Goal: Task Accomplishment & Management: Complete application form

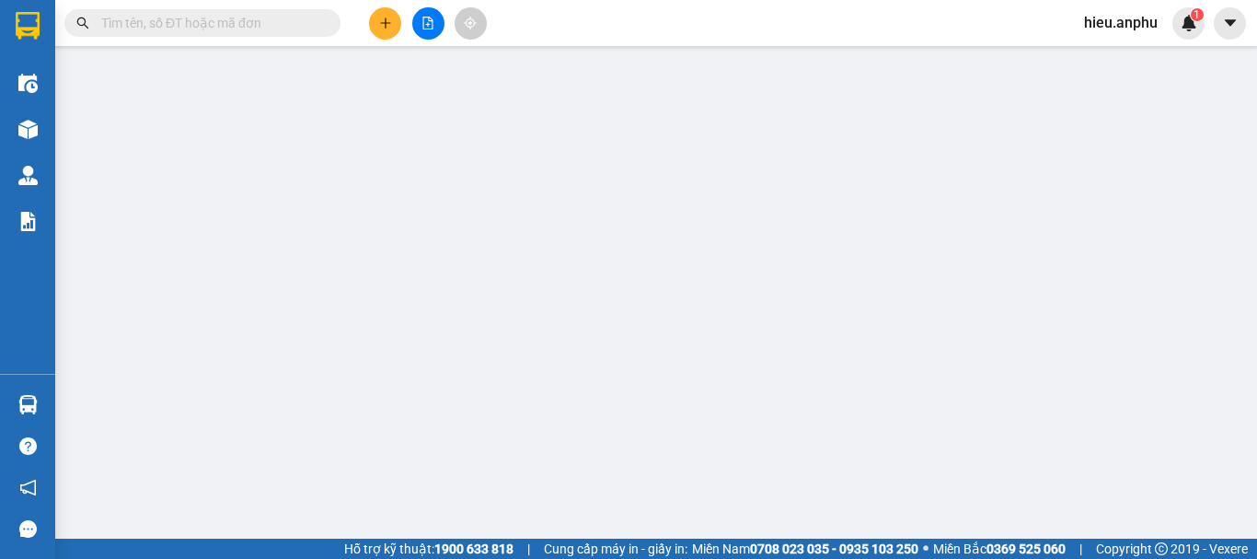
click at [1141, 27] on span "hieu.anphu" at bounding box center [1121, 22] width 103 height 23
click at [1153, 57] on span "Đăng xuất" at bounding box center [1136, 57] width 77 height 20
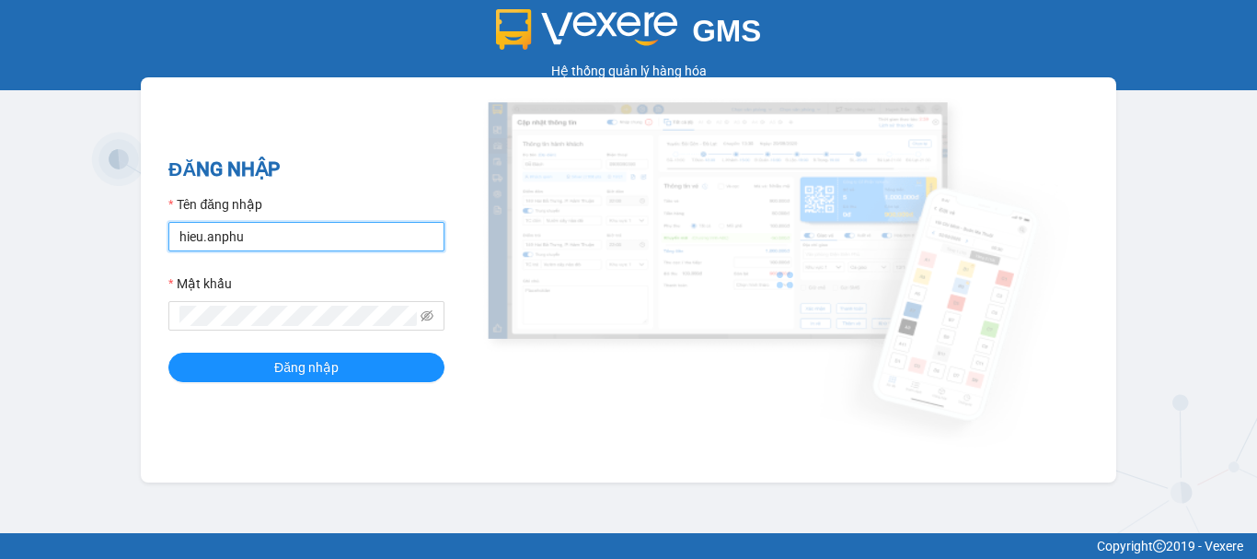
click at [260, 224] on input "hieu.anphu" at bounding box center [306, 236] width 276 height 29
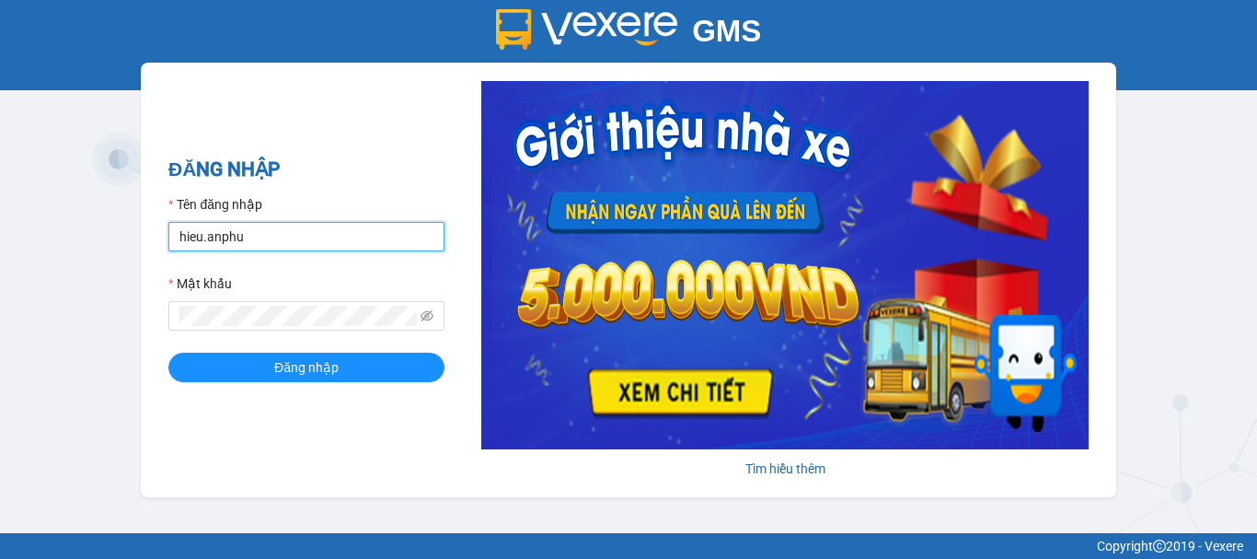
type input "trung.anphu"
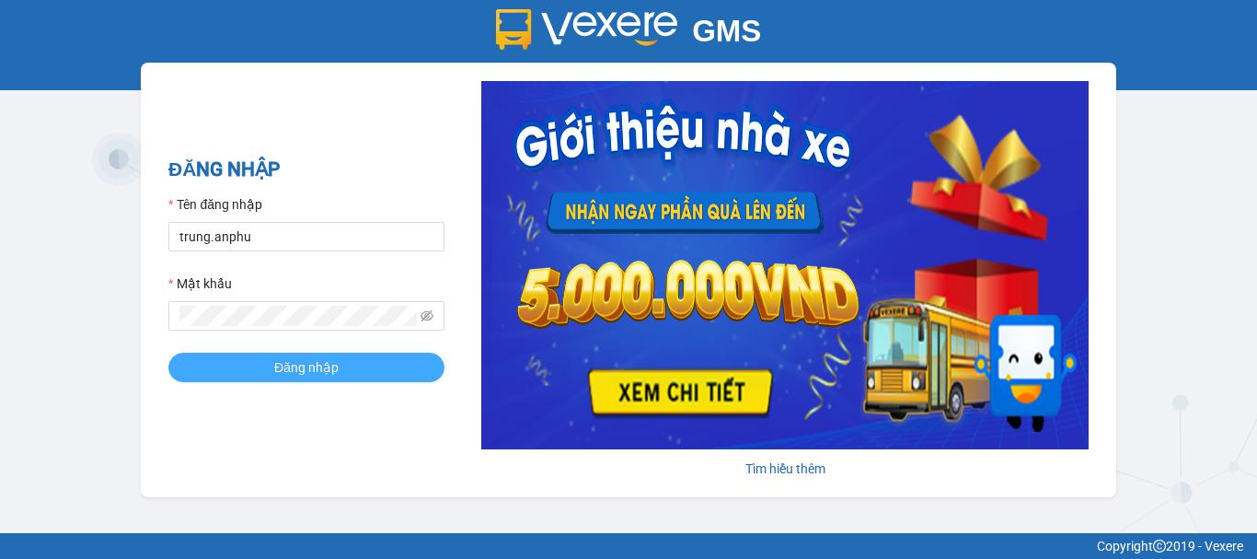
click at [322, 378] on button "Đăng nhập" at bounding box center [306, 367] width 276 height 29
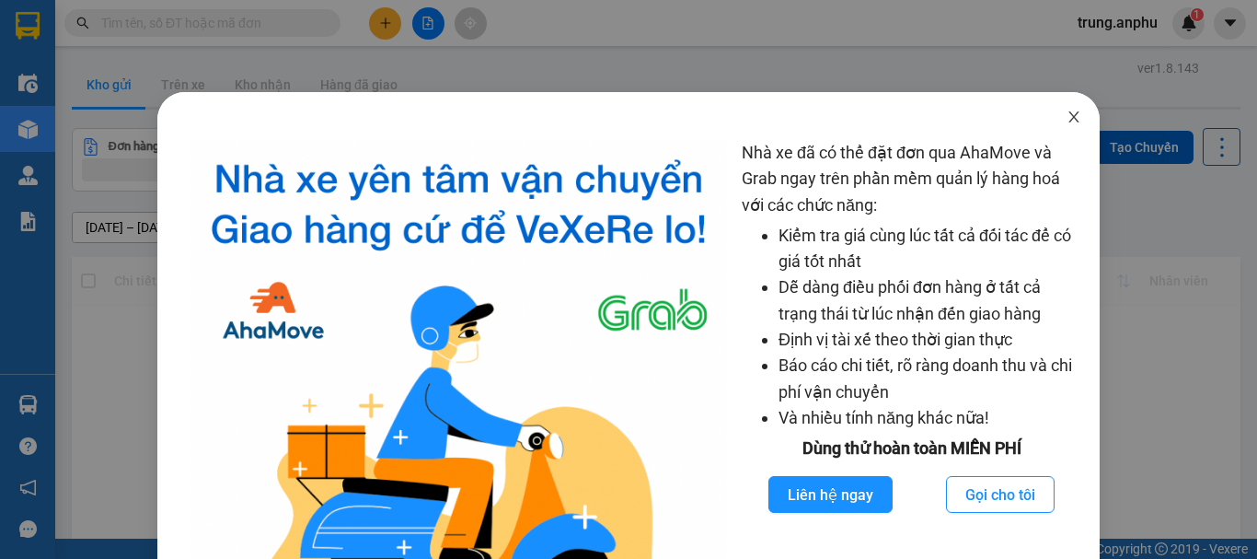
click at [1067, 111] on icon "close" at bounding box center [1074, 117] width 15 height 15
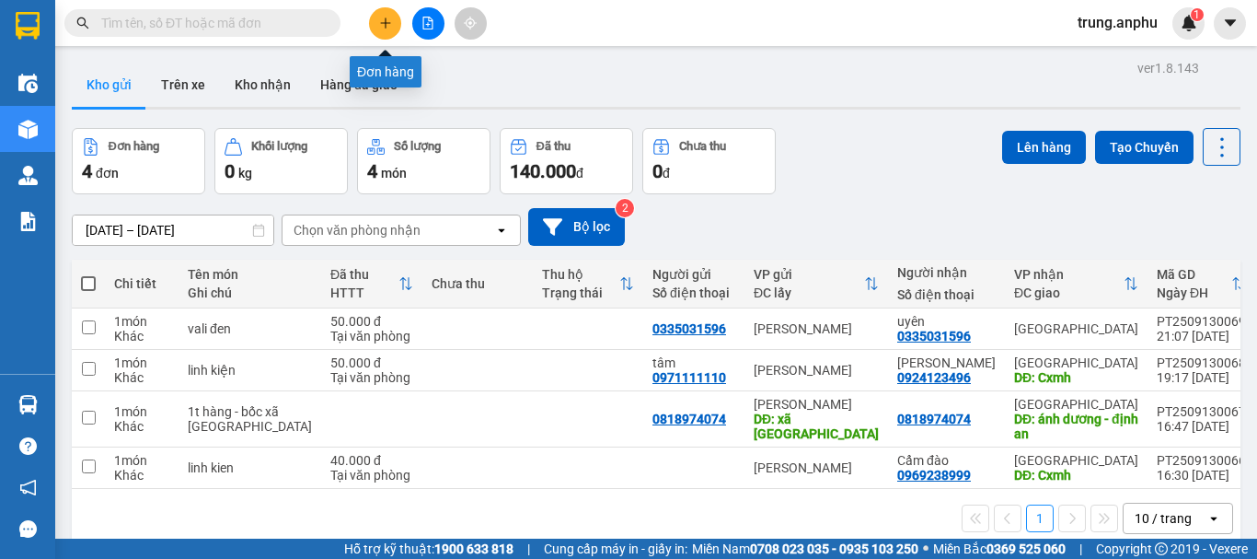
click at [387, 12] on button at bounding box center [385, 23] width 32 height 32
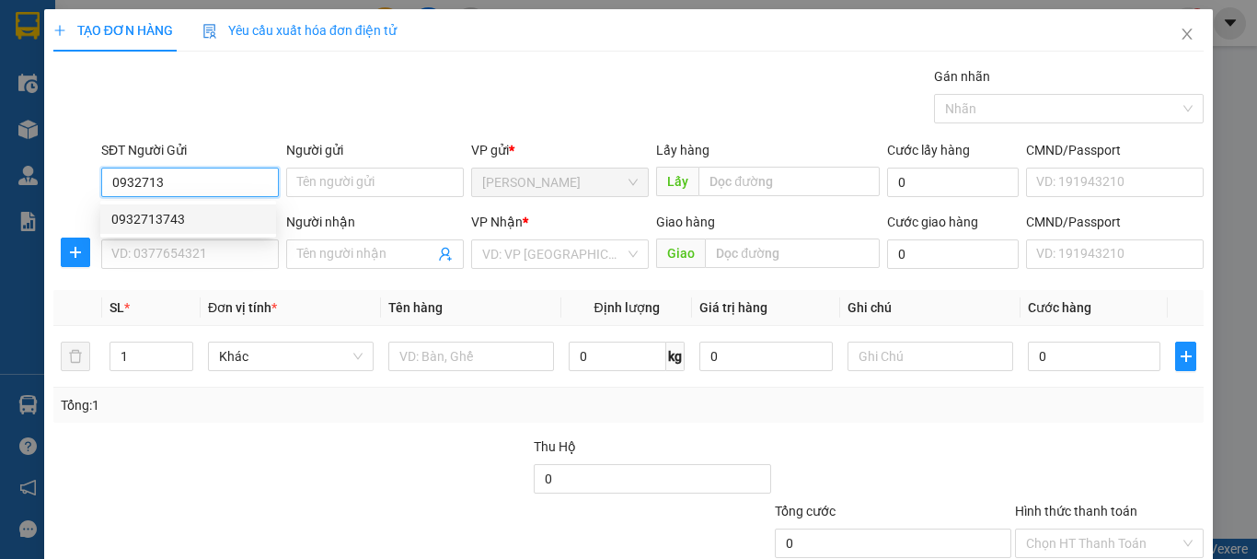
click at [156, 211] on div "0932713743" at bounding box center [188, 219] width 154 height 20
type input "0932713743"
type input "0911711220"
type input "uyên"
type input "N3 tân hội"
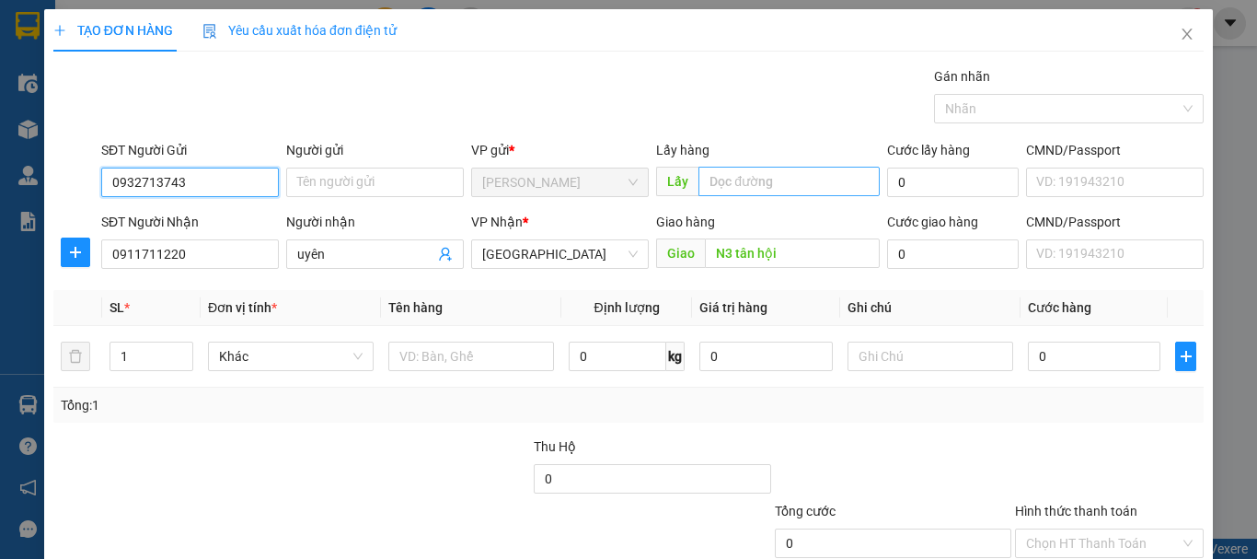
type input "50.000"
type input "0932713743"
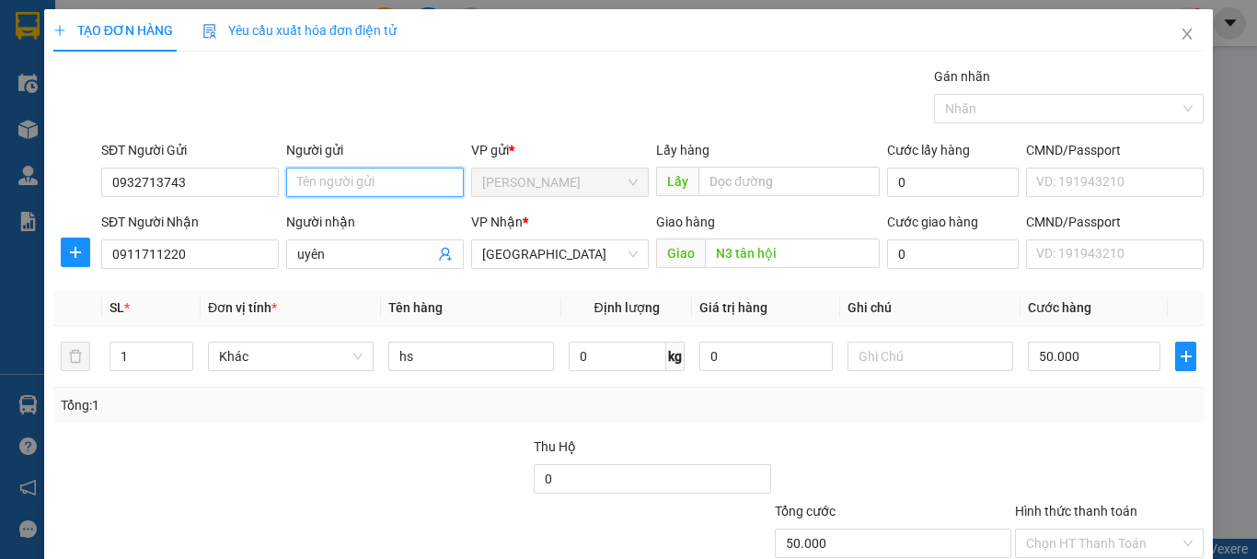
click at [355, 176] on input "Người gửi" at bounding box center [375, 182] width 178 height 29
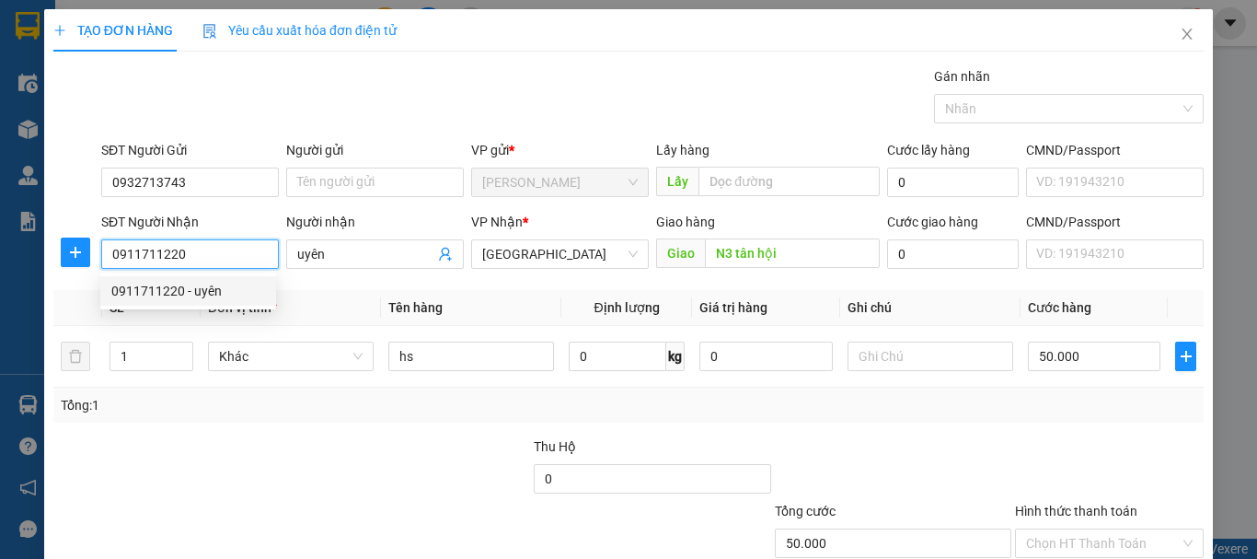
drag, startPoint x: 222, startPoint y: 260, endPoint x: 106, endPoint y: 257, distance: 116.0
click at [106, 257] on input "0911711220" at bounding box center [190, 253] width 178 height 29
click at [163, 323] on div "0975740960 - trang" at bounding box center [188, 320] width 154 height 20
type input "0975740960"
type input "trang"
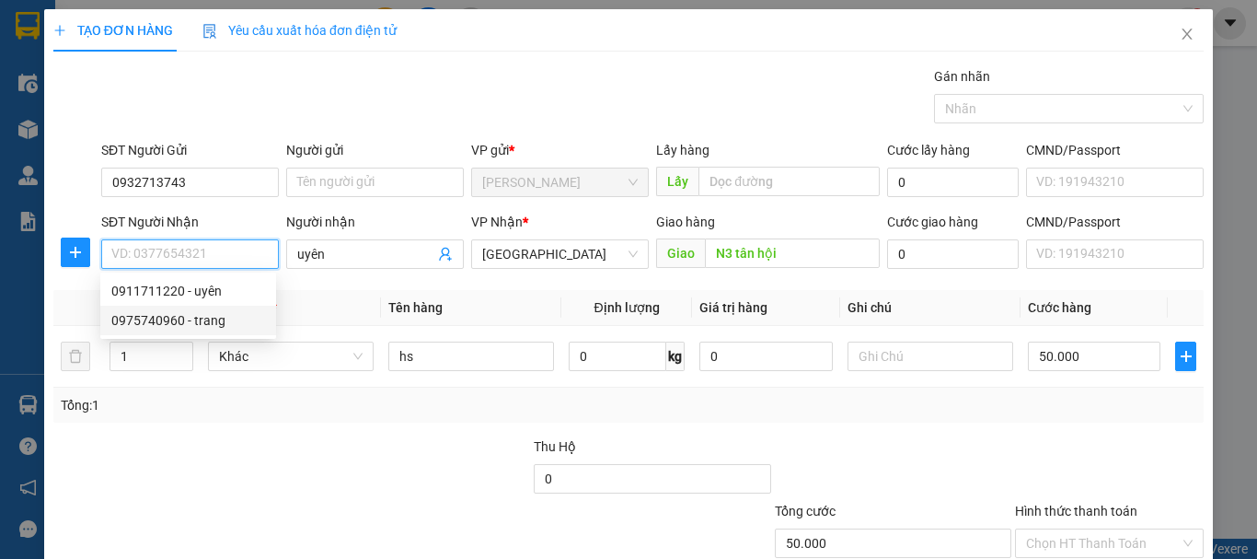
type input "bến xe đức trọng"
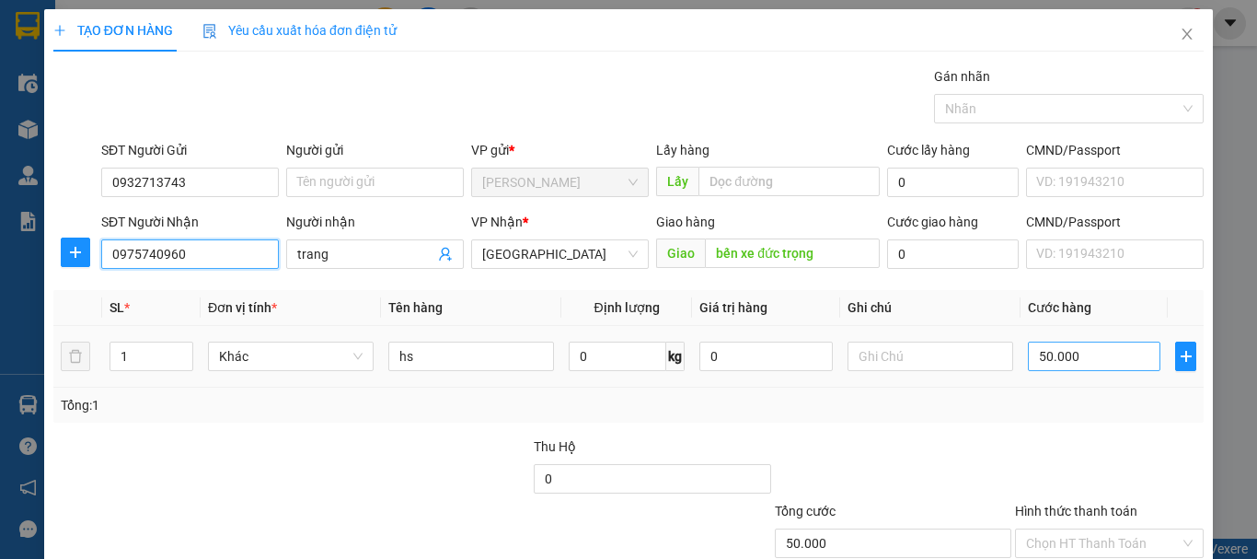
type input "0975740960"
click at [1076, 362] on input "50.000" at bounding box center [1094, 355] width 133 height 29
type input "7"
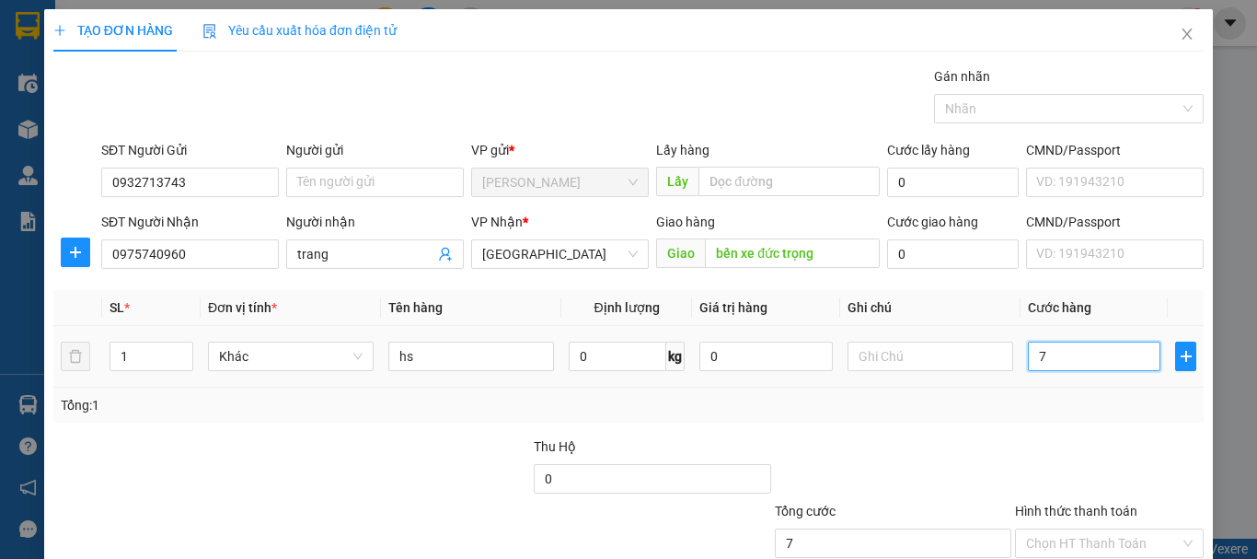
type input "70"
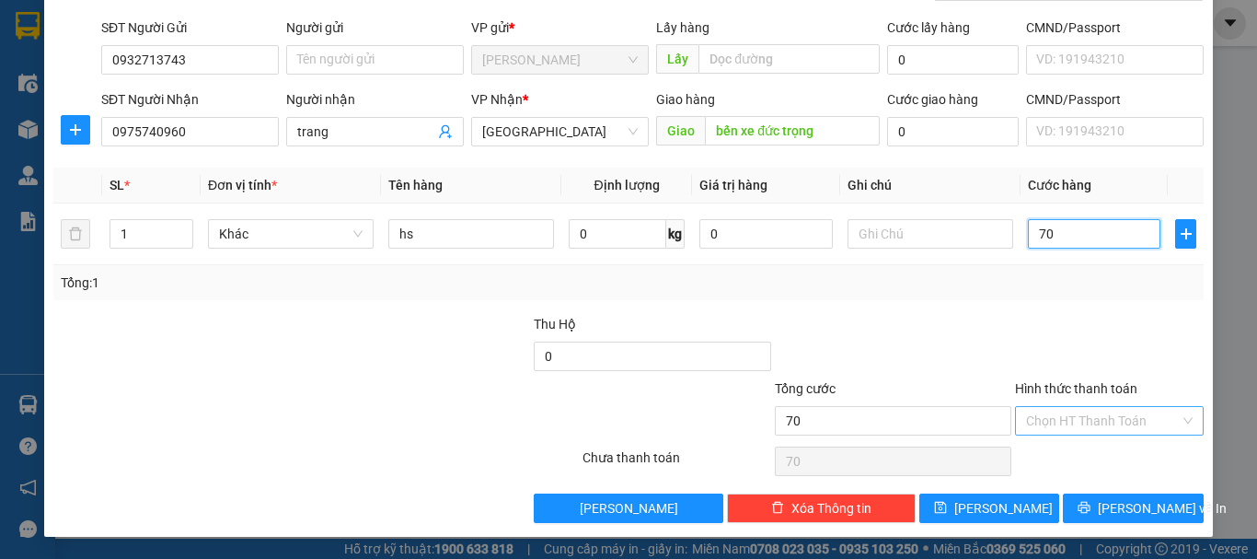
type input "70"
type input "70.000"
click at [1072, 420] on input "Hình thức thanh toán" at bounding box center [1103, 421] width 154 height 28
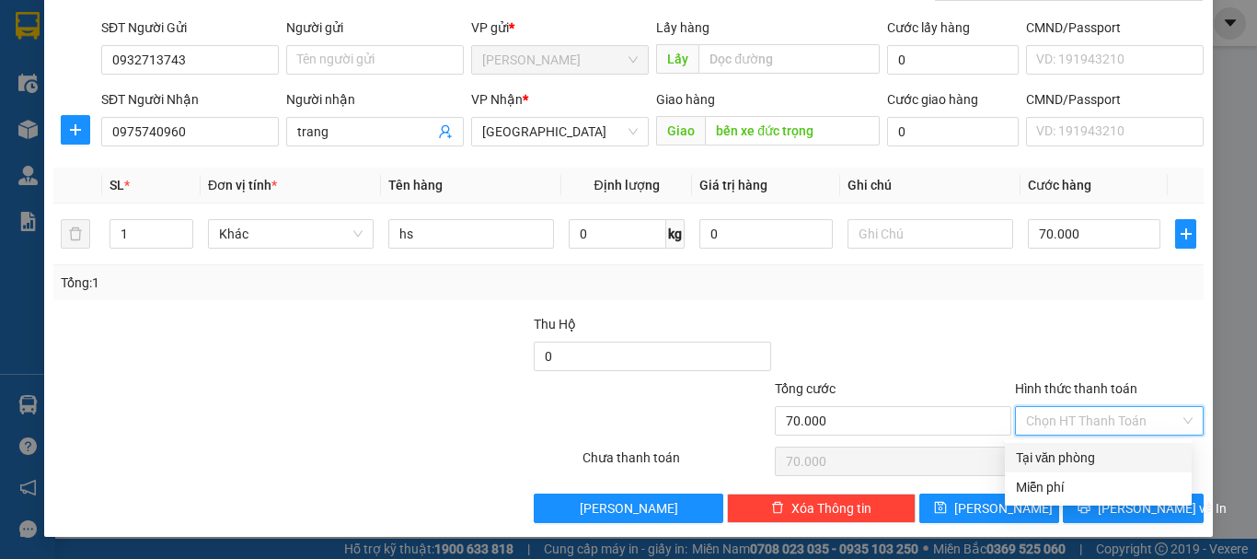
click at [1085, 459] on div "Tại văn phòng" at bounding box center [1098, 457] width 165 height 20
type input "0"
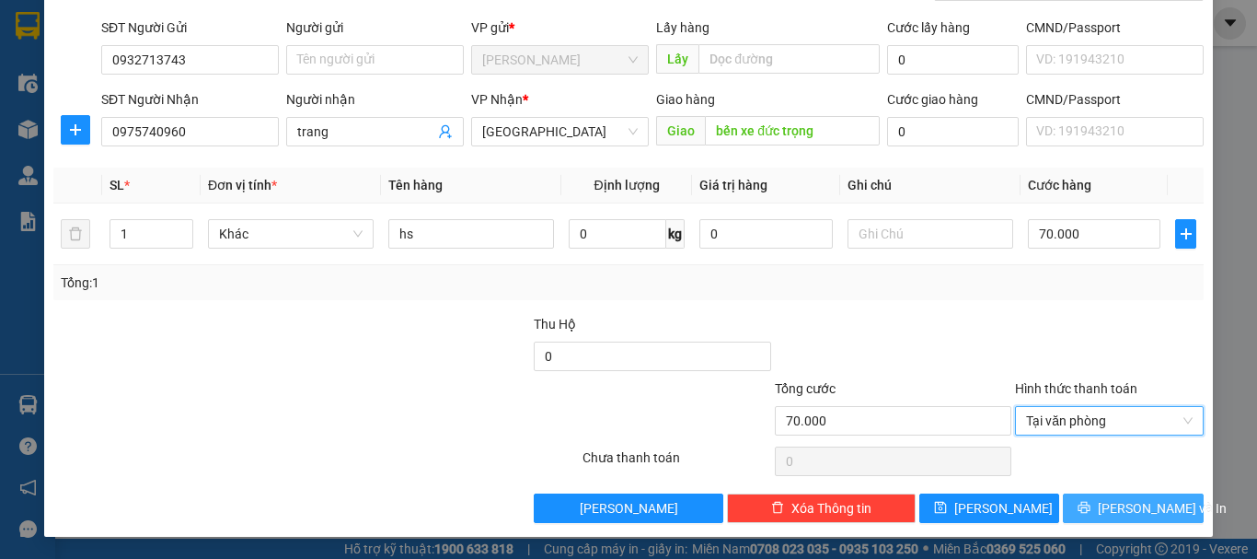
click at [1118, 506] on span "[PERSON_NAME] và In" at bounding box center [1162, 508] width 129 height 20
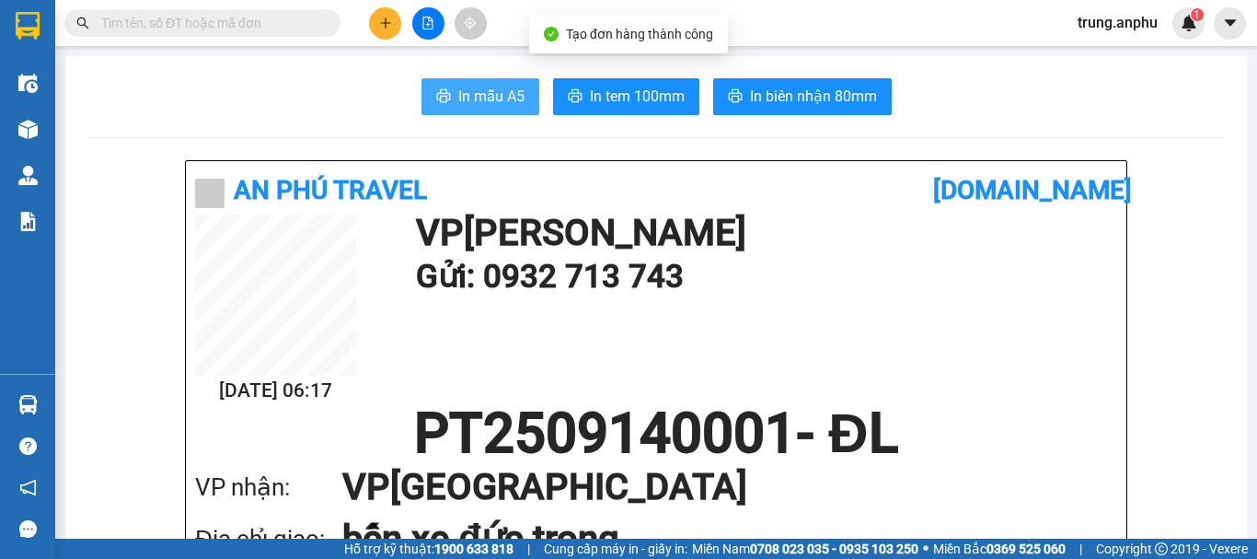
click at [479, 90] on span "In mẫu A5" at bounding box center [491, 96] width 66 height 23
click at [387, 19] on icon "plus" at bounding box center [385, 23] width 13 height 13
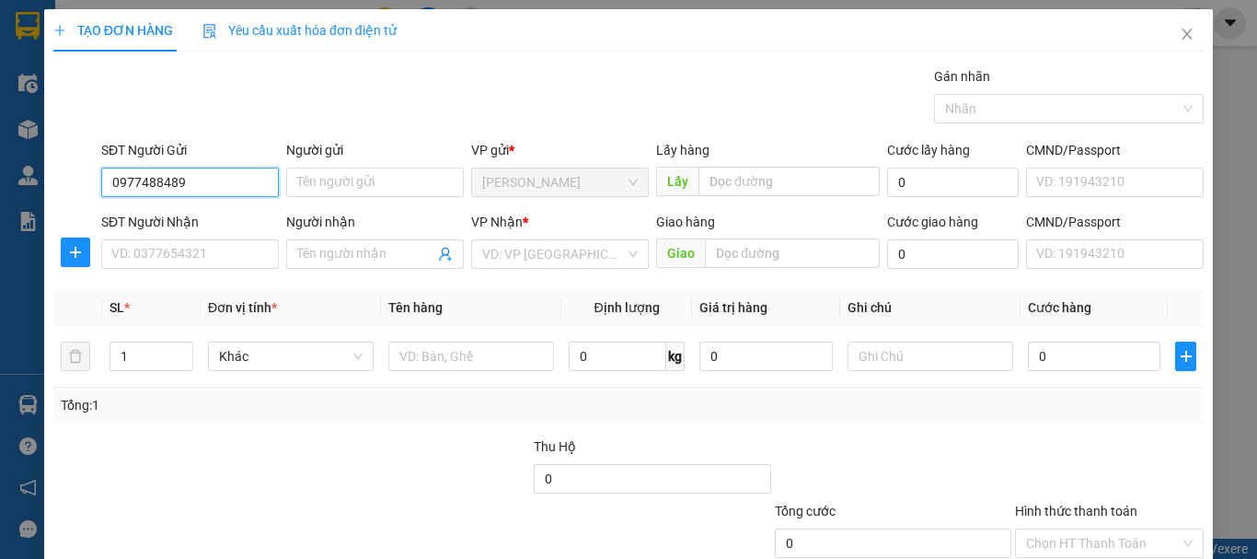
drag, startPoint x: 206, startPoint y: 184, endPoint x: 77, endPoint y: 180, distance: 128.9
click at [77, 180] on div "SĐT Người Gửi 0977488489 0977488489 Người gửi Tên người gửi VP gửi * Phan Thiết…" at bounding box center [629, 172] width 1154 height 64
type input "0977488489"
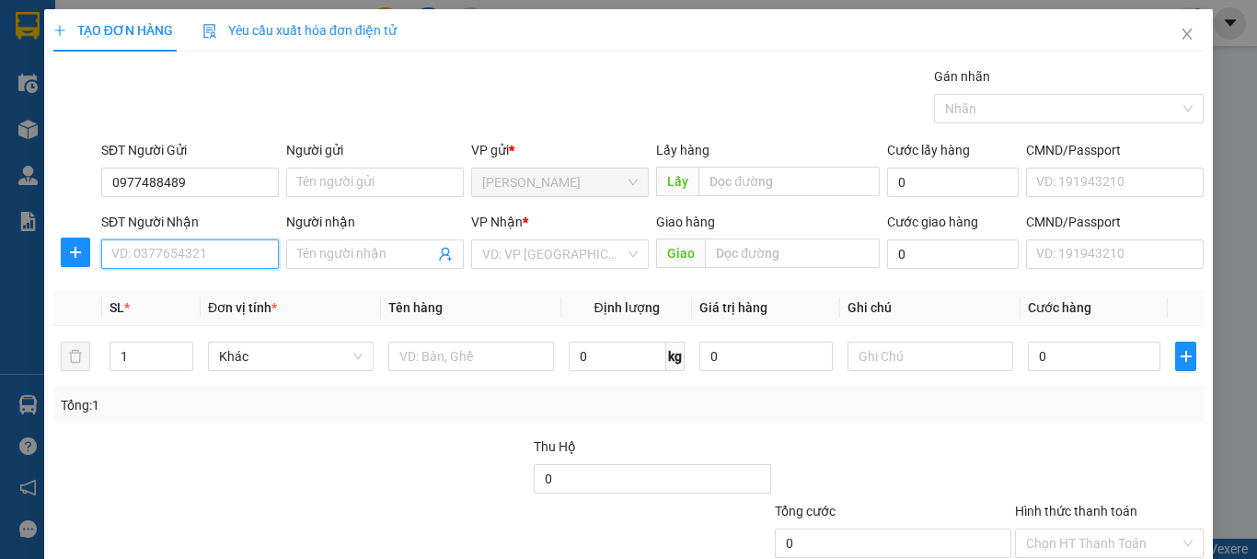
click at [156, 260] on input "SĐT Người Nhận" at bounding box center [190, 253] width 178 height 29
paste input "0977488489"
type input "0977488489"
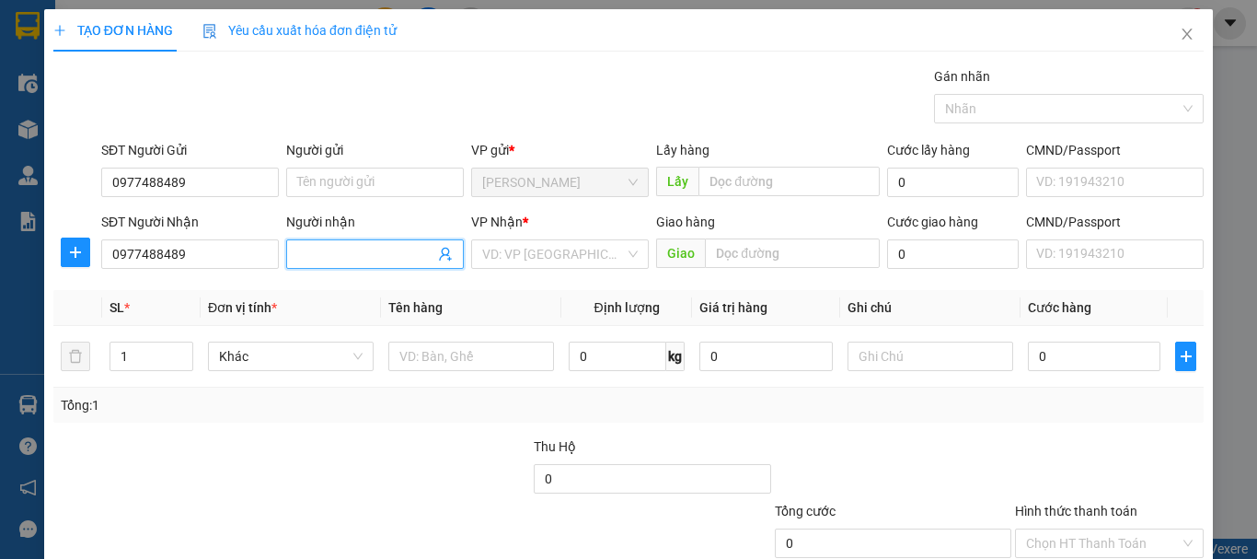
click at [390, 261] on input "Người nhận" at bounding box center [365, 254] width 137 height 20
type input "anh điệp"
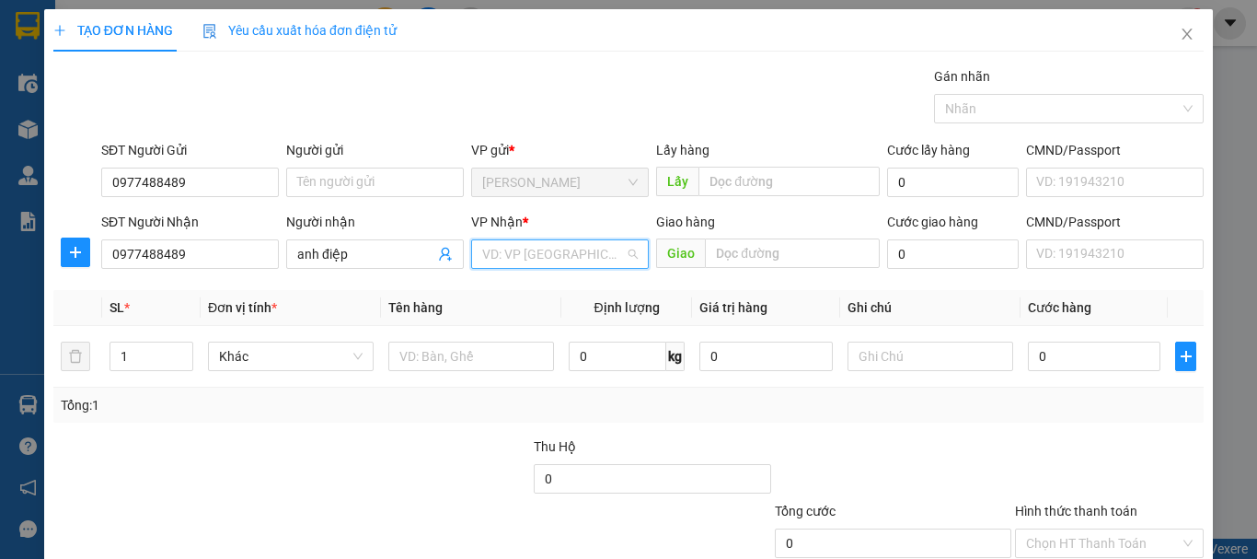
click at [503, 260] on input "search" at bounding box center [553, 254] width 143 height 28
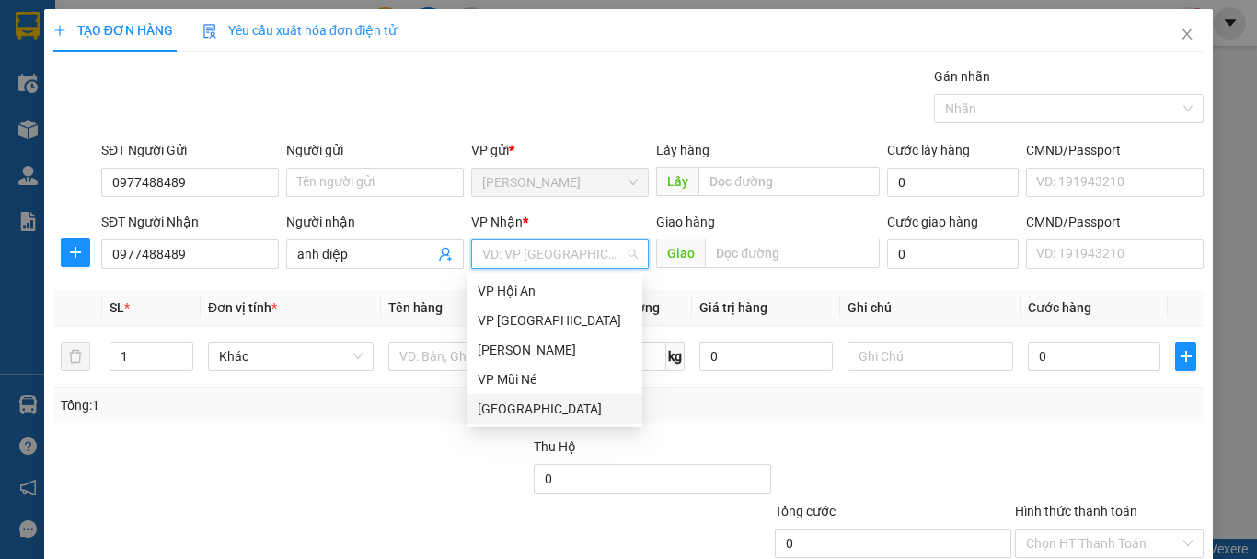
click at [539, 405] on div "[GEOGRAPHIC_DATA]" at bounding box center [555, 409] width 154 height 20
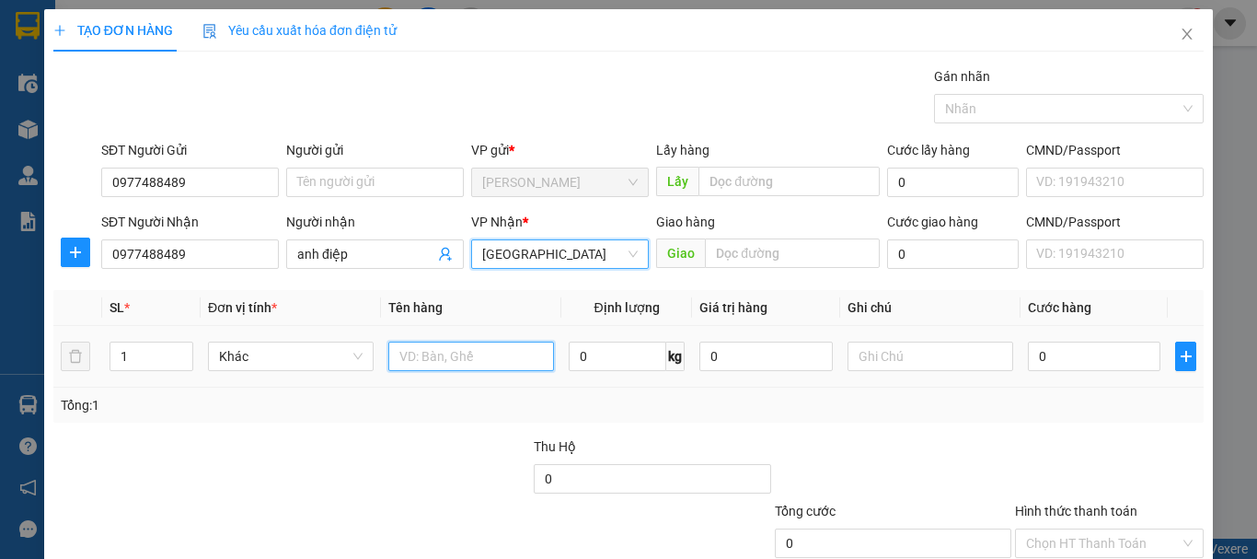
click at [453, 364] on input "text" at bounding box center [471, 355] width 166 height 29
type input "x"
type input "9"
type input "86B3 55022"
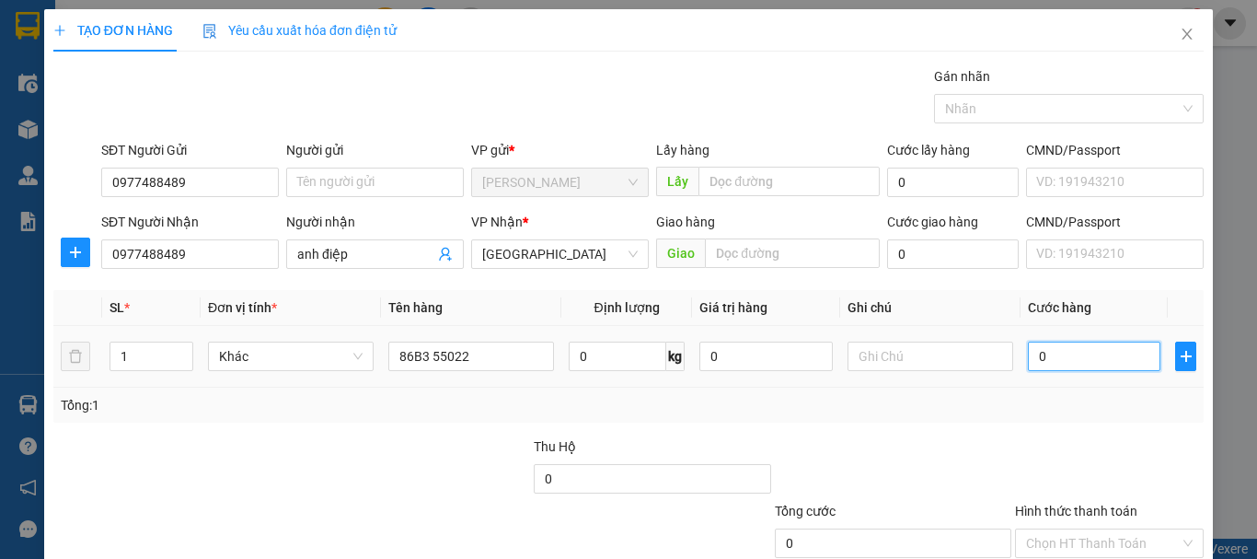
click at [1052, 348] on input "0" at bounding box center [1094, 355] width 133 height 29
type input "4"
type input "40"
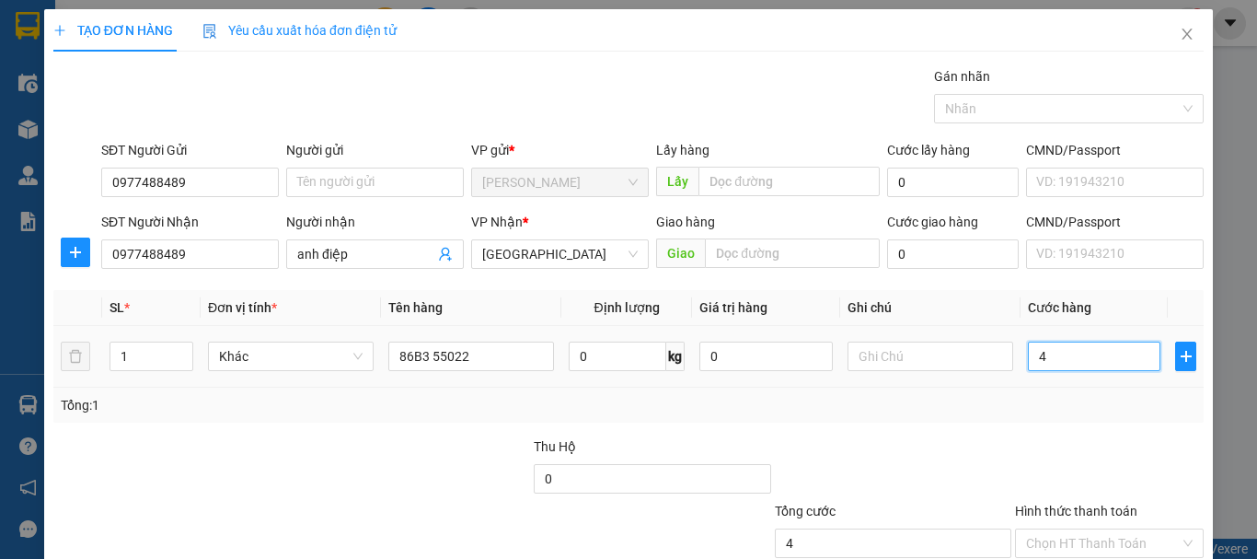
type input "40"
type input "400"
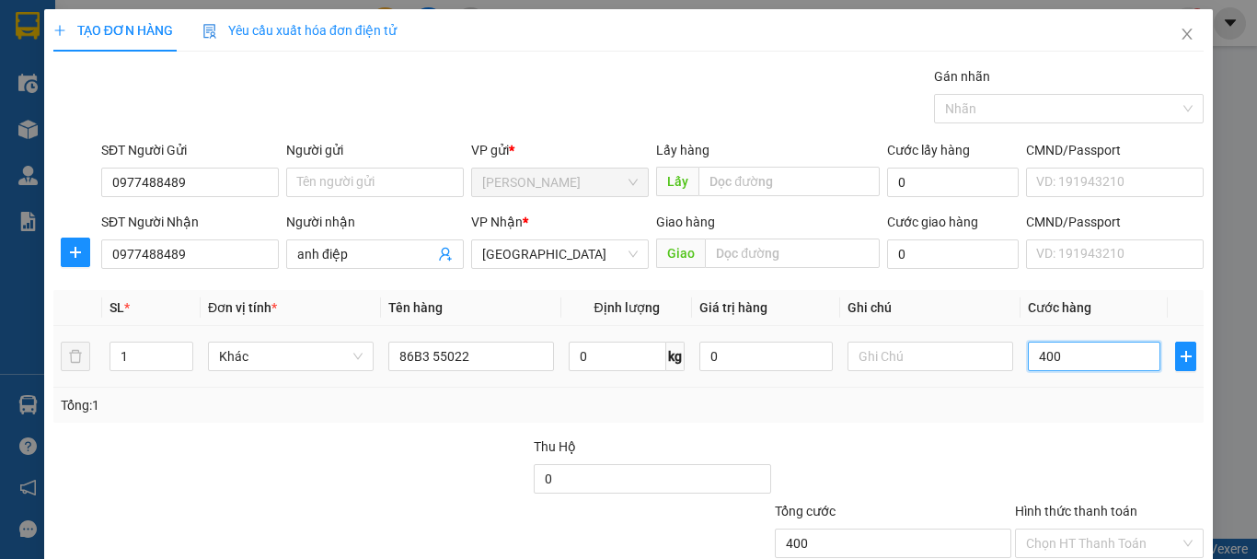
scroll to position [122, 0]
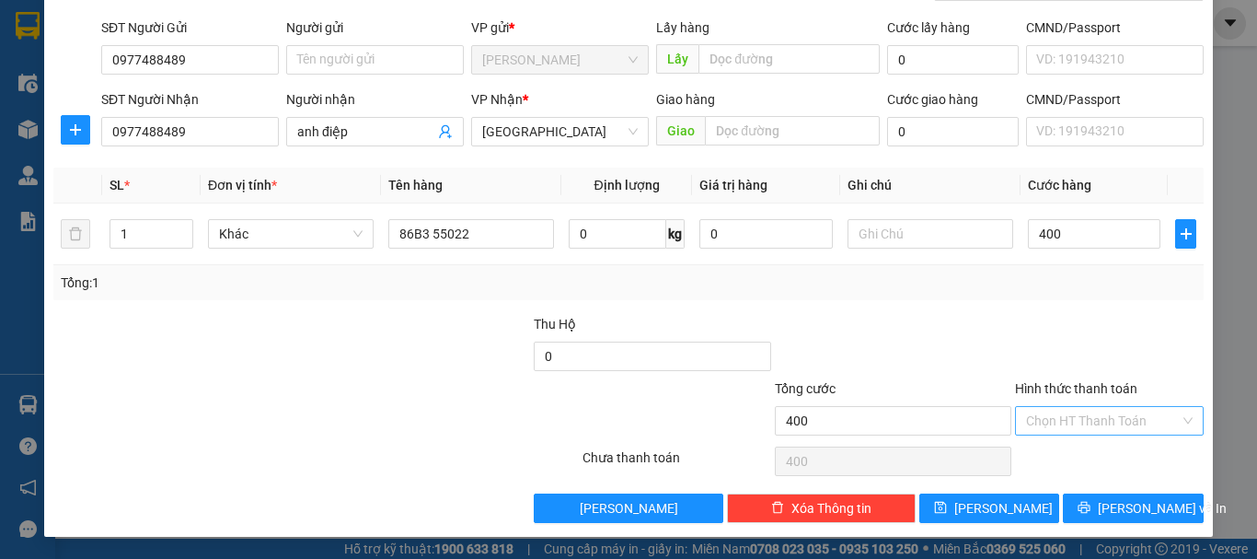
type input "400.000"
click at [1090, 423] on input "Hình thức thanh toán" at bounding box center [1103, 421] width 154 height 28
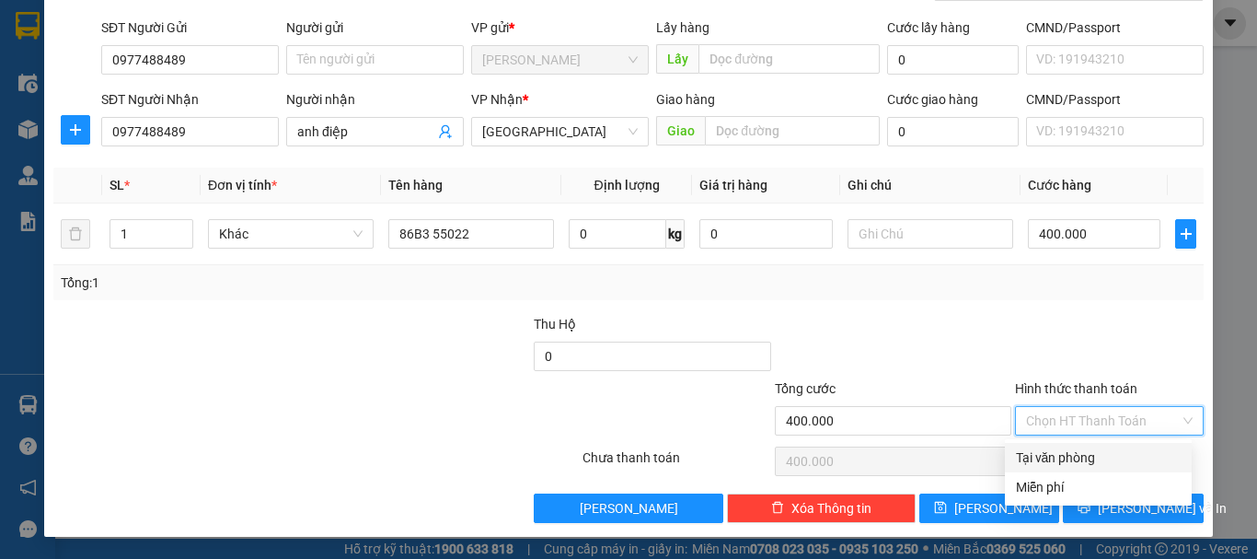
click at [1097, 450] on div "Tại văn phòng" at bounding box center [1098, 457] width 165 height 20
type input "0"
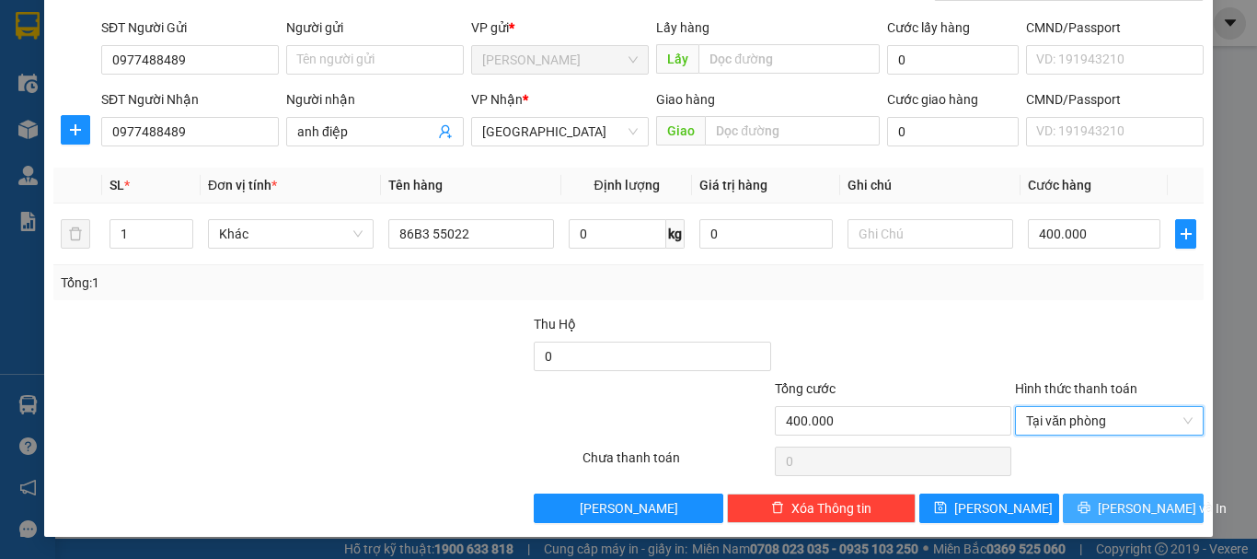
click at [1114, 502] on span "[PERSON_NAME] và In" at bounding box center [1162, 508] width 129 height 20
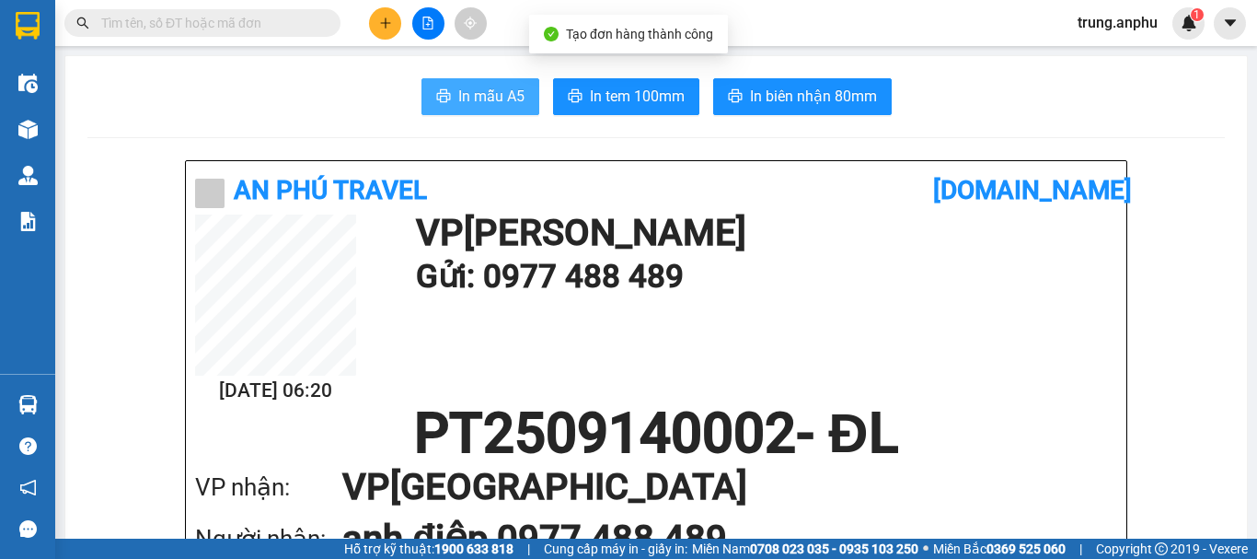
click at [501, 95] on span "In mẫu A5" at bounding box center [491, 96] width 66 height 23
click at [238, 22] on input "text" at bounding box center [209, 23] width 217 height 20
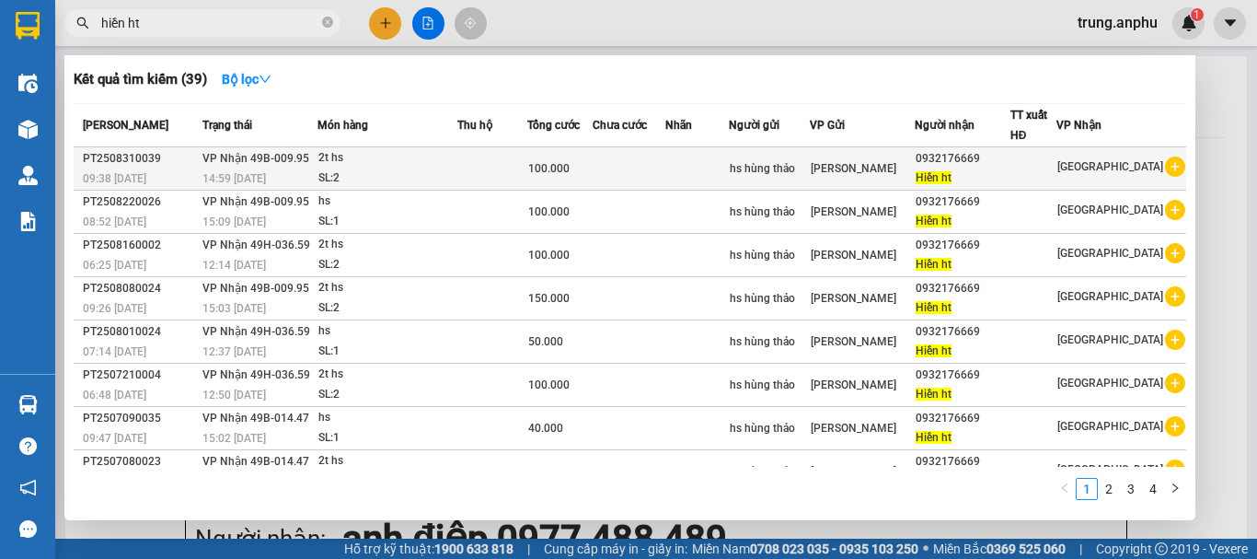
type input "hiền ht"
click at [1167, 160] on icon "plus-circle" at bounding box center [1175, 166] width 20 height 20
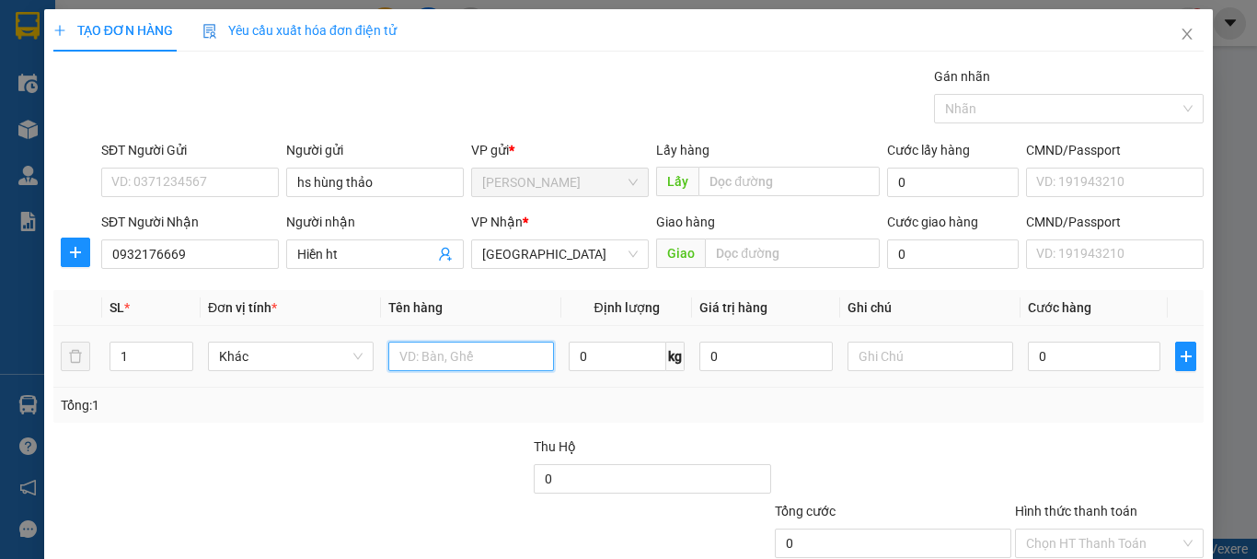
click at [457, 361] on input "text" at bounding box center [471, 355] width 166 height 29
type input "hs"
click at [1051, 348] on input "0" at bounding box center [1094, 355] width 133 height 29
type input "1"
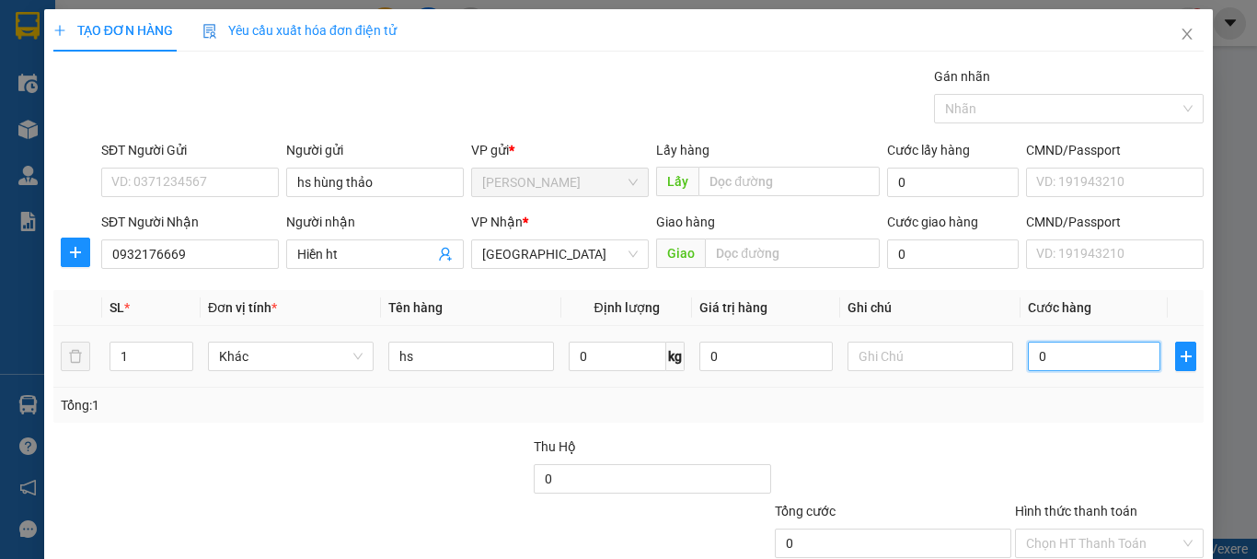
type input "1"
type input "10"
type input "100"
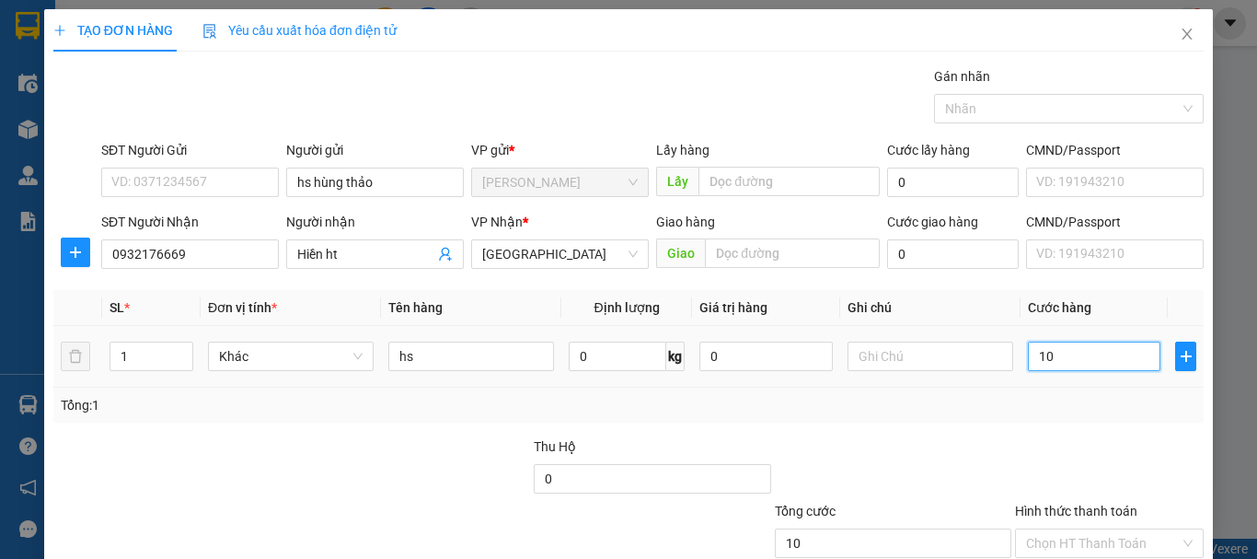
type input "100"
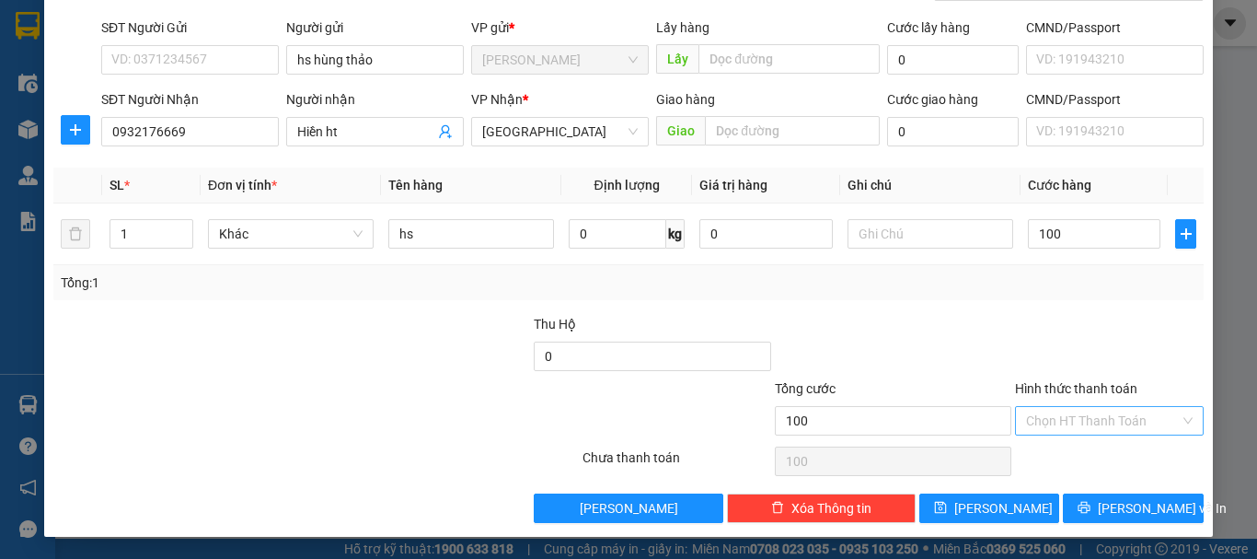
type input "100.000"
click at [1101, 424] on input "Hình thức thanh toán" at bounding box center [1103, 421] width 154 height 28
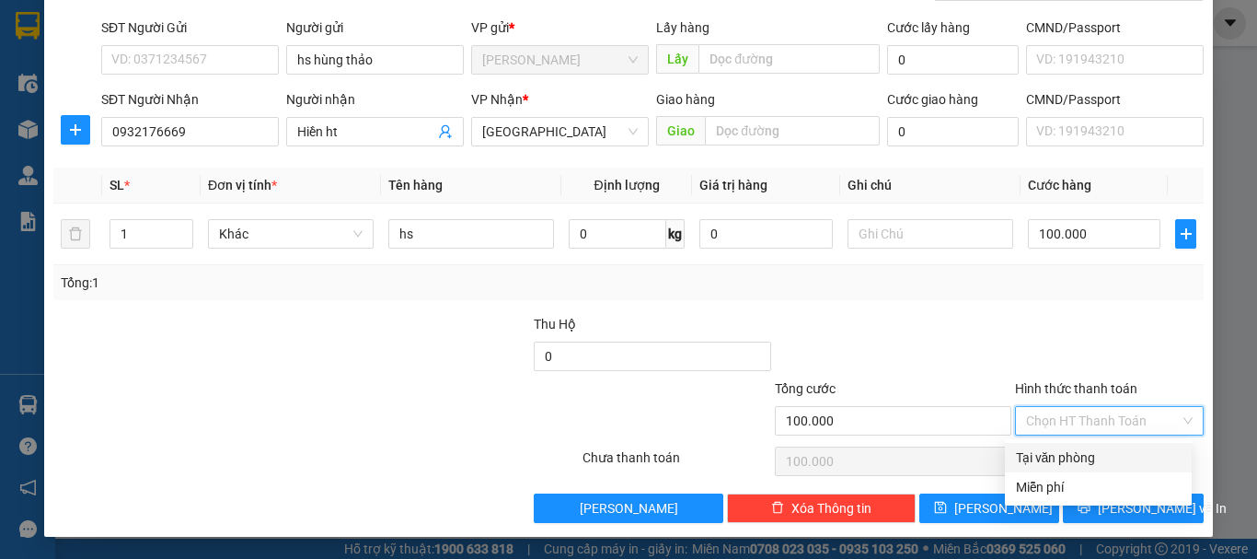
click at [1105, 448] on div "Tại văn phòng" at bounding box center [1098, 457] width 165 height 20
type input "0"
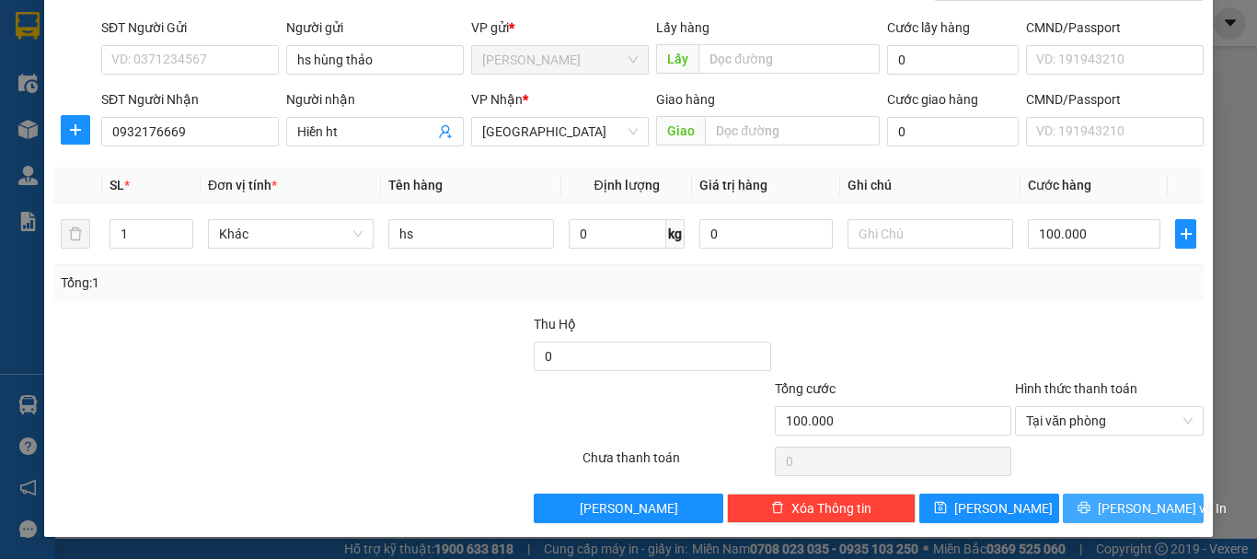
click at [1104, 497] on button "[PERSON_NAME] và In" at bounding box center [1133, 507] width 141 height 29
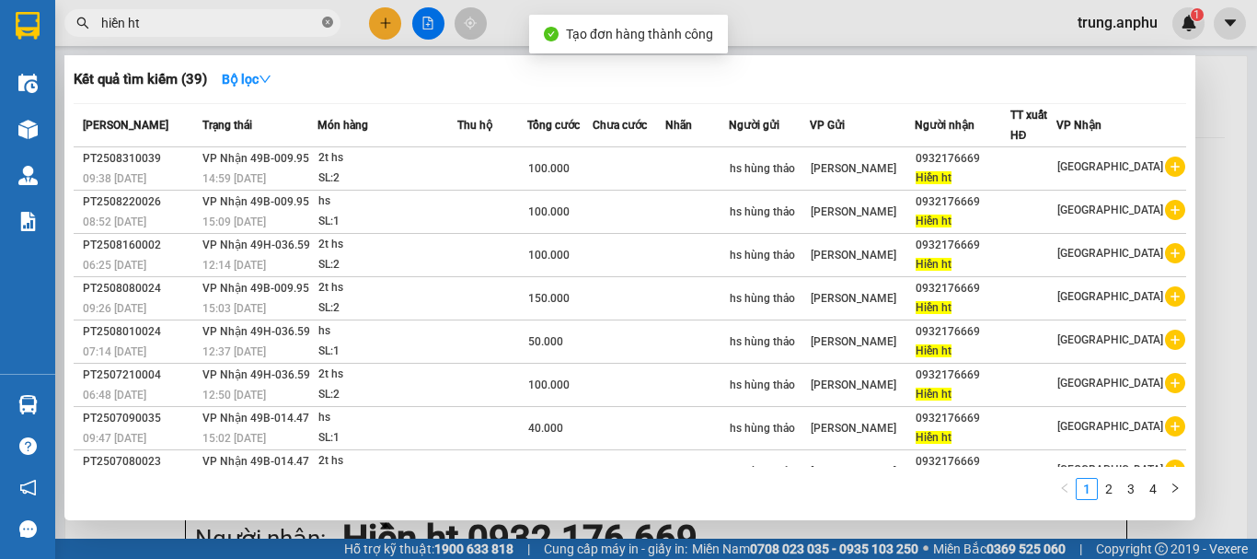
click at [325, 19] on icon "close-circle" at bounding box center [327, 22] width 11 height 11
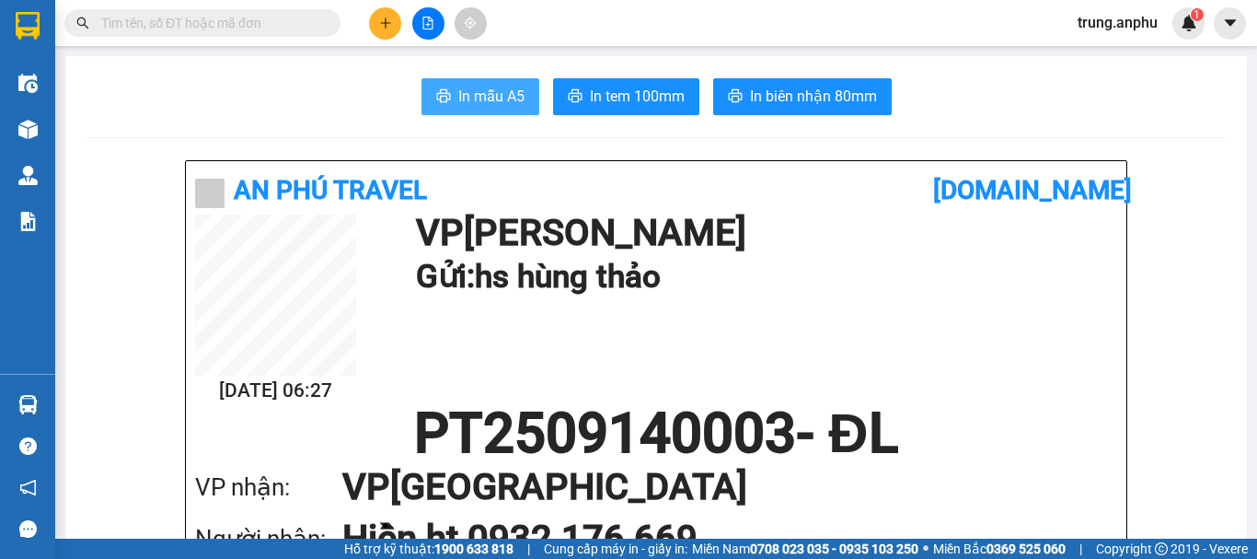
click at [515, 98] on span "In mẫu A5" at bounding box center [491, 96] width 66 height 23
click at [306, 27] on input "text" at bounding box center [209, 23] width 217 height 20
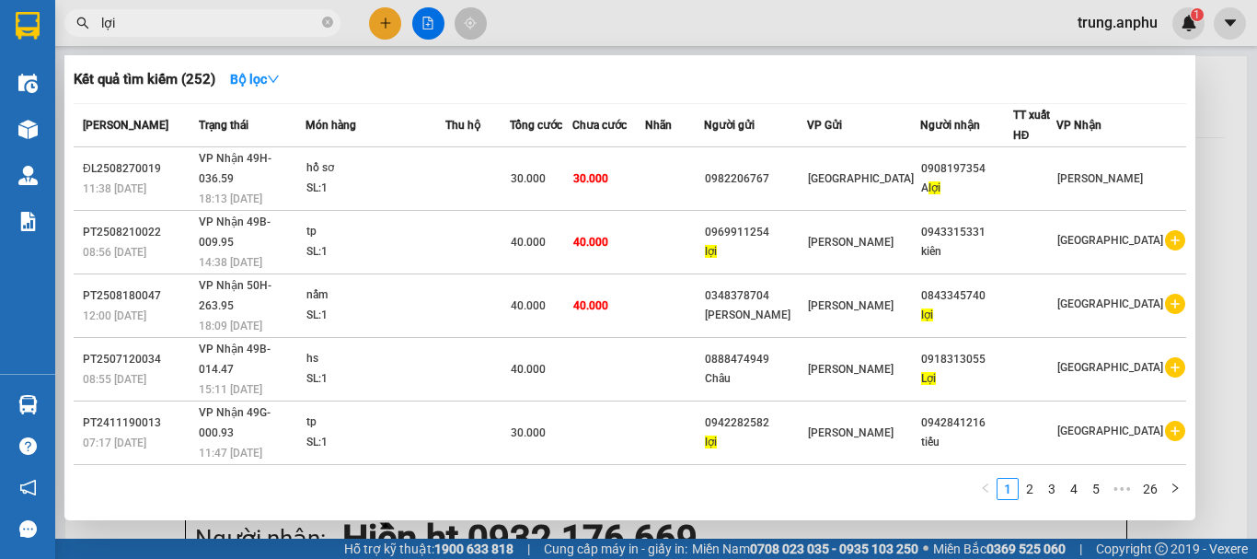
scroll to position [174, 0]
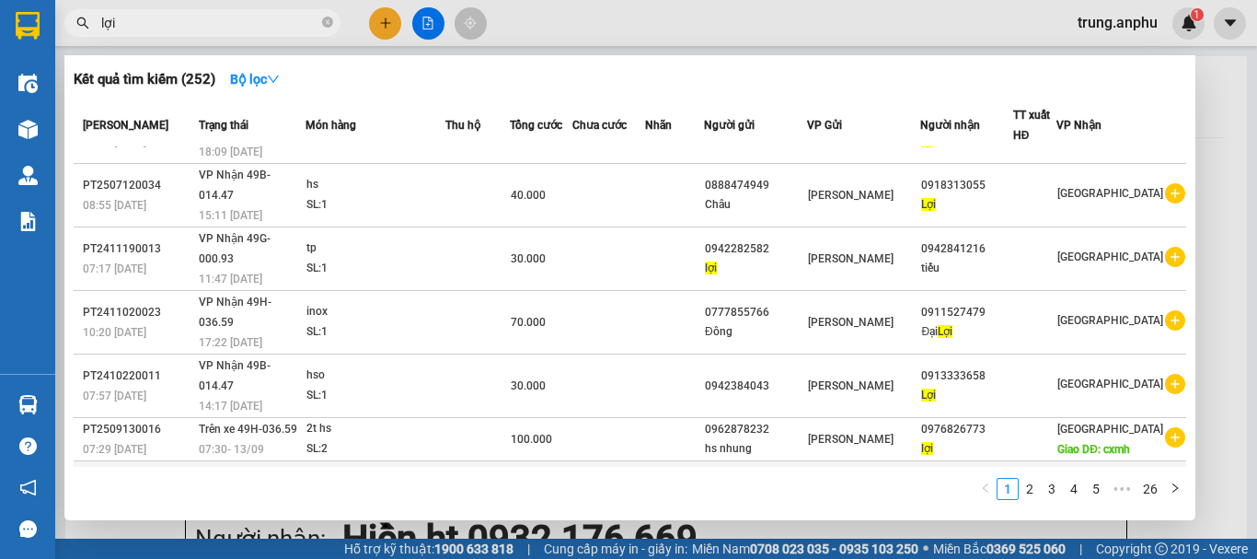
type input "lợi"
click at [1171, 470] on icon "plus-circle" at bounding box center [1175, 480] width 20 height 20
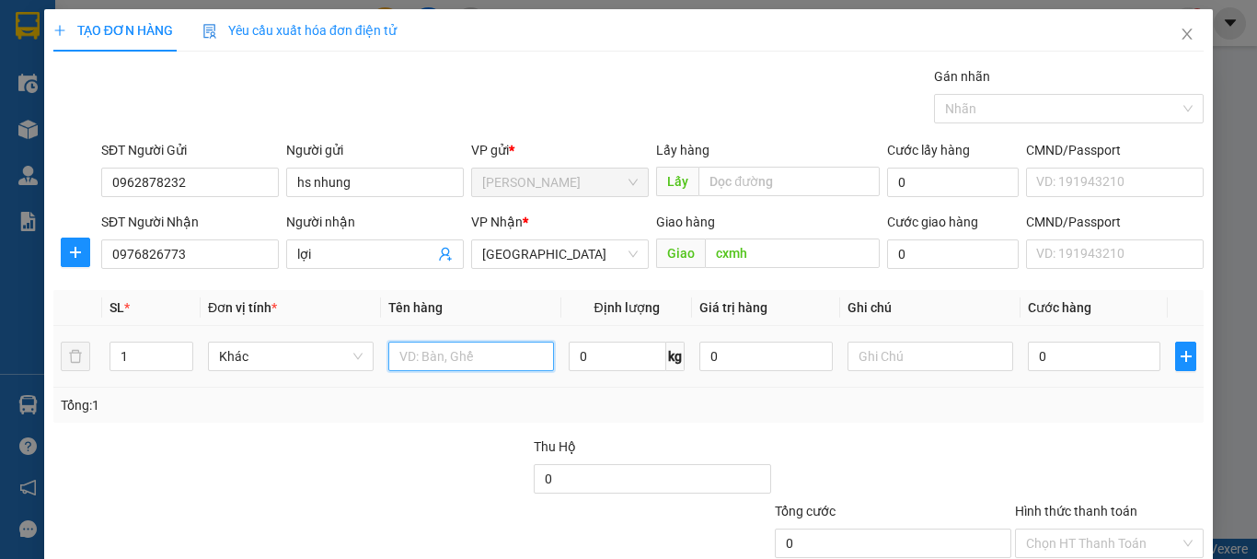
click at [418, 360] on input "text" at bounding box center [471, 355] width 166 height 29
type input "hs"
click at [1093, 358] on input "0" at bounding box center [1094, 355] width 133 height 29
type input "5"
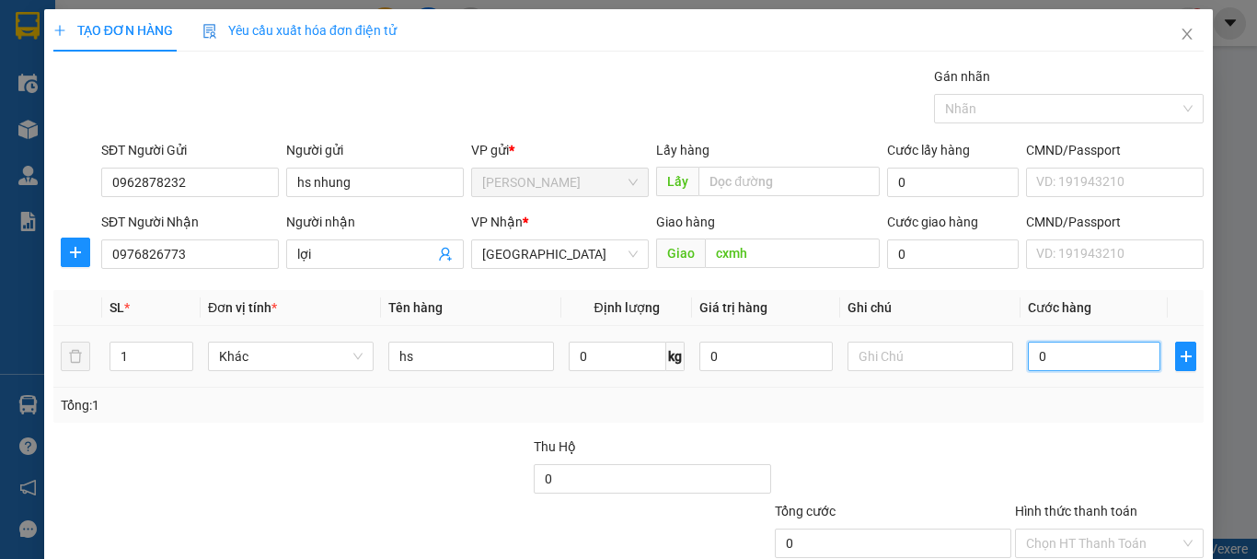
type input "5"
type input "50"
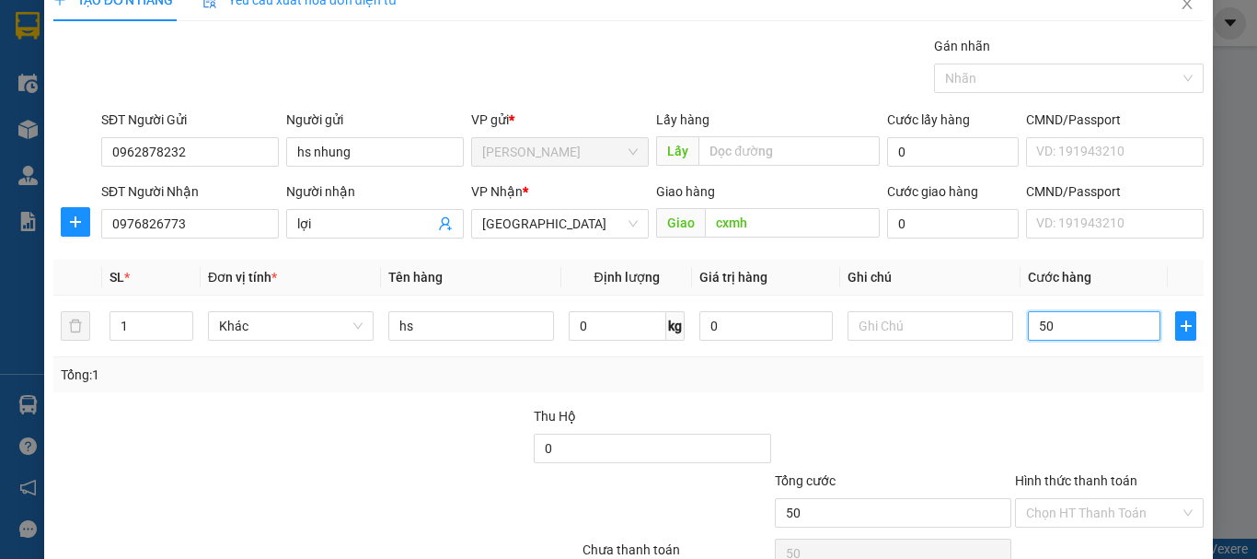
scroll to position [122, 0]
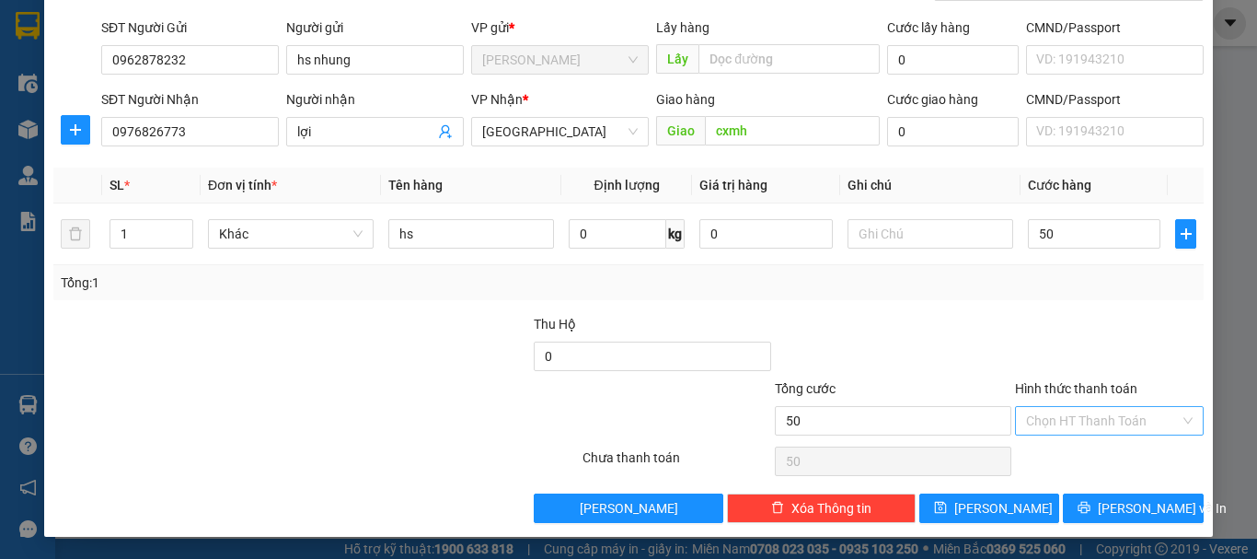
type input "50.000"
click at [1089, 420] on input "Hình thức thanh toán" at bounding box center [1103, 421] width 154 height 28
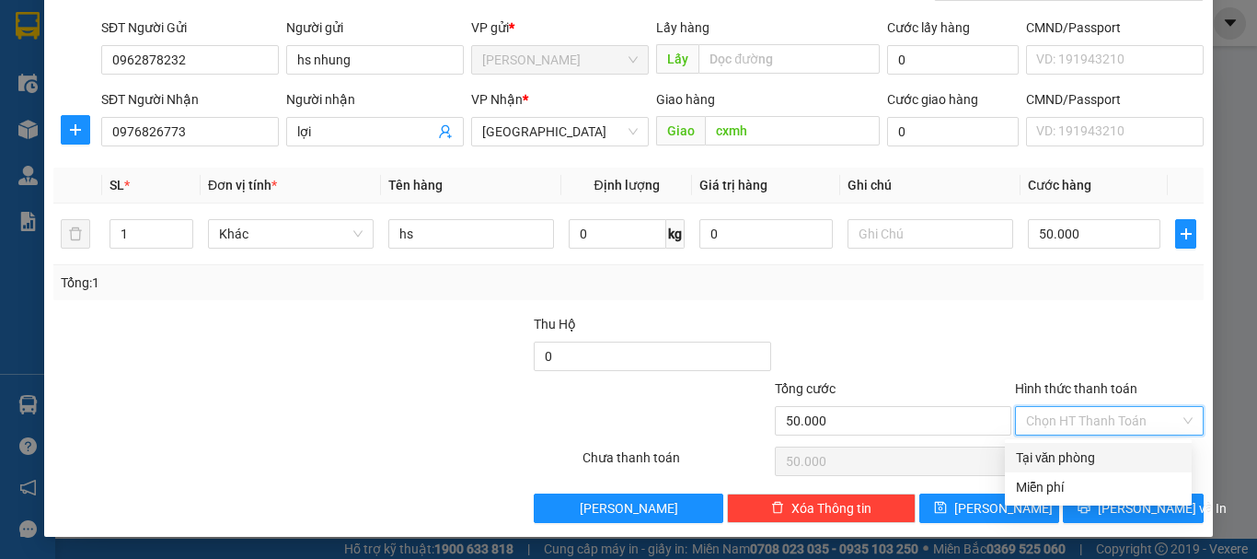
click at [1072, 452] on div "Tại văn phòng" at bounding box center [1098, 457] width 165 height 20
type input "0"
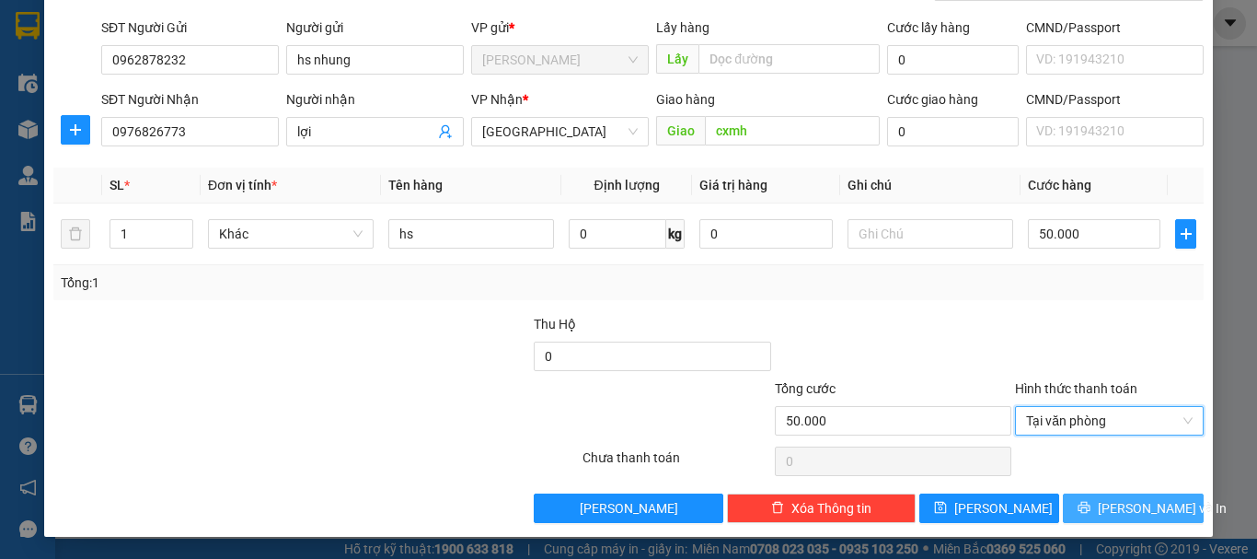
click at [1109, 505] on span "[PERSON_NAME] và In" at bounding box center [1162, 508] width 129 height 20
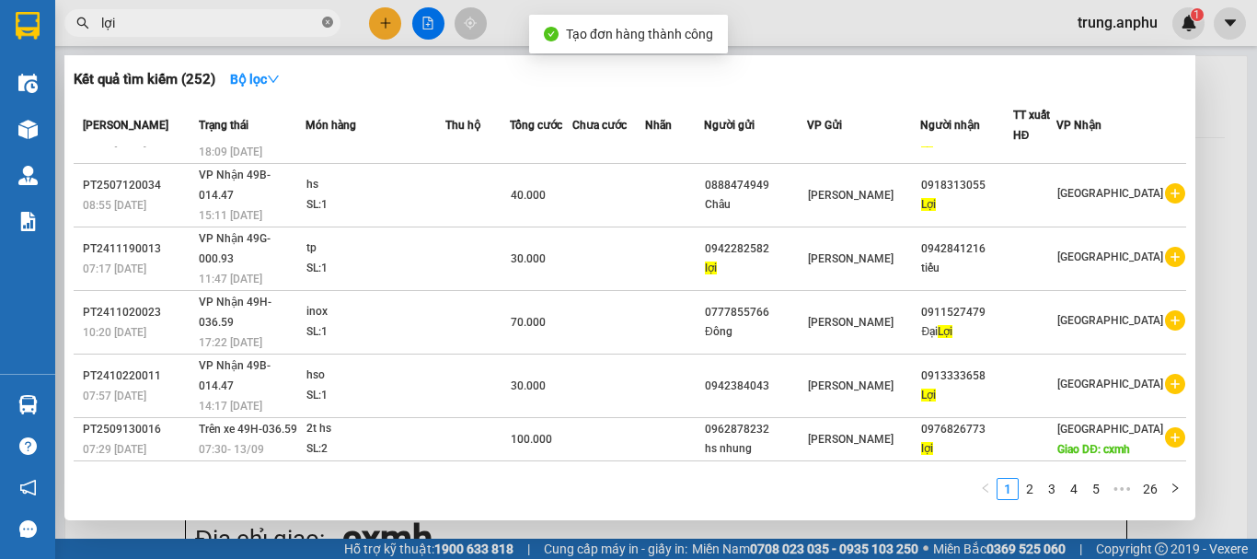
click at [328, 23] on icon "close-circle" at bounding box center [327, 22] width 11 height 11
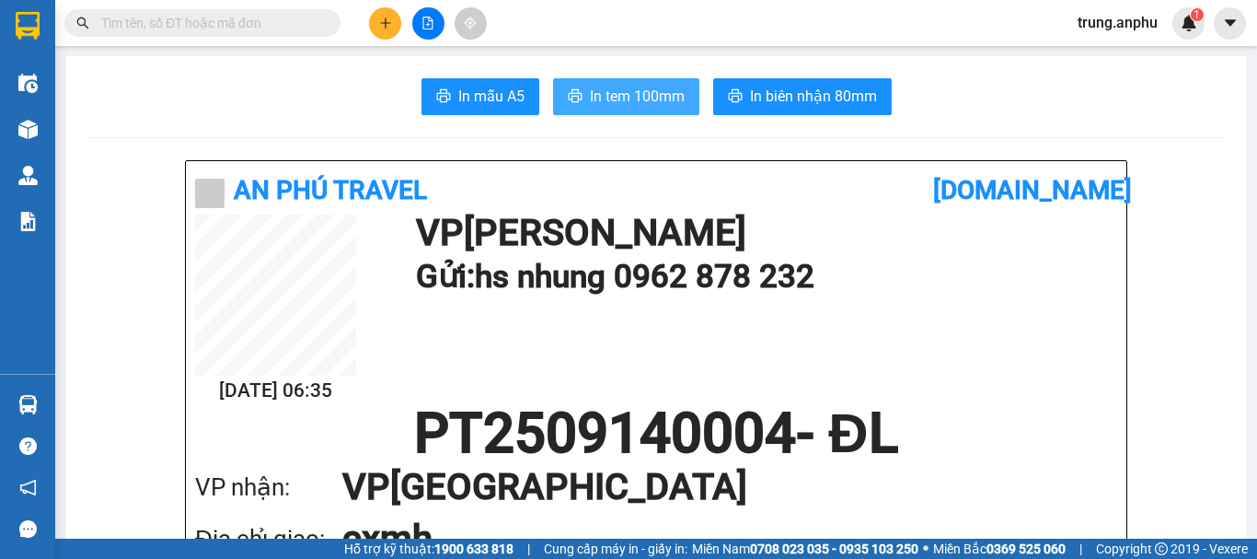
click at [594, 90] on span "In tem 100mm" at bounding box center [637, 96] width 95 height 23
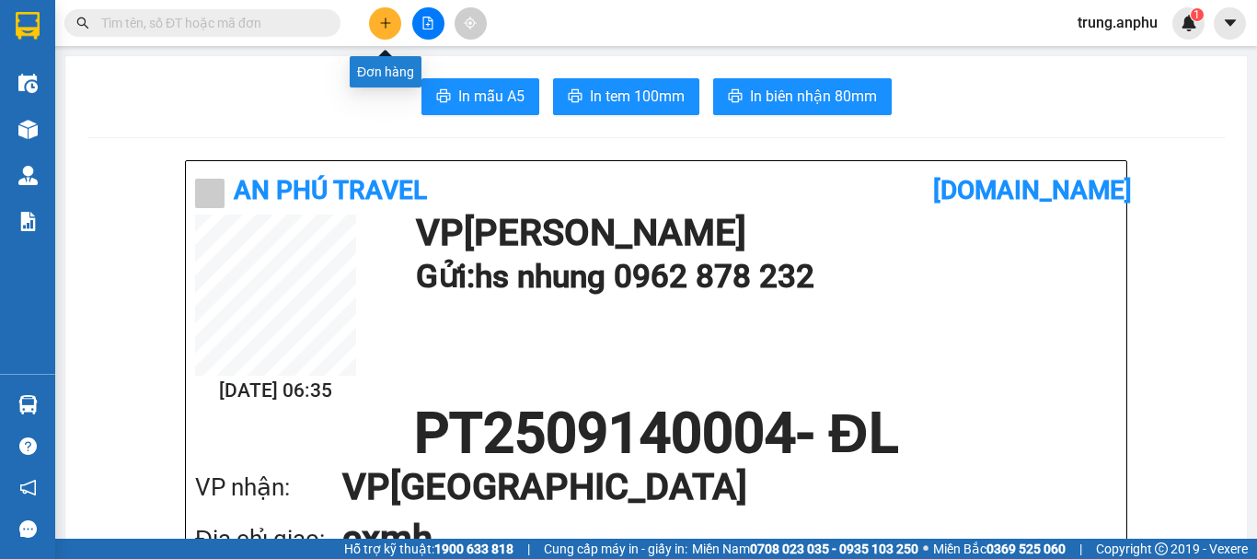
click at [379, 21] on icon "plus" at bounding box center [385, 23] width 13 height 13
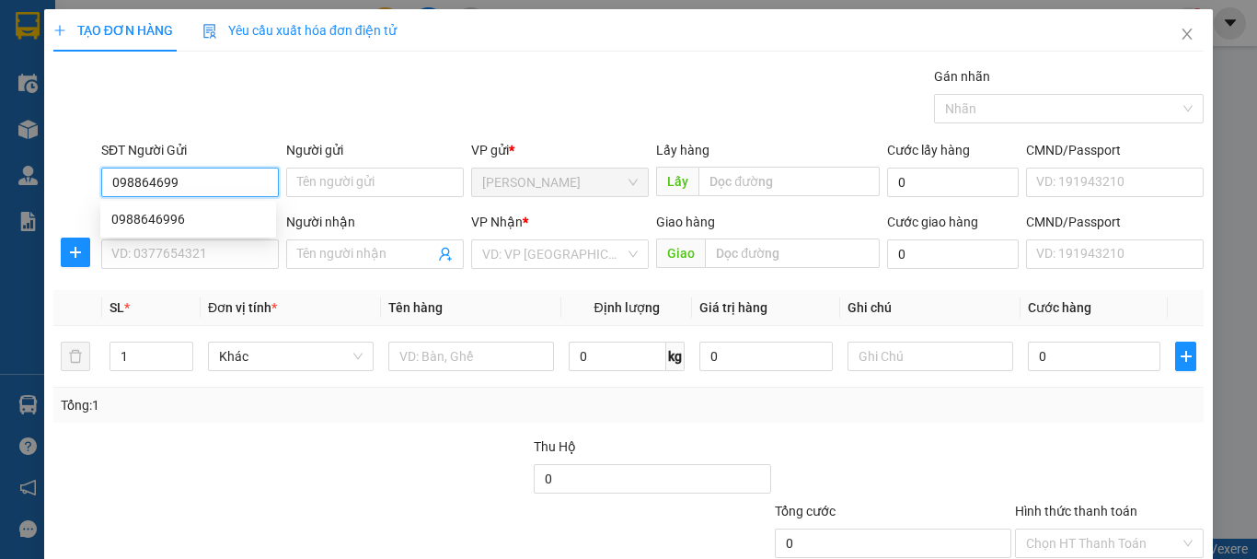
type input "0988646996"
click at [163, 221] on div "0988646996" at bounding box center [188, 219] width 154 height 20
type input "0919675133"
type input "thuận"
type input "100.000"
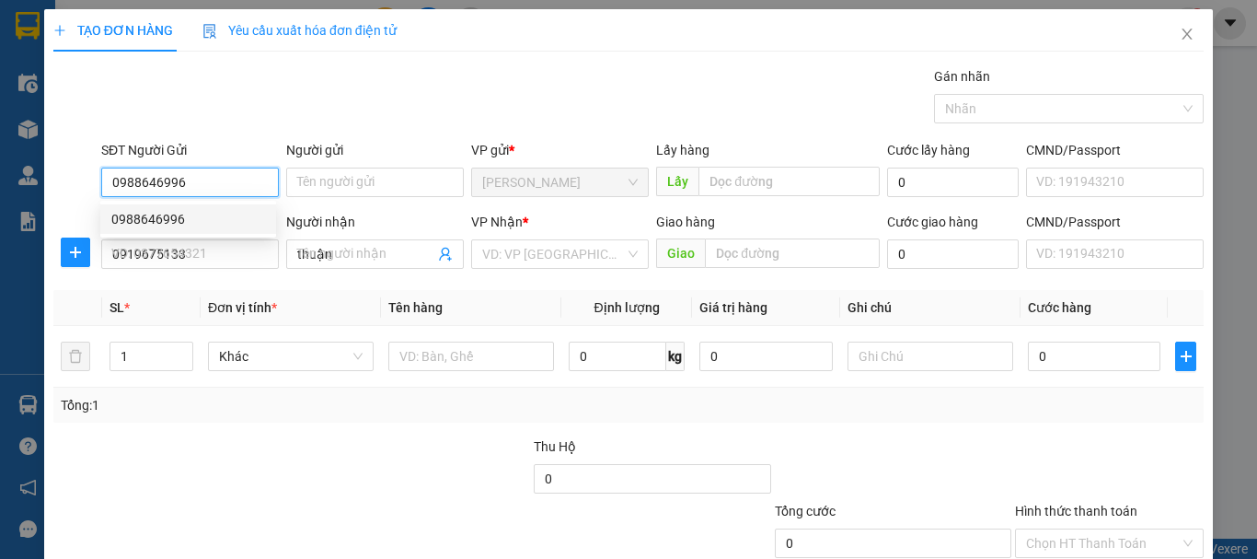
type input "100.000"
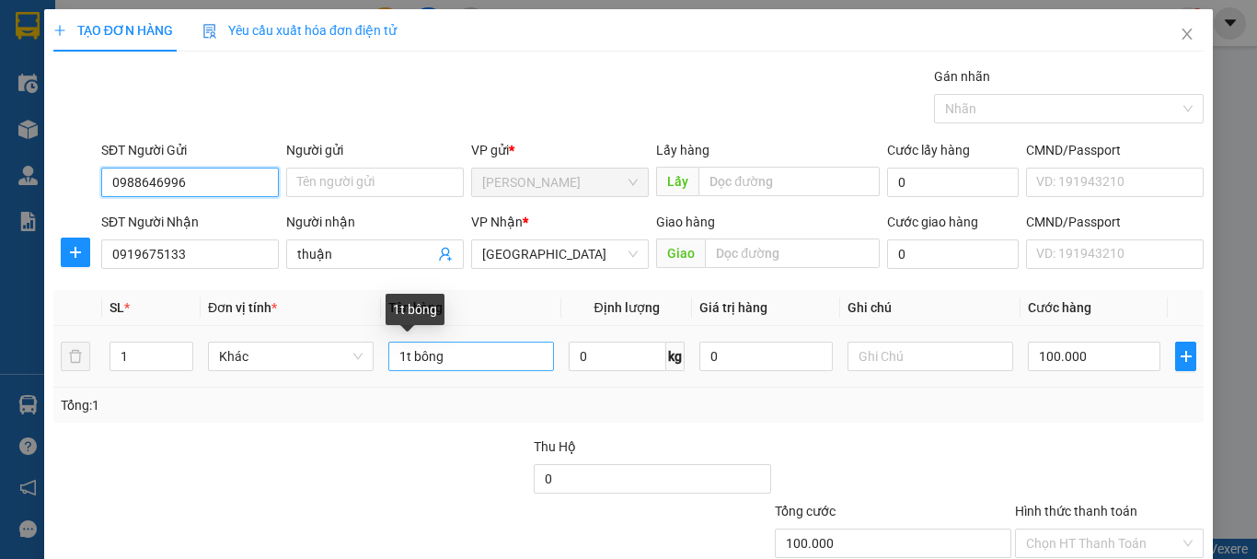
type input "0988646996"
drag, startPoint x: 407, startPoint y: 353, endPoint x: 373, endPoint y: 363, distance: 35.3
click at [373, 363] on tr "1 Khác 1t bông 0 kg 0 100.000" at bounding box center [628, 357] width 1151 height 62
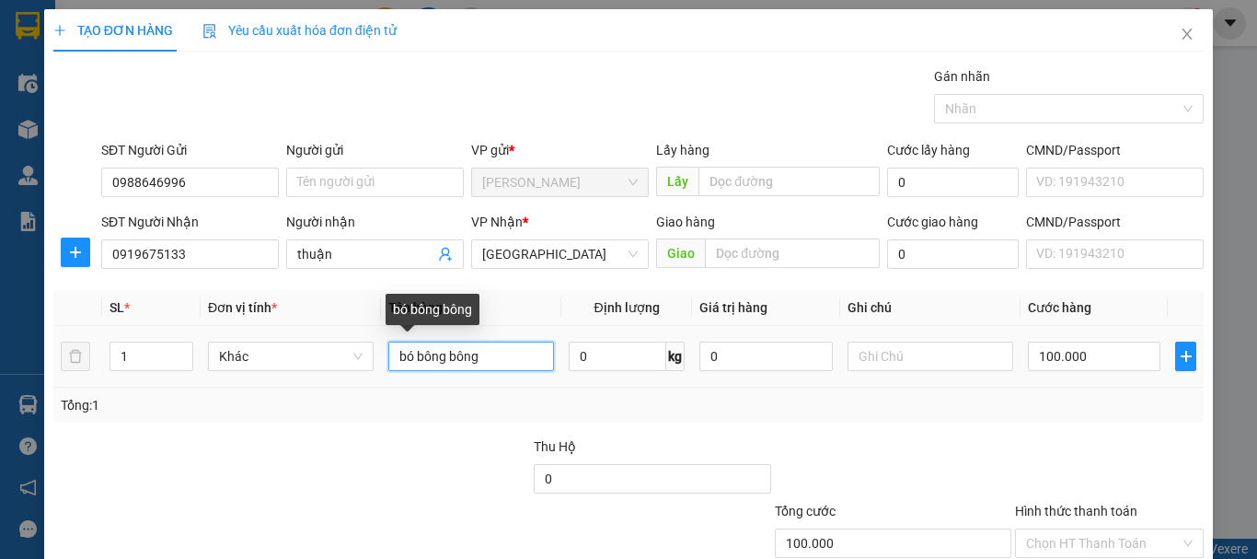
drag, startPoint x: 411, startPoint y: 355, endPoint x: 377, endPoint y: 367, distance: 36.1
click at [381, 367] on td "bó bông bông" at bounding box center [471, 357] width 180 height 62
drag, startPoint x: 486, startPoint y: 363, endPoint x: 450, endPoint y: 358, distance: 36.2
click at [450, 358] on input "bó bông bông" at bounding box center [471, 355] width 166 height 29
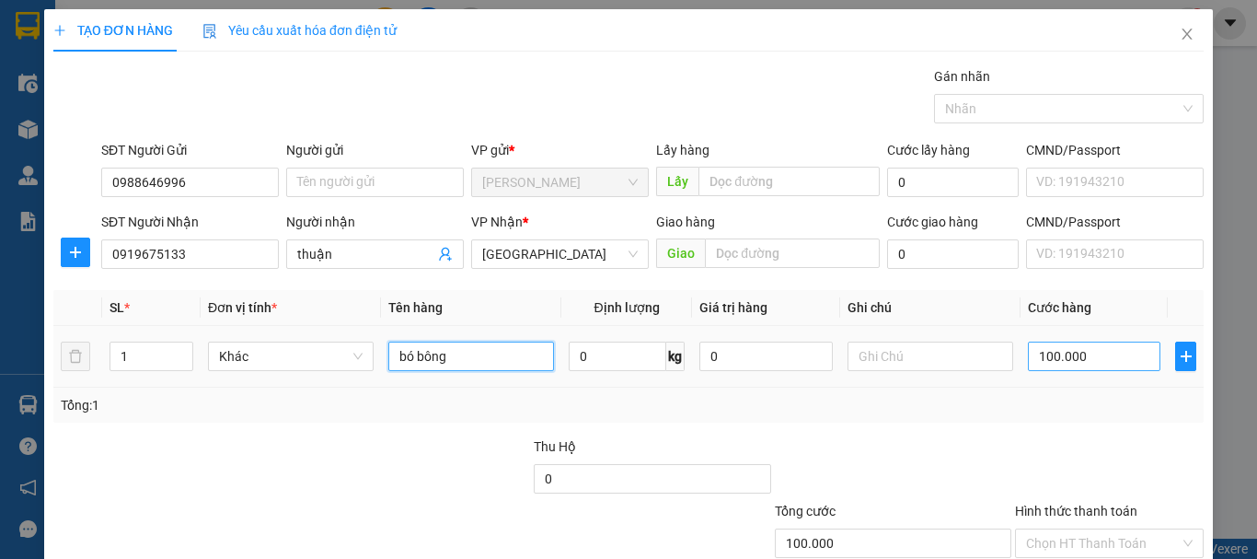
type input "bó bông"
click at [1054, 358] on input "100.000" at bounding box center [1094, 355] width 133 height 29
type input "4"
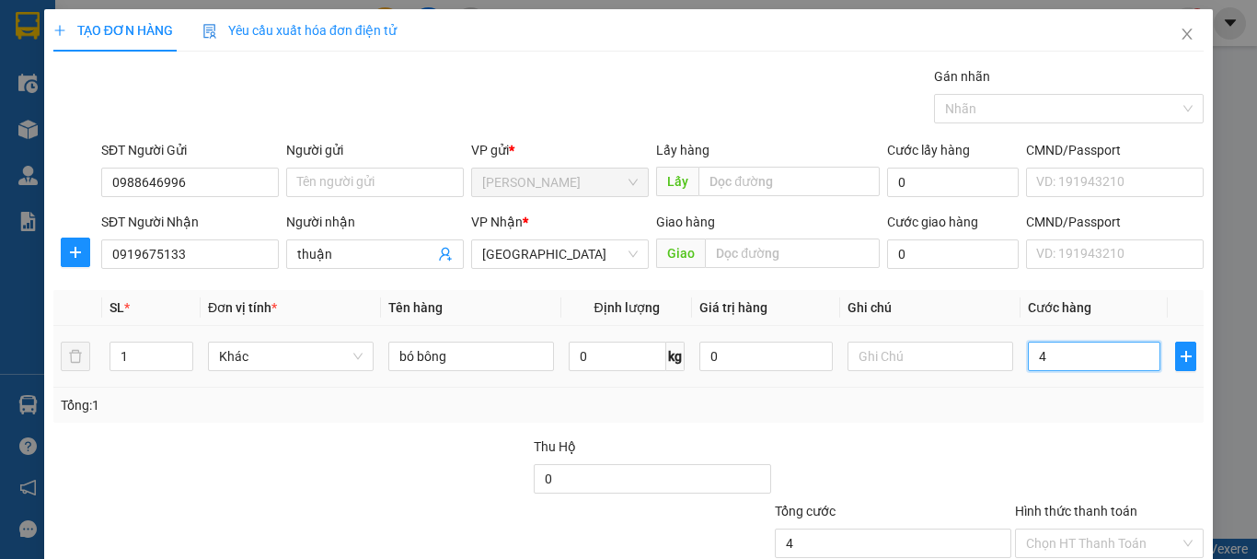
type input "40"
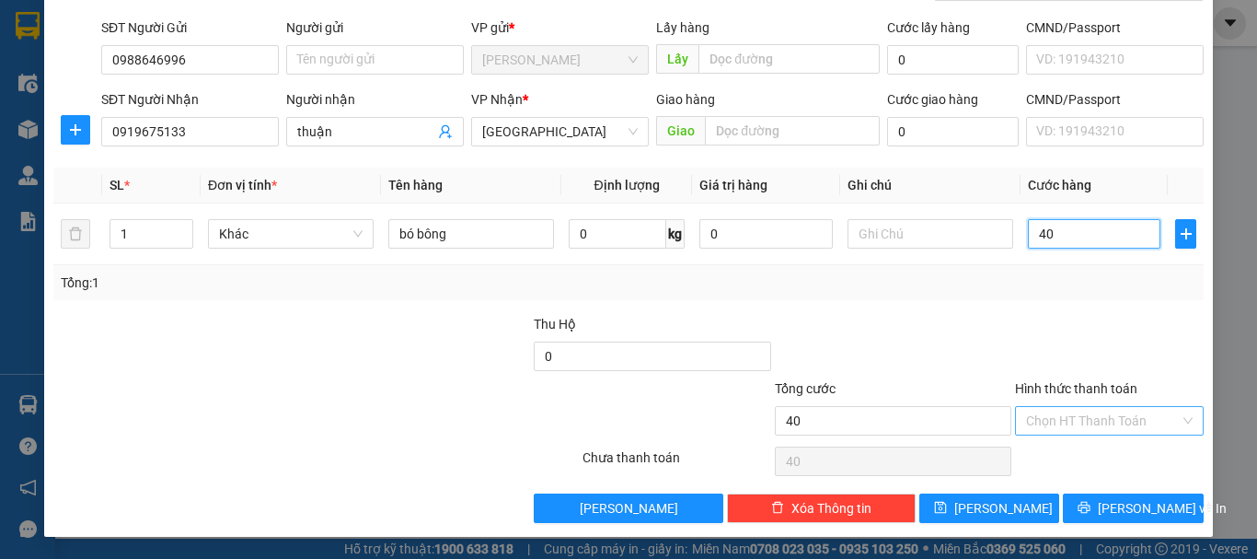
type input "40"
click at [1087, 420] on input "Hình thức thanh toán" at bounding box center [1103, 421] width 154 height 28
type input "40.000"
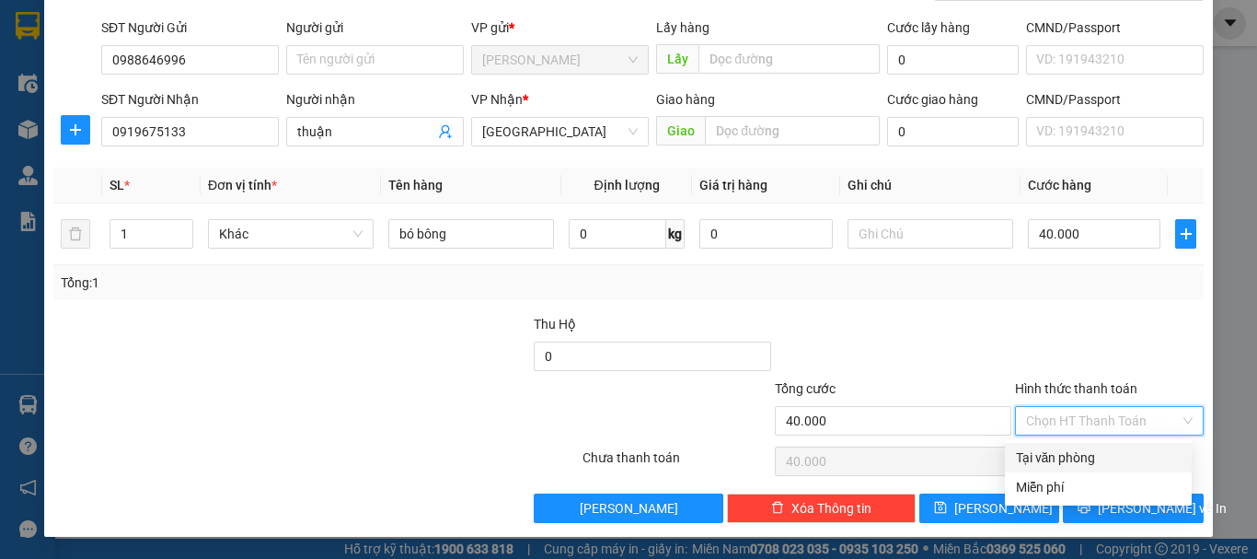
click at [1071, 457] on div "Tại văn phòng" at bounding box center [1098, 457] width 165 height 20
type input "0"
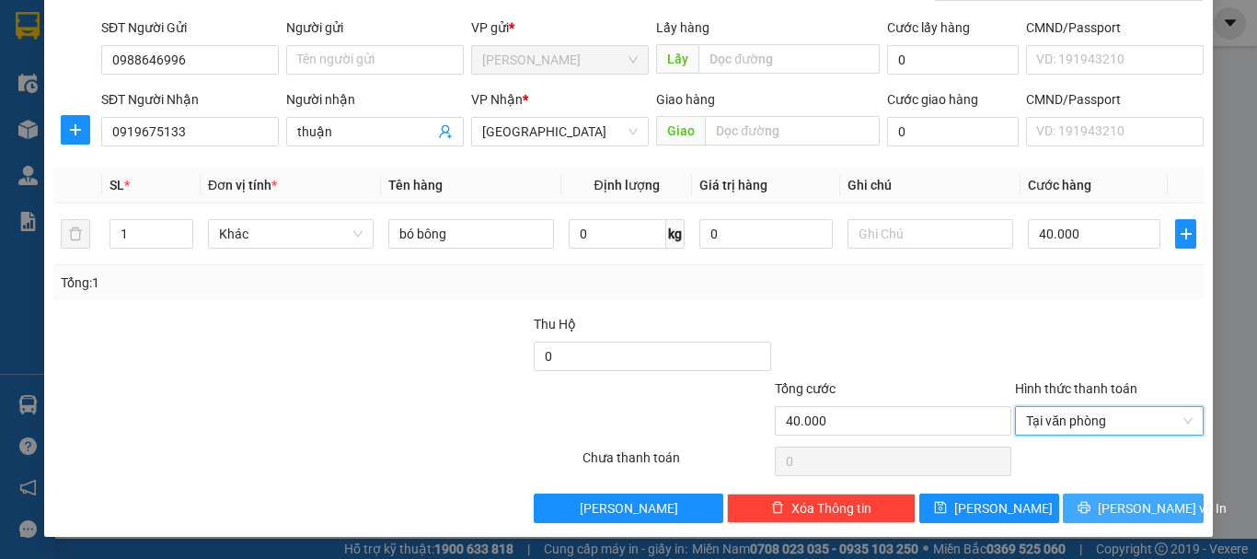
click at [1104, 509] on button "[PERSON_NAME] và In" at bounding box center [1133, 507] width 141 height 29
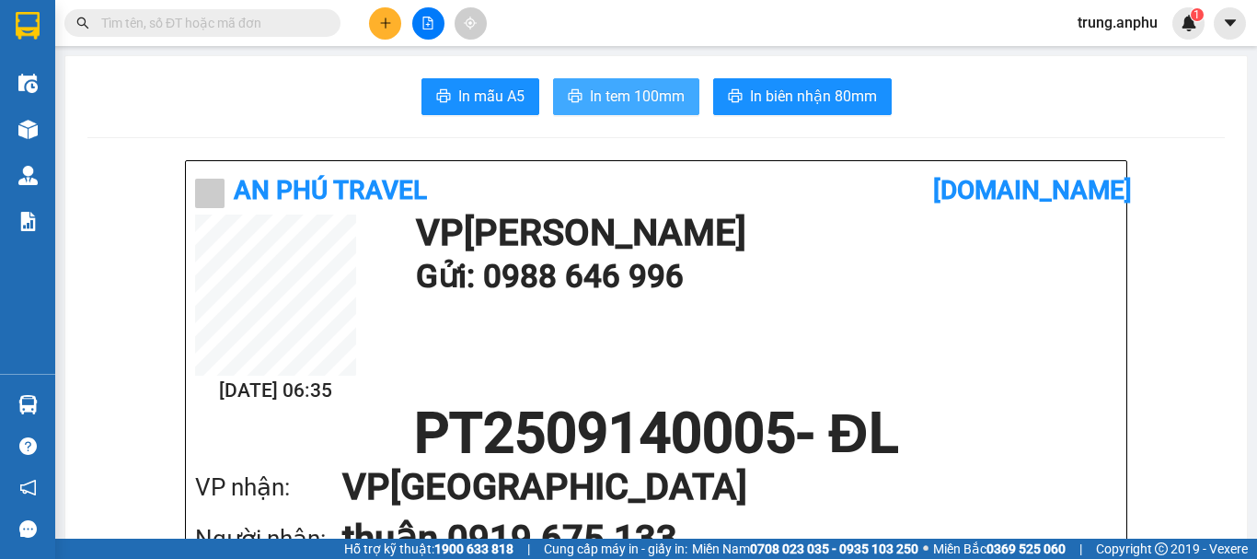
click at [644, 87] on span "In tem 100mm" at bounding box center [637, 96] width 95 height 23
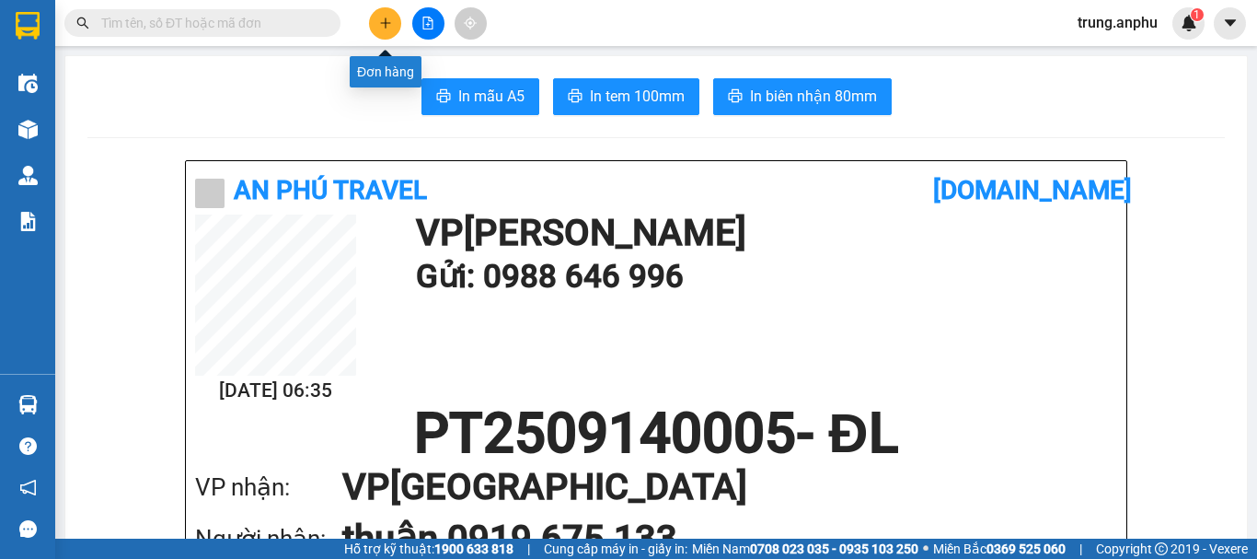
click at [383, 21] on icon "plus" at bounding box center [385, 23] width 13 height 13
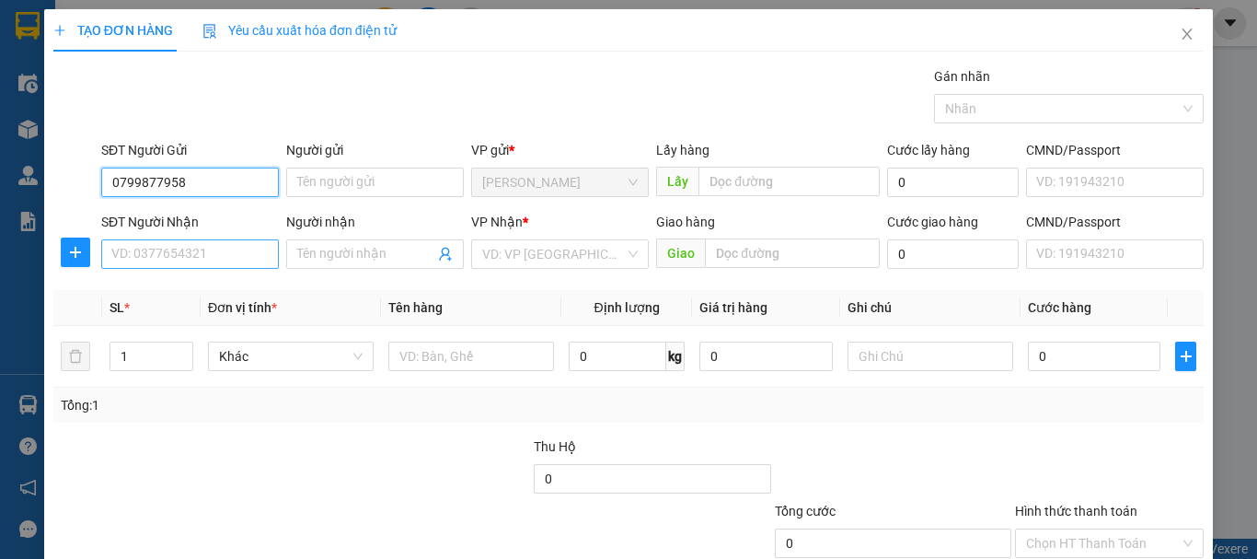
type input "0799877958"
click at [201, 257] on input "SĐT Người Nhận" at bounding box center [190, 253] width 178 height 29
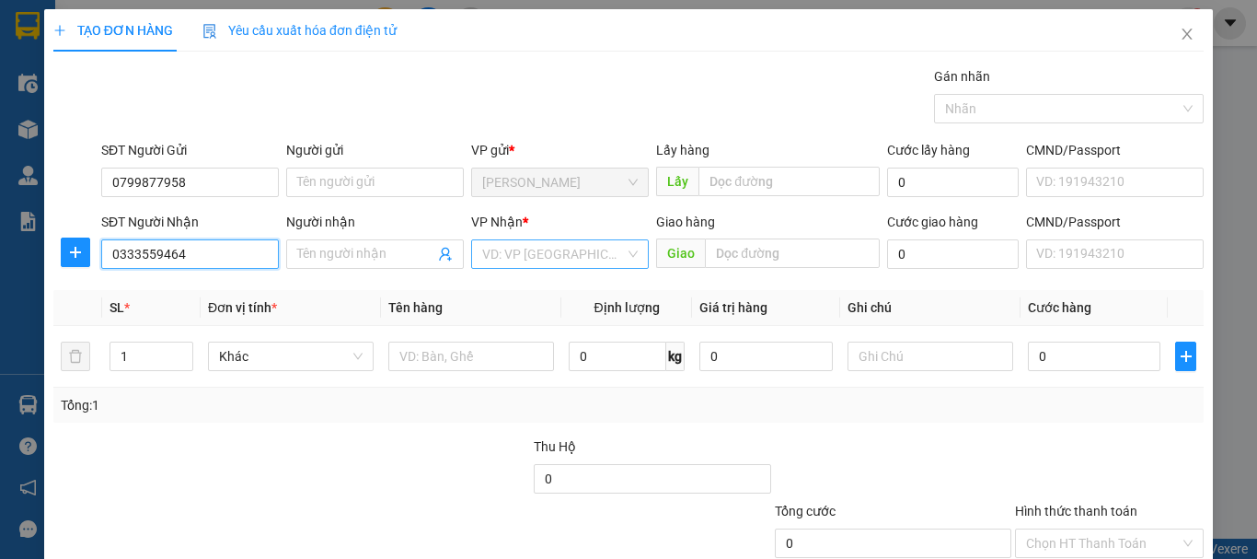
type input "0333559464"
click at [543, 255] on input "search" at bounding box center [553, 254] width 143 height 28
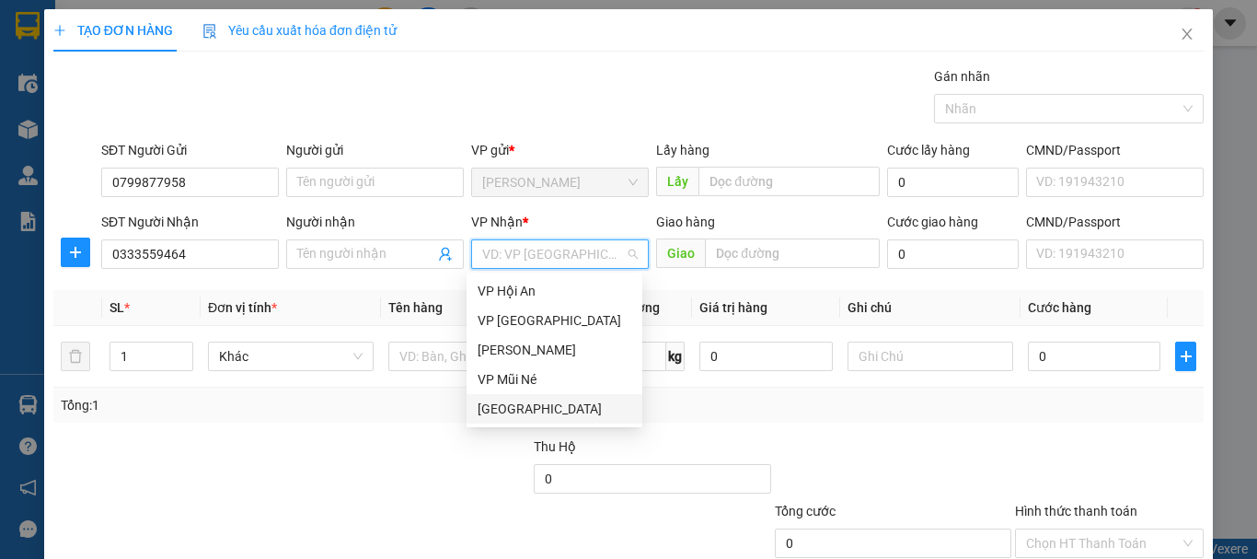
click at [509, 415] on div "[GEOGRAPHIC_DATA]" at bounding box center [555, 409] width 154 height 20
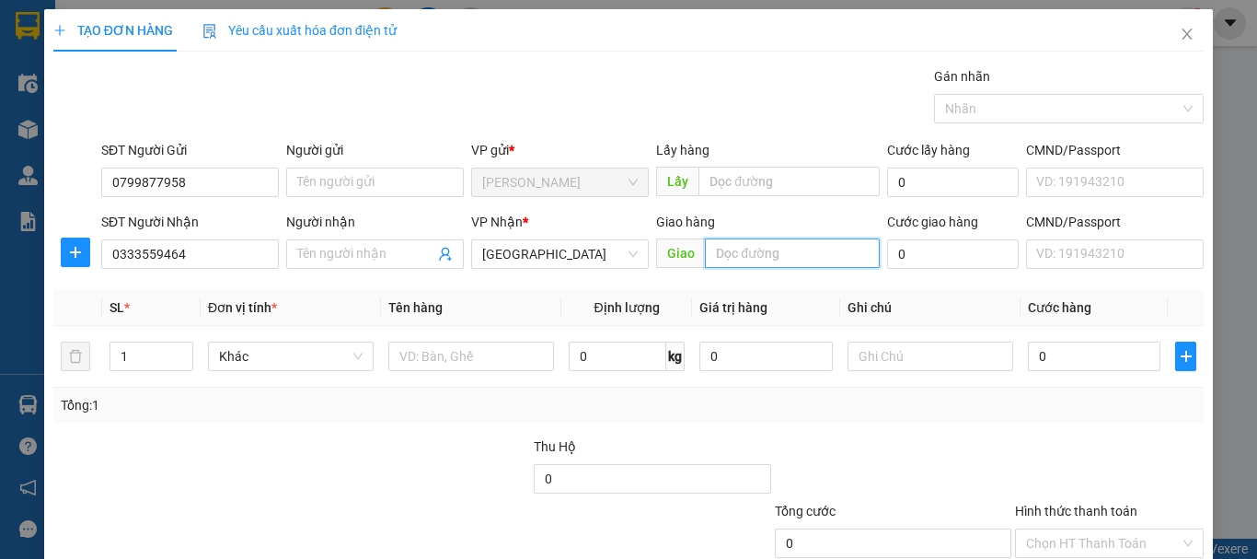
click at [785, 261] on input "text" at bounding box center [792, 252] width 175 height 29
type input "N3 liên khương"
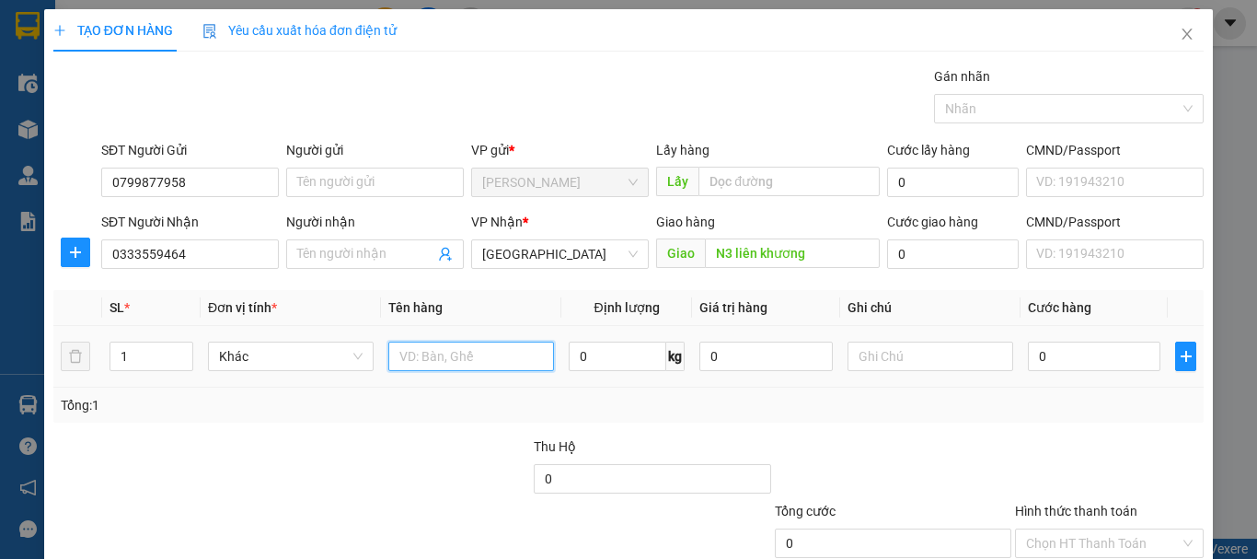
click at [445, 360] on input "text" at bounding box center [471, 355] width 166 height 29
type input "hs"
click at [1047, 362] on input "0" at bounding box center [1094, 355] width 133 height 29
type input "5"
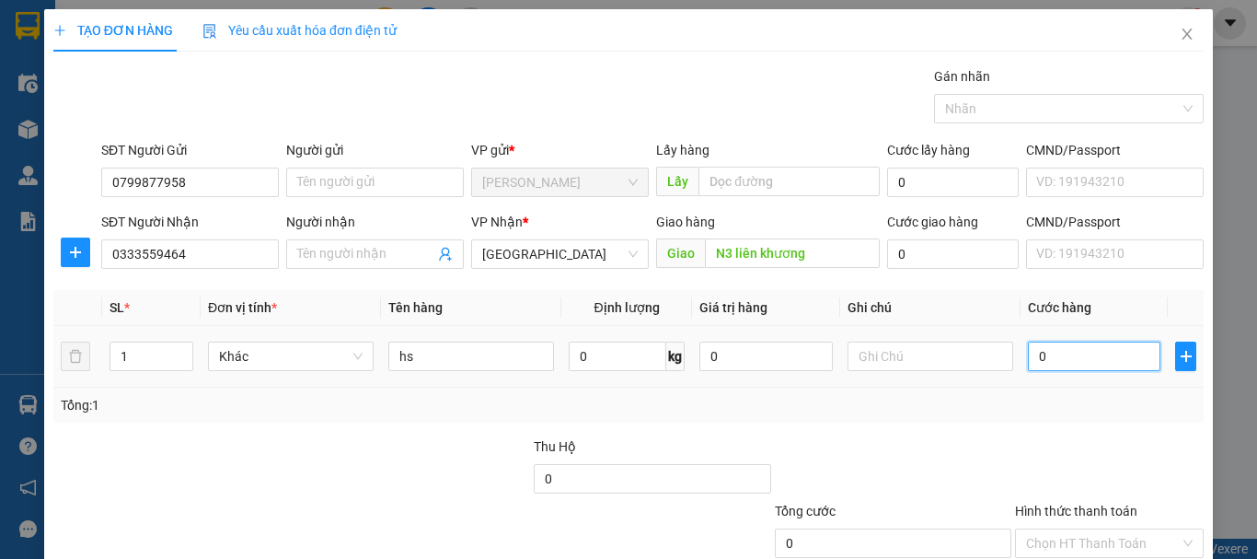
type input "5"
type input "50"
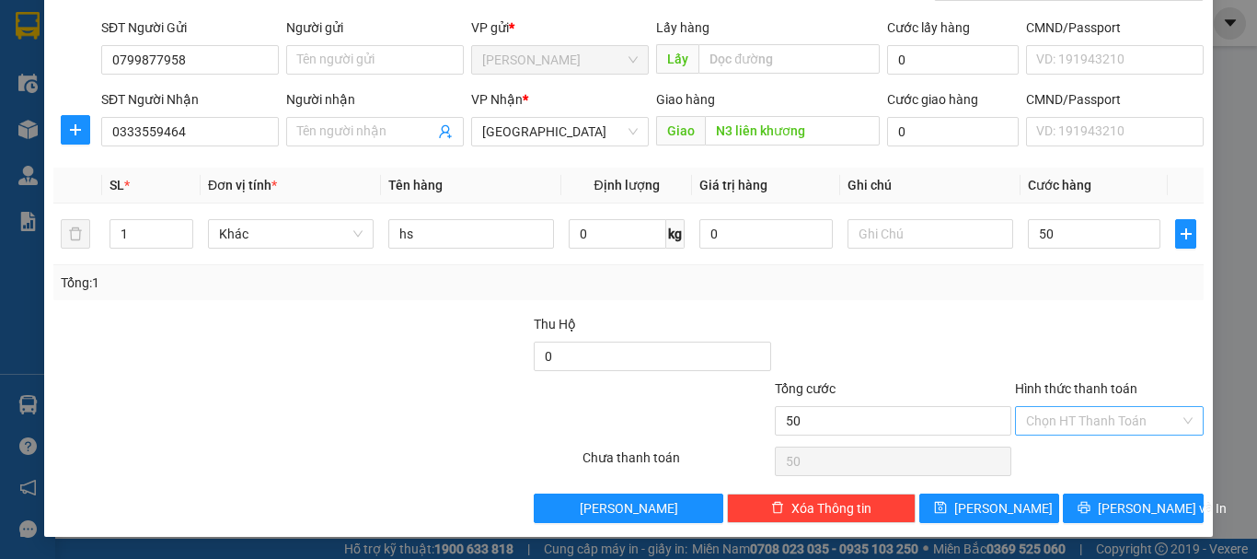
click at [1070, 422] on input "Hình thức thanh toán" at bounding box center [1103, 421] width 154 height 28
type input "50.000"
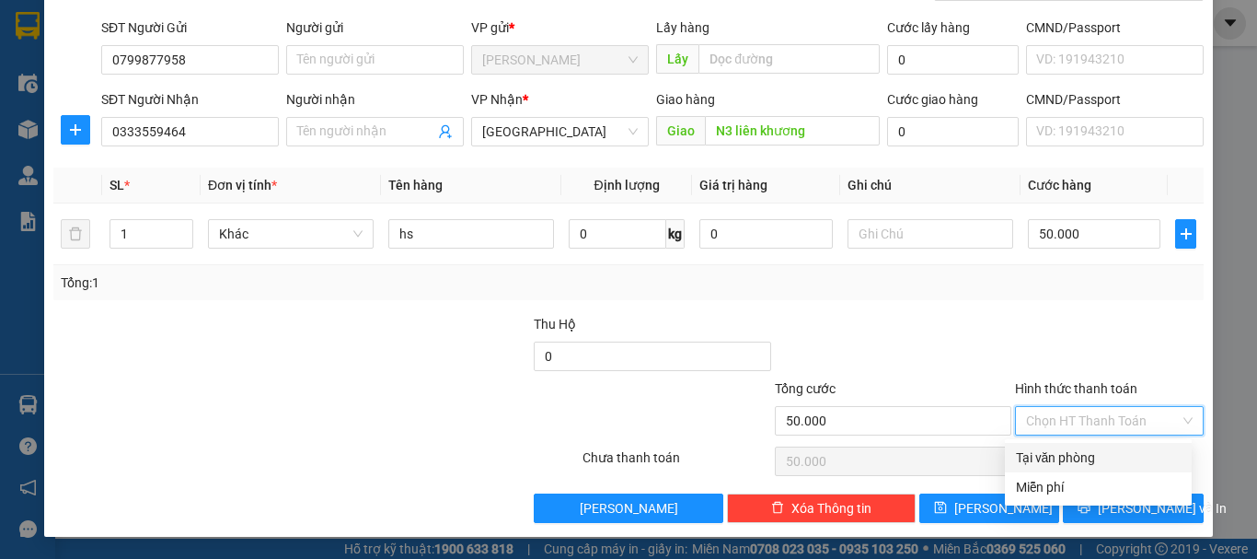
click at [1074, 453] on div "Tại văn phòng" at bounding box center [1098, 457] width 165 height 20
type input "0"
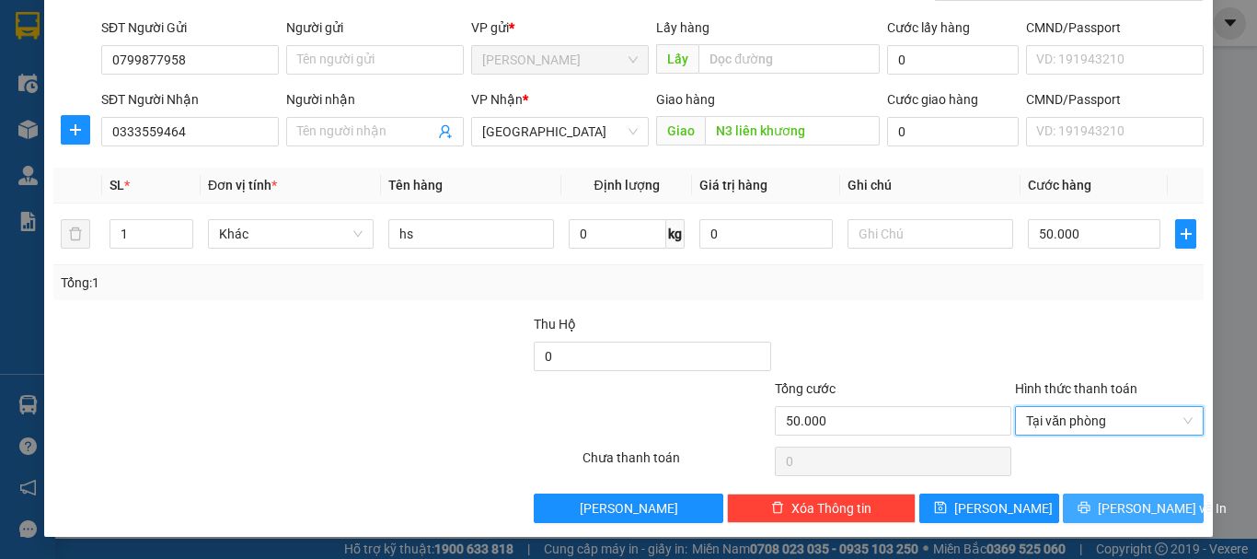
click at [1091, 510] on icon "printer" at bounding box center [1085, 508] width 12 height 12
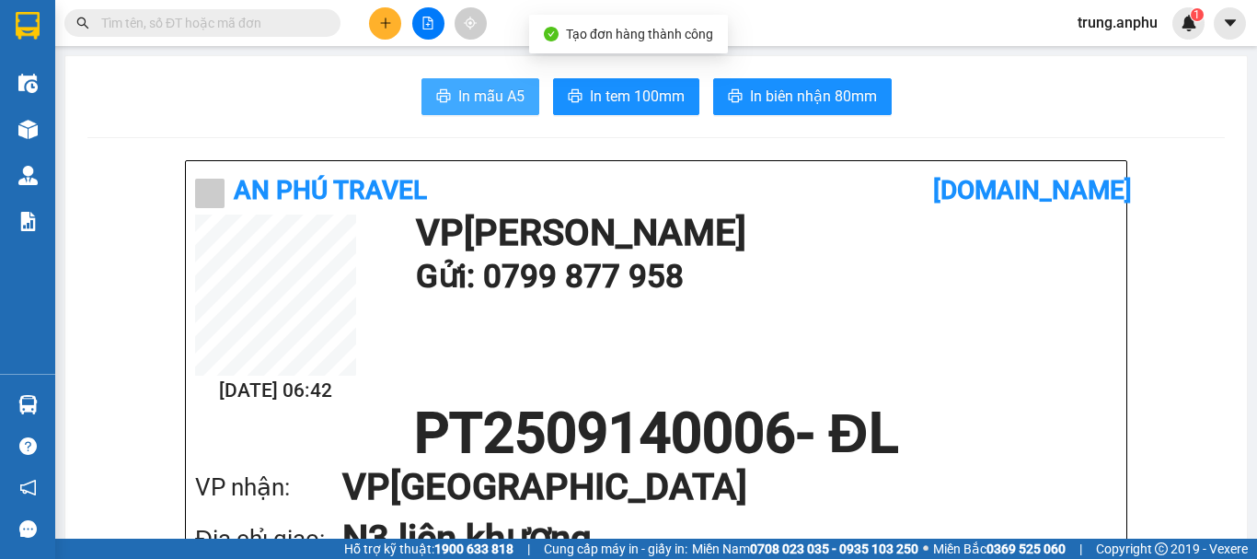
click at [505, 90] on span "In mẫu A5" at bounding box center [491, 96] width 66 height 23
click at [474, 87] on span "In mẫu A5" at bounding box center [491, 96] width 66 height 23
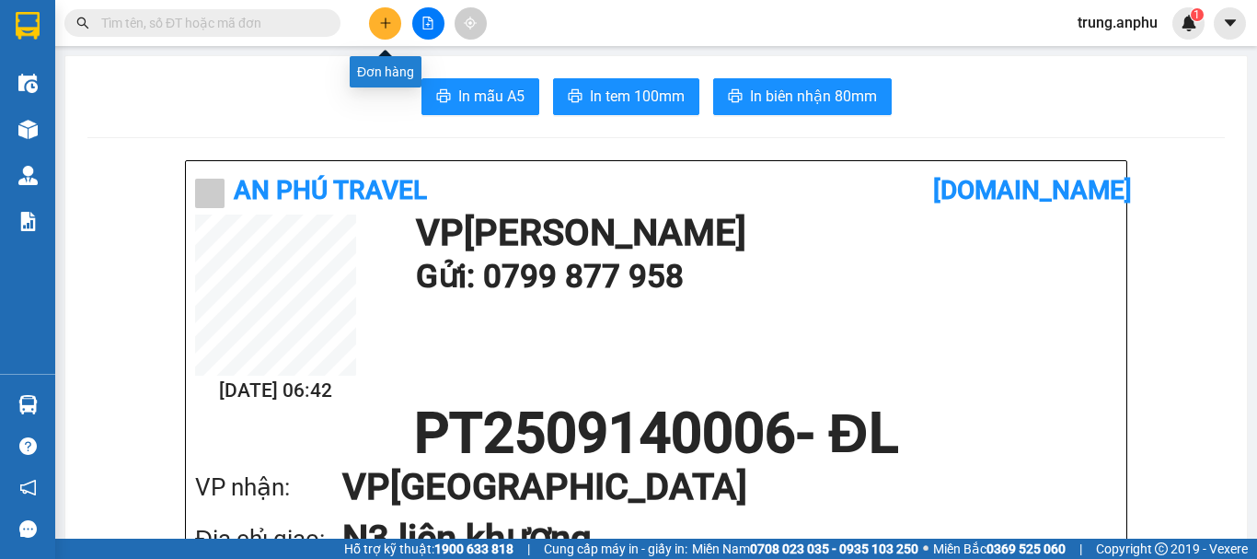
click at [386, 29] on button at bounding box center [385, 23] width 32 height 32
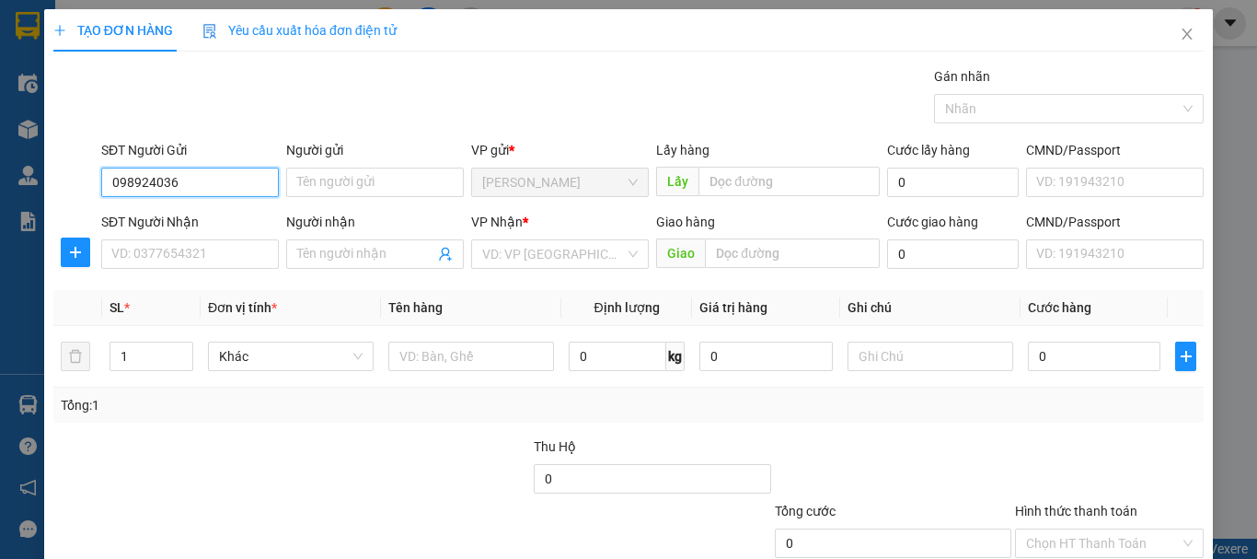
type input "0989240365"
click at [130, 219] on div "0989240365" at bounding box center [188, 219] width 154 height 20
type input "0986301919"
type input "hiếu"
type input "vòng xoay liên khương"
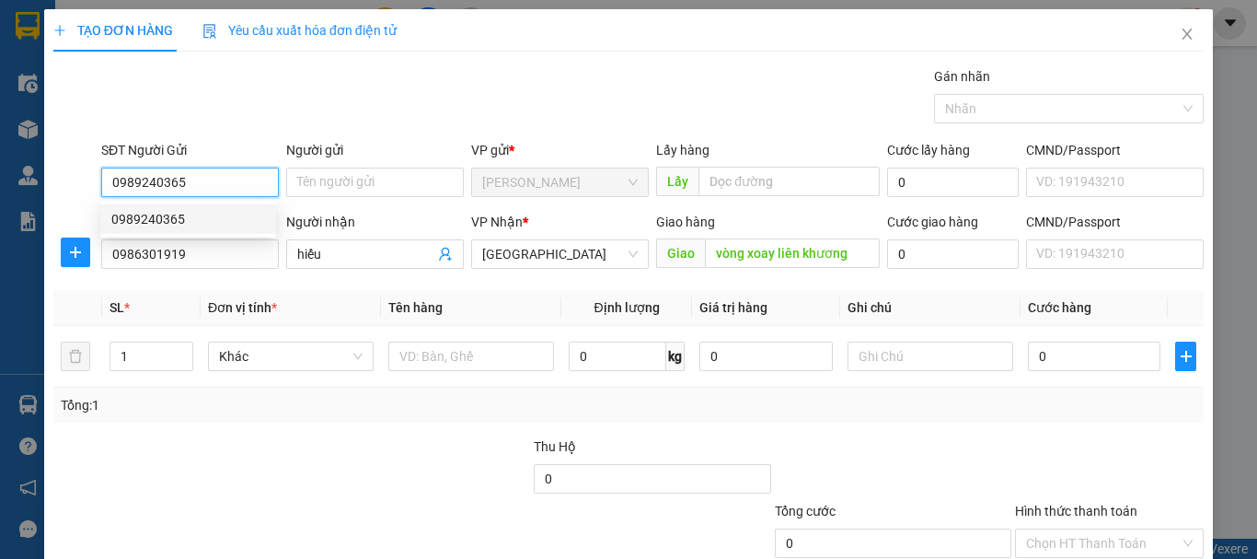
type input "30.000"
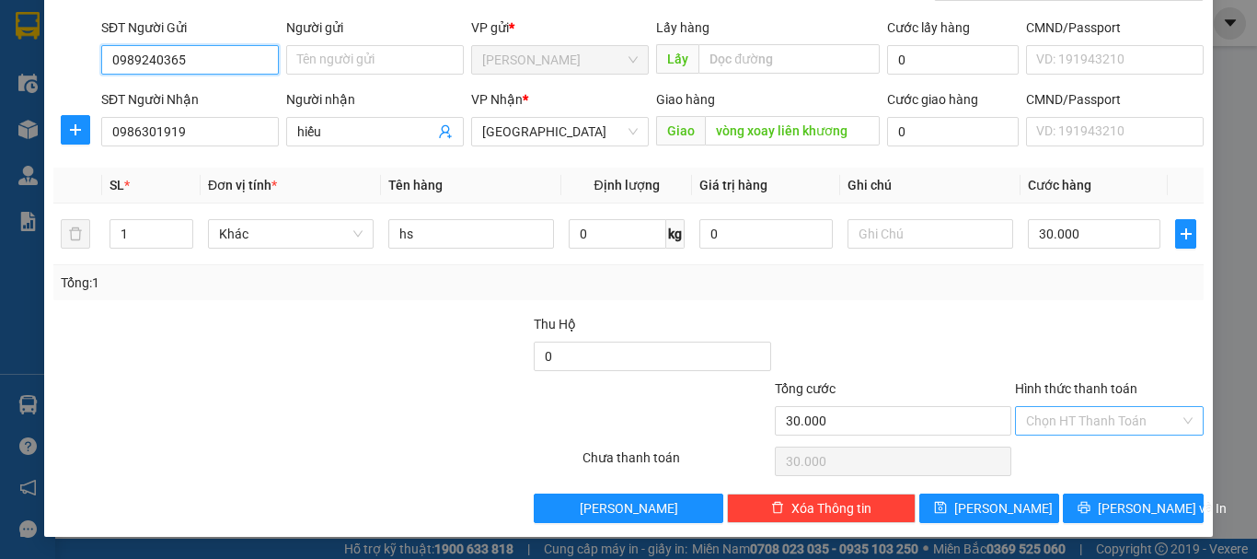
type input "0989240365"
click at [1092, 421] on input "Hình thức thanh toán" at bounding box center [1103, 421] width 154 height 28
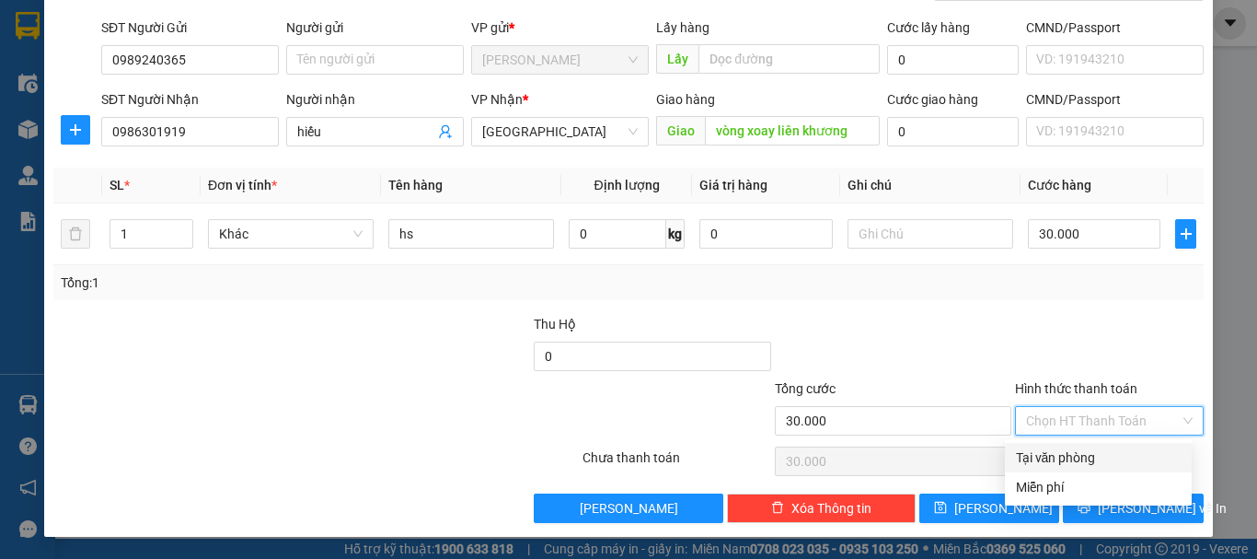
click at [1078, 457] on div "Tại văn phòng" at bounding box center [1098, 457] width 165 height 20
type input "0"
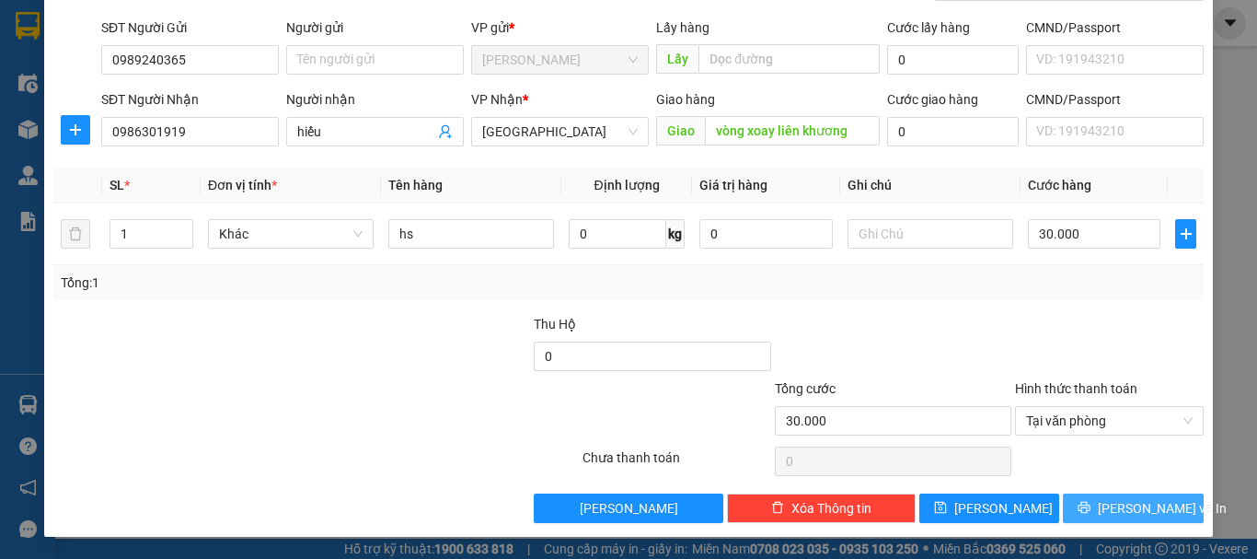
click at [1091, 506] on icon "printer" at bounding box center [1084, 507] width 13 height 13
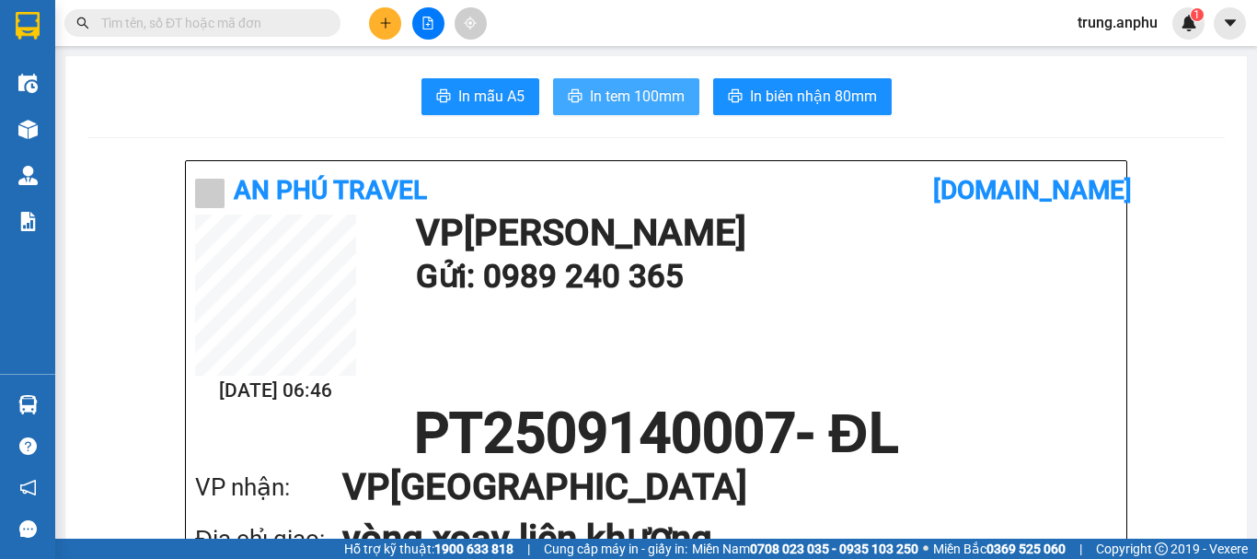
click at [629, 91] on span "In tem 100mm" at bounding box center [637, 96] width 95 height 23
click at [270, 25] on input "text" at bounding box center [209, 23] width 217 height 20
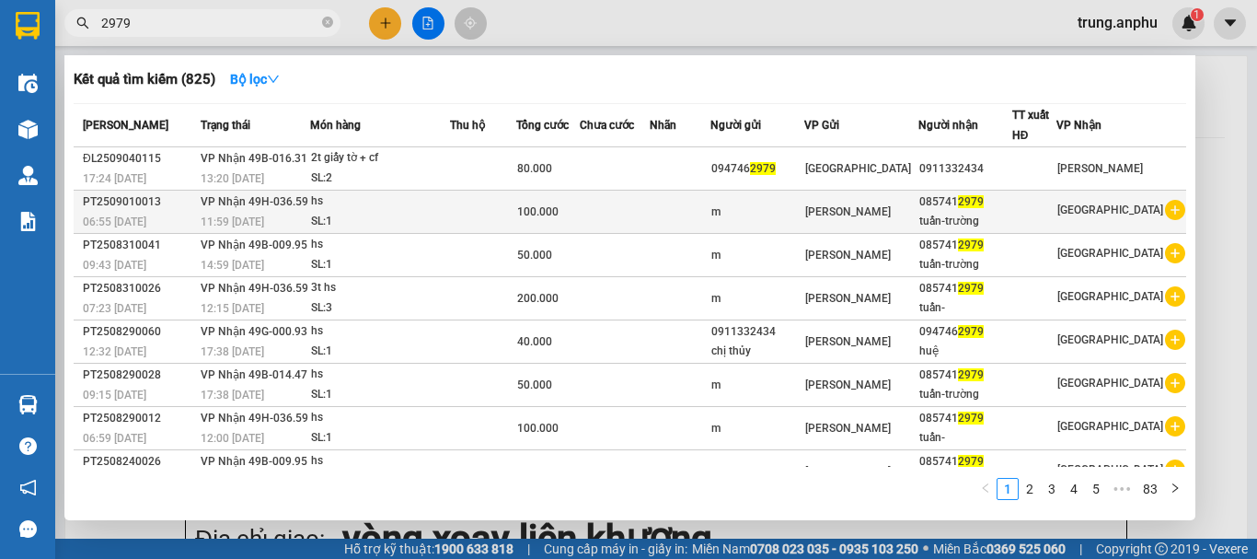
type input "2979"
click at [1165, 206] on icon "plus-circle" at bounding box center [1175, 210] width 20 height 20
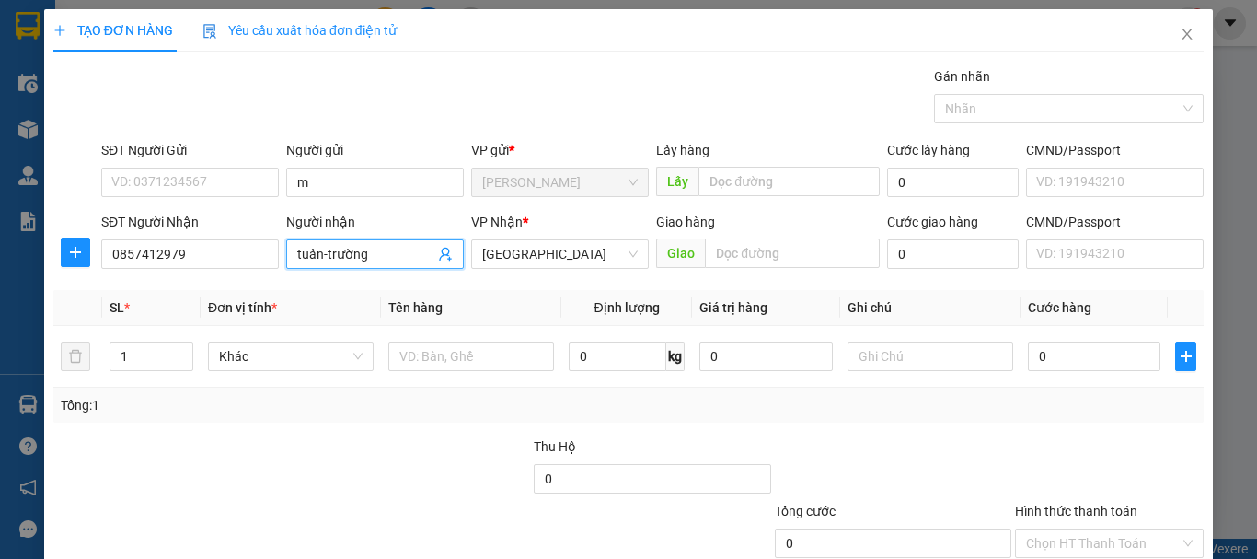
drag, startPoint x: 374, startPoint y: 254, endPoint x: 324, endPoint y: 256, distance: 49.7
click at [324, 256] on input "tuấn-trường" at bounding box center [365, 254] width 137 height 20
type input "tuấn-loan"
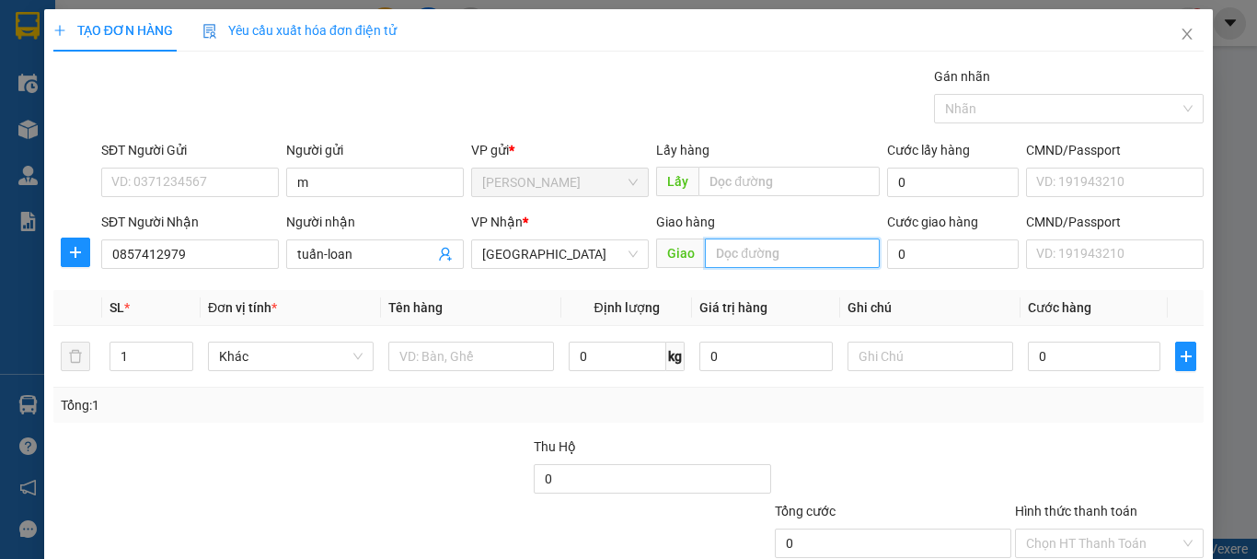
click at [757, 257] on input "text" at bounding box center [792, 252] width 175 height 29
type input "cxmh"
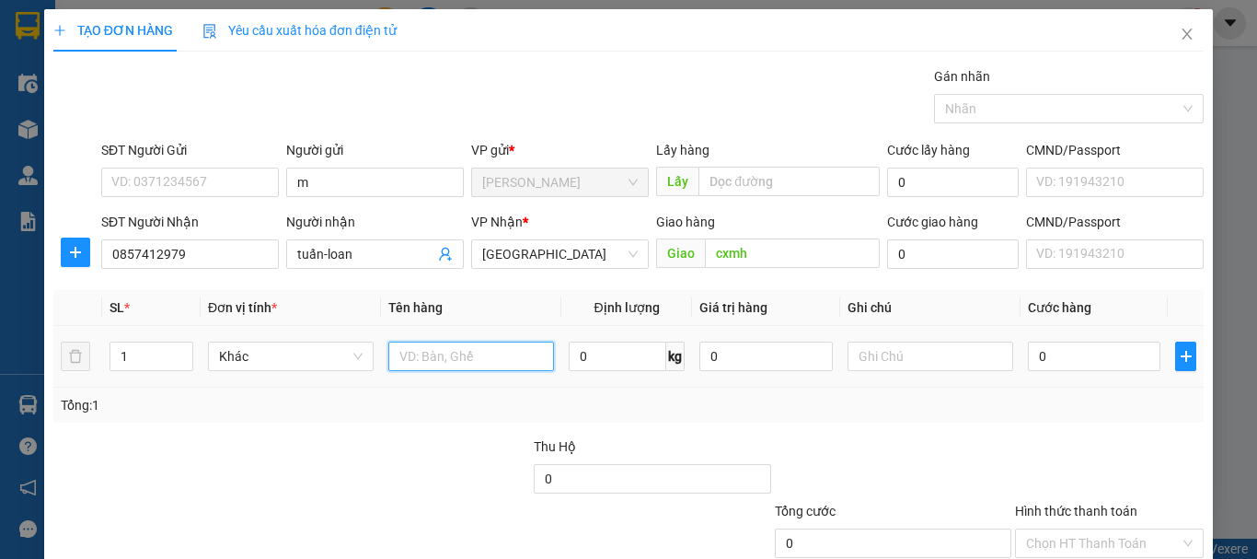
click at [470, 363] on input "text" at bounding box center [471, 355] width 166 height 29
type input "hs"
click at [1038, 354] on input "0" at bounding box center [1094, 355] width 133 height 29
type input "5"
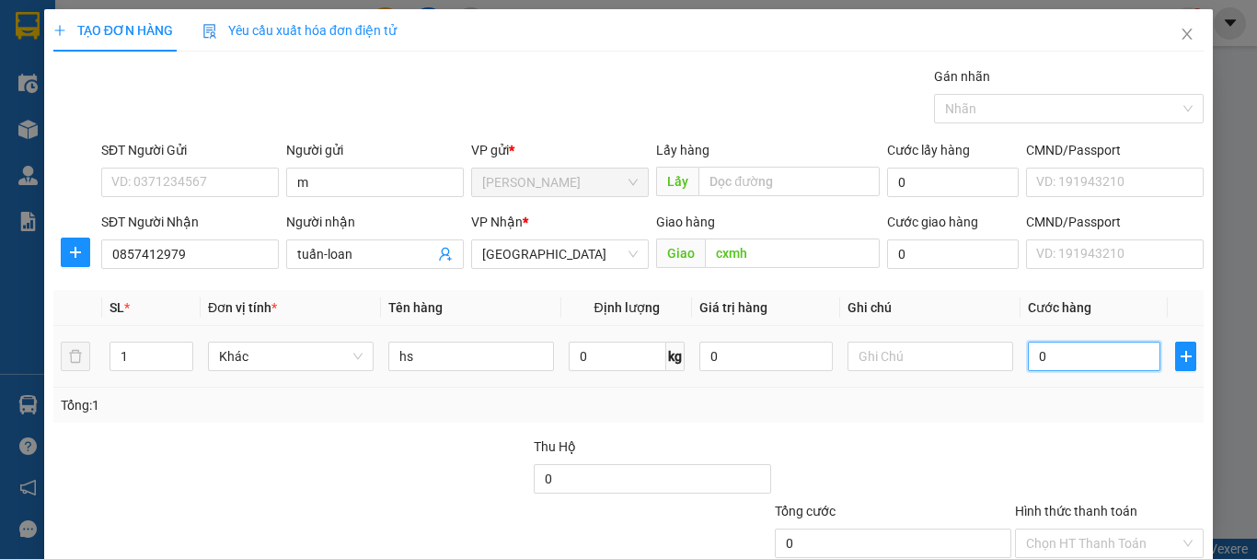
type input "5"
type input "50"
type input "50.000"
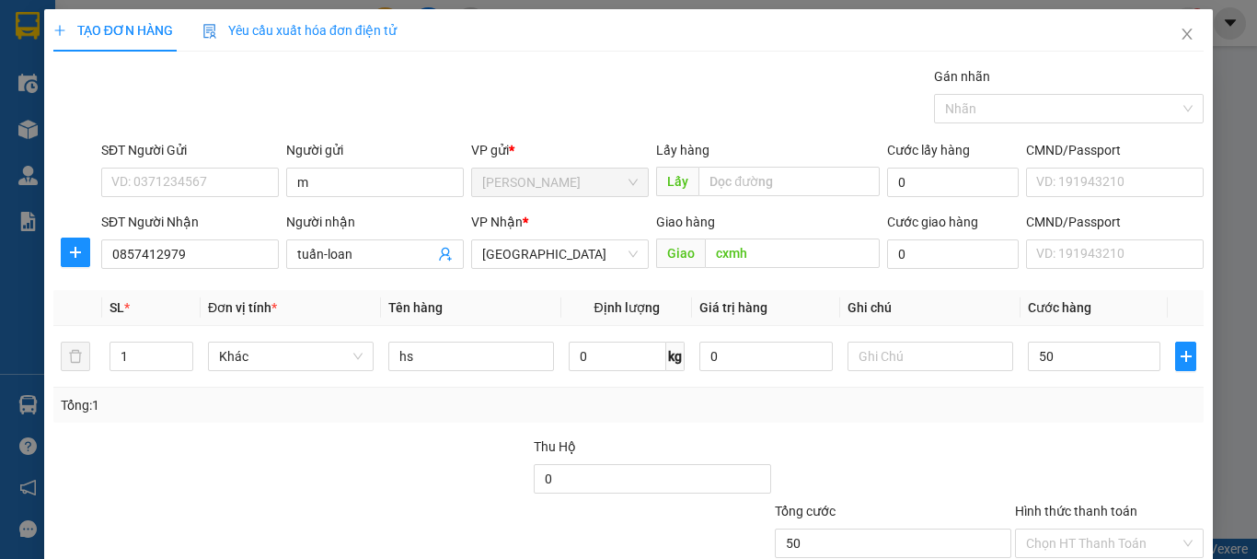
type input "50.000"
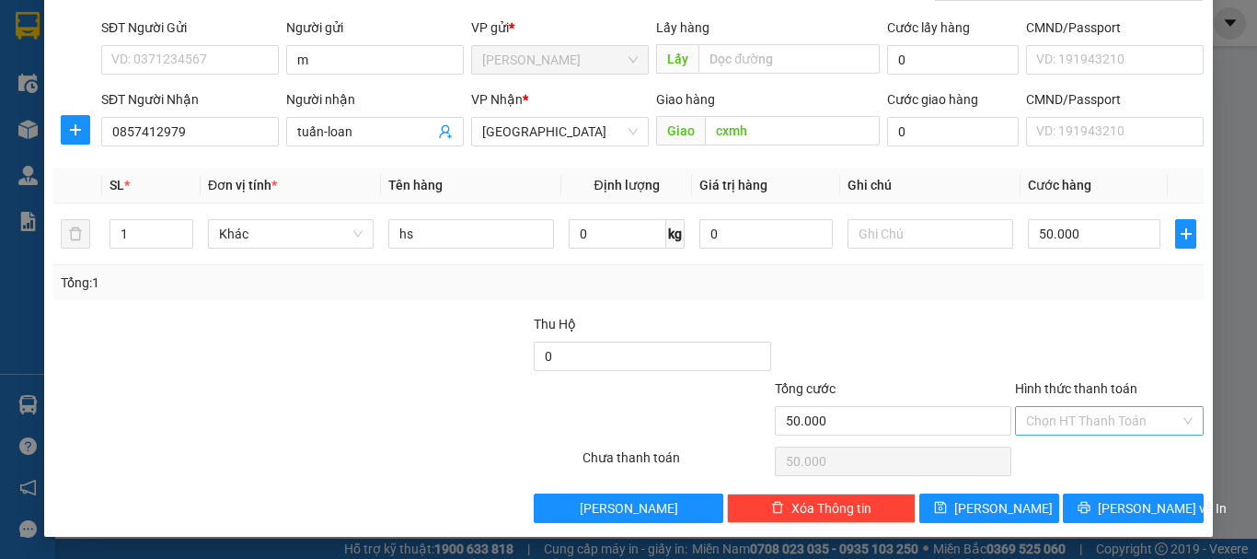
click at [1065, 426] on input "Hình thức thanh toán" at bounding box center [1103, 421] width 154 height 28
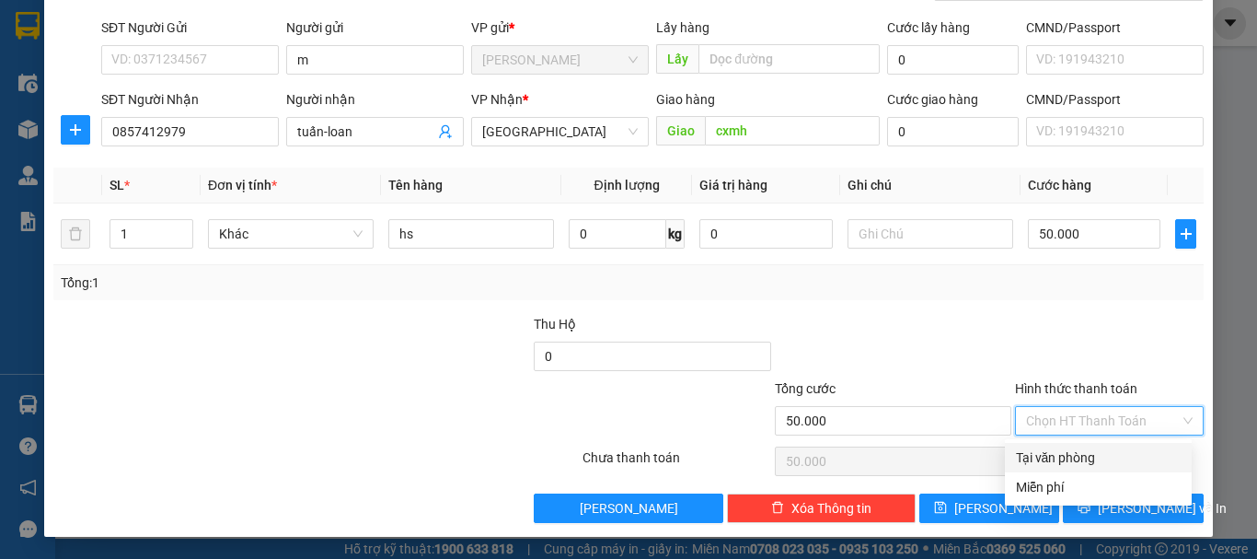
click at [1062, 455] on div "Tại văn phòng" at bounding box center [1098, 457] width 165 height 20
type input "0"
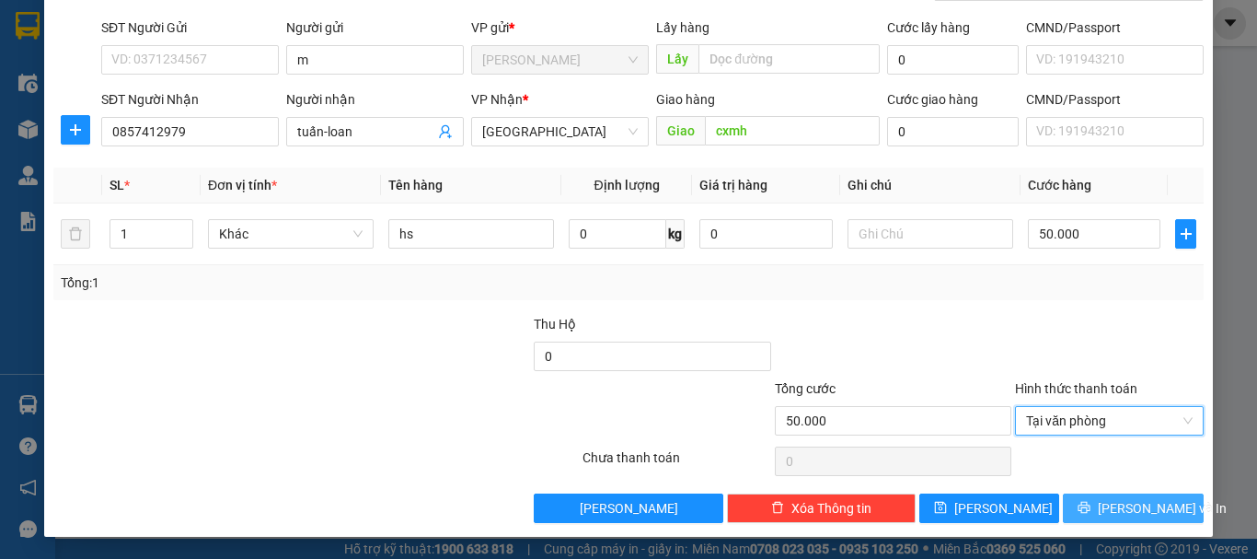
click at [1120, 512] on span "[PERSON_NAME] và In" at bounding box center [1162, 508] width 129 height 20
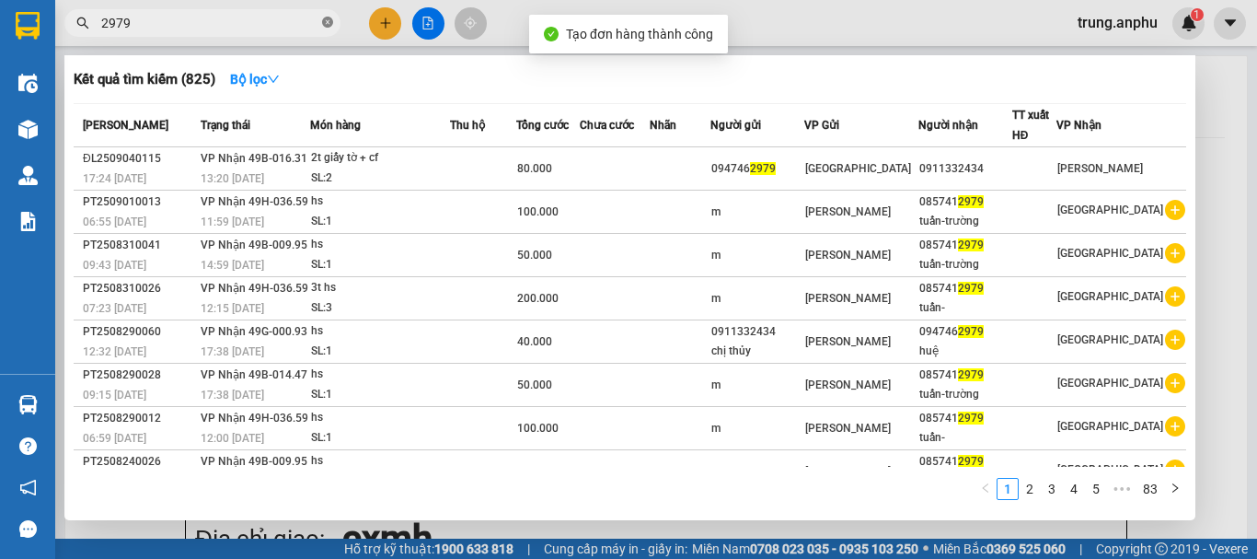
click at [329, 20] on icon "close-circle" at bounding box center [327, 22] width 11 height 11
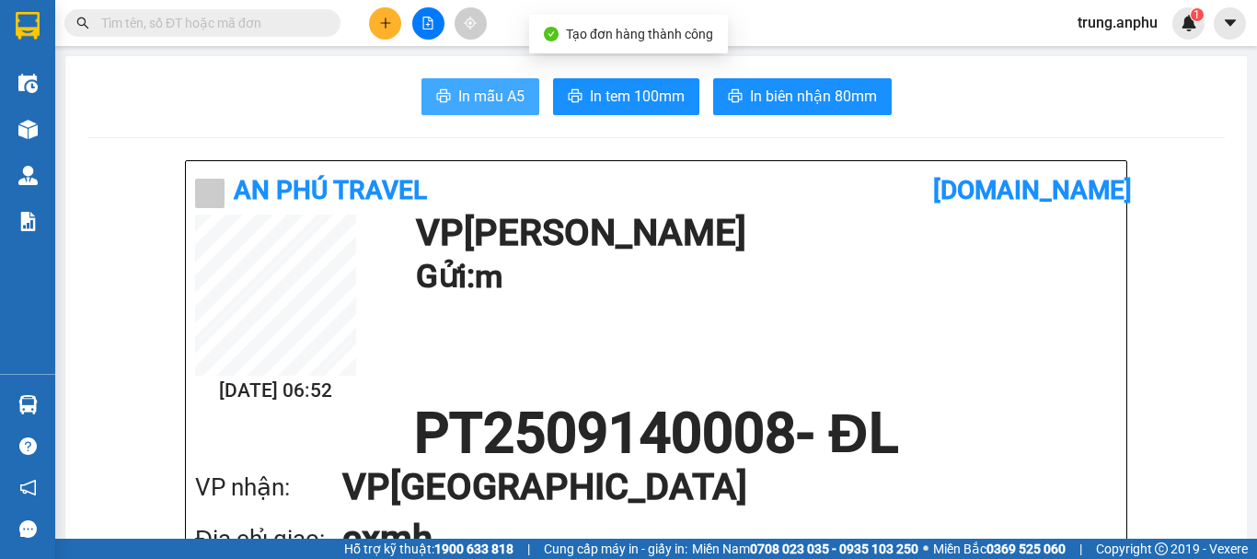
click at [495, 89] on span "In mẫu A5" at bounding box center [491, 96] width 66 height 23
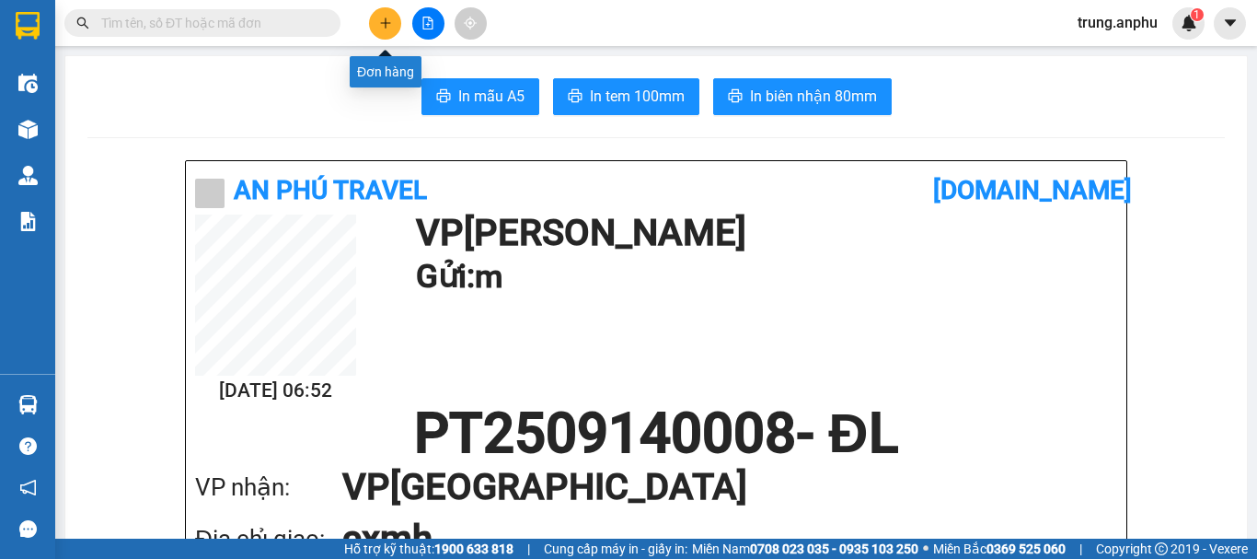
click at [387, 20] on icon "plus" at bounding box center [385, 23] width 13 height 13
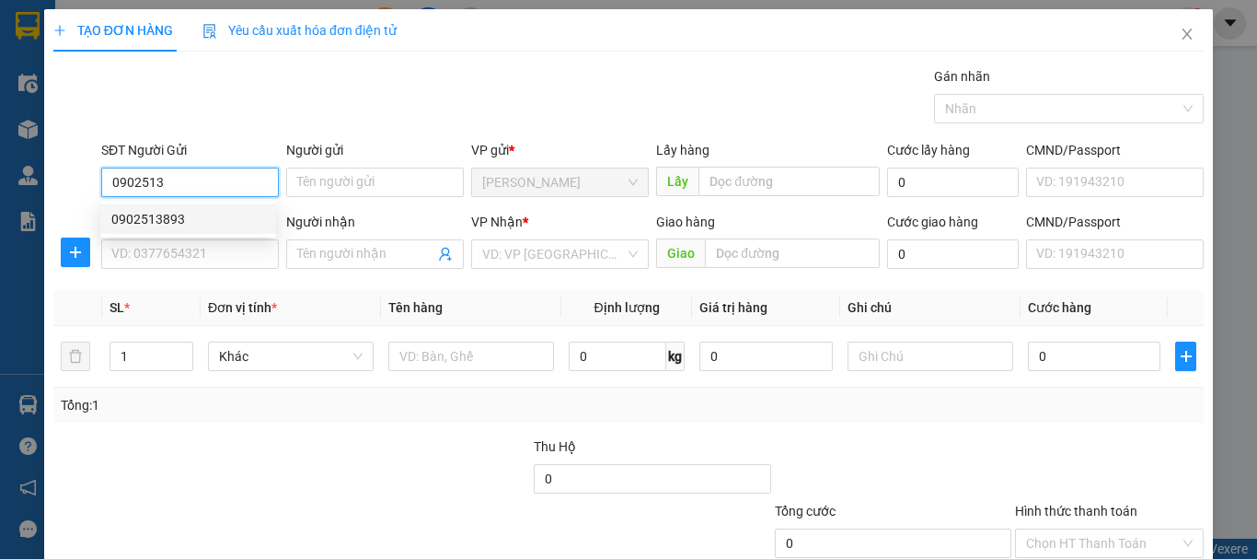
click at [156, 222] on div "0902513893" at bounding box center [188, 219] width 154 height 20
type input "0902513893"
type input "0912307826"
type input "30.000"
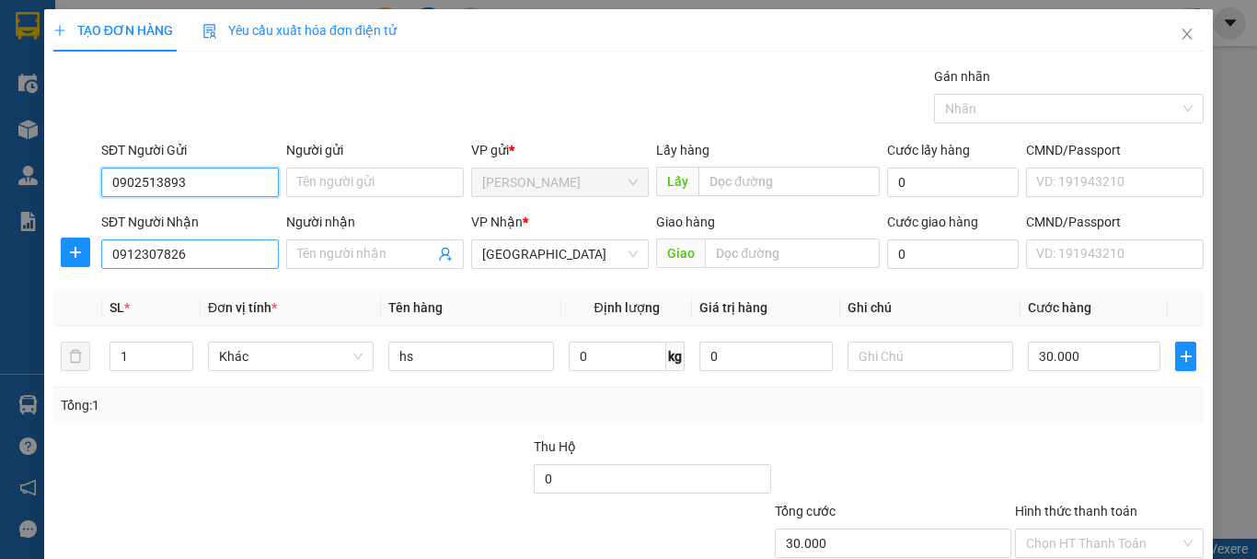
type input "0902513893"
drag, startPoint x: 235, startPoint y: 262, endPoint x: 71, endPoint y: 251, distance: 164.2
click at [71, 251] on div "SĐT Người Nhận 0912307826 Người nhận Tên người nhận VP Nhận * Đà Lạt Giao hàng …" at bounding box center [629, 244] width 1154 height 64
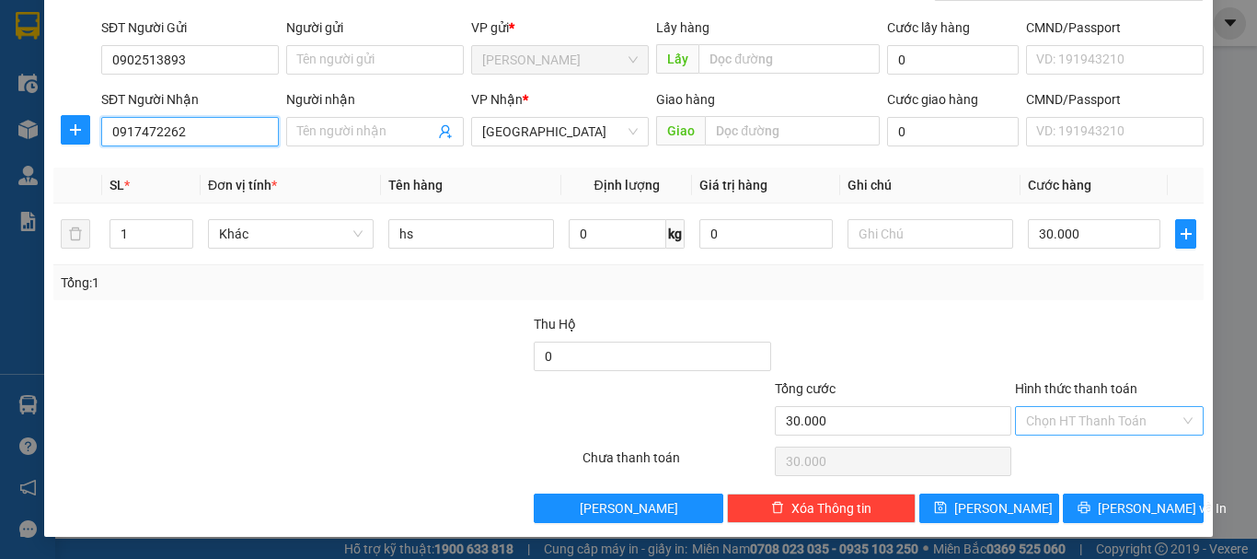
type input "0917472262"
drag, startPoint x: 1133, startPoint y: 414, endPoint x: 1124, endPoint y: 418, distance: 9.9
click at [1130, 415] on input "Hình thức thanh toán" at bounding box center [1103, 421] width 154 height 28
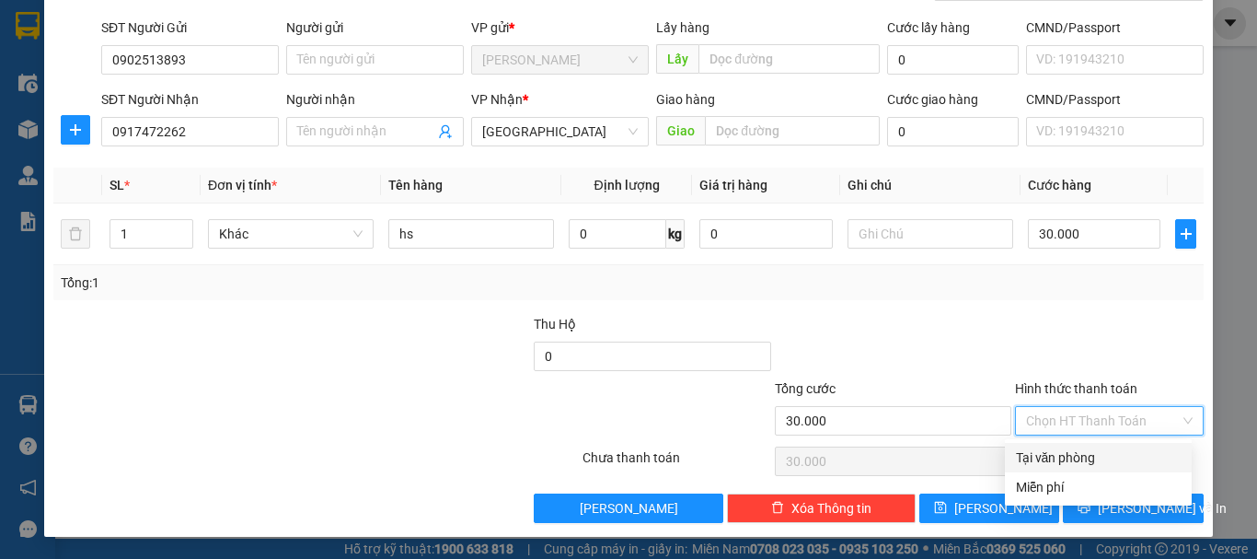
click at [1060, 457] on div "Tại văn phòng" at bounding box center [1098, 457] width 165 height 20
type input "0"
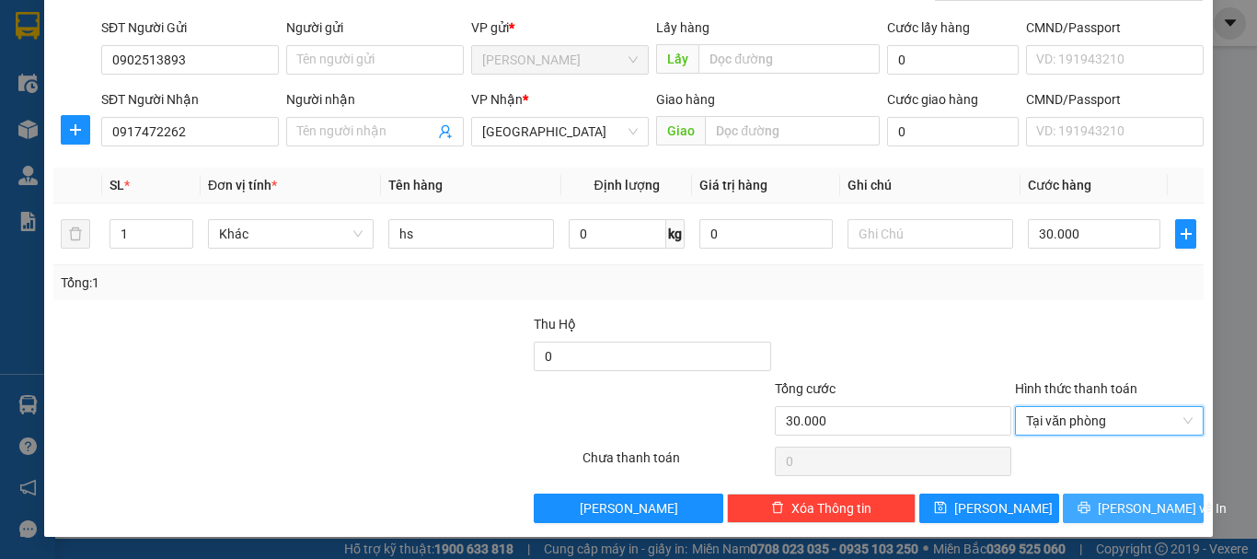
click at [1159, 506] on button "[PERSON_NAME] và In" at bounding box center [1133, 507] width 141 height 29
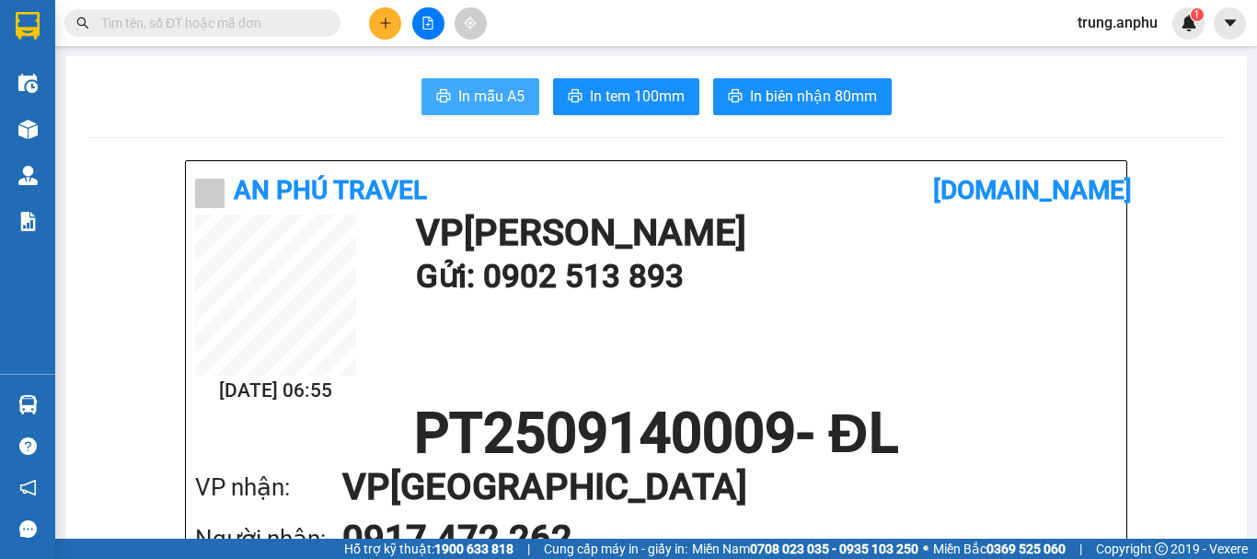
click at [492, 87] on span "In mẫu A5" at bounding box center [491, 96] width 66 height 23
click at [257, 17] on input "text" at bounding box center [209, 23] width 217 height 20
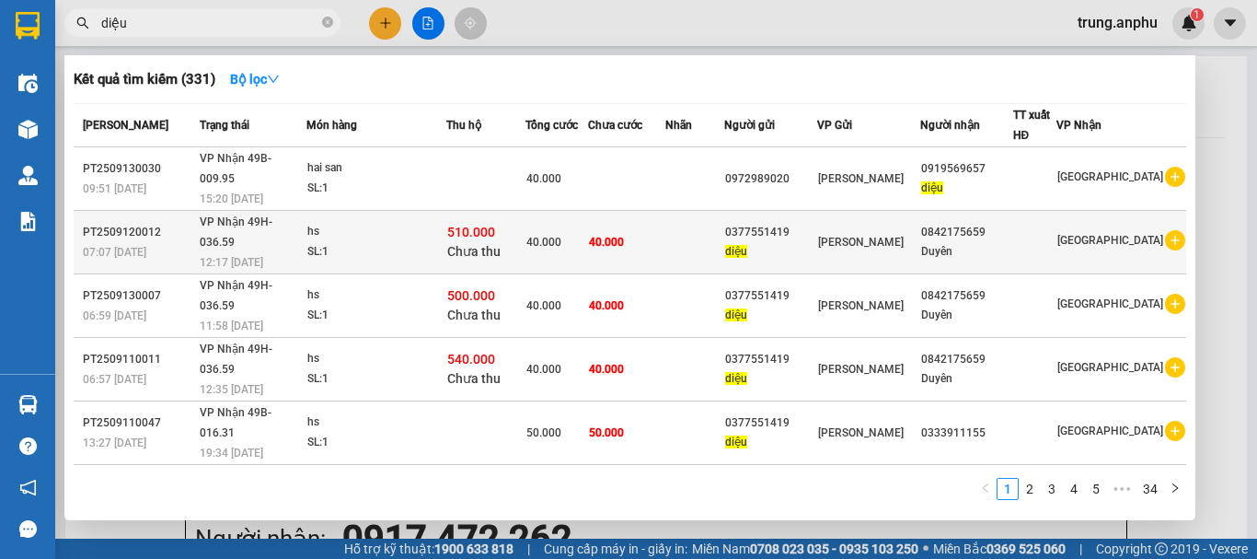
type input "diệu"
click at [1165, 230] on icon "plus-circle" at bounding box center [1175, 240] width 20 height 20
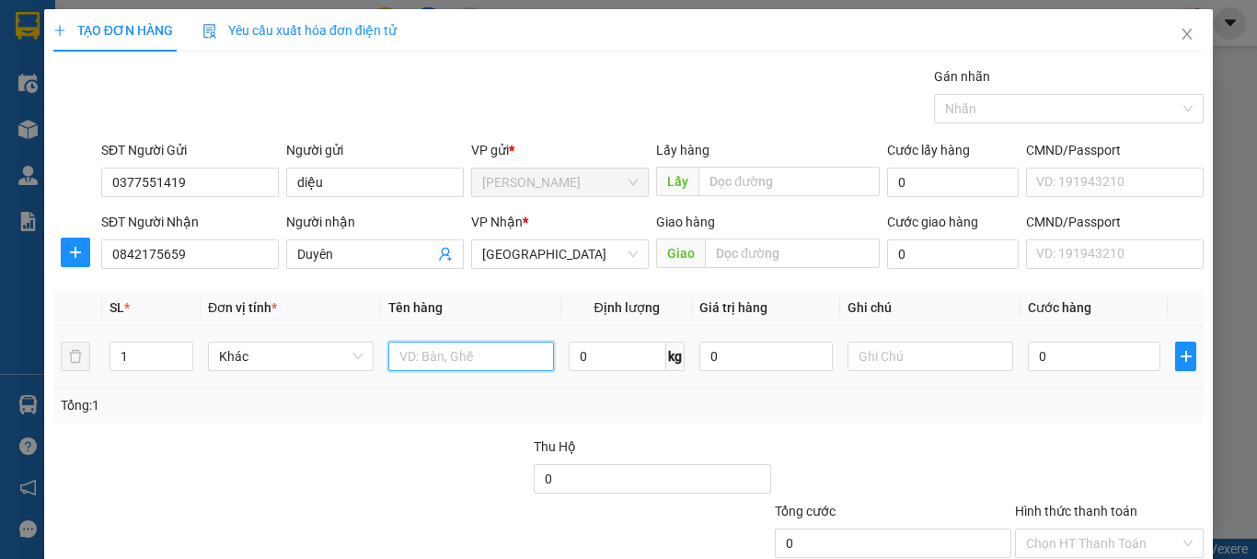
click at [446, 357] on input "text" at bounding box center [471, 355] width 166 height 29
type input "hs"
click at [1042, 363] on input "0" at bounding box center [1094, 355] width 133 height 29
type input "4"
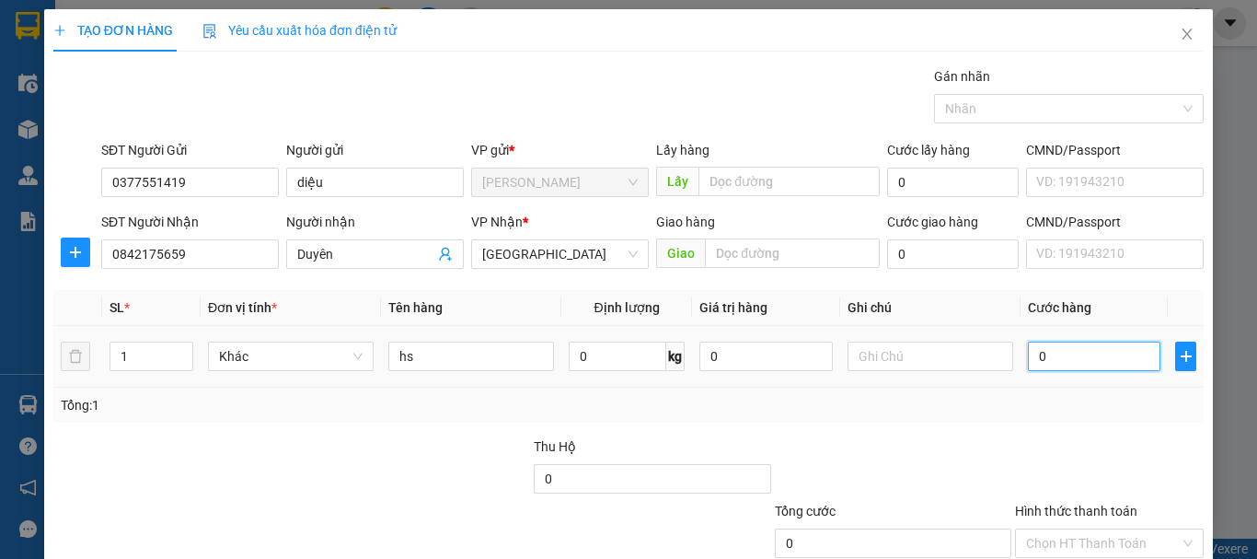
type input "4"
type input "40"
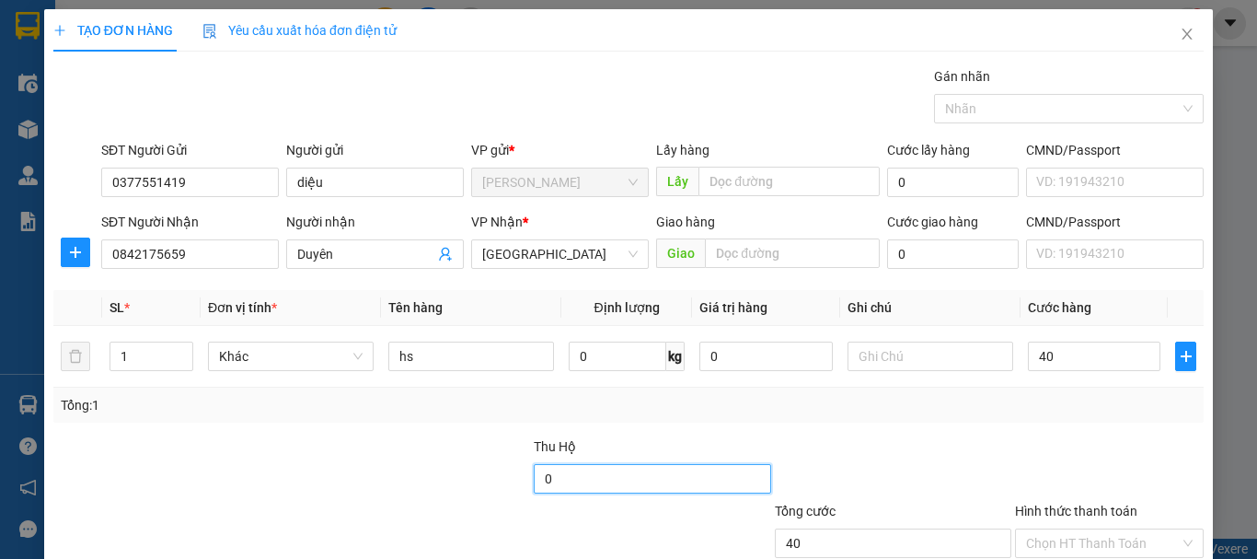
type input "40.000"
click at [566, 474] on input "0" at bounding box center [652, 478] width 237 height 29
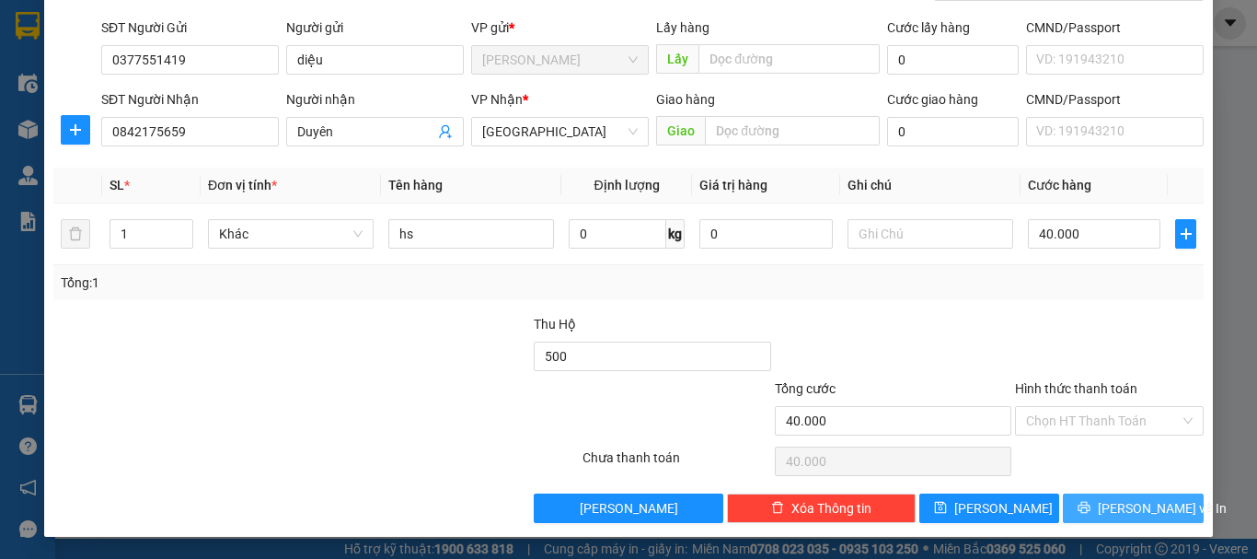
type input "500.000"
click at [1114, 500] on span "[PERSON_NAME] và In" at bounding box center [1162, 508] width 129 height 20
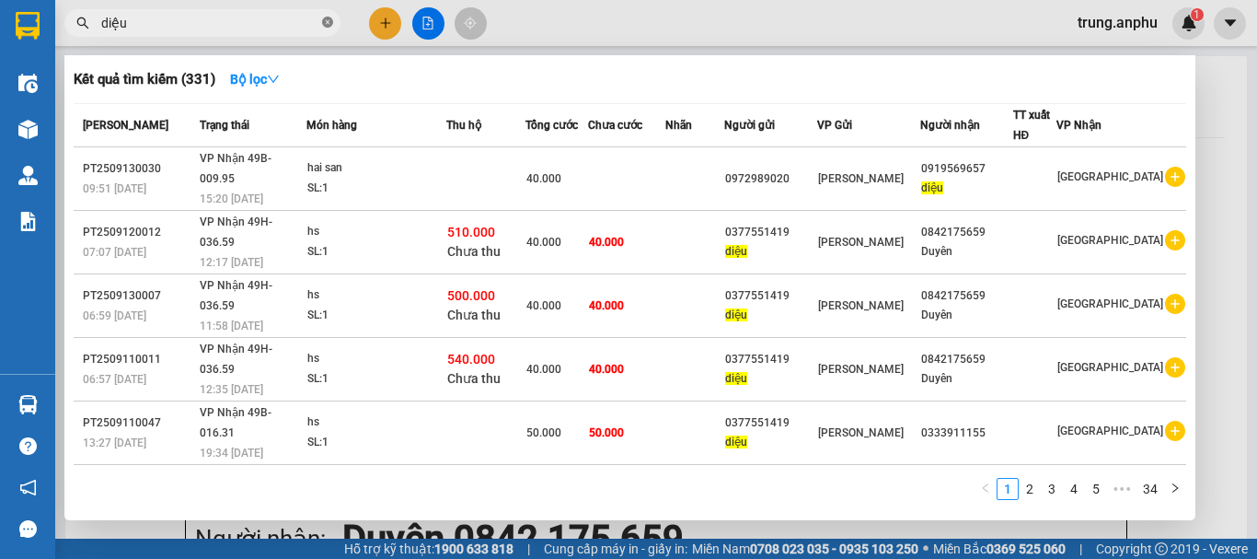
click at [328, 18] on icon "close-circle" at bounding box center [327, 22] width 11 height 11
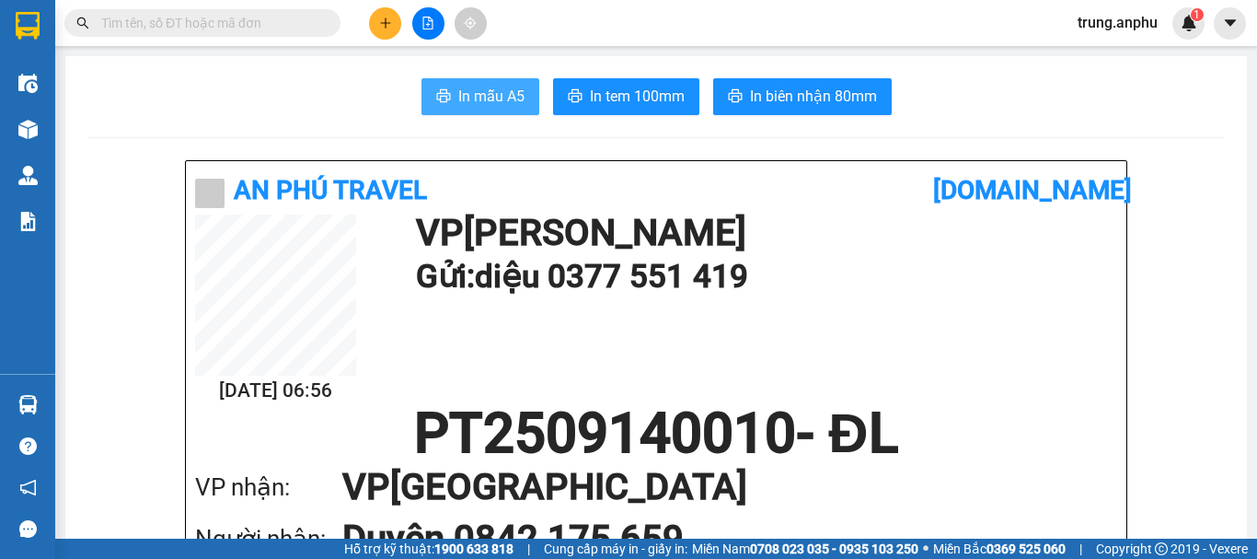
click at [480, 104] on span "In mẫu A5" at bounding box center [491, 96] width 66 height 23
click at [967, 112] on div "In mẫu A5 In tem 100mm In biên nhận 80mm" at bounding box center [656, 96] width 1138 height 37
click at [216, 28] on input "text" at bounding box center [209, 23] width 217 height 20
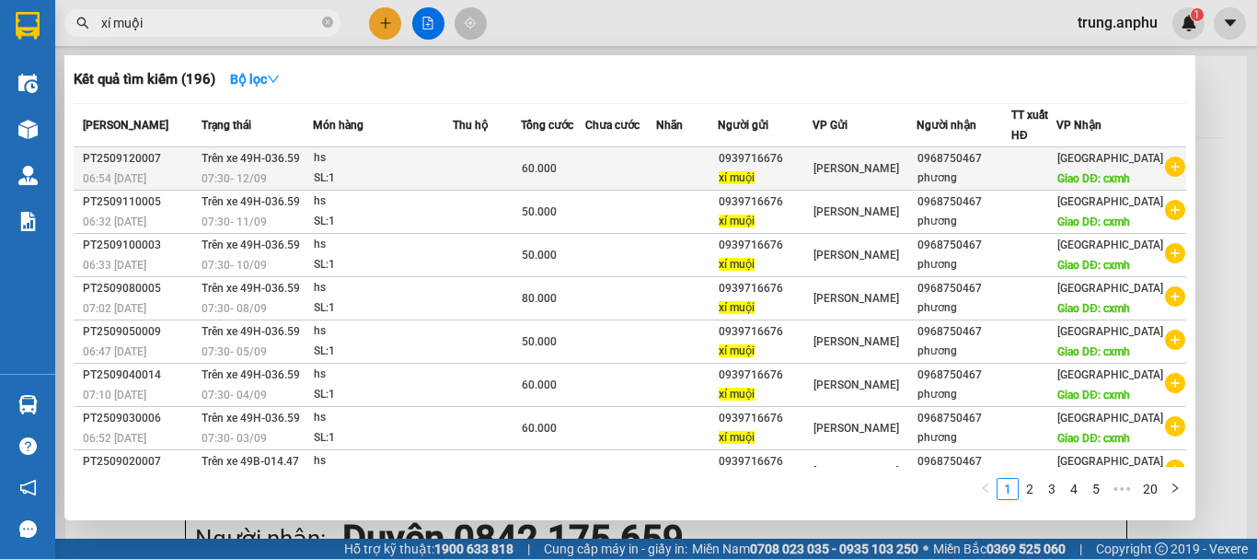
type input "xí muội"
click at [1165, 176] on icon "plus-circle" at bounding box center [1175, 166] width 20 height 20
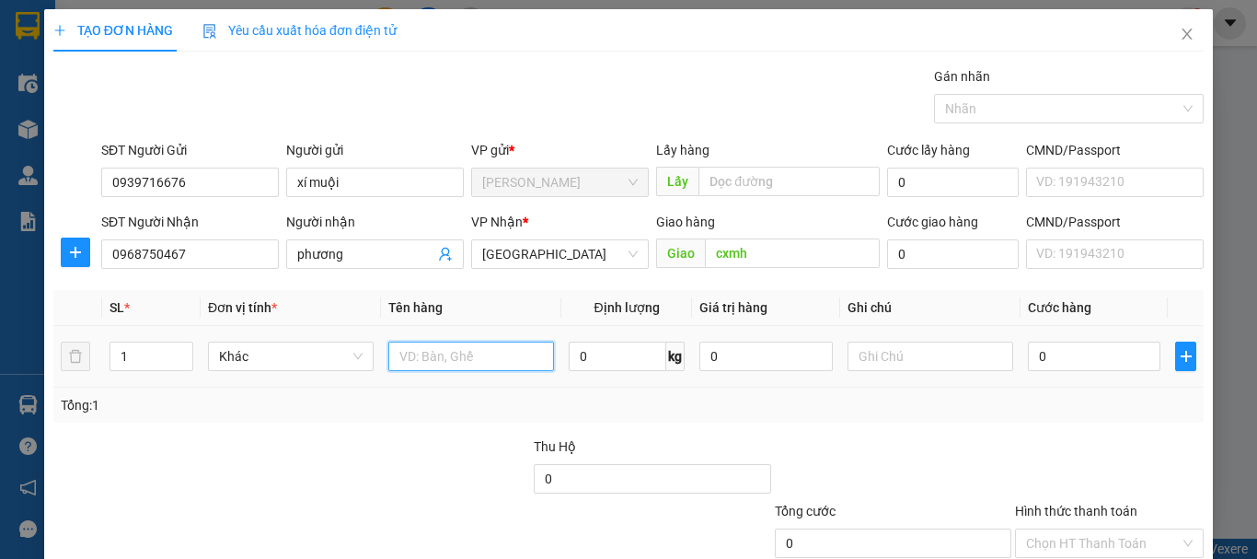
click at [453, 352] on input "text" at bounding box center [471, 355] width 166 height 29
type input "hs"
click at [1037, 361] on input "0" at bounding box center [1094, 355] width 133 height 29
type input "6"
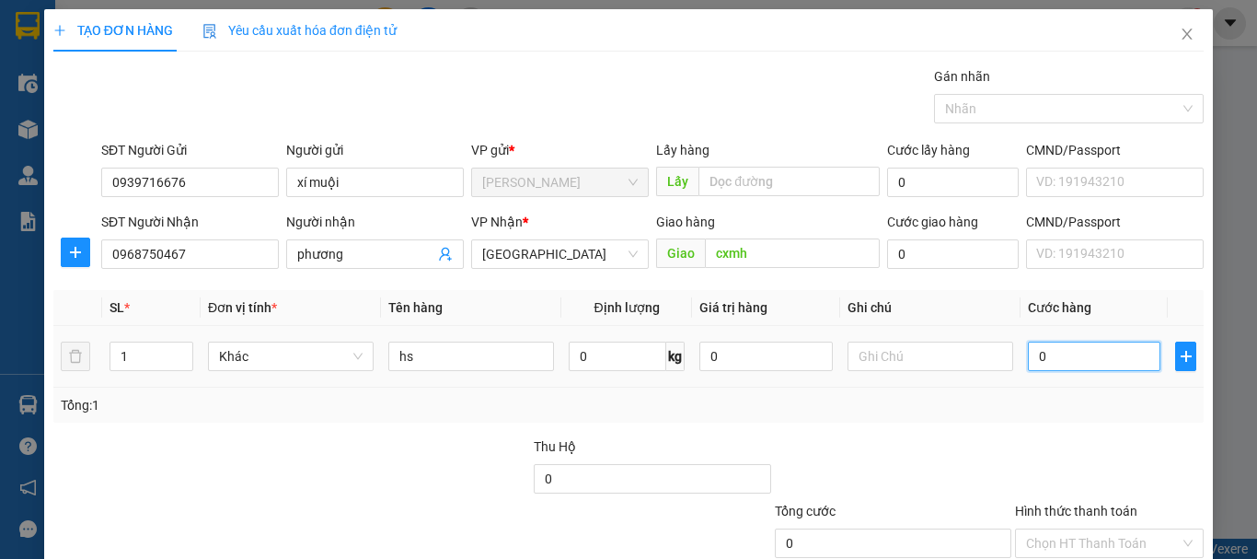
type input "6"
type input "60"
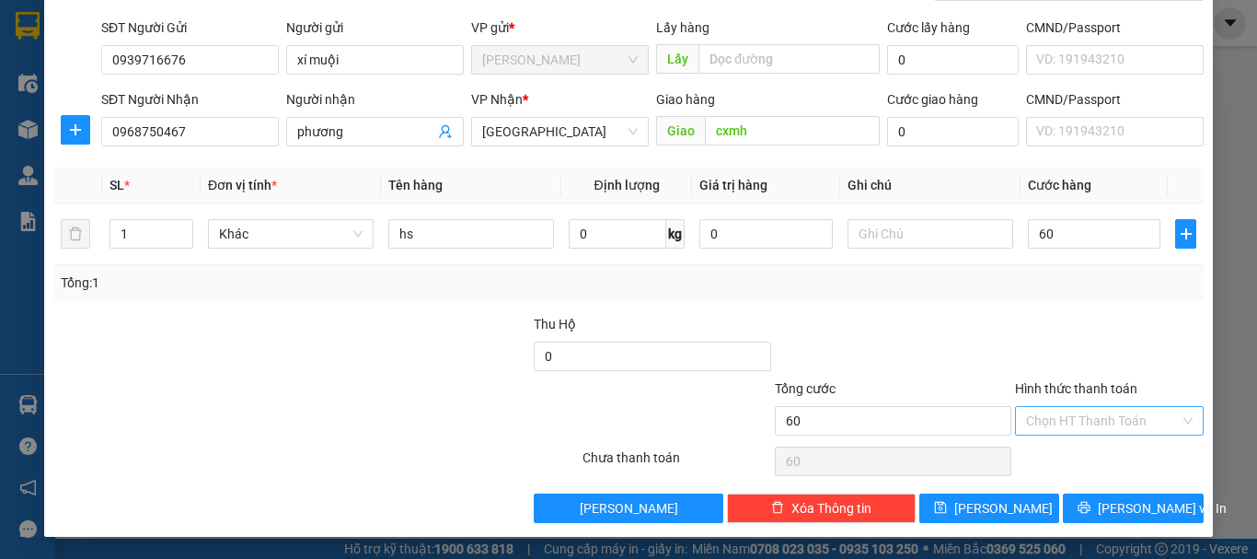
type input "60.000"
click at [1070, 422] on input "Hình thức thanh toán" at bounding box center [1103, 421] width 154 height 28
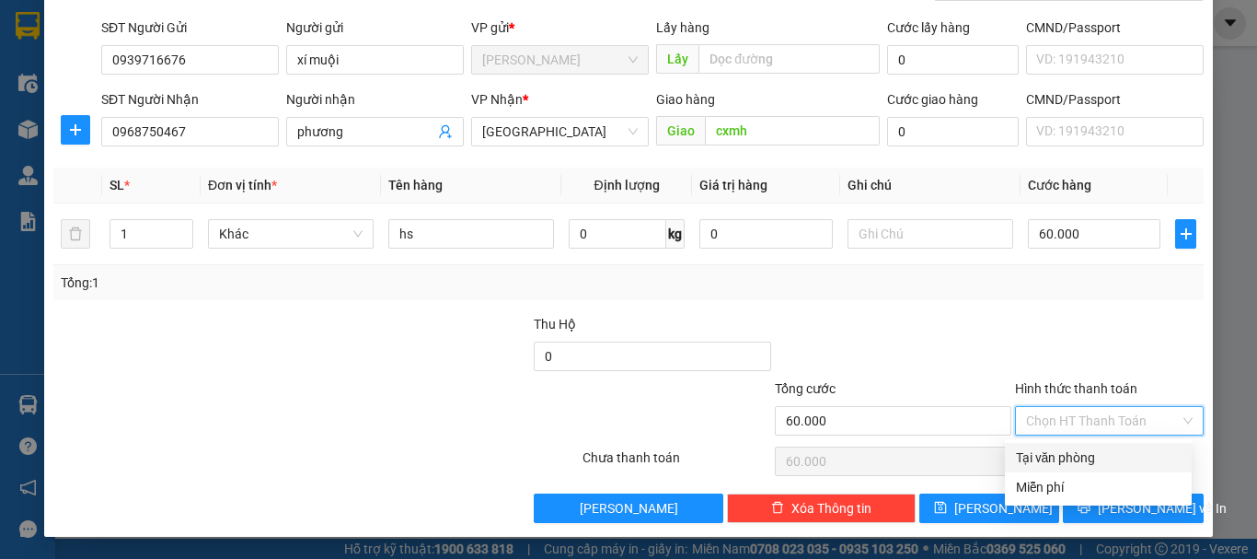
click at [1063, 450] on div "Tại văn phòng" at bounding box center [1098, 457] width 165 height 20
type input "0"
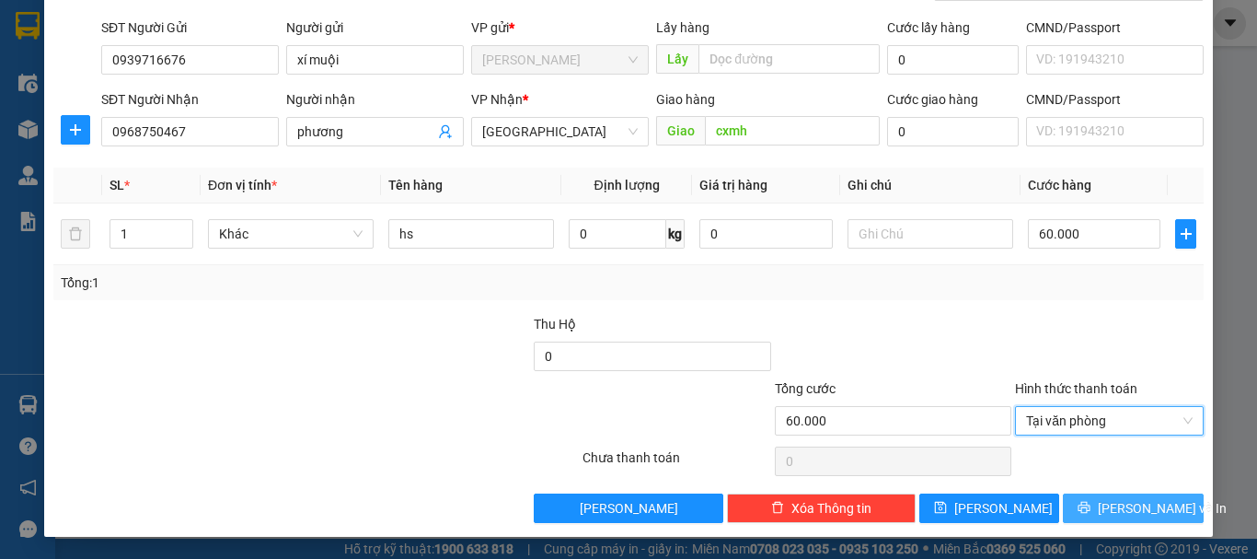
click at [1107, 500] on span "[PERSON_NAME] và In" at bounding box center [1162, 508] width 129 height 20
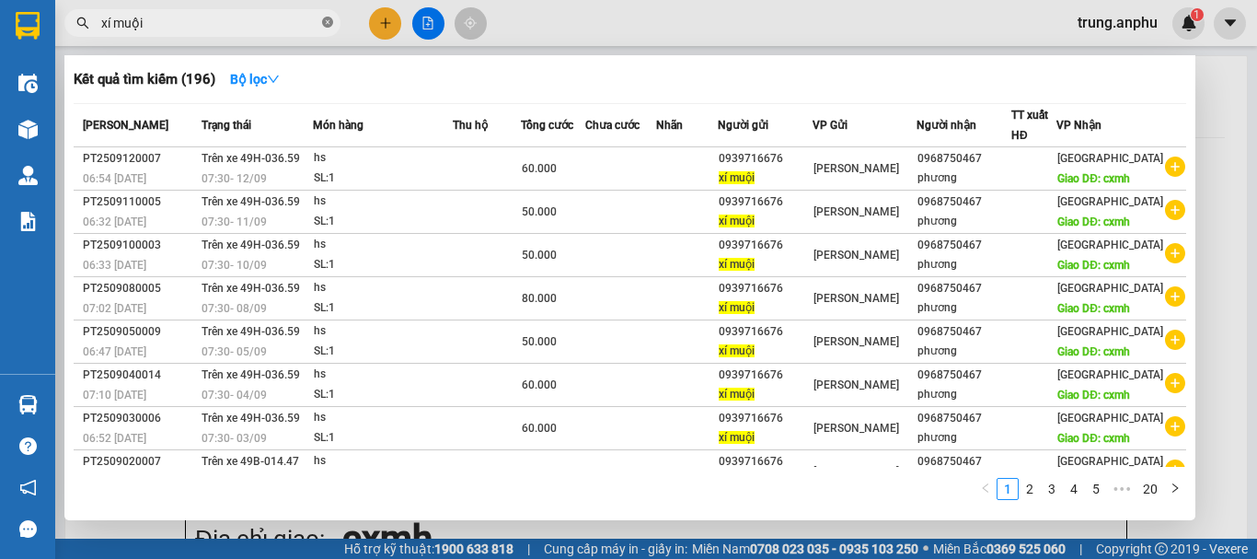
click at [328, 20] on icon "close-circle" at bounding box center [327, 22] width 11 height 11
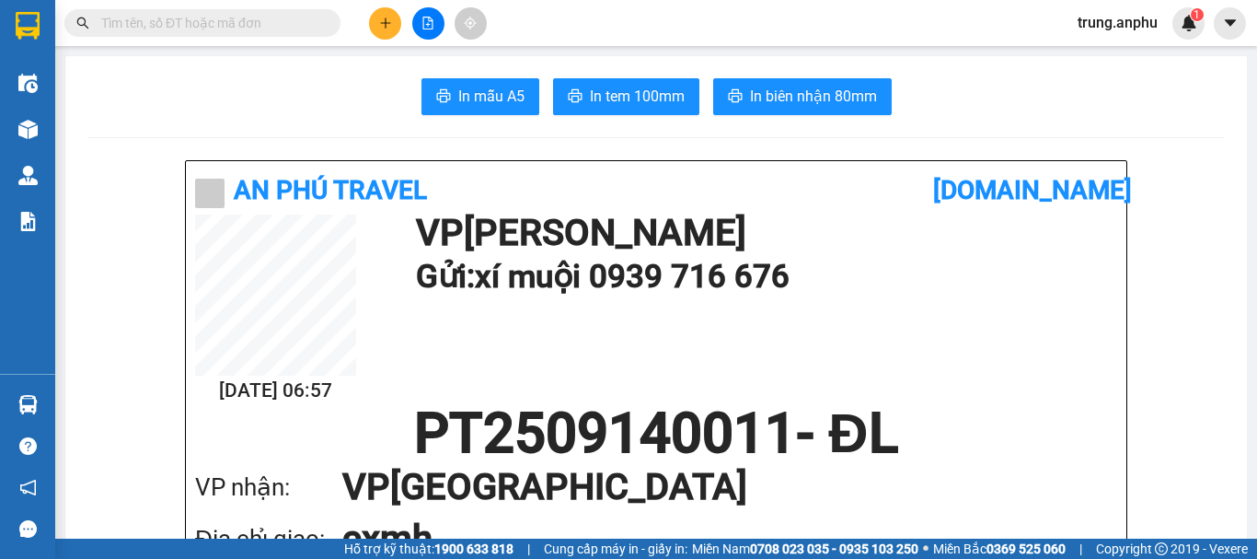
click at [249, 26] on input "text" at bounding box center [209, 23] width 217 height 20
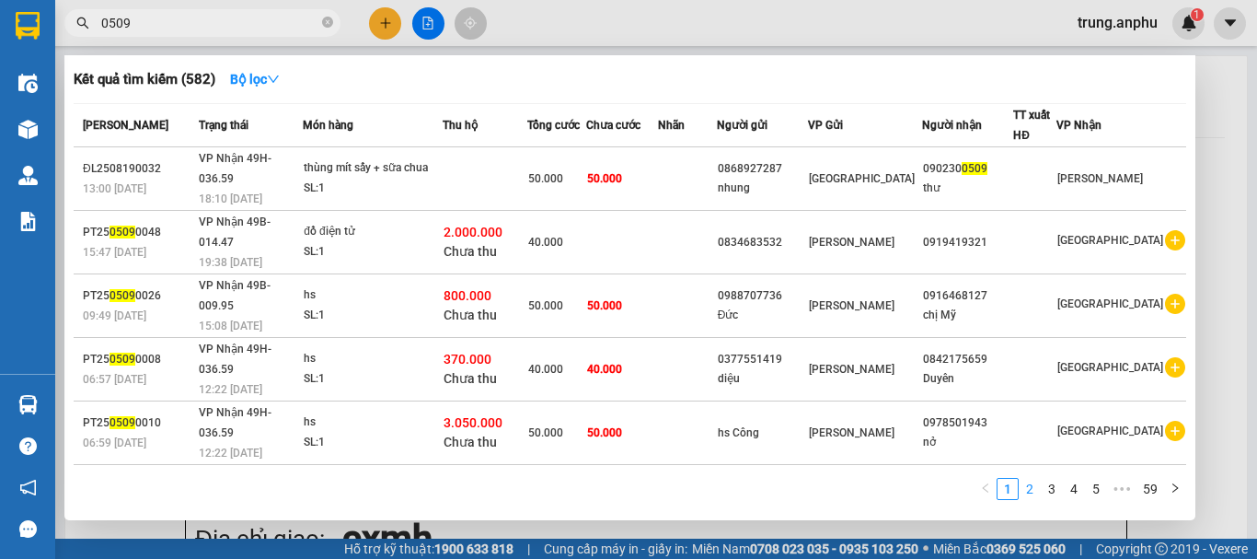
type input "0509"
click at [1037, 490] on link "2" at bounding box center [1030, 489] width 20 height 20
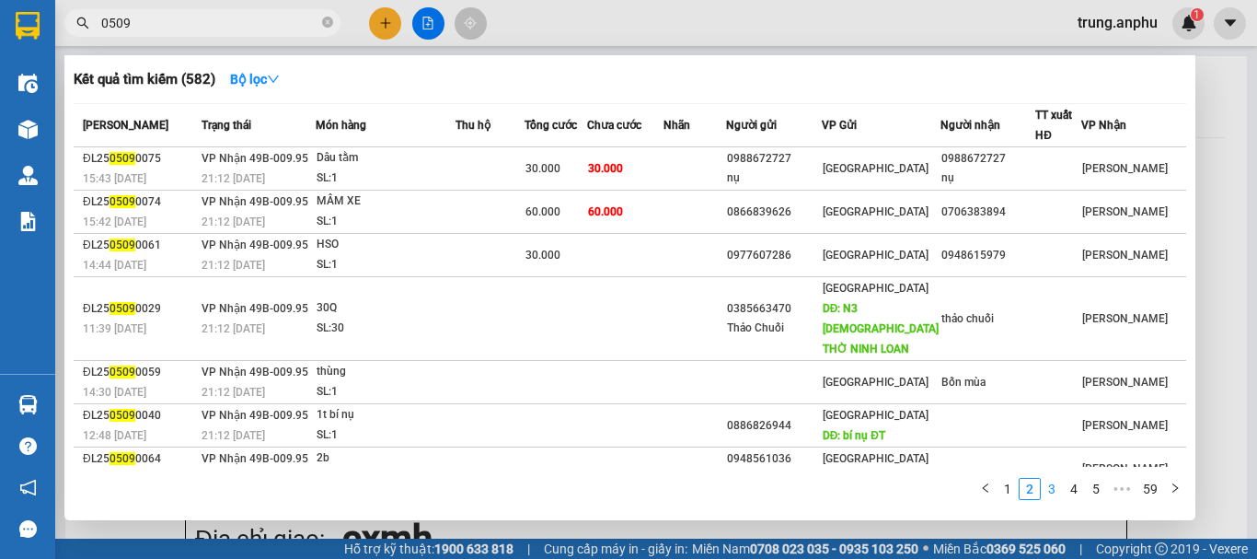
click at [1055, 487] on link "3" at bounding box center [1052, 489] width 20 height 20
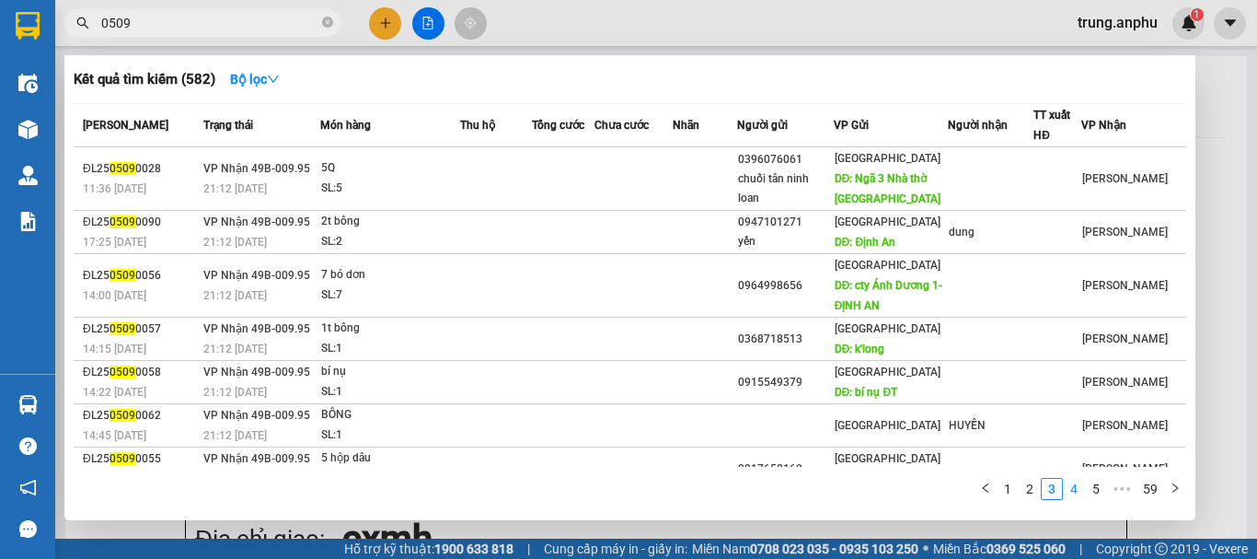
click at [1076, 492] on link "4" at bounding box center [1074, 489] width 20 height 20
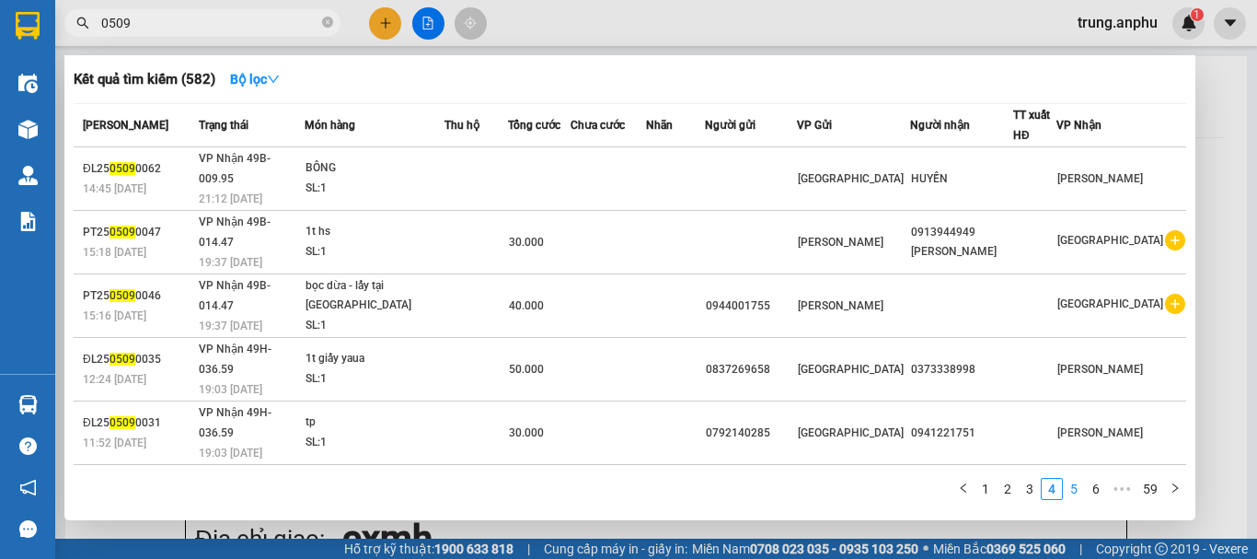
click at [1076, 495] on link "5" at bounding box center [1074, 489] width 20 height 20
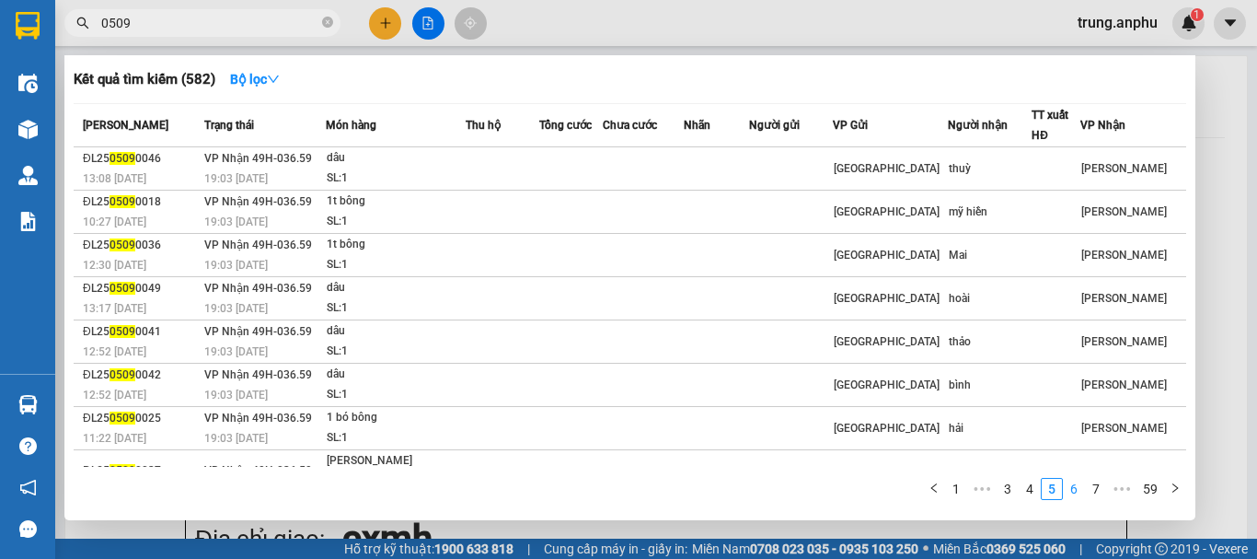
click at [1076, 495] on link "6" at bounding box center [1074, 489] width 20 height 20
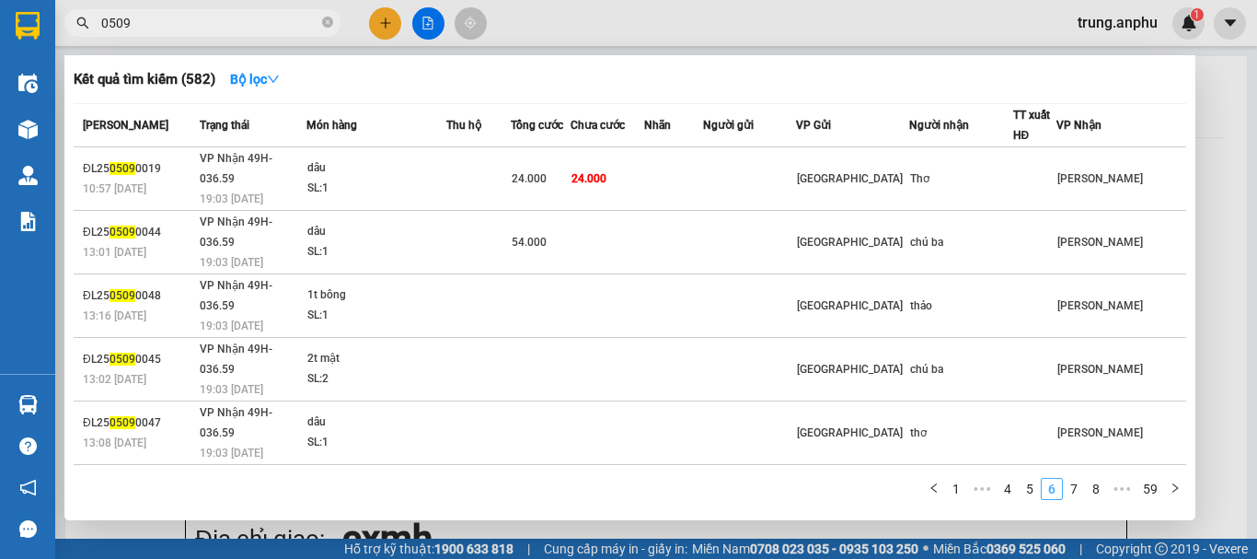
click at [1076, 495] on link "7" at bounding box center [1074, 489] width 20 height 20
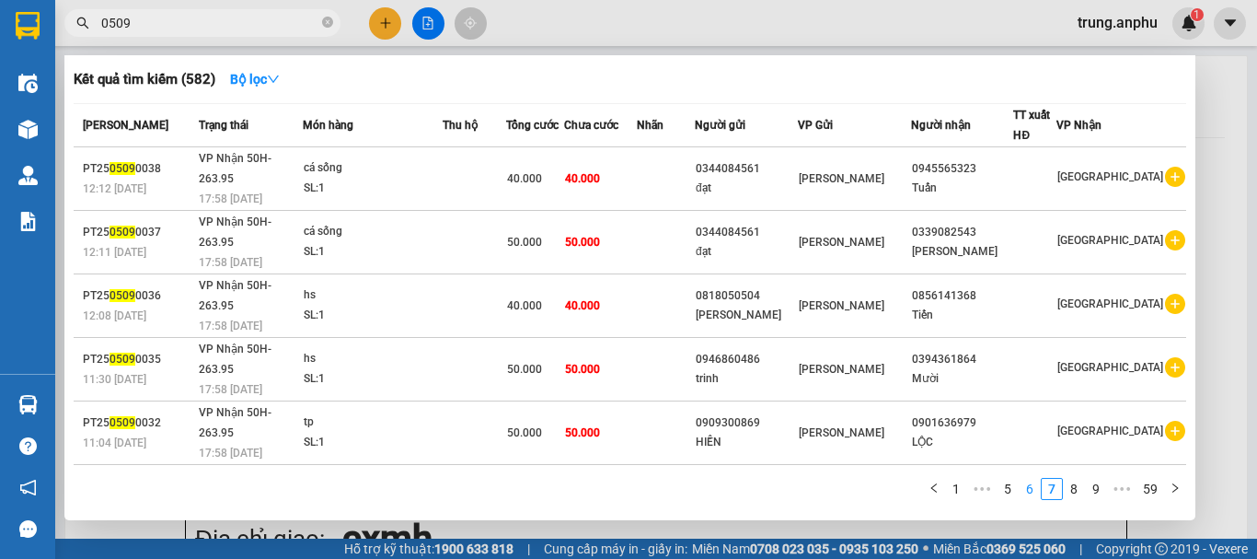
click at [1076, 495] on link "8" at bounding box center [1074, 489] width 20 height 20
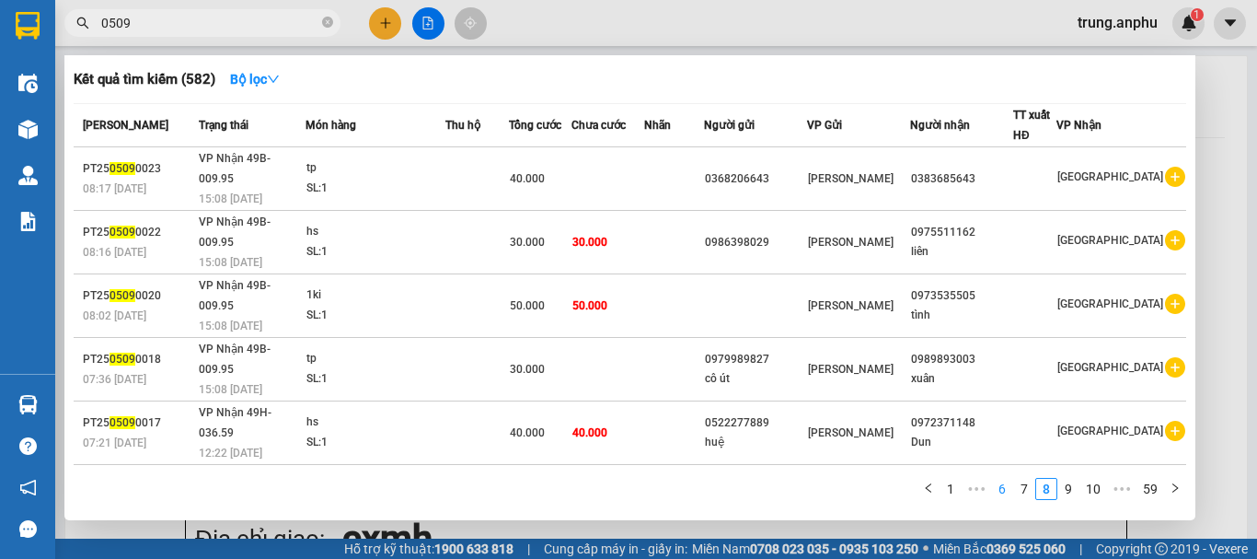
click at [1076, 495] on link "9" at bounding box center [1068, 489] width 20 height 20
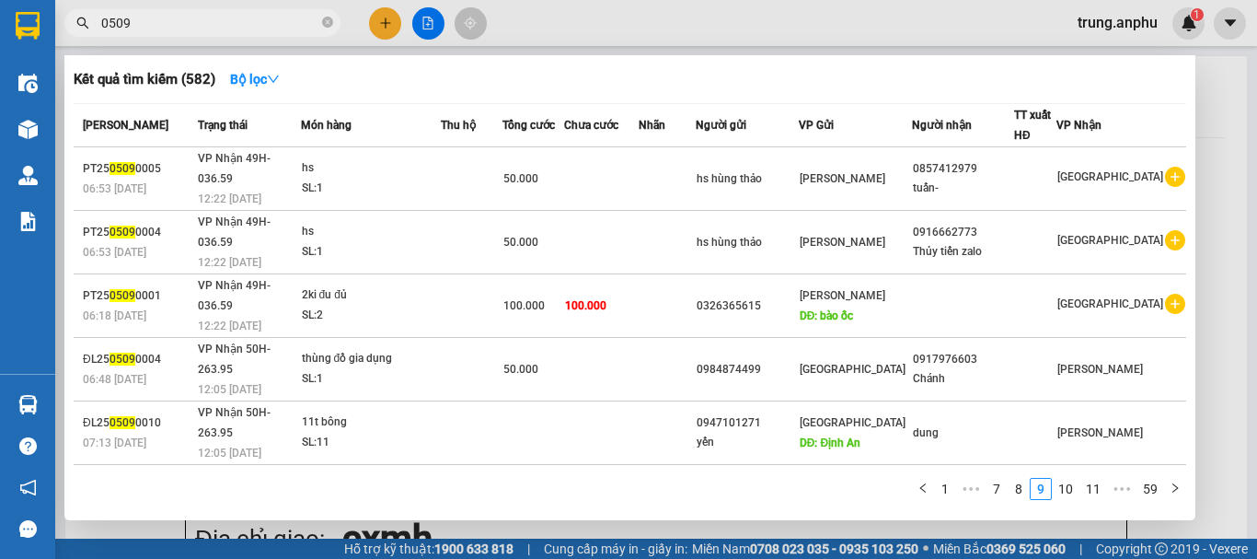
click at [1076, 495] on link "10" at bounding box center [1066, 489] width 26 height 20
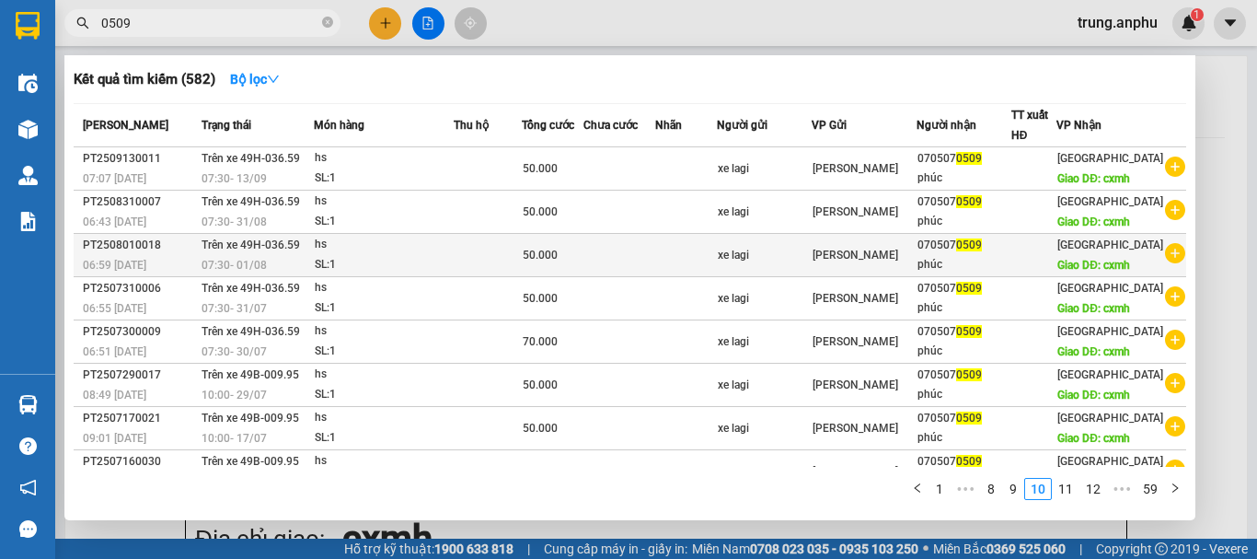
click at [1169, 263] on icon "plus-circle" at bounding box center [1175, 253] width 20 height 20
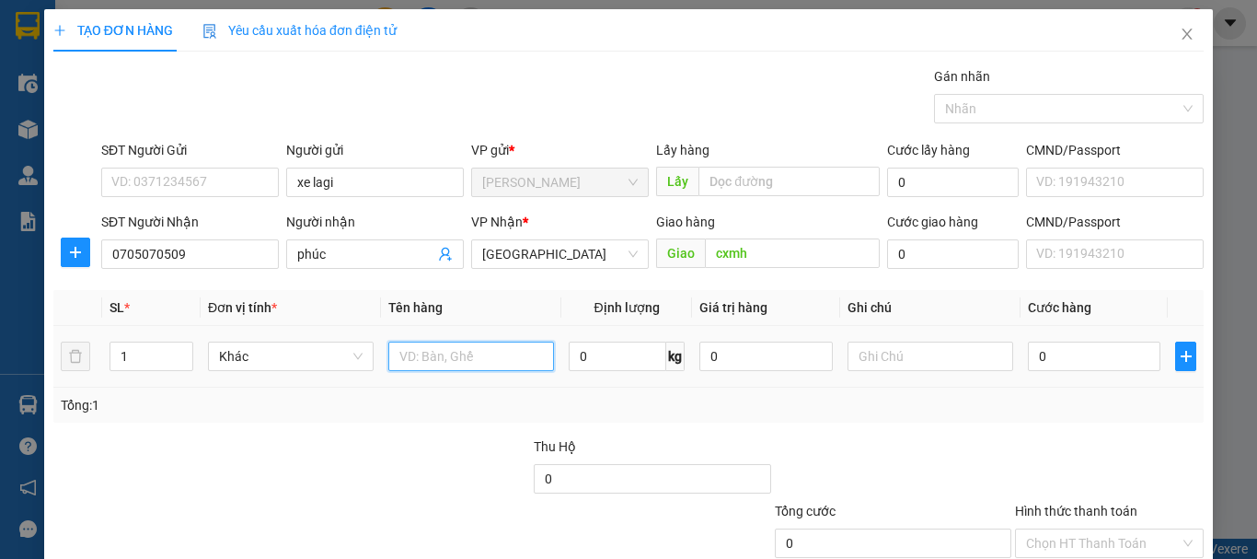
click at [426, 357] on input "text" at bounding box center [471, 355] width 166 height 29
type input "hs"
click at [1088, 345] on input "0" at bounding box center [1094, 355] width 133 height 29
type input "5"
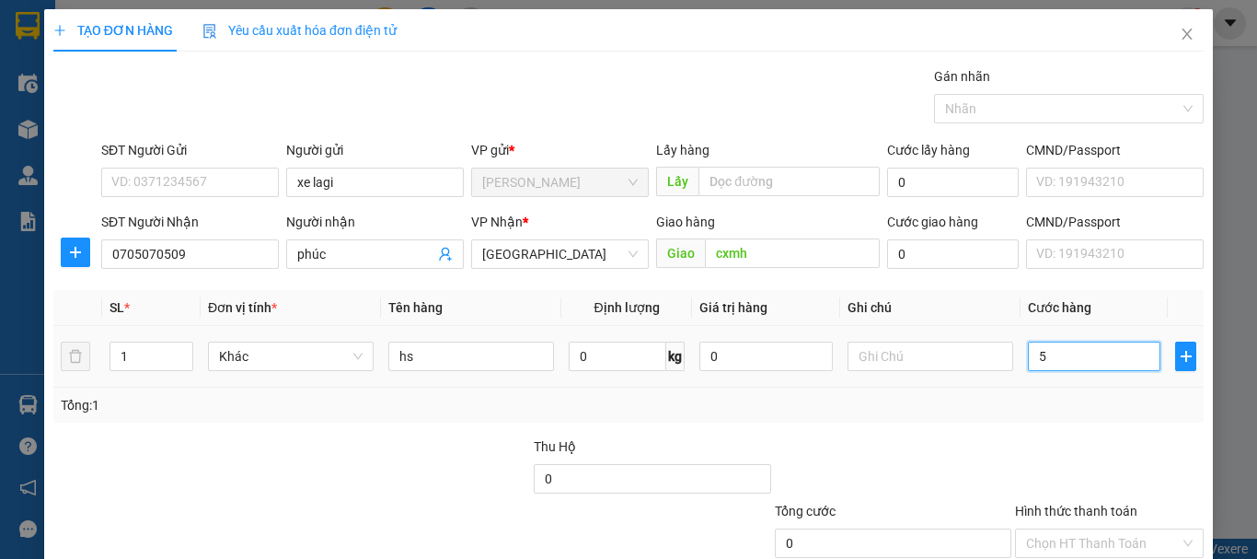
type input "5"
type input "50"
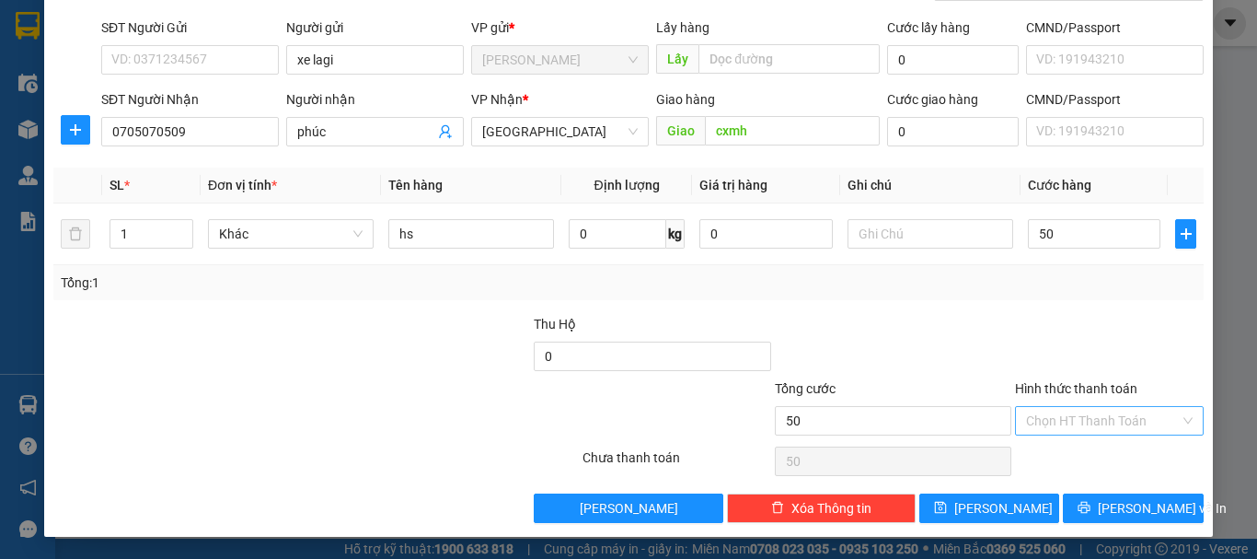
type input "50.000"
click at [1107, 413] on input "Hình thức thanh toán" at bounding box center [1103, 421] width 154 height 28
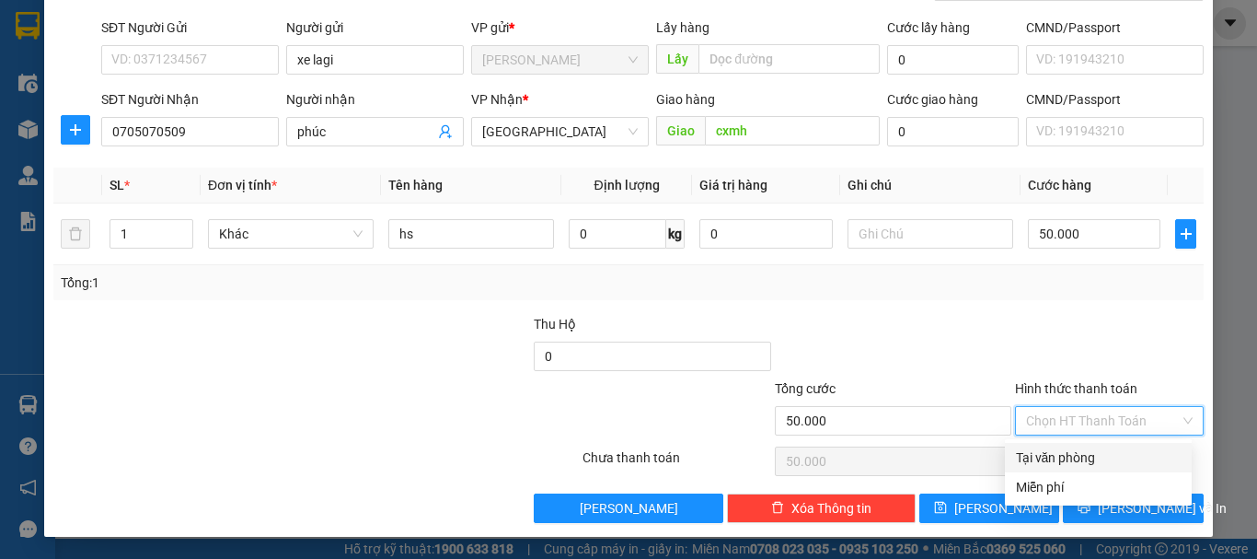
click at [1100, 451] on div "Tại văn phòng" at bounding box center [1098, 457] width 165 height 20
type input "0"
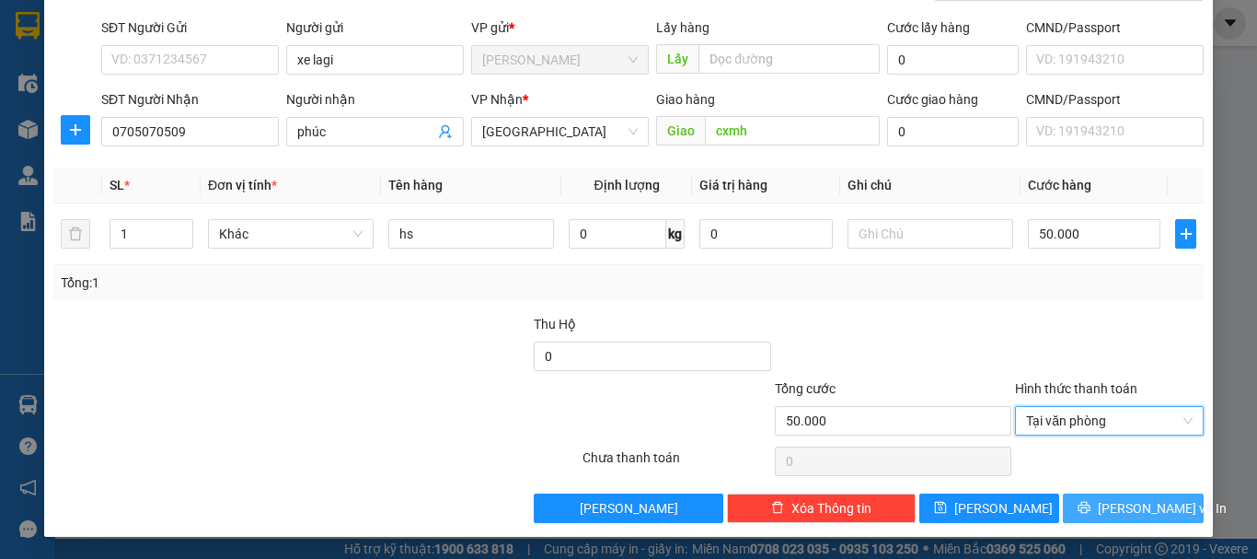
click at [1114, 504] on span "[PERSON_NAME] và In" at bounding box center [1162, 508] width 129 height 20
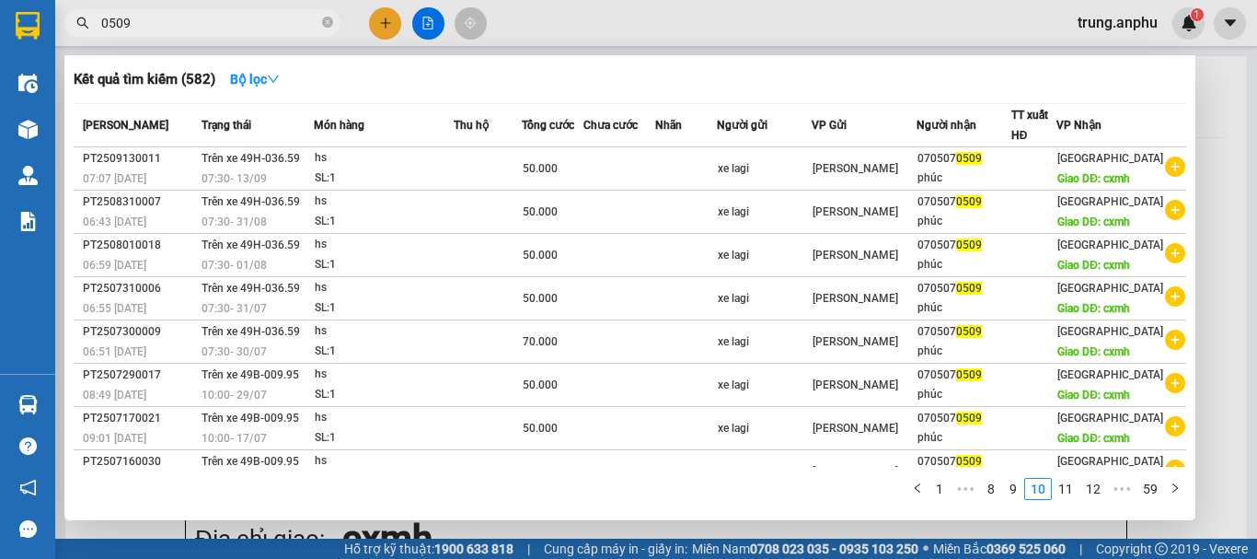
click at [328, 21] on icon "close-circle" at bounding box center [327, 22] width 11 height 11
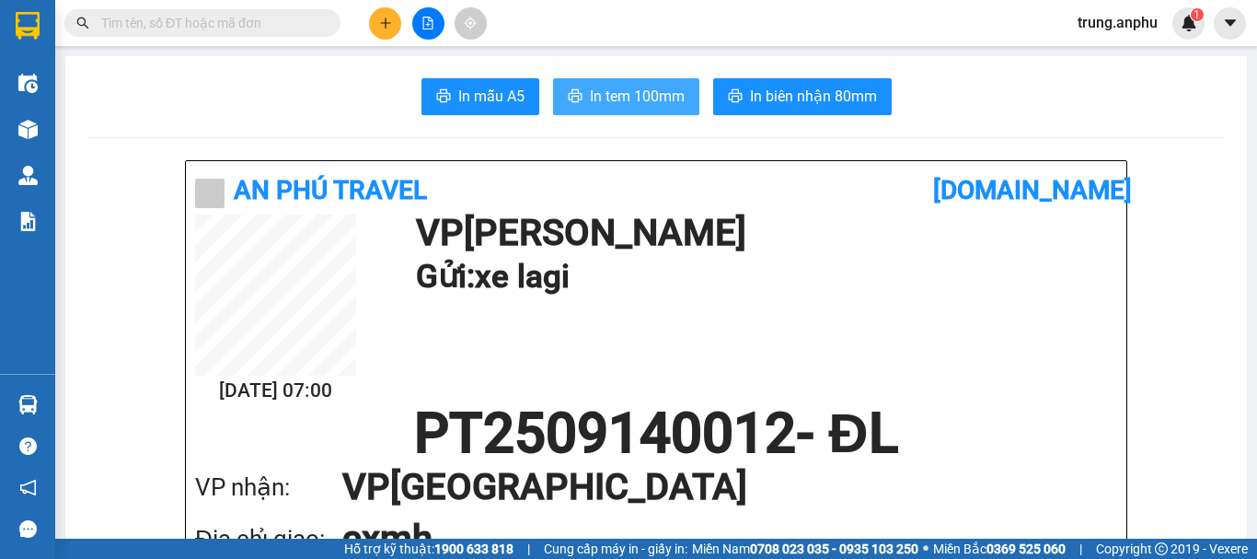
click at [590, 88] on span "In tem 100mm" at bounding box center [637, 96] width 95 height 23
click at [1068, 114] on div "In mẫu A5 In tem 100mm In biên nhận 80mm" at bounding box center [656, 96] width 1138 height 37
click at [387, 22] on icon "plus" at bounding box center [385, 23] width 13 height 13
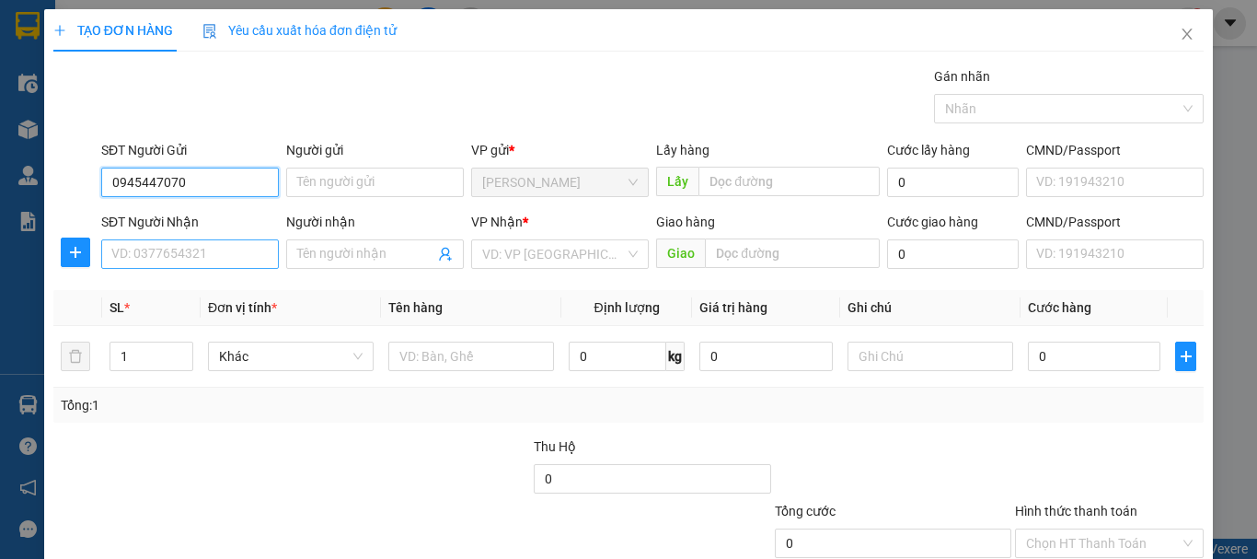
type input "0945447070"
click at [191, 250] on input "SĐT Người Nhận" at bounding box center [190, 253] width 178 height 29
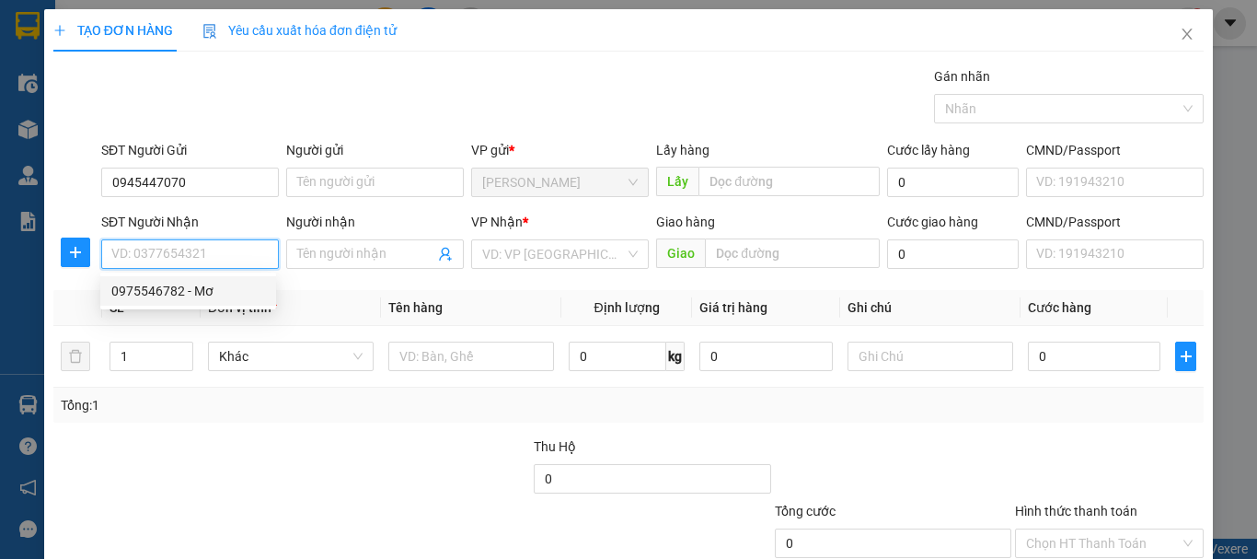
click at [185, 289] on div "0975546782 - Mơ" at bounding box center [188, 291] width 154 height 20
type input "0975546782"
type input "Mơ"
type input "liên nghĩa"
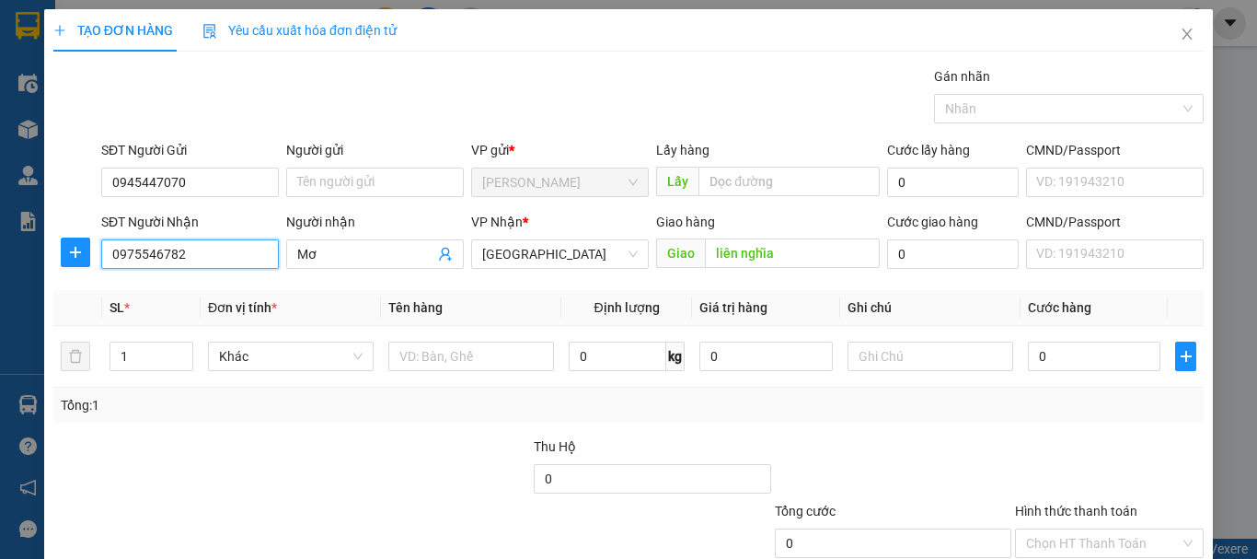
type input "30.000"
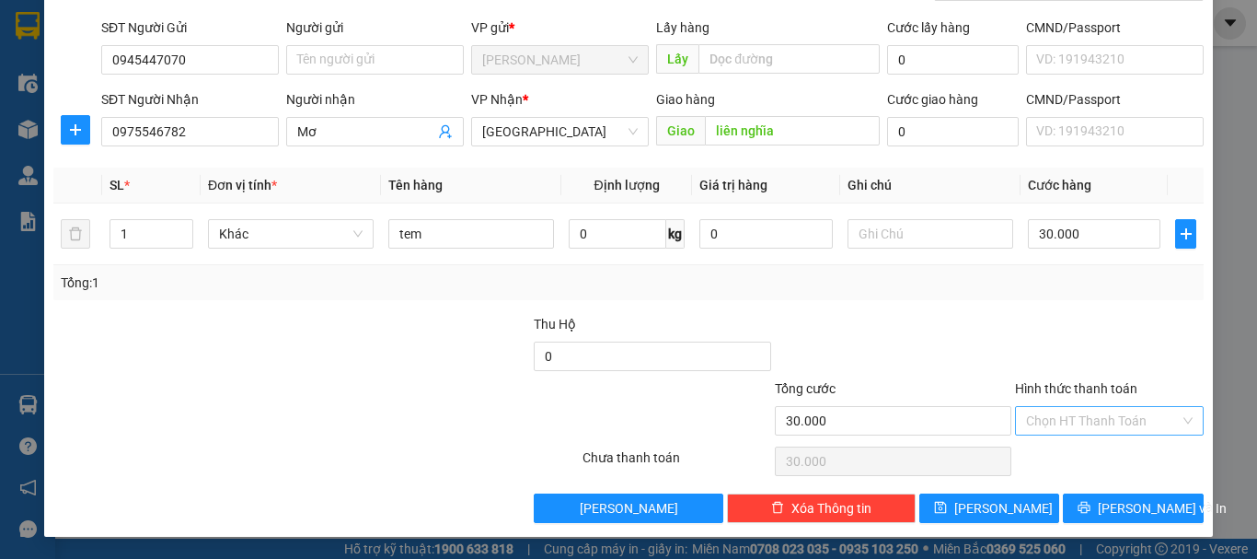
click at [1060, 414] on input "Hình thức thanh toán" at bounding box center [1103, 421] width 154 height 28
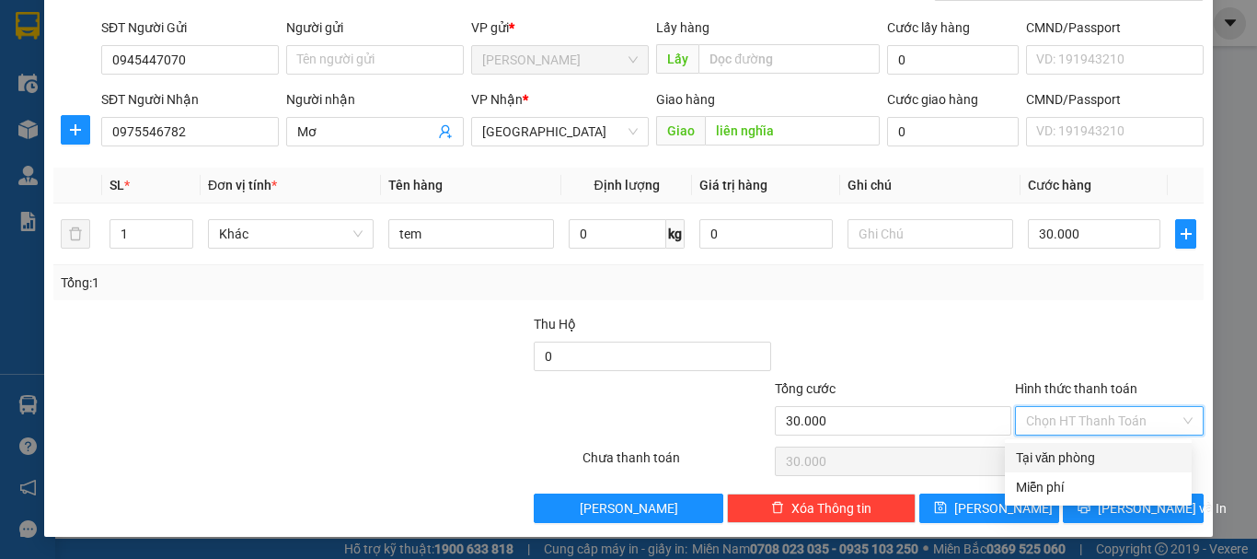
click at [1058, 455] on div "Tại văn phòng" at bounding box center [1098, 457] width 165 height 20
type input "0"
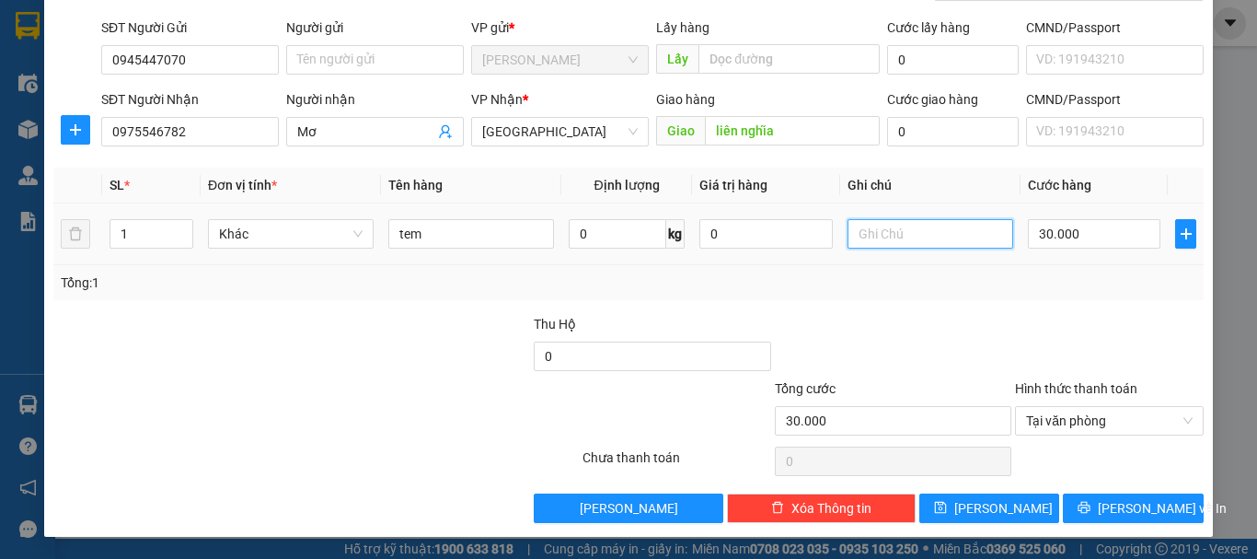
click at [909, 235] on input "text" at bounding box center [931, 233] width 166 height 29
type input "ck chú"
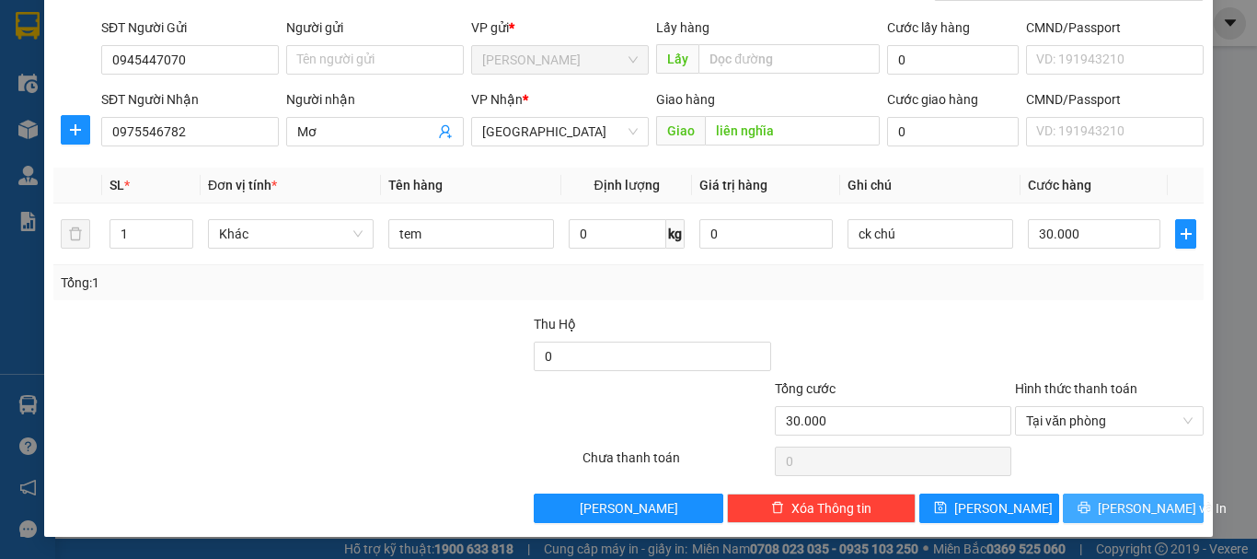
click at [1086, 504] on icon "printer" at bounding box center [1084, 507] width 13 height 13
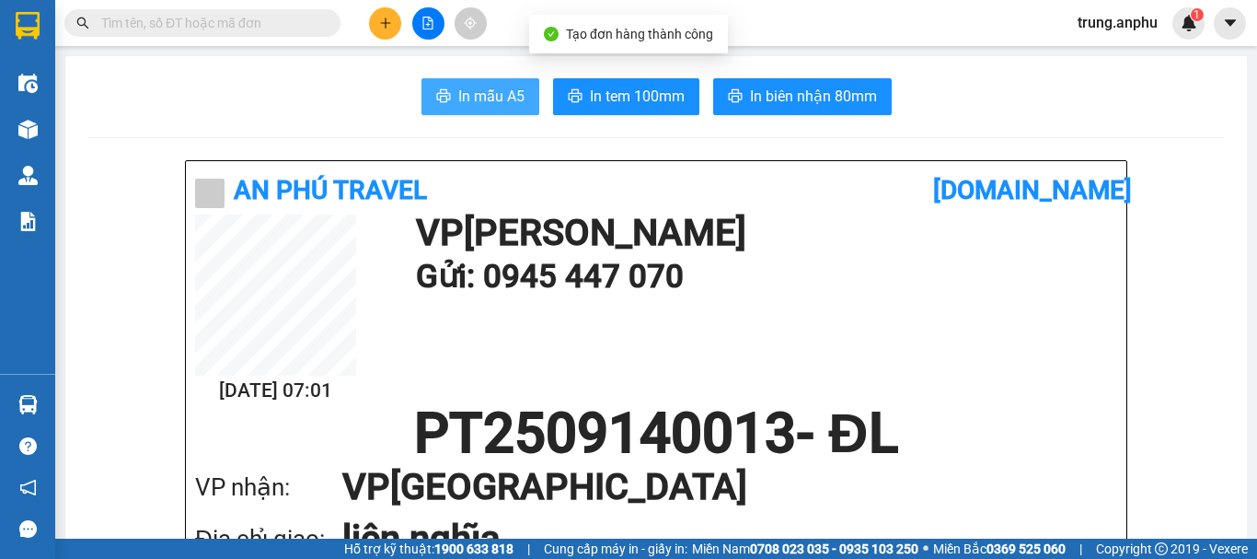
click at [466, 97] on span "In mẫu A5" at bounding box center [491, 96] width 66 height 23
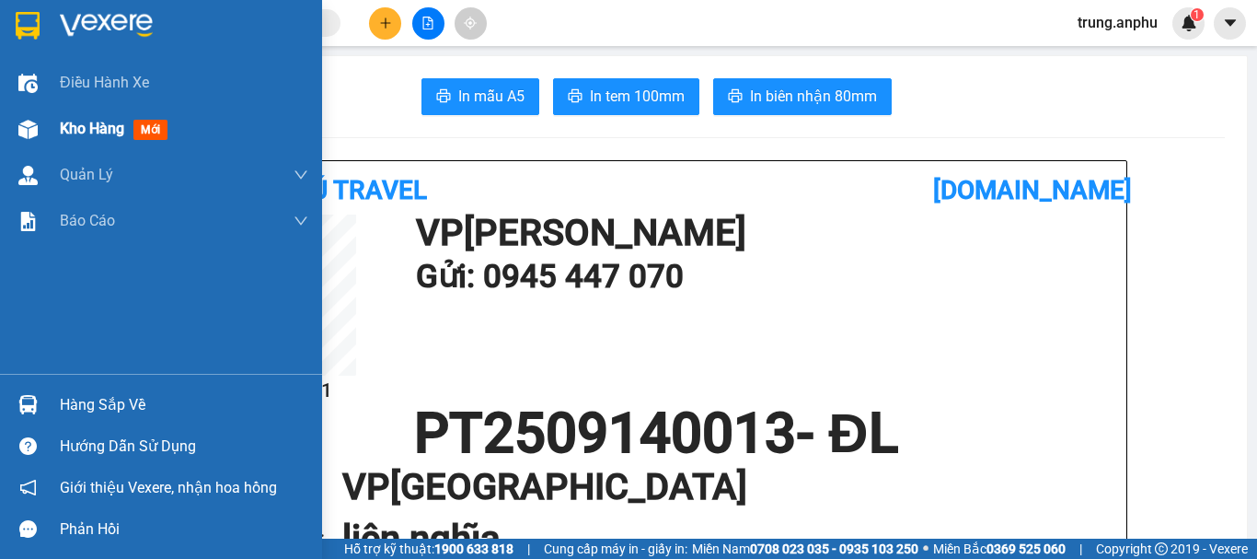
click at [48, 134] on div "Kho hàng mới" at bounding box center [161, 129] width 322 height 46
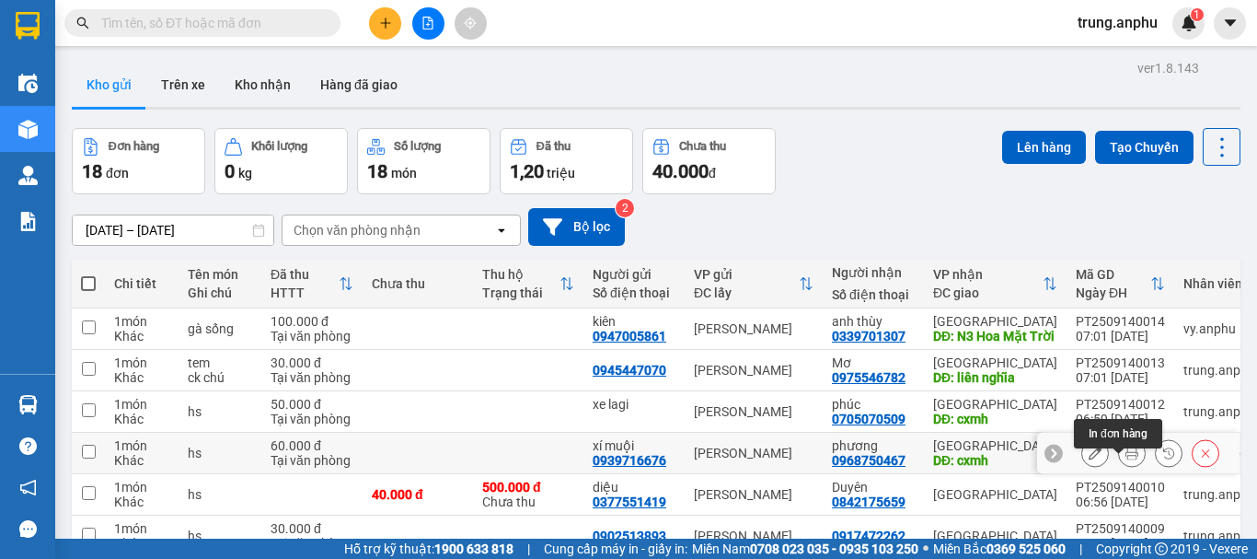
click at [1125, 468] on button at bounding box center [1132, 453] width 26 height 32
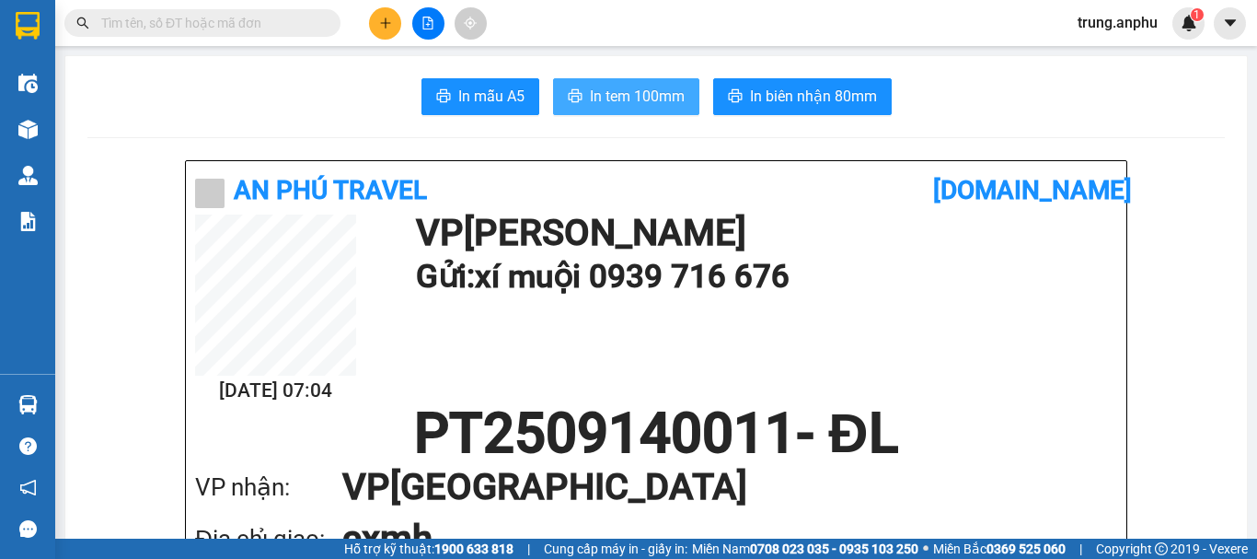
click at [607, 101] on span "In tem 100mm" at bounding box center [637, 96] width 95 height 23
click at [271, 24] on input "text" at bounding box center [209, 23] width 217 height 20
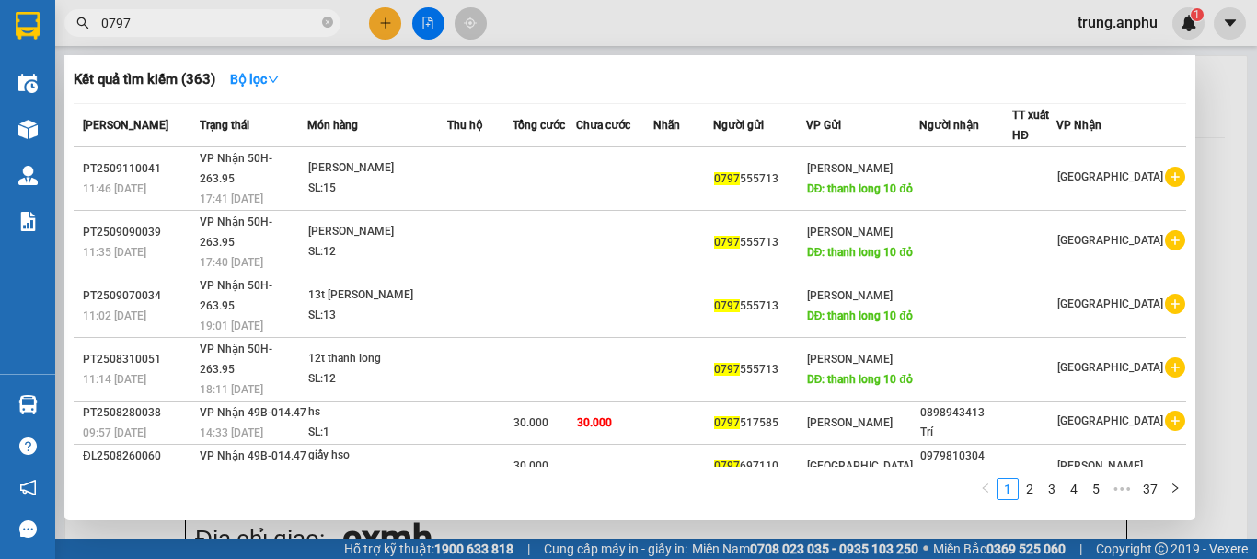
type input "0797"
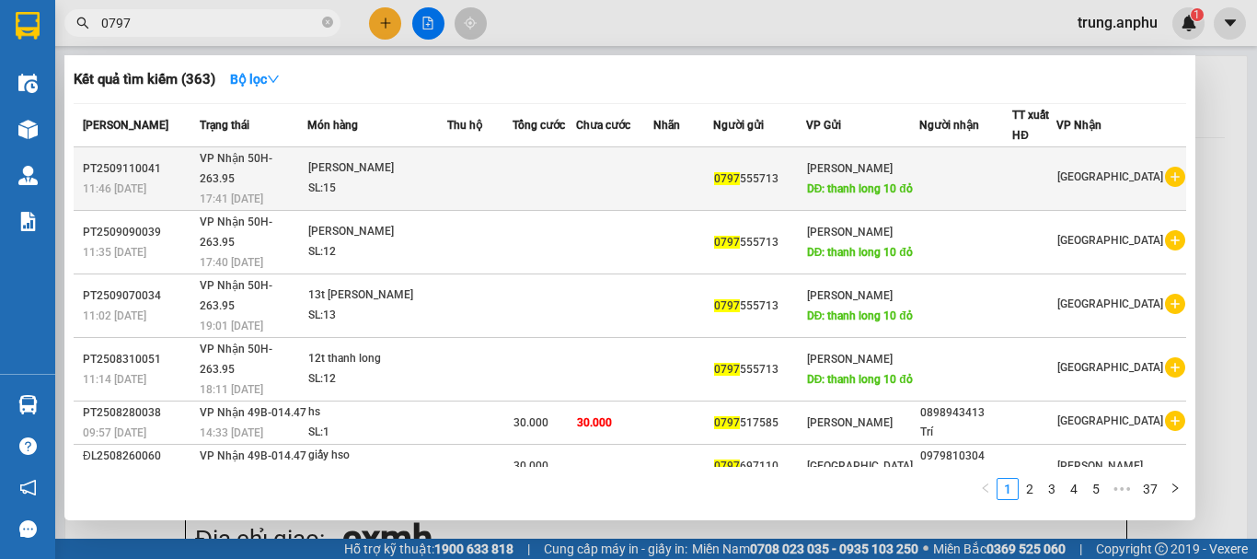
click at [1170, 181] on icon "plus-circle" at bounding box center [1175, 177] width 20 height 20
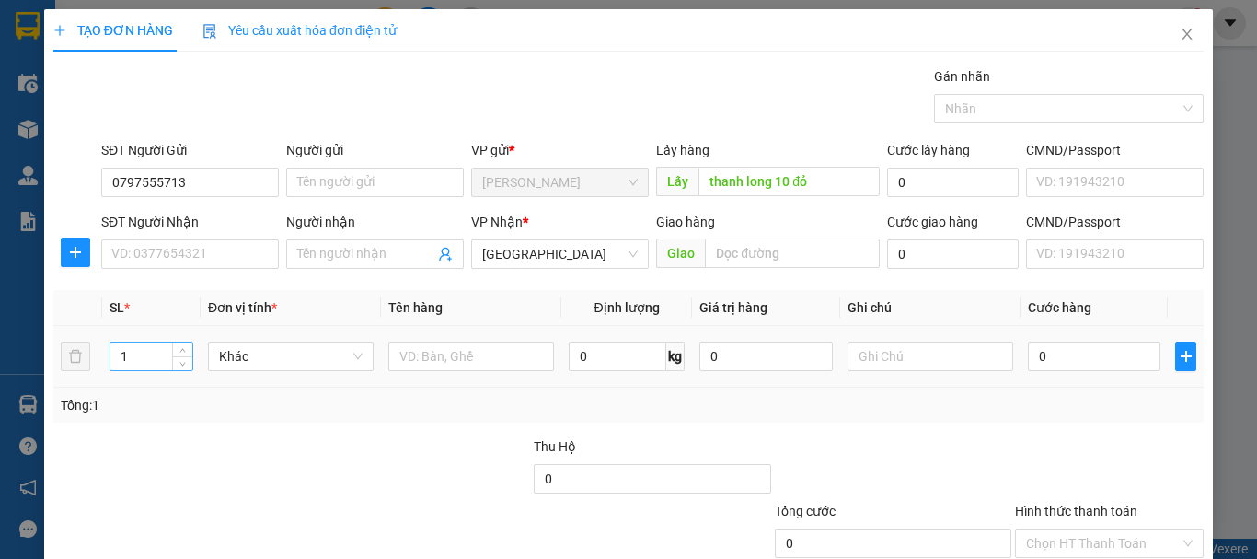
click at [149, 351] on input "1" at bounding box center [151, 356] width 82 height 28
type input "12"
click at [457, 363] on input "text" at bounding box center [471, 355] width 166 height 29
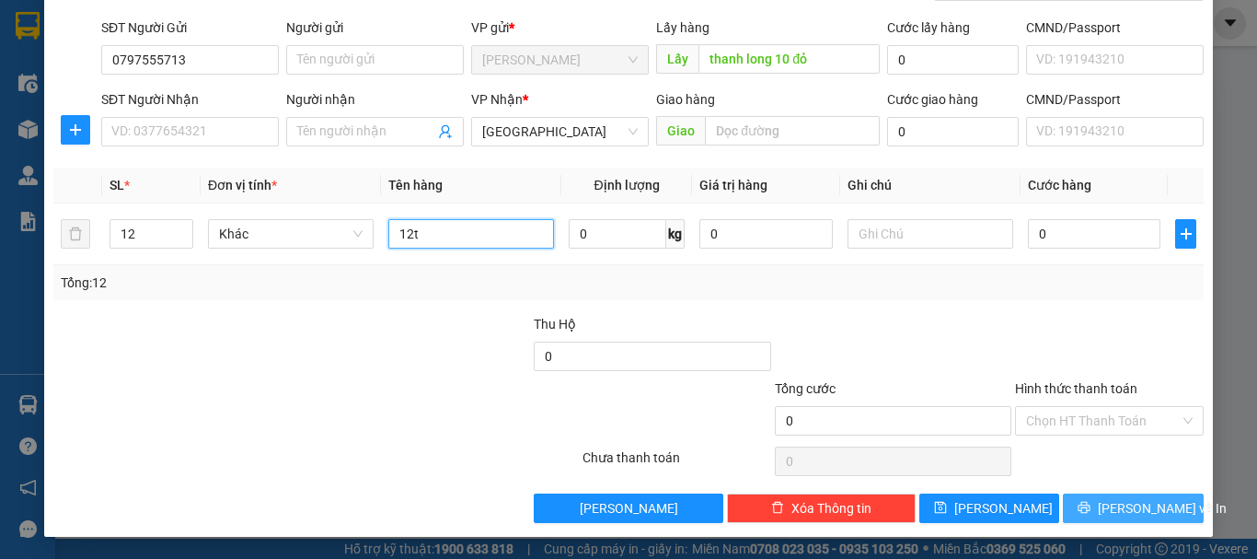
type input "12t"
click at [1095, 500] on button "[PERSON_NAME] và In" at bounding box center [1133, 507] width 141 height 29
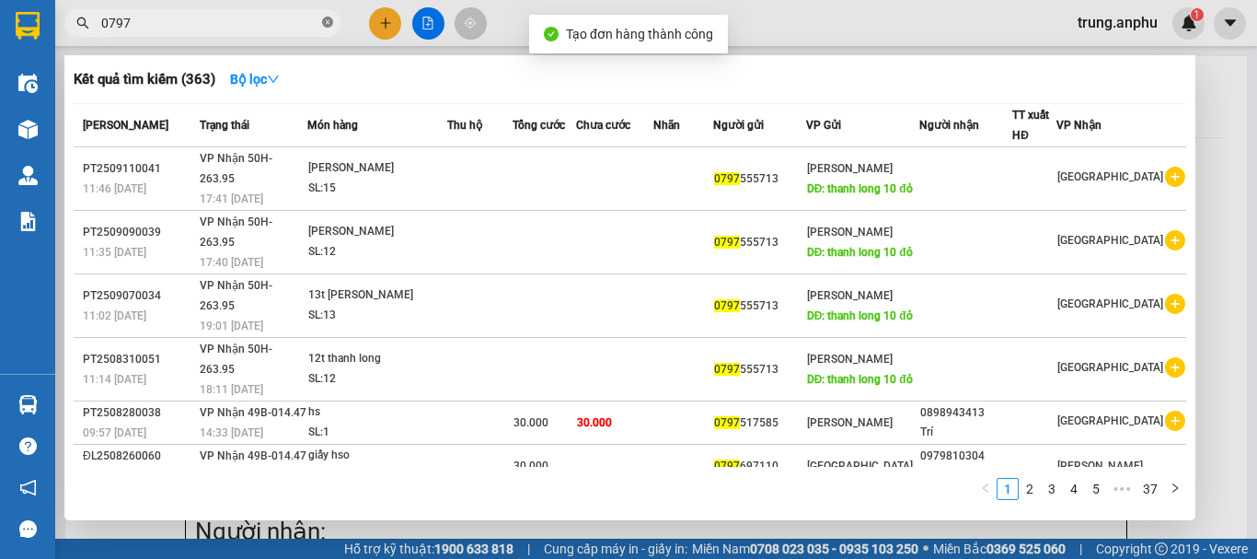
click at [327, 22] on icon "close-circle" at bounding box center [327, 22] width 11 height 11
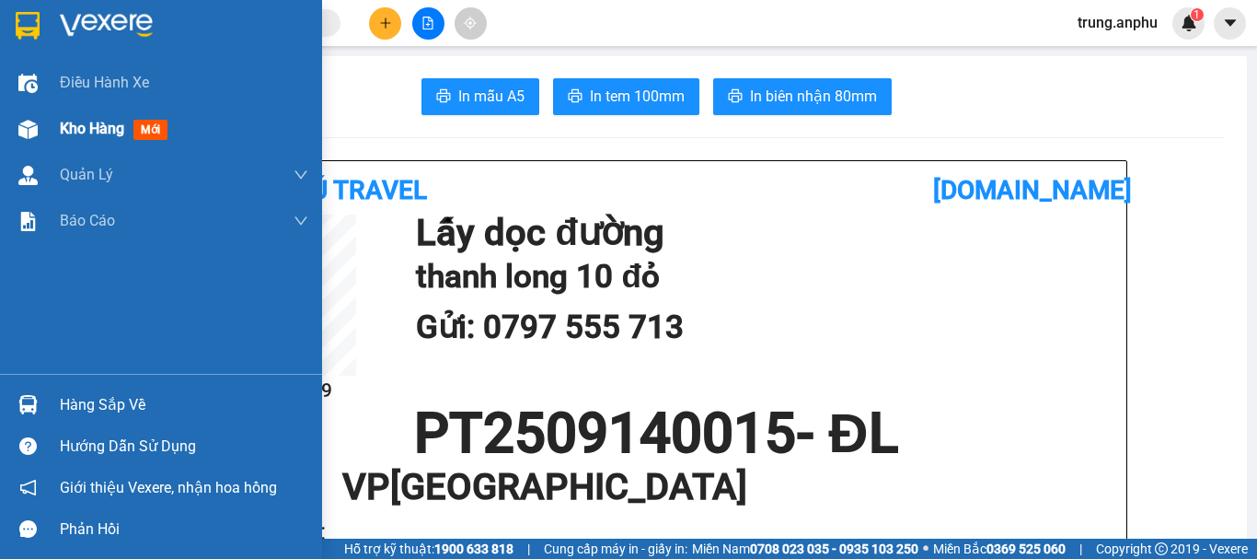
click at [56, 121] on div "Kho hàng mới" at bounding box center [161, 129] width 322 height 46
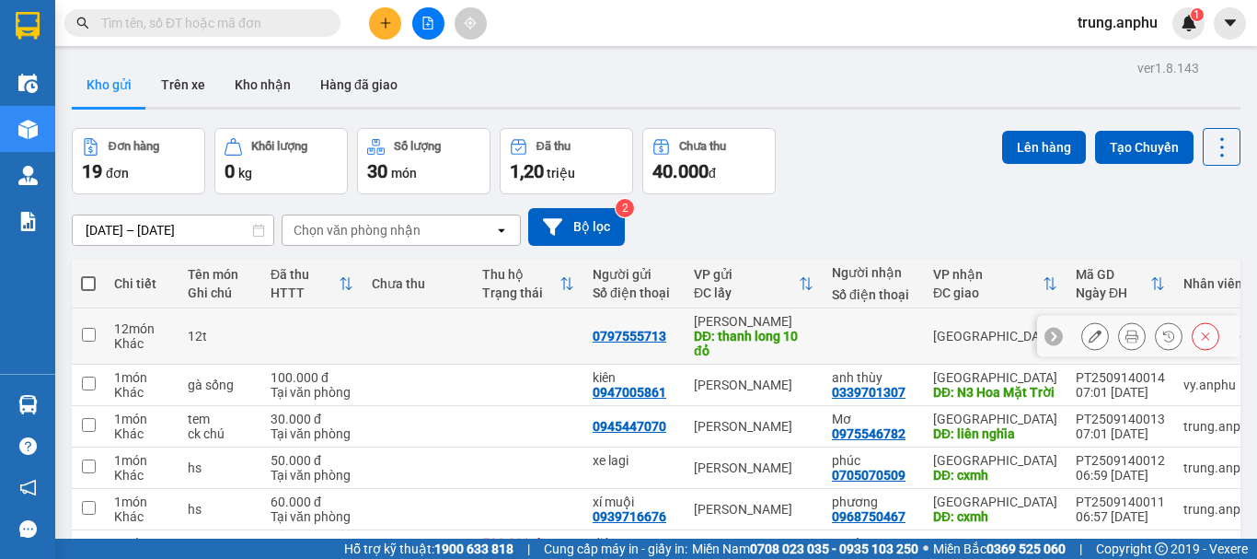
click at [86, 331] on input "checkbox" at bounding box center [89, 335] width 14 height 14
checkbox input "true"
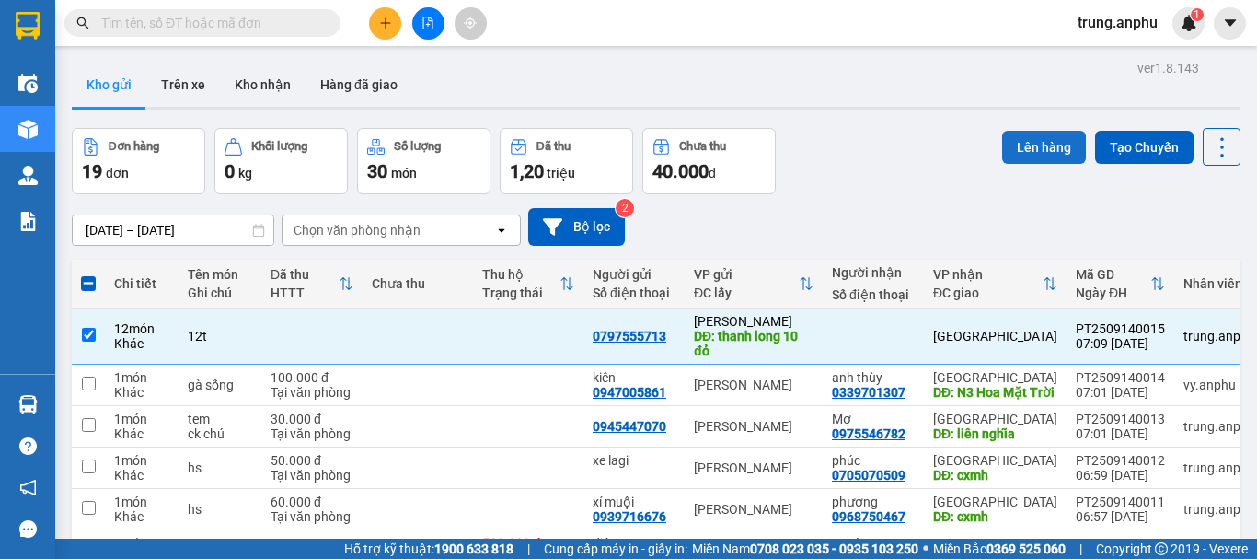
click at [1015, 146] on button "Lên hàng" at bounding box center [1044, 147] width 84 height 33
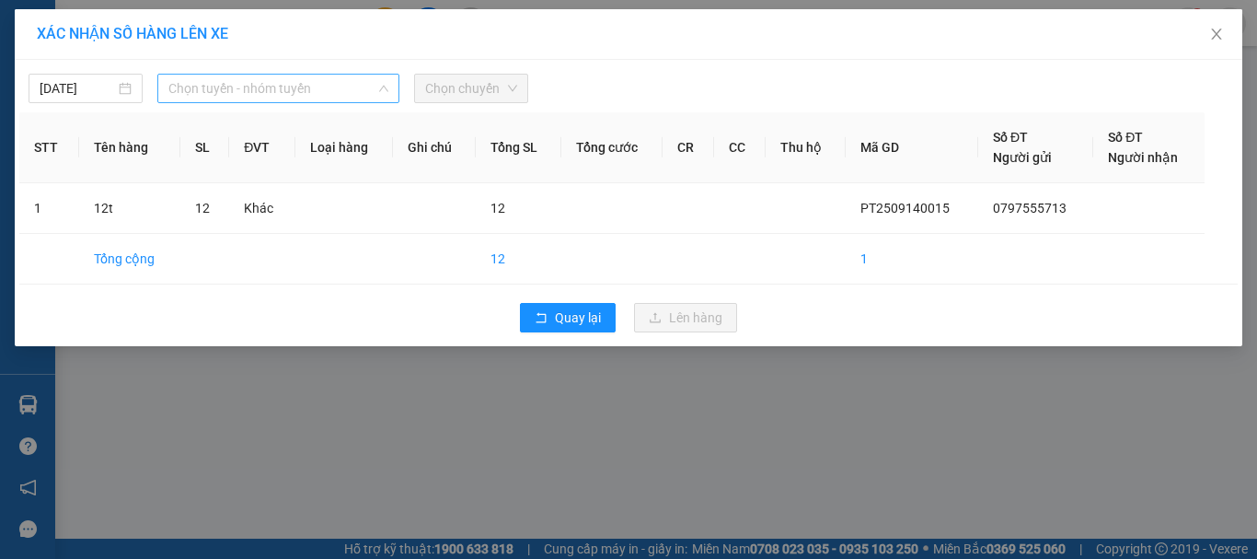
click at [264, 97] on span "Chọn tuyến - nhóm tuyến" at bounding box center [278, 89] width 220 height 28
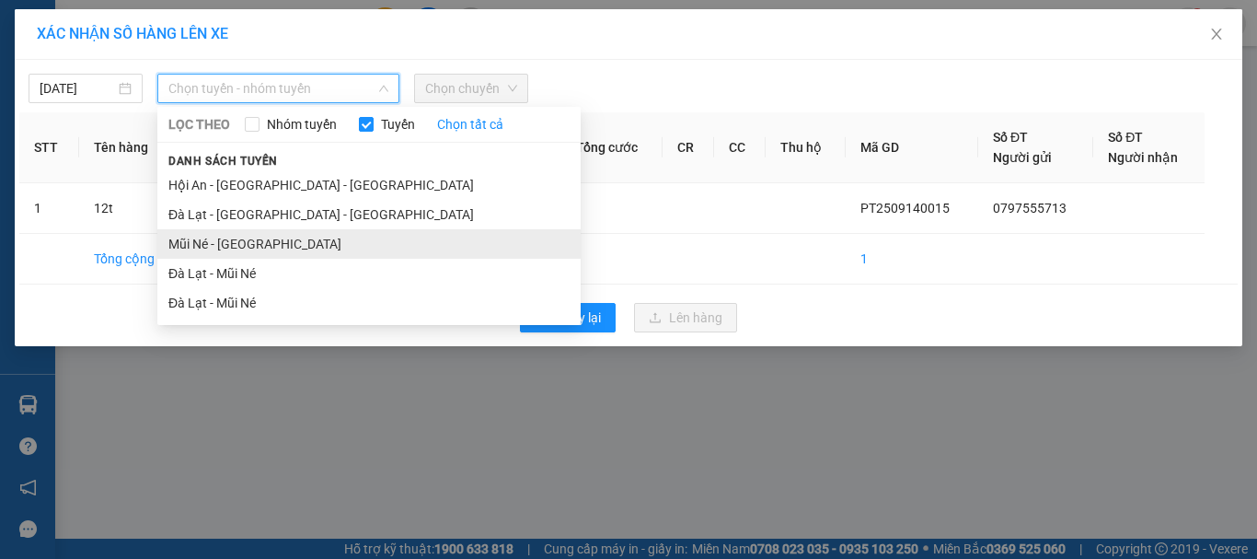
click at [232, 243] on li "Mũi Né - [GEOGRAPHIC_DATA]" at bounding box center [368, 243] width 423 height 29
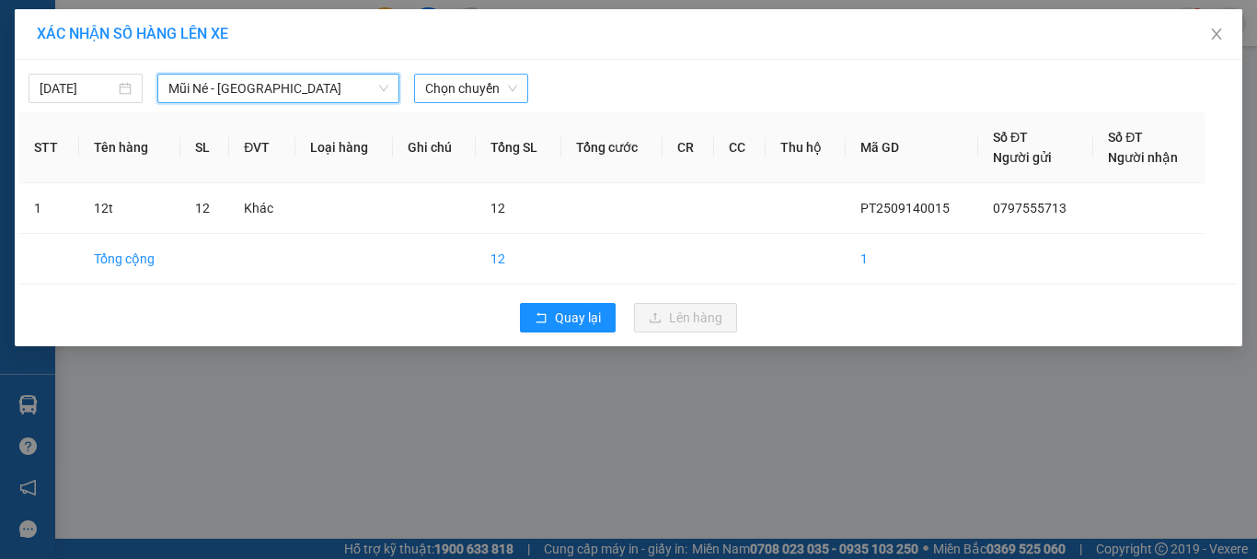
click at [457, 84] on span "Chọn chuyến" at bounding box center [471, 89] width 92 height 28
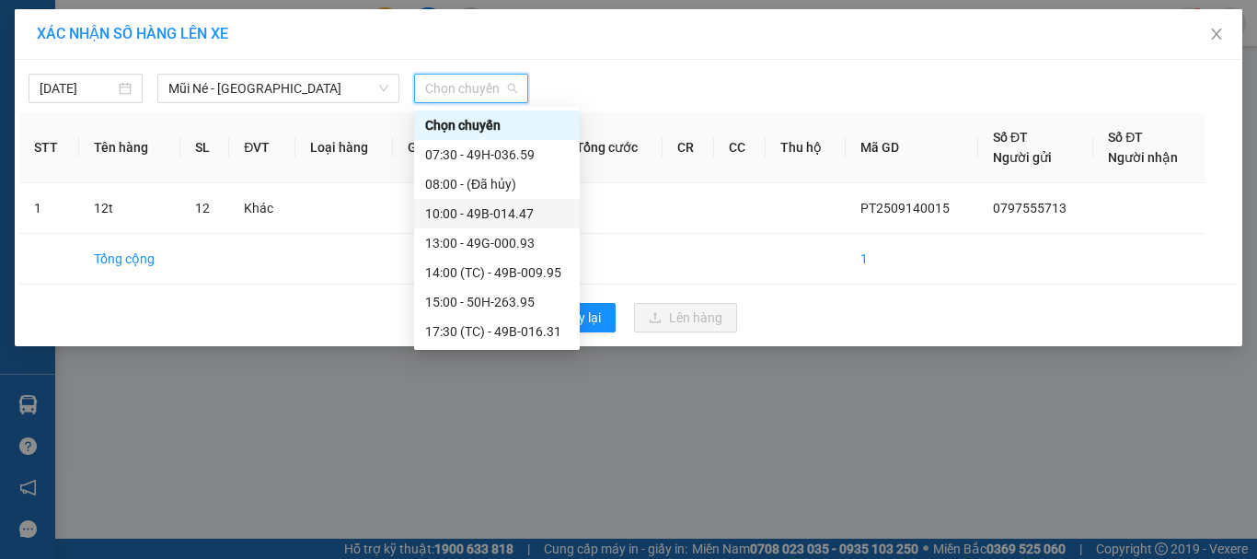
click at [468, 214] on div "10:00 - 49B-014.47" at bounding box center [497, 213] width 144 height 20
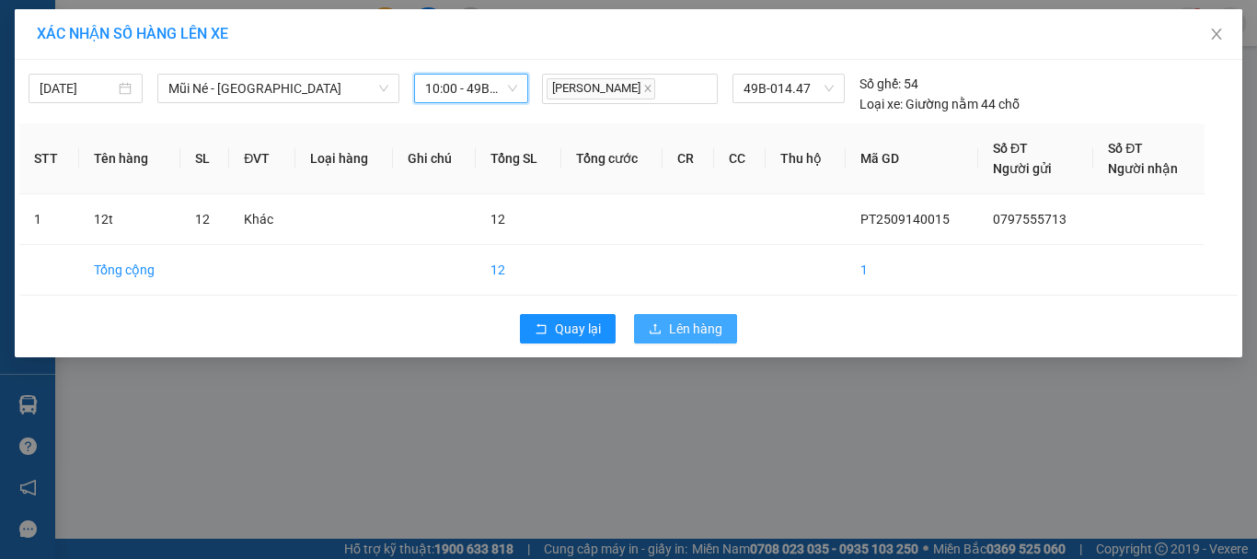
click at [680, 323] on span "Lên hàng" at bounding box center [695, 328] width 53 height 20
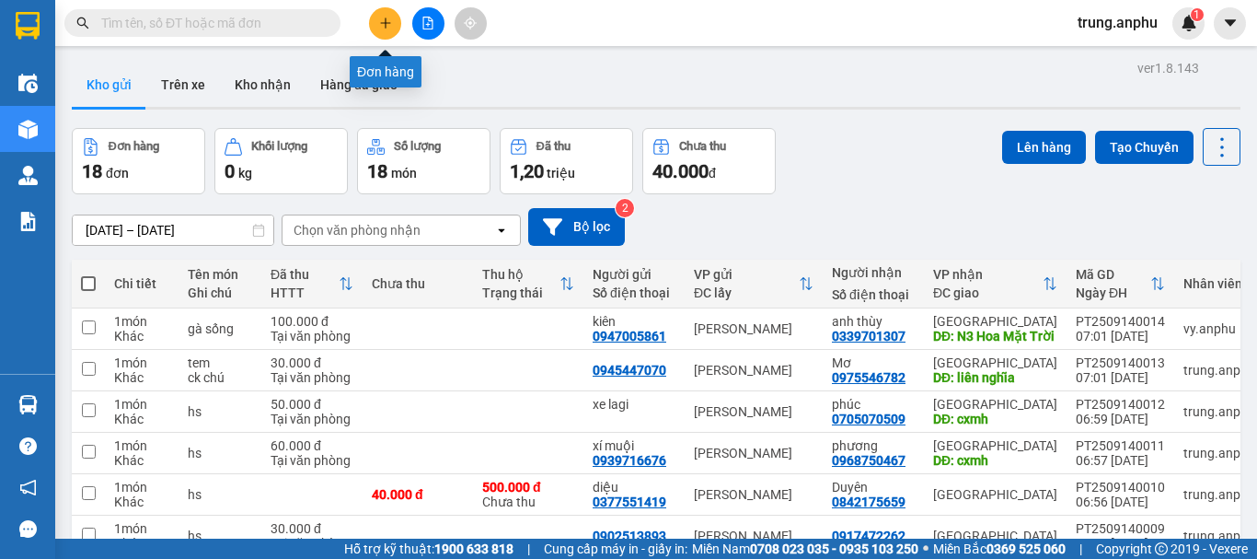
click at [384, 27] on icon "plus" at bounding box center [385, 23] width 13 height 13
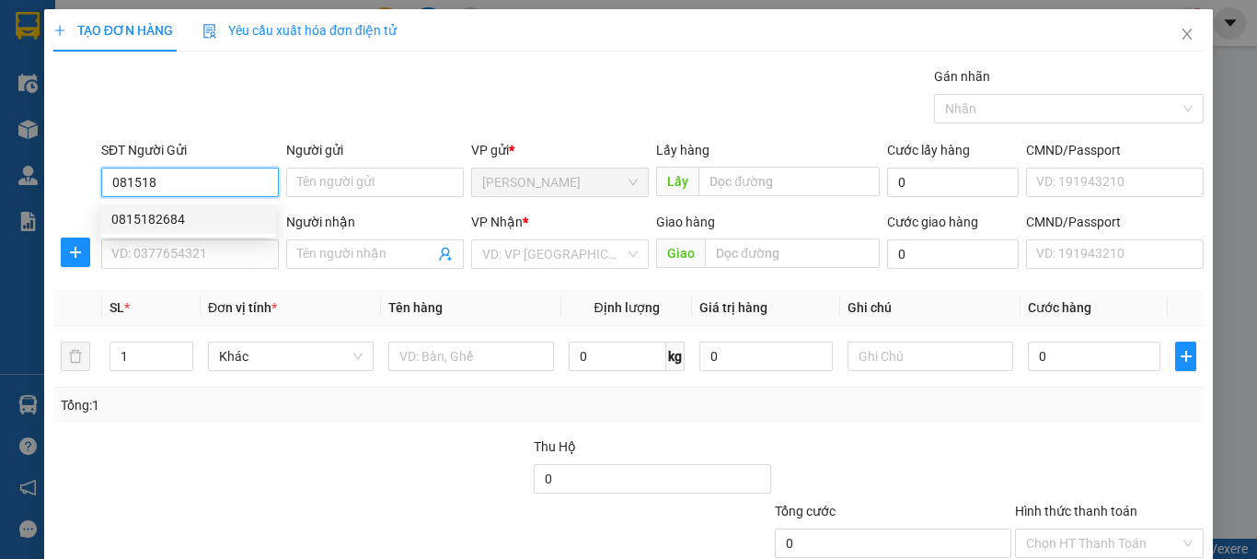
click at [162, 213] on div "0815182684" at bounding box center [188, 219] width 154 height 20
type input "0815182684"
type input "0909077331"
type input "Quang Phương"
type input "40.000"
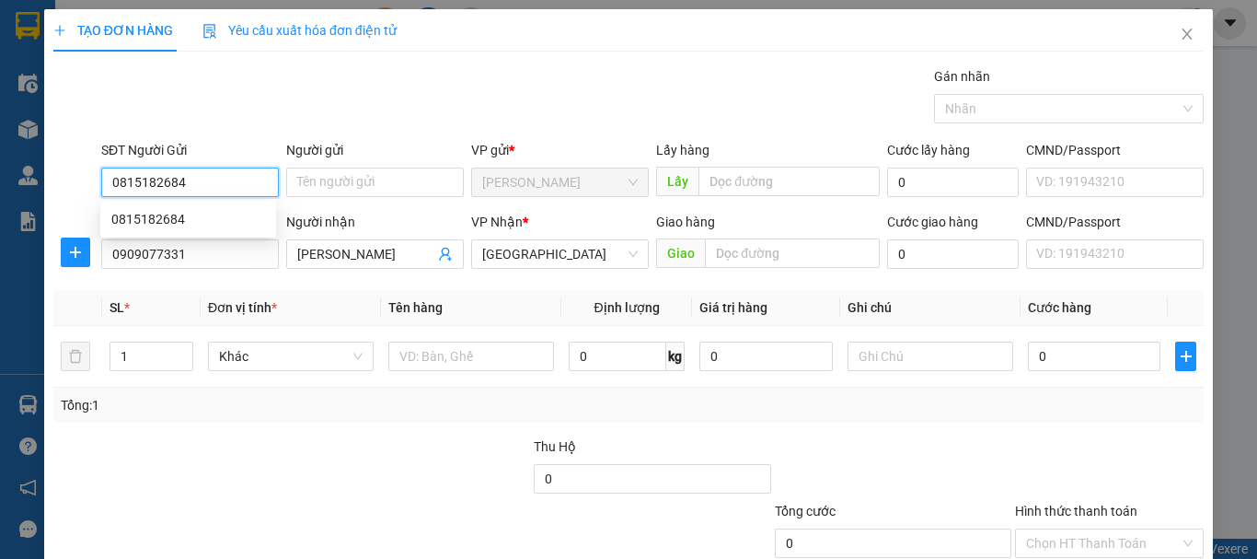
type input "40.000"
type input "0815182684"
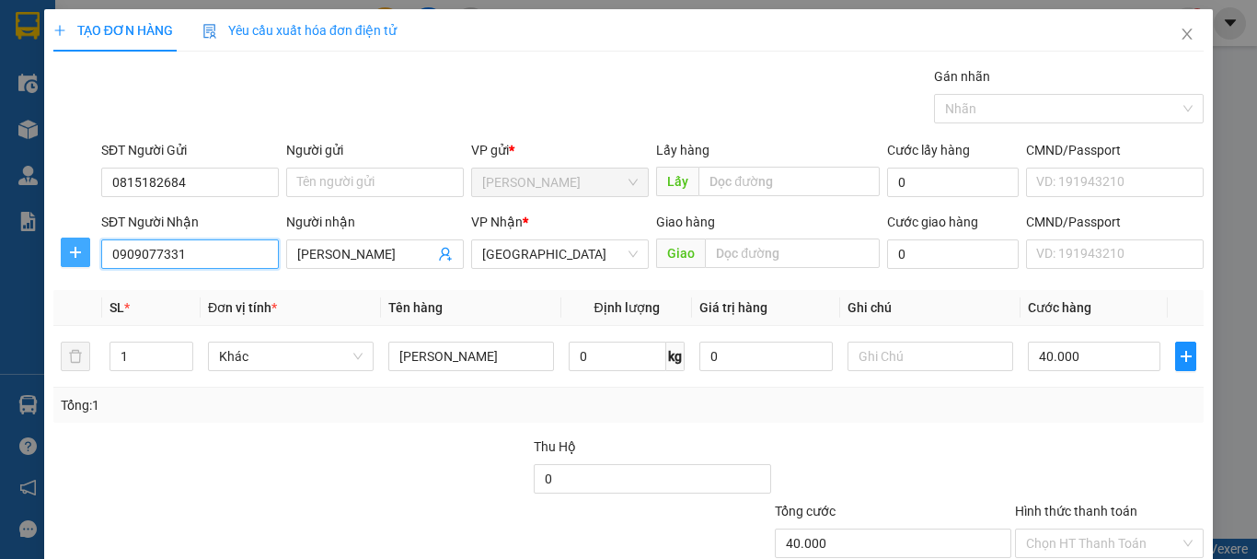
drag, startPoint x: 222, startPoint y: 248, endPoint x: 76, endPoint y: 262, distance: 146.2
click at [76, 262] on div "SĐT Người Nhận 0909077331 Người nhận Quang Phương VP Nhận * Đà Lạt Giao hàng Gi…" at bounding box center [629, 244] width 1154 height 64
type input "0969110297"
click at [178, 290] on div "0969110297 - Chi" at bounding box center [188, 291] width 154 height 20
type input "Chi"
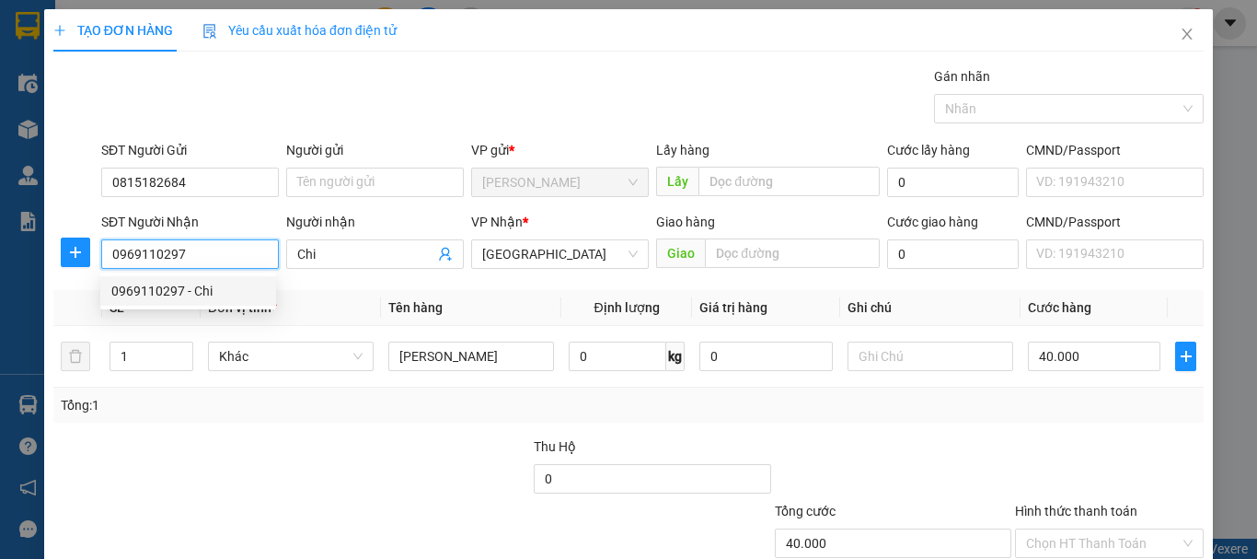
type input "30.000"
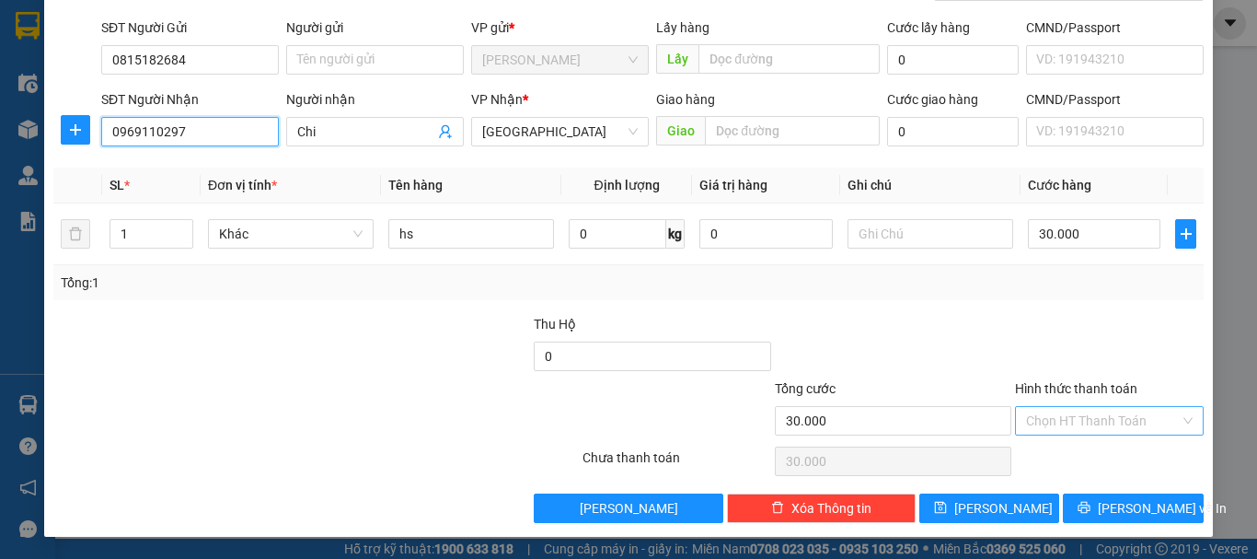
type input "0969110297"
click at [1092, 420] on input "Hình thức thanh toán" at bounding box center [1103, 421] width 154 height 28
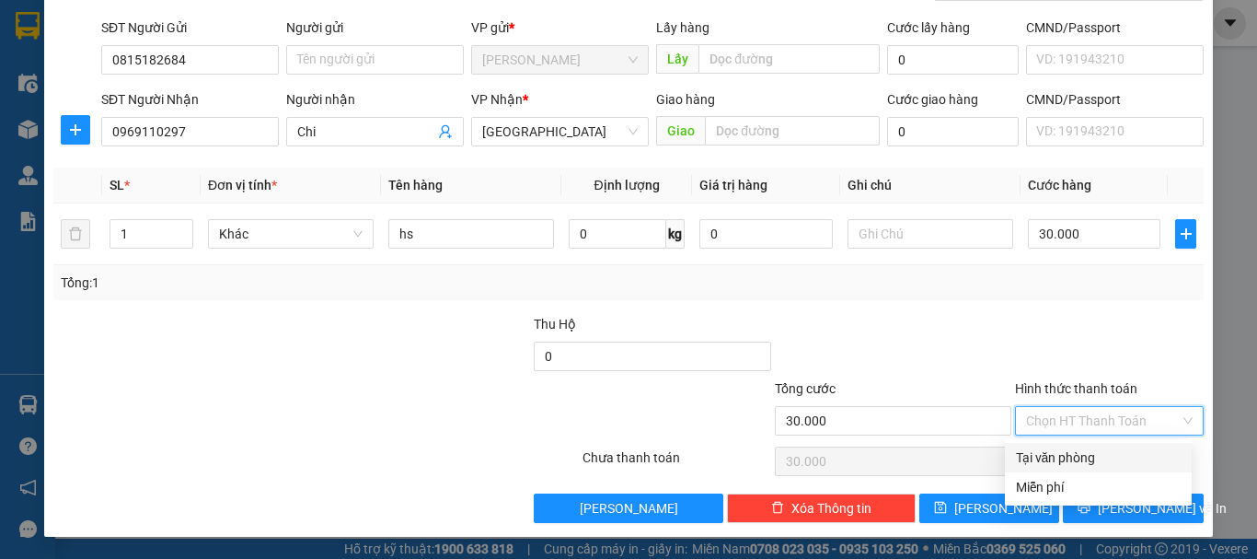
click at [1123, 343] on div at bounding box center [1109, 346] width 192 height 64
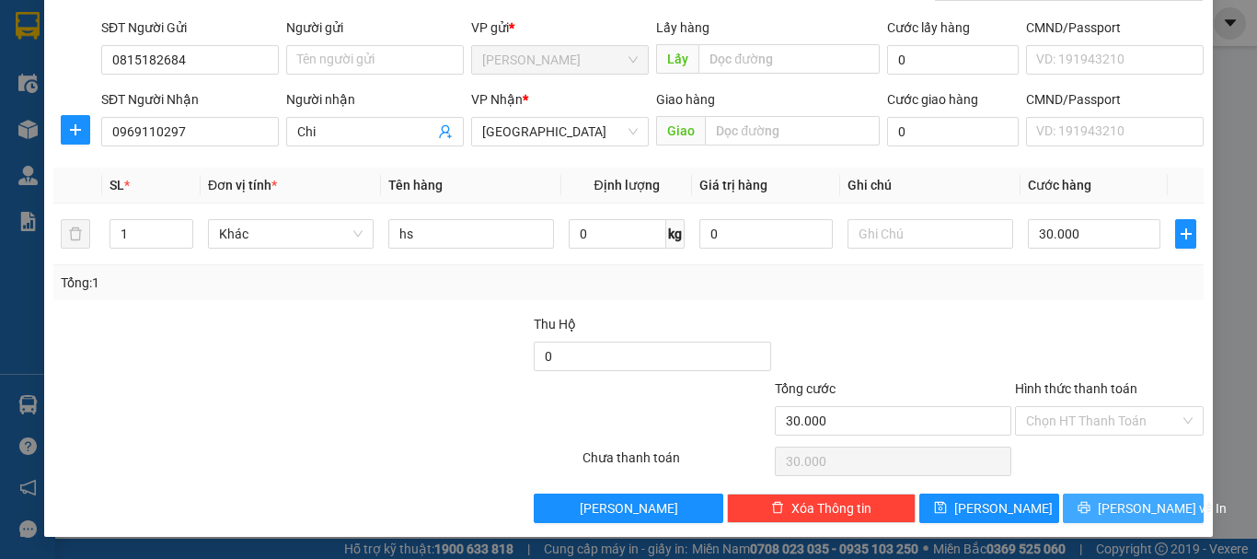
click at [1130, 502] on span "[PERSON_NAME] và In" at bounding box center [1162, 508] width 129 height 20
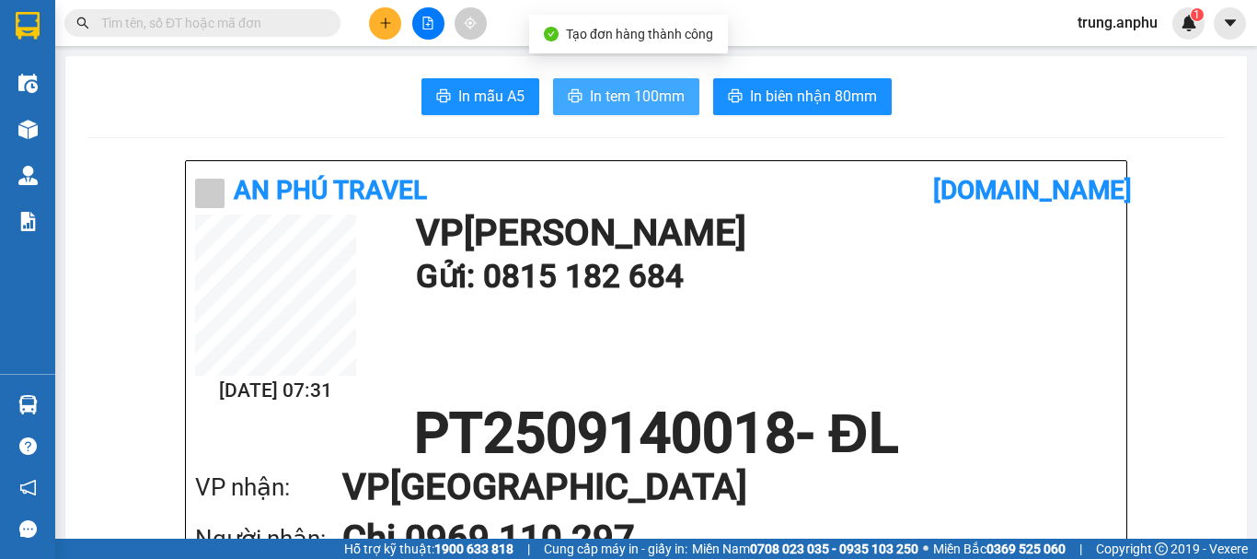
click at [611, 104] on span "In tem 100mm" at bounding box center [637, 96] width 95 height 23
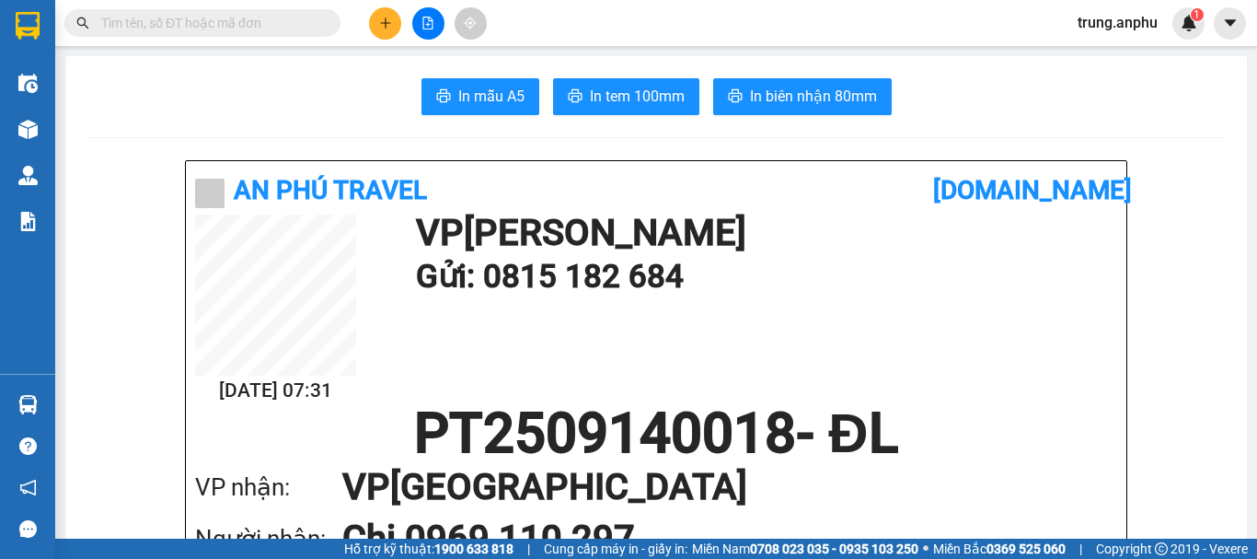
click at [953, 98] on div "In mẫu A5 In tem 100mm In biên nhận 80mm" at bounding box center [656, 96] width 1138 height 37
click at [391, 17] on icon "plus" at bounding box center [385, 23] width 13 height 13
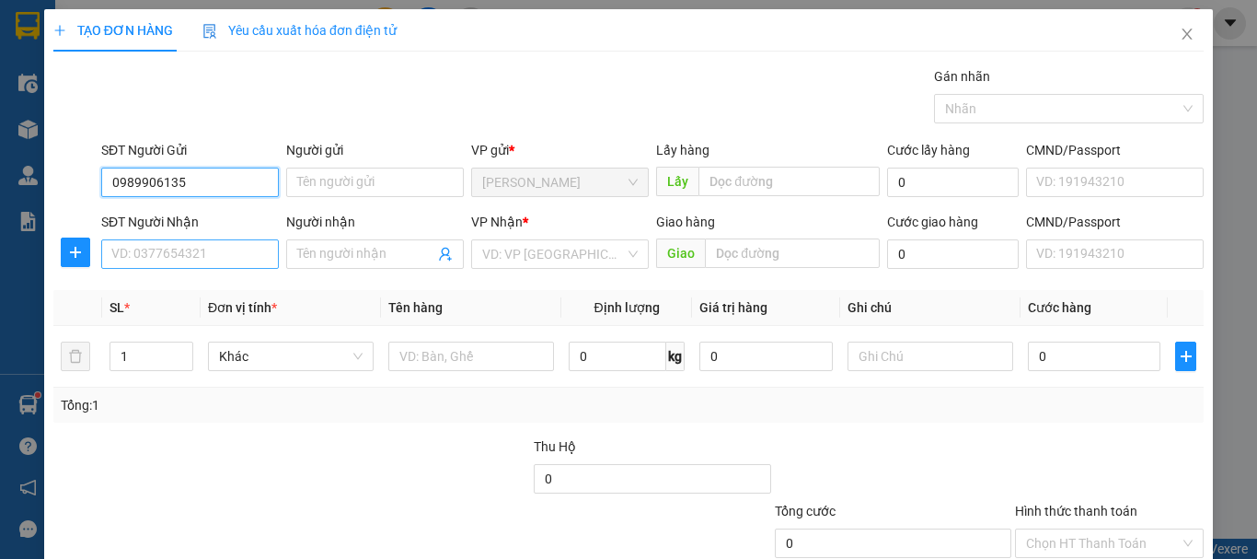
type input "0989906135"
click at [165, 252] on input "SĐT Người Nhận" at bounding box center [190, 253] width 178 height 29
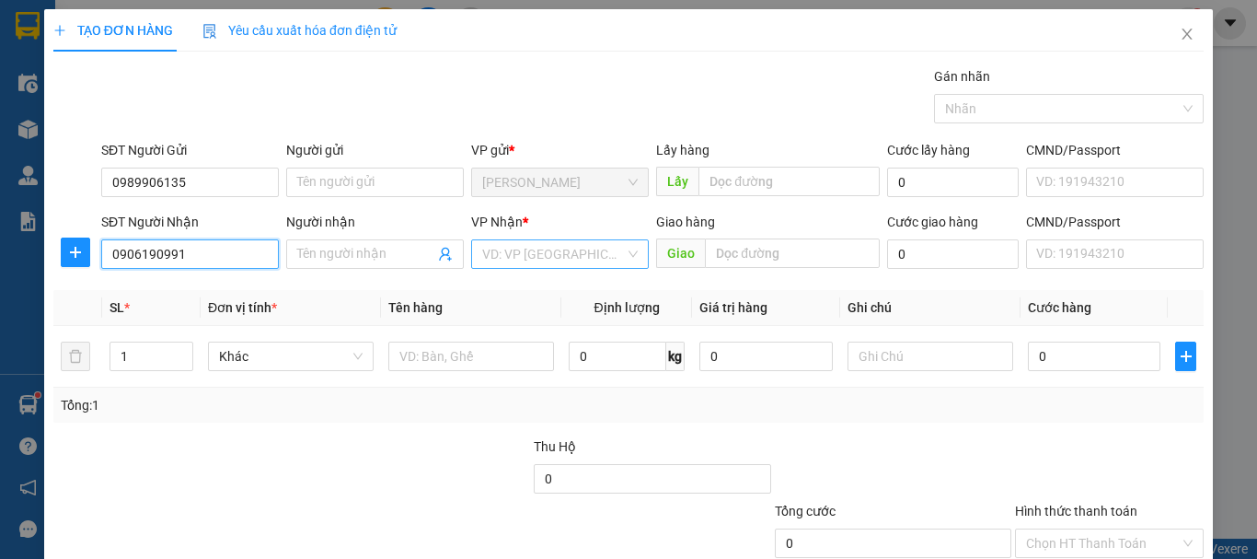
type input "0906190991"
click at [570, 256] on input "search" at bounding box center [553, 254] width 143 height 28
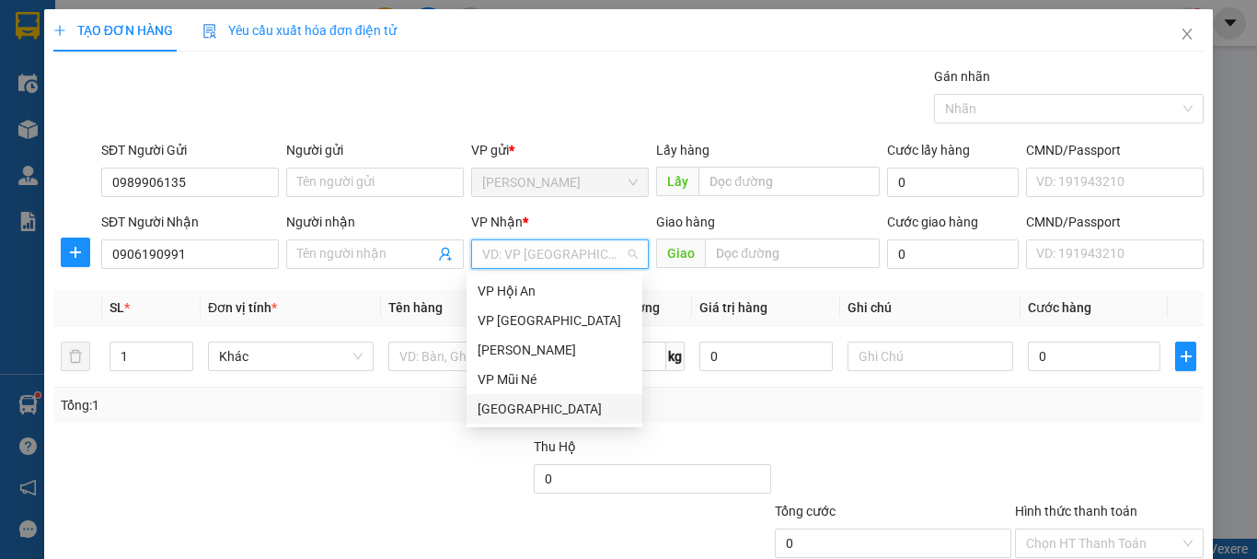
click at [510, 416] on div "[GEOGRAPHIC_DATA]" at bounding box center [555, 409] width 154 height 20
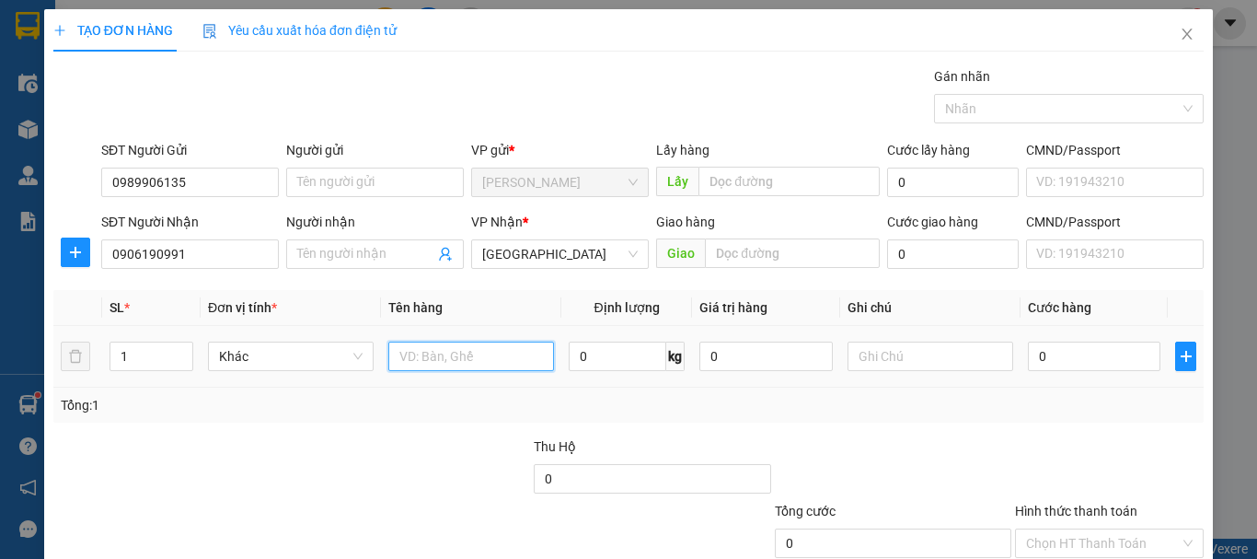
click at [445, 366] on input "text" at bounding box center [471, 355] width 166 height 29
type input "hồ sơ"
click at [1038, 354] on input "0" at bounding box center [1094, 355] width 133 height 29
type input "3"
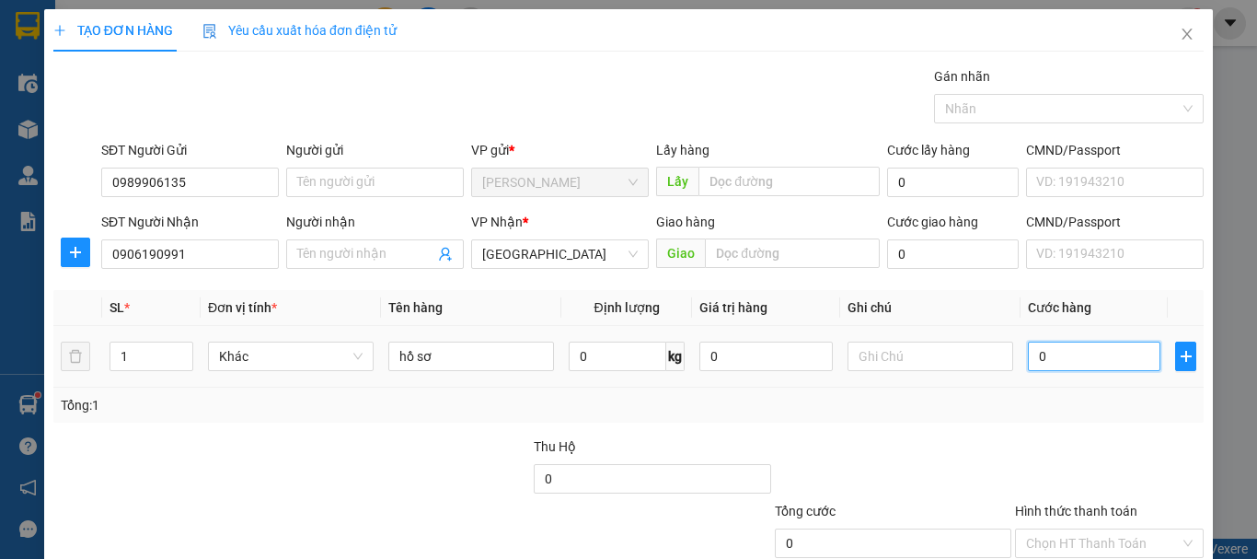
type input "3"
type input "30"
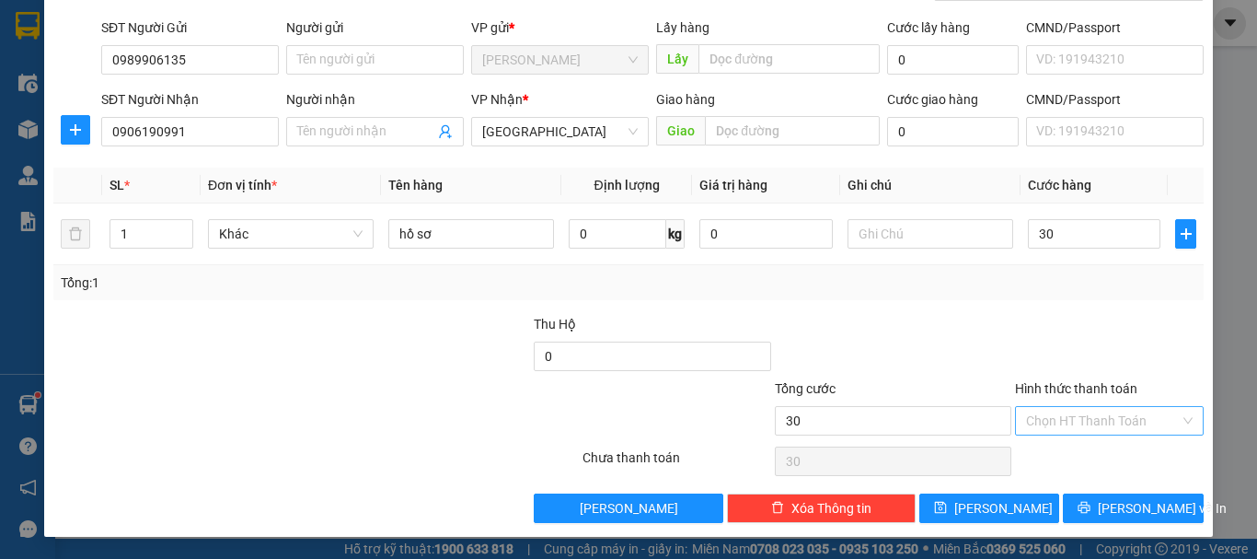
type input "30.000"
click at [1090, 413] on input "Hình thức thanh toán" at bounding box center [1103, 421] width 154 height 28
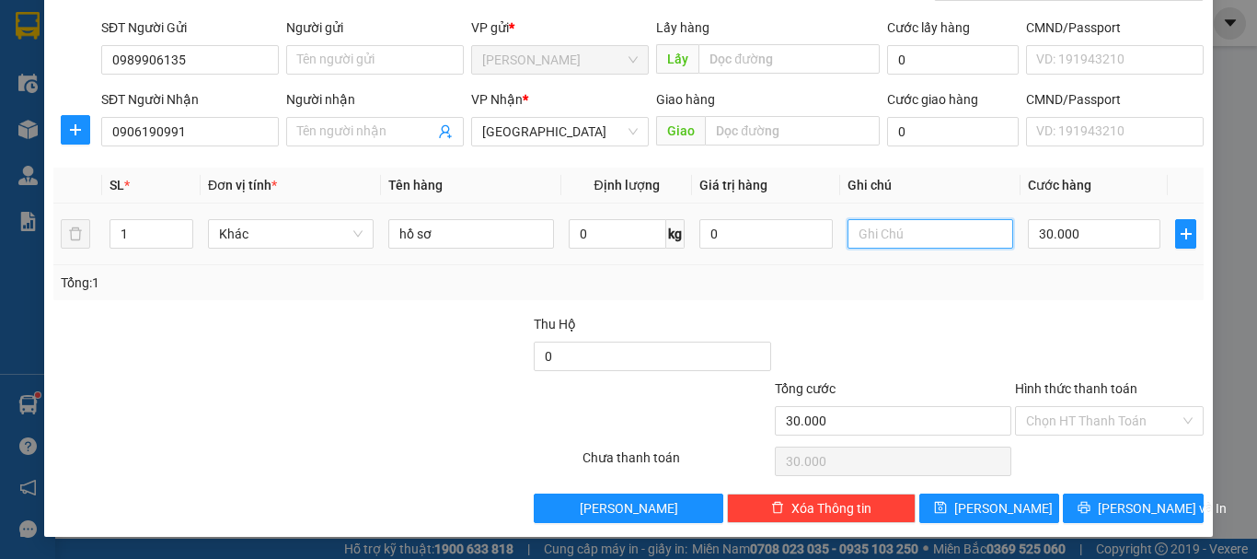
click at [911, 239] on input "text" at bounding box center [931, 233] width 166 height 29
type input "ck chú"
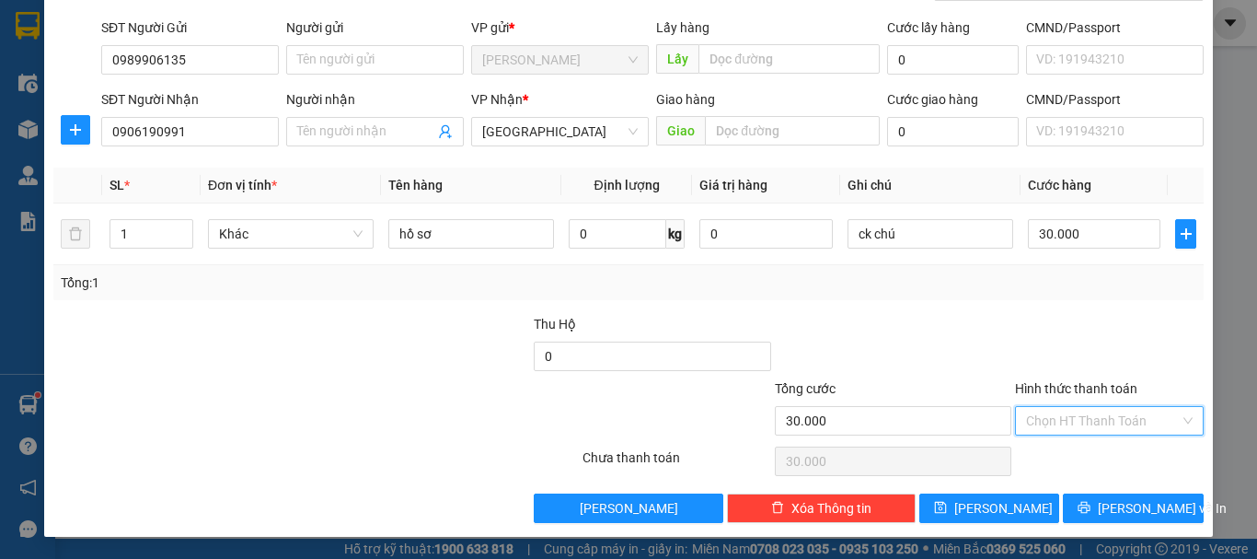
click at [1091, 423] on input "Hình thức thanh toán" at bounding box center [1103, 421] width 154 height 28
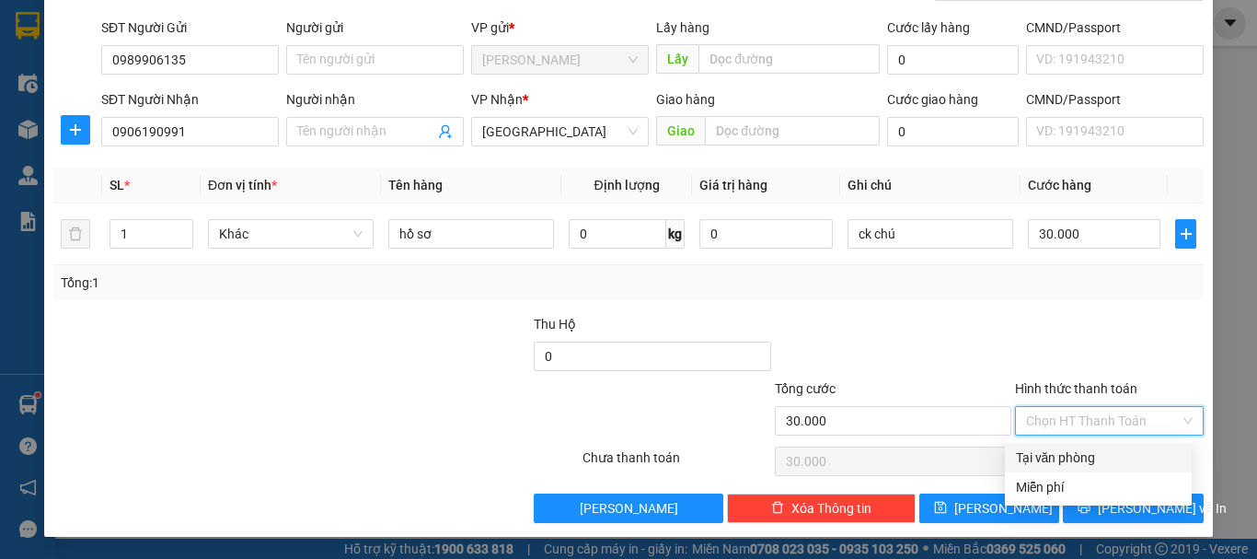
click at [1076, 453] on div "Tại văn phòng" at bounding box center [1098, 457] width 165 height 20
type input "0"
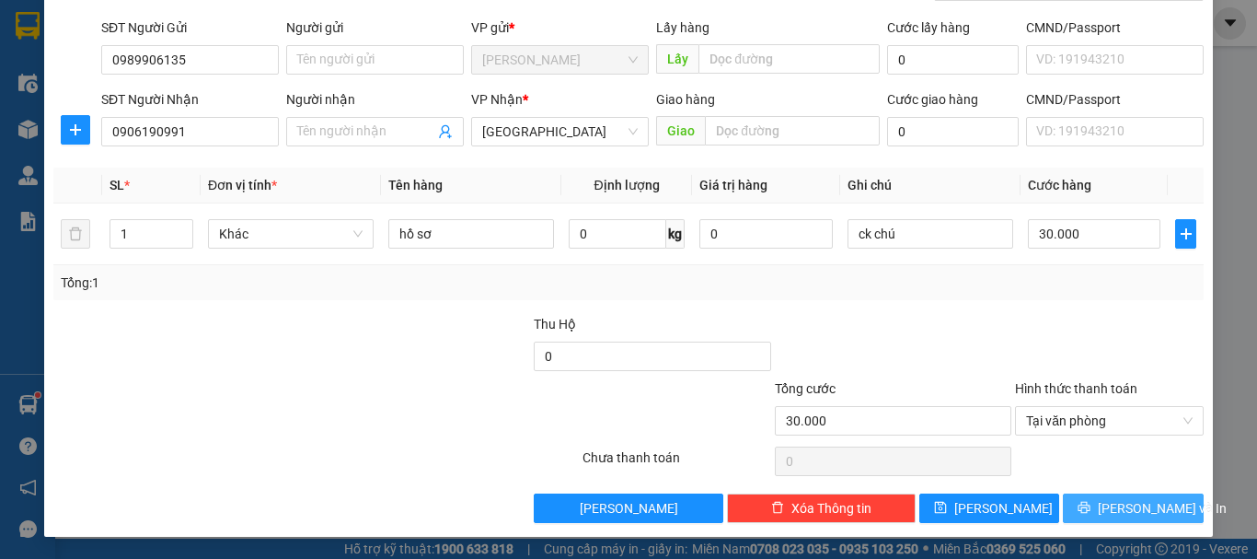
click at [1125, 503] on span "[PERSON_NAME] và In" at bounding box center [1162, 508] width 129 height 20
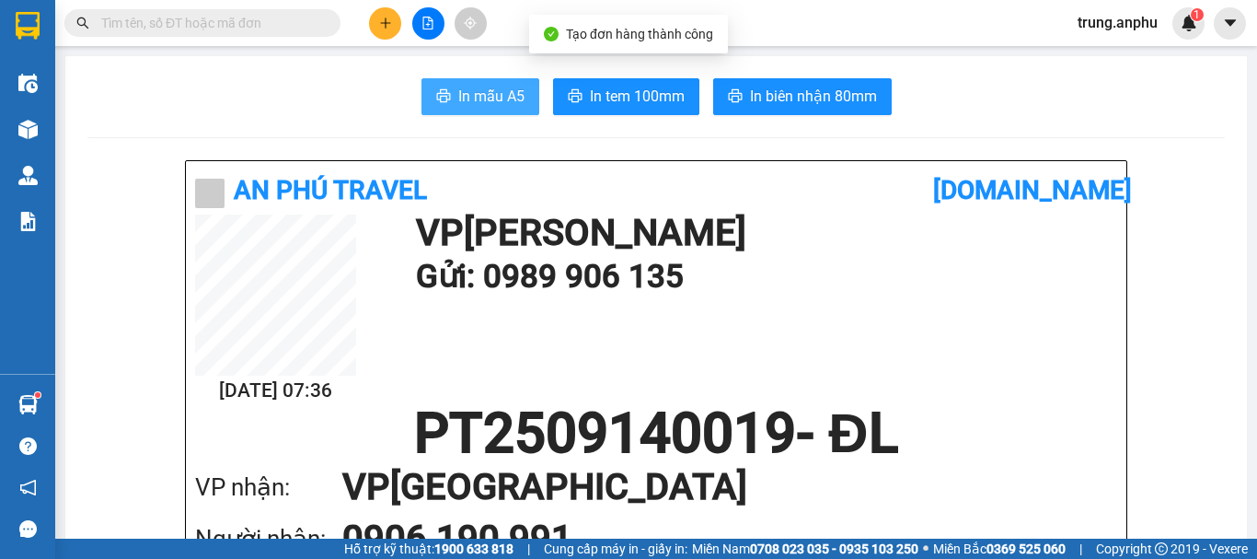
click at [477, 88] on span "In mẫu A5" at bounding box center [491, 96] width 66 height 23
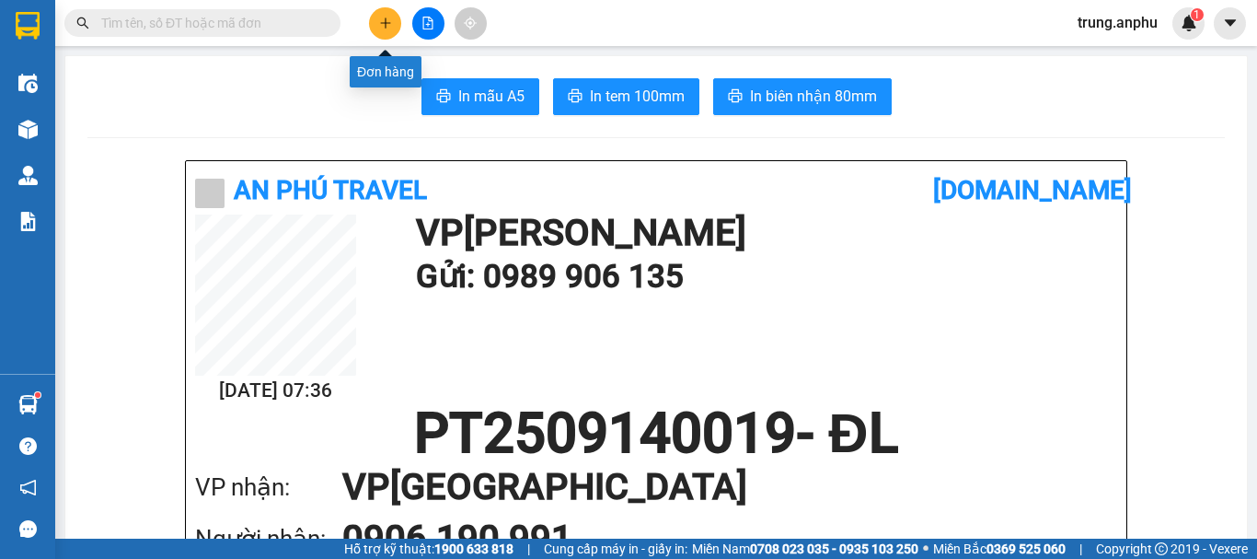
click at [378, 11] on button at bounding box center [385, 23] width 32 height 32
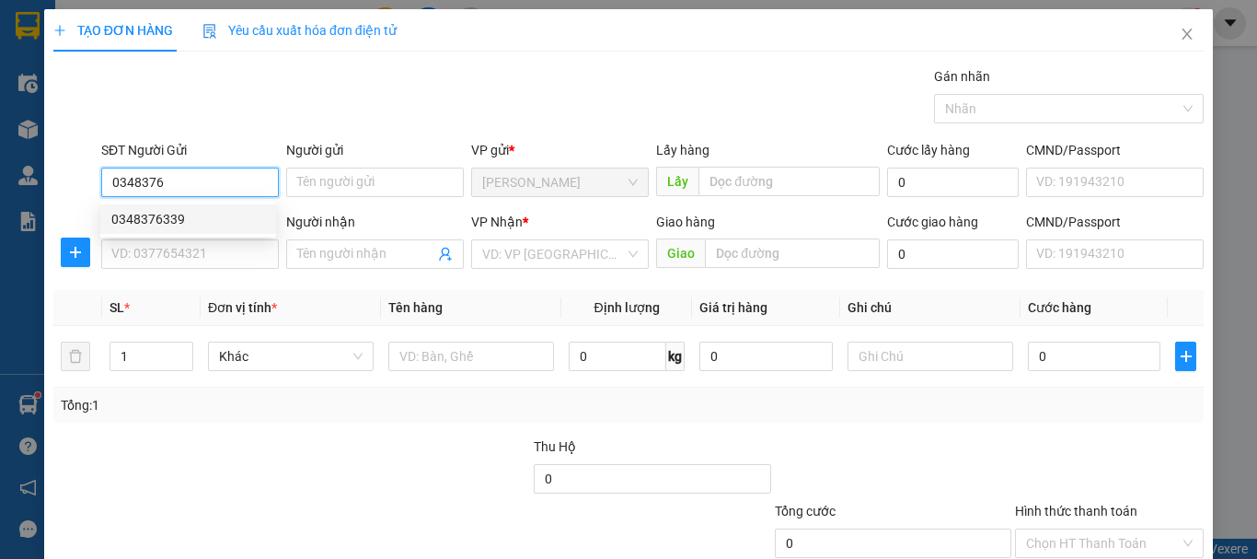
click at [154, 224] on div "0348376339" at bounding box center [188, 219] width 154 height 20
type input "0348376339"
type input "0868960592"
type input "50.000"
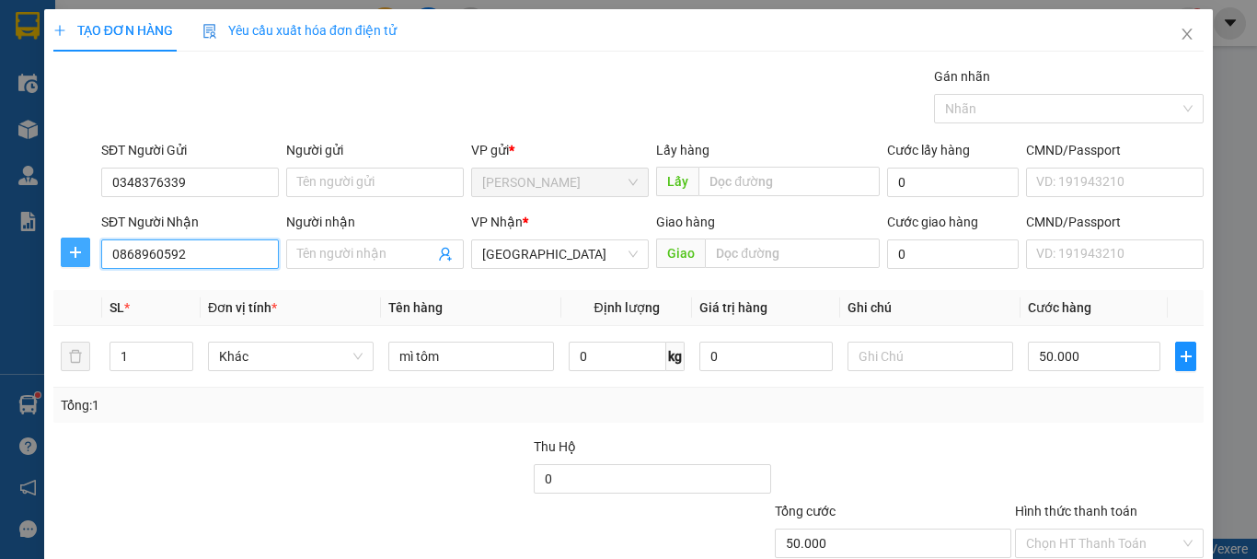
drag, startPoint x: 211, startPoint y: 259, endPoint x: 87, endPoint y: 264, distance: 124.4
click at [87, 264] on div "SĐT Người Nhận 0868960592 Người nhận Tên người nhận VP Nhận * Đà Lạt Giao hàng …" at bounding box center [629, 244] width 1154 height 64
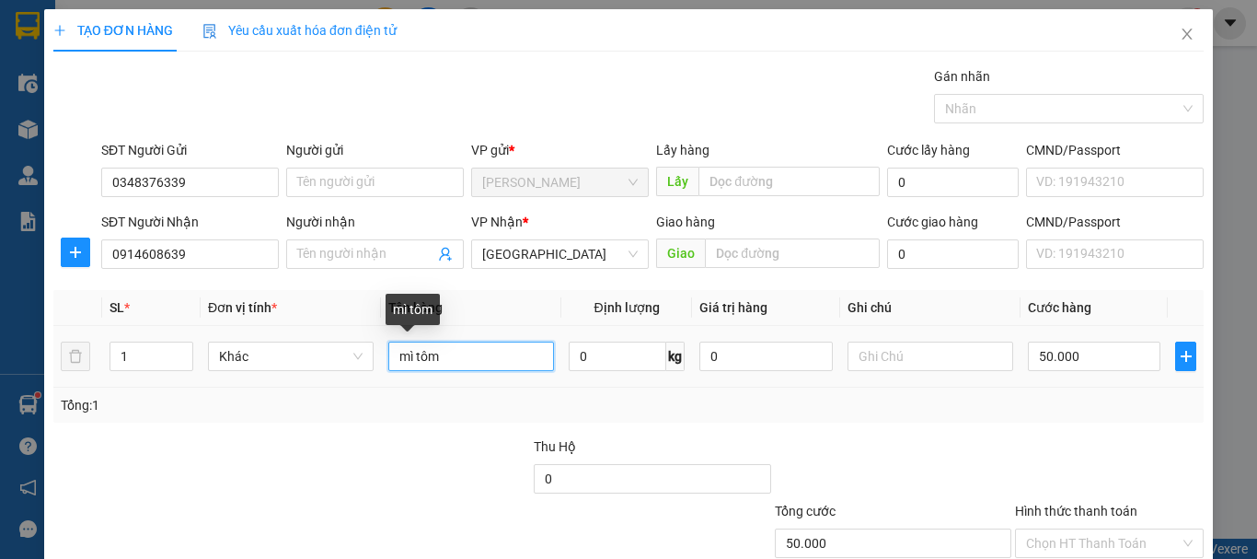
drag, startPoint x: 481, startPoint y: 359, endPoint x: 353, endPoint y: 378, distance: 130.3
click at [353, 378] on tr "1 Khác mì tôm 0 kg 0 50.000" at bounding box center [628, 357] width 1151 height 62
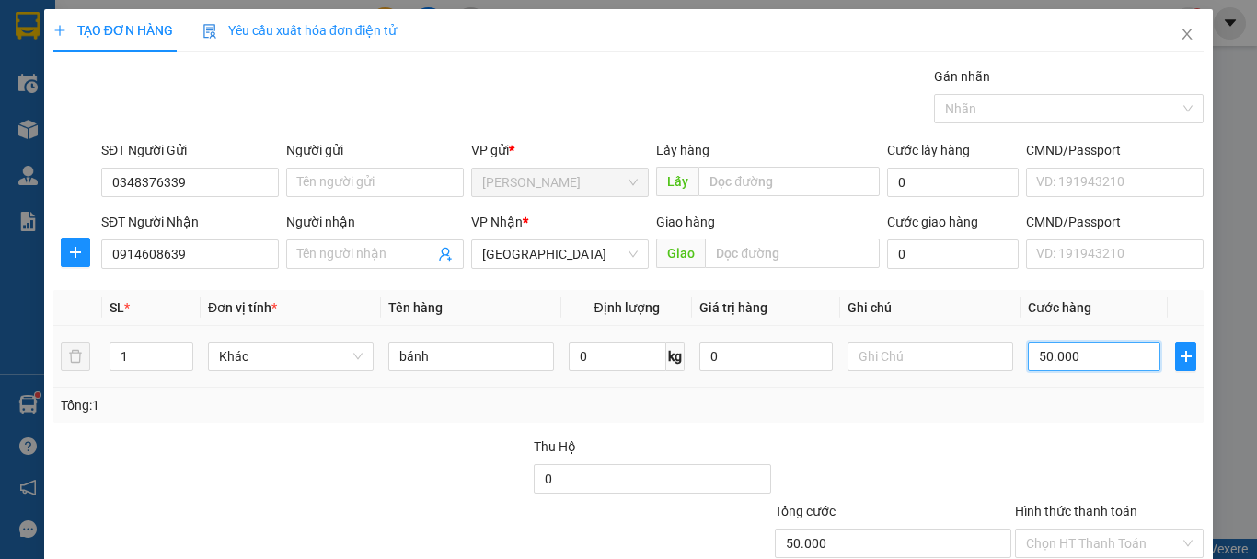
click at [1028, 352] on input "50.000" at bounding box center [1094, 355] width 133 height 29
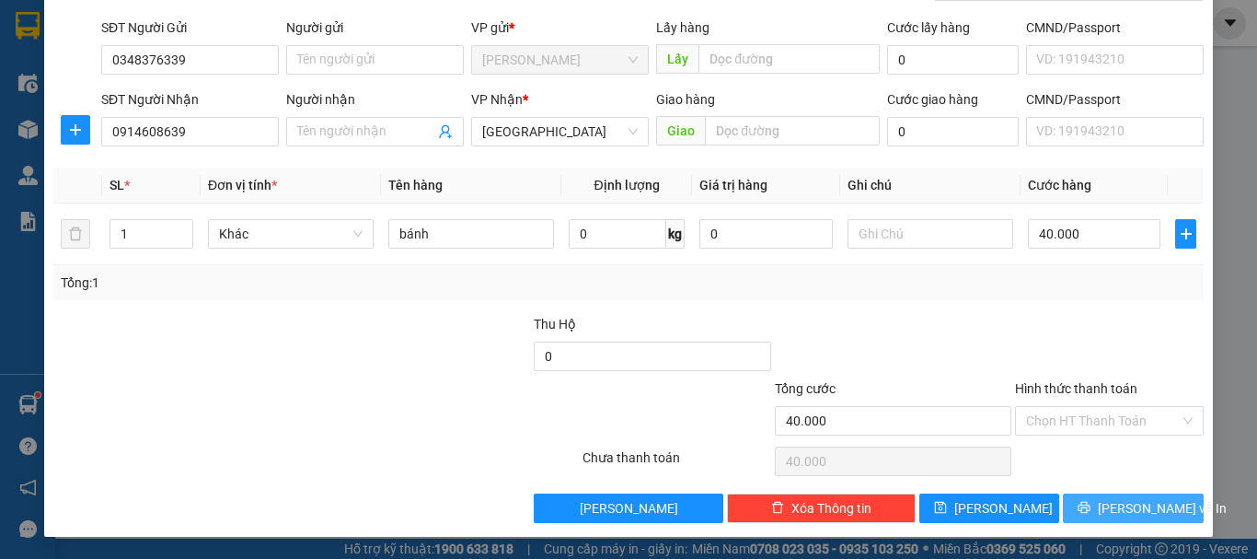
click at [1070, 504] on button "[PERSON_NAME] và In" at bounding box center [1133, 507] width 141 height 29
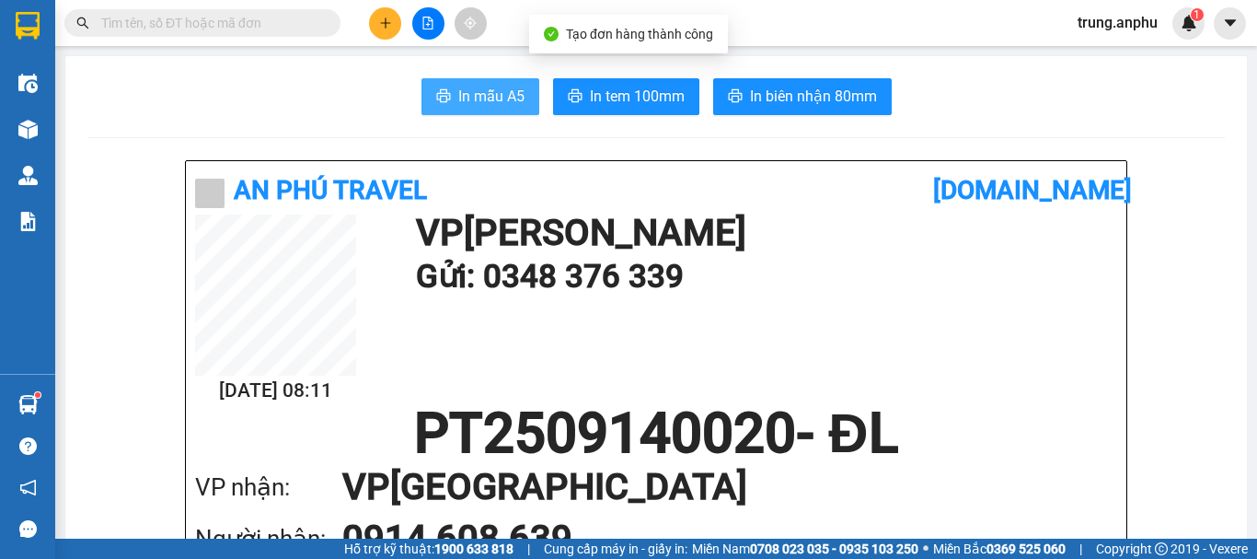
click at [517, 91] on span "In mẫu A5" at bounding box center [491, 96] width 66 height 23
click at [1039, 98] on div "In mẫu A5 In tem 100mm In biên nhận 80mm" at bounding box center [656, 96] width 1138 height 37
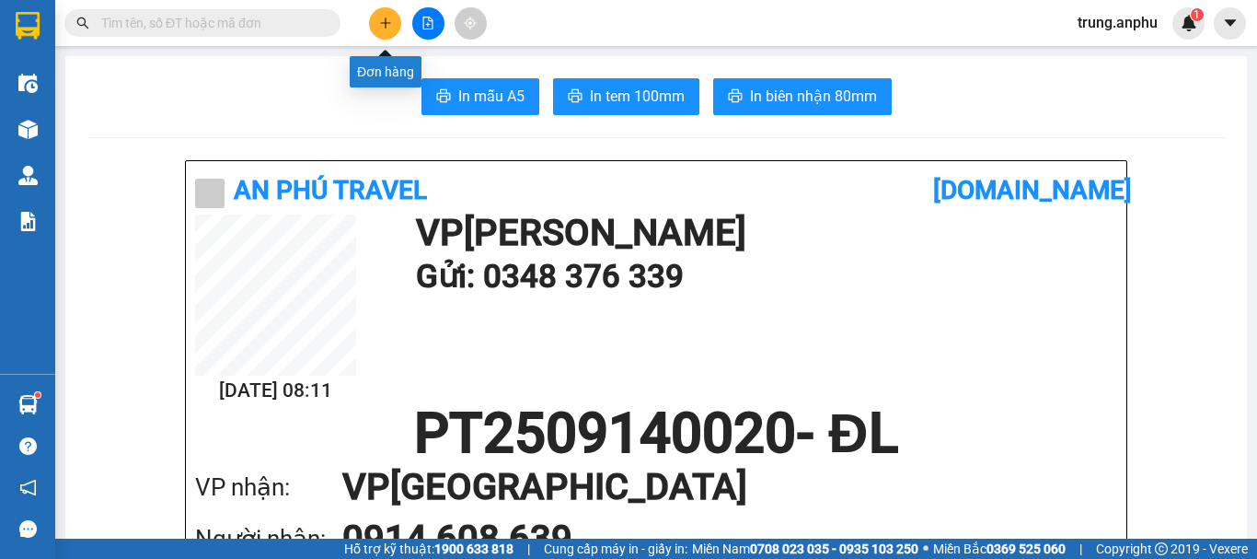
click at [387, 18] on icon "plus" at bounding box center [385, 23] width 13 height 13
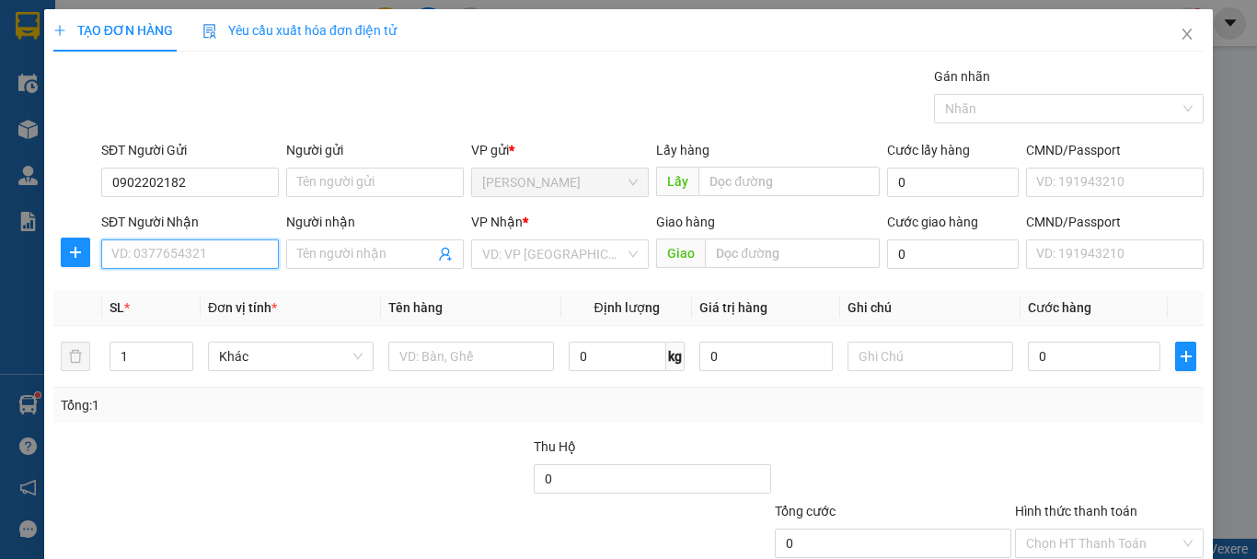
click at [197, 249] on input "SĐT Người Nhận" at bounding box center [190, 253] width 178 height 29
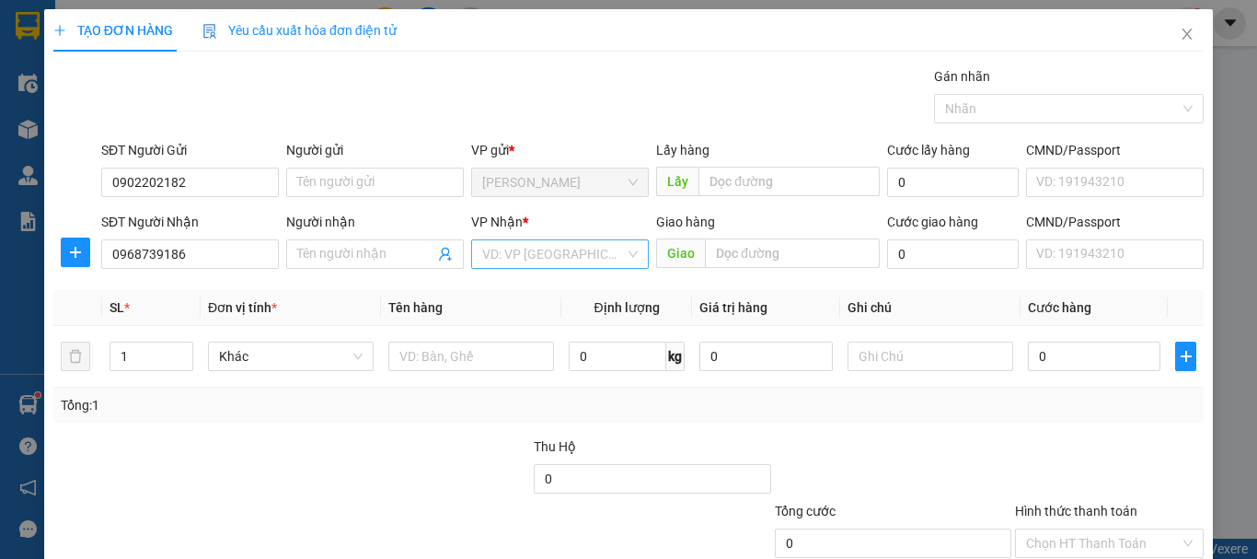
click at [554, 256] on input "search" at bounding box center [553, 254] width 143 height 28
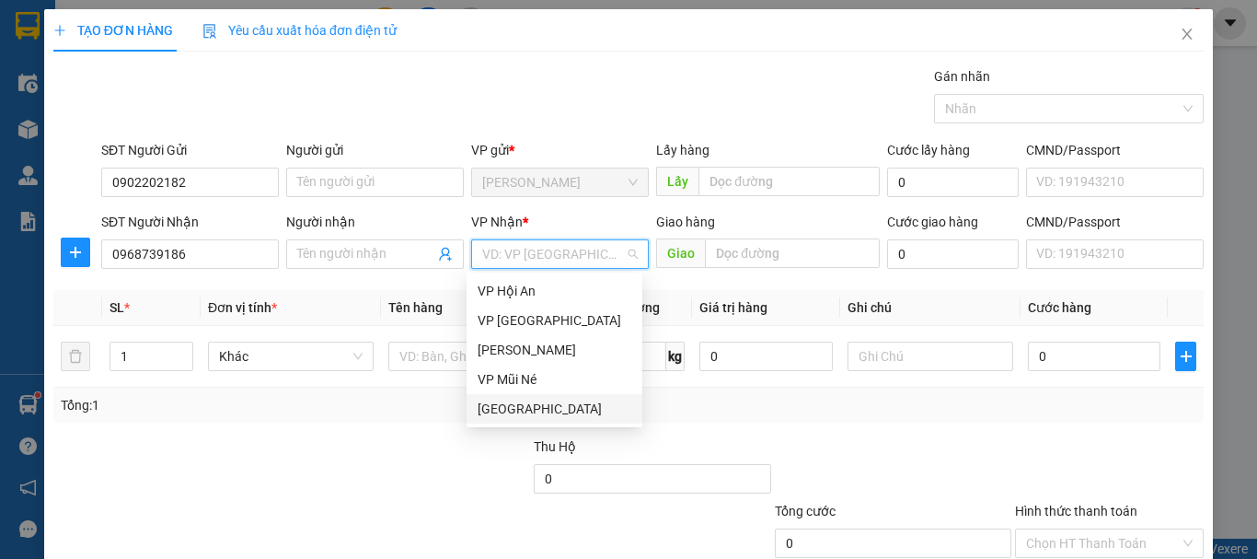
click at [480, 404] on div "[GEOGRAPHIC_DATA]" at bounding box center [555, 409] width 154 height 20
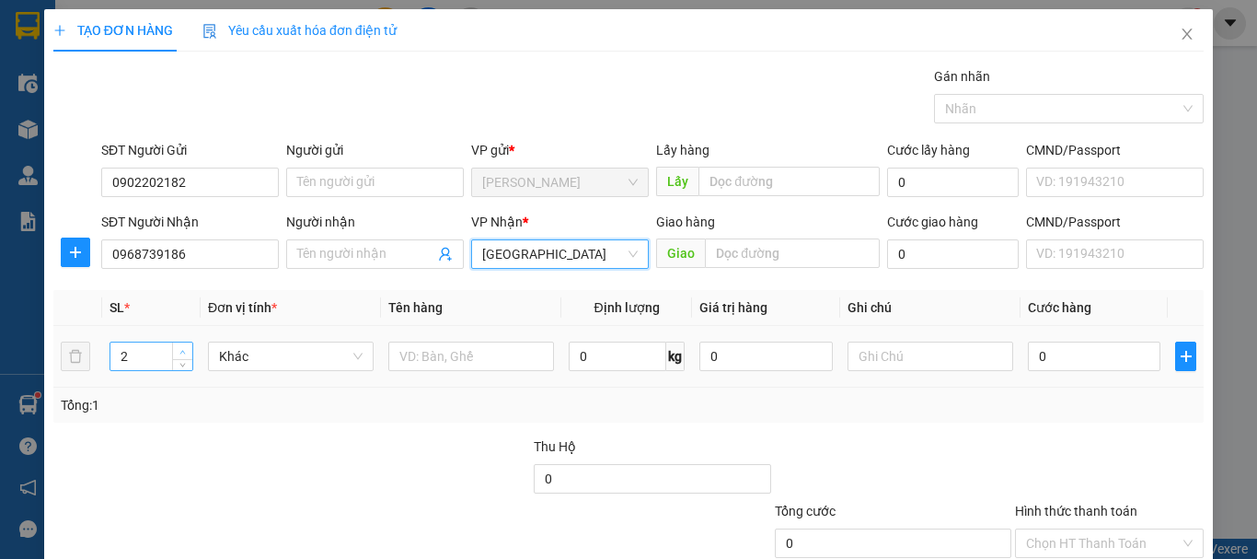
click at [179, 352] on icon "up" at bounding box center [182, 352] width 6 height 6
click at [426, 356] on input "text" at bounding box center [471, 355] width 166 height 29
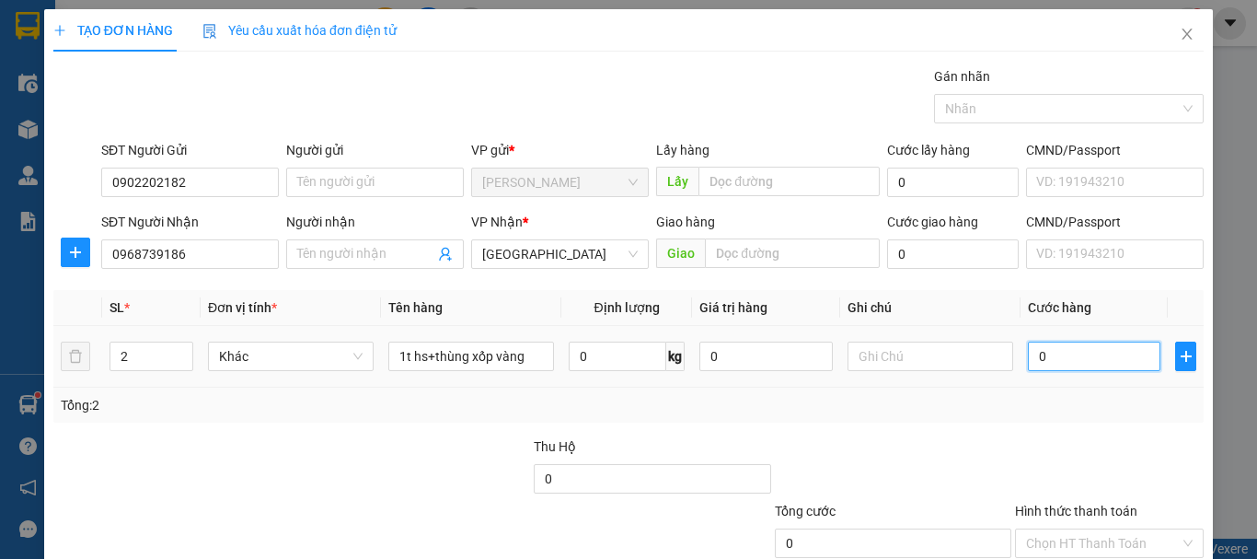
click at [1044, 369] on input "0" at bounding box center [1094, 355] width 133 height 29
click at [1080, 529] on input "Hình thức thanh toán" at bounding box center [1103, 543] width 154 height 28
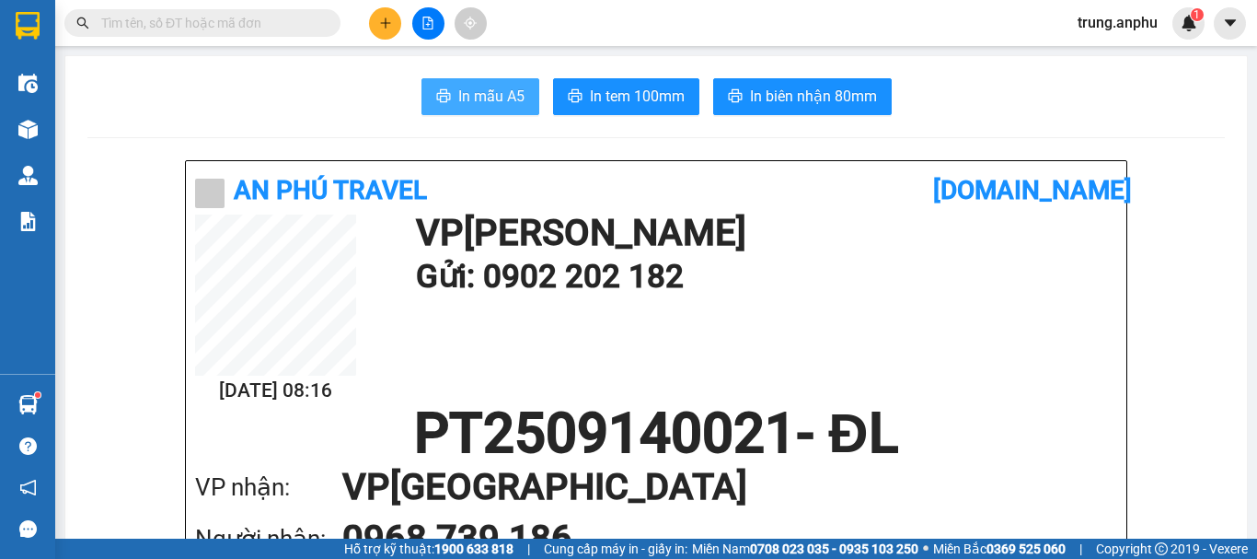
click at [494, 86] on span "In mẫu A5" at bounding box center [491, 96] width 66 height 23
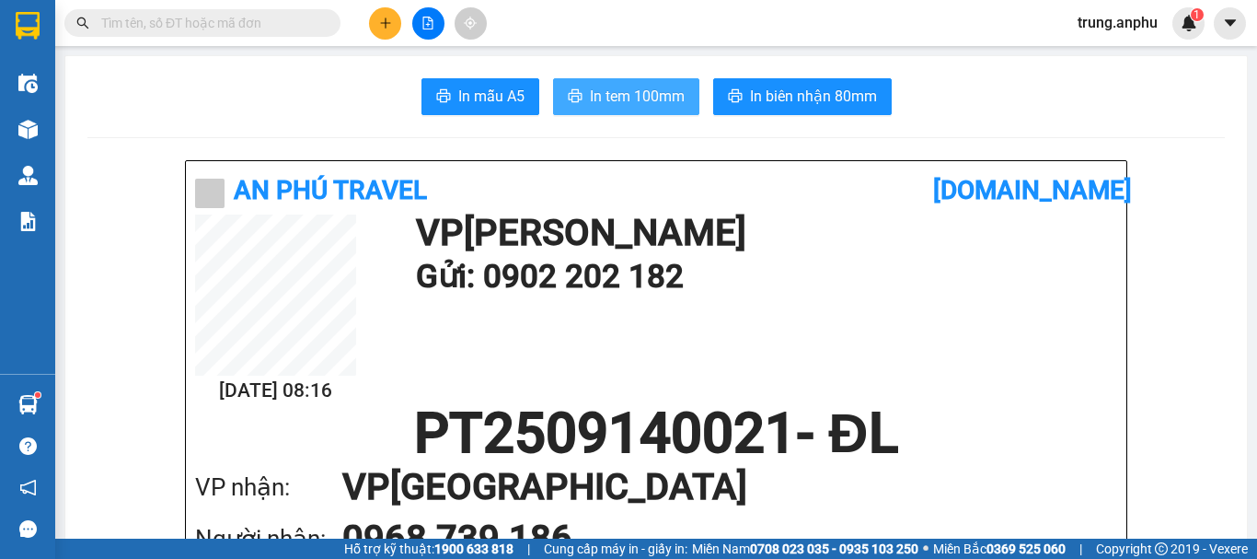
click at [621, 87] on span "In tem 100mm" at bounding box center [637, 96] width 95 height 23
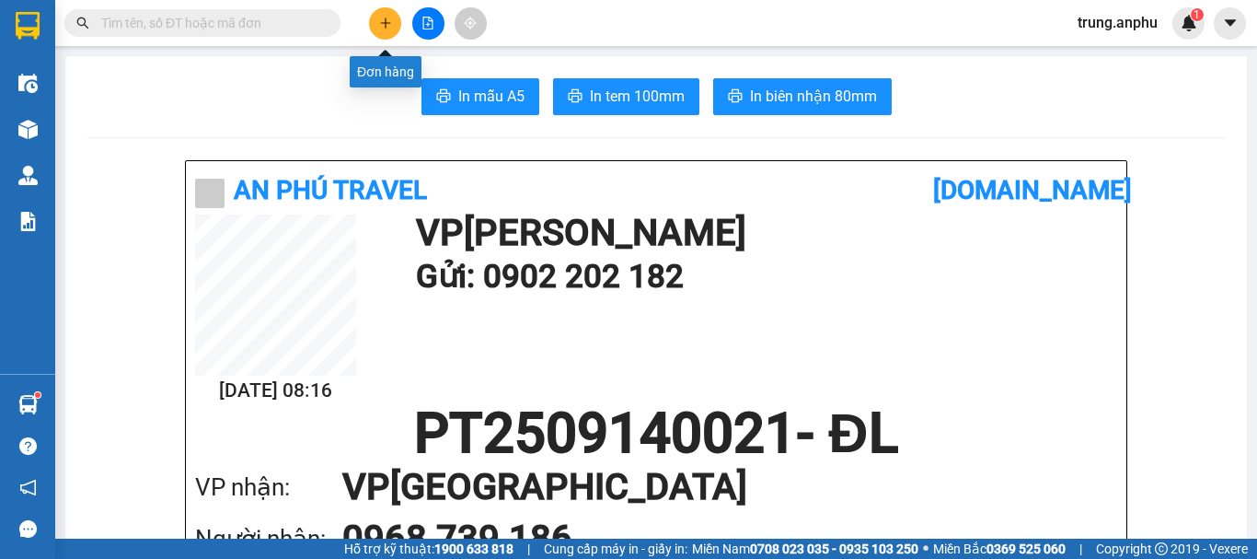
click at [397, 21] on button at bounding box center [385, 23] width 32 height 32
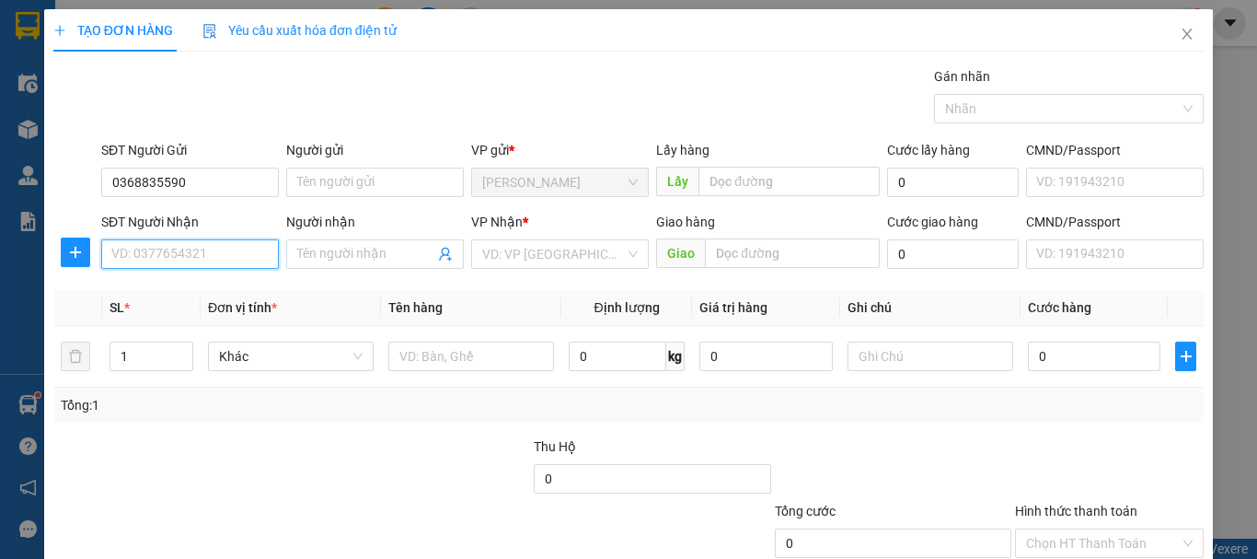
click at [156, 260] on input "SĐT Người Nhận" at bounding box center [190, 253] width 178 height 29
click at [145, 290] on div "0896629179 - lại" at bounding box center [188, 291] width 154 height 20
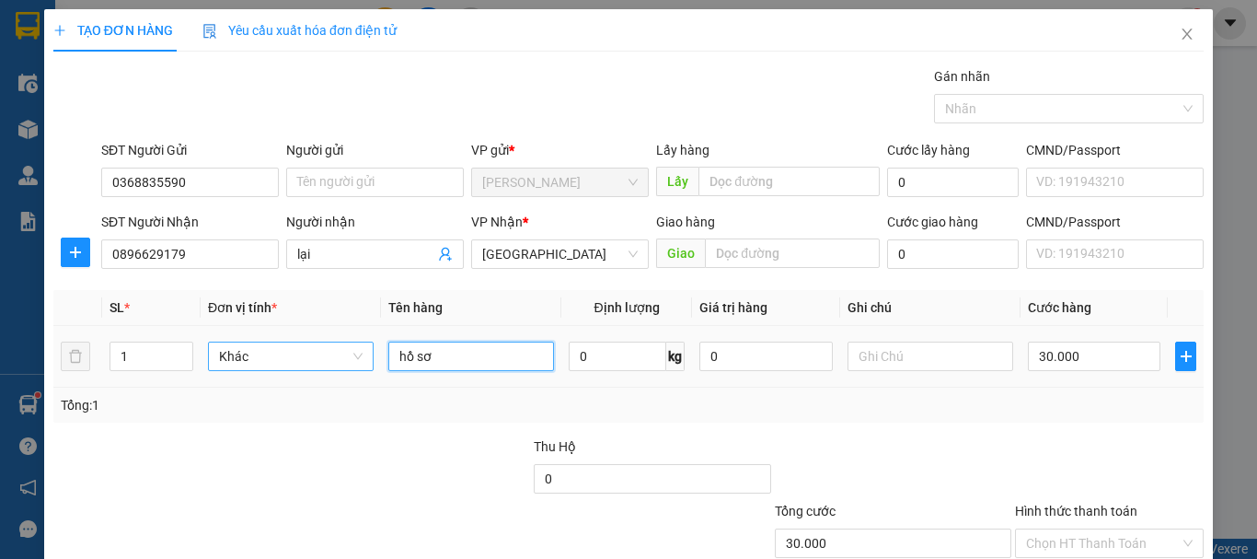
drag, startPoint x: 464, startPoint y: 347, endPoint x: 356, endPoint y: 361, distance: 108.6
click at [356, 361] on tr "1 Khác hồ sơ 0 kg 0 30.000" at bounding box center [628, 357] width 1151 height 62
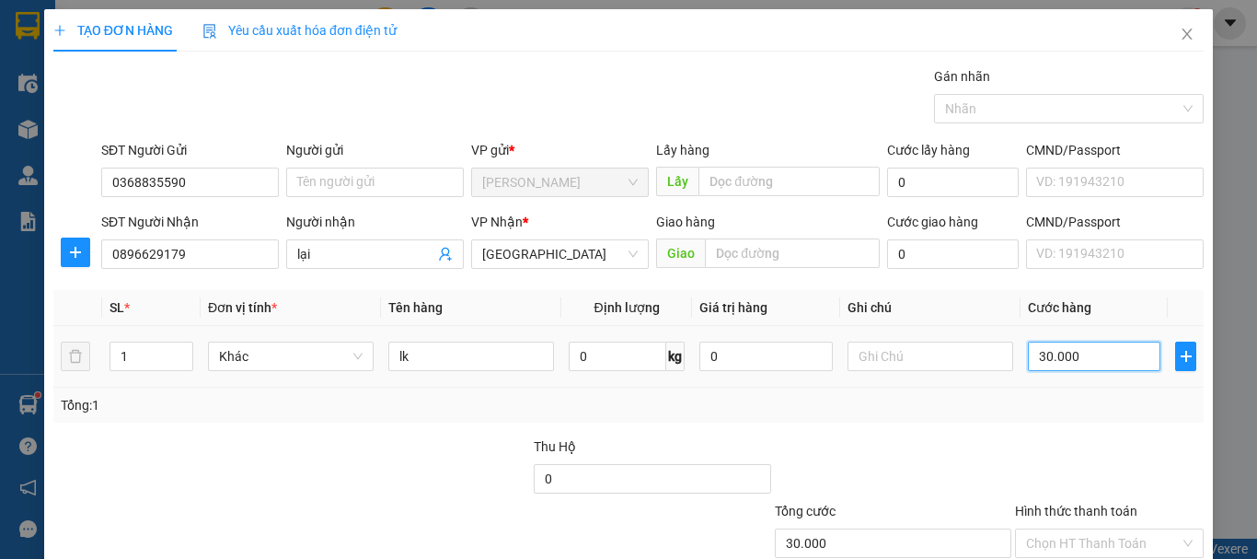
click at [1070, 362] on input "30.000" at bounding box center [1094, 355] width 133 height 29
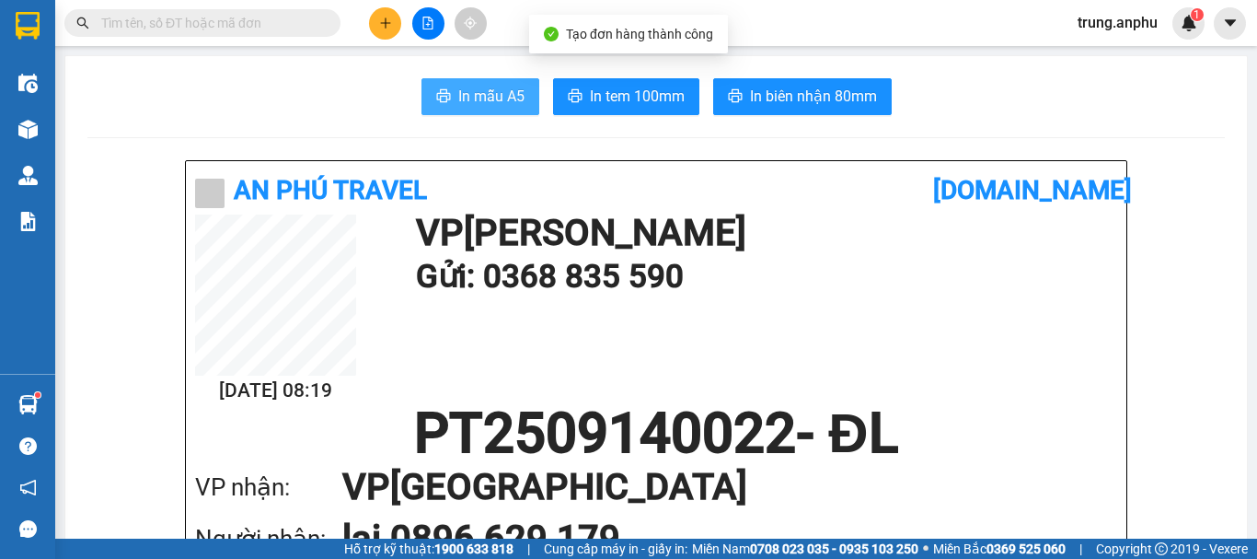
click at [480, 92] on span "In mẫu A5" at bounding box center [491, 96] width 66 height 23
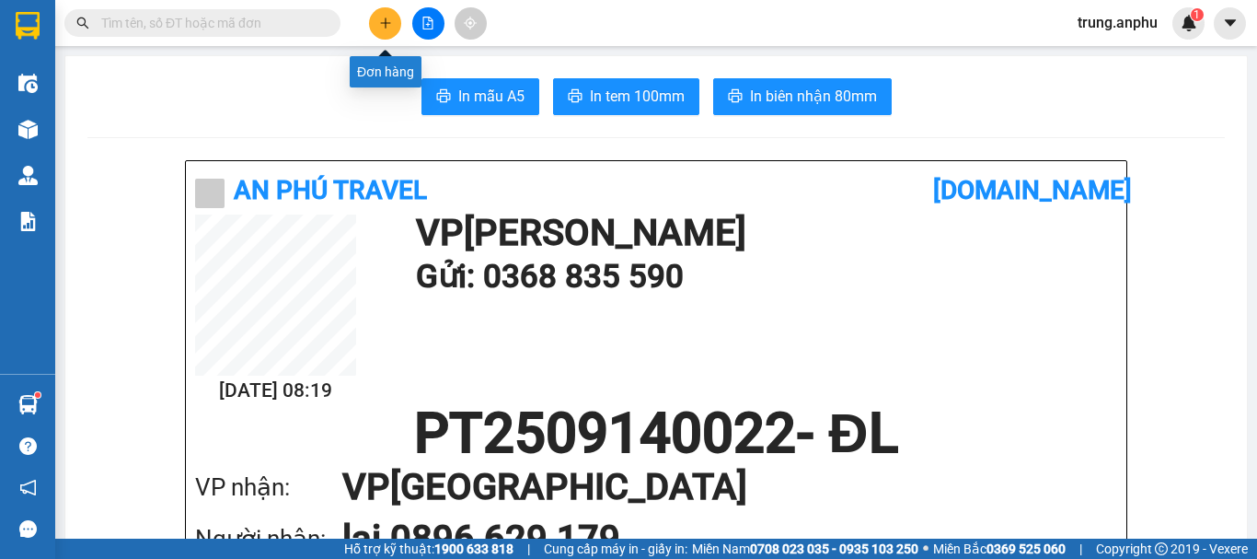
click at [394, 21] on button at bounding box center [385, 23] width 32 height 32
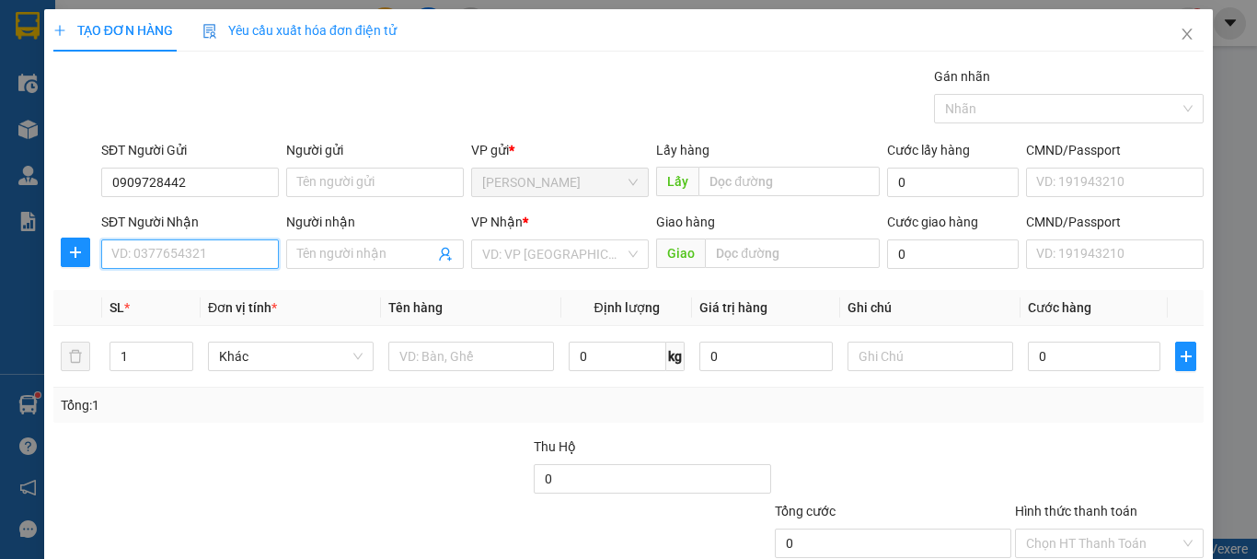
click at [249, 258] on input "SĐT Người Nhận" at bounding box center [190, 253] width 178 height 29
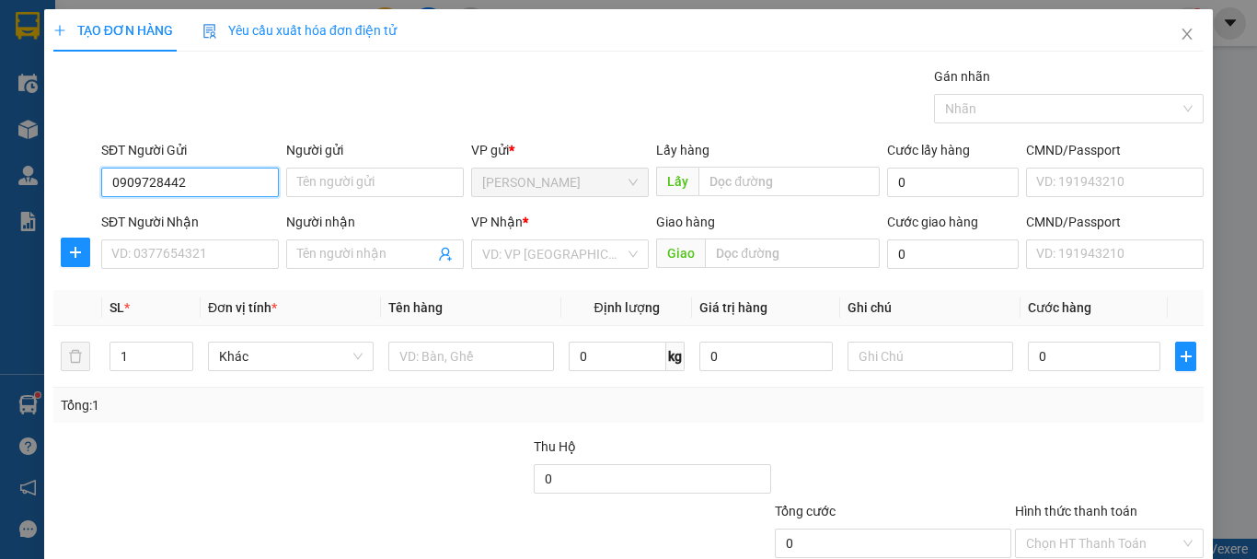
drag, startPoint x: 227, startPoint y: 190, endPoint x: 47, endPoint y: 180, distance: 180.6
click at [47, 180] on div "TẠO ĐƠN HÀNG Yêu cầu xuất hóa đơn điện tử Transit Pickup Surcharge Ids Transit …" at bounding box center [628, 334] width 1169 height 650
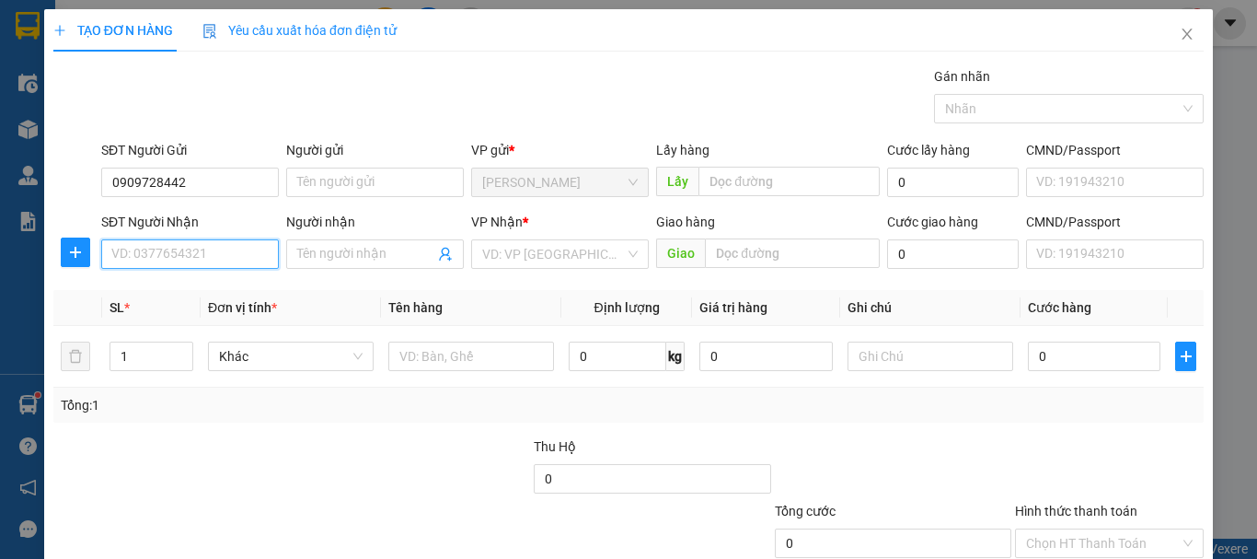
click at [232, 261] on input "SĐT Người Nhận" at bounding box center [190, 253] width 178 height 29
paste input "0909728442"
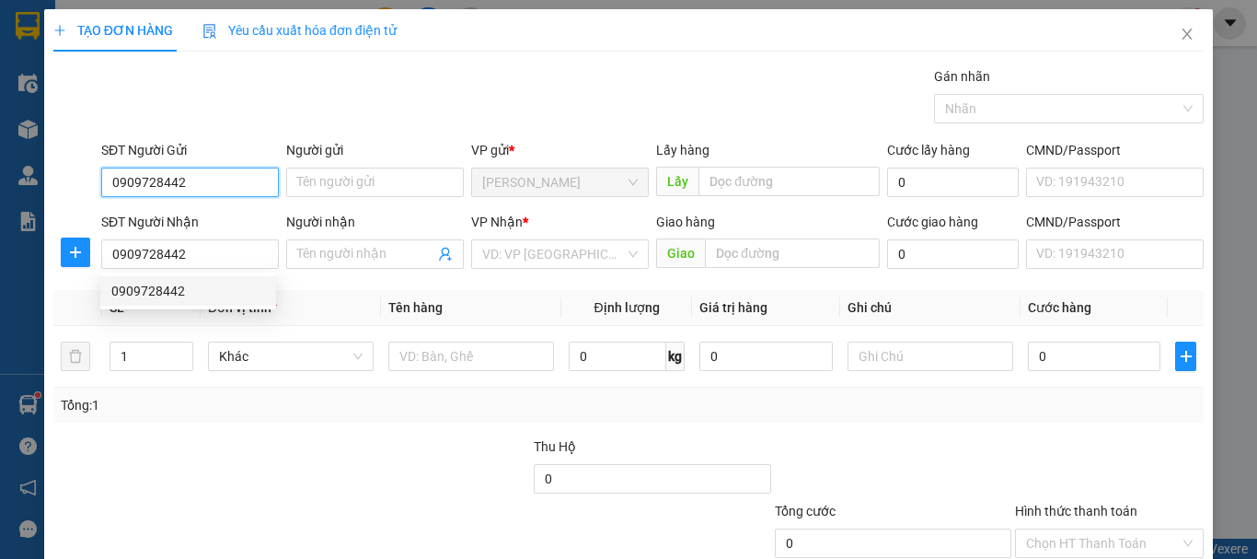
drag, startPoint x: 133, startPoint y: 178, endPoint x: 72, endPoint y: 182, distance: 60.9
click at [72, 182] on div "SĐT Người Gửi 0909728442 0909728442 Người gửi Tên người gửi VP gửi * Phan Thiết…" at bounding box center [629, 172] width 1154 height 64
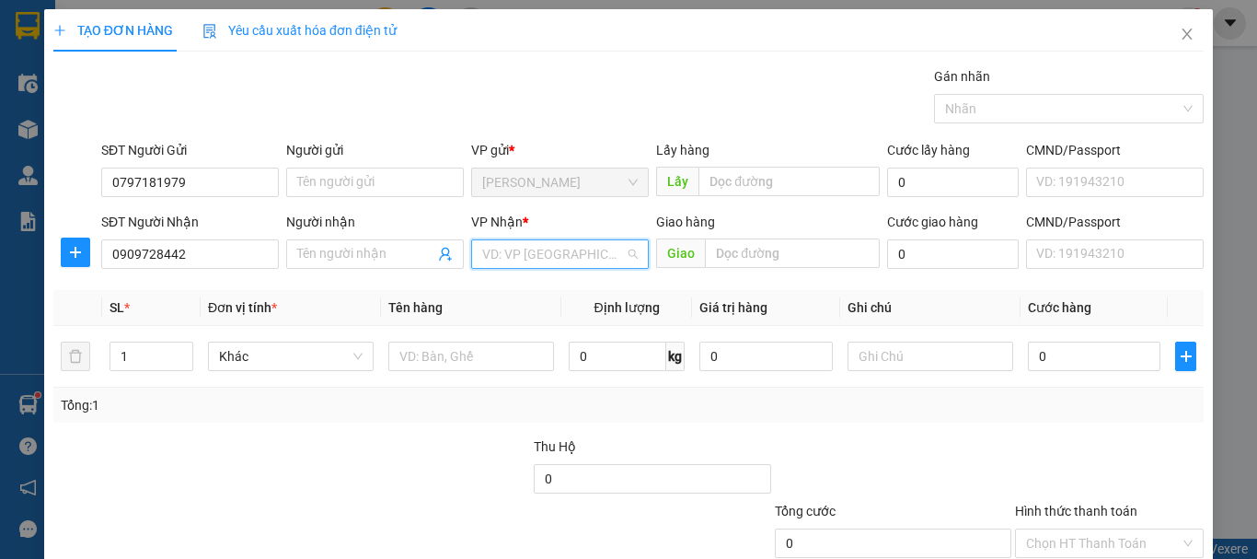
click at [488, 261] on input "search" at bounding box center [553, 254] width 143 height 28
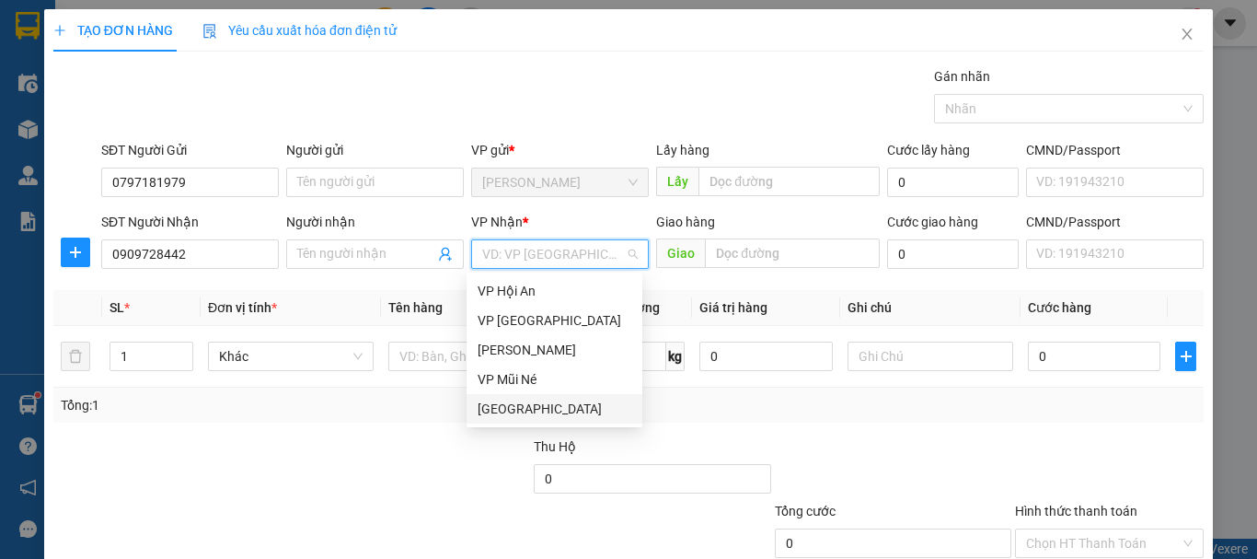
click at [493, 409] on div "[GEOGRAPHIC_DATA]" at bounding box center [555, 409] width 154 height 20
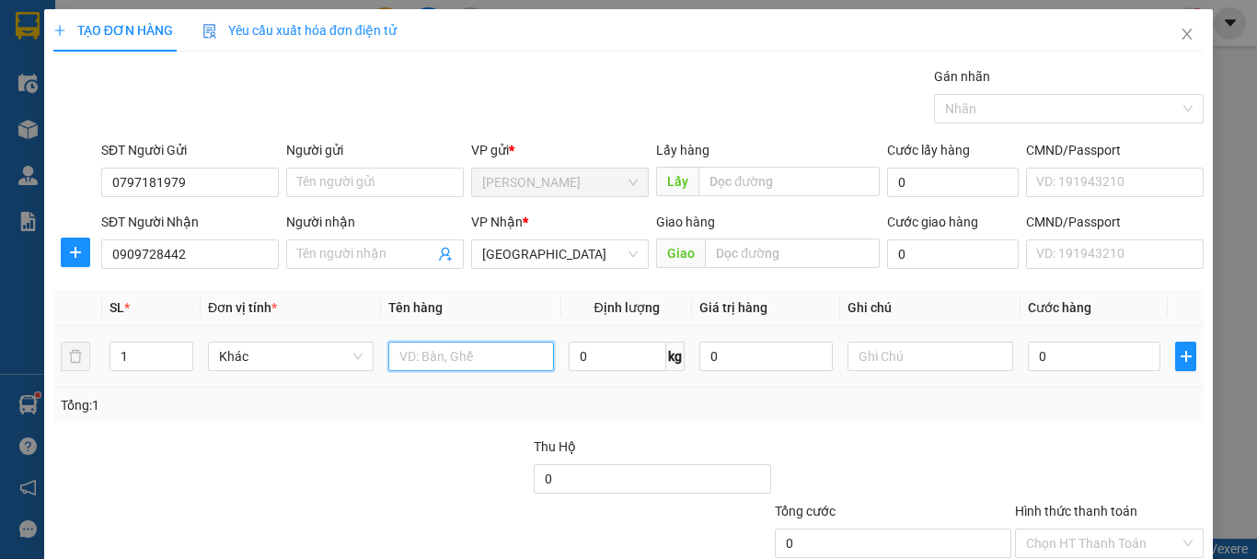
click at [401, 356] on input "text" at bounding box center [471, 355] width 166 height 29
click at [1116, 360] on input "0" at bounding box center [1094, 355] width 133 height 29
click at [1105, 529] on input "Hình thức thanh toán" at bounding box center [1103, 543] width 154 height 28
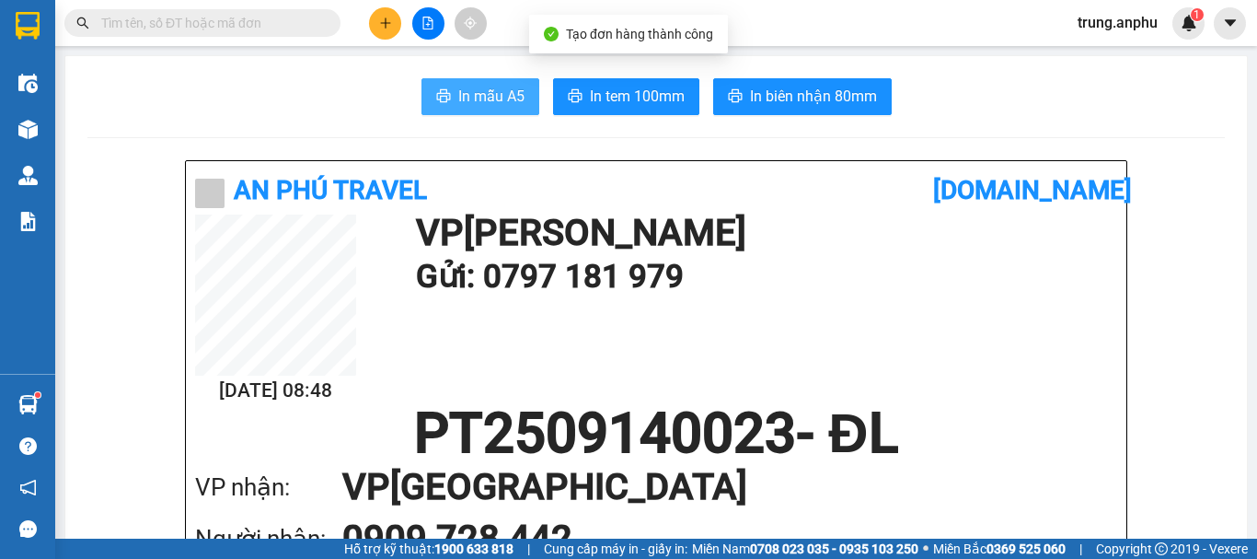
click at [481, 95] on span "In mẫu A5" at bounding box center [491, 96] width 66 height 23
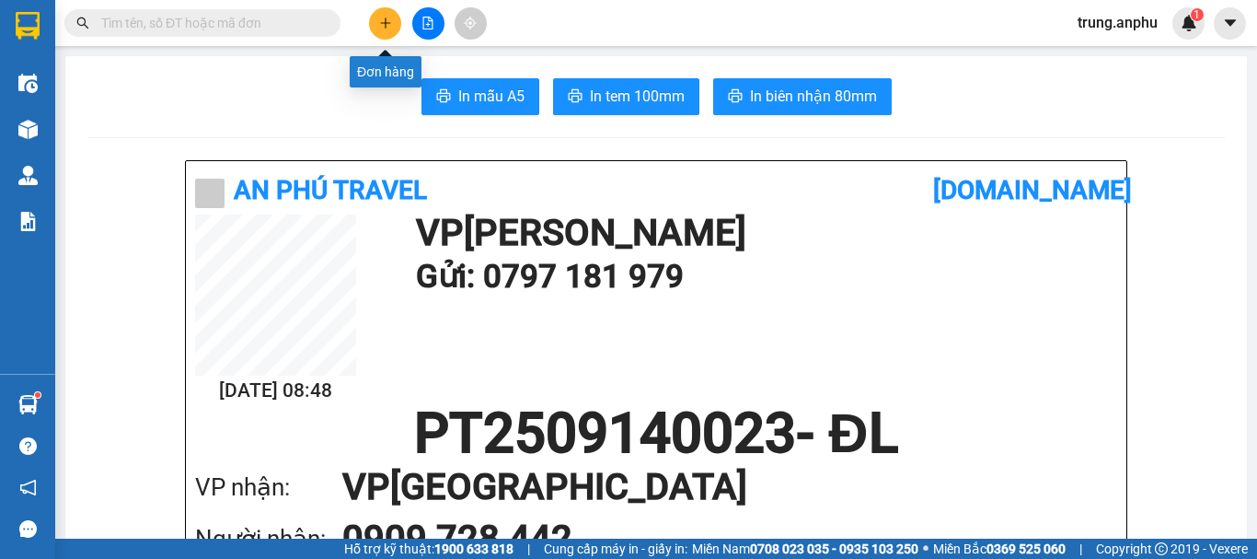
click at [387, 18] on icon "plus" at bounding box center [385, 23] width 13 height 13
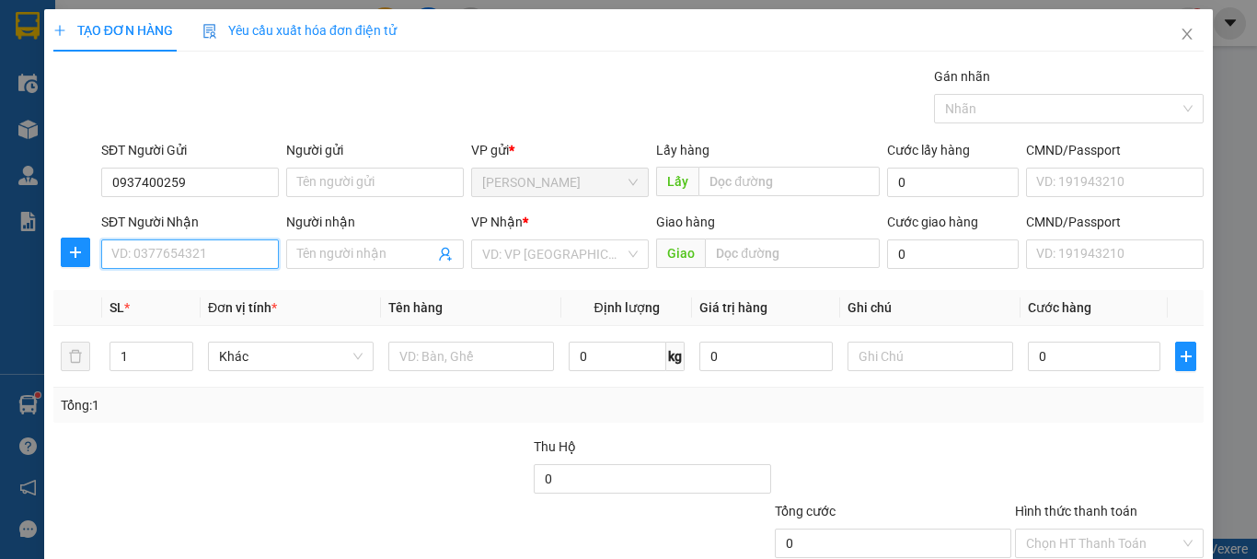
click at [212, 263] on input "SĐT Người Nhận" at bounding box center [190, 253] width 178 height 29
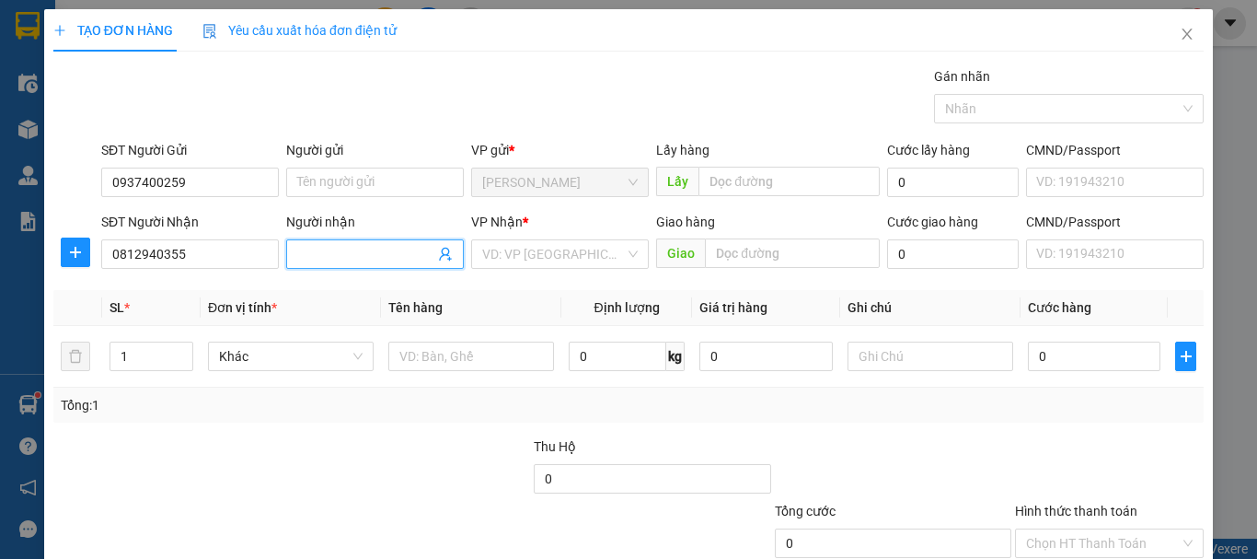
click at [418, 255] on input "Người nhận" at bounding box center [365, 254] width 137 height 20
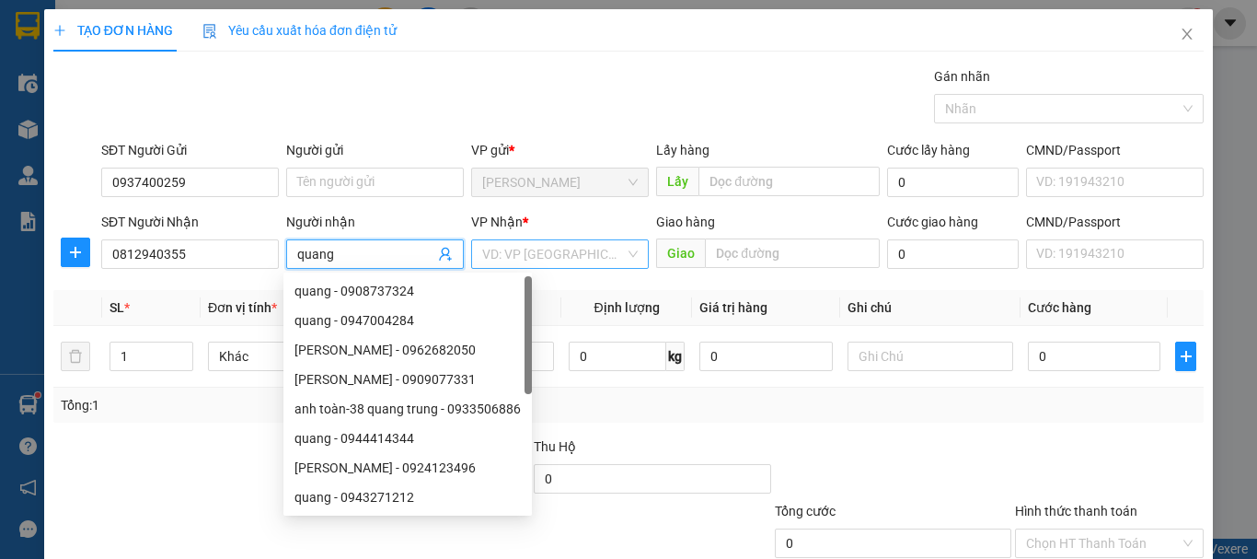
click at [538, 241] on input "search" at bounding box center [553, 254] width 143 height 28
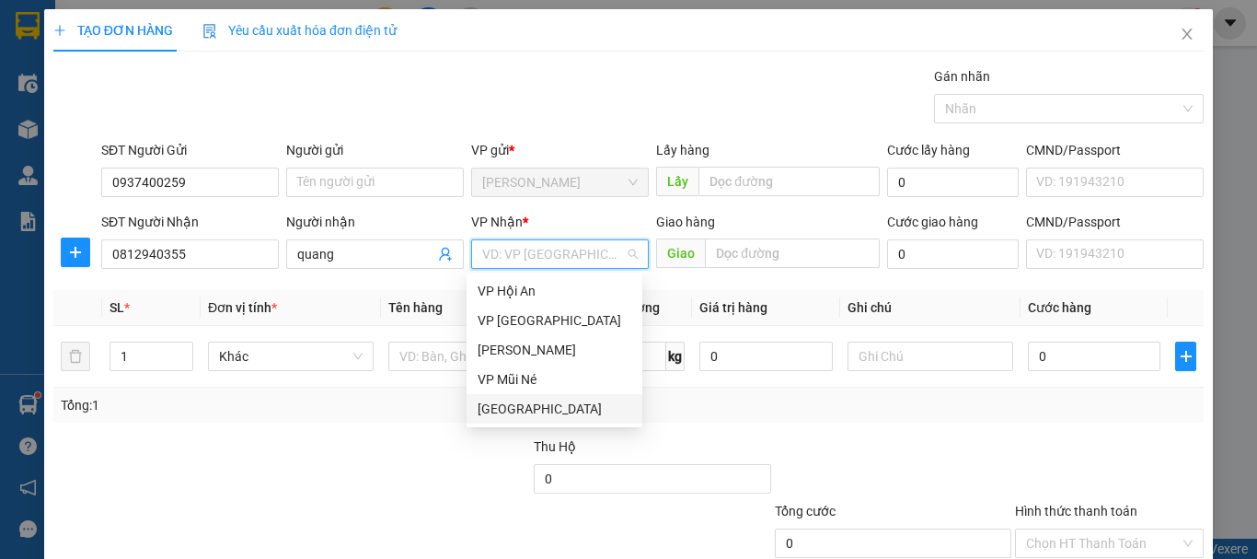
click at [542, 422] on div "[GEOGRAPHIC_DATA]" at bounding box center [555, 408] width 176 height 29
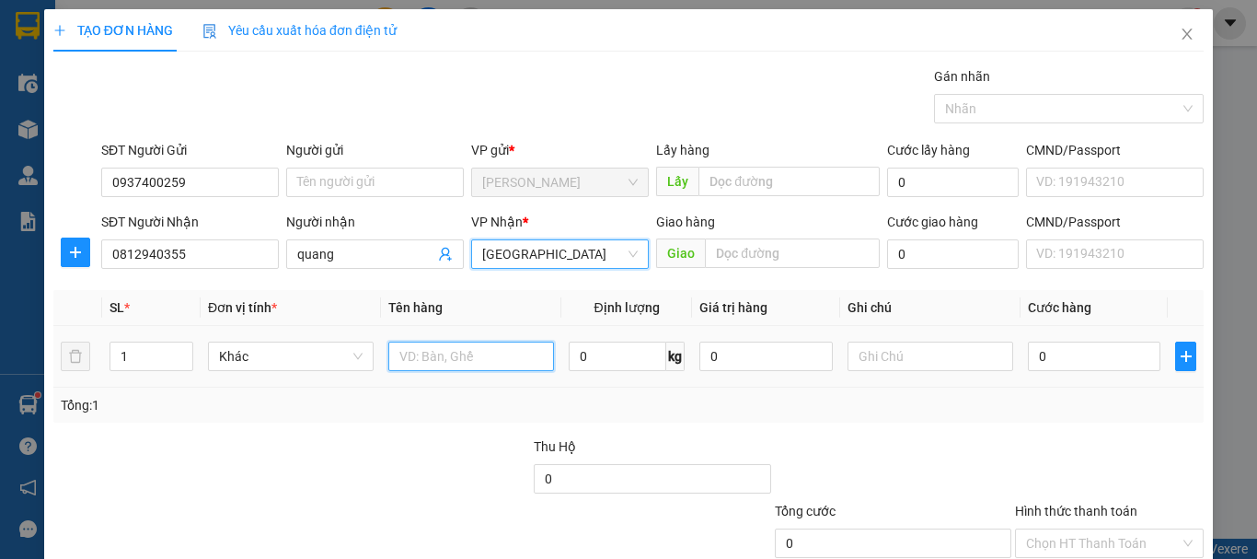
click at [468, 360] on input "text" at bounding box center [471, 355] width 166 height 29
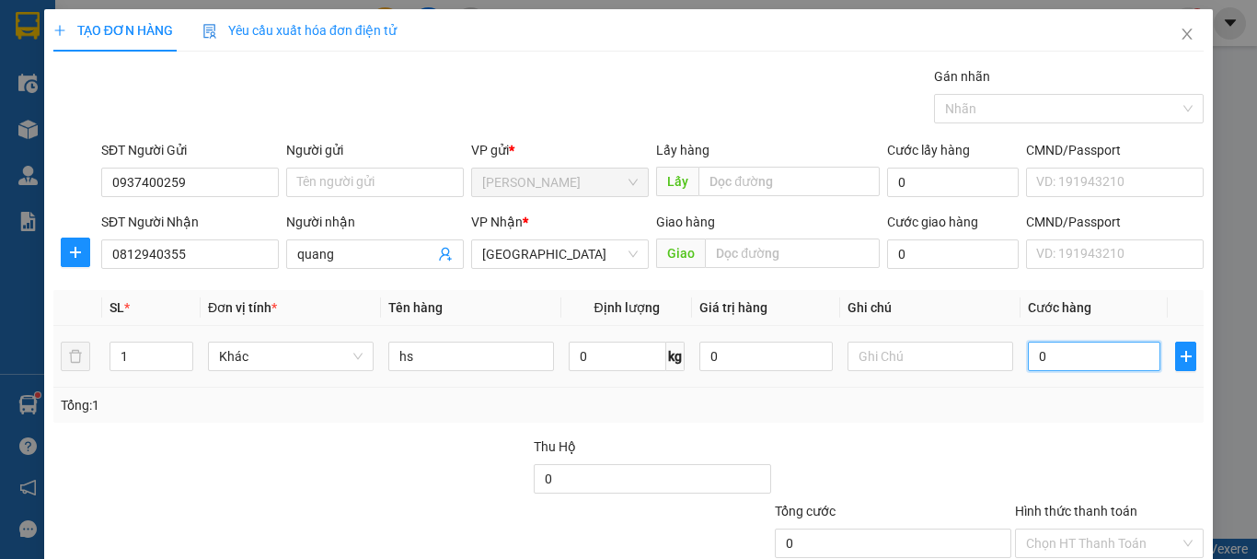
click at [1081, 350] on input "0" at bounding box center [1094, 355] width 133 height 29
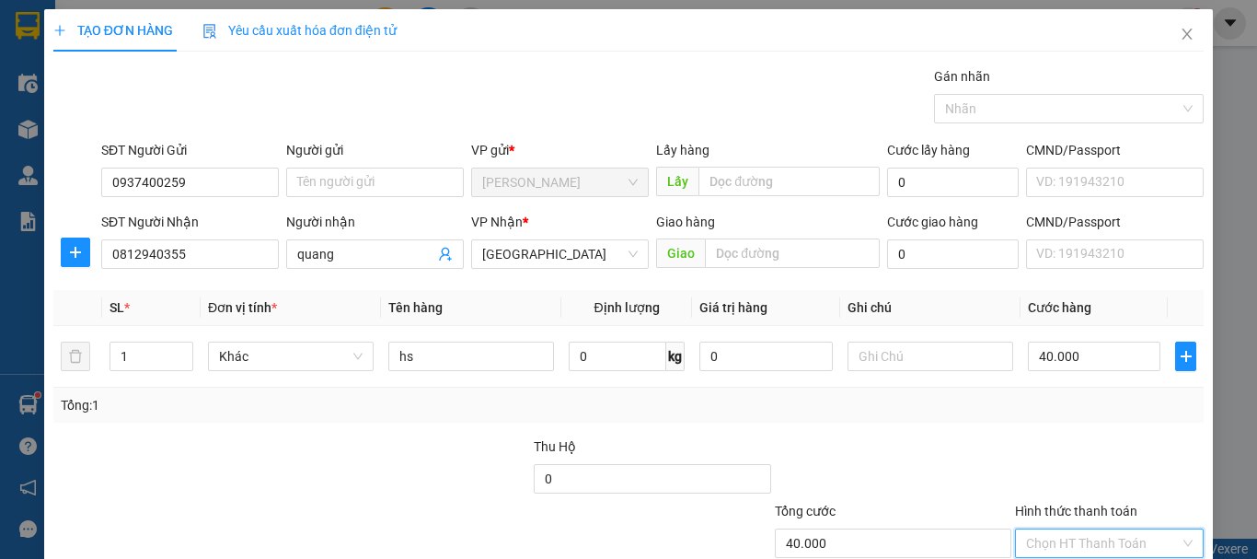
click at [1078, 529] on input "Hình thức thanh toán" at bounding box center [1103, 543] width 154 height 28
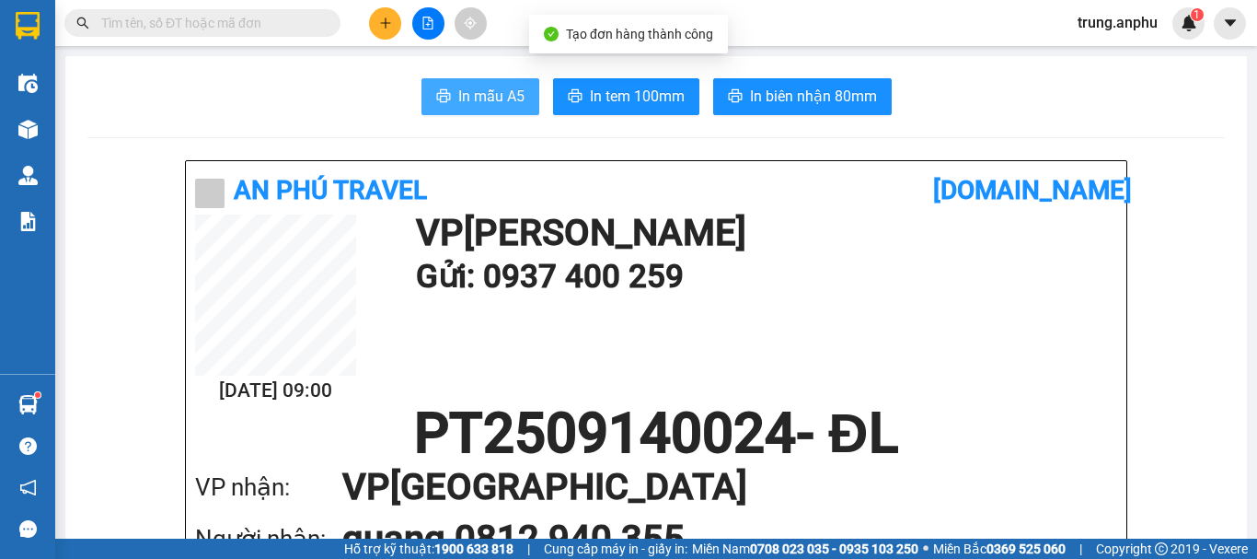
click at [467, 99] on span "In mẫu A5" at bounding box center [491, 96] width 66 height 23
click at [977, 106] on div "In mẫu A5 In tem 100mm In biên nhận 80mm" at bounding box center [656, 96] width 1138 height 37
click at [219, 18] on input "text" at bounding box center [209, 23] width 217 height 20
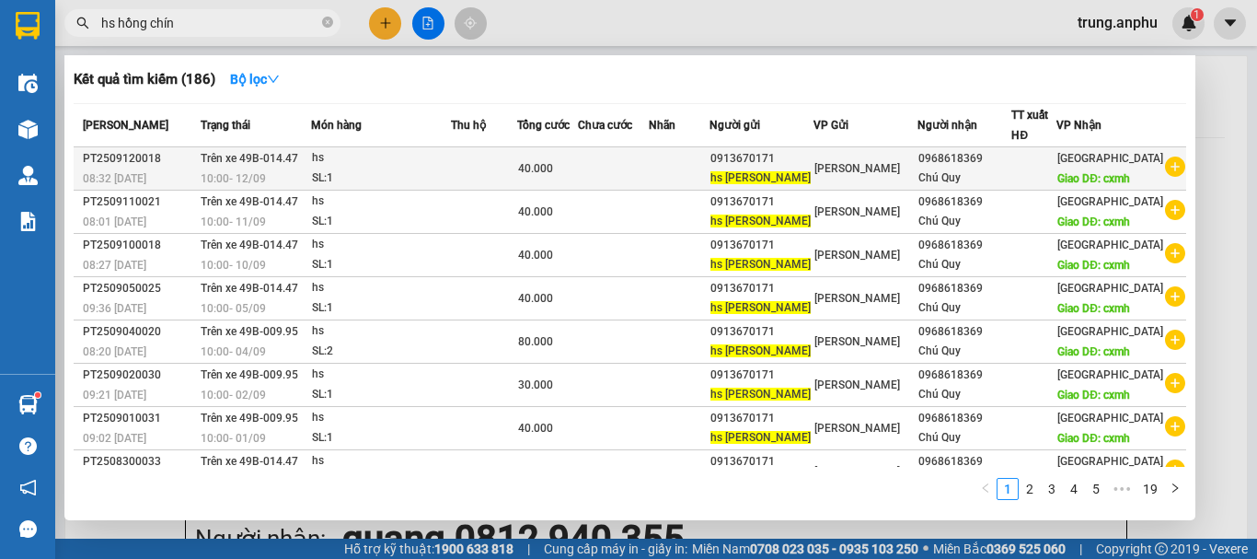
click at [1165, 177] on icon "plus-circle" at bounding box center [1175, 166] width 20 height 20
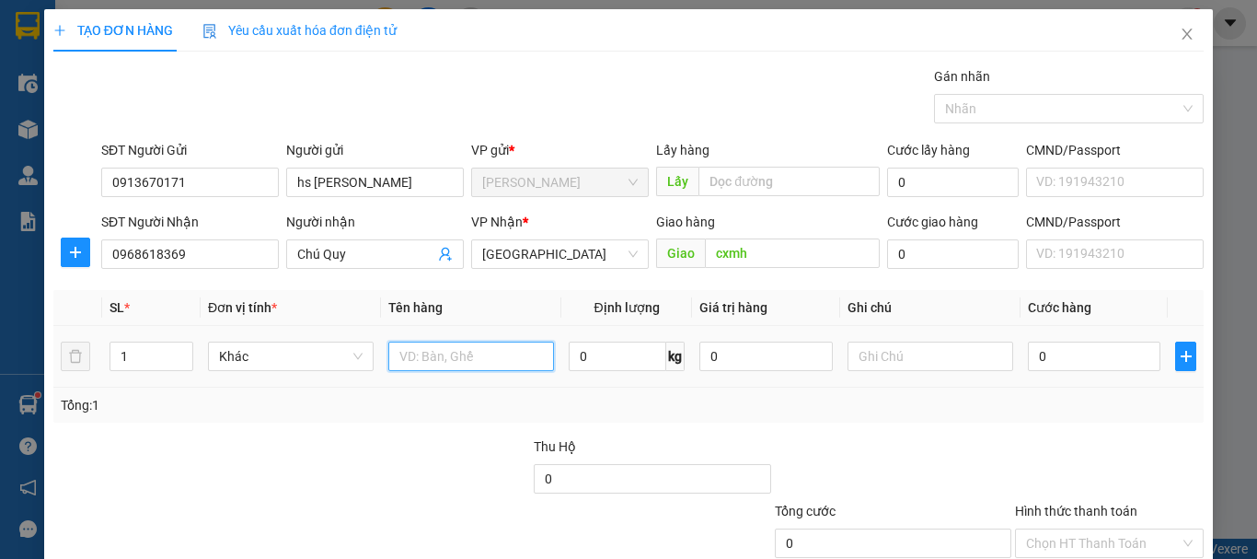
click at [427, 354] on input "text" at bounding box center [471, 355] width 166 height 29
click at [1028, 349] on input "0" at bounding box center [1094, 355] width 133 height 29
click at [1125, 529] on input "Hình thức thanh toán" at bounding box center [1103, 543] width 154 height 28
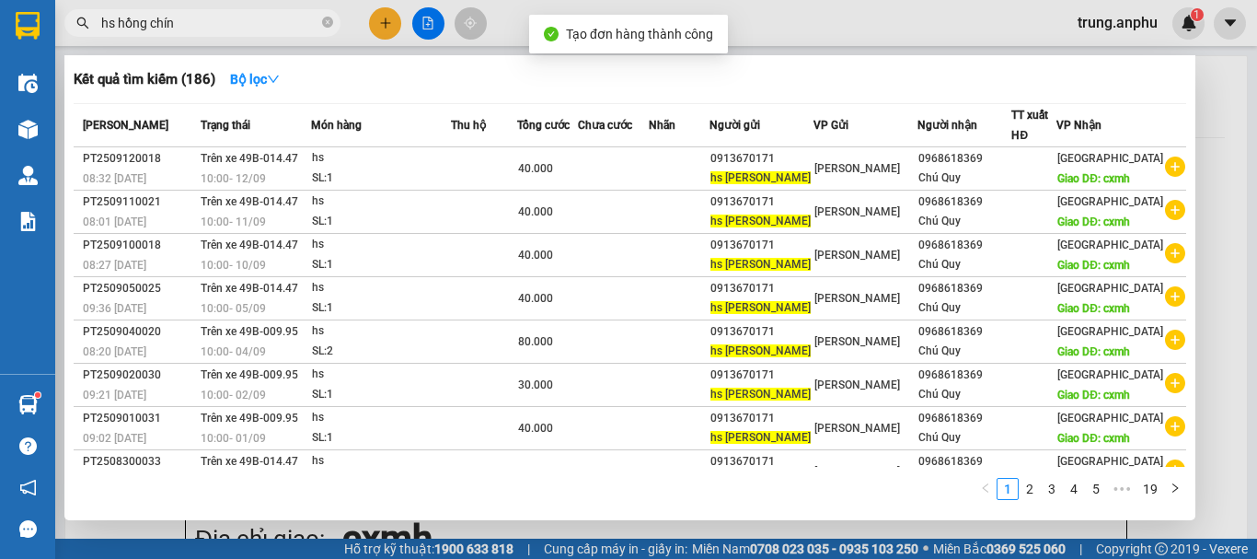
click at [431, 31] on div at bounding box center [628, 279] width 1257 height 559
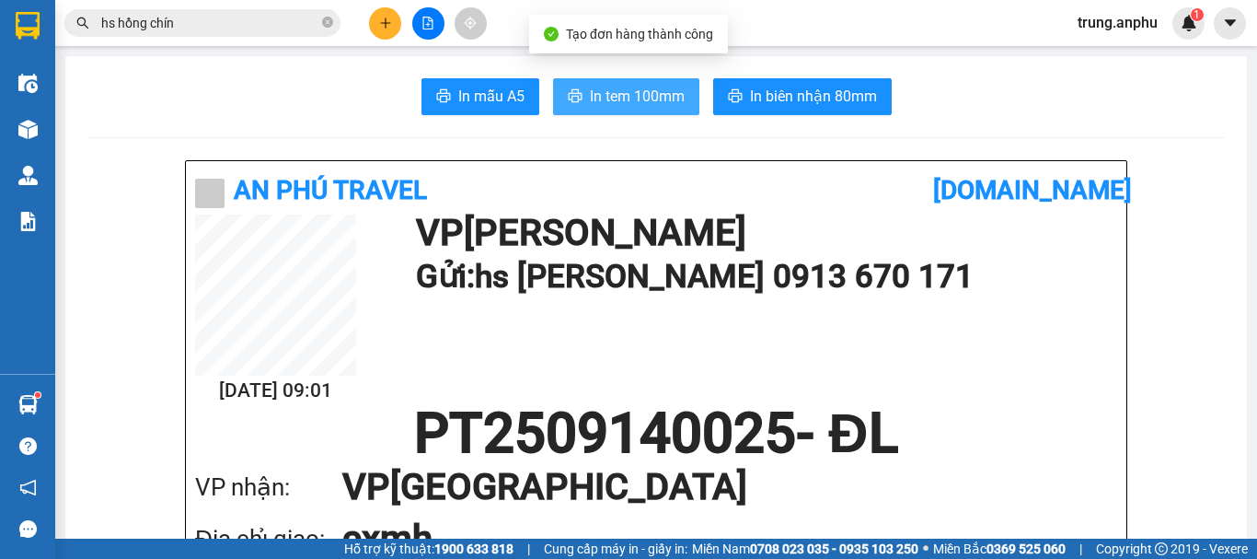
click at [599, 106] on span "In tem 100mm" at bounding box center [637, 96] width 95 height 23
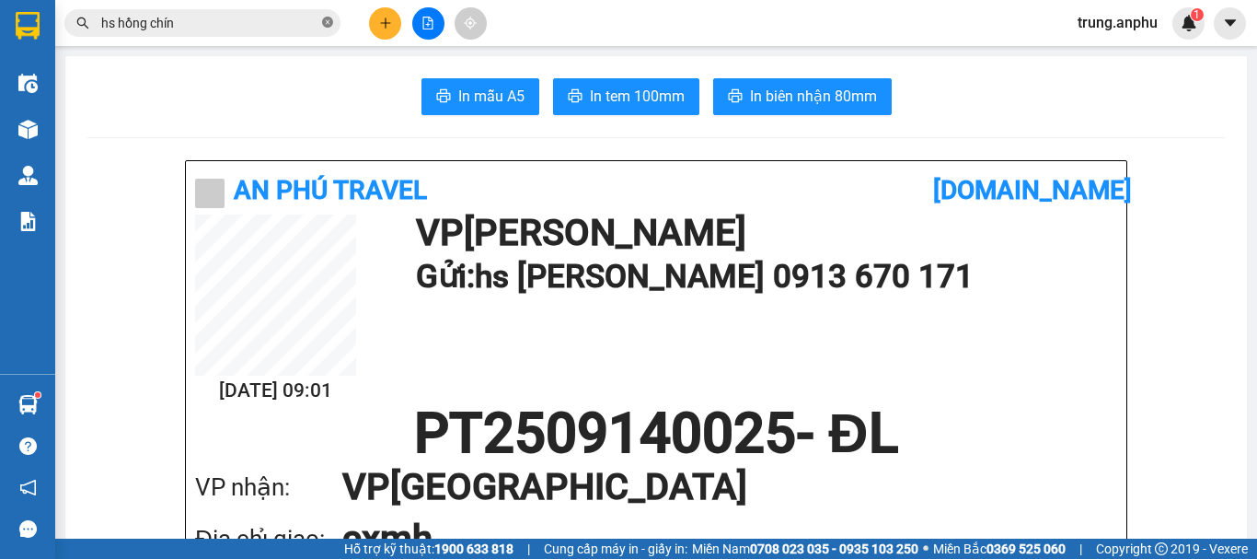
click at [330, 16] on span at bounding box center [327, 23] width 11 height 17
click at [399, 22] on button at bounding box center [385, 23] width 32 height 32
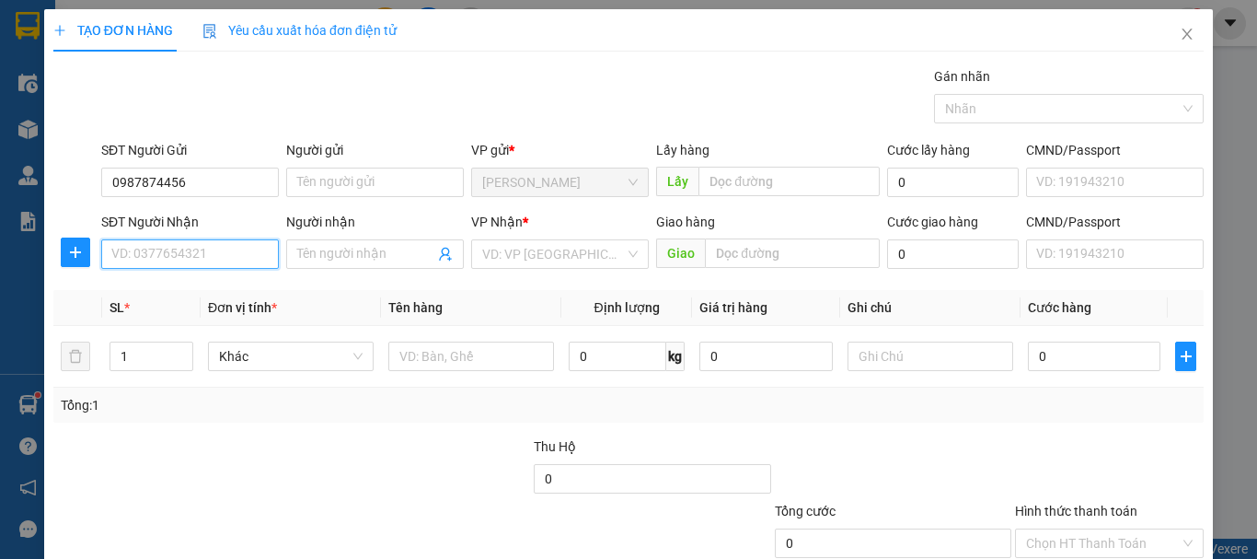
click at [162, 260] on input "SĐT Người Nhận" at bounding box center [190, 253] width 178 height 29
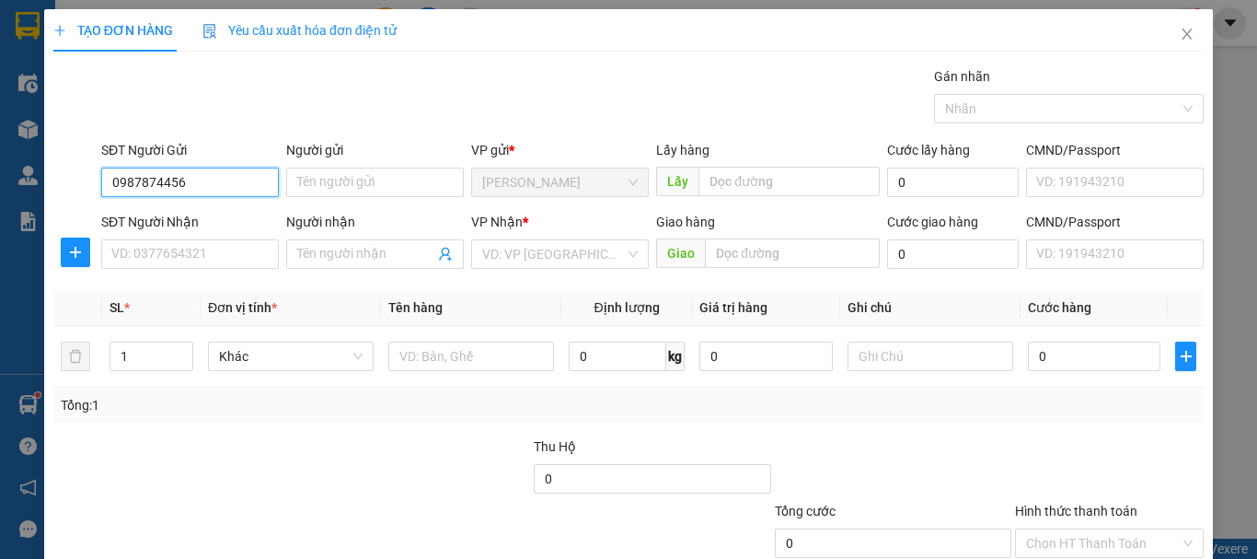
drag, startPoint x: 237, startPoint y: 187, endPoint x: 95, endPoint y: 174, distance: 142.3
click at [95, 174] on div "SĐT Người Gửi 0987874456 0987874456 Người gửi Tên người gửi VP gửi * Phan Thiết…" at bounding box center [629, 172] width 1154 height 64
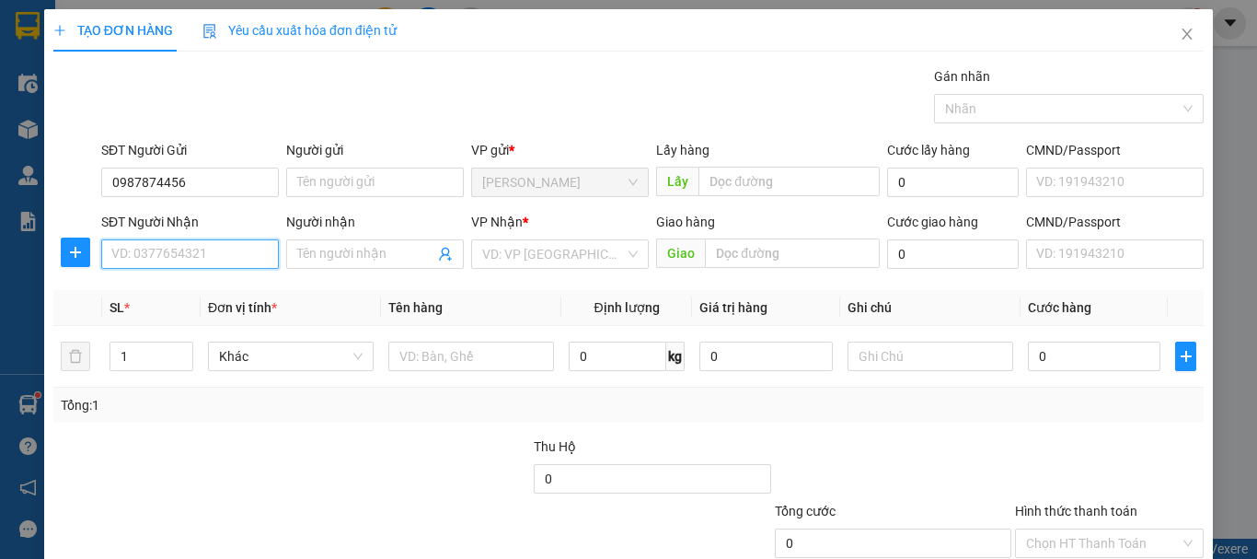
click at [161, 248] on input "SĐT Người Nhận" at bounding box center [190, 253] width 178 height 29
paste input "0987874456"
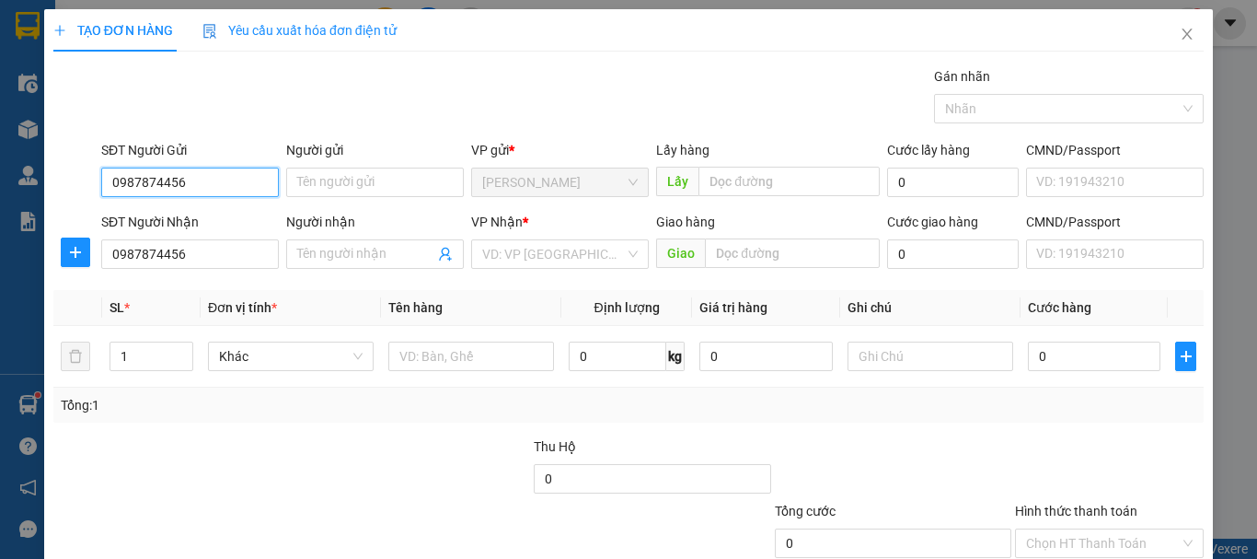
drag, startPoint x: 191, startPoint y: 182, endPoint x: 91, endPoint y: 182, distance: 99.4
click at [91, 182] on div "SĐT Người Gửi 0987874456 0987874456 Người gửi Tên người gửi VP gửi * Phan Thiết…" at bounding box center [629, 172] width 1154 height 64
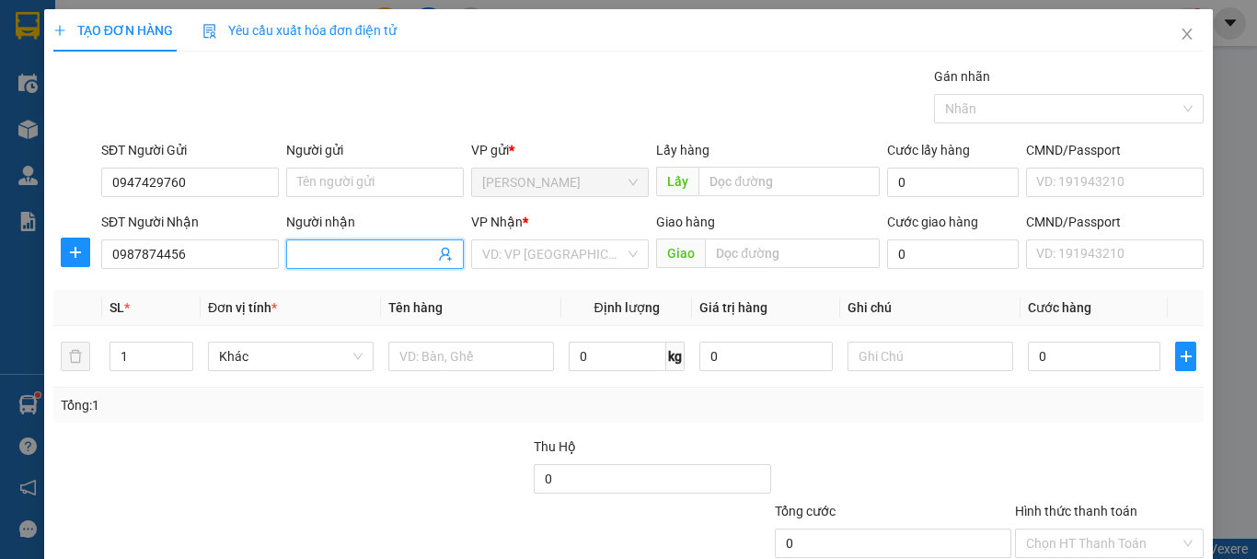
click at [403, 257] on input "Người nhận" at bounding box center [365, 254] width 137 height 20
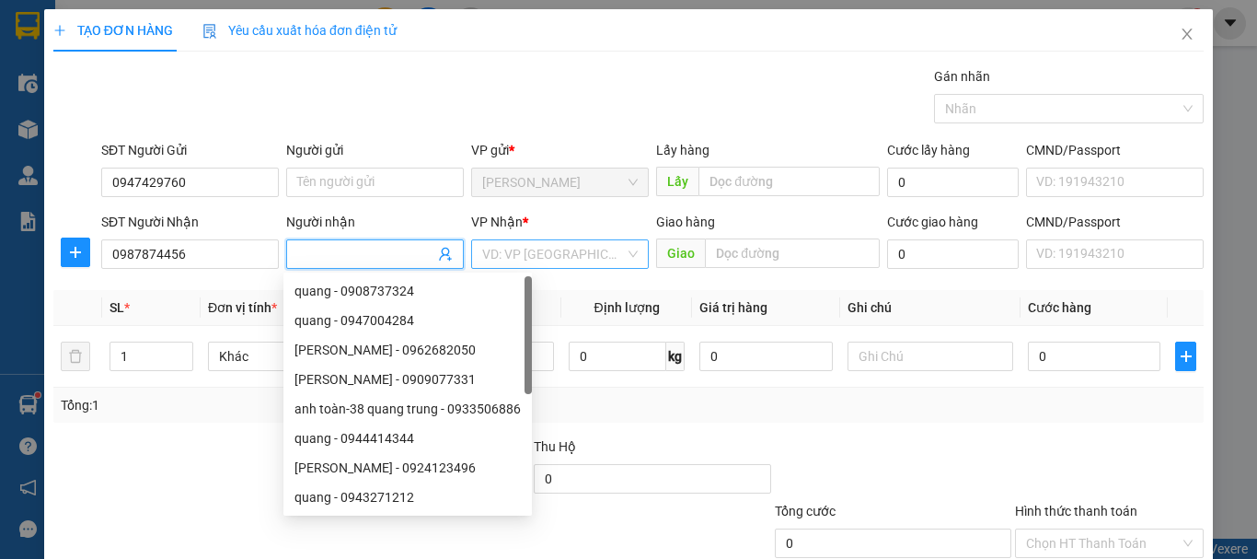
click at [557, 258] on input "search" at bounding box center [553, 254] width 143 height 28
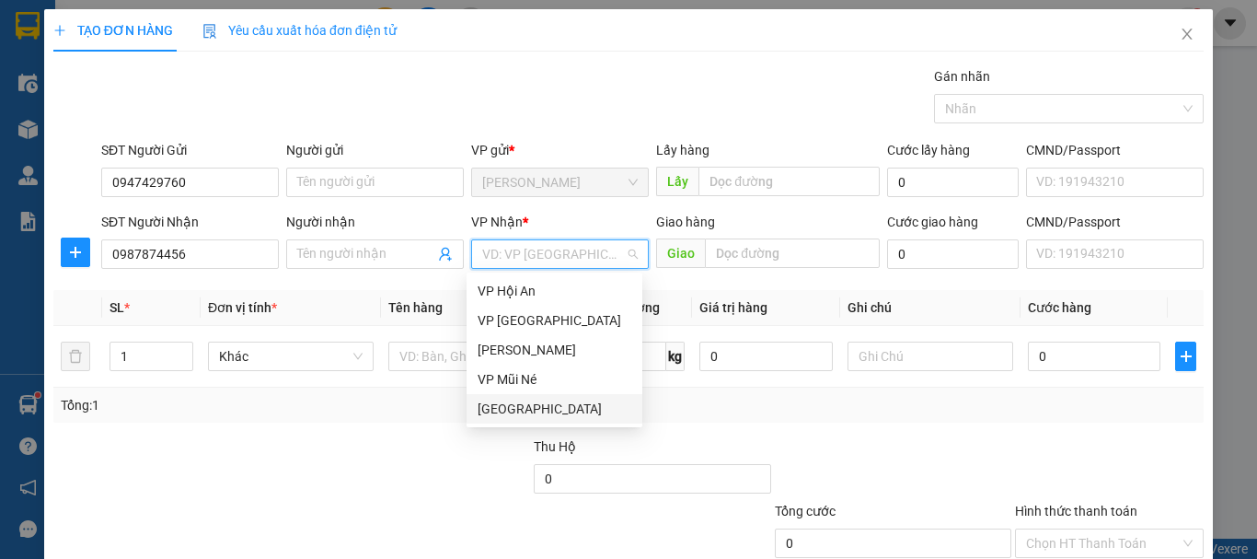
drag, startPoint x: 528, startPoint y: 416, endPoint x: 514, endPoint y: 413, distance: 15.0
click at [528, 415] on div "[GEOGRAPHIC_DATA]" at bounding box center [555, 409] width 154 height 20
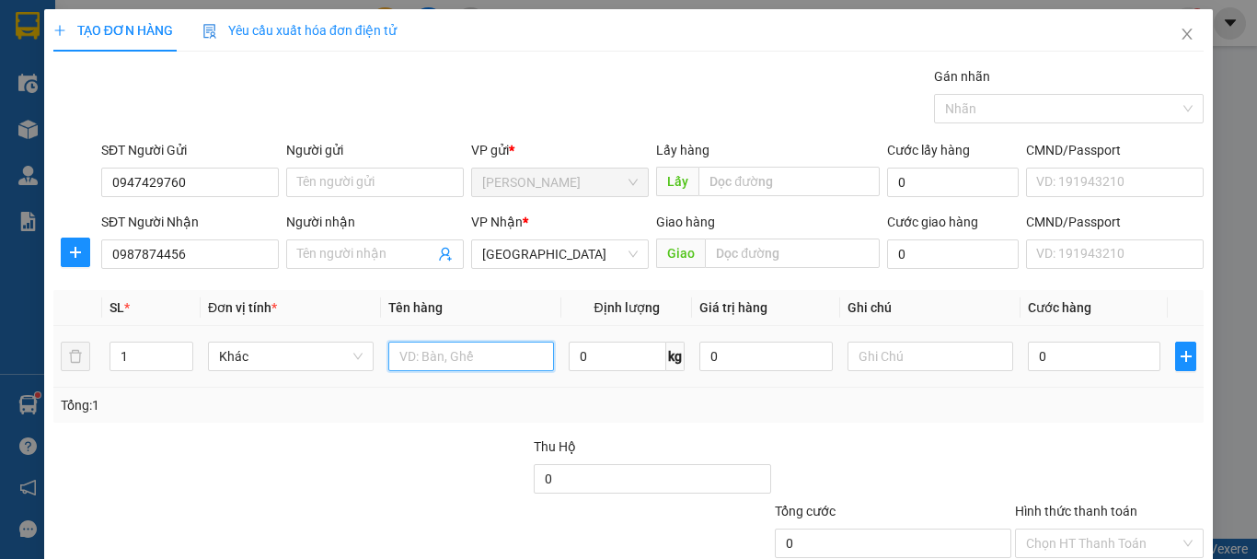
click at [420, 354] on input "text" at bounding box center [471, 355] width 166 height 29
click at [1029, 349] on input "0" at bounding box center [1094, 355] width 133 height 29
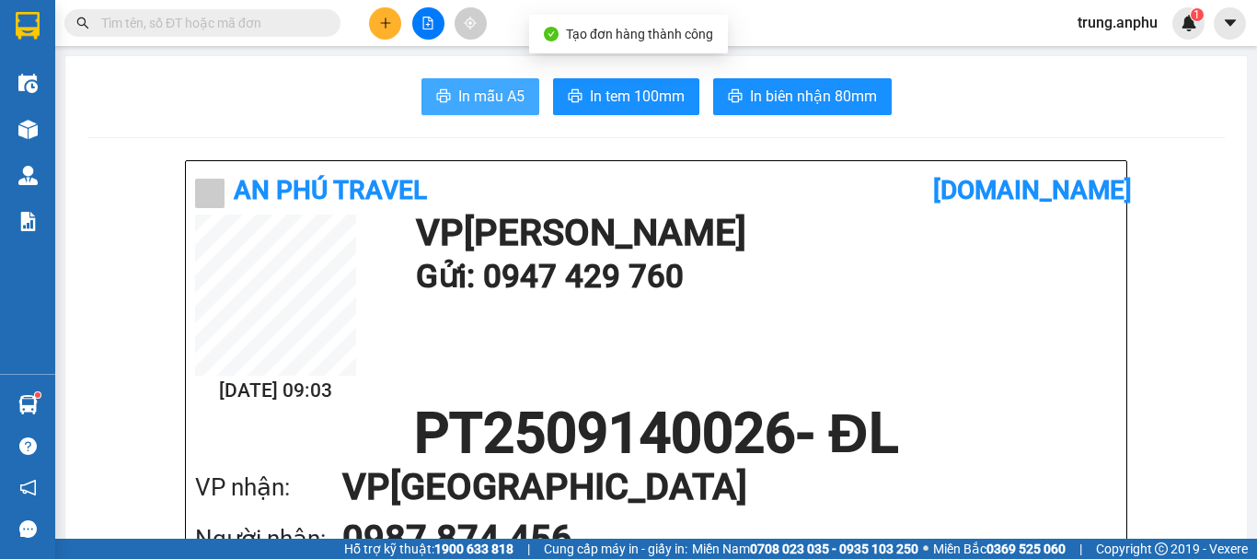
click at [492, 90] on span "In mẫu A5" at bounding box center [491, 96] width 66 height 23
click at [932, 88] on div "In mẫu A5 In tem 100mm In biên nhận 80mm" at bounding box center [656, 96] width 1138 height 37
click at [387, 26] on icon "plus" at bounding box center [385, 23] width 13 height 13
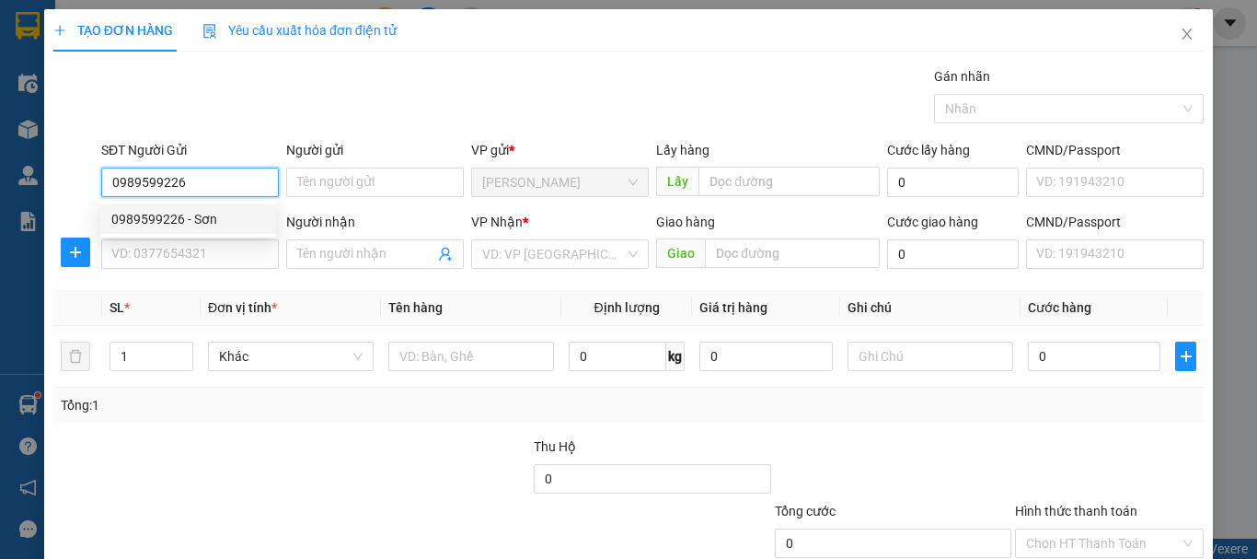
click at [179, 217] on div "0989599226 - Sơn" at bounding box center [188, 219] width 154 height 20
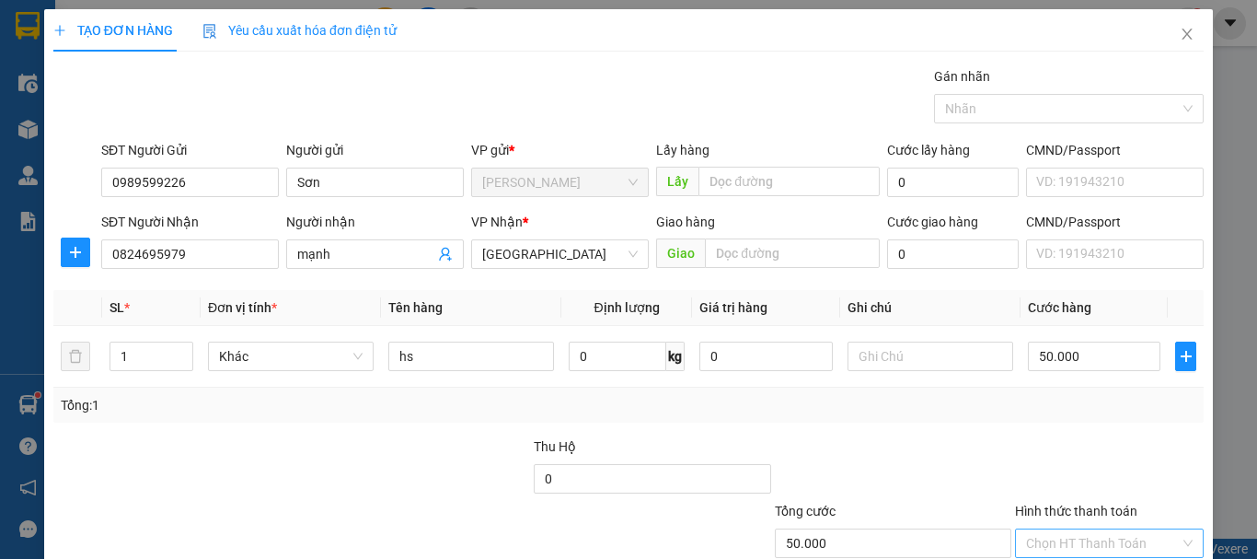
click at [1060, 529] on input "Hình thức thanh toán" at bounding box center [1103, 543] width 154 height 28
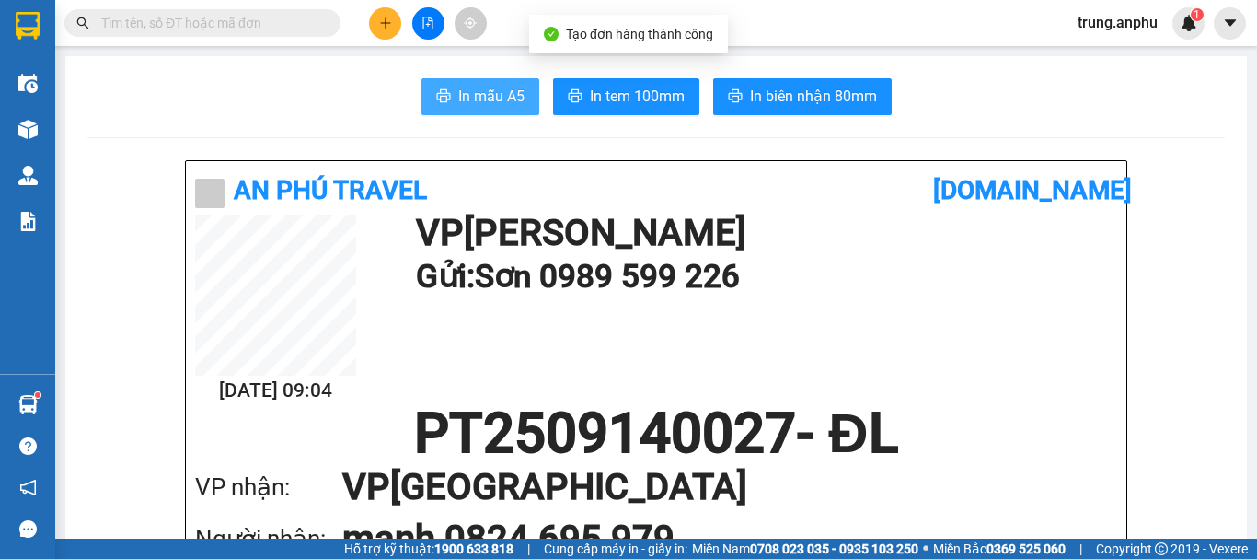
click at [521, 93] on button "In mẫu A5" at bounding box center [481, 96] width 118 height 37
click at [227, 22] on input "text" at bounding box center [209, 23] width 217 height 20
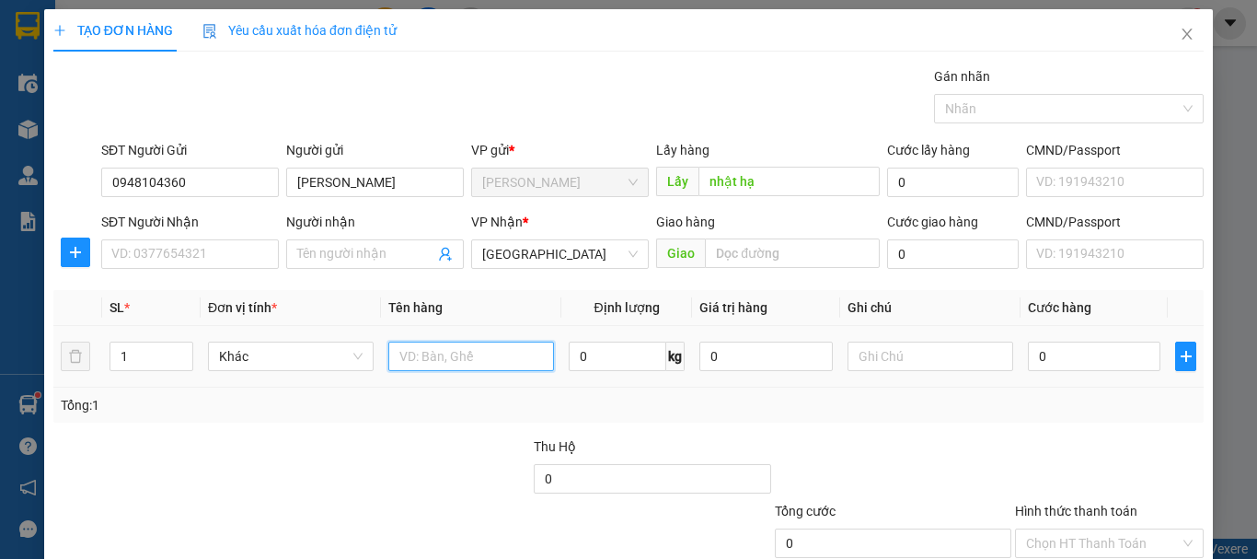
click at [429, 357] on input "text" at bounding box center [471, 355] width 166 height 29
click at [1028, 346] on input "0" at bounding box center [1094, 355] width 133 height 29
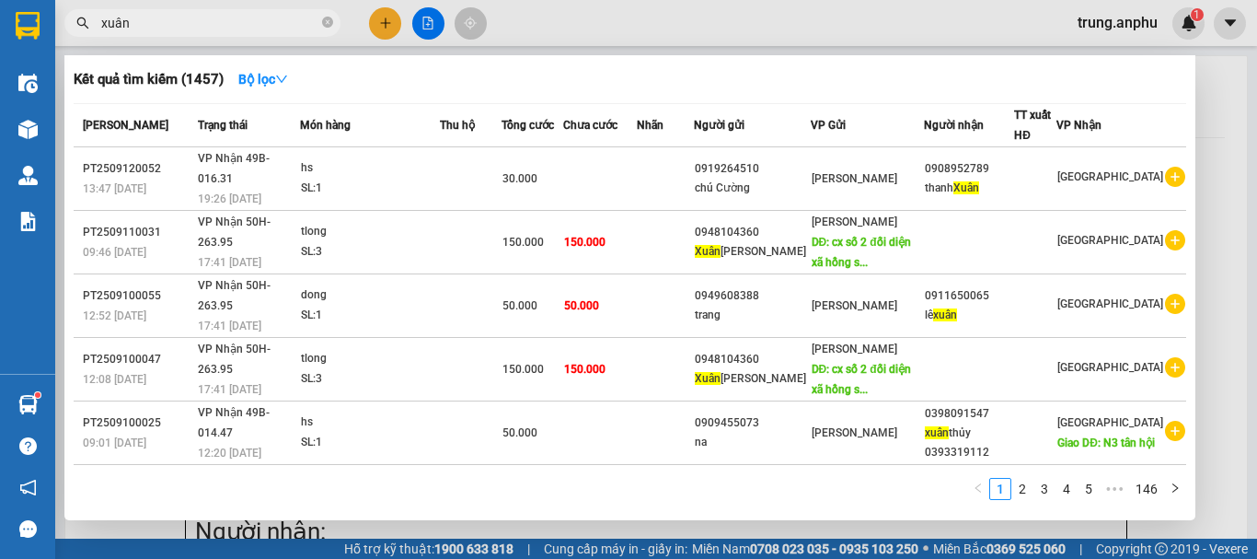
click at [1165, 548] on icon "plus-circle" at bounding box center [1175, 558] width 20 height 20
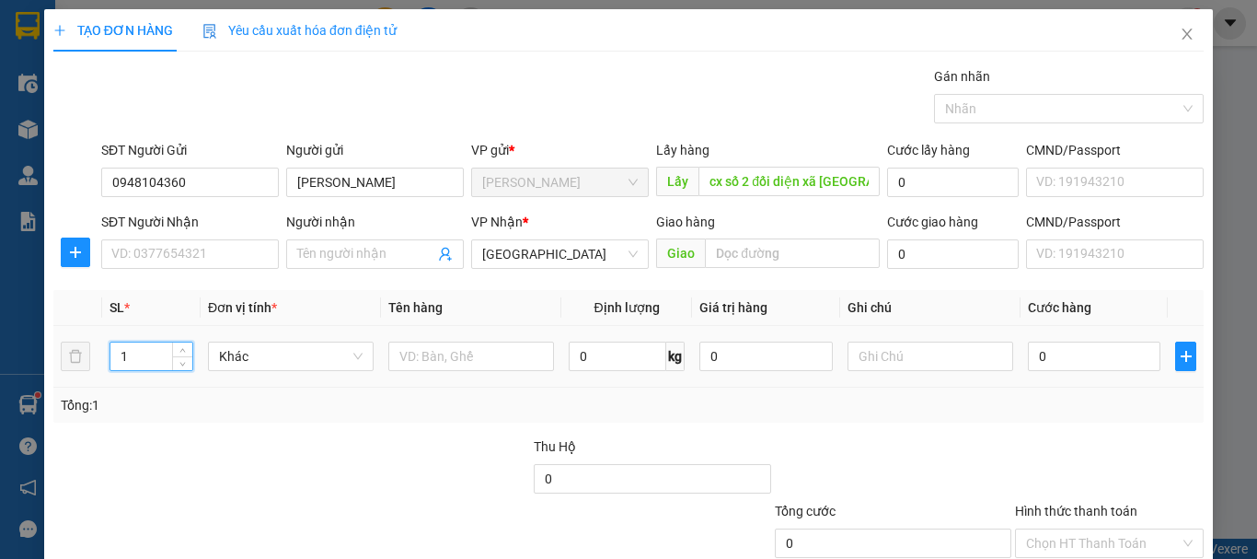
drag, startPoint x: 136, startPoint y: 355, endPoint x: 112, endPoint y: 367, distance: 26.8
click at [112, 367] on input "1" at bounding box center [151, 356] width 82 height 28
click at [434, 357] on input "text" at bounding box center [471, 355] width 166 height 29
click at [1041, 353] on input "0" at bounding box center [1094, 355] width 133 height 29
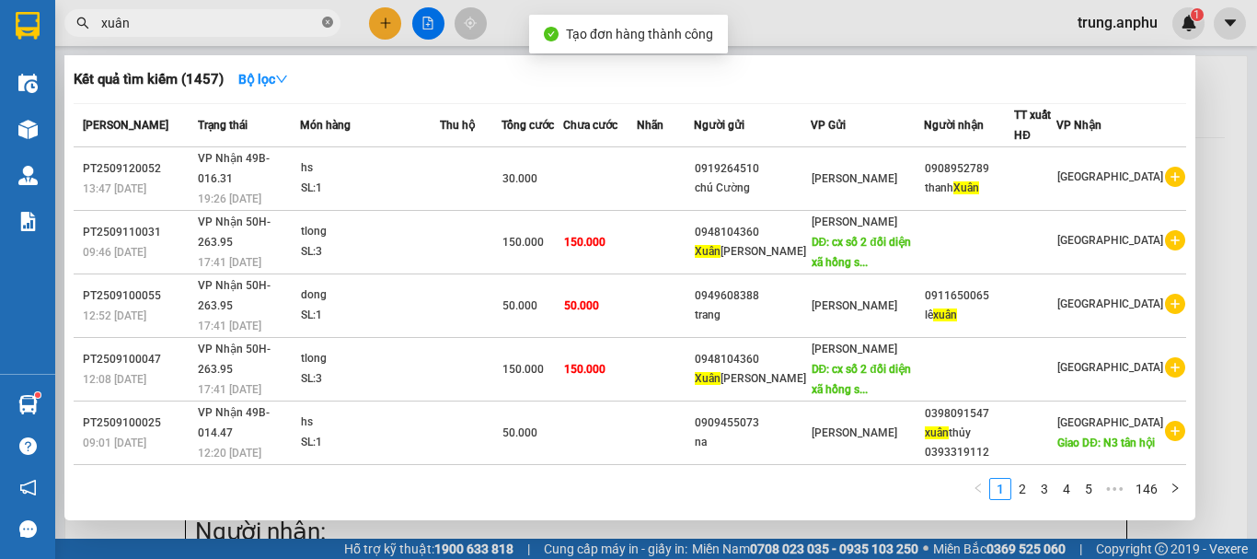
click at [323, 20] on icon "close-circle" at bounding box center [327, 22] width 11 height 11
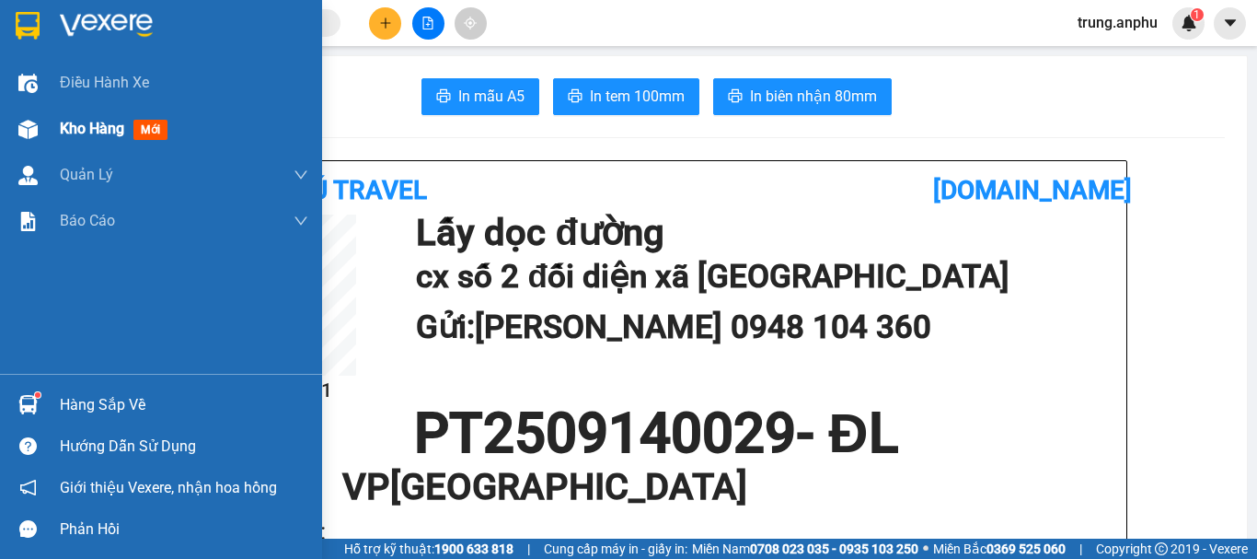
click at [55, 128] on div "Kho hàng mới" at bounding box center [161, 129] width 322 height 46
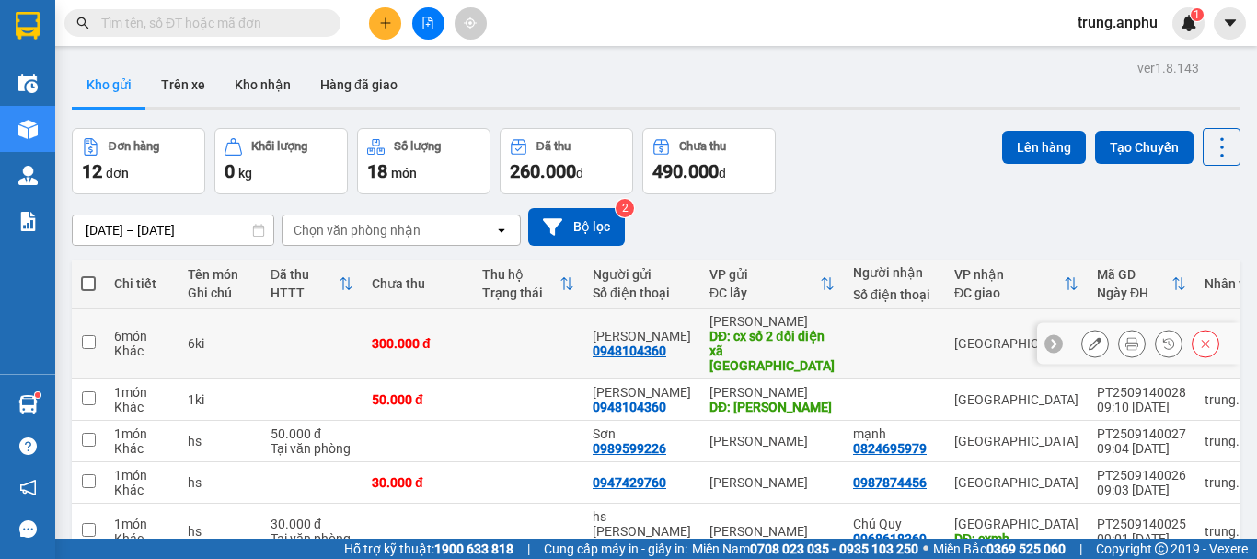
click at [91, 337] on input "checkbox" at bounding box center [89, 342] width 14 height 14
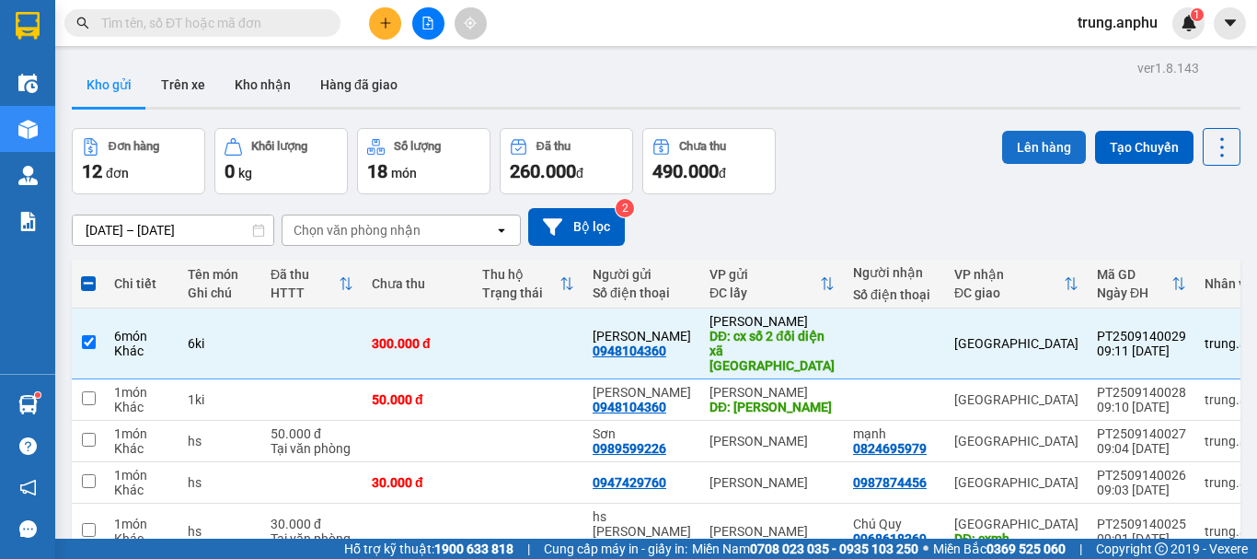
click at [1025, 145] on button "Lên hàng" at bounding box center [1044, 147] width 84 height 33
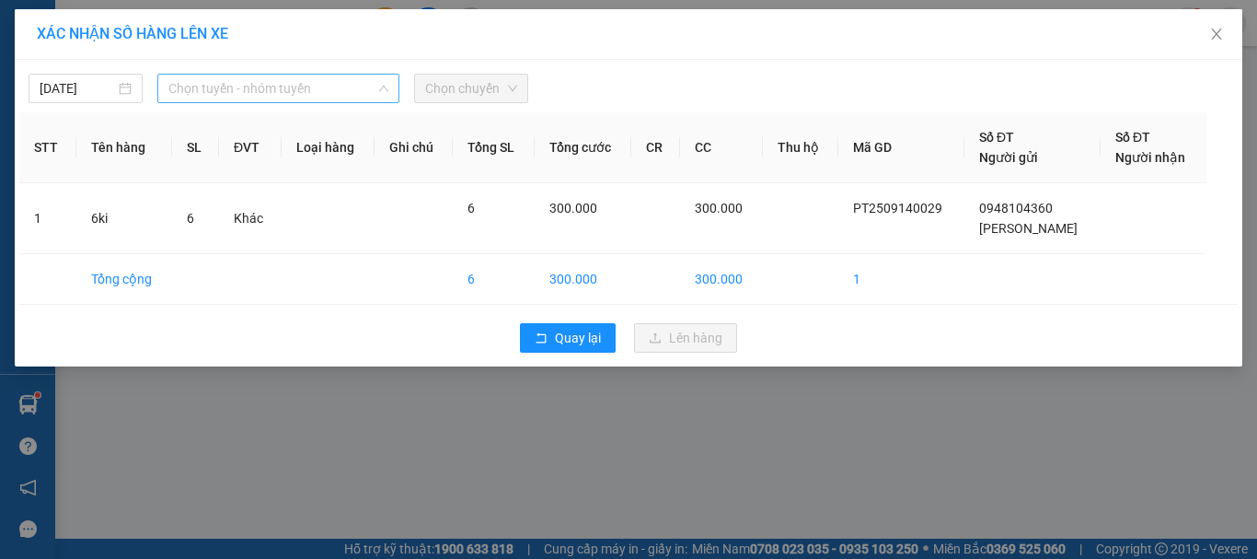
click at [297, 94] on span "Chọn tuyến - nhóm tuyến" at bounding box center [278, 89] width 220 height 28
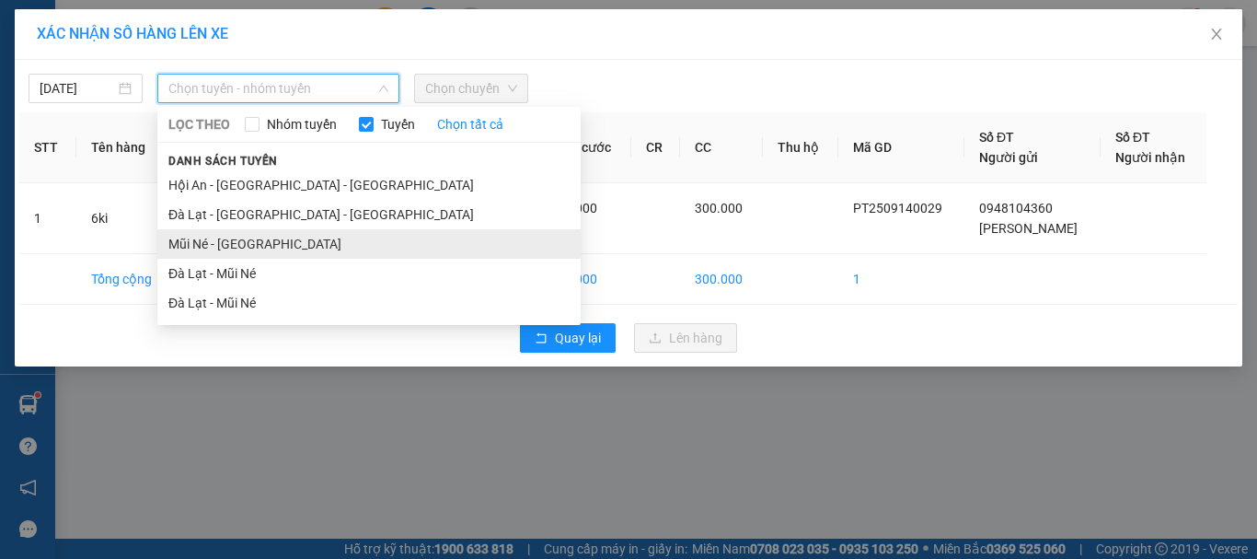
click at [206, 243] on li "Mũi Né - [GEOGRAPHIC_DATA]" at bounding box center [368, 243] width 423 height 29
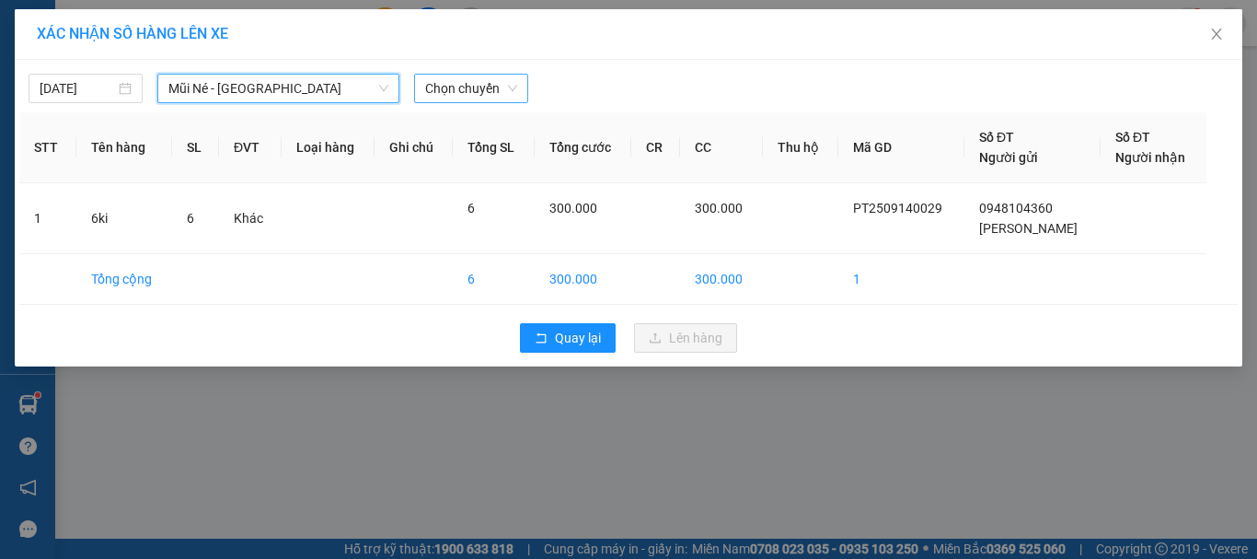
click at [484, 86] on span "Chọn chuyến" at bounding box center [471, 89] width 92 height 28
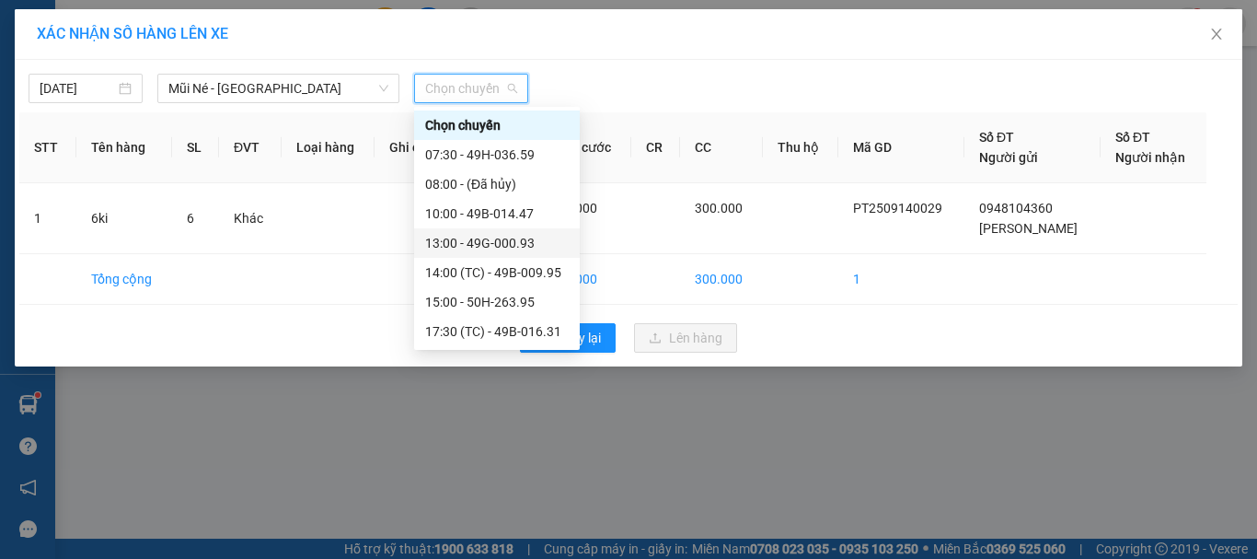
click at [481, 242] on div "13:00 - 49G-000.93" at bounding box center [497, 243] width 144 height 20
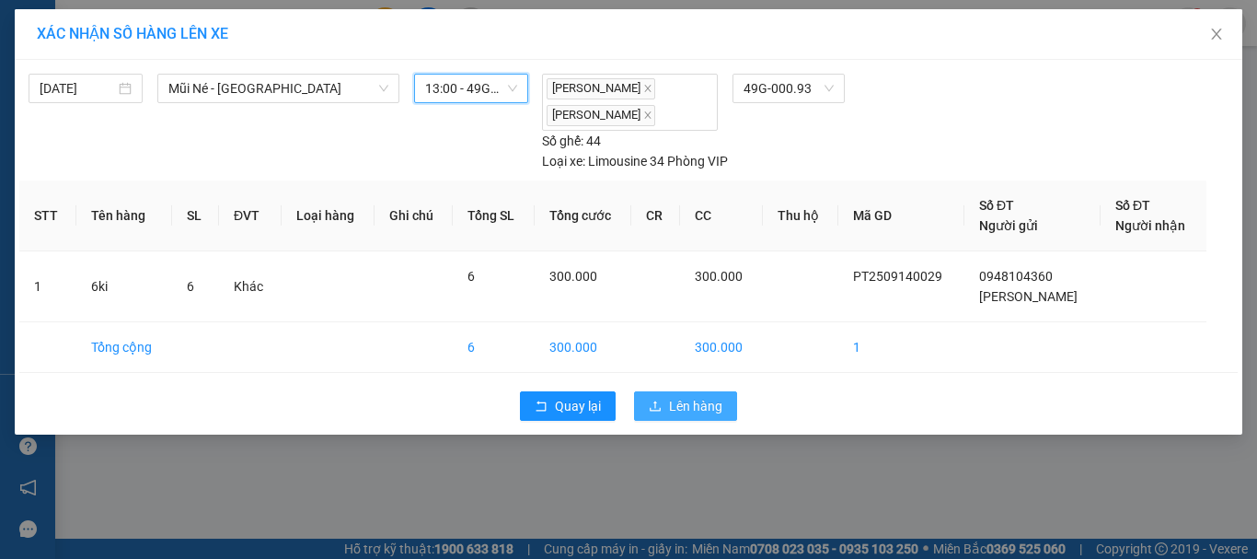
click at [704, 416] on button "Lên hàng" at bounding box center [685, 405] width 103 height 29
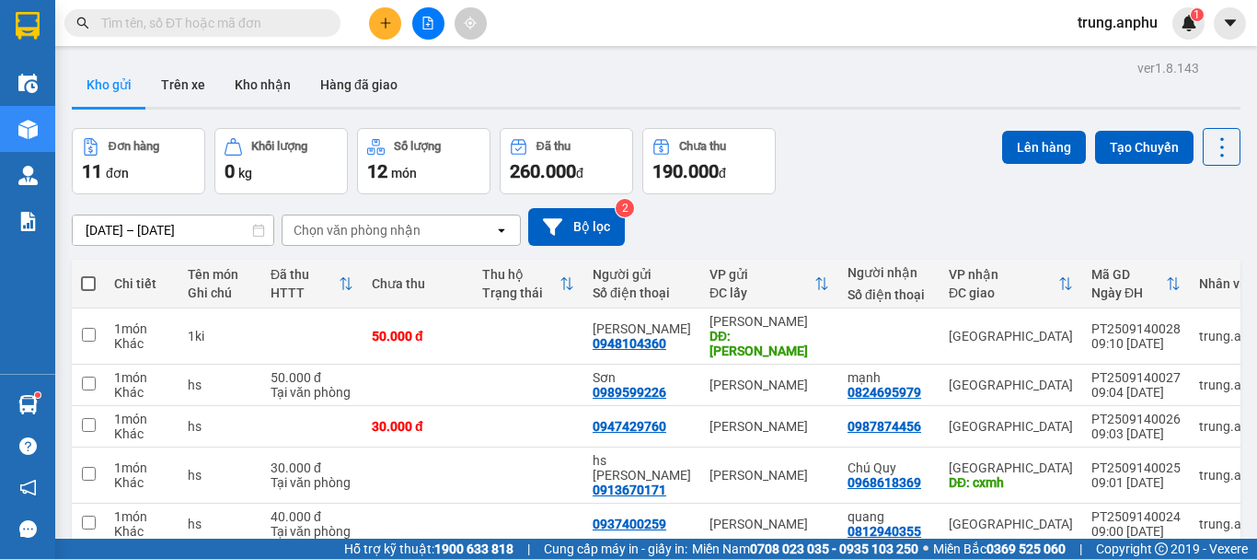
click at [276, 29] on input "text" at bounding box center [209, 23] width 217 height 20
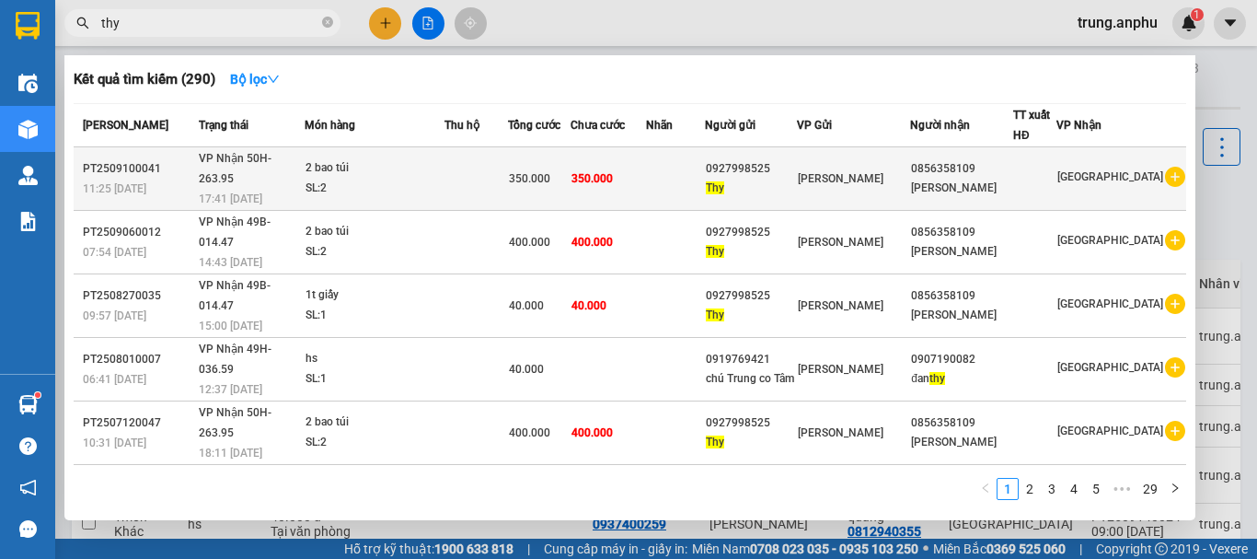
click at [1169, 167] on icon "plus-circle" at bounding box center [1175, 177] width 20 height 20
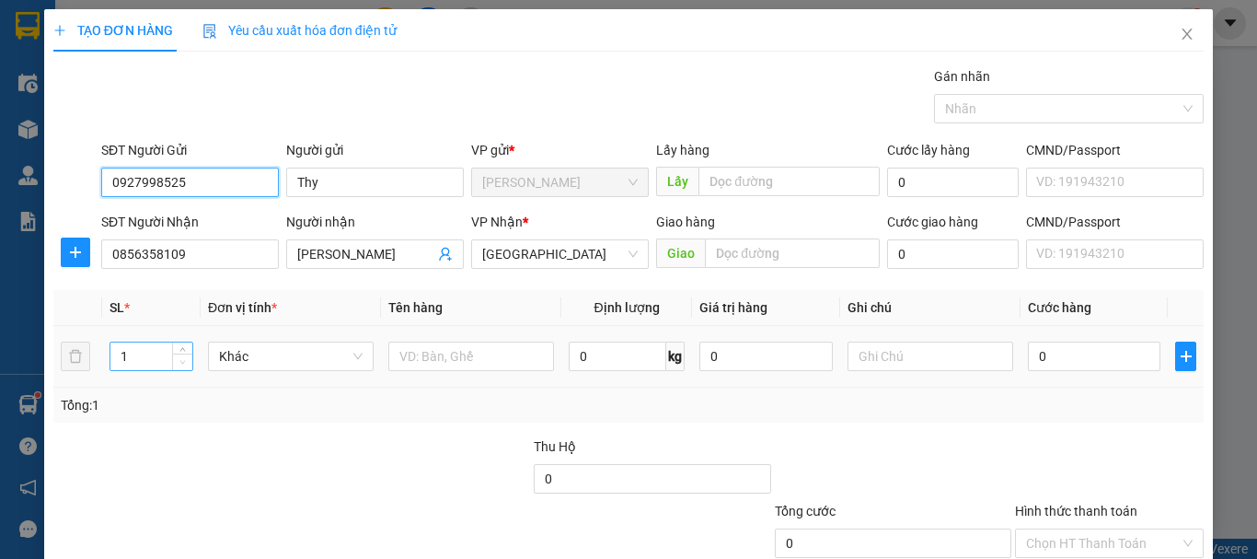
click at [185, 354] on span "Decrease Value" at bounding box center [182, 361] width 20 height 17
click at [180, 351] on icon "up" at bounding box center [183, 352] width 6 height 4
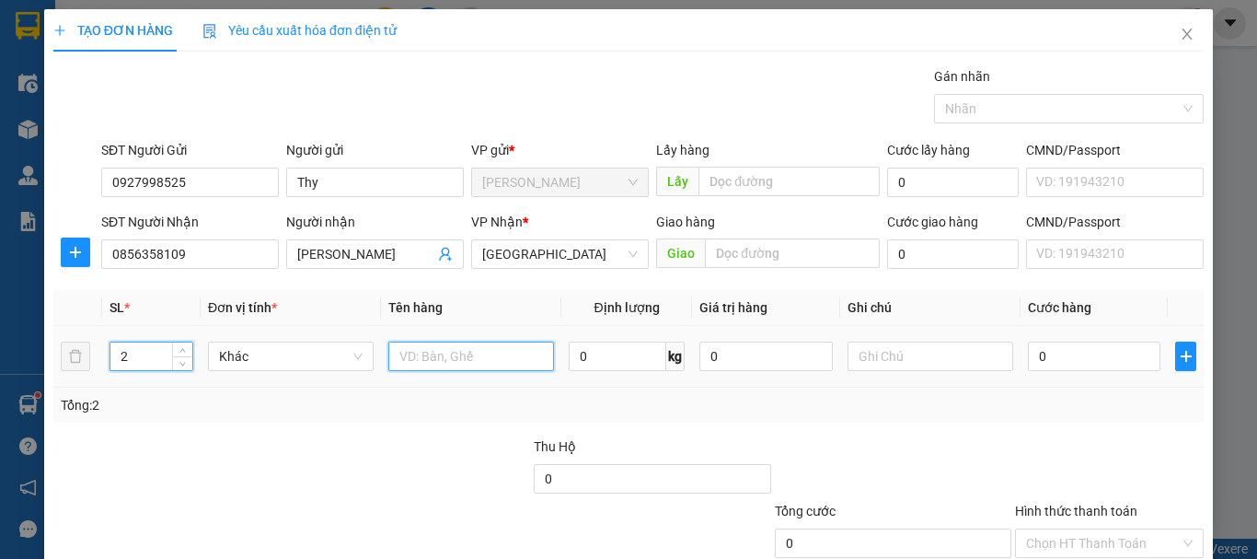
click at [401, 351] on input "text" at bounding box center [471, 355] width 166 height 29
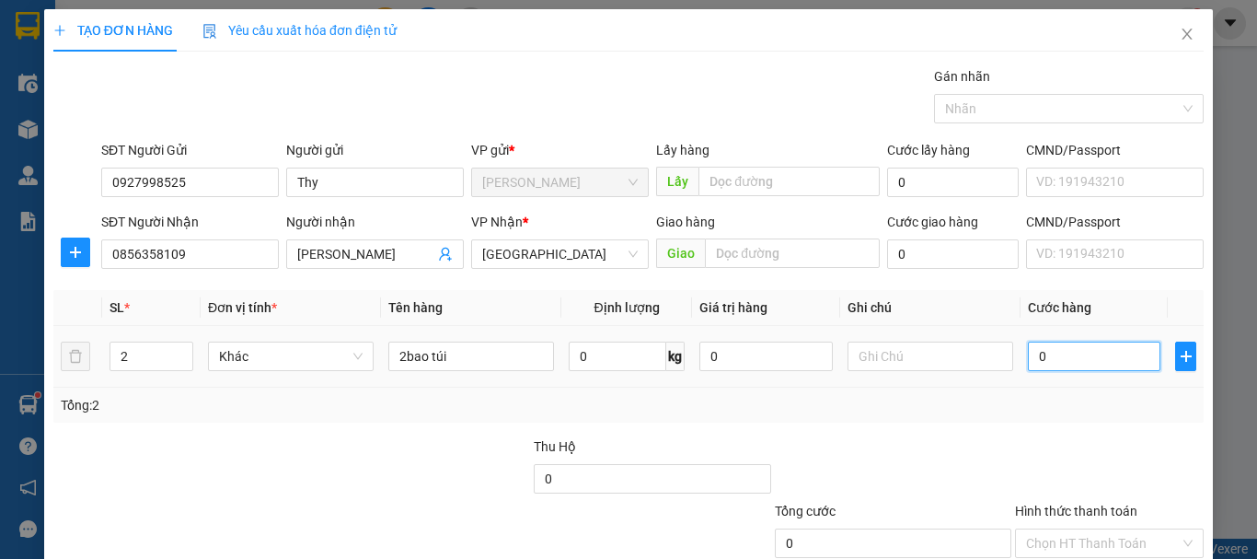
click at [1045, 357] on input "0" at bounding box center [1094, 355] width 133 height 29
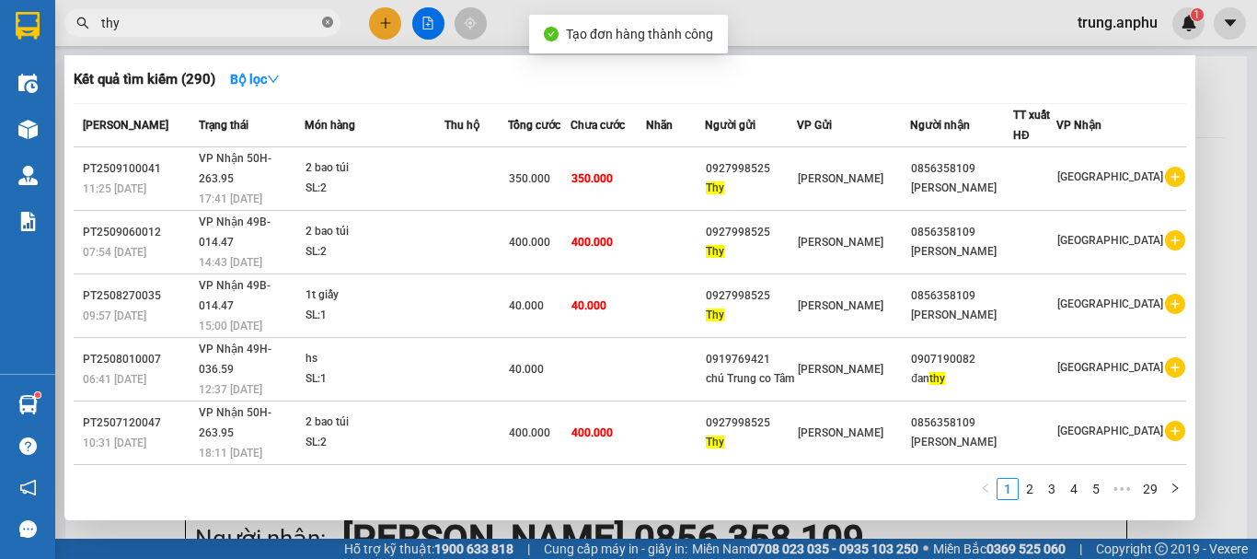
click at [327, 19] on icon "close-circle" at bounding box center [327, 22] width 11 height 11
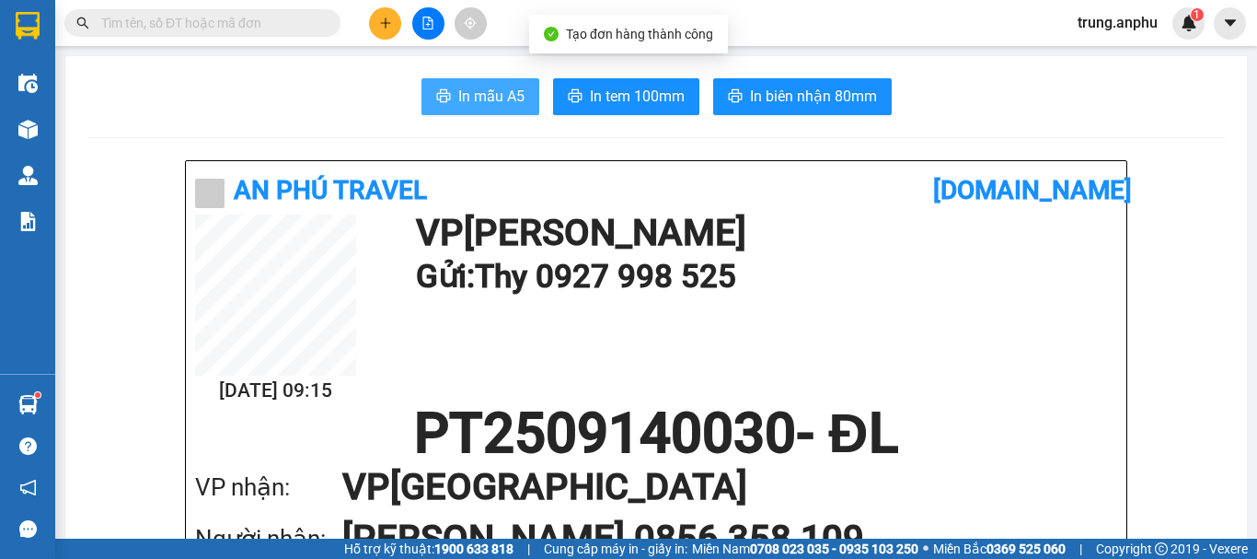
click at [490, 91] on span "In mẫu A5" at bounding box center [491, 96] width 66 height 23
click at [1036, 81] on div "In mẫu A5 In tem 100mm In biên nhận 80mm" at bounding box center [656, 96] width 1138 height 37
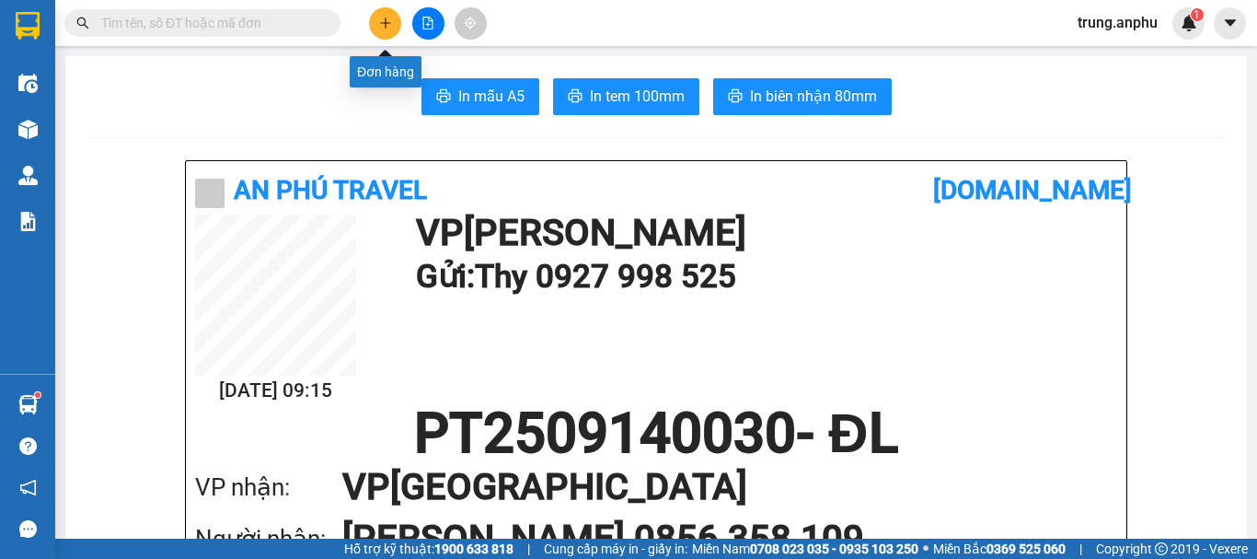
click at [387, 16] on button at bounding box center [385, 23] width 32 height 32
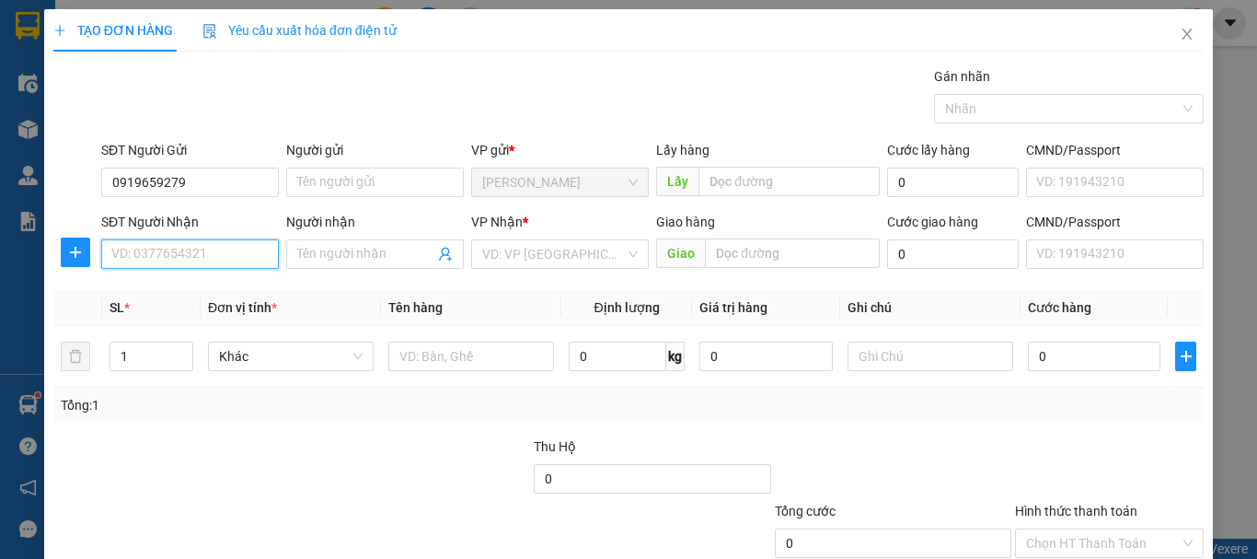
click at [167, 244] on input "SĐT Người Nhận" at bounding box center [190, 253] width 178 height 29
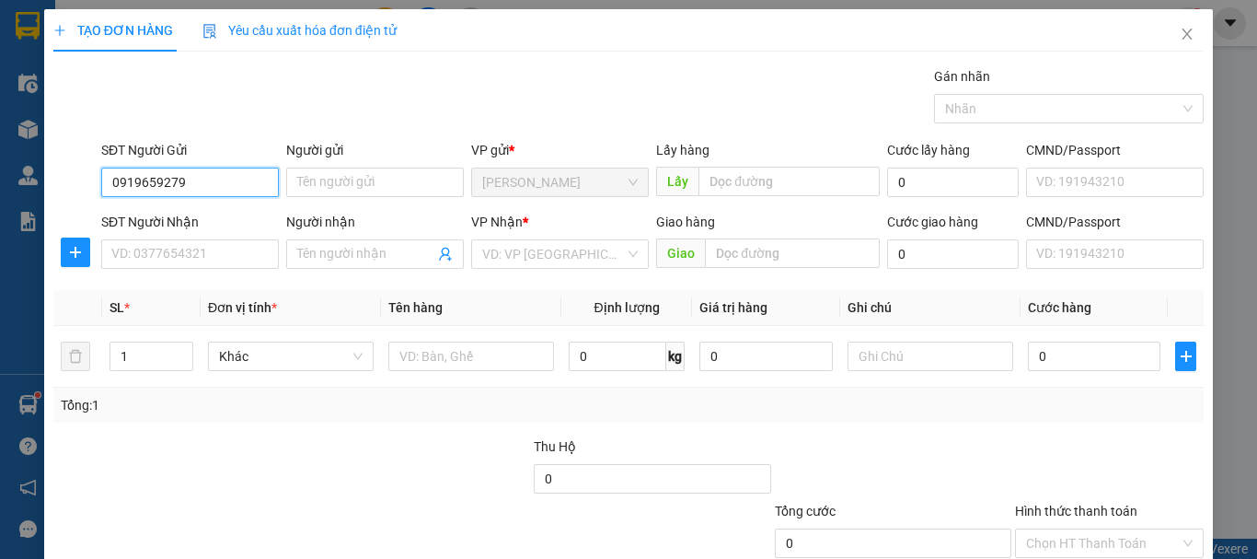
drag, startPoint x: 226, startPoint y: 190, endPoint x: 49, endPoint y: 185, distance: 176.8
click at [49, 185] on div "TẠO ĐƠN HÀNG Yêu cầu xuất hóa đơn điện tử Transit Pickup Surcharge Ids Transit …" at bounding box center [628, 334] width 1169 height 650
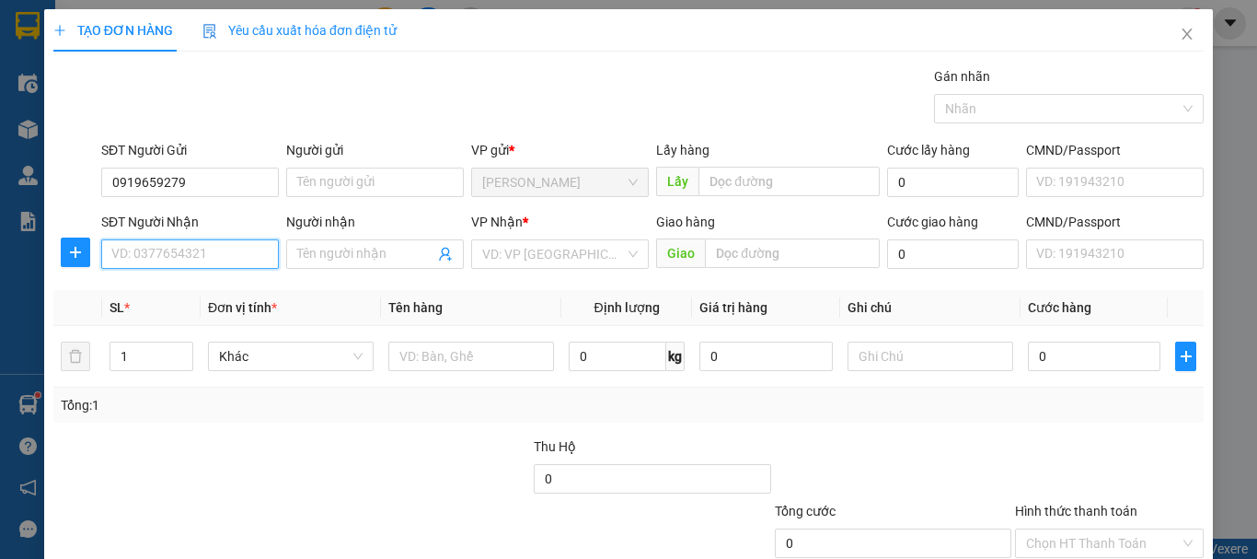
click at [228, 251] on input "SĐT Người Nhận" at bounding box center [190, 253] width 178 height 29
paste input "0919659279"
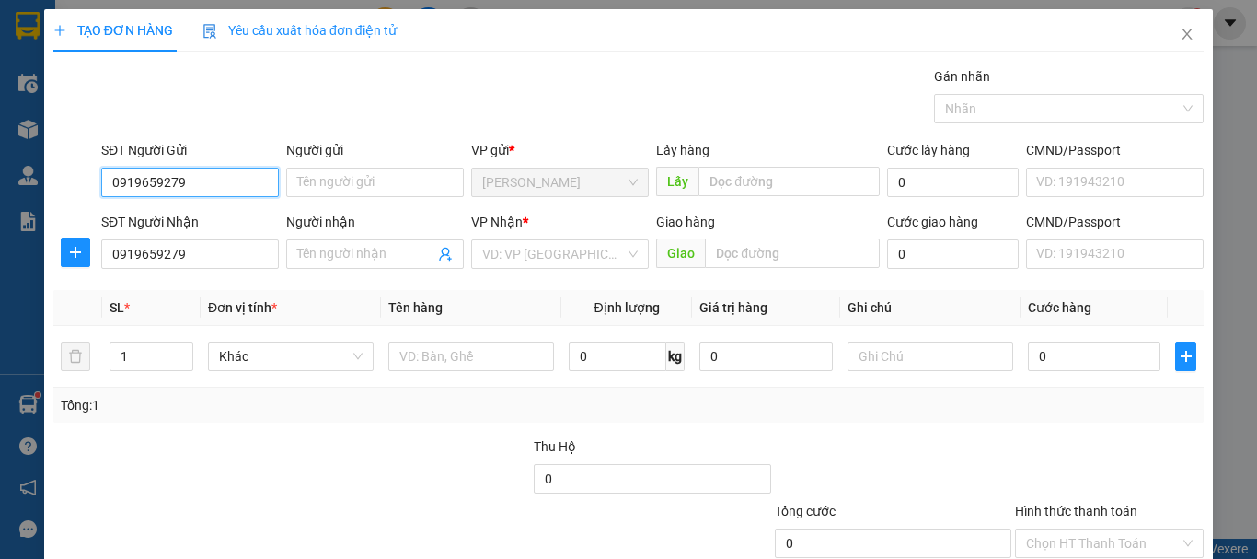
drag, startPoint x: 209, startPoint y: 178, endPoint x: 103, endPoint y: 179, distance: 105.9
click at [103, 179] on input "0919659279" at bounding box center [190, 182] width 178 height 29
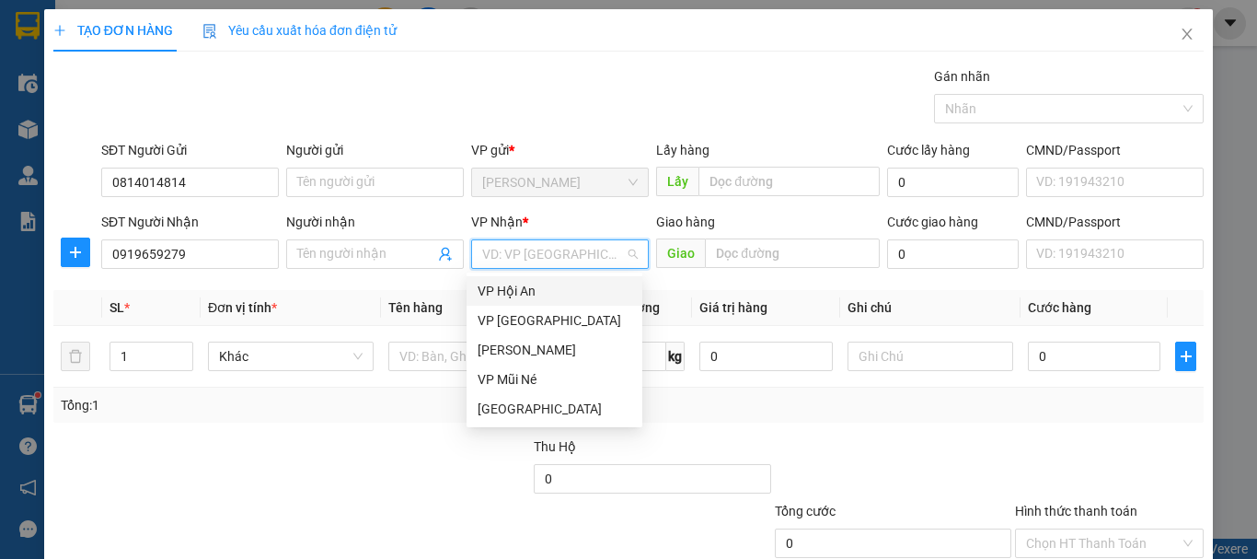
click at [538, 260] on input "search" at bounding box center [553, 254] width 143 height 28
click at [520, 414] on div "[GEOGRAPHIC_DATA]" at bounding box center [555, 409] width 154 height 20
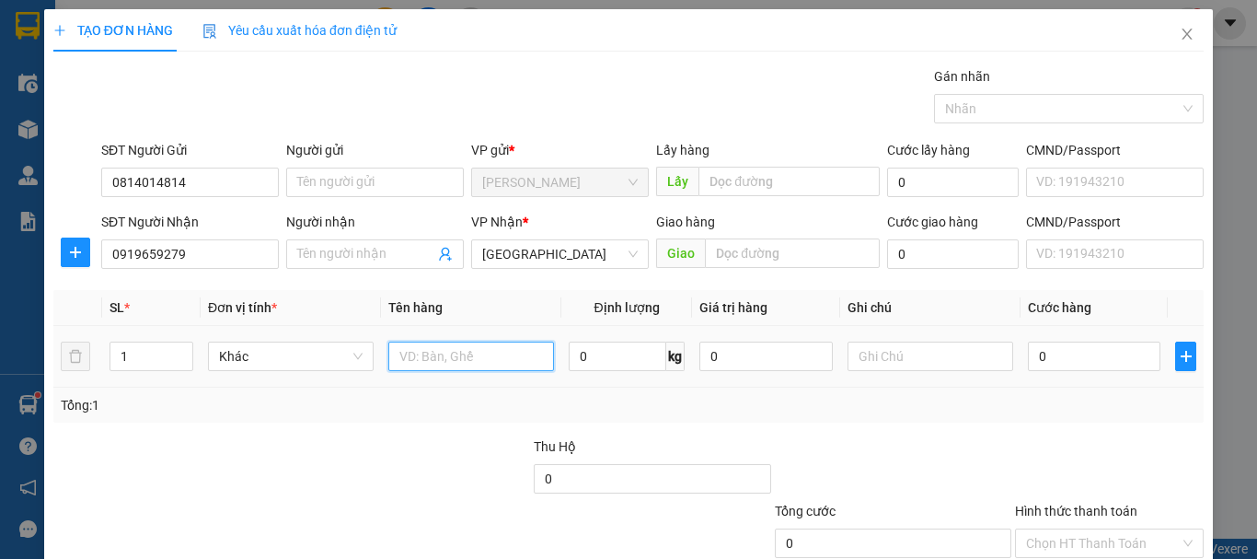
click at [445, 362] on input "text" at bounding box center [471, 355] width 166 height 29
click at [1054, 350] on input "0" at bounding box center [1094, 355] width 133 height 29
click at [1096, 529] on input "Hình thức thanh toán" at bounding box center [1103, 543] width 154 height 28
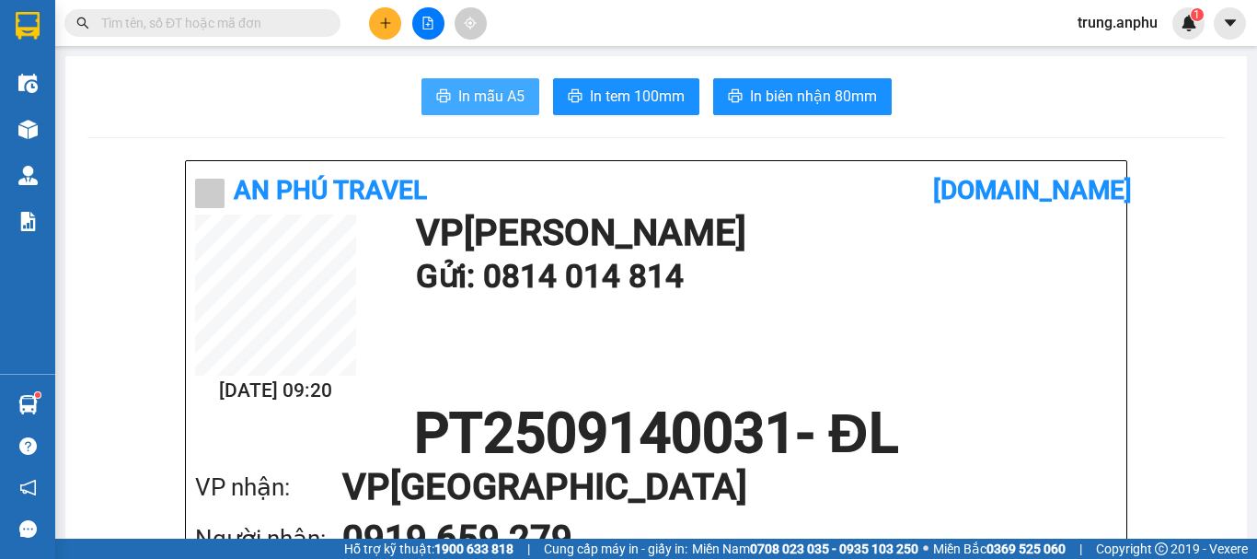
click at [511, 101] on span "In mẫu A5" at bounding box center [491, 96] width 66 height 23
click at [399, 21] on button at bounding box center [385, 23] width 32 height 32
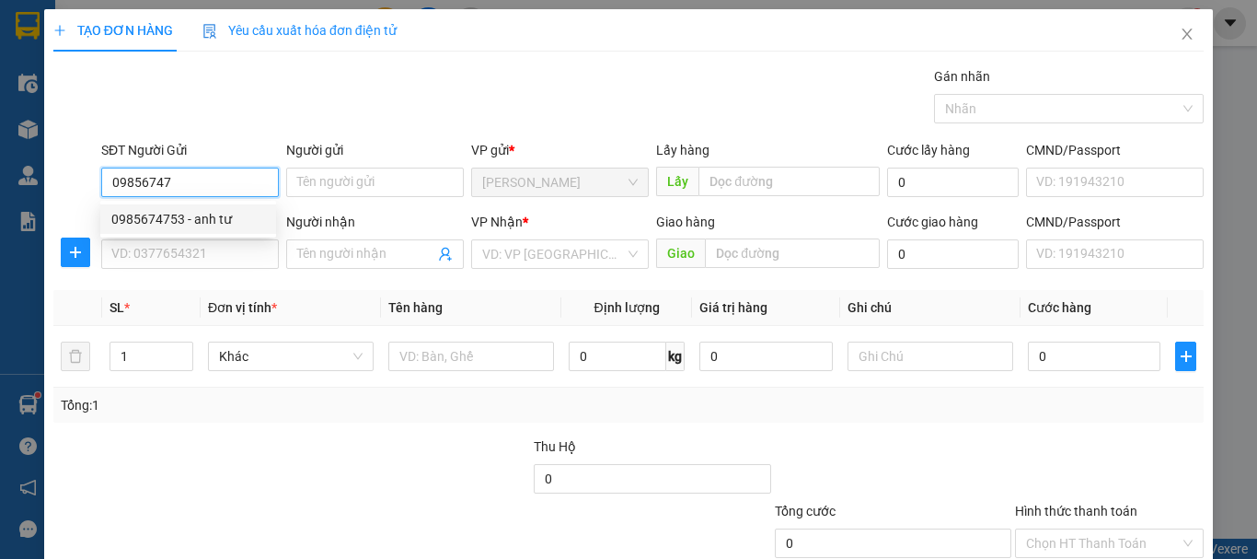
click at [194, 226] on div "0985674753 - anh tư" at bounding box center [188, 219] width 154 height 20
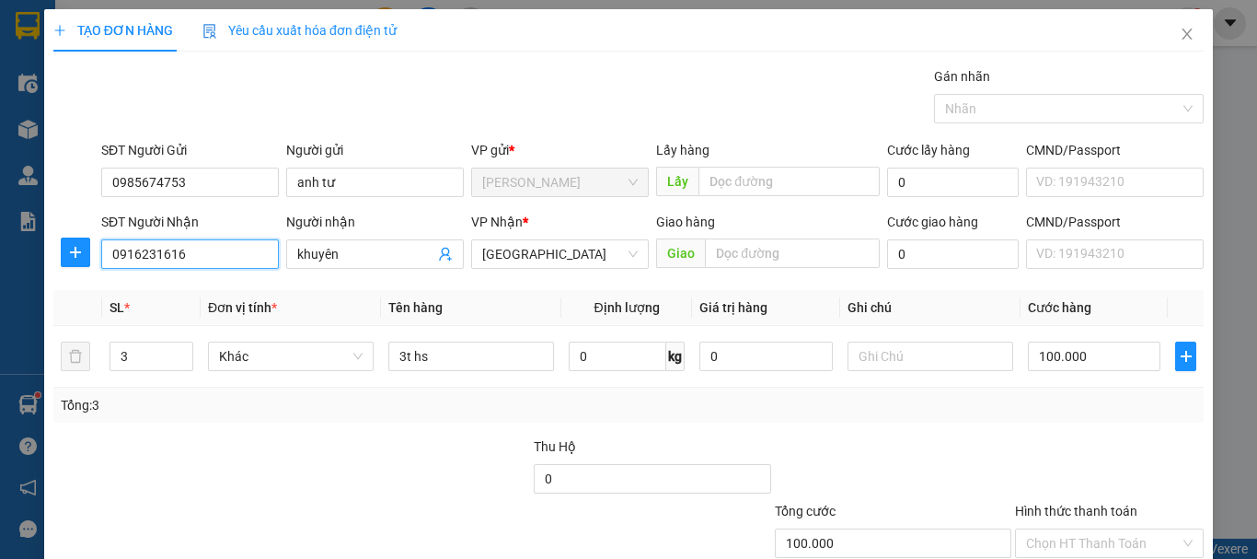
drag, startPoint x: 237, startPoint y: 256, endPoint x: 101, endPoint y: 265, distance: 136.5
click at [101, 265] on input "0916231616" at bounding box center [190, 253] width 178 height 29
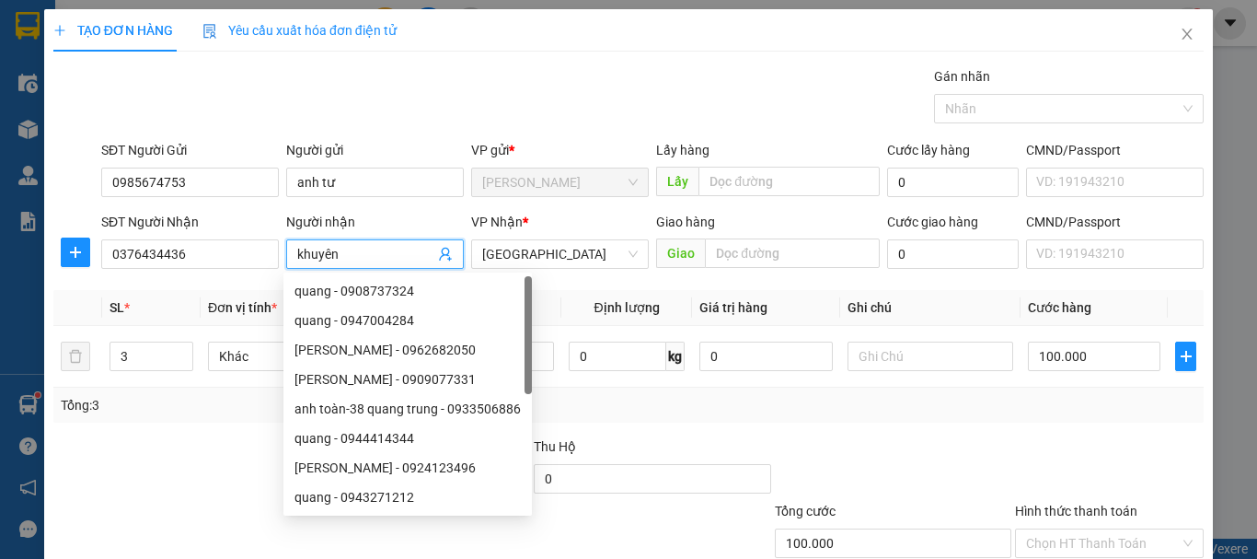
drag, startPoint x: 341, startPoint y: 256, endPoint x: 283, endPoint y: 273, distance: 59.7
click at [283, 273] on body "Kết quả tìm kiếm ( 290 ) Bộ lọc Mã ĐH Trạng thái Món hàng Thu hộ Tổng cước Chưa…" at bounding box center [628, 279] width 1257 height 559
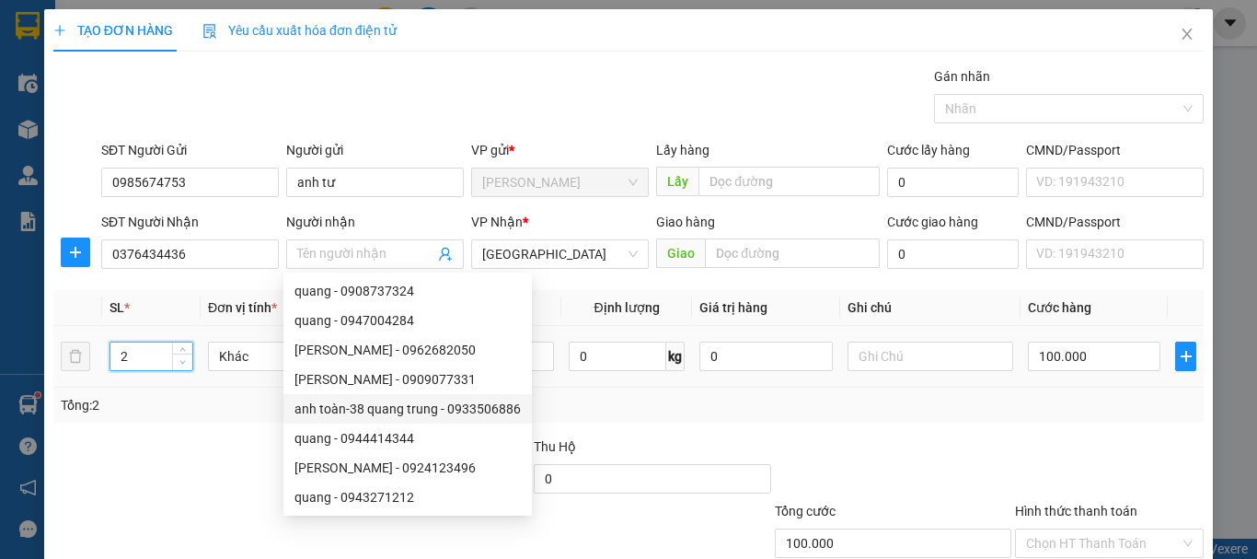
click at [179, 360] on icon "down" at bounding box center [182, 362] width 6 height 6
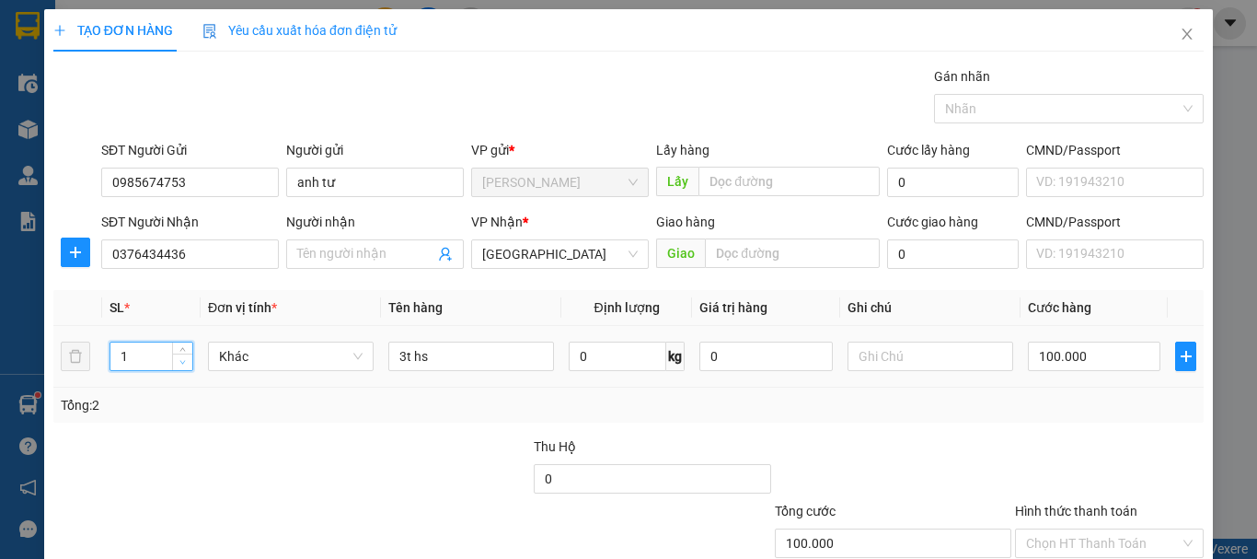
click at [179, 360] on icon "down" at bounding box center [182, 362] width 6 height 6
drag, startPoint x: 411, startPoint y: 351, endPoint x: 381, endPoint y: 361, distance: 31.1
click at [381, 361] on td "3t hs" at bounding box center [471, 357] width 180 height 62
click at [885, 353] on input "text" at bounding box center [931, 355] width 166 height 29
click at [1092, 350] on input "100.000" at bounding box center [1094, 355] width 133 height 29
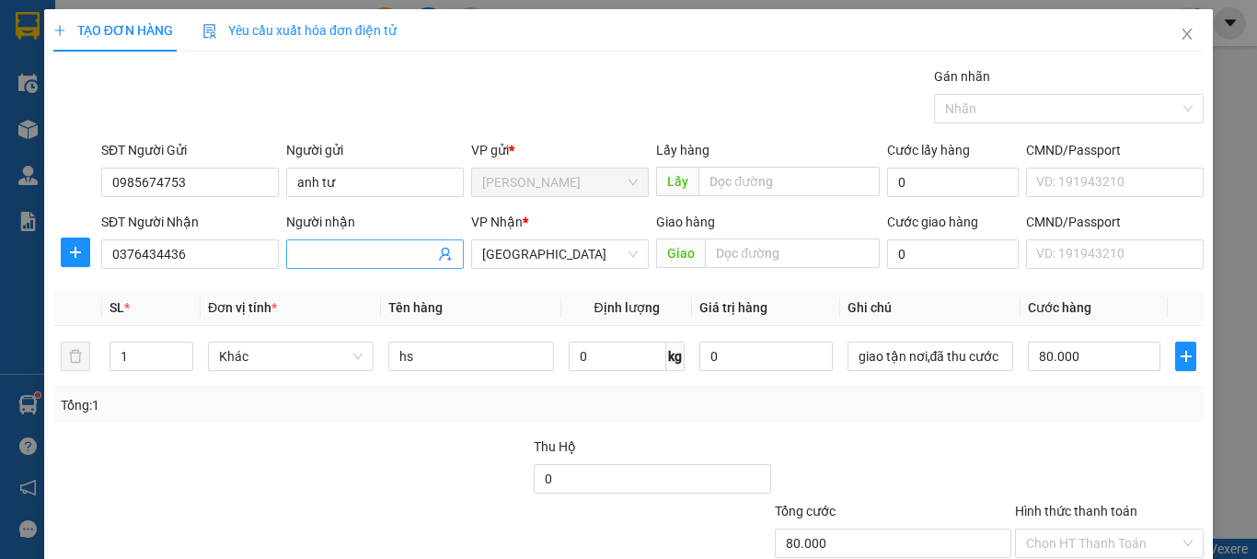
click at [369, 245] on input "Người nhận" at bounding box center [365, 254] width 137 height 20
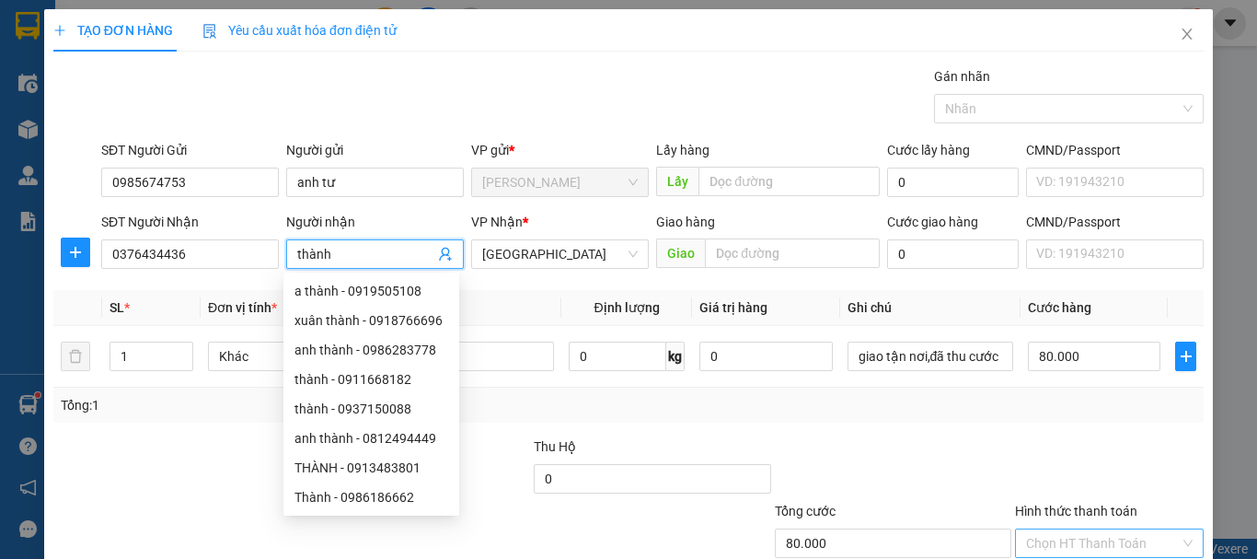
click at [1075, 529] on input "Hình thức thanh toán" at bounding box center [1103, 543] width 154 height 28
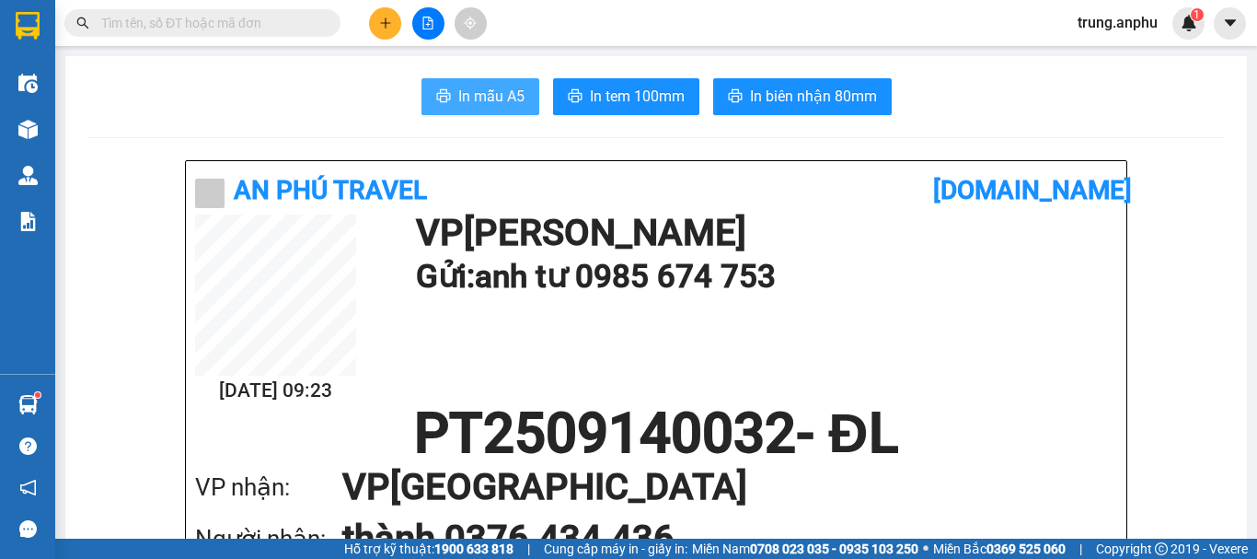
click at [503, 87] on span "In mẫu A5" at bounding box center [491, 96] width 66 height 23
click at [273, 16] on input "text" at bounding box center [209, 23] width 217 height 20
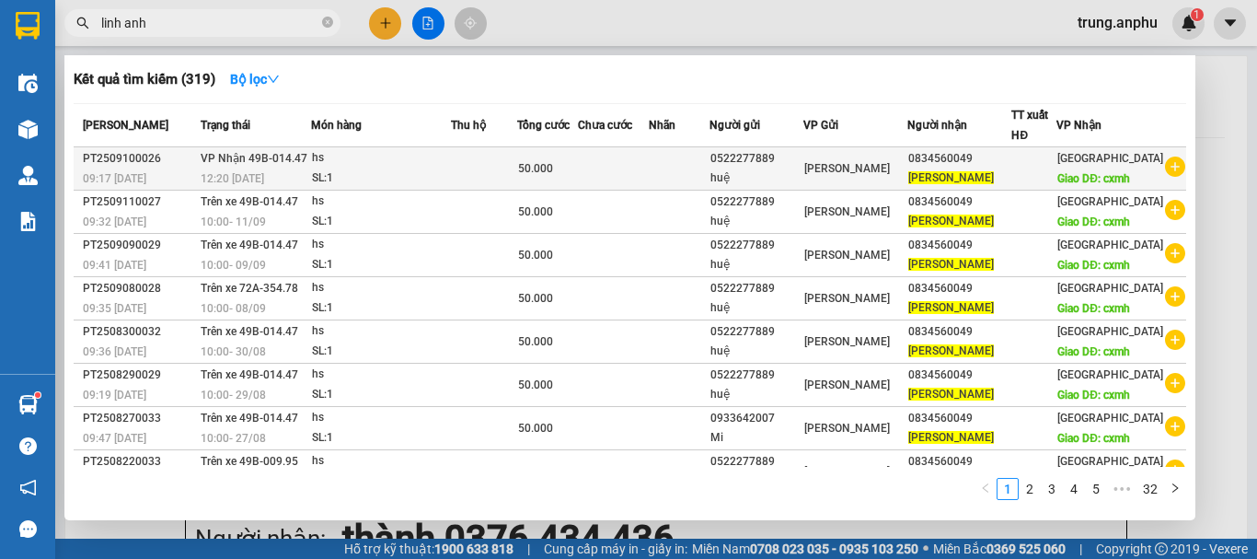
click at [1172, 177] on icon "plus-circle" at bounding box center [1175, 166] width 20 height 20
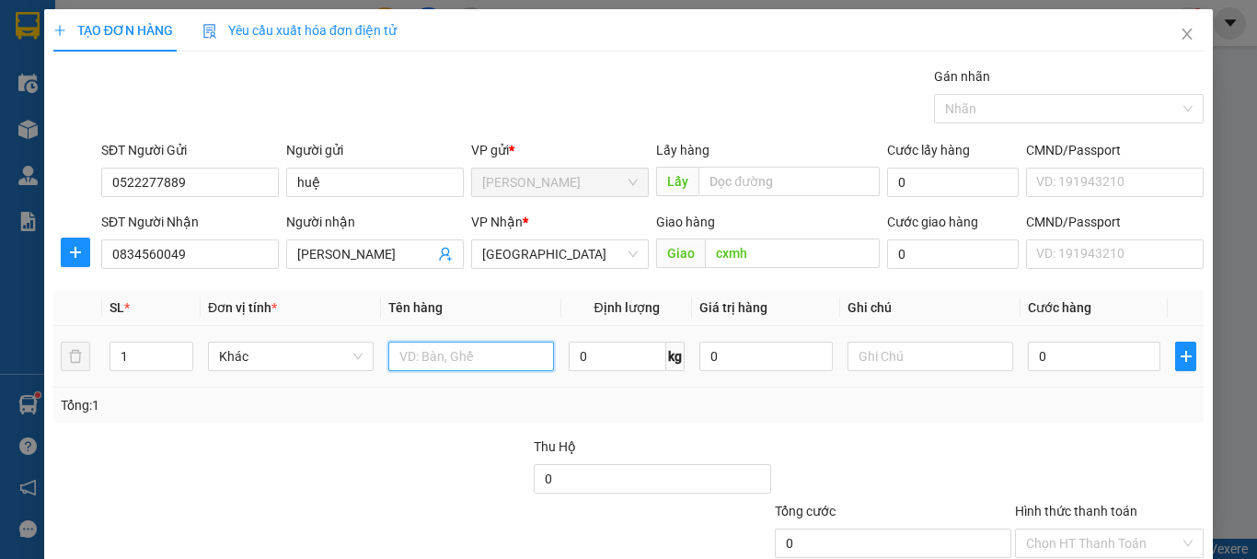
click at [476, 355] on input "text" at bounding box center [471, 355] width 166 height 29
click at [1083, 361] on input "0" at bounding box center [1094, 355] width 133 height 29
click at [1080, 529] on input "Hình thức thanh toán" at bounding box center [1103, 543] width 154 height 28
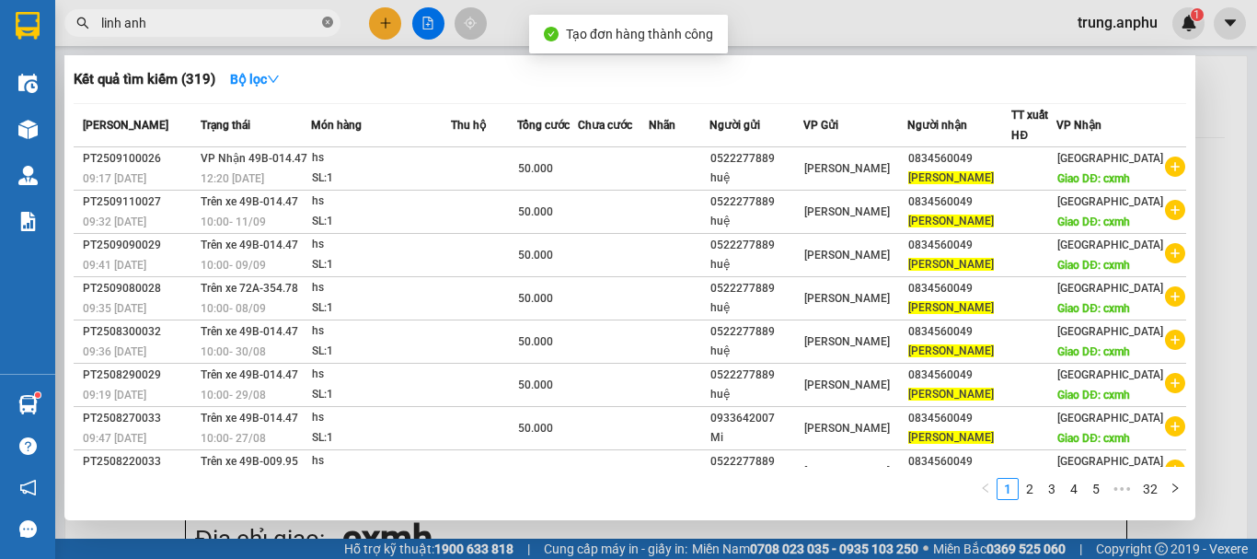
click at [327, 22] on icon "close-circle" at bounding box center [327, 22] width 11 height 11
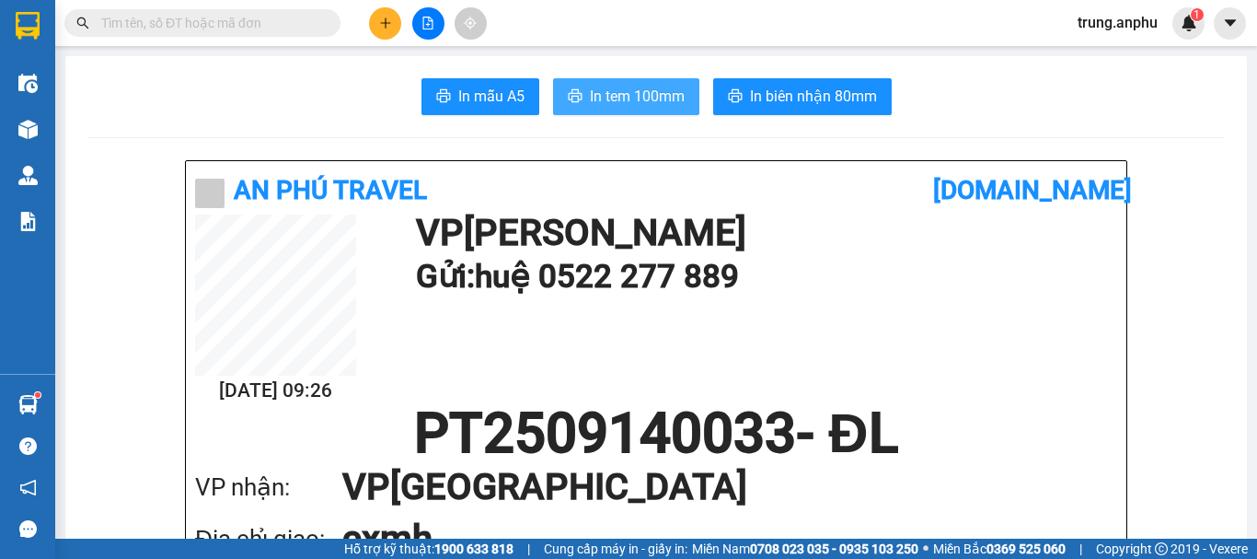
click at [604, 89] on span "In tem 100mm" at bounding box center [637, 96] width 95 height 23
click at [275, 28] on input "text" at bounding box center [209, 23] width 217 height 20
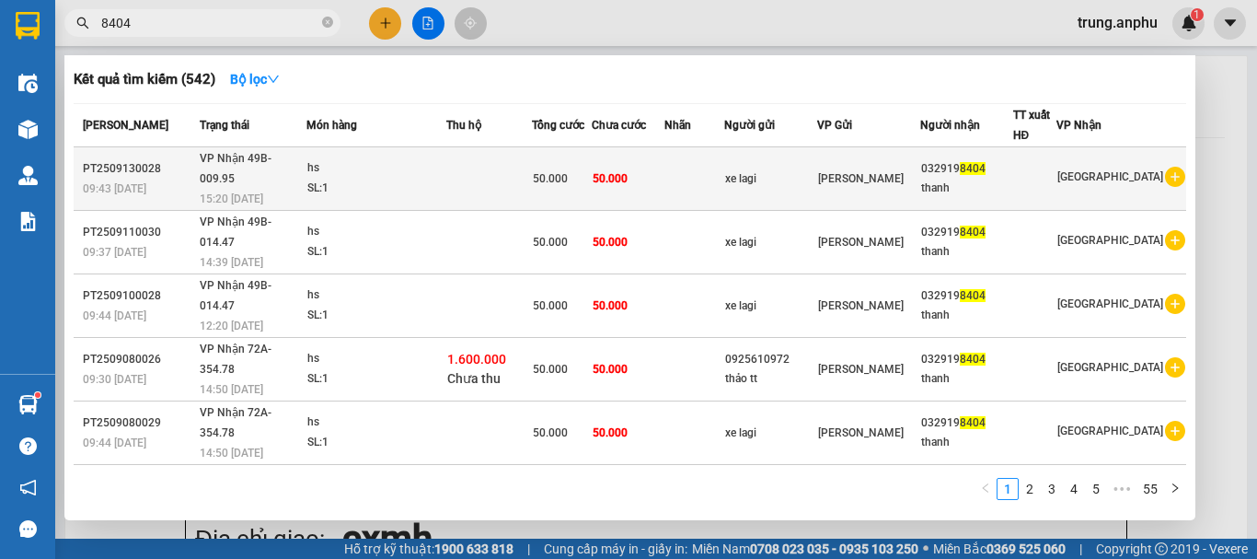
click at [1165, 167] on icon "plus-circle" at bounding box center [1175, 177] width 20 height 20
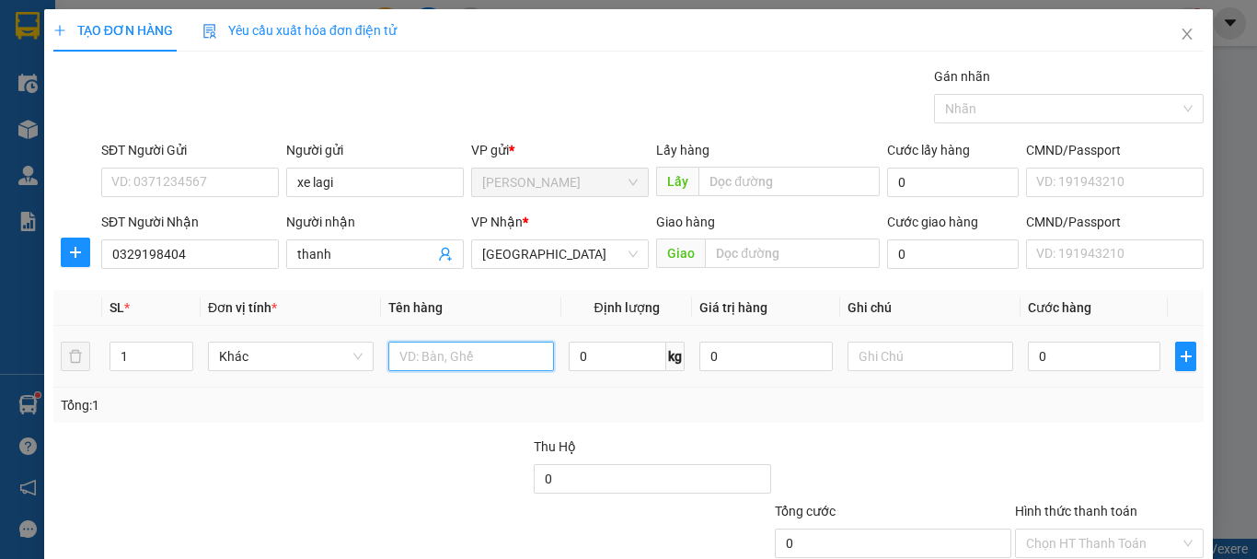
click at [445, 348] on input "text" at bounding box center [471, 355] width 166 height 29
click at [1038, 353] on input "0" at bounding box center [1094, 355] width 133 height 29
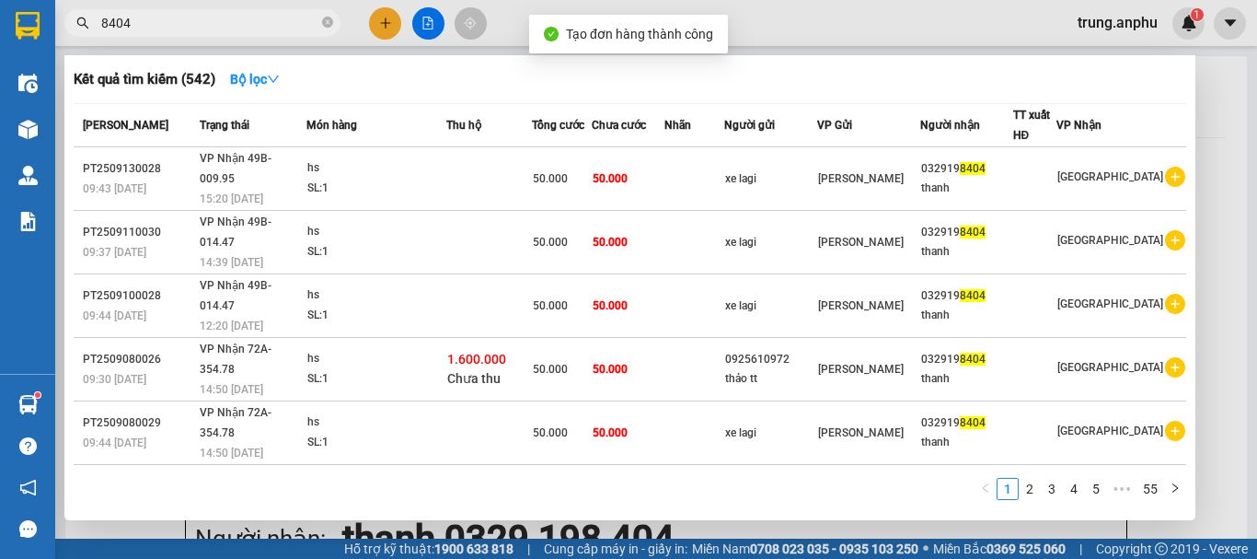
click at [425, 17] on div at bounding box center [628, 279] width 1257 height 559
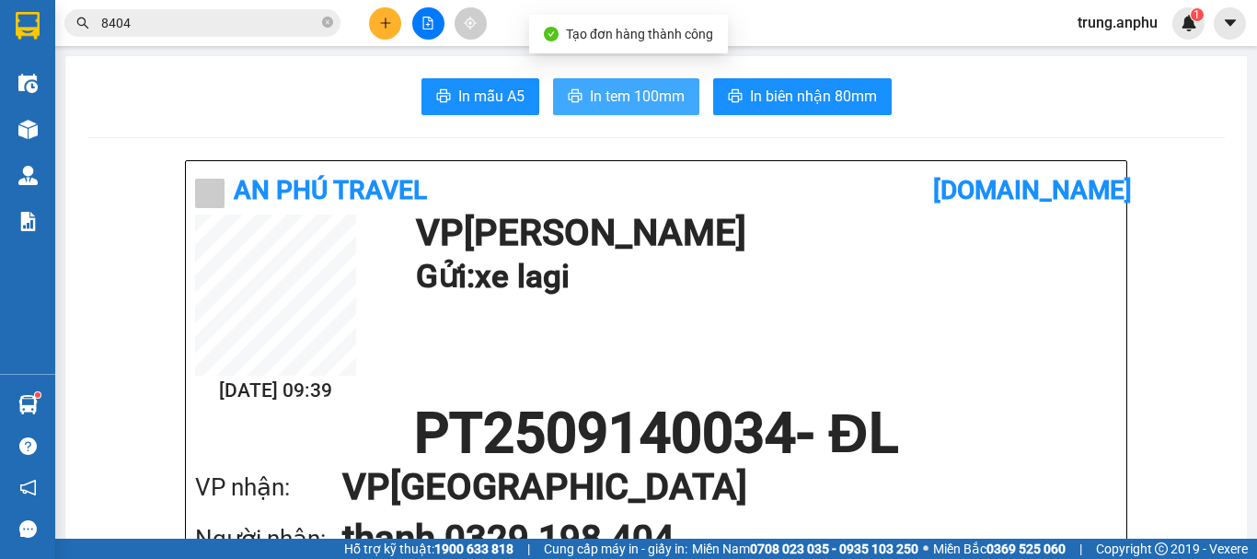
click at [603, 94] on span "In tem 100mm" at bounding box center [637, 96] width 95 height 23
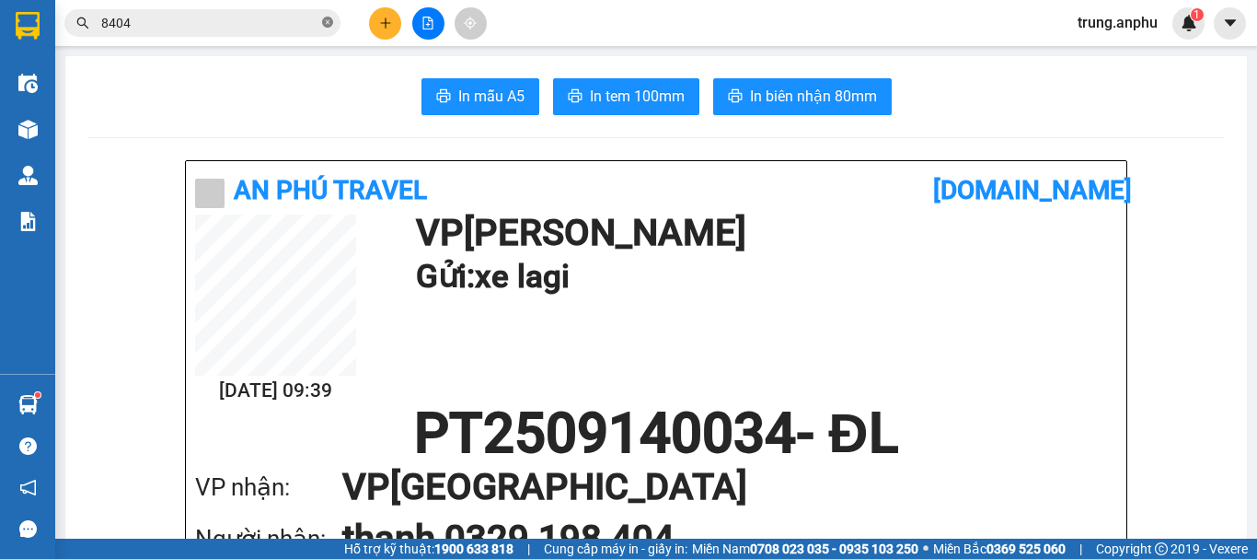
click at [329, 18] on icon "close-circle" at bounding box center [327, 22] width 11 height 11
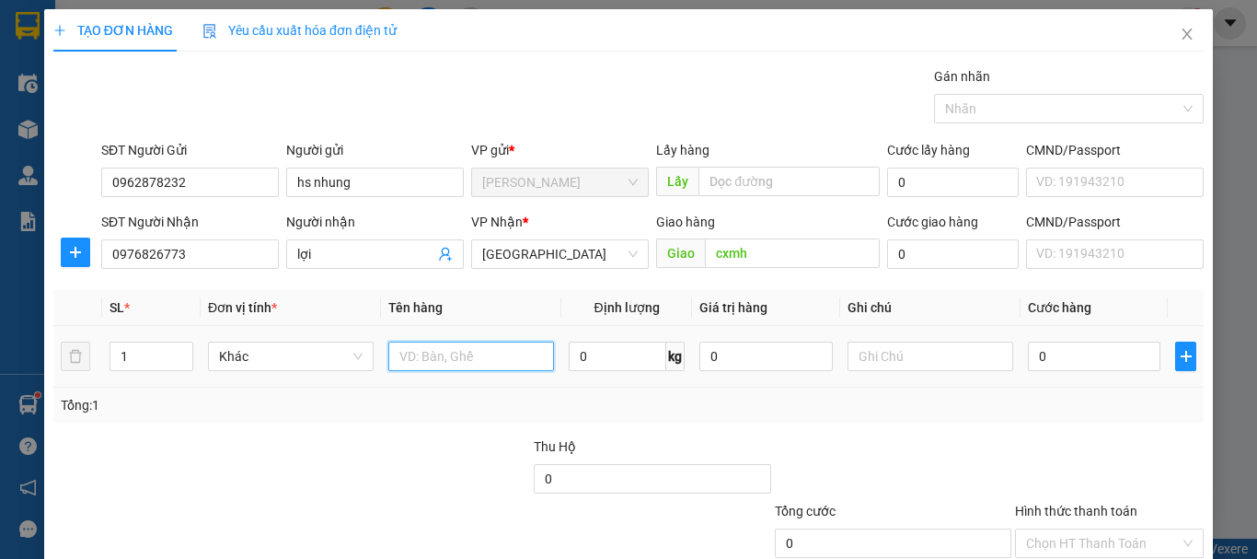
click at [438, 364] on input "text" at bounding box center [471, 355] width 166 height 29
click at [1028, 342] on input "0" at bounding box center [1094, 355] width 133 height 29
click at [1087, 529] on input "Hình thức thanh toán" at bounding box center [1103, 543] width 154 height 28
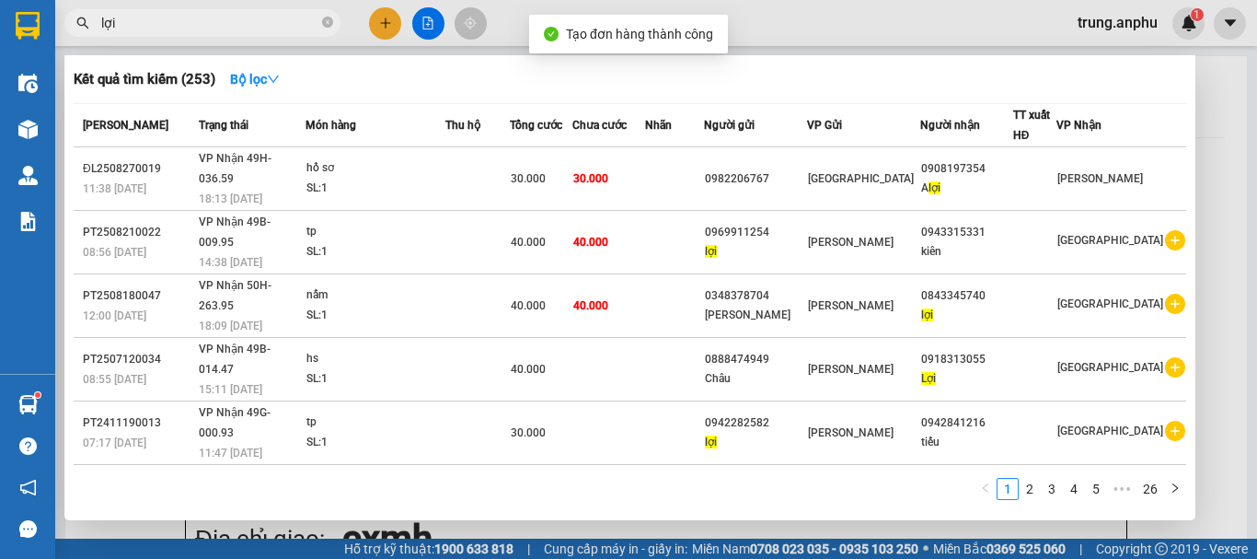
click at [438, 20] on div at bounding box center [628, 279] width 1257 height 559
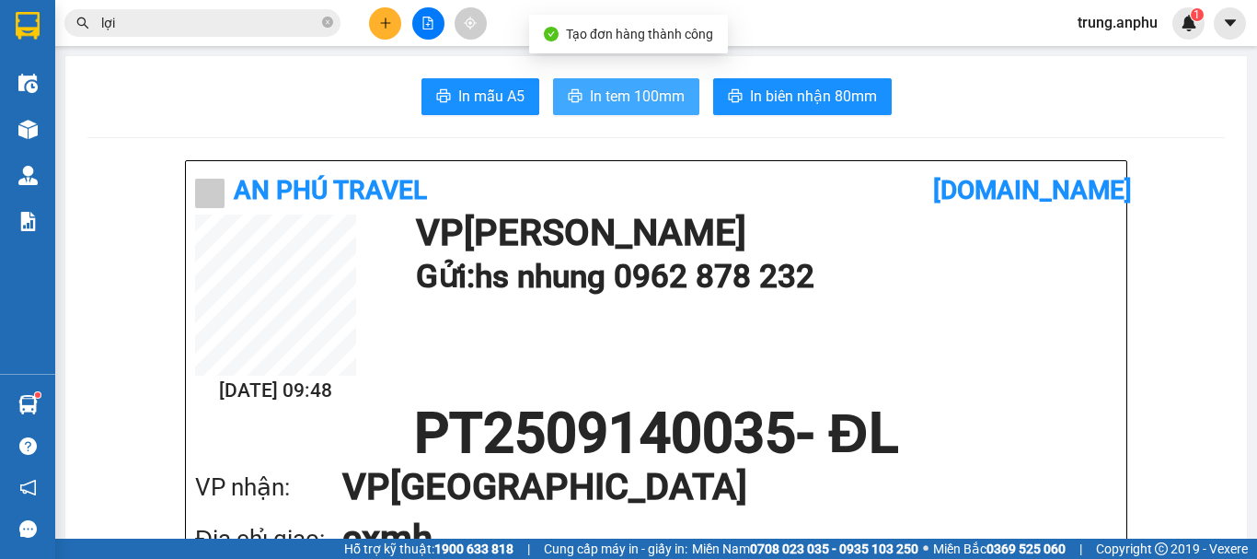
click at [581, 85] on button "In tem 100mm" at bounding box center [626, 96] width 146 height 37
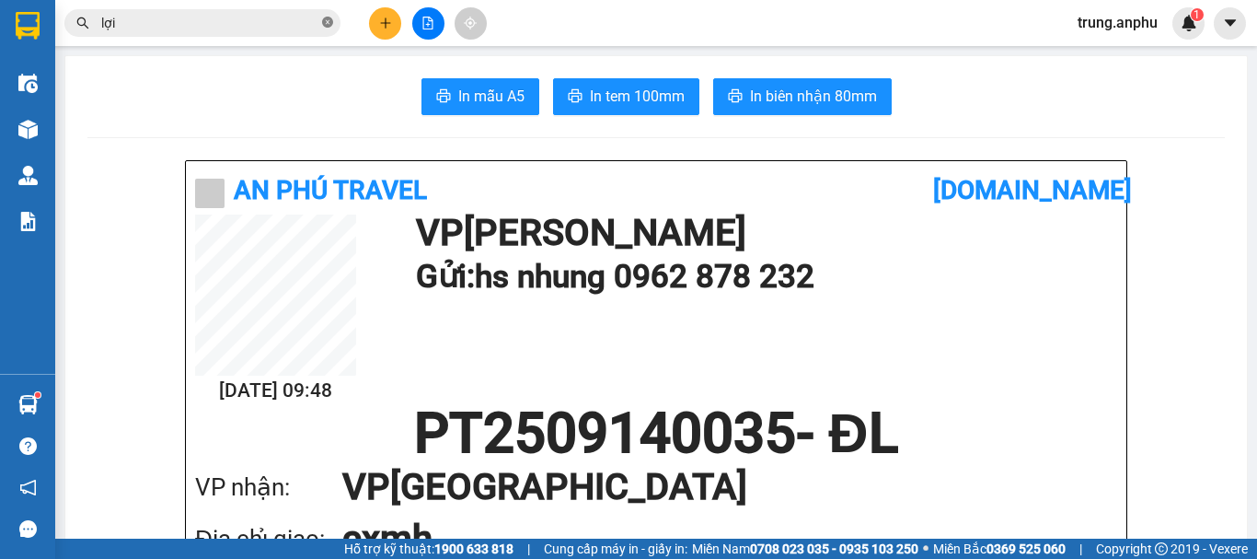
click at [326, 23] on icon "close-circle" at bounding box center [327, 22] width 11 height 11
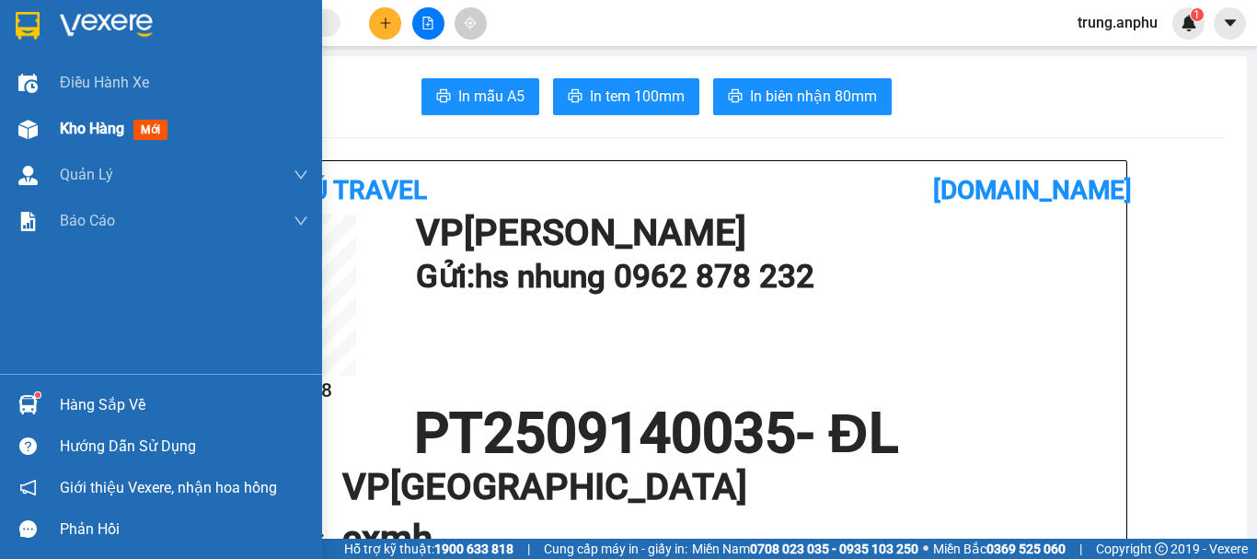
click at [92, 126] on span "Kho hàng" at bounding box center [92, 128] width 64 height 17
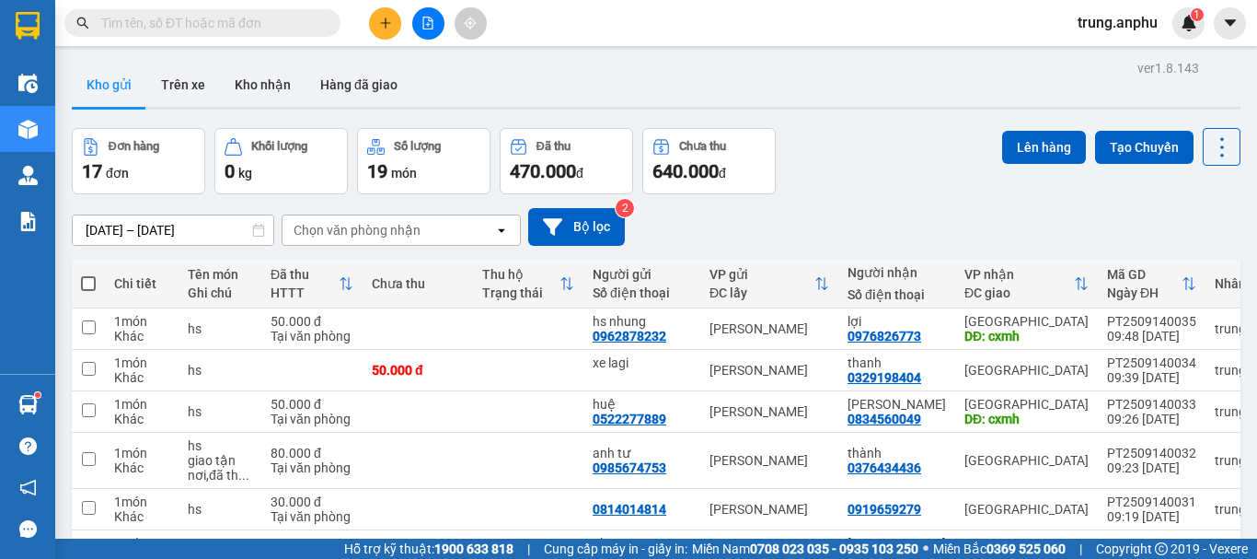
click at [89, 282] on span at bounding box center [88, 283] width 15 height 15
click at [88, 274] on input "checkbox" at bounding box center [88, 274] width 0 height 0
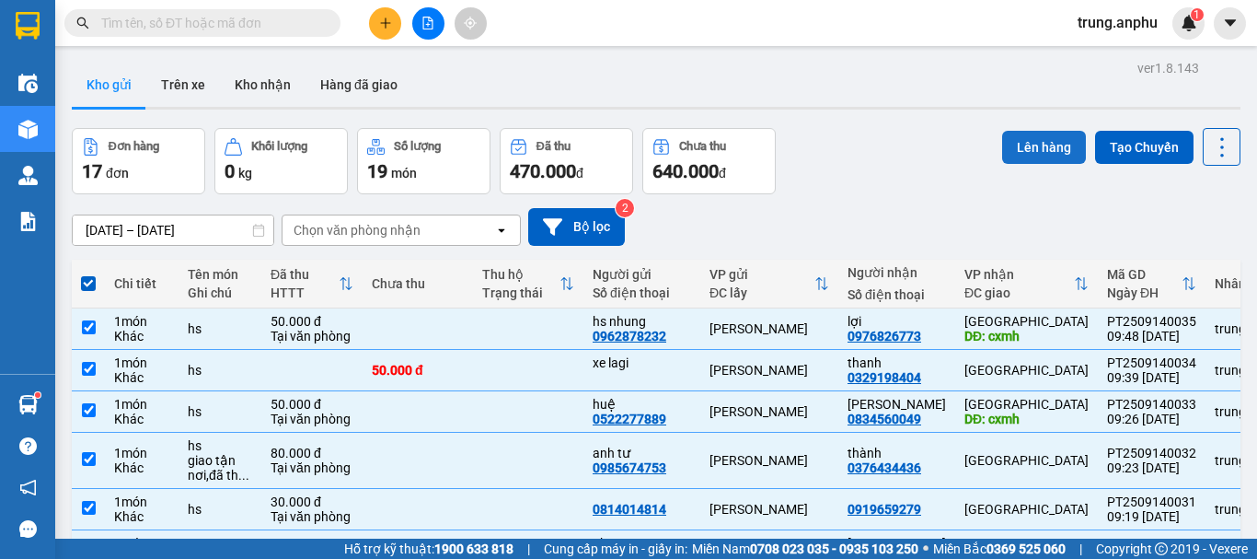
click at [1008, 144] on button "Lên hàng" at bounding box center [1044, 147] width 84 height 33
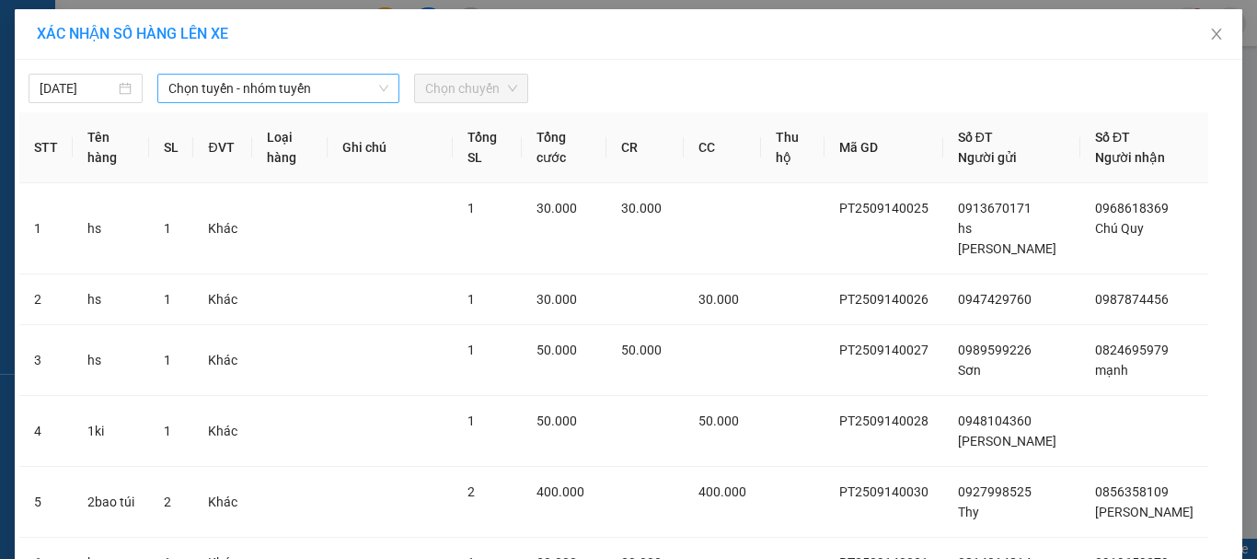
click at [250, 91] on span "Chọn tuyến - nhóm tuyến" at bounding box center [278, 89] width 220 height 28
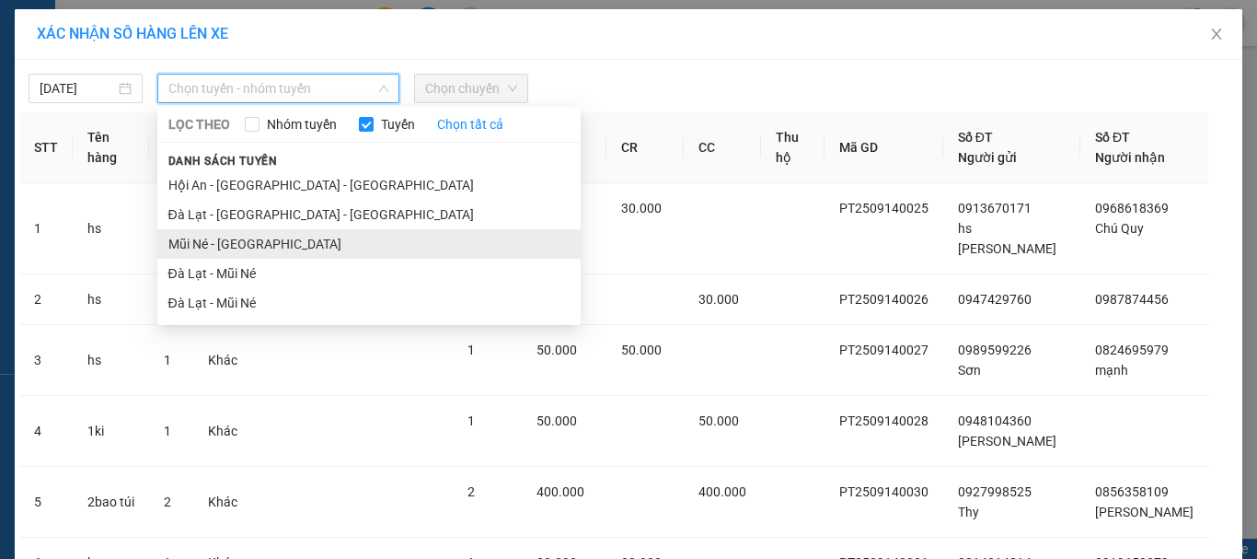
click at [205, 248] on li "Mũi Né - [GEOGRAPHIC_DATA]" at bounding box center [368, 243] width 423 height 29
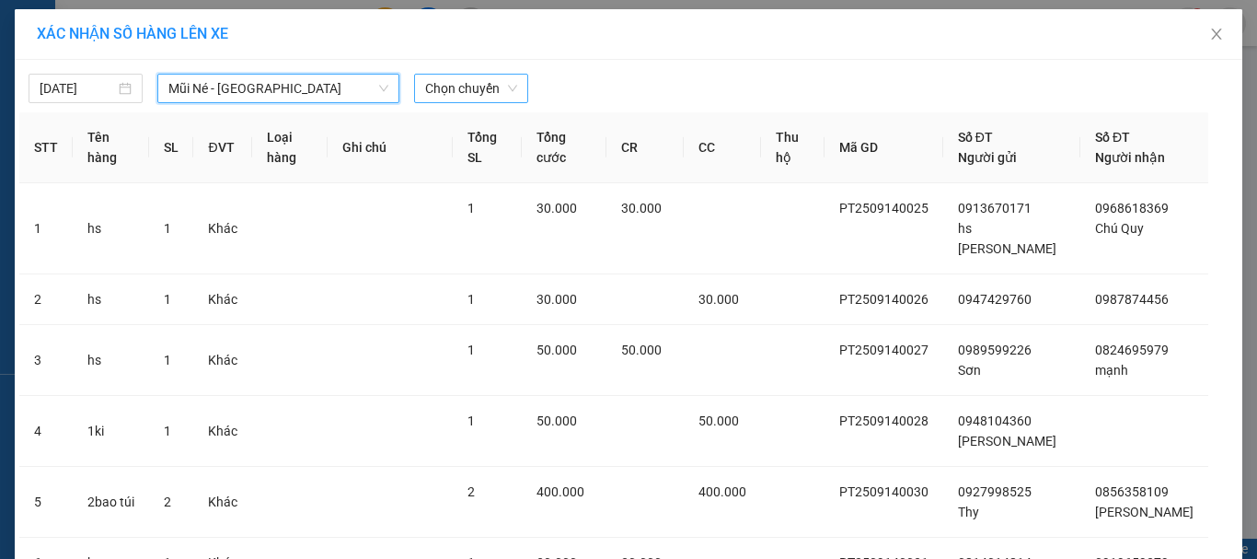
click at [464, 94] on span "Chọn chuyến" at bounding box center [471, 89] width 92 height 28
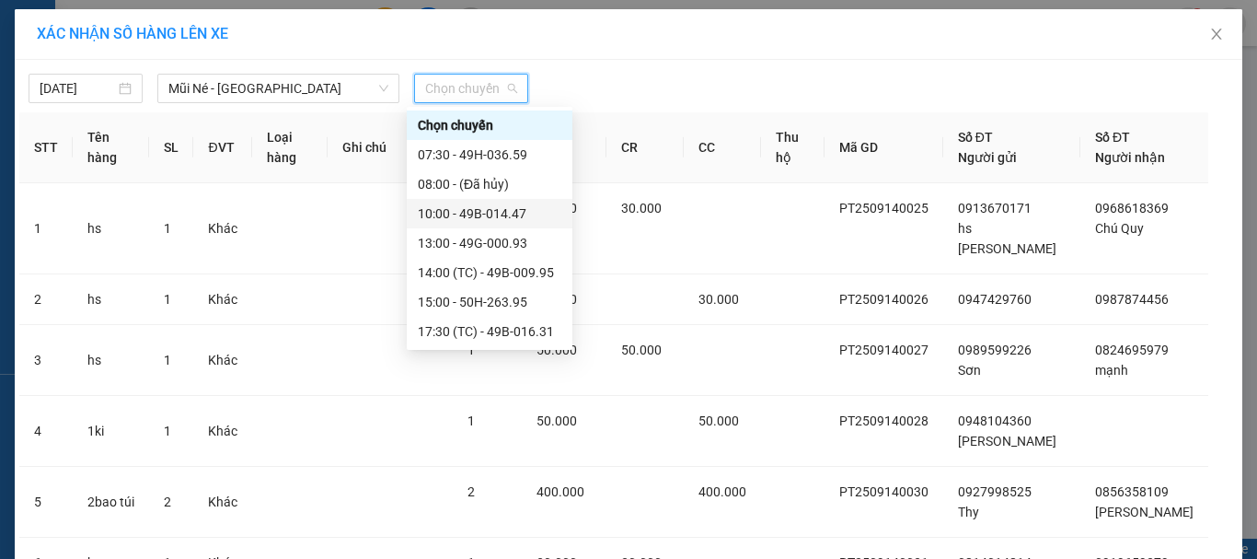
click at [462, 211] on div "10:00 - 49B-014.47" at bounding box center [490, 213] width 144 height 20
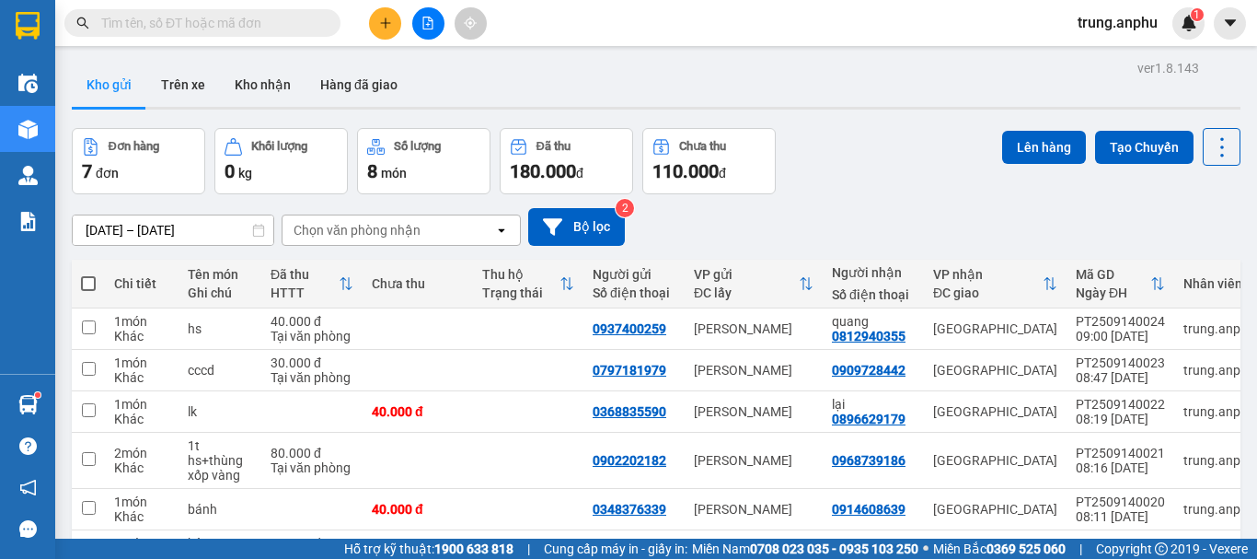
click at [89, 276] on span at bounding box center [88, 283] width 15 height 15
click at [88, 274] on input "checkbox" at bounding box center [88, 274] width 0 height 0
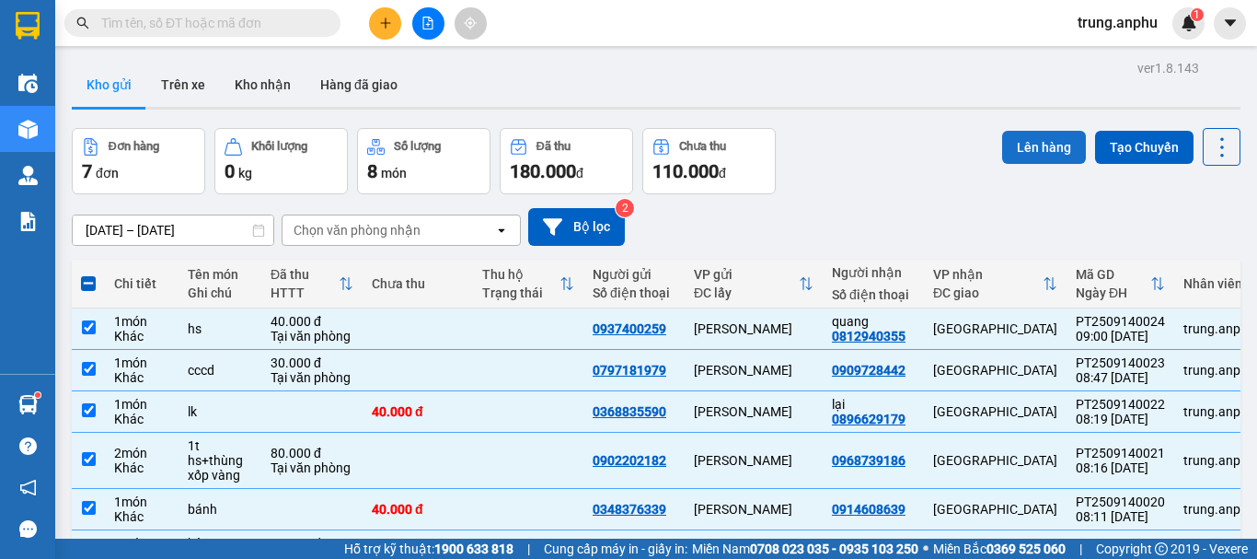
click at [1029, 137] on button "Lên hàng" at bounding box center [1044, 147] width 84 height 33
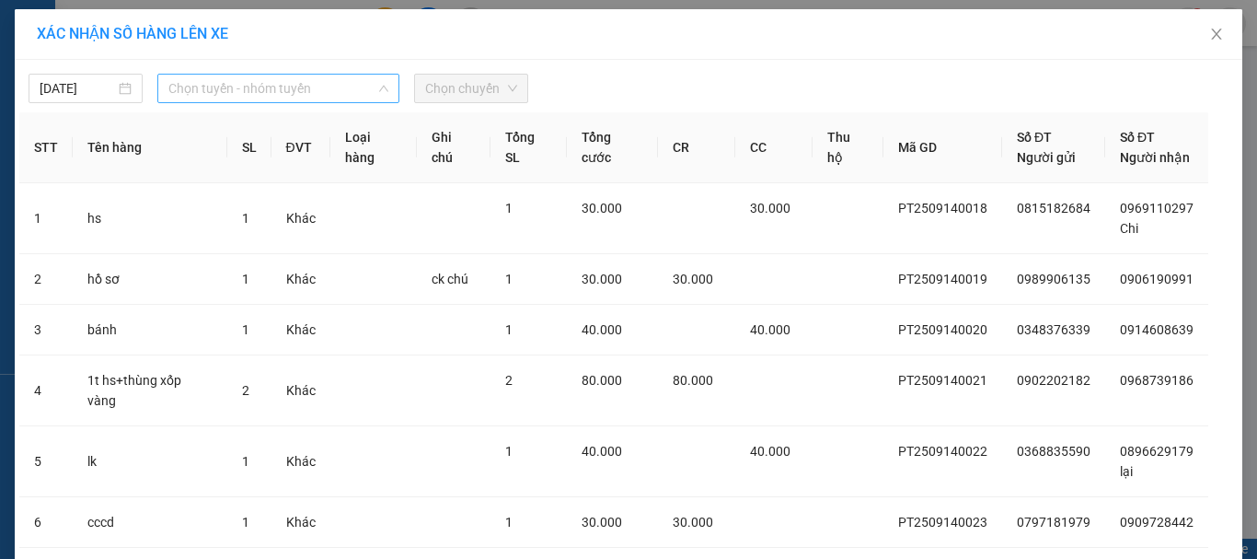
click at [362, 92] on span "Chọn tuyến - nhóm tuyến" at bounding box center [278, 89] width 220 height 28
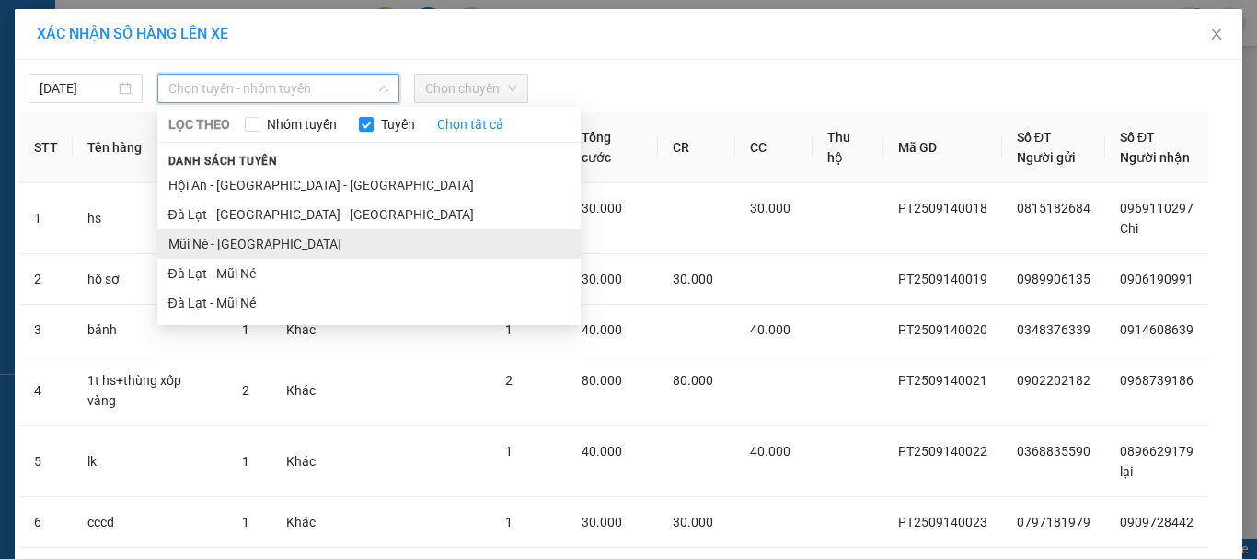
click at [222, 239] on li "Mũi Né - [GEOGRAPHIC_DATA]" at bounding box center [368, 243] width 423 height 29
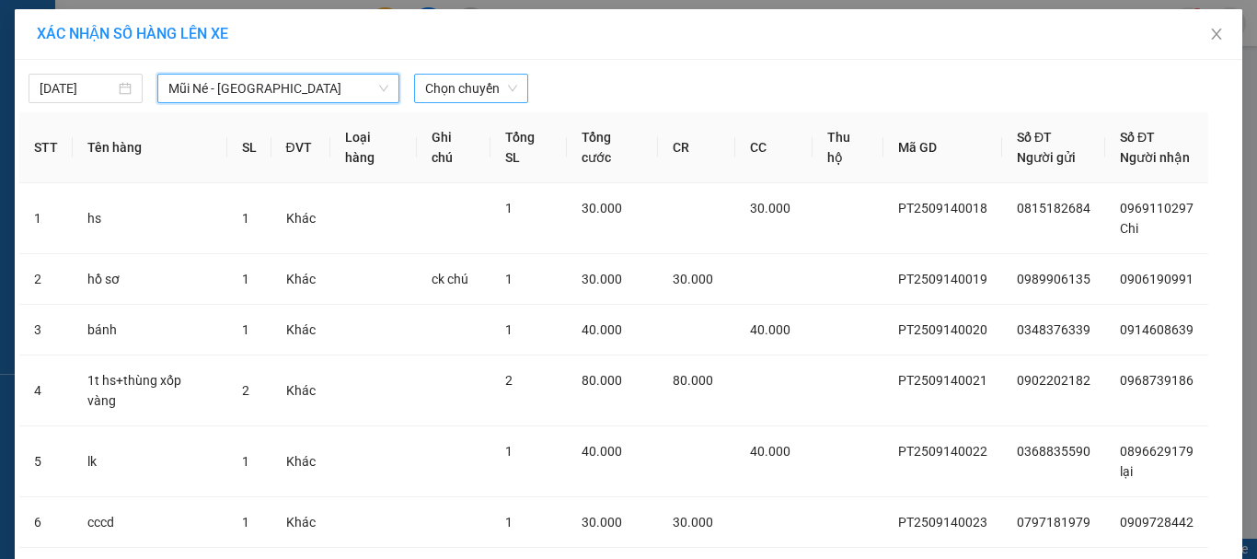
click at [480, 83] on span "Chọn chuyến" at bounding box center [471, 89] width 92 height 28
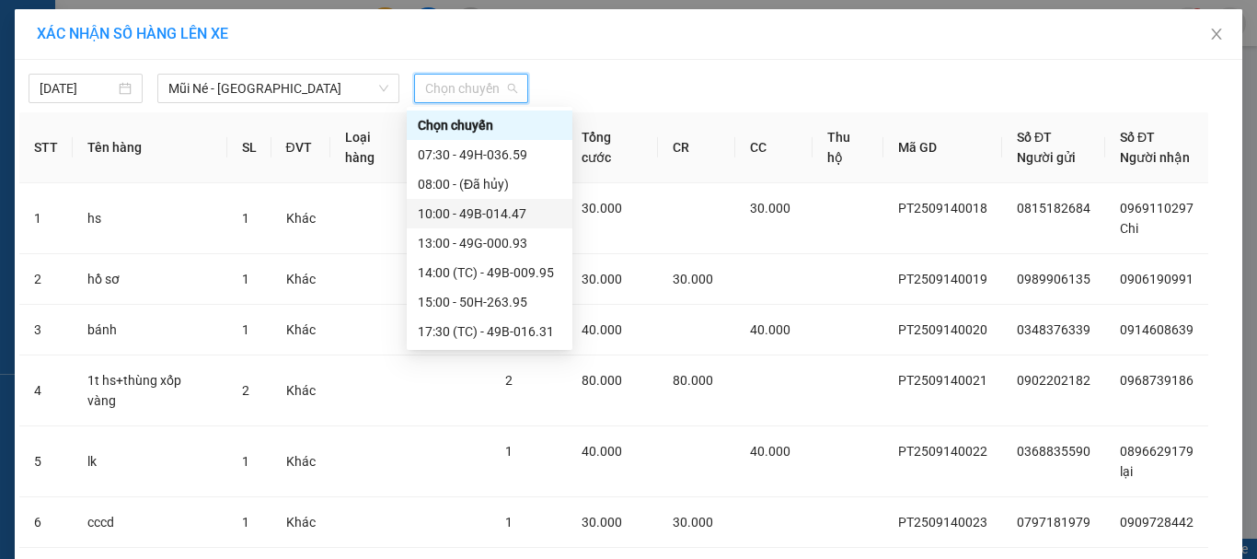
click at [475, 217] on div "10:00 - 49B-014.47" at bounding box center [490, 213] width 144 height 20
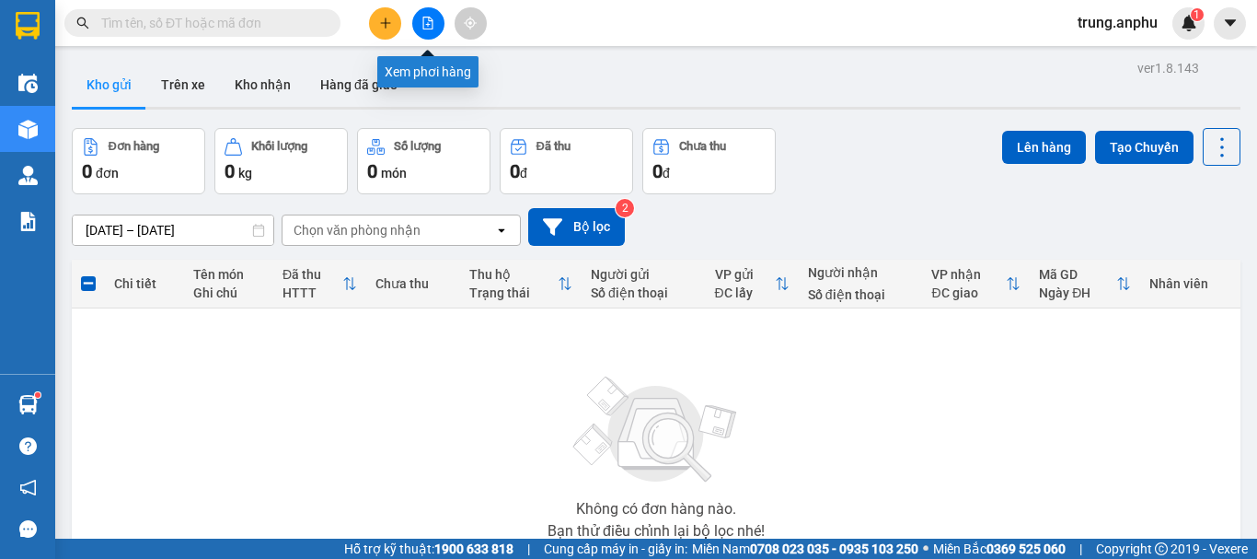
click at [426, 22] on icon "file-add" at bounding box center [428, 23] width 13 height 13
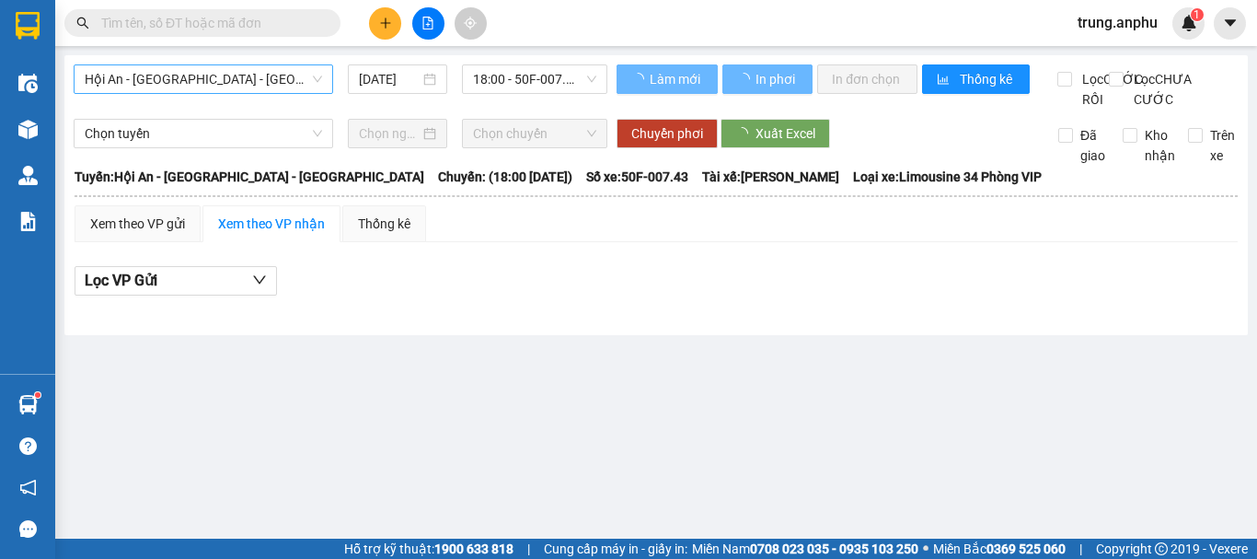
click at [295, 79] on span "Hội An - [GEOGRAPHIC_DATA] - [GEOGRAPHIC_DATA]" at bounding box center [203, 79] width 237 height 28
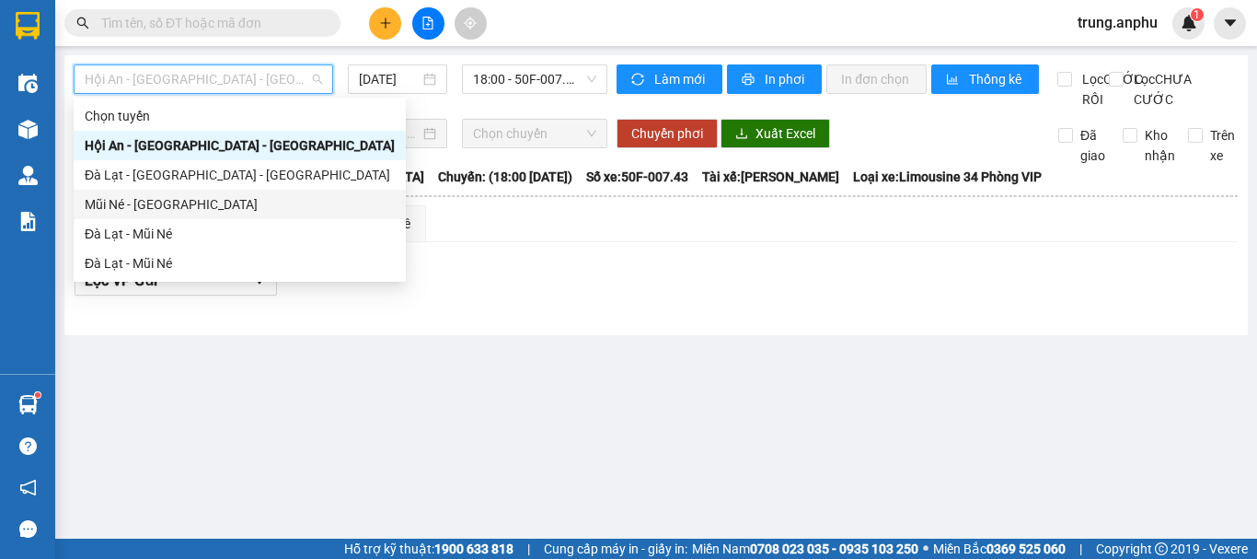
click at [151, 209] on div "Mũi Né - [GEOGRAPHIC_DATA]" at bounding box center [240, 204] width 310 height 20
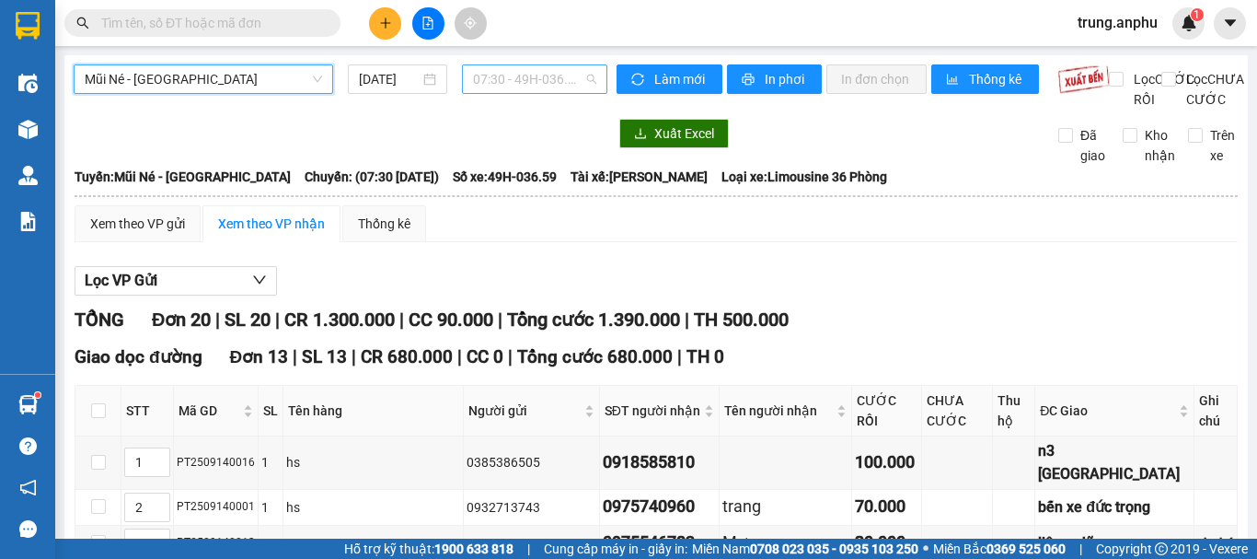
click at [563, 85] on span "07:30 - 49H-036.59" at bounding box center [534, 79] width 123 height 28
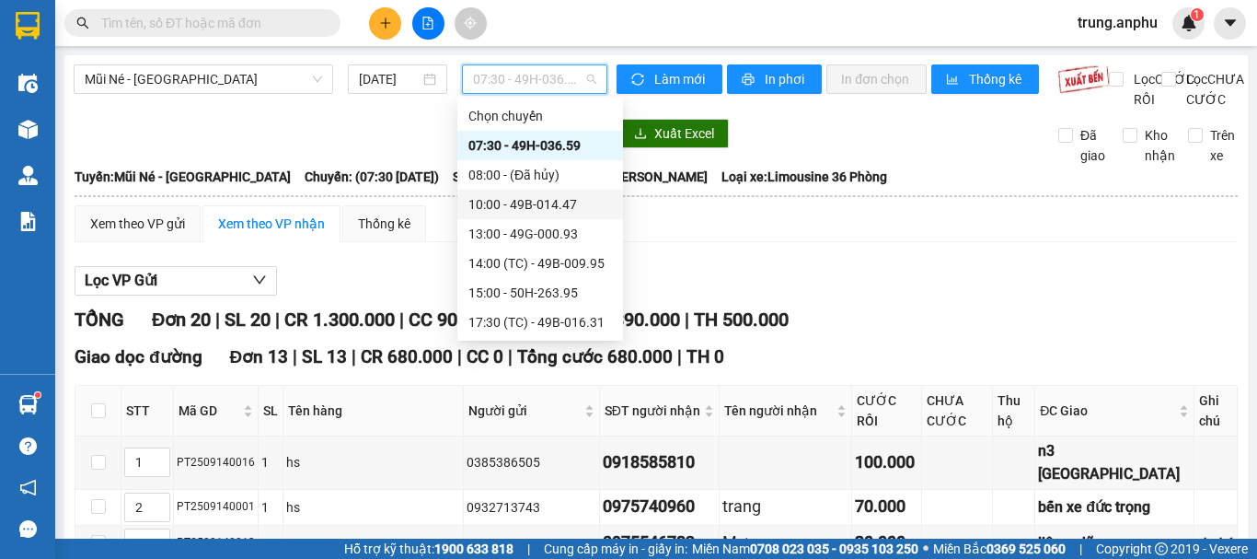
click at [529, 203] on div "10:00 - 49B-014.47" at bounding box center [540, 204] width 144 height 20
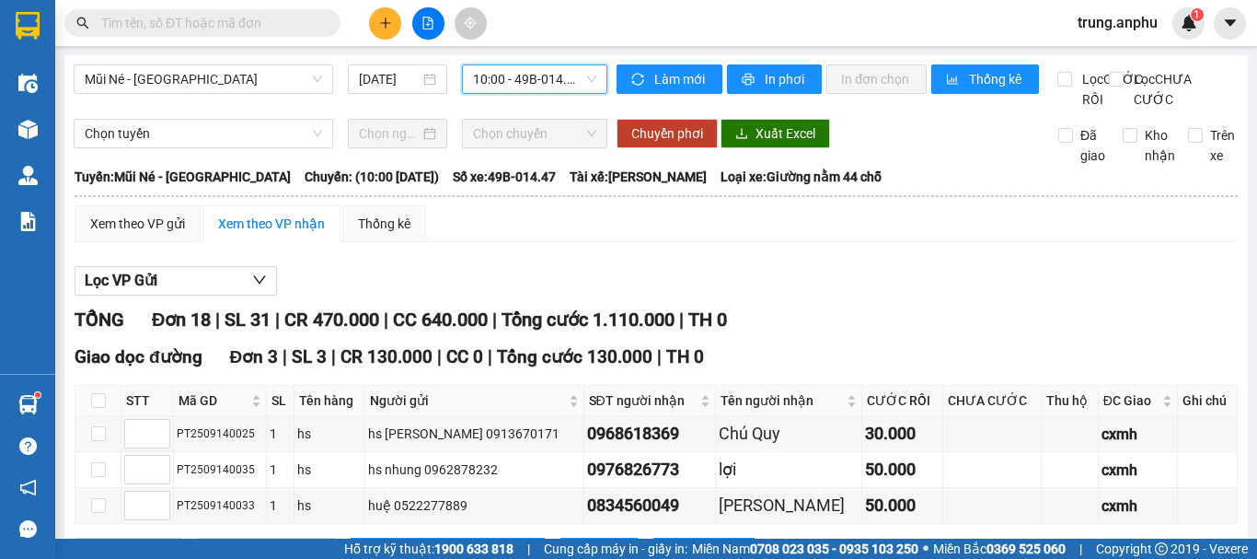
click at [486, 83] on span "10:00 - 49B-014.47" at bounding box center [534, 79] width 123 height 28
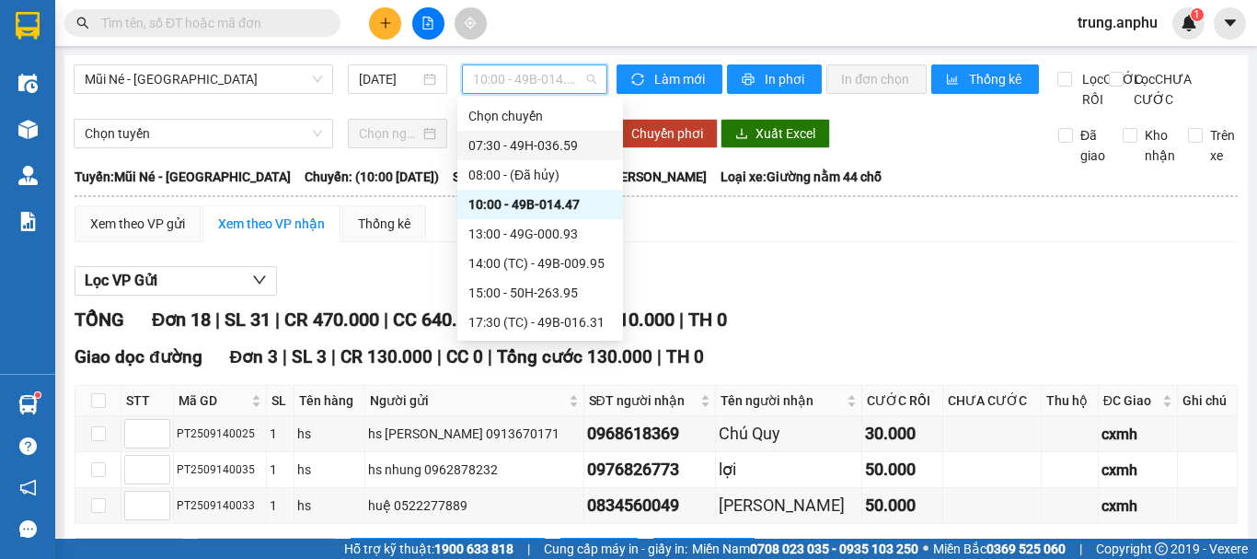
click at [509, 149] on div "07:30 - 49H-036.59" at bounding box center [540, 145] width 144 height 20
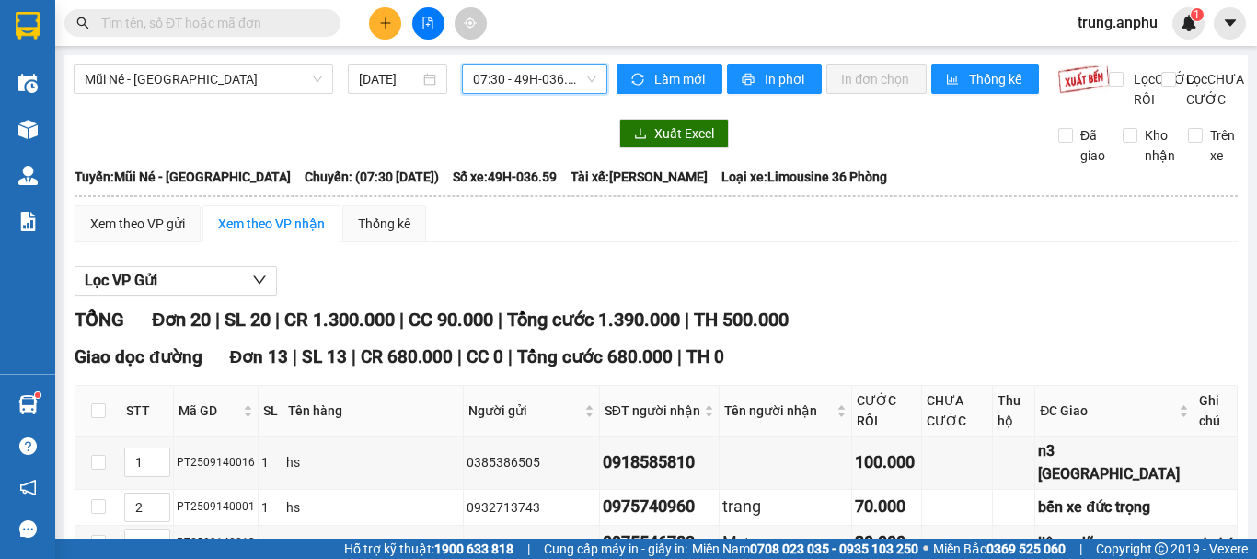
click at [376, 12] on button at bounding box center [385, 23] width 32 height 32
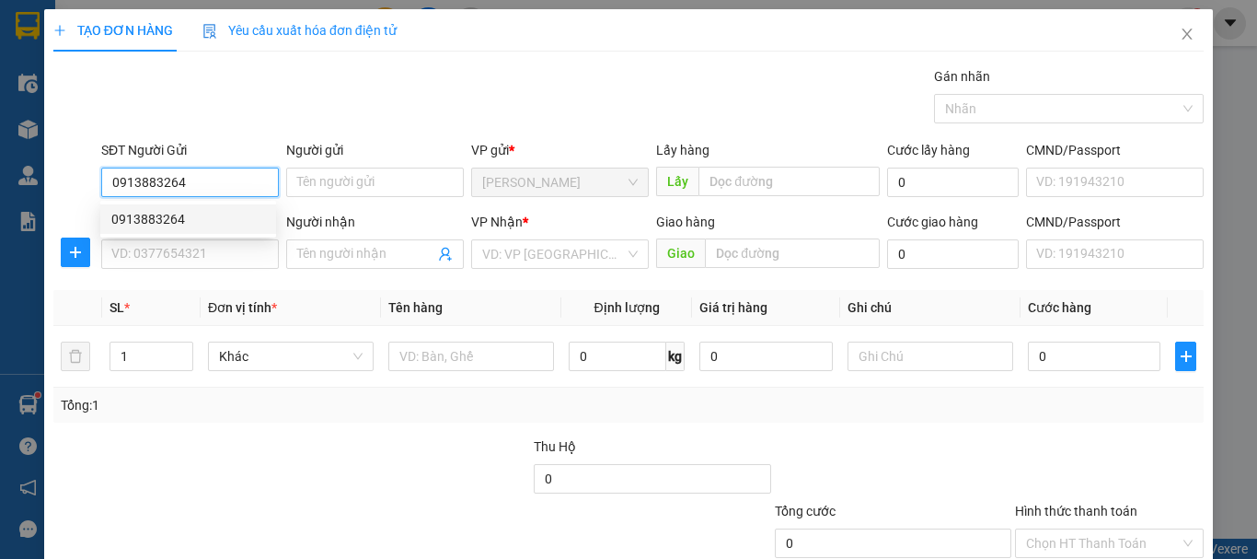
click at [141, 209] on div "0913883264" at bounding box center [188, 219] width 154 height 20
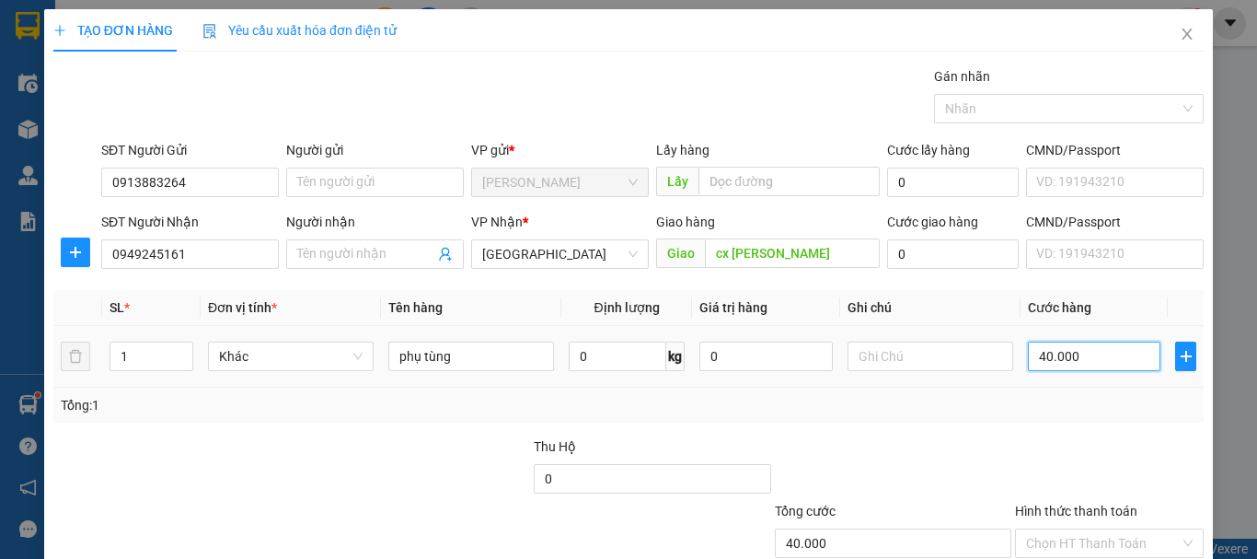
click at [1086, 348] on input "40.000" at bounding box center [1094, 355] width 133 height 29
click at [1081, 529] on input "Hình thức thanh toán" at bounding box center [1103, 543] width 154 height 28
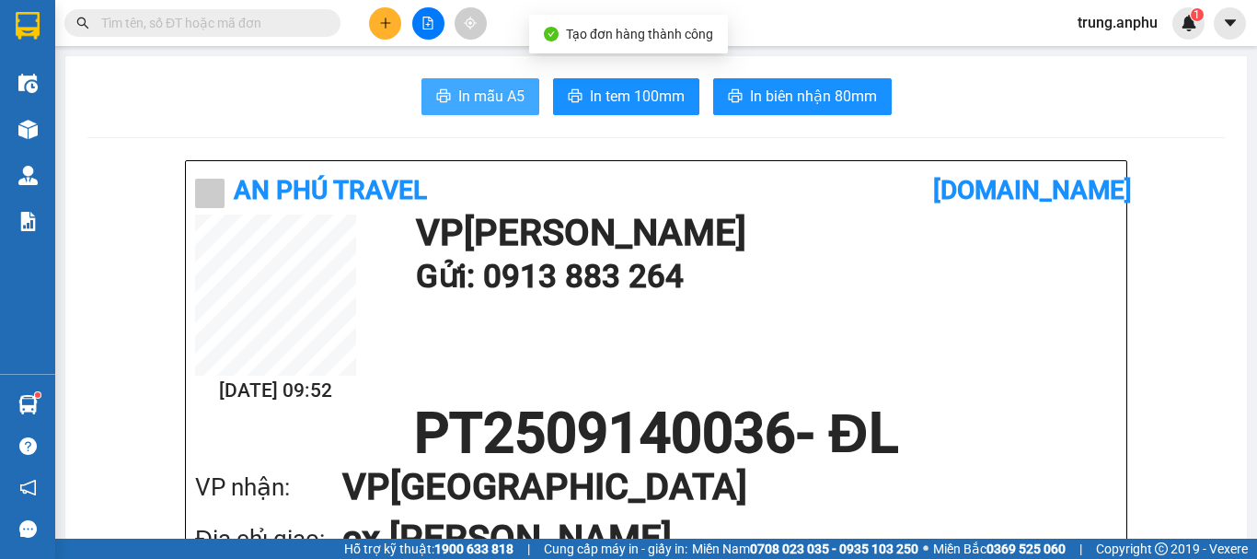
click at [489, 103] on span "In mẫu A5" at bounding box center [491, 96] width 66 height 23
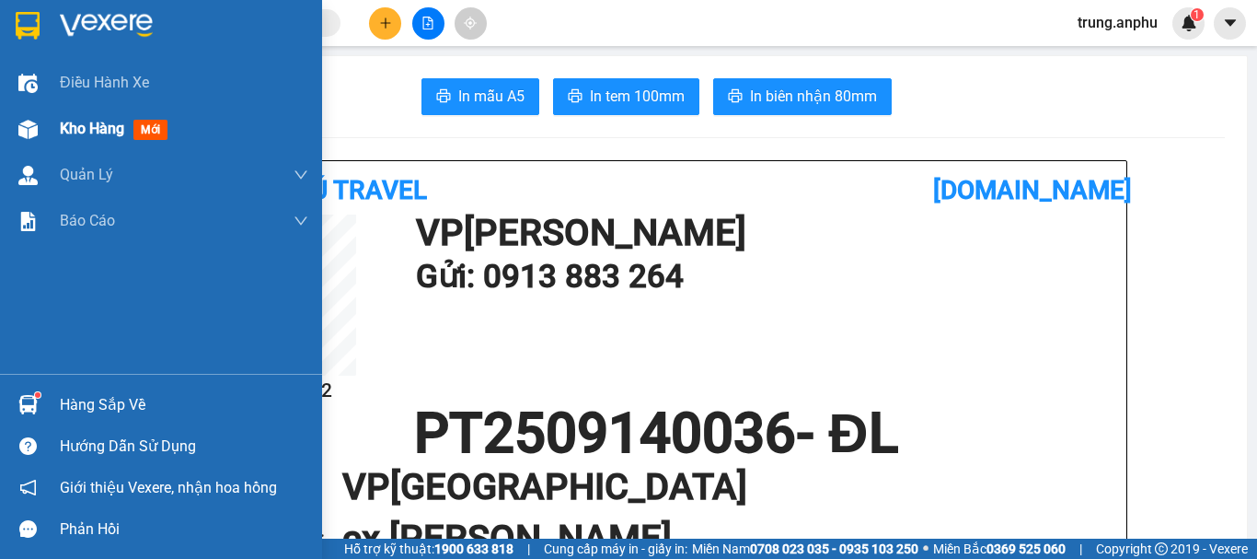
click at [80, 127] on span "Kho hàng" at bounding box center [92, 128] width 64 height 17
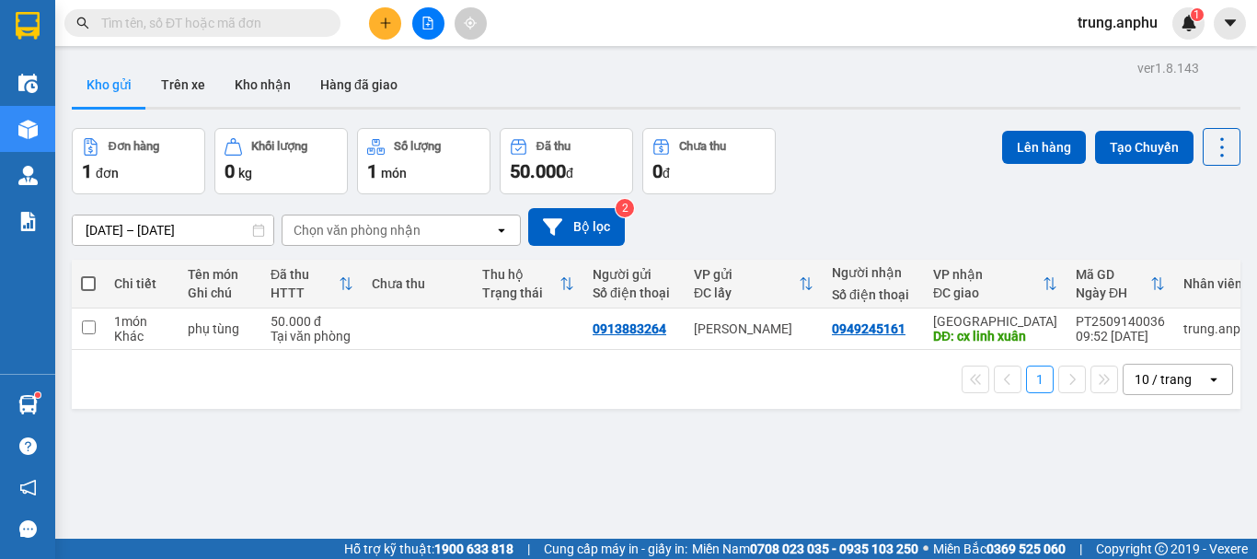
click at [93, 283] on span at bounding box center [88, 283] width 15 height 15
click at [88, 274] on input "checkbox" at bounding box center [88, 274] width 0 height 0
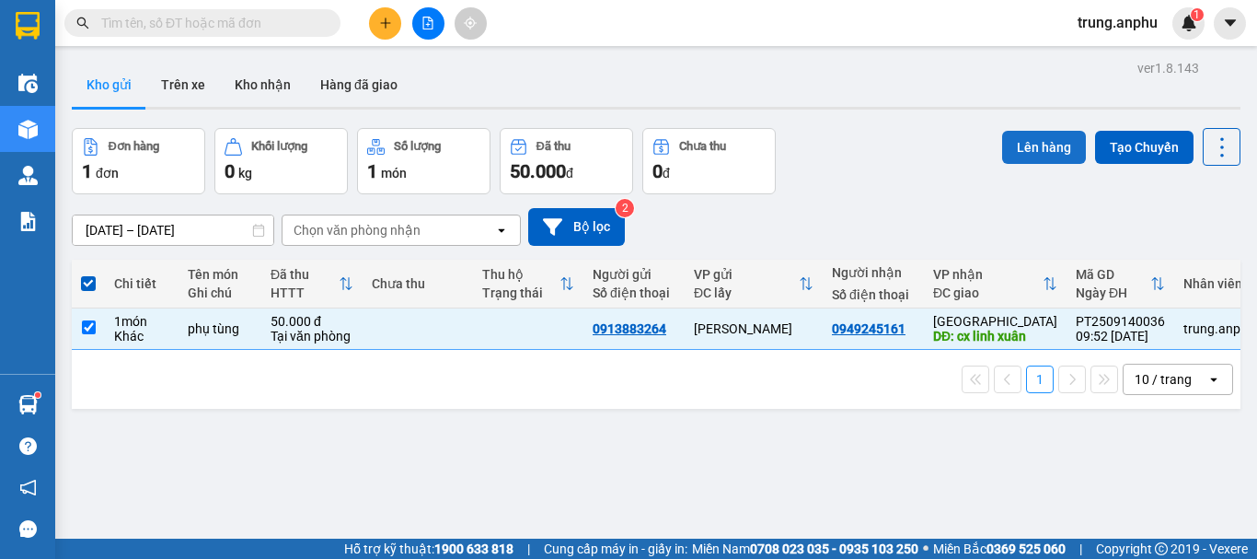
click at [1021, 151] on button "Lên hàng" at bounding box center [1044, 147] width 84 height 33
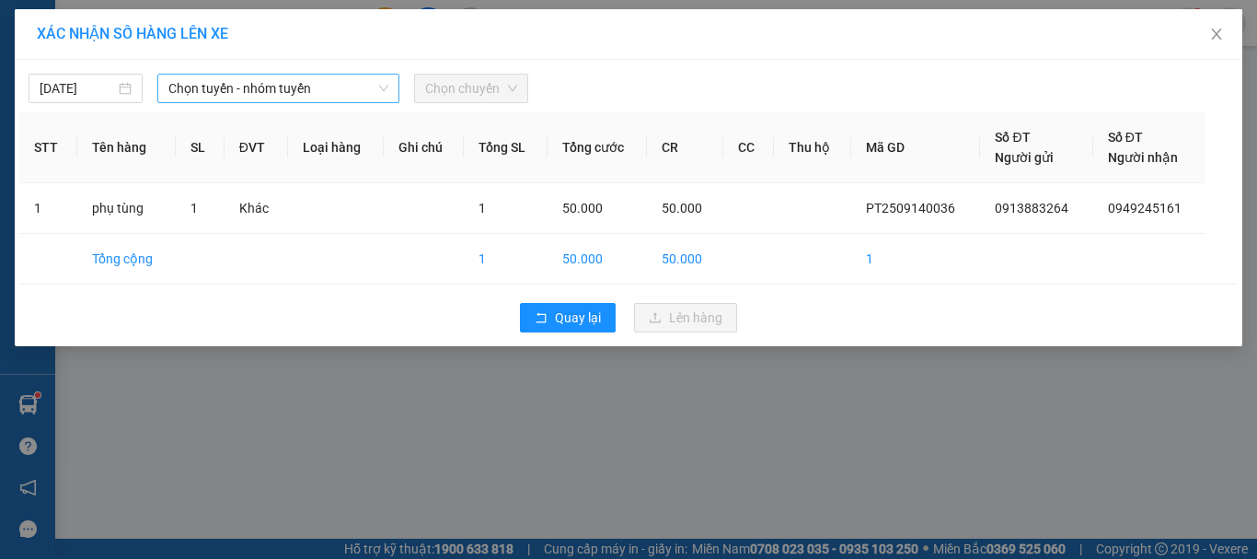
click at [286, 87] on span "Chọn tuyến - nhóm tuyến" at bounding box center [278, 89] width 220 height 28
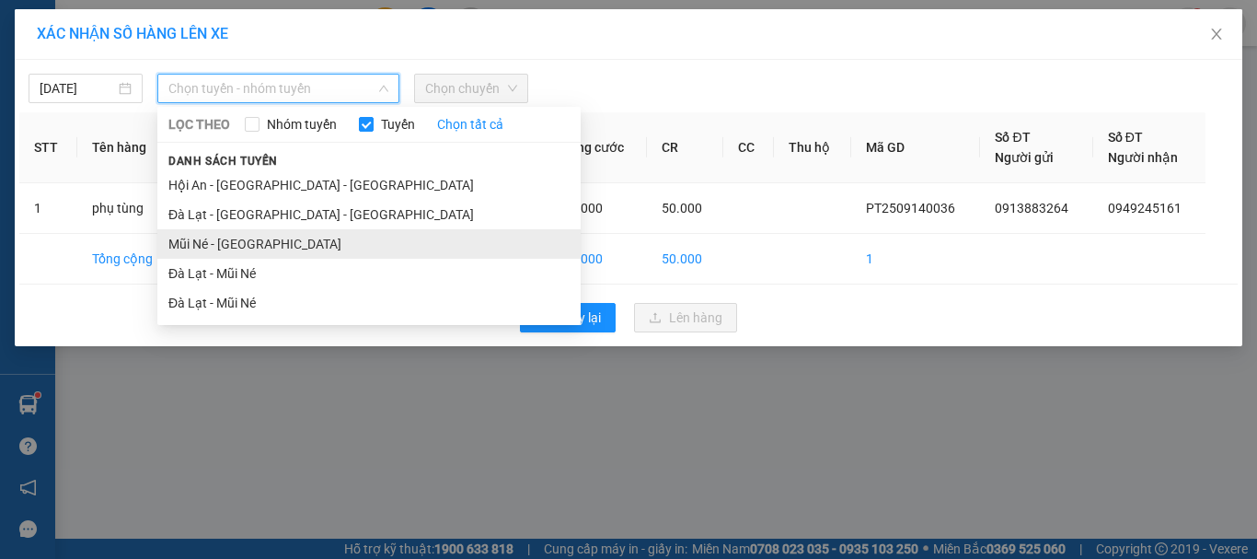
click at [220, 237] on li "Mũi Né - [GEOGRAPHIC_DATA]" at bounding box center [368, 243] width 423 height 29
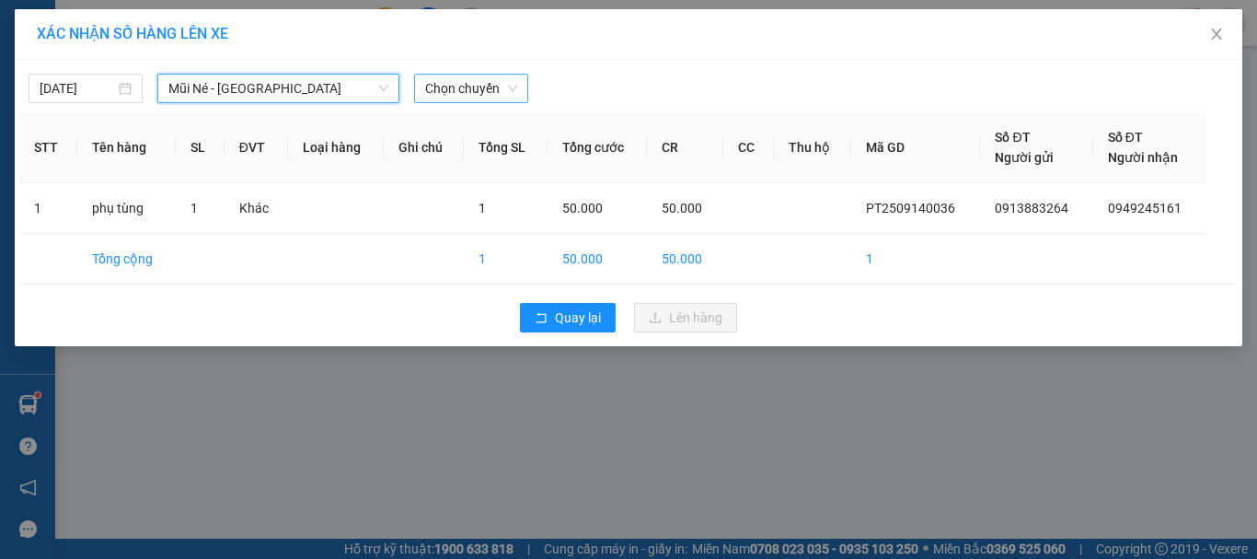
click at [492, 94] on span "Chọn chuyến" at bounding box center [471, 89] width 92 height 28
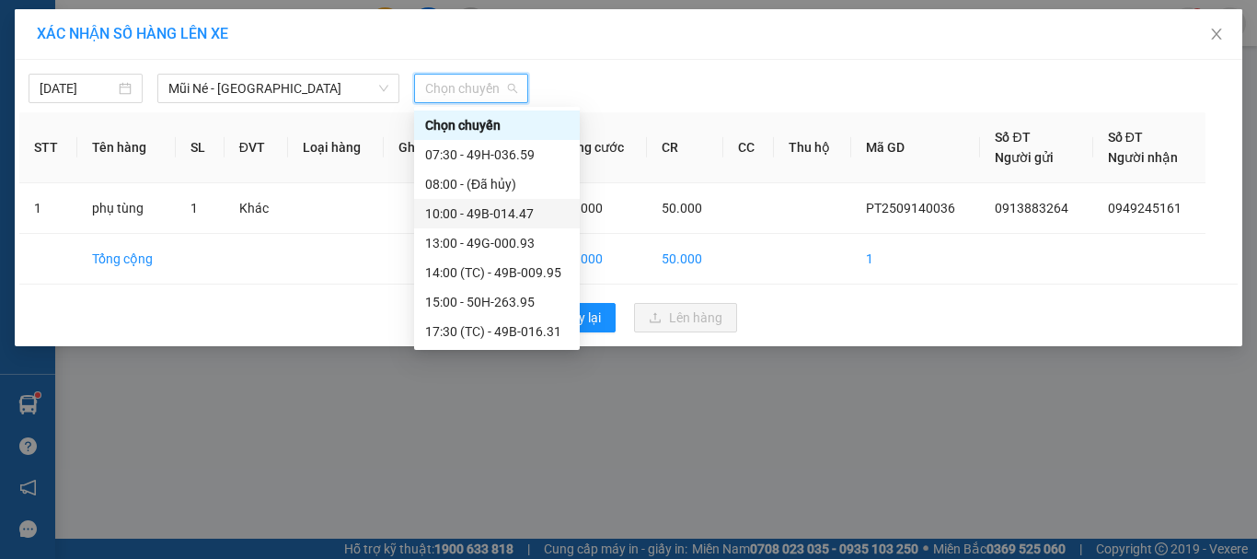
click at [494, 214] on div "10:00 - 49B-014.47" at bounding box center [497, 213] width 144 height 20
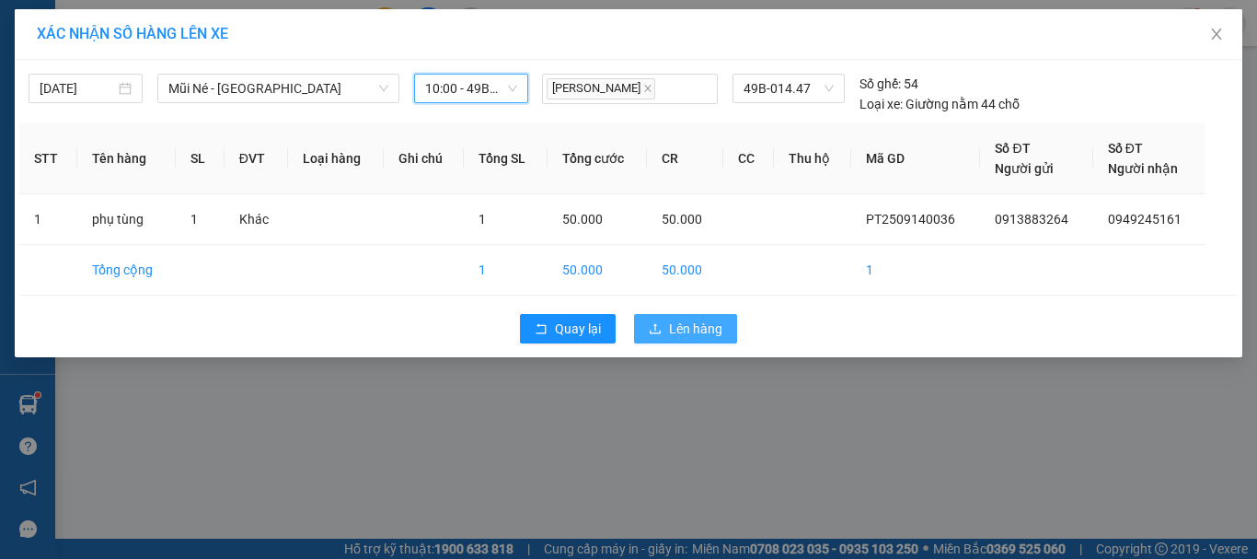
click at [663, 320] on button "Lên hàng" at bounding box center [685, 328] width 103 height 29
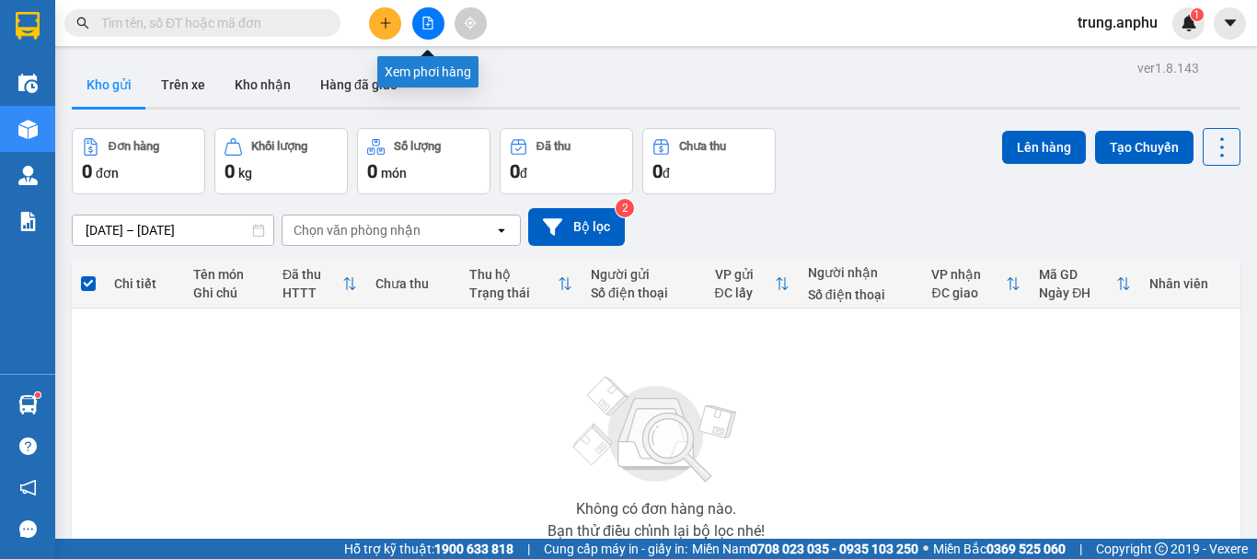
click at [433, 23] on icon "file-add" at bounding box center [428, 23] width 10 height 13
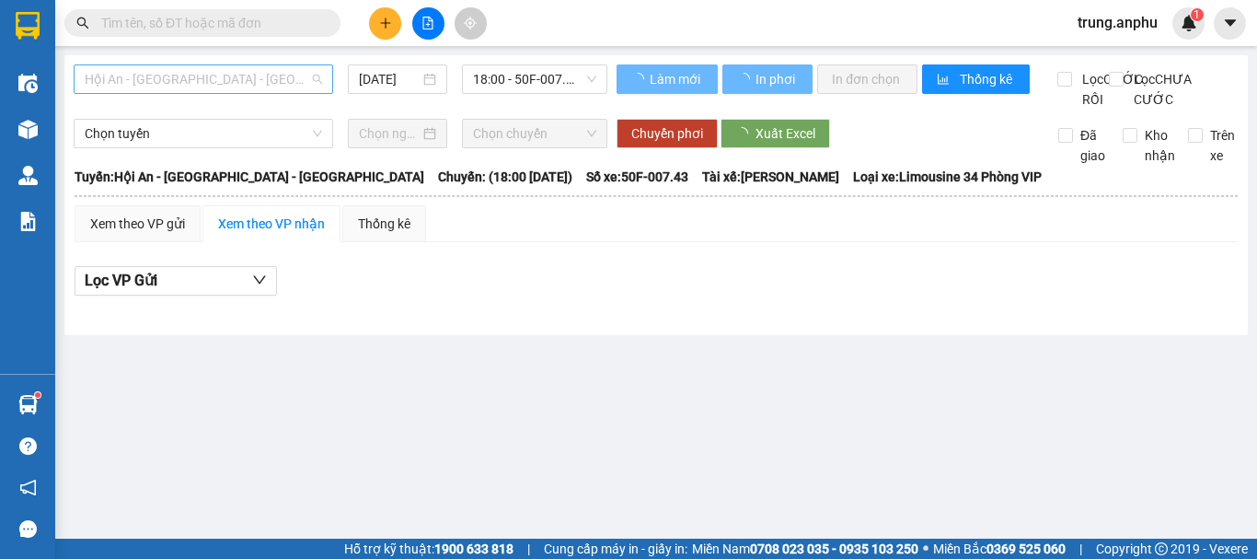
click at [299, 78] on span "Hội An - [GEOGRAPHIC_DATA] - [GEOGRAPHIC_DATA]" at bounding box center [203, 79] width 237 height 28
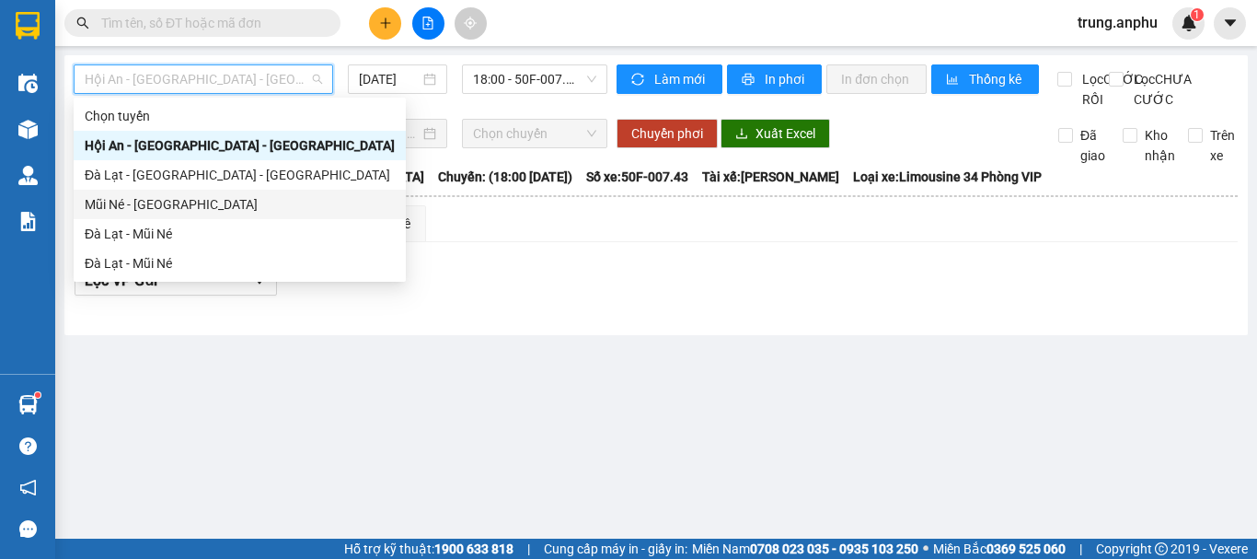
click at [156, 208] on div "Mũi Né - [GEOGRAPHIC_DATA]" at bounding box center [240, 204] width 310 height 20
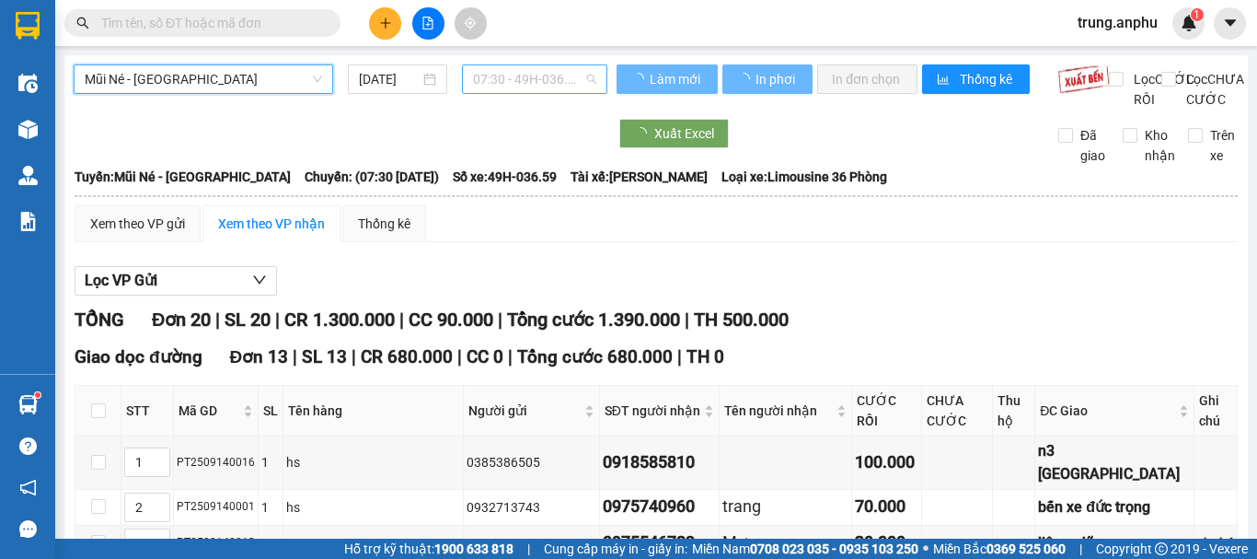
click at [554, 75] on span "07:30 - 49H-036.59" at bounding box center [534, 79] width 123 height 28
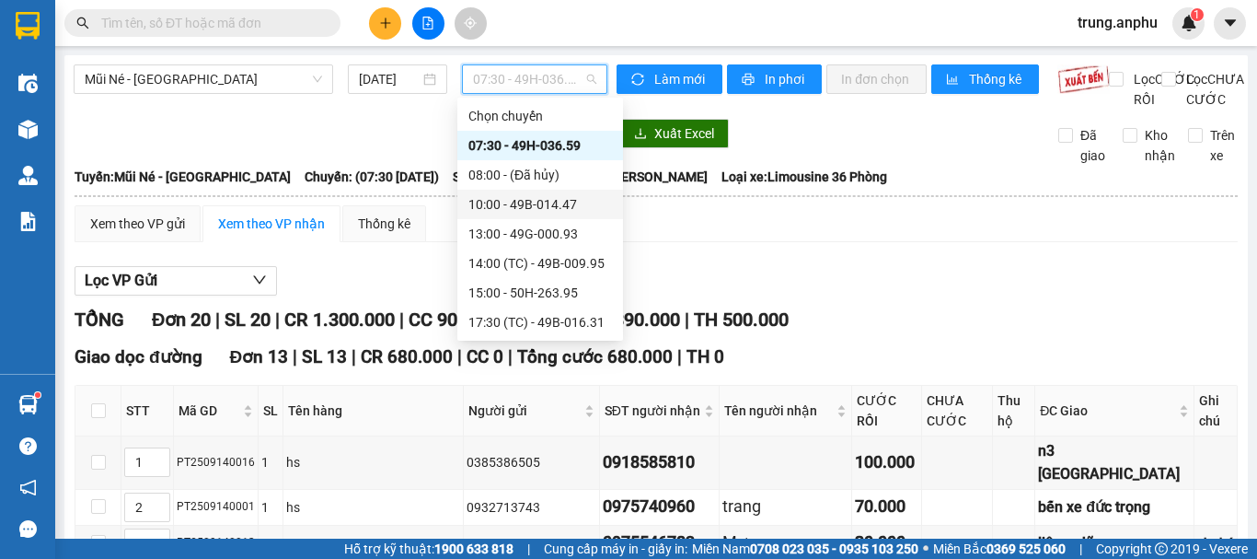
click at [515, 208] on div "10:00 - 49B-014.47" at bounding box center [540, 204] width 144 height 20
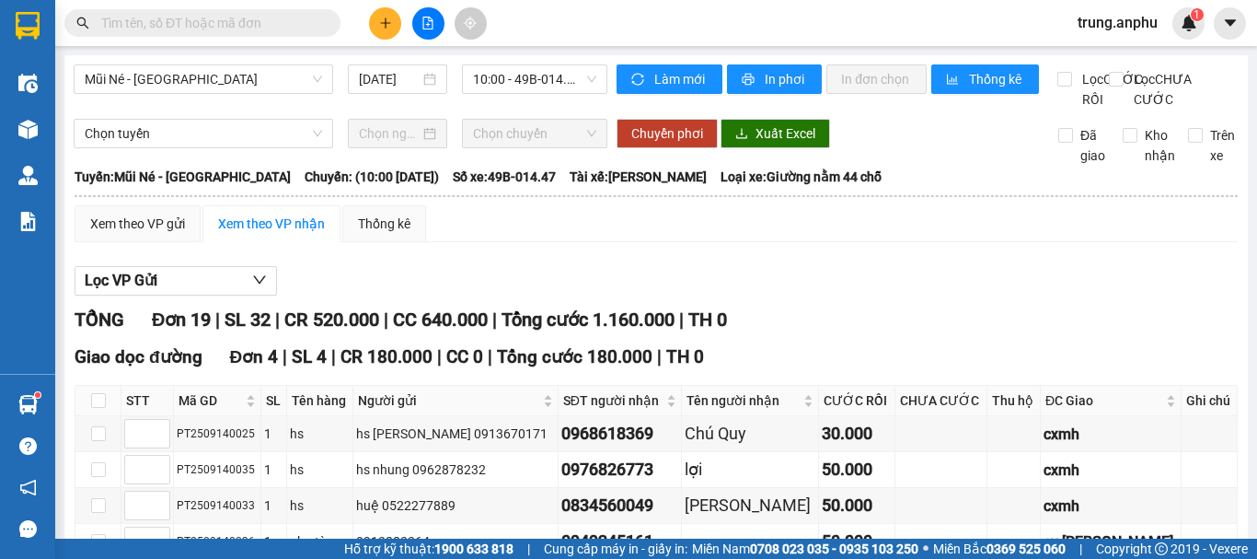
click at [133, 214] on div "Xem theo VP gửi" at bounding box center [137, 224] width 95 height 20
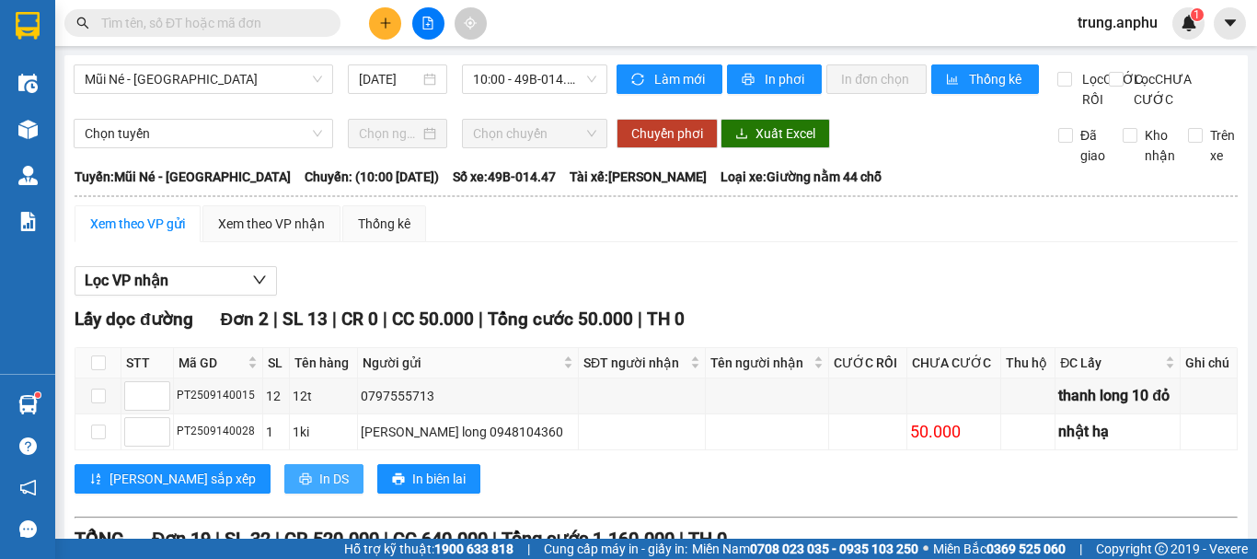
click at [319, 468] on span "In DS" at bounding box center [333, 478] width 29 height 20
click at [283, 214] on div "Xem theo VP nhận" at bounding box center [271, 224] width 107 height 20
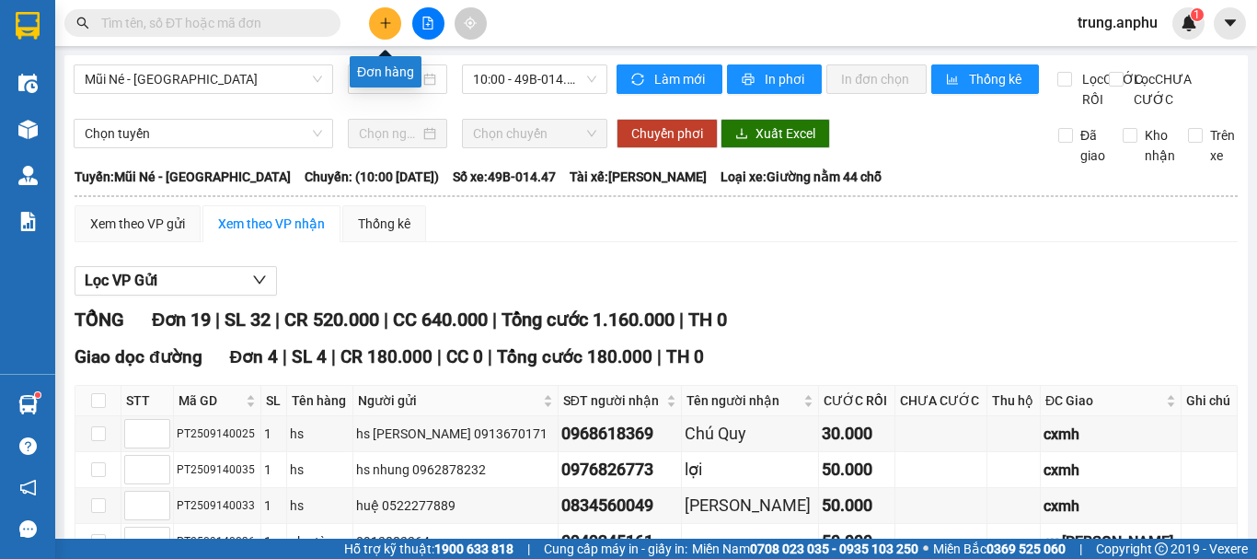
click at [381, 23] on icon "plus" at bounding box center [385, 22] width 10 height 1
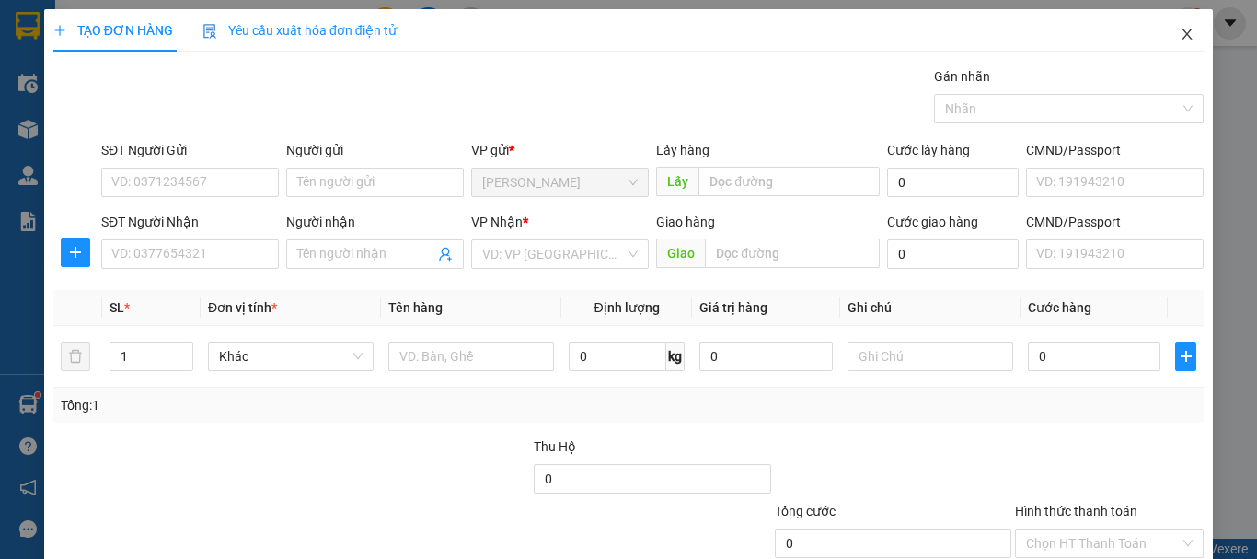
click at [1180, 32] on icon "close" at bounding box center [1187, 34] width 15 height 15
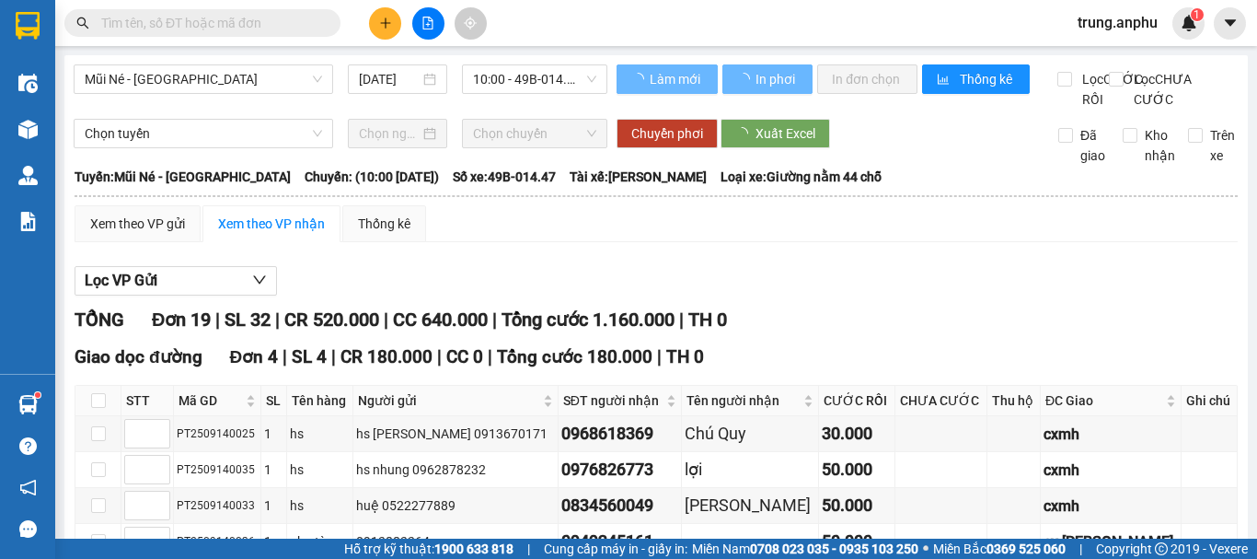
click at [217, 22] on input "text" at bounding box center [209, 23] width 217 height 20
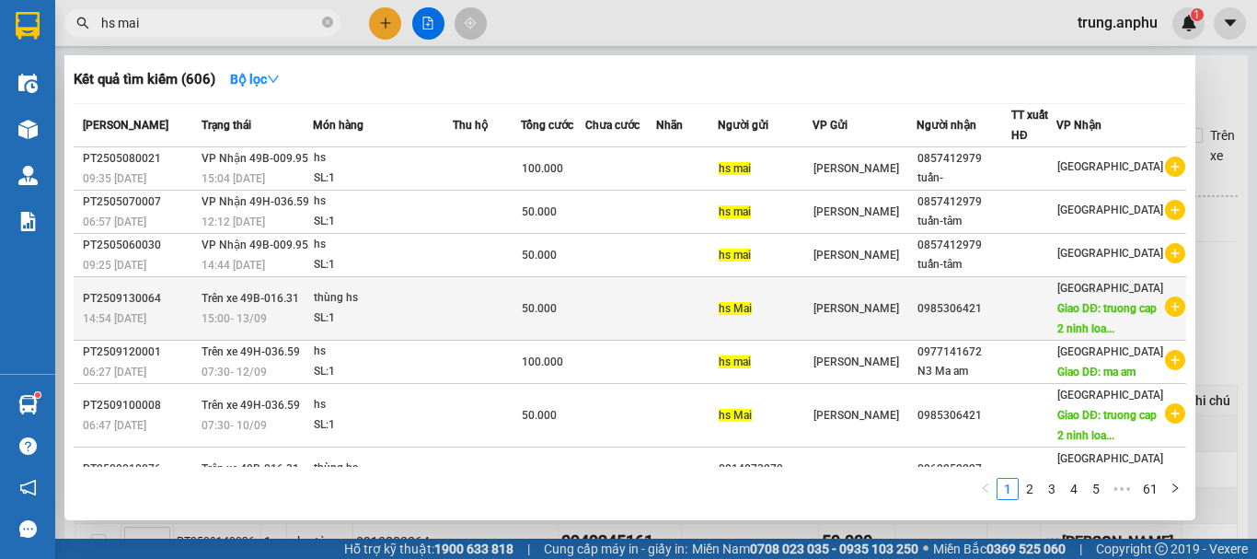
type input "hs mai"
click at [1169, 317] on icon "plus-circle" at bounding box center [1175, 306] width 20 height 20
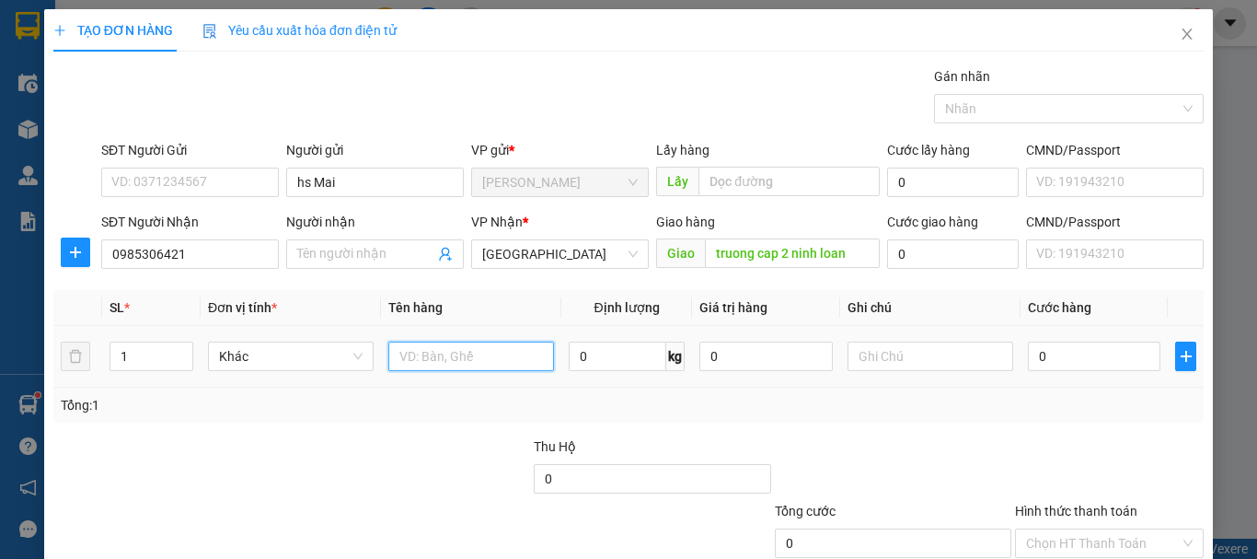
click at [468, 361] on input "text" at bounding box center [471, 355] width 166 height 29
type input "hs"
click at [1060, 358] on input "0" at bounding box center [1094, 355] width 133 height 29
type input "5"
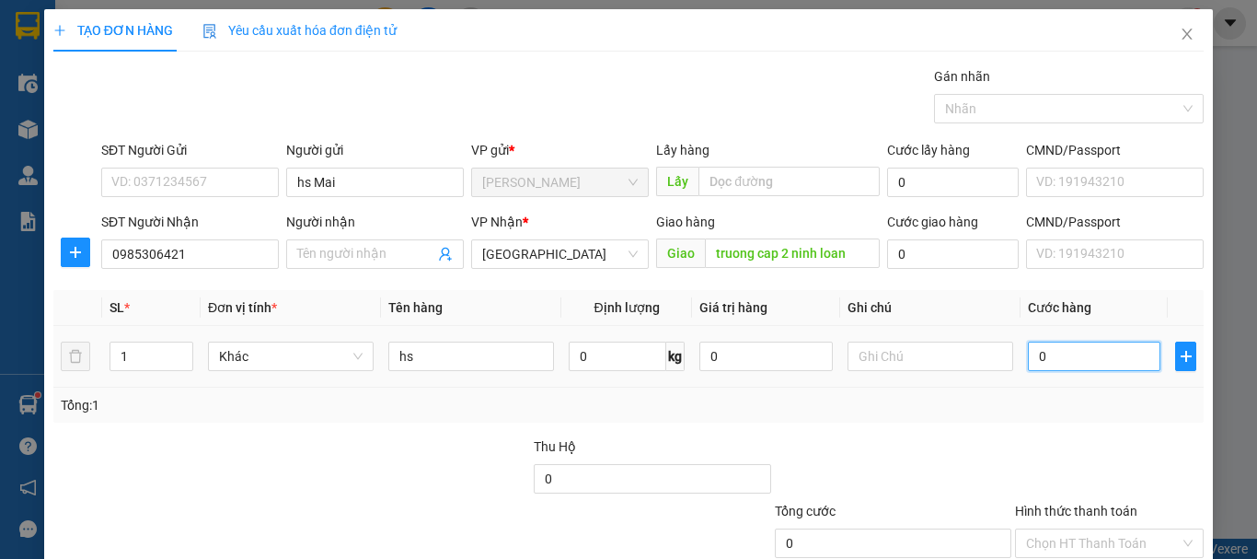
type input "5"
type input "50"
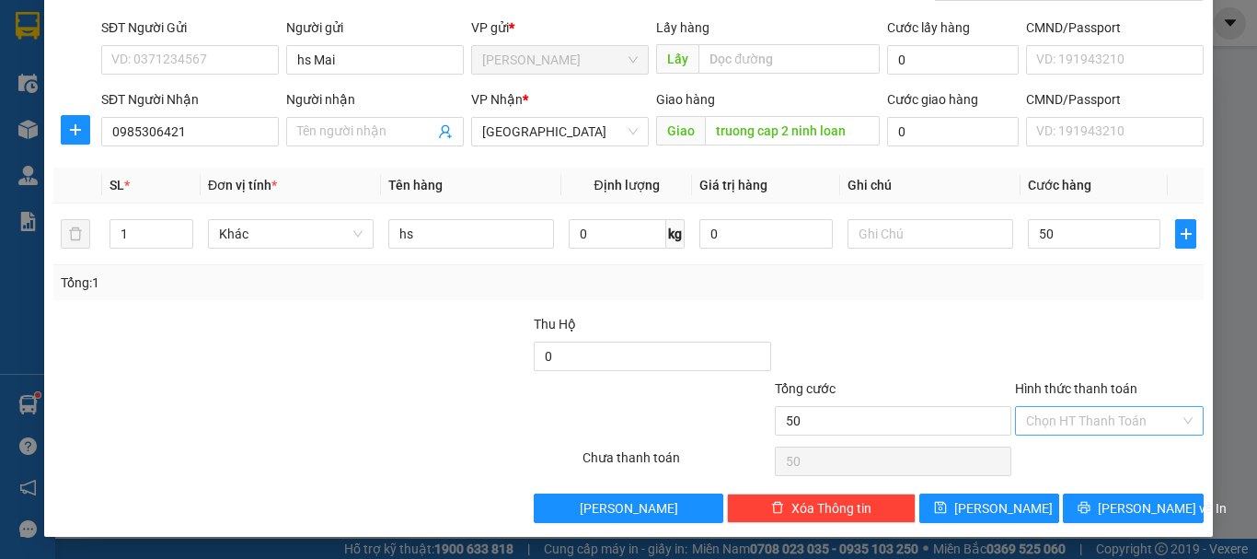
type input "50.000"
click at [1104, 411] on input "Hình thức thanh toán" at bounding box center [1103, 421] width 154 height 28
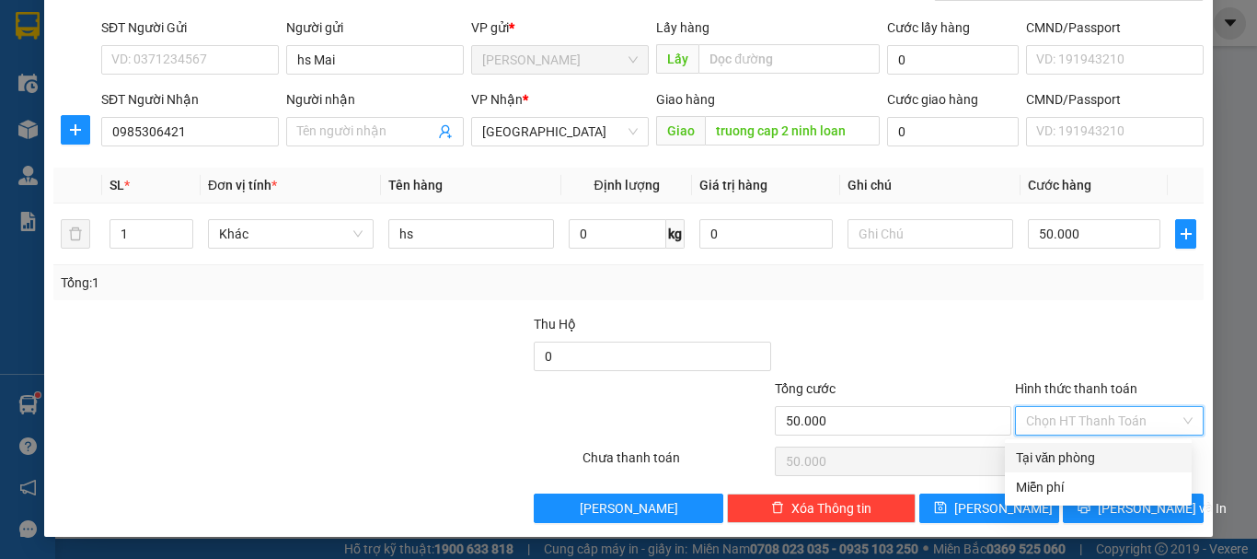
click at [1083, 450] on div "Tại văn phòng" at bounding box center [1098, 457] width 165 height 20
type input "0"
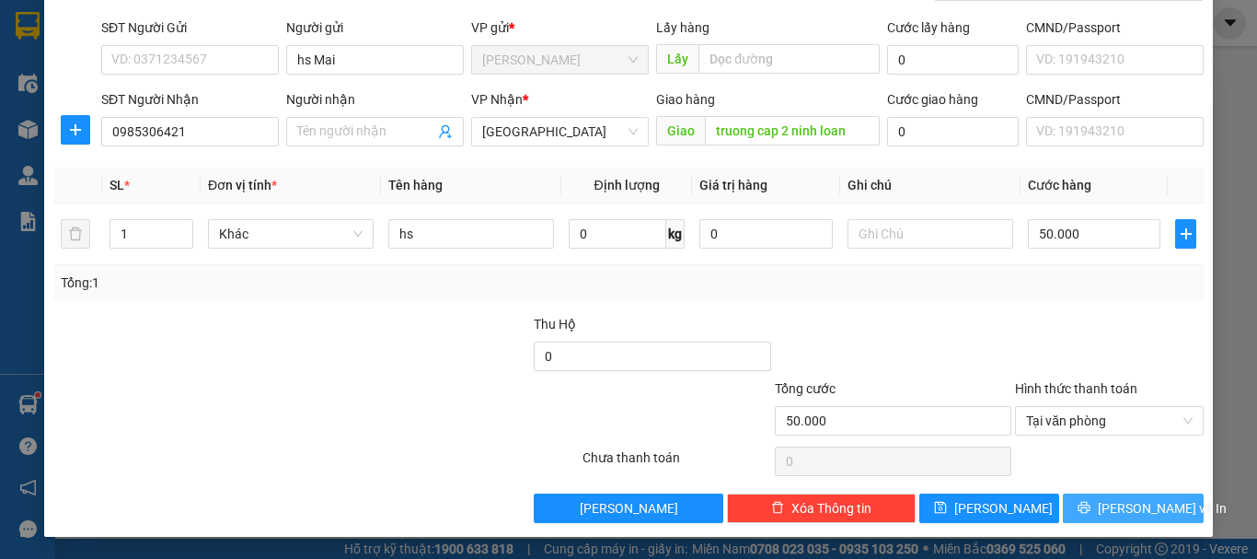
click at [1111, 509] on span "[PERSON_NAME] và In" at bounding box center [1162, 508] width 129 height 20
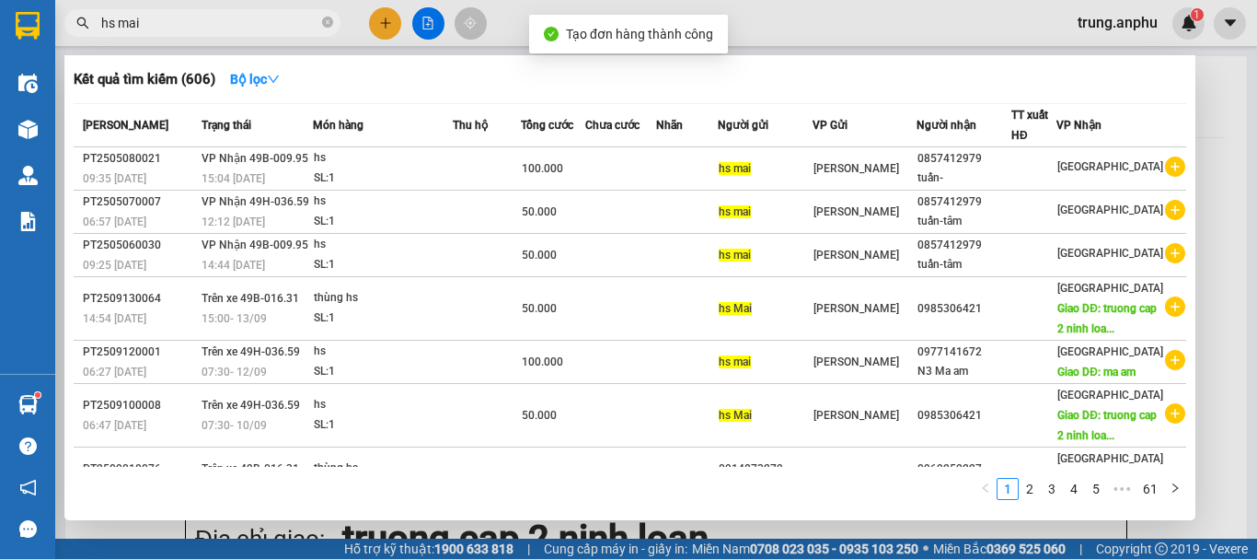
click at [429, 20] on div at bounding box center [628, 279] width 1257 height 559
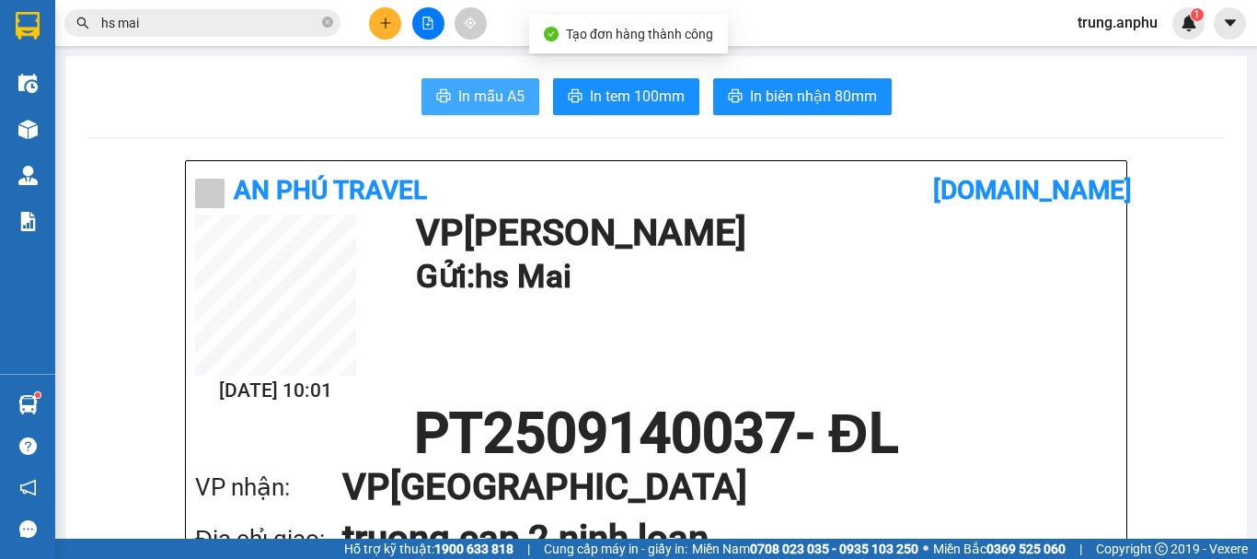
click at [499, 91] on span "In mẫu A5" at bounding box center [491, 96] width 66 height 23
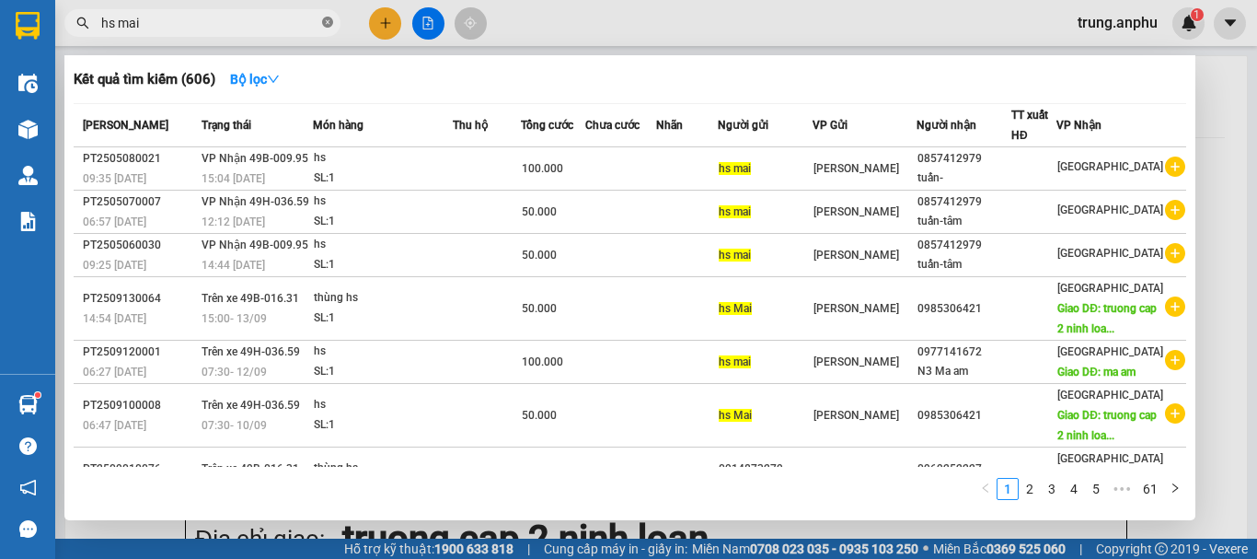
click at [328, 18] on icon "close-circle" at bounding box center [327, 22] width 11 height 11
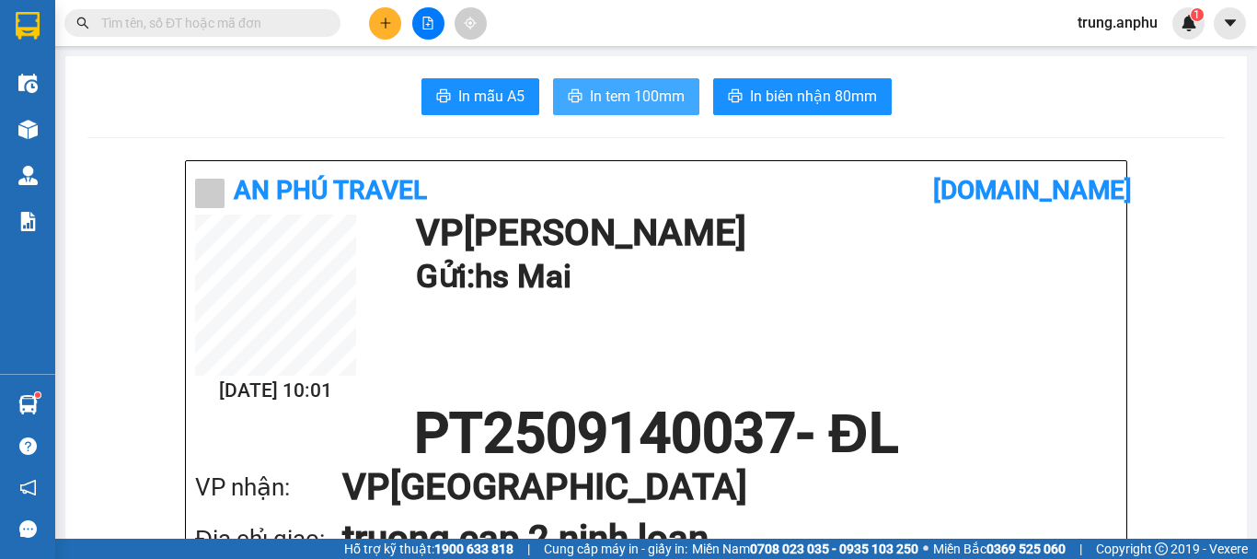
click at [597, 91] on span "In tem 100mm" at bounding box center [637, 96] width 95 height 23
click at [653, 90] on span "In tem 100mm" at bounding box center [637, 96] width 95 height 23
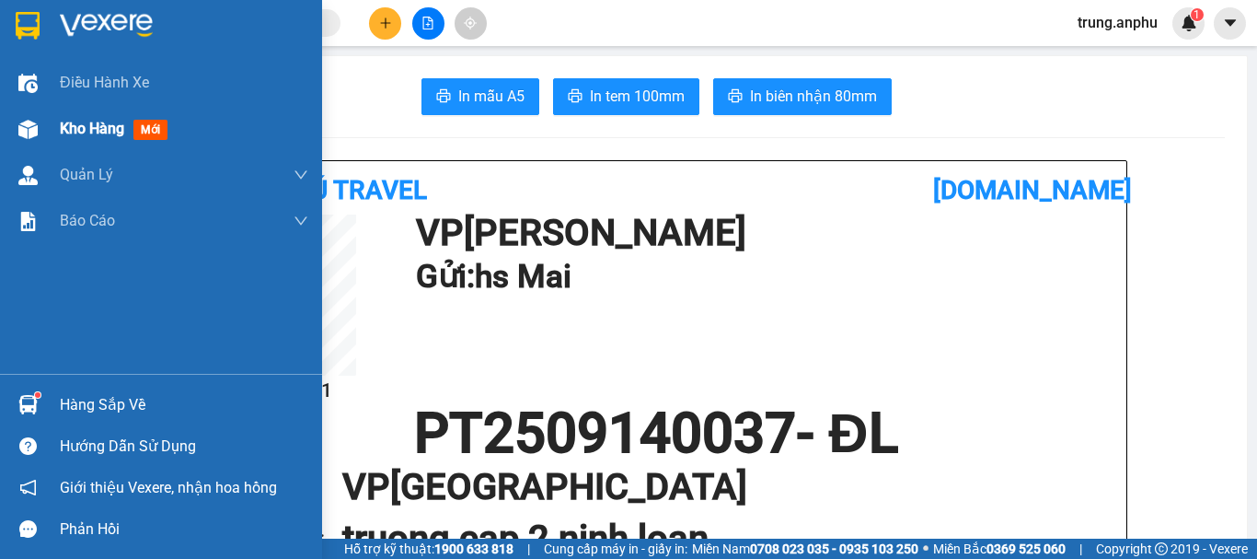
click at [75, 121] on span "Kho hàng" at bounding box center [92, 128] width 64 height 17
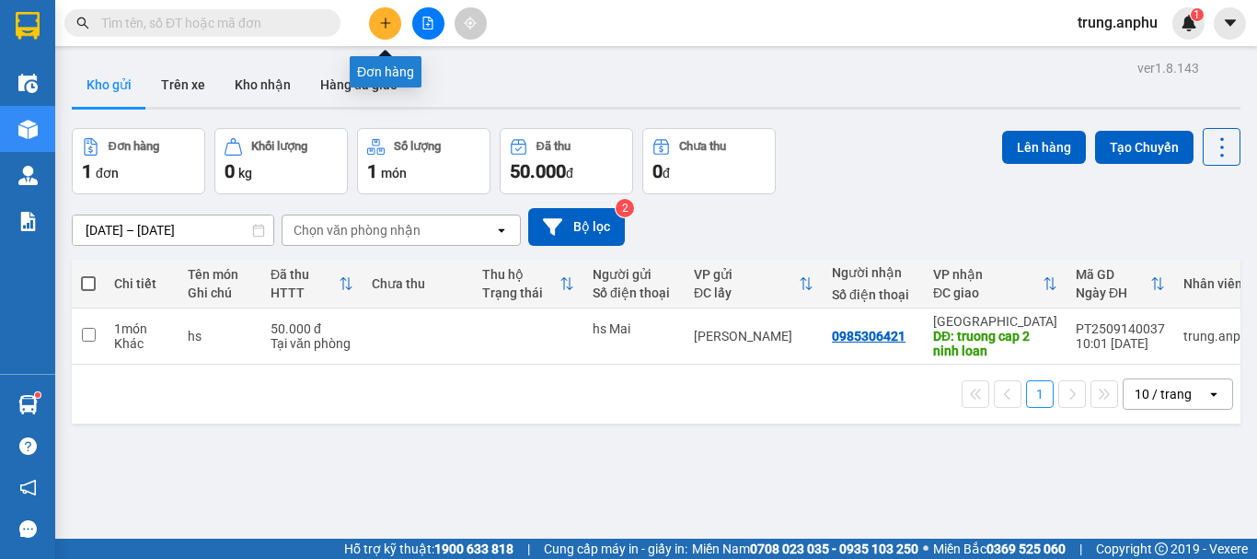
click at [386, 24] on icon "plus" at bounding box center [385, 22] width 1 height 10
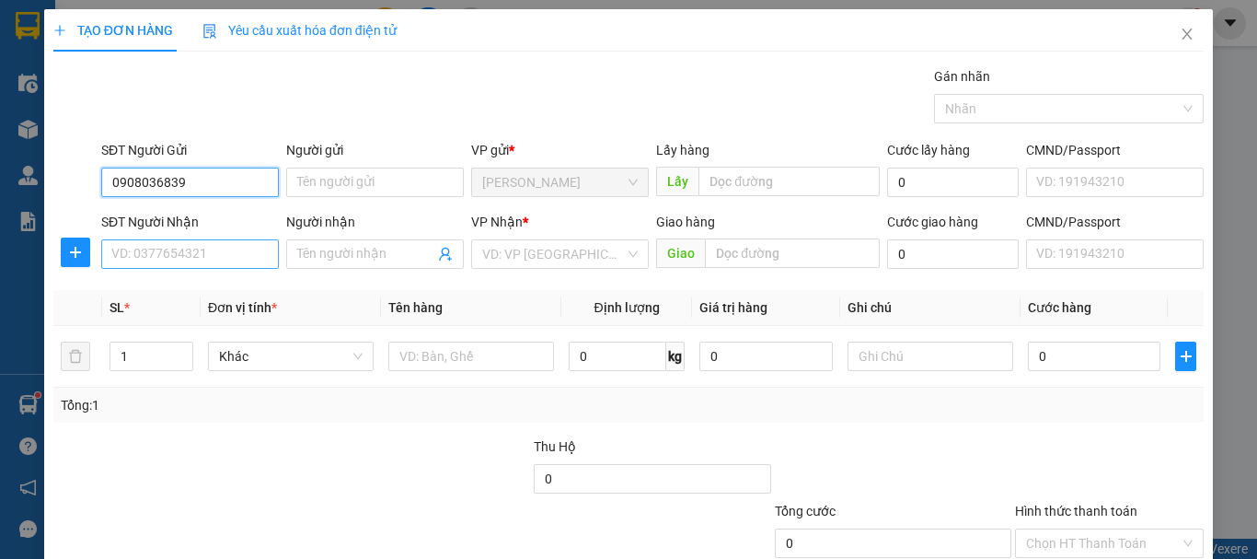
type input "0908036839"
click at [208, 260] on input "SĐT Người Nhận" at bounding box center [190, 253] width 178 height 29
type input "0937017345"
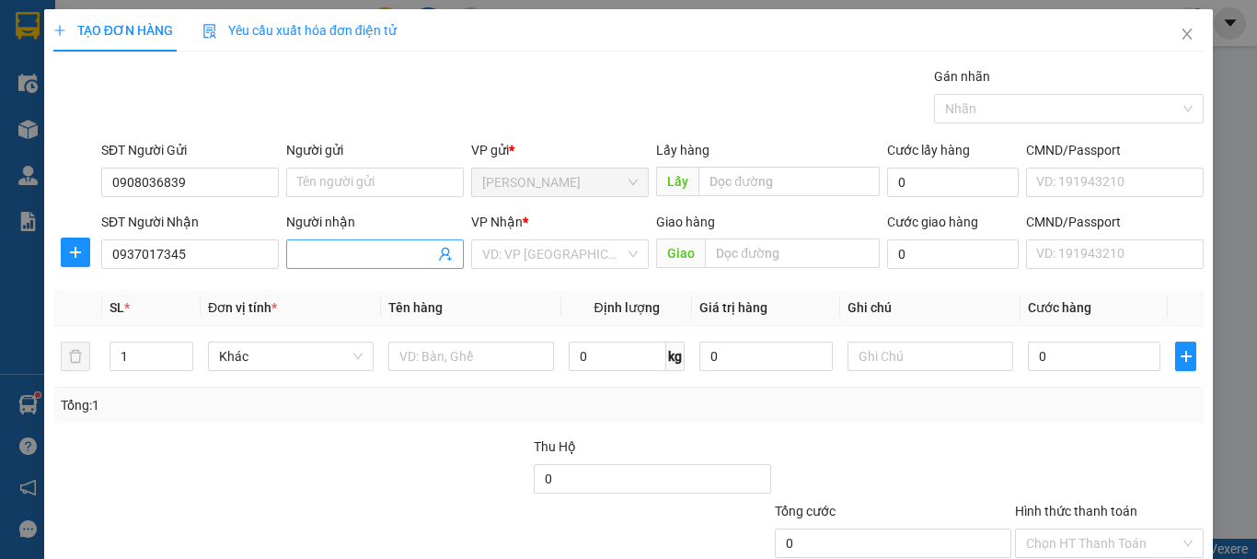
click at [359, 252] on input "Người nhận" at bounding box center [365, 254] width 137 height 20
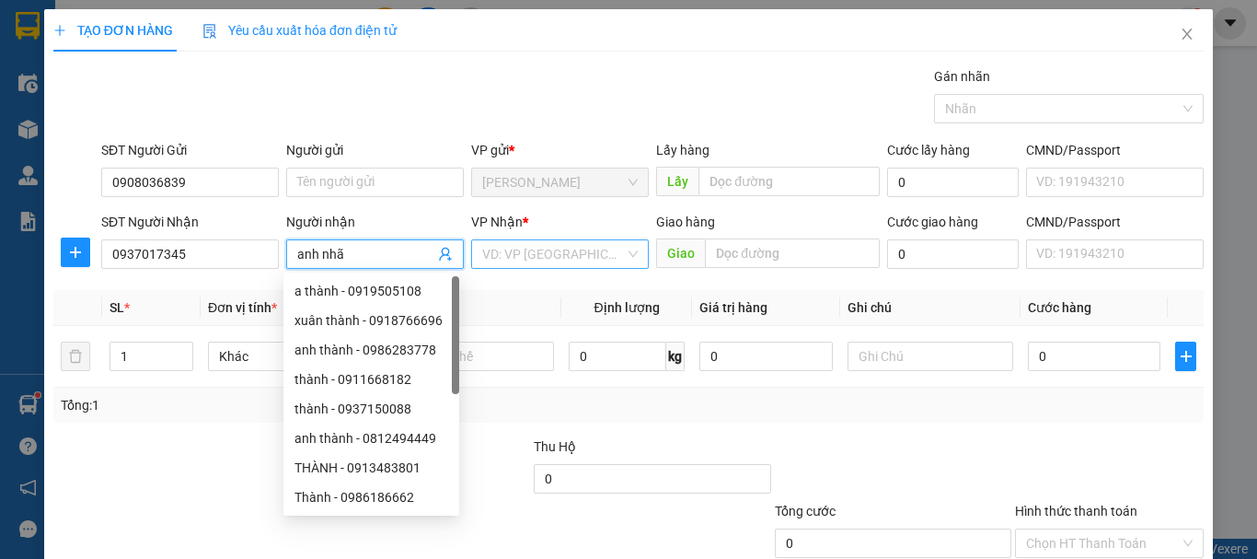
click at [628, 256] on div "VD: VP [GEOGRAPHIC_DATA]" at bounding box center [560, 253] width 178 height 29
type input "anh nhã"
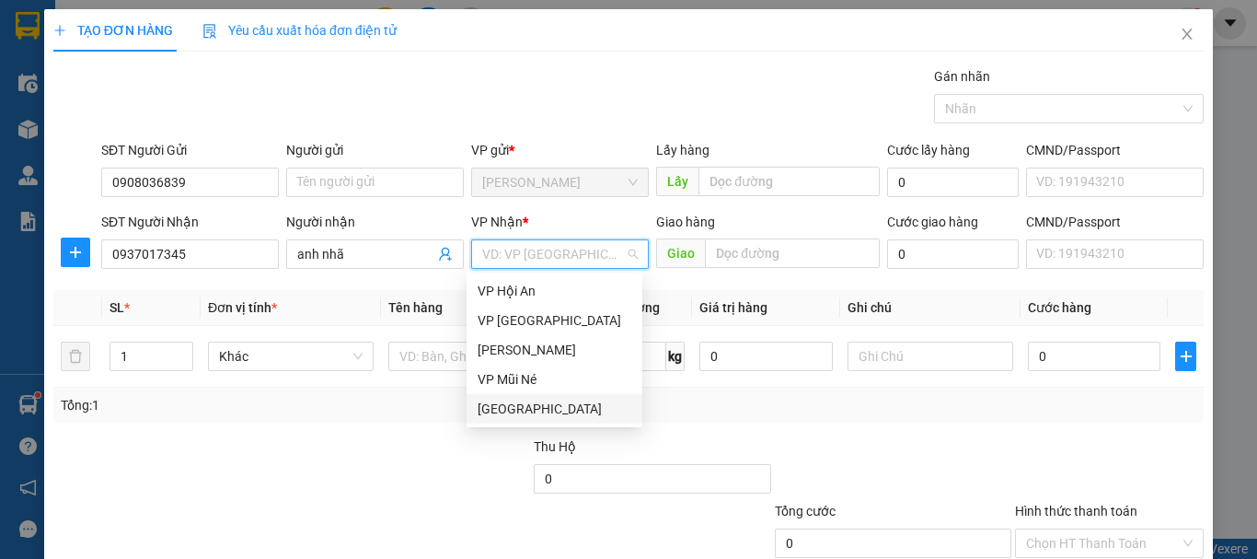
click at [515, 415] on div "[GEOGRAPHIC_DATA]" at bounding box center [555, 409] width 154 height 20
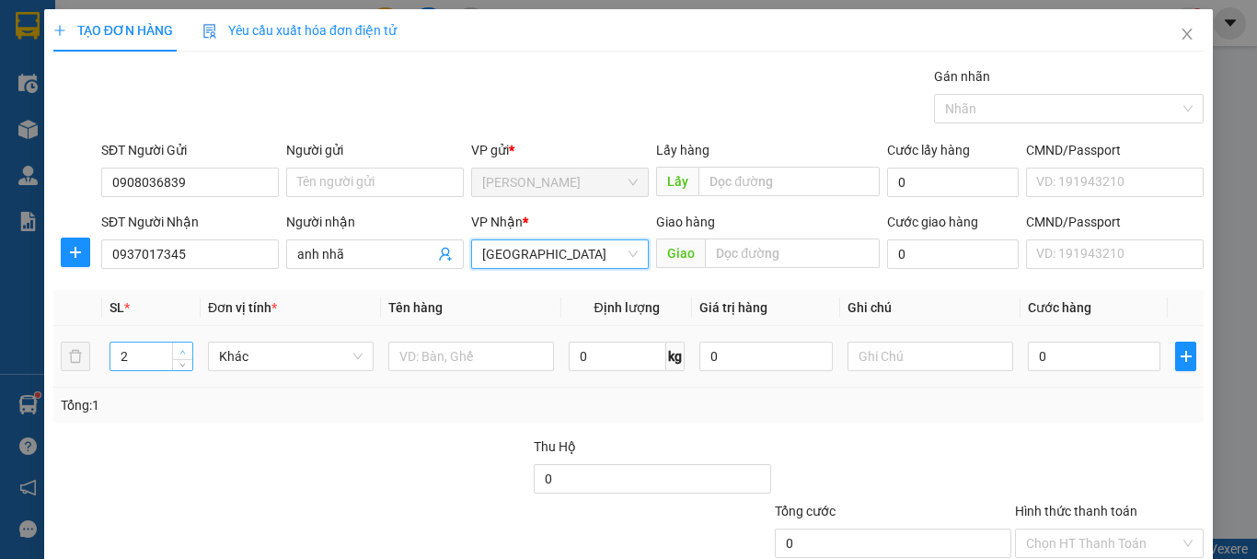
click at [181, 350] on icon "up" at bounding box center [183, 352] width 6 height 4
type input "3"
click at [181, 350] on icon "up" at bounding box center [183, 352] width 6 height 4
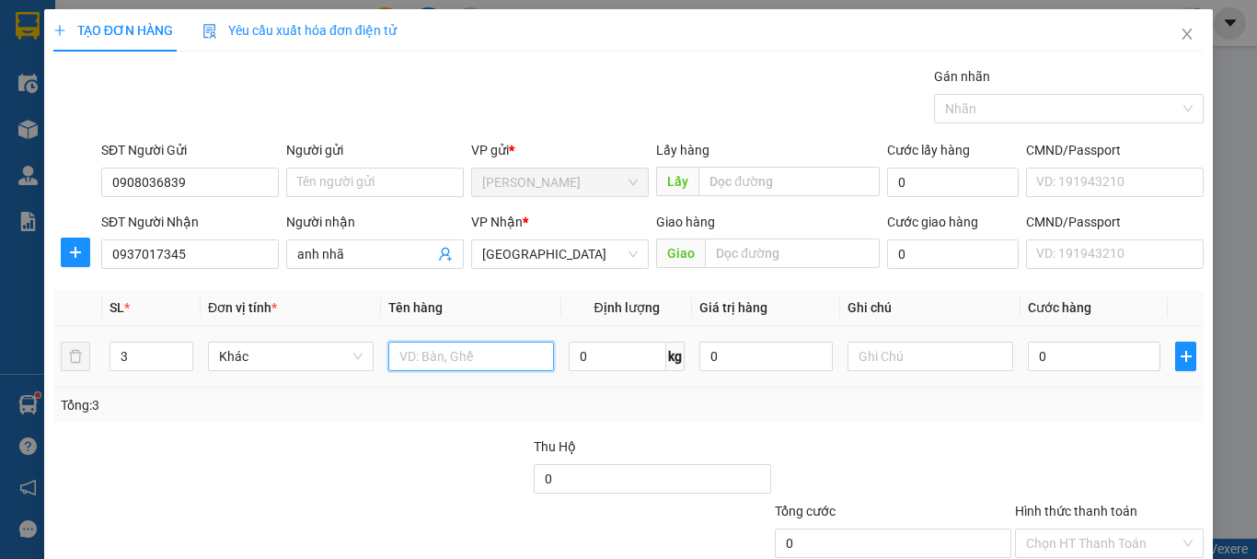
click at [442, 363] on input "text" at bounding box center [471, 355] width 166 height 29
type input "2t thanh long+1t hs"
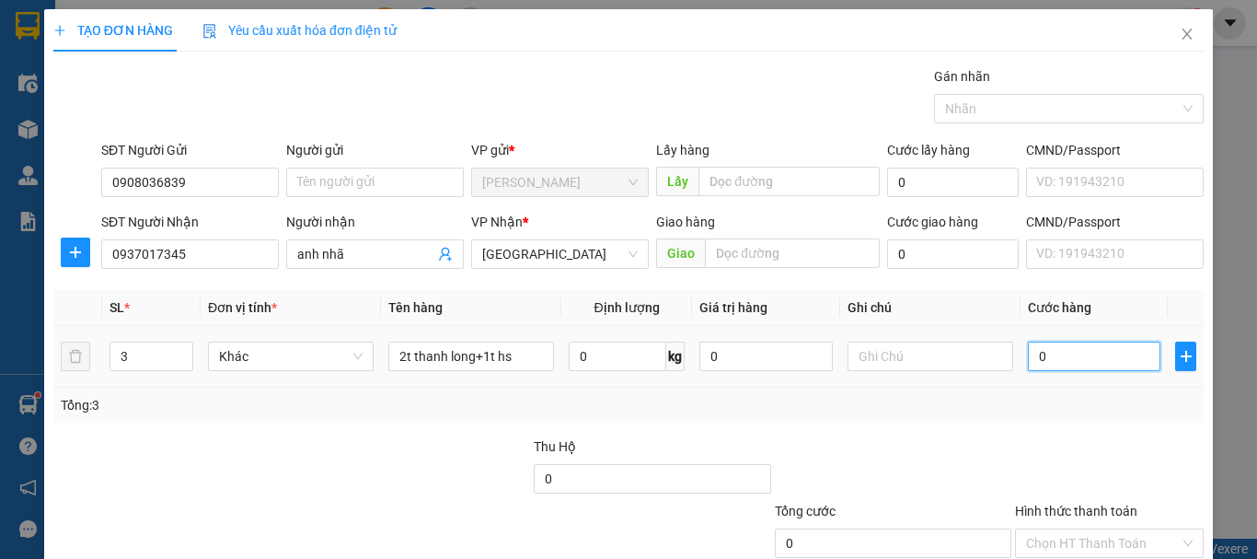
click at [1083, 357] on input "0" at bounding box center [1094, 355] width 133 height 29
type input "1"
type input "11"
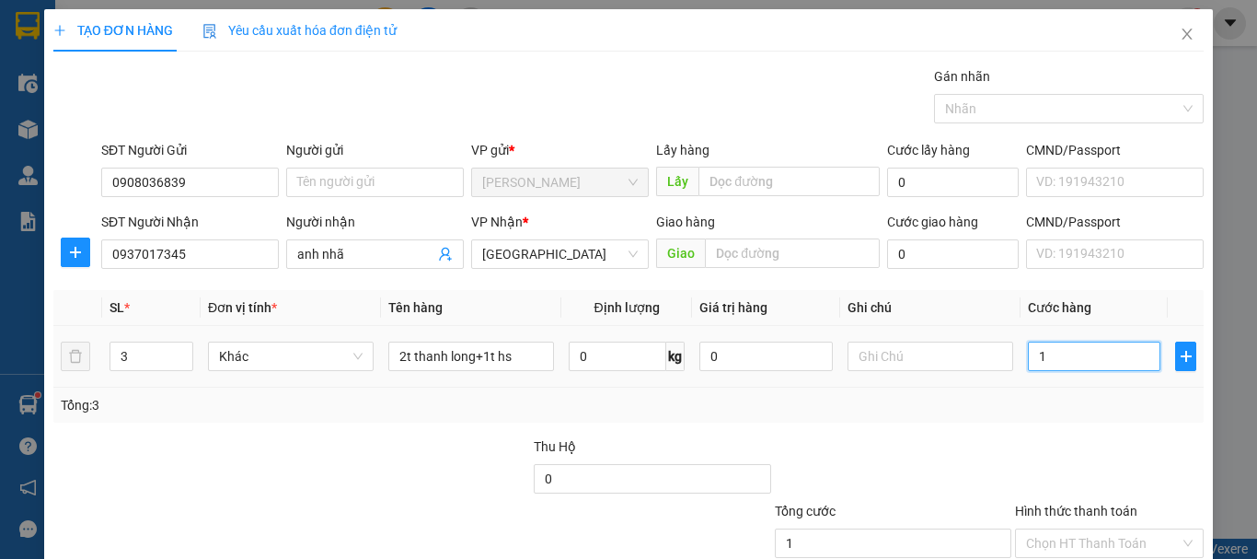
type input "11"
type input "110"
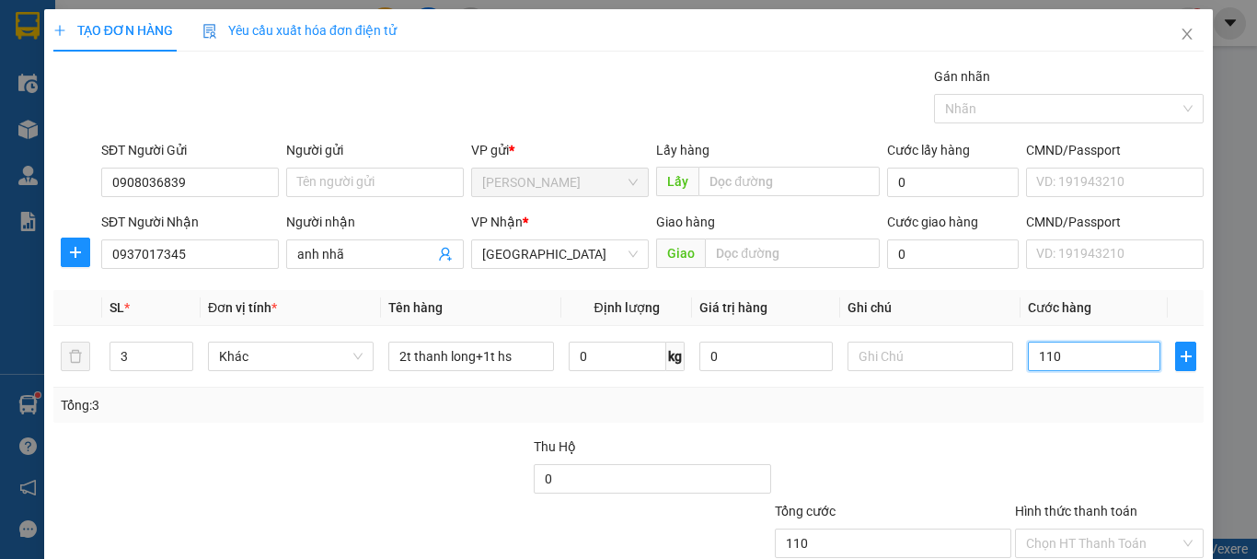
scroll to position [122, 0]
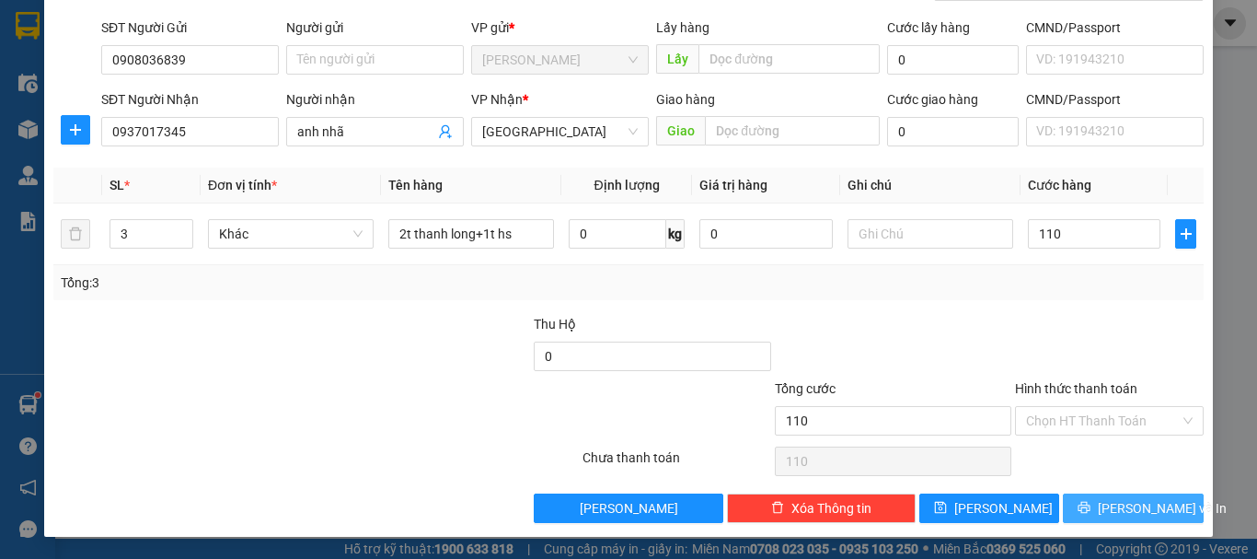
type input "110.000"
click at [1112, 507] on span "[PERSON_NAME] và In" at bounding box center [1162, 508] width 129 height 20
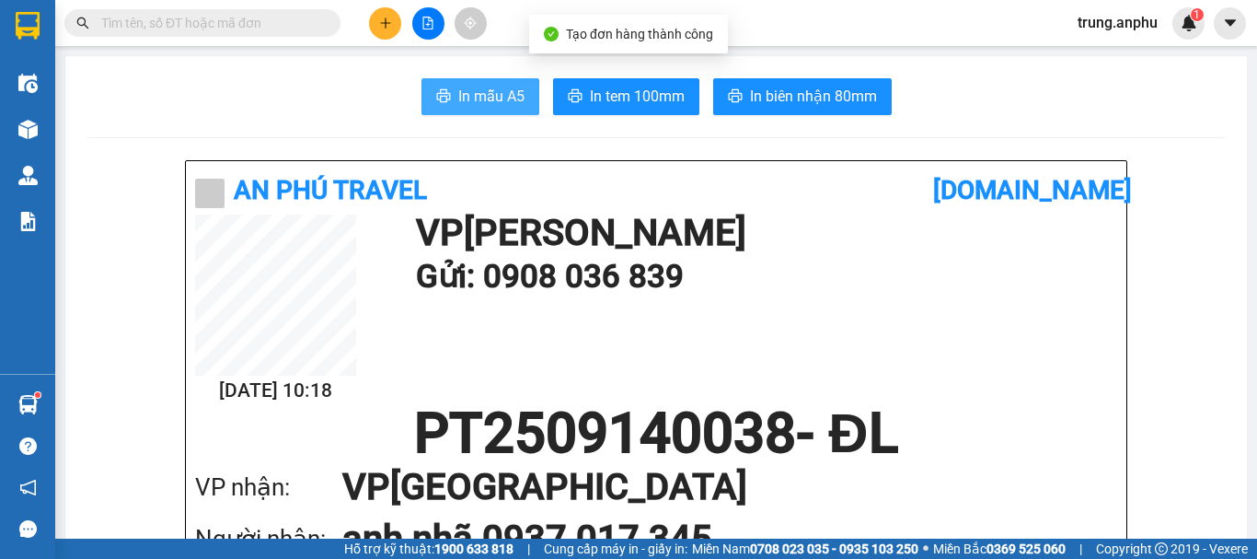
click at [497, 86] on span "In mẫu A5" at bounding box center [491, 96] width 66 height 23
click at [429, 7] on button at bounding box center [428, 23] width 32 height 32
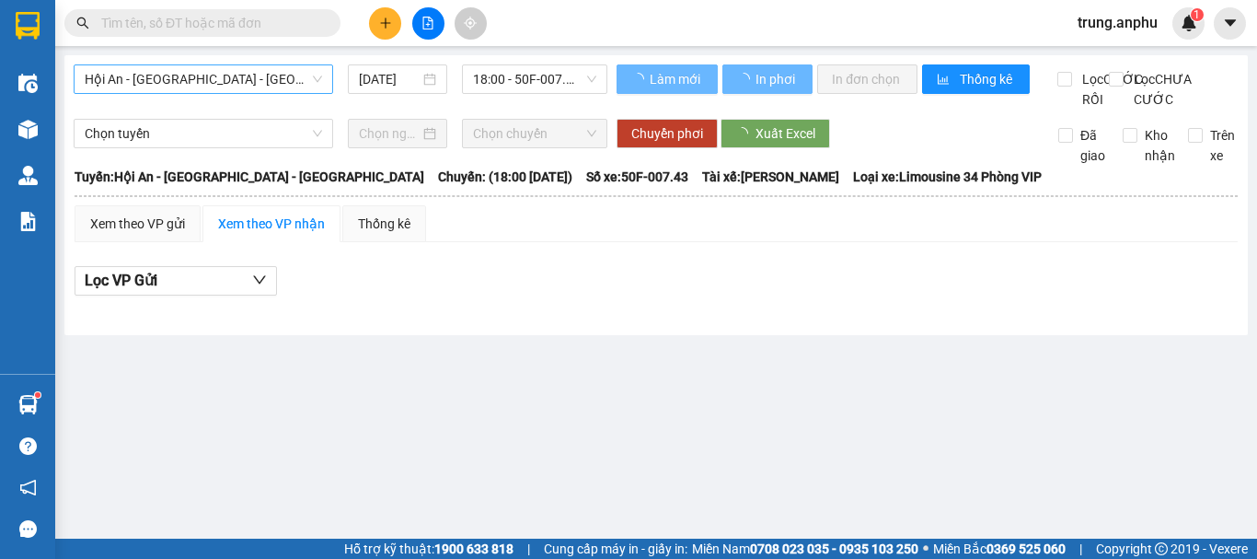
click at [245, 71] on span "Hội An - [GEOGRAPHIC_DATA] - [GEOGRAPHIC_DATA]" at bounding box center [203, 79] width 237 height 28
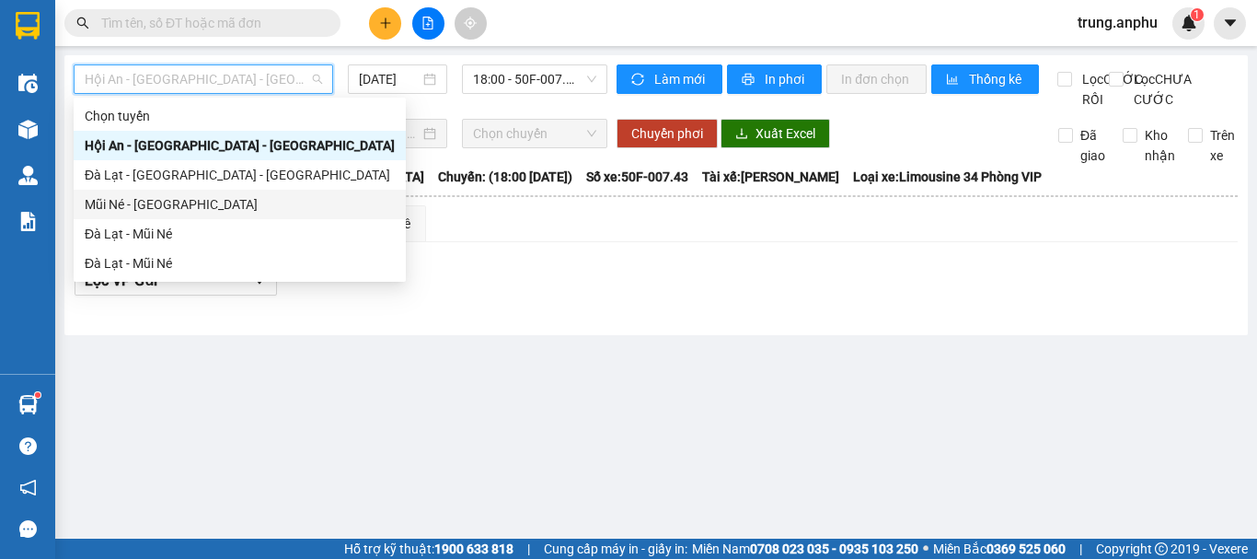
drag, startPoint x: 113, startPoint y: 206, endPoint x: 288, endPoint y: 175, distance: 177.7
click at [115, 206] on div "Mũi Né - [GEOGRAPHIC_DATA]" at bounding box center [240, 204] width 310 height 20
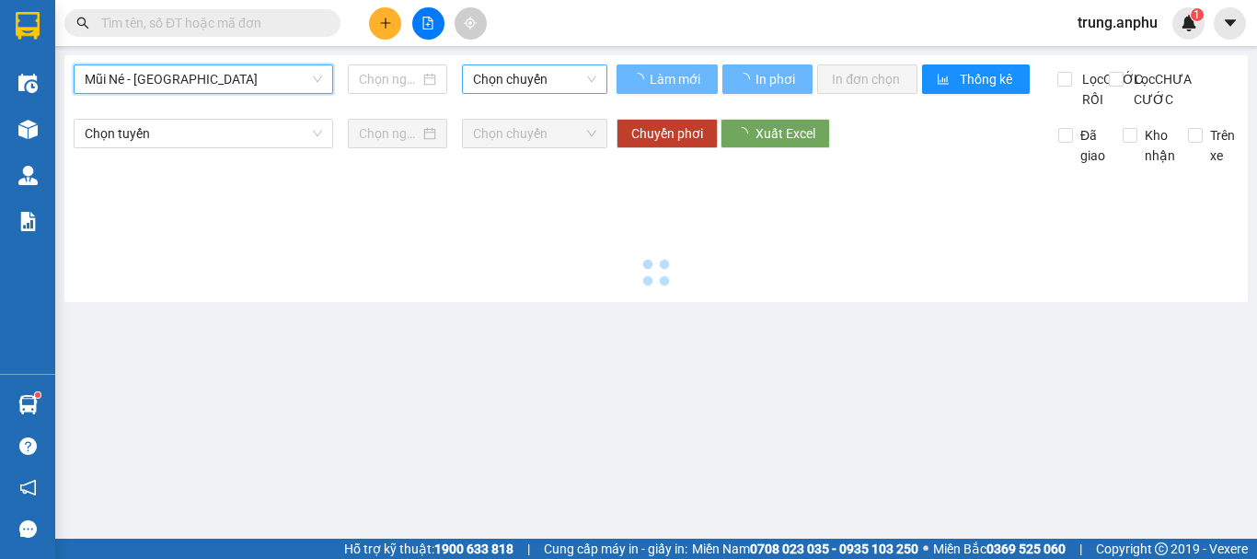
type input "[DATE]"
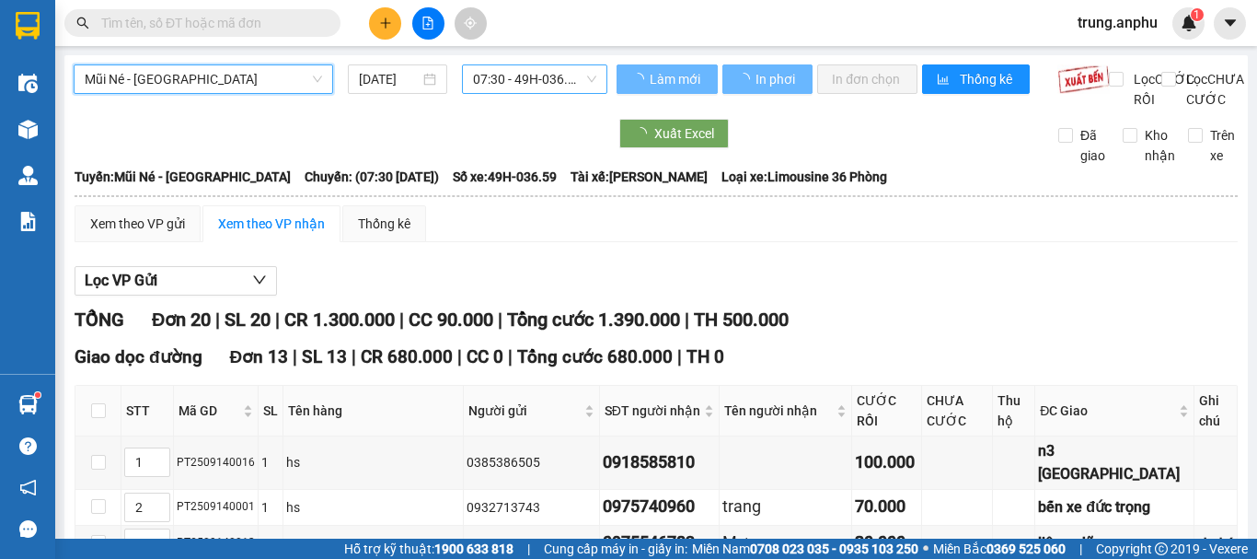
click at [531, 70] on span "07:30 - 49H-036.59" at bounding box center [534, 79] width 123 height 28
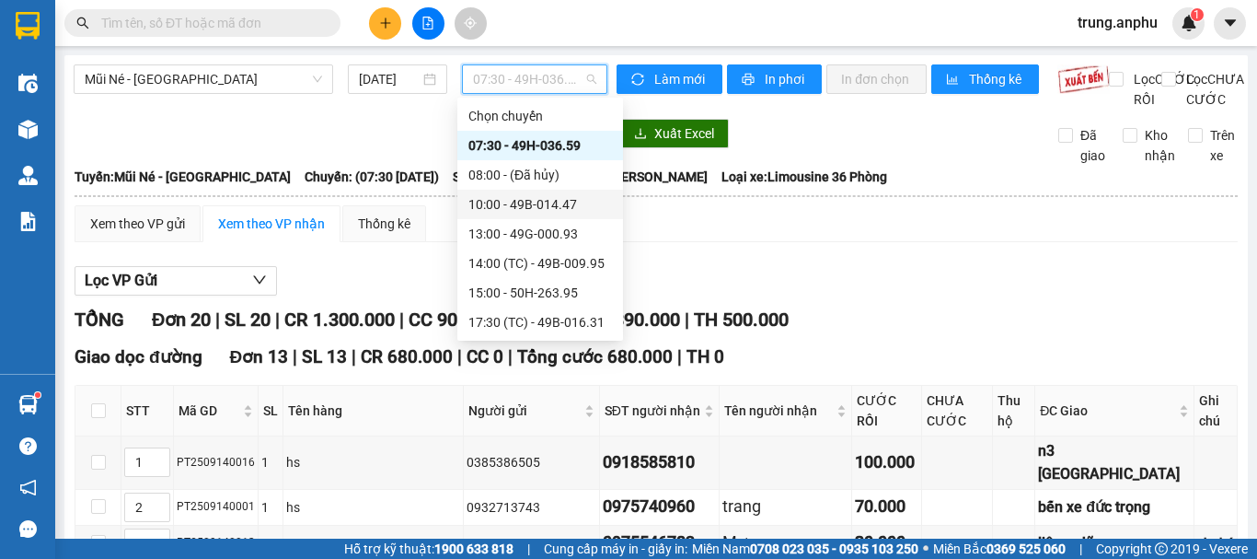
click at [540, 207] on div "10:00 - 49B-014.47" at bounding box center [540, 204] width 144 height 20
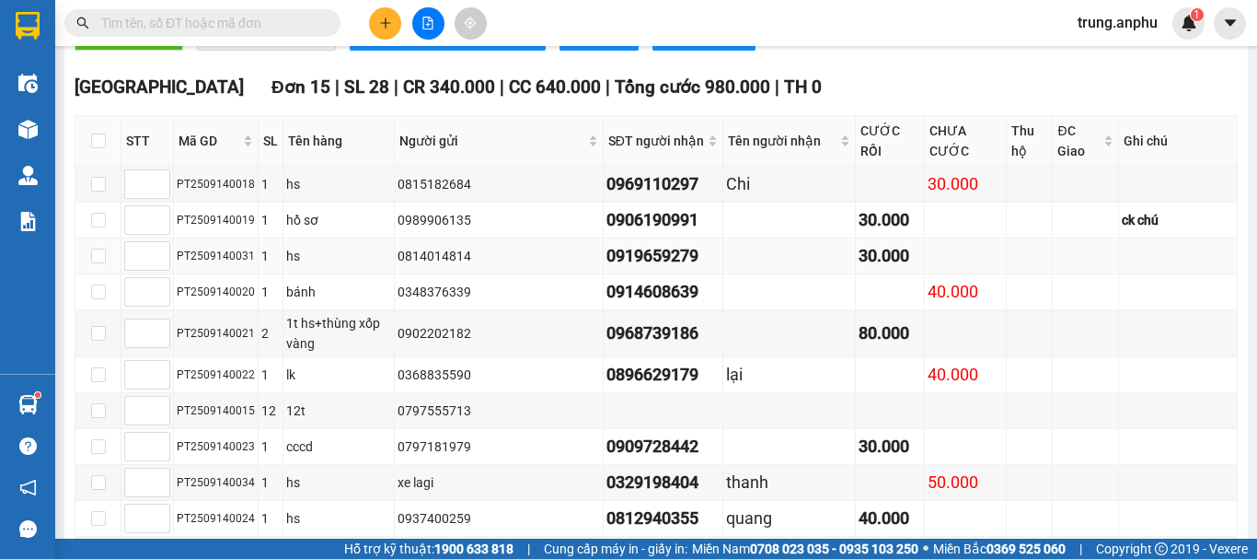
scroll to position [856, 0]
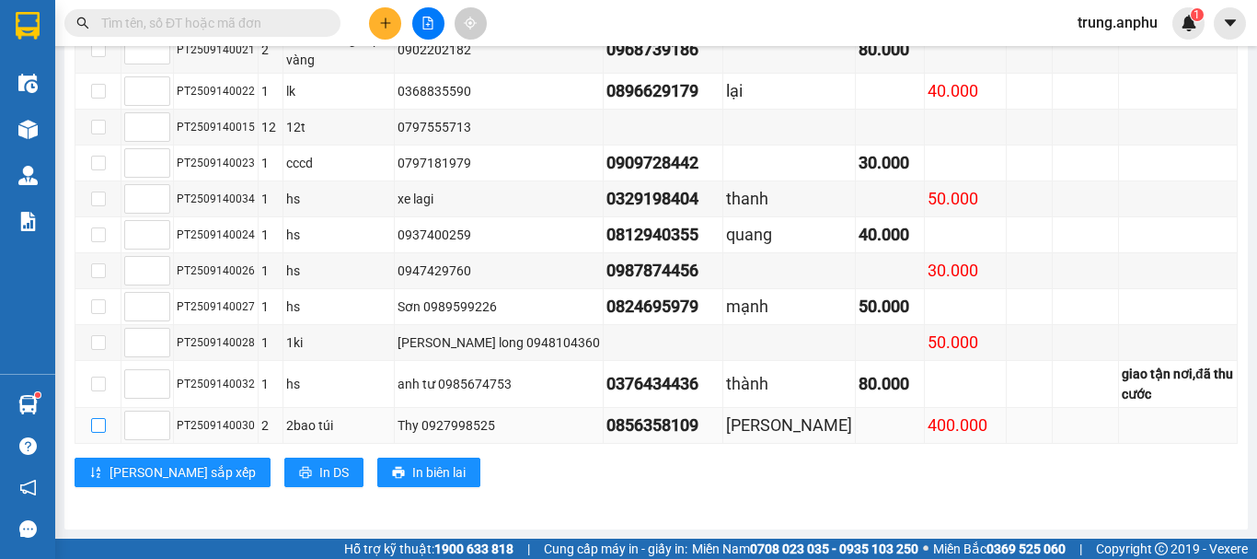
click at [100, 421] on input "checkbox" at bounding box center [98, 425] width 15 height 15
checkbox input "true"
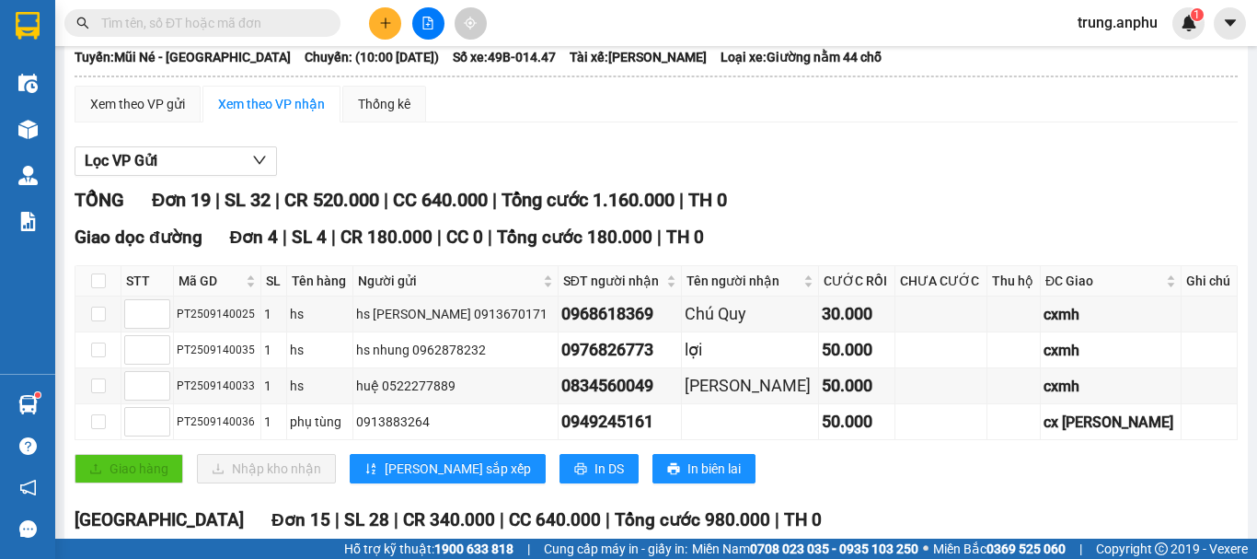
scroll to position [0, 0]
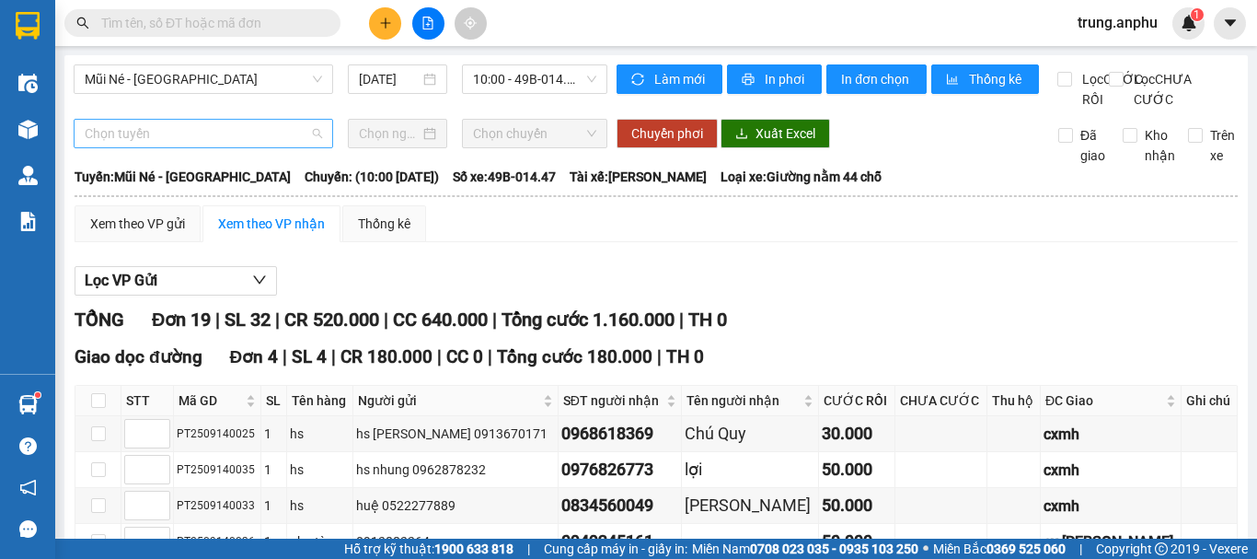
click at [247, 147] on span "Chọn tuyến" at bounding box center [203, 134] width 237 height 28
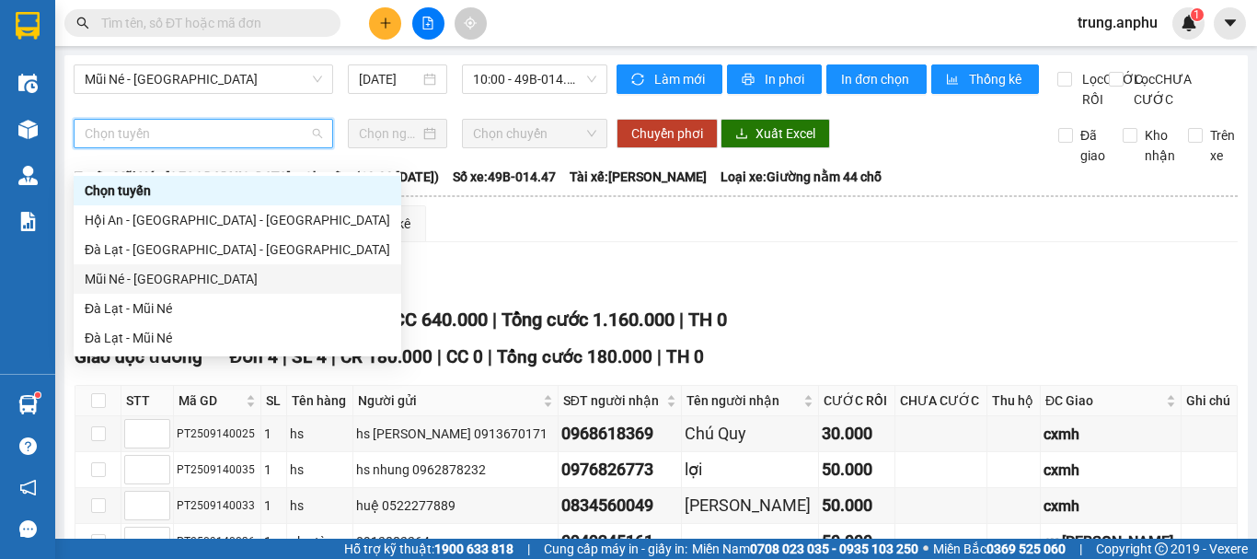
drag, startPoint x: 118, startPoint y: 274, endPoint x: 141, endPoint y: 263, distance: 25.5
click at [117, 275] on div "Mũi Né - [GEOGRAPHIC_DATA]" at bounding box center [238, 279] width 306 height 20
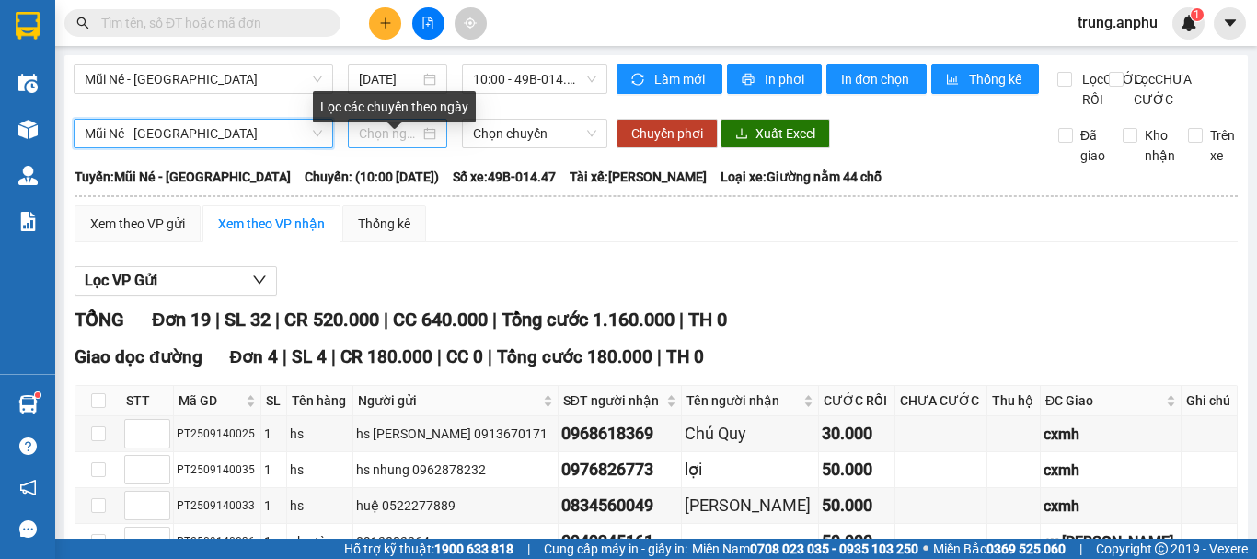
click at [419, 144] on div at bounding box center [397, 133] width 77 height 20
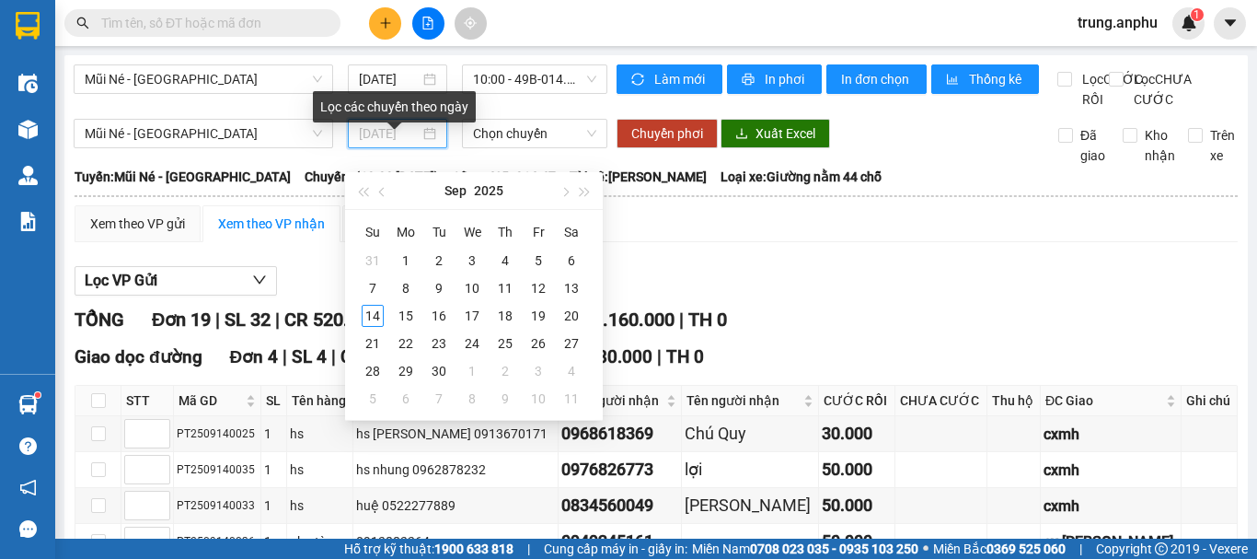
type input "[DATE]"
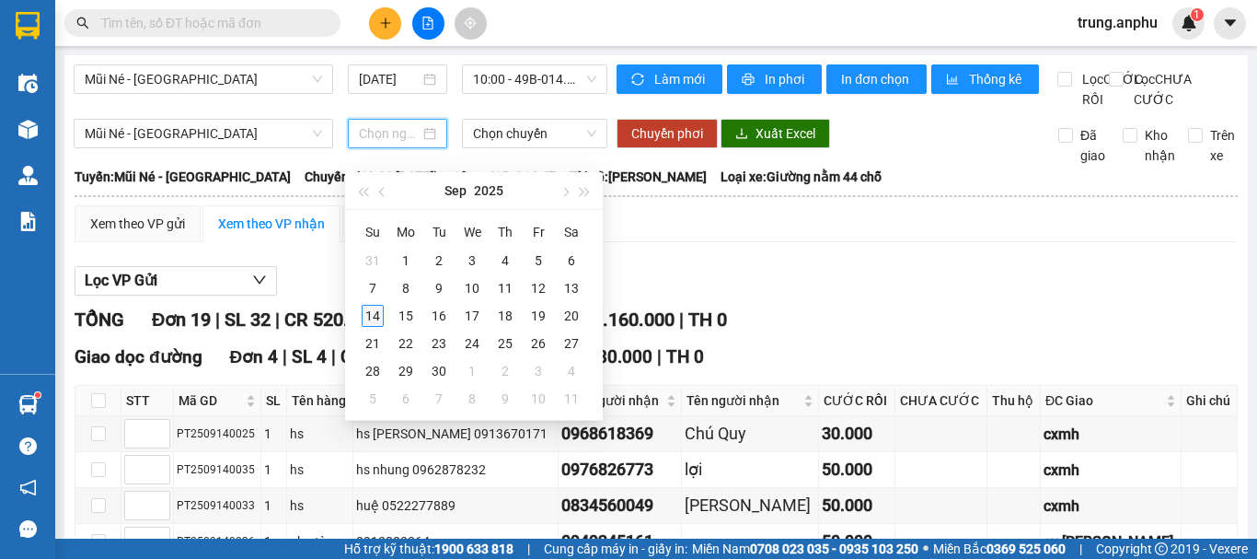
type input "[DATE]"
click at [367, 314] on div "14" at bounding box center [373, 316] width 22 height 22
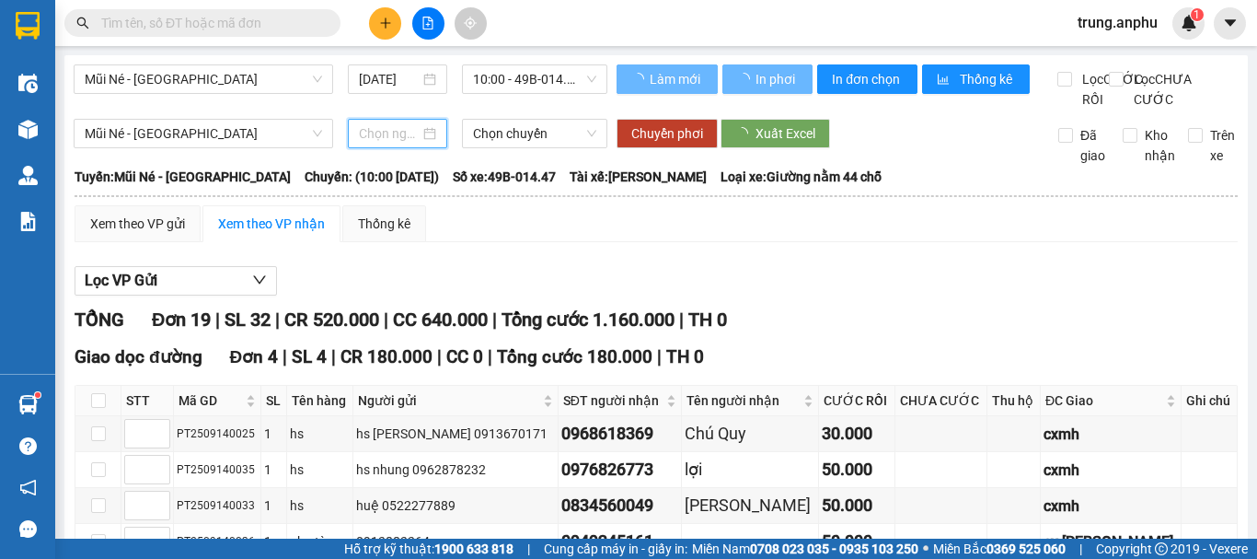
type input "[DATE]"
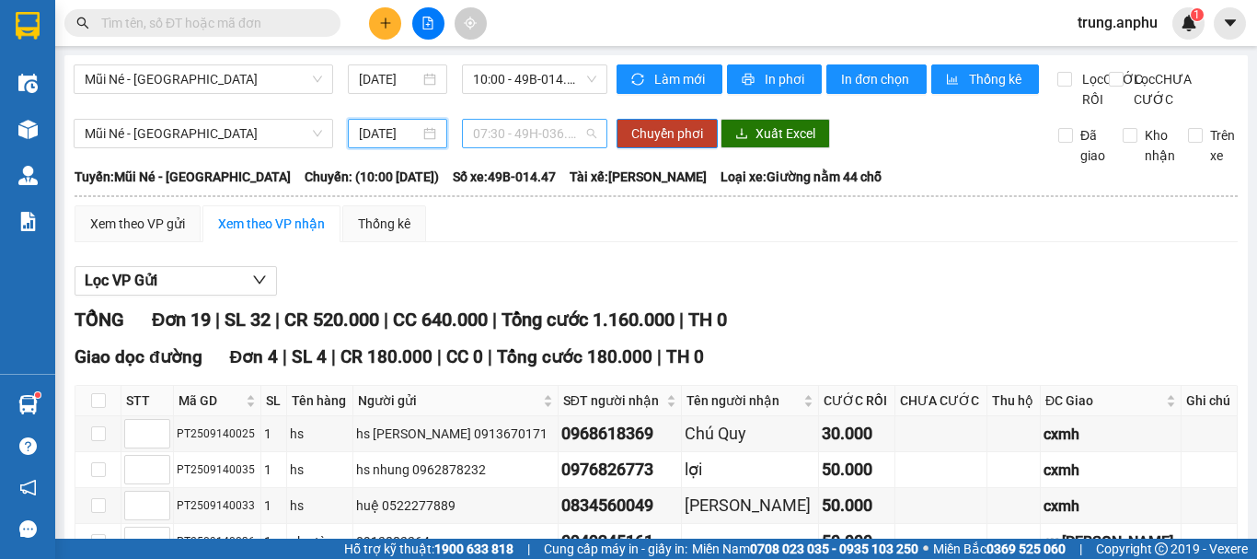
click at [535, 147] on span "07:30 - 49H-036.59" at bounding box center [534, 134] width 123 height 28
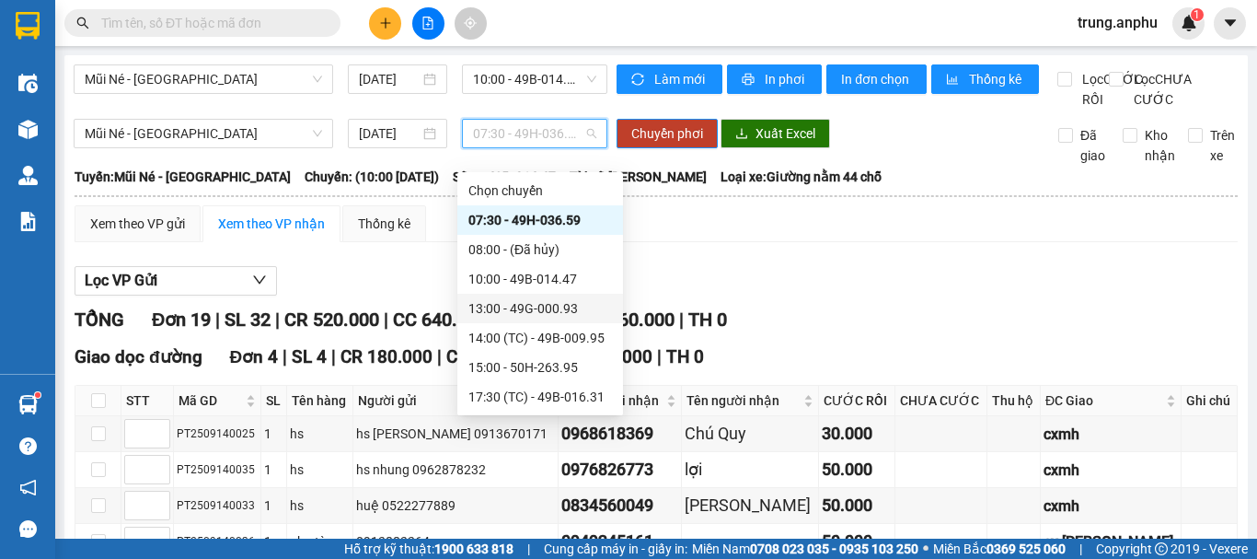
click at [537, 310] on div "13:00 - 49G-000.93" at bounding box center [540, 308] width 144 height 20
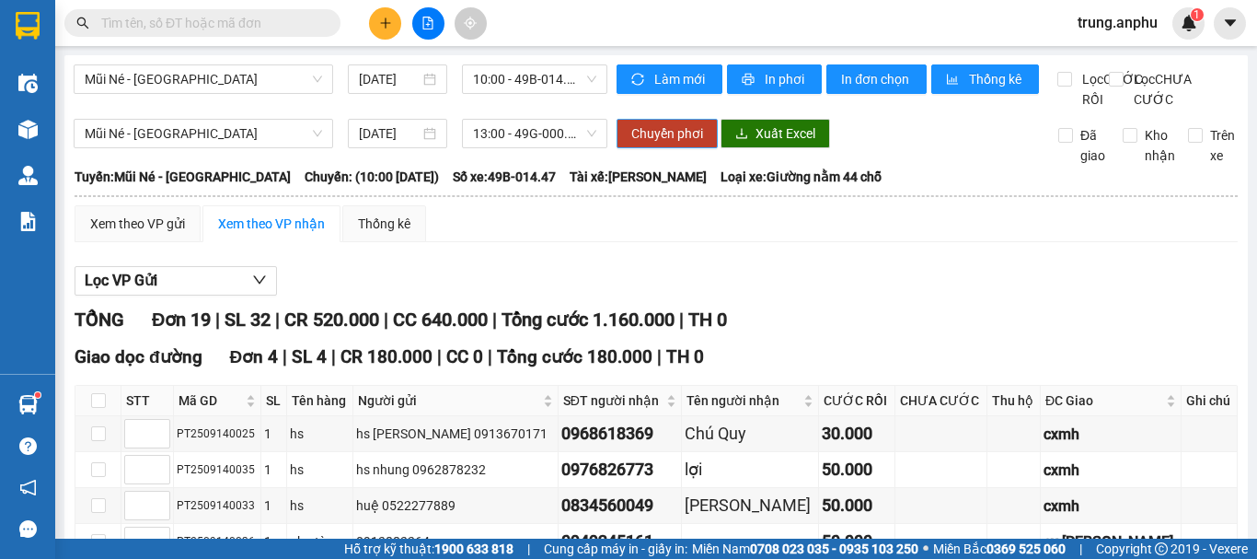
click at [672, 144] on span "Chuyển phơi" at bounding box center [667, 133] width 72 height 20
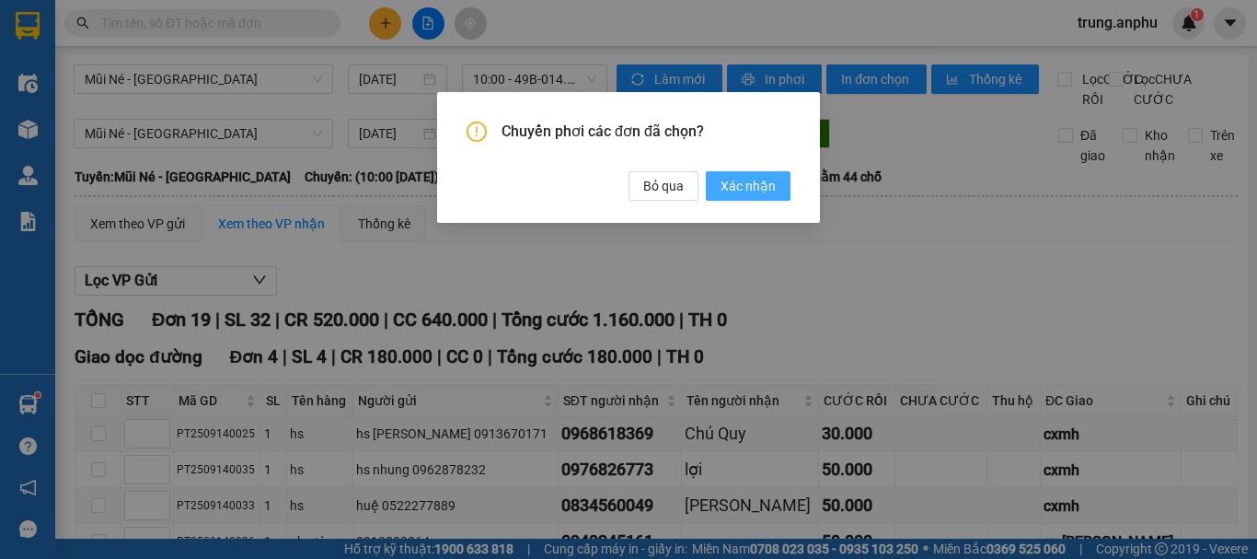
click at [729, 182] on span "Xác nhận" at bounding box center [748, 186] width 55 height 20
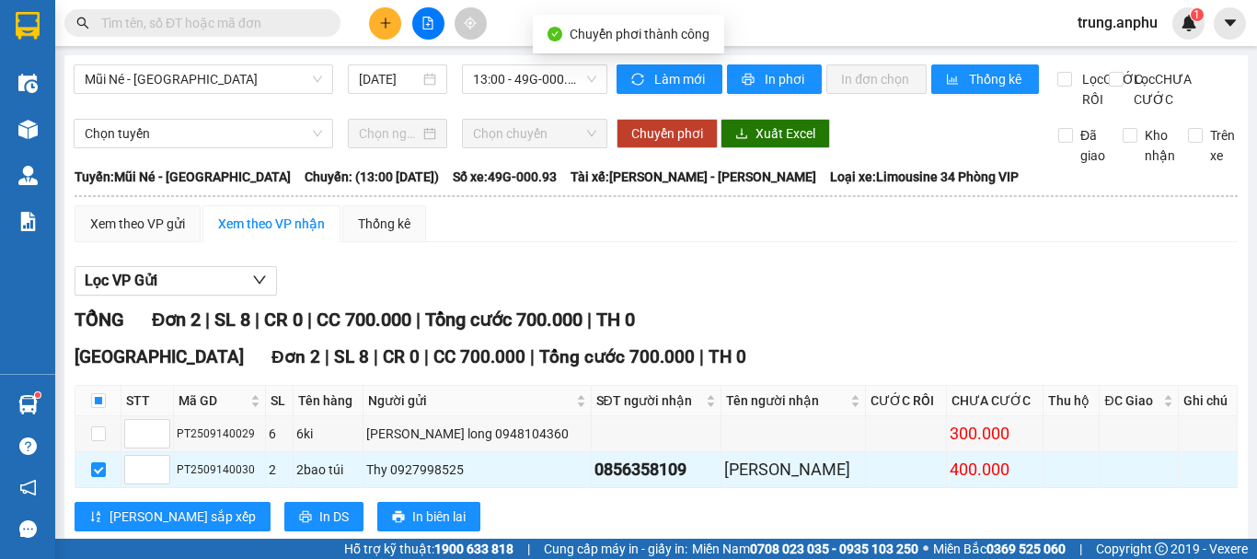
checkbox input "false"
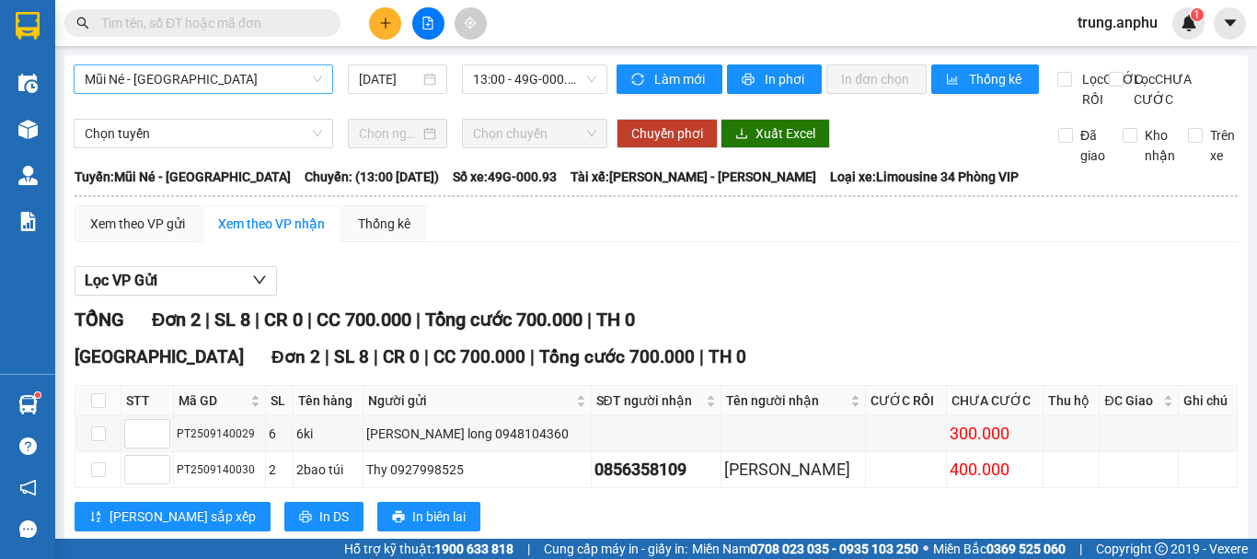
scroll to position [64, 0]
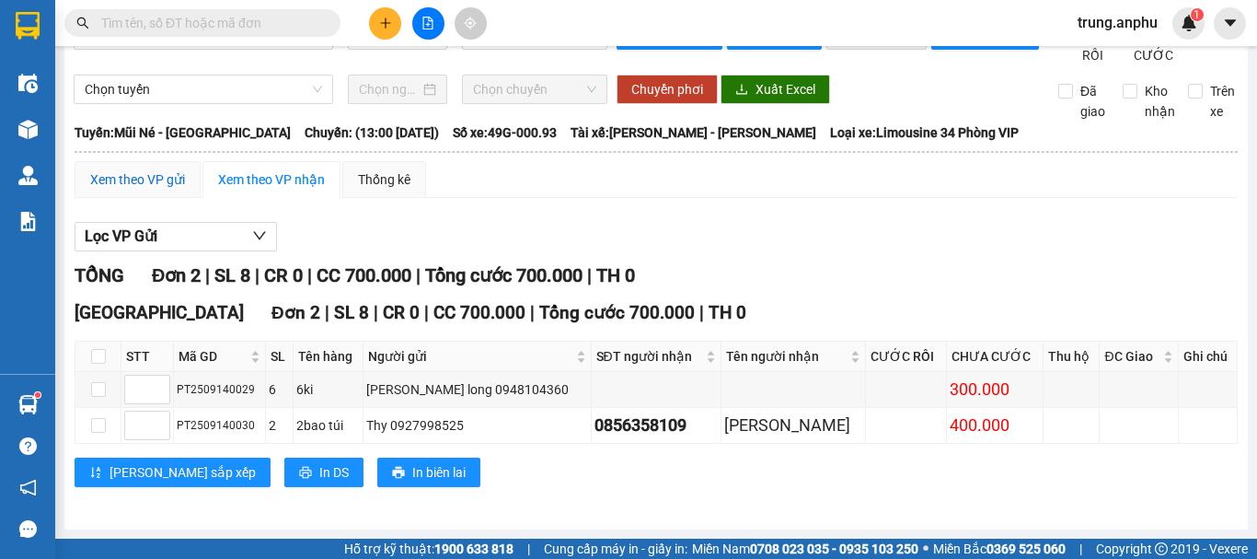
click at [175, 184] on div "Xem theo VP gửi" at bounding box center [137, 179] width 95 height 20
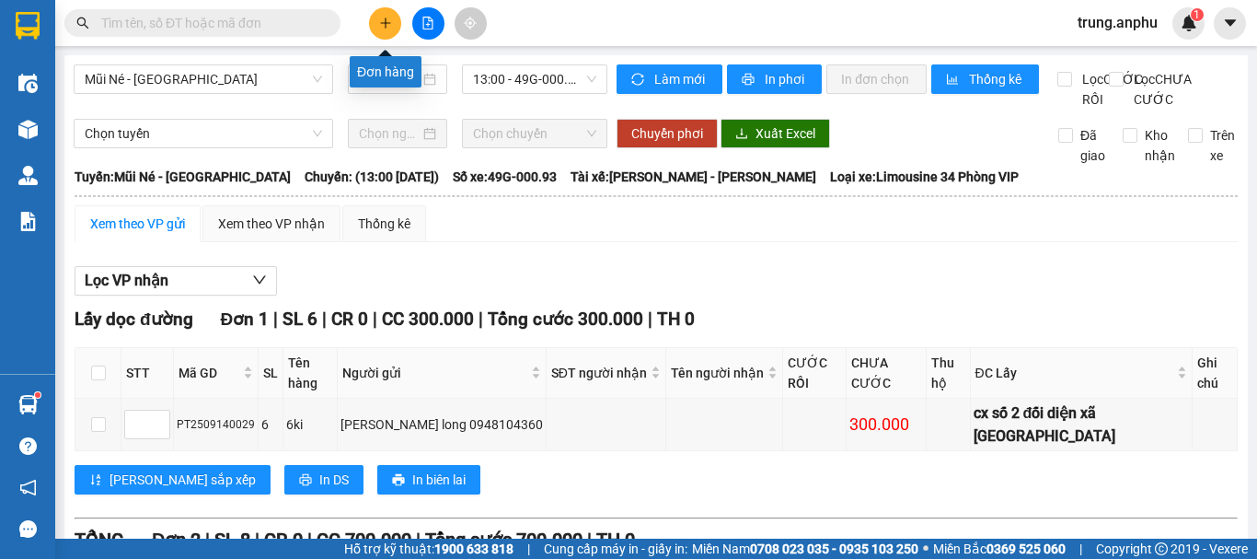
click at [395, 18] on button at bounding box center [385, 23] width 32 height 32
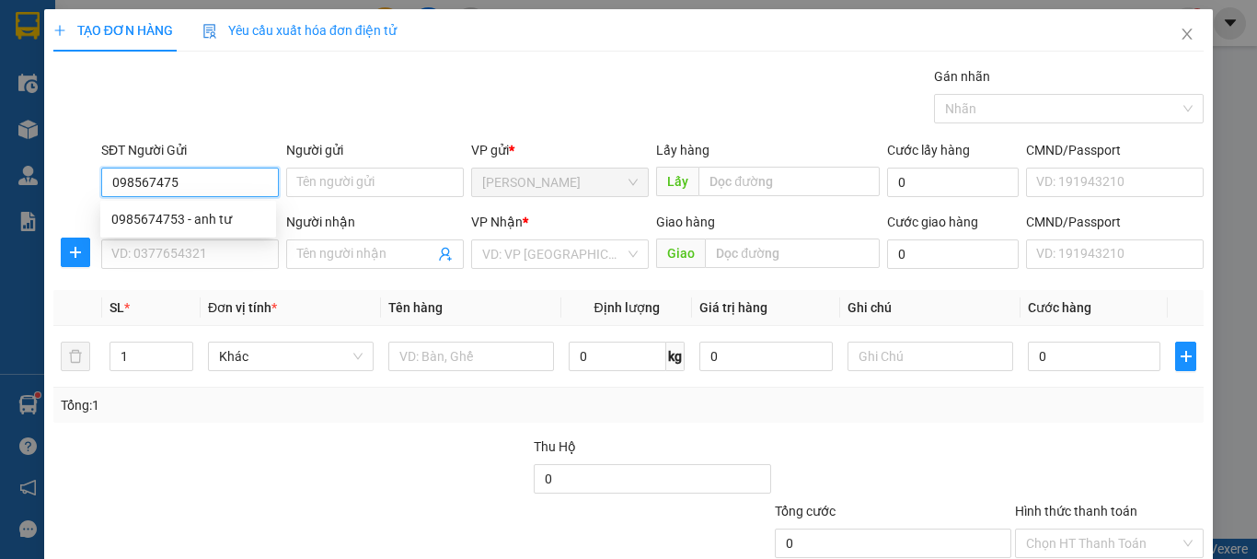
type input "0985674753"
click at [210, 224] on div "0985674753 - anh tư" at bounding box center [188, 219] width 154 height 20
type input "anh tư"
type input "0376434436"
type input "thành"
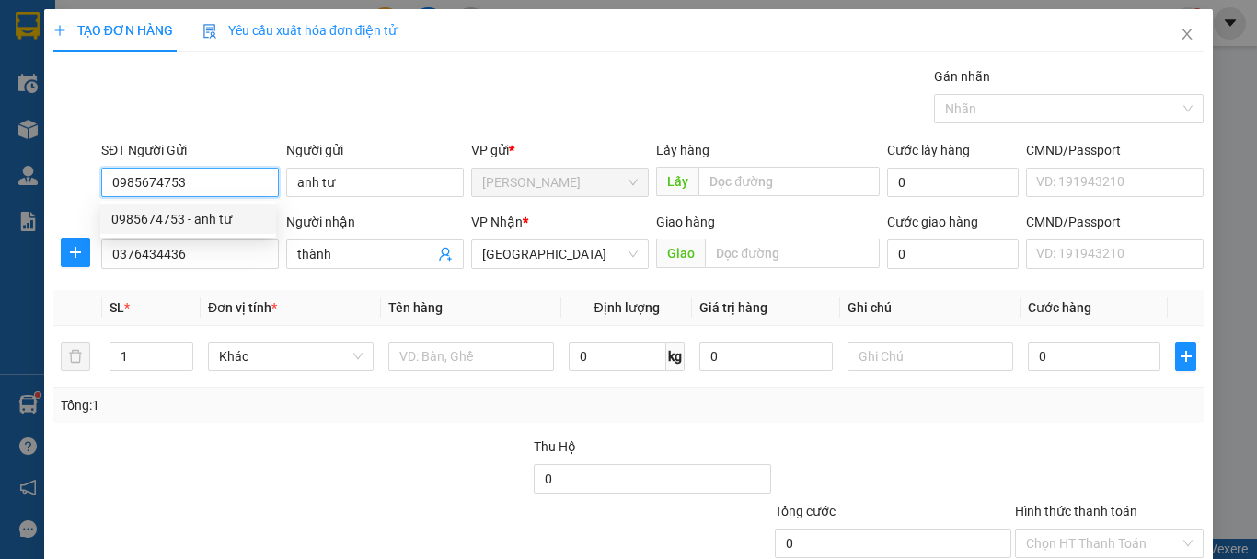
type input "80.000"
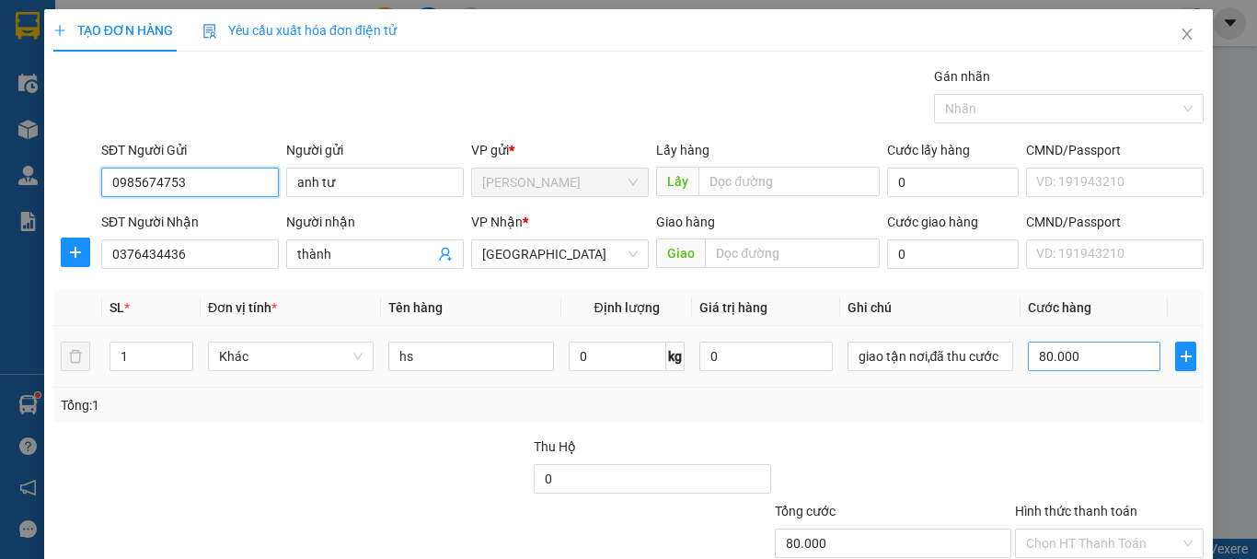
scroll to position [122, 0]
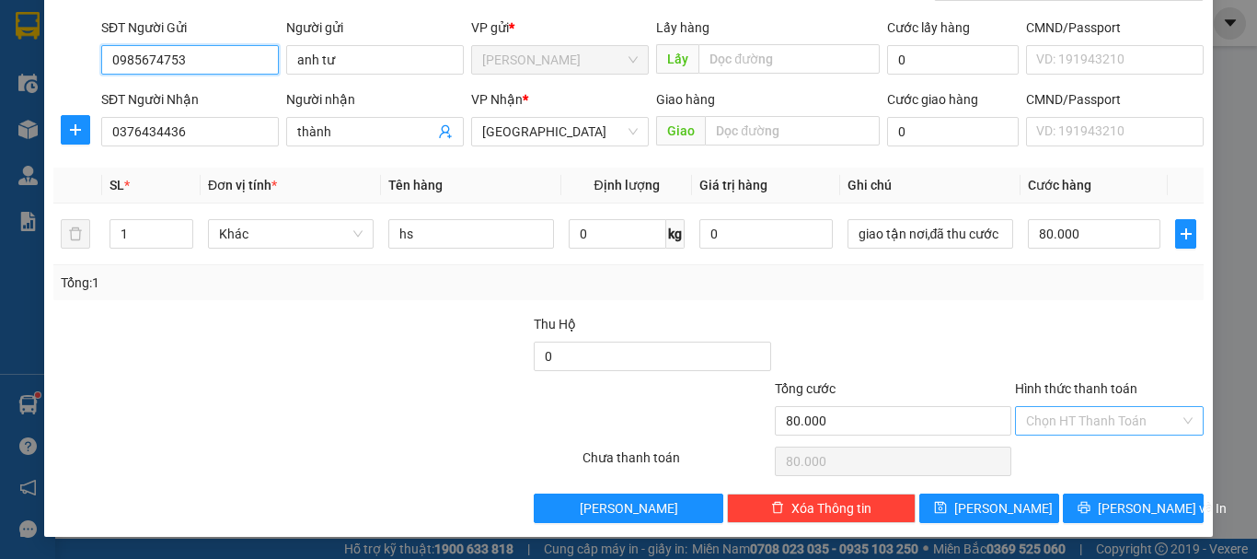
type input "0985674753"
click at [1097, 430] on input "Hình thức thanh toán" at bounding box center [1103, 421] width 154 height 28
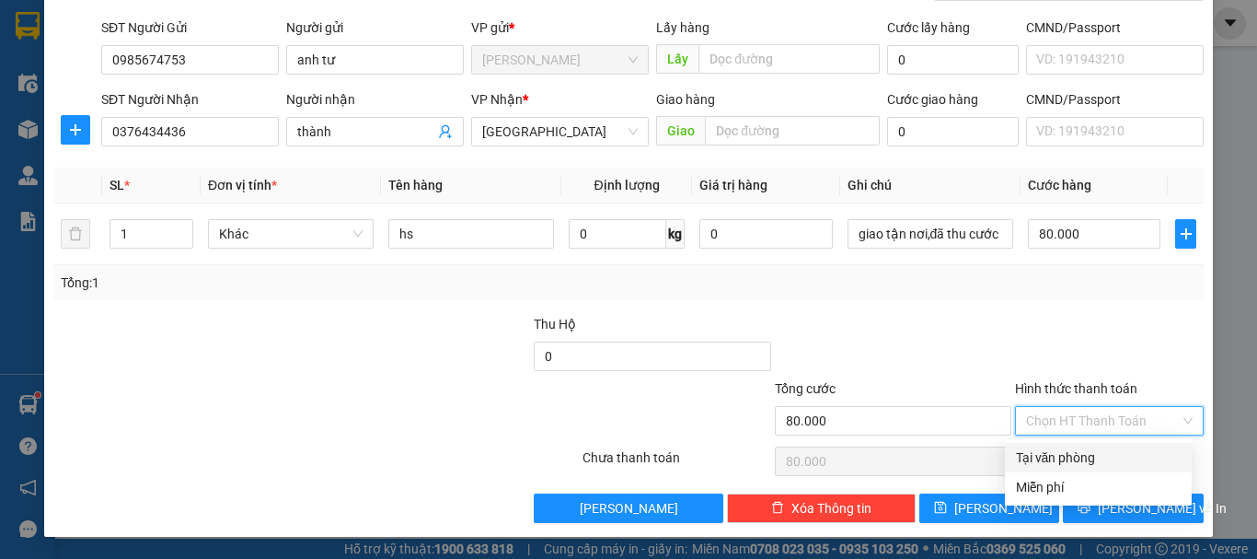
click at [1079, 457] on div "Tại văn phòng" at bounding box center [1098, 457] width 165 height 20
type input "0"
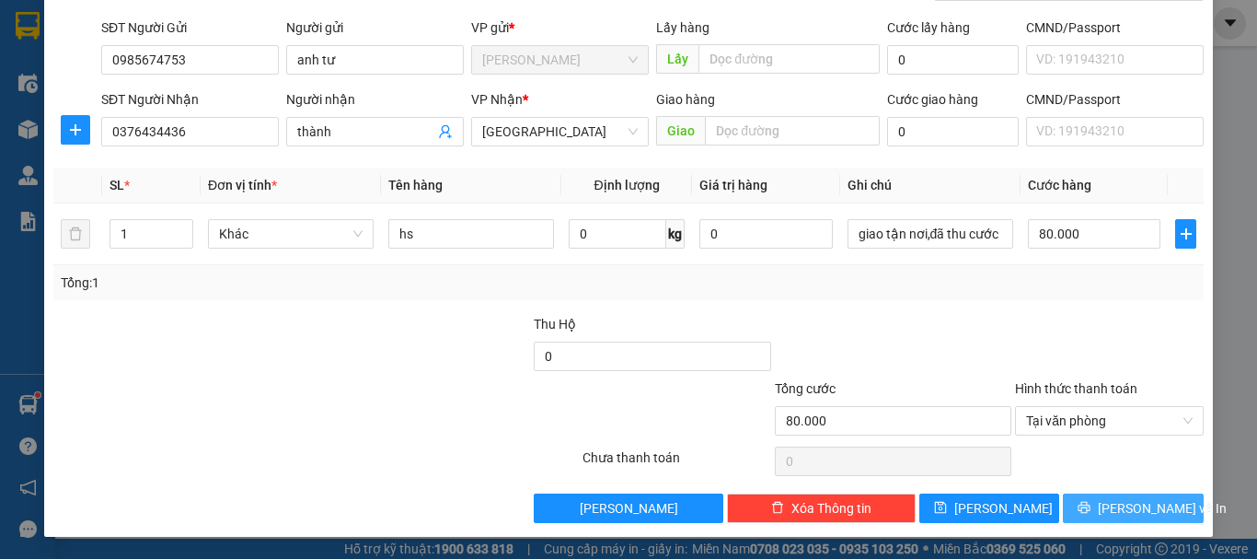
click at [1103, 497] on button "[PERSON_NAME] và In" at bounding box center [1133, 507] width 141 height 29
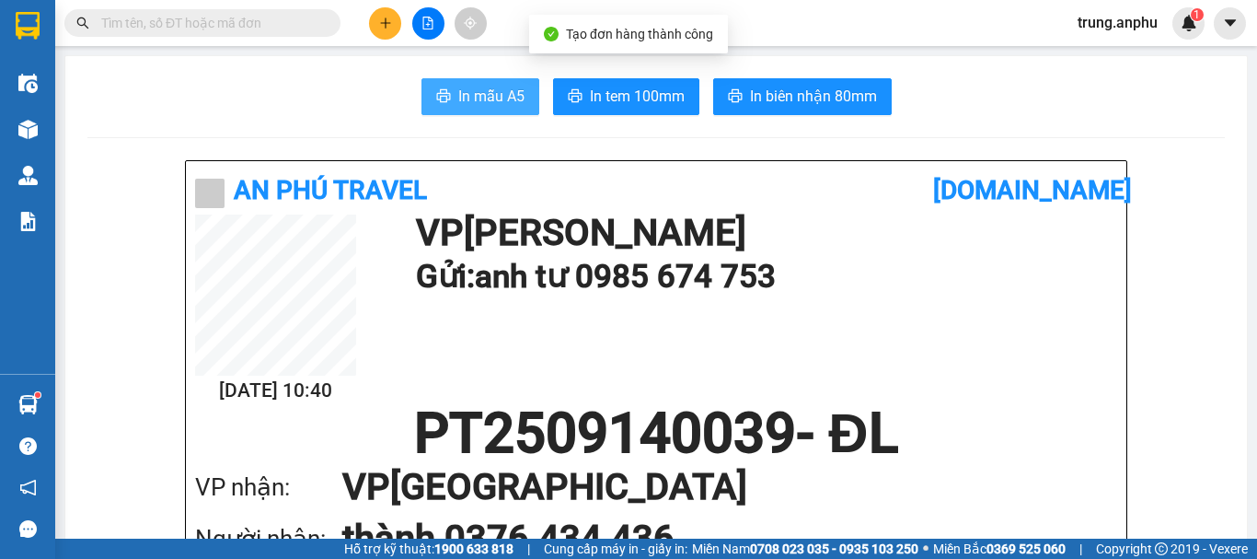
click at [497, 86] on span "In mẫu A5" at bounding box center [491, 96] width 66 height 23
click at [998, 92] on div "In mẫu A5 In tem 100mm In biên nhận 80mm" at bounding box center [656, 96] width 1138 height 37
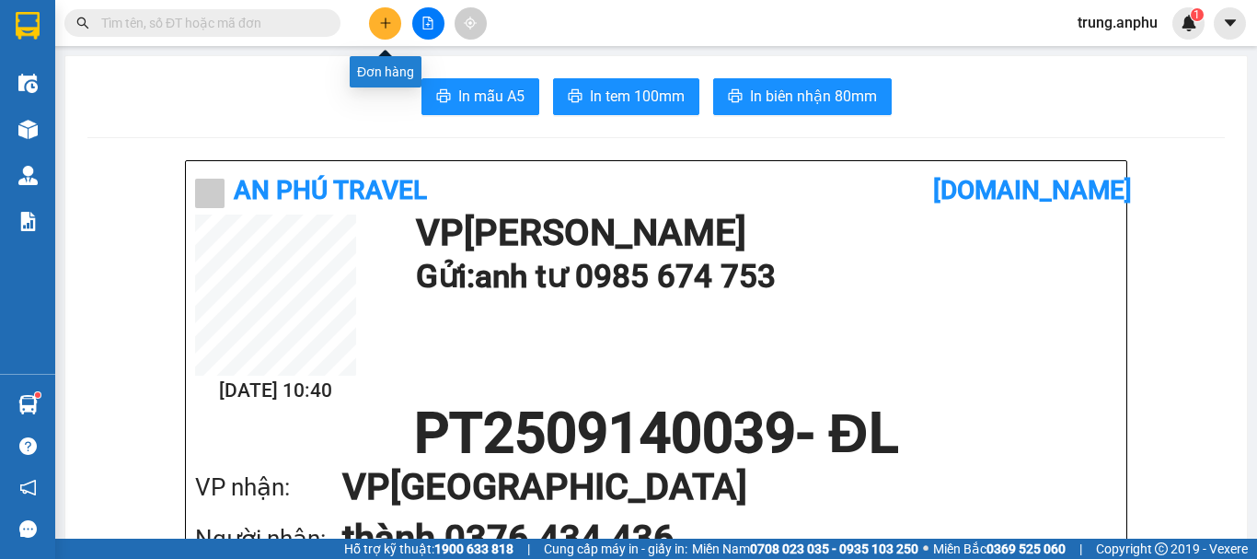
click at [386, 21] on icon "plus" at bounding box center [385, 22] width 1 height 10
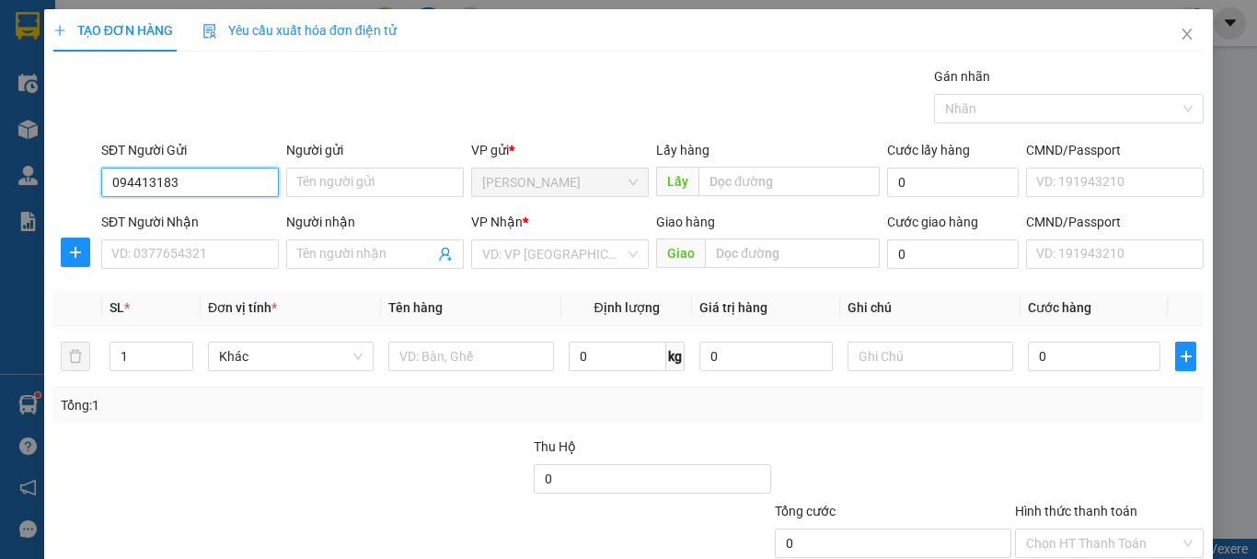
type input "0944131832"
click at [147, 222] on div "0944131832" at bounding box center [188, 219] width 154 height 20
type input "0949766076"
type input "50.000"
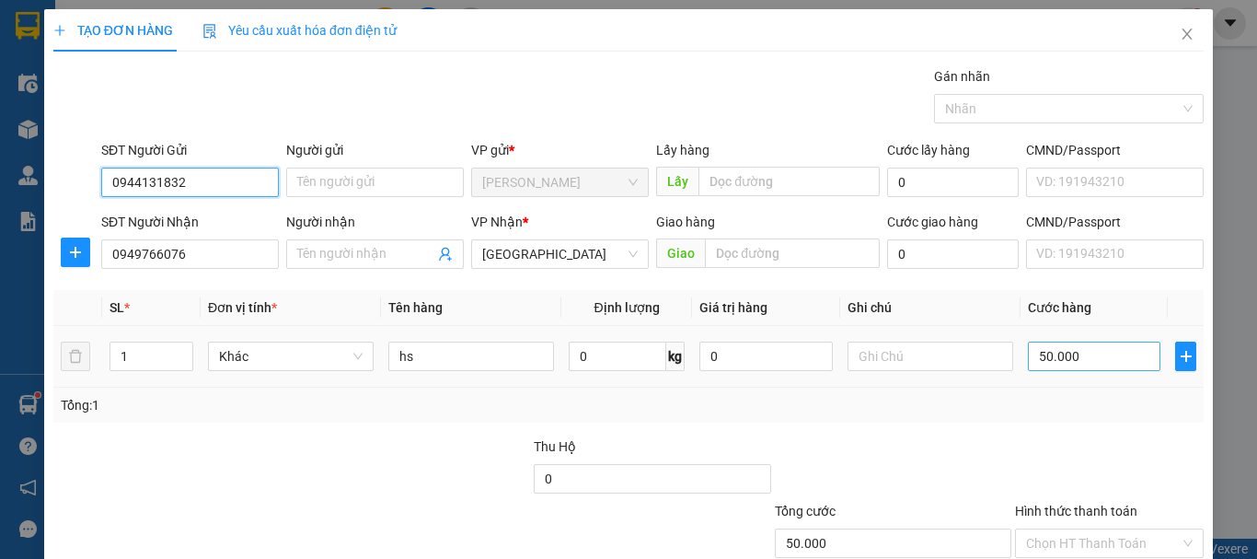
type input "0944131832"
click at [1058, 358] on input "50.000" at bounding box center [1094, 355] width 133 height 29
type input "4"
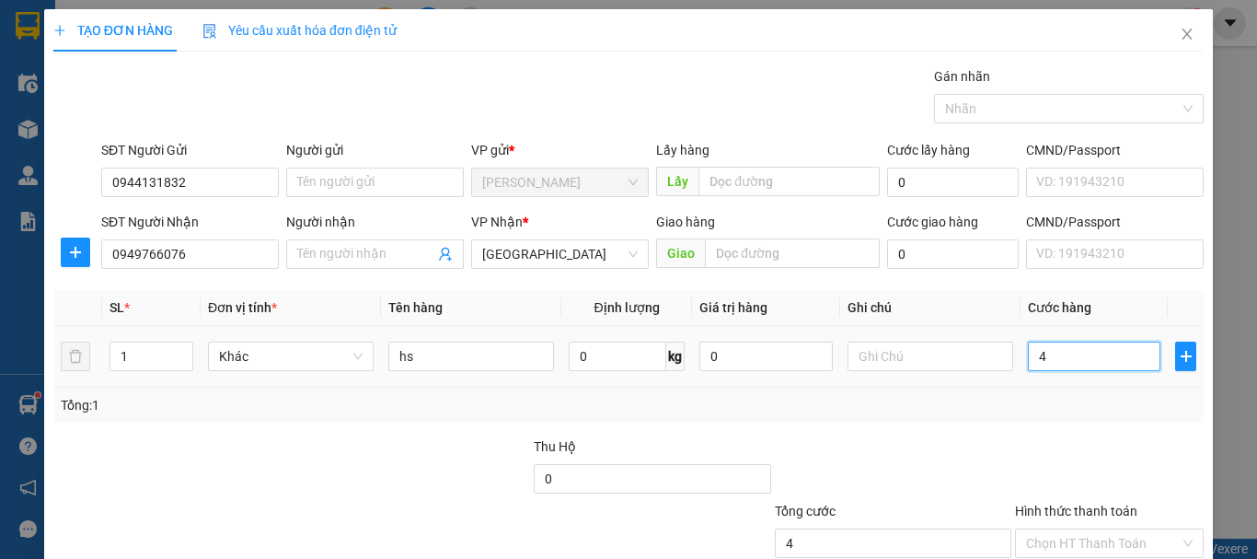
type input "40"
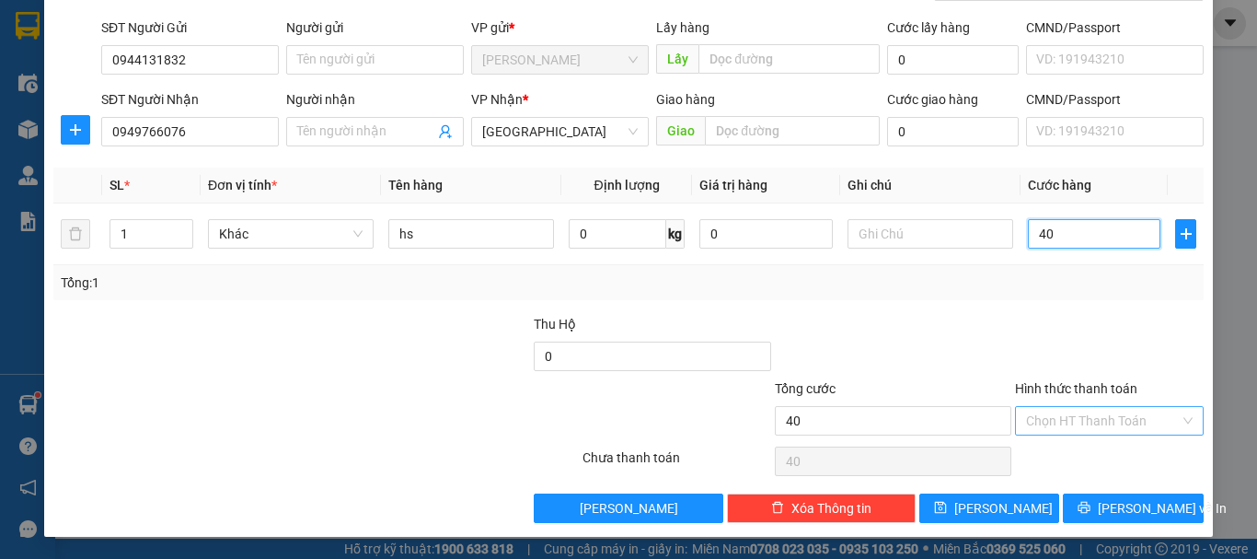
type input "40"
type input "40.000"
click at [1128, 423] on input "Hình thức thanh toán" at bounding box center [1103, 421] width 154 height 28
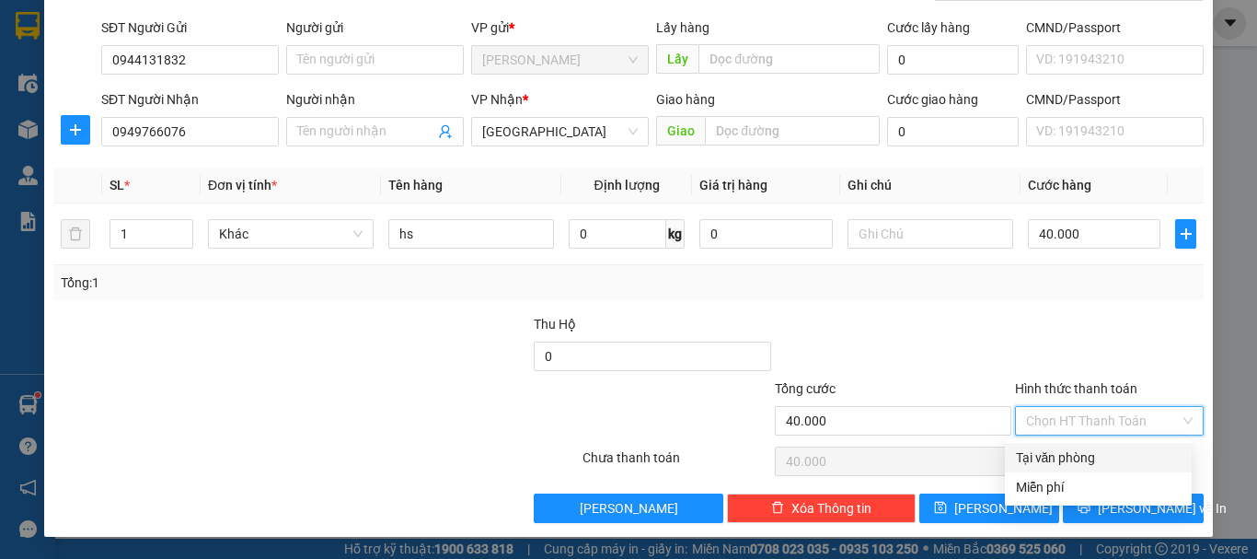
click at [1085, 449] on div "Tại văn phòng" at bounding box center [1098, 457] width 165 height 20
type input "0"
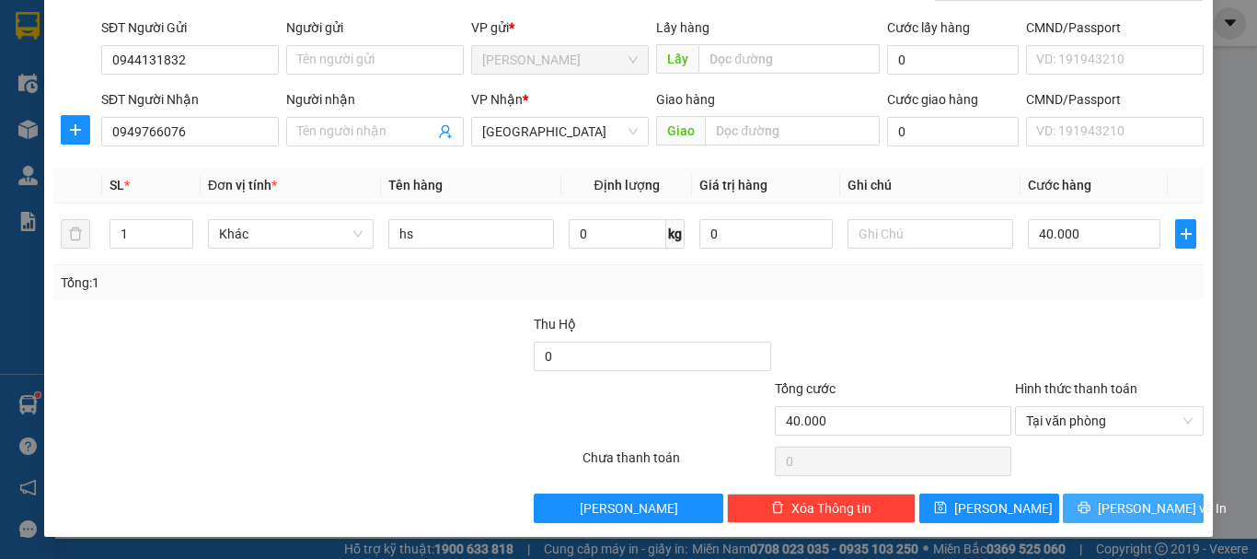
click at [1113, 503] on span "[PERSON_NAME] và In" at bounding box center [1162, 508] width 129 height 20
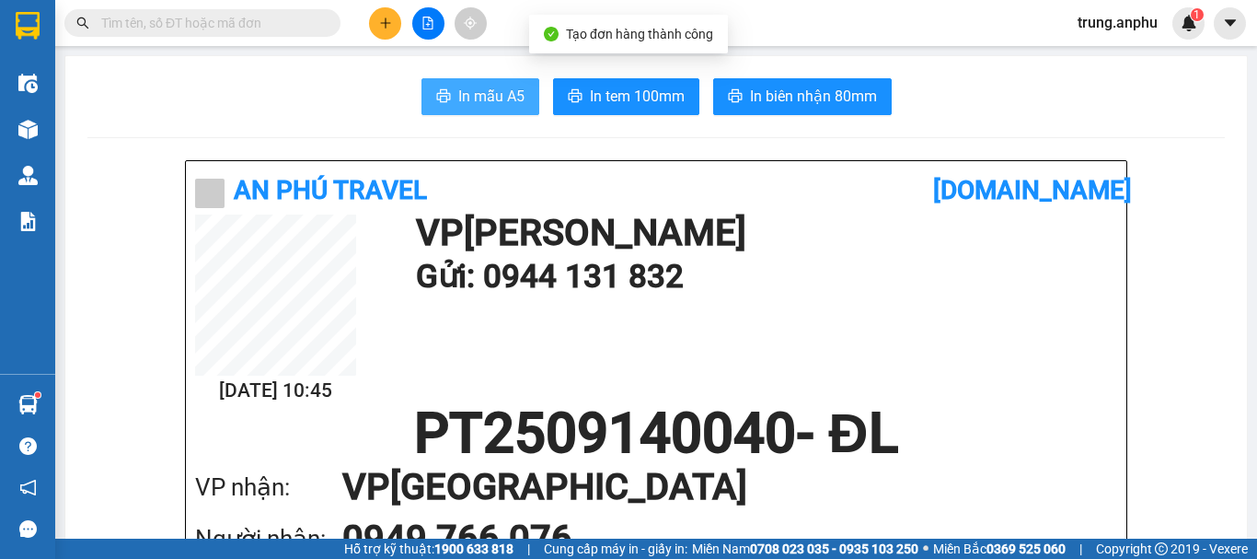
click at [510, 100] on span "In mẫu A5" at bounding box center [491, 96] width 66 height 23
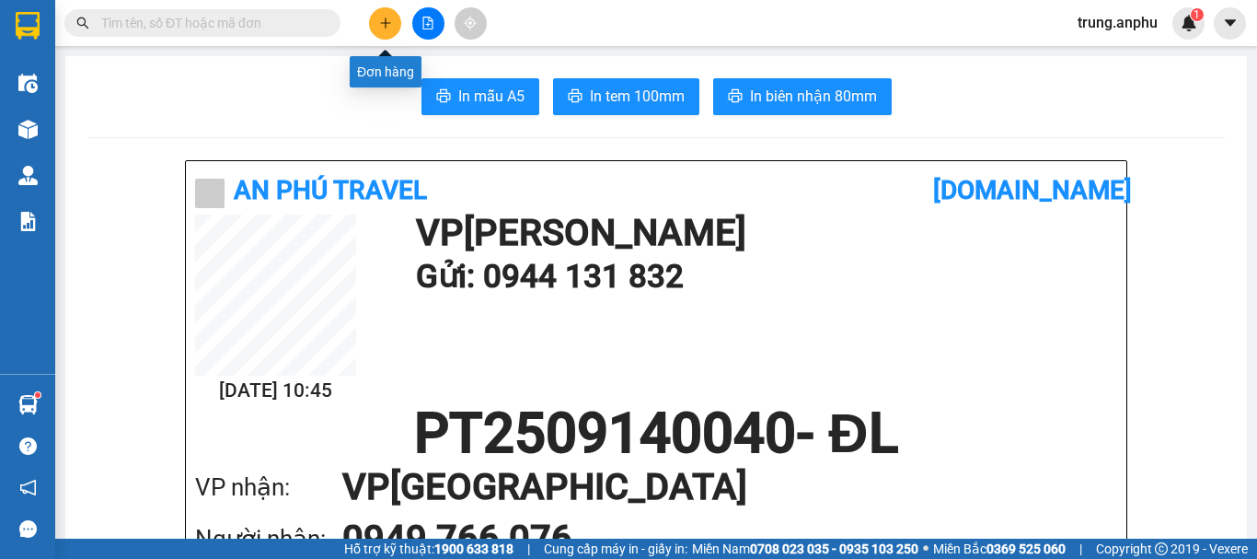
click at [384, 19] on icon "plus" at bounding box center [385, 23] width 13 height 13
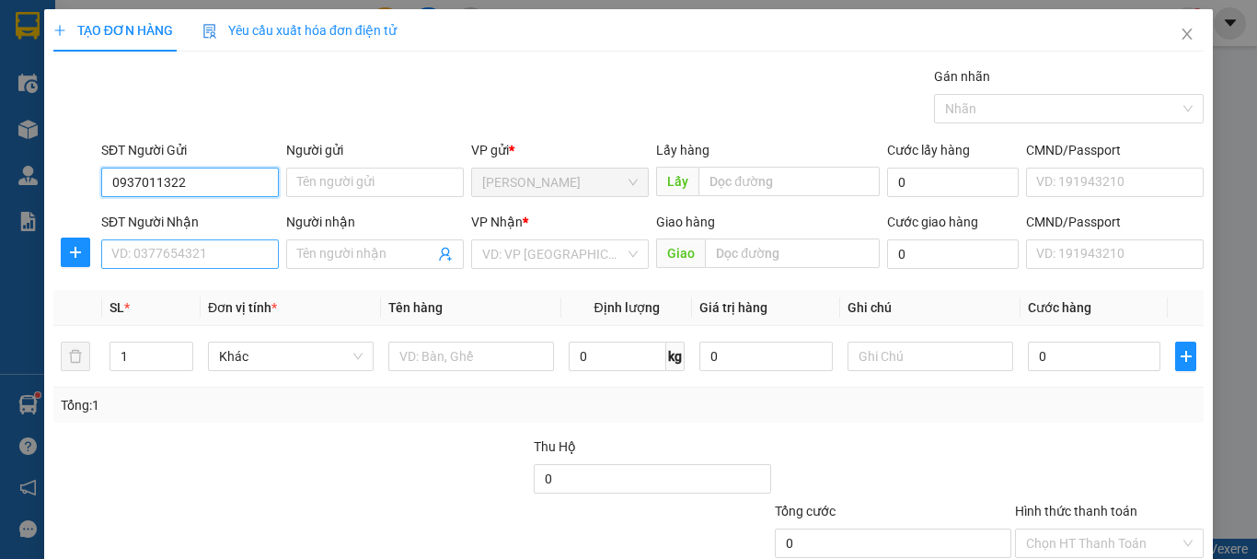
type input "0937011322"
click at [175, 243] on input "SĐT Người Nhận" at bounding box center [190, 253] width 178 height 29
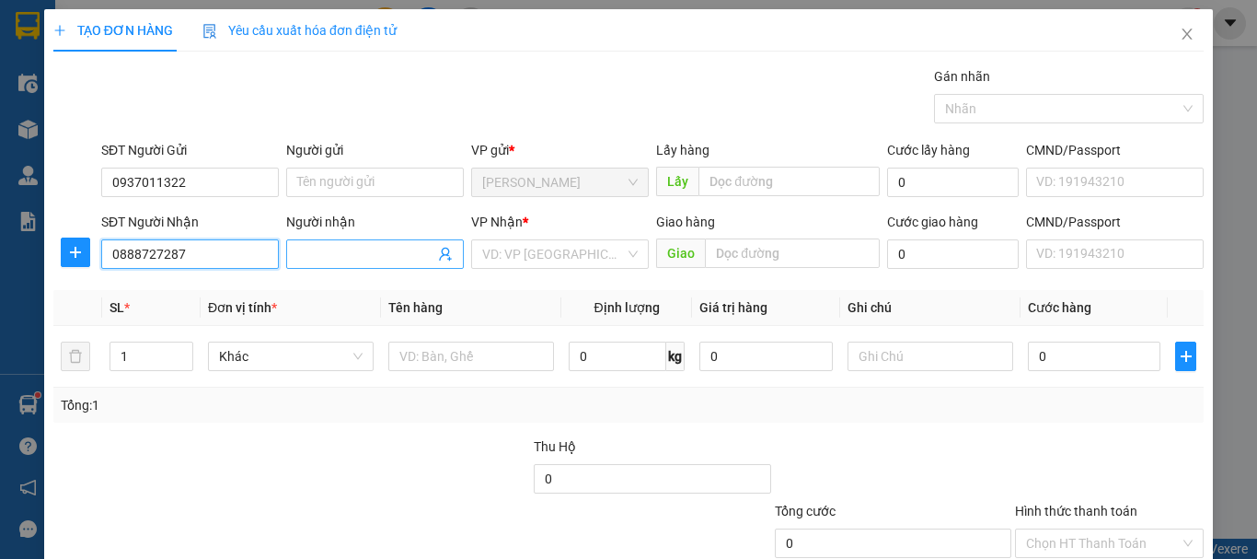
type input "0888727287"
click at [365, 244] on input "Người nhận" at bounding box center [365, 254] width 137 height 20
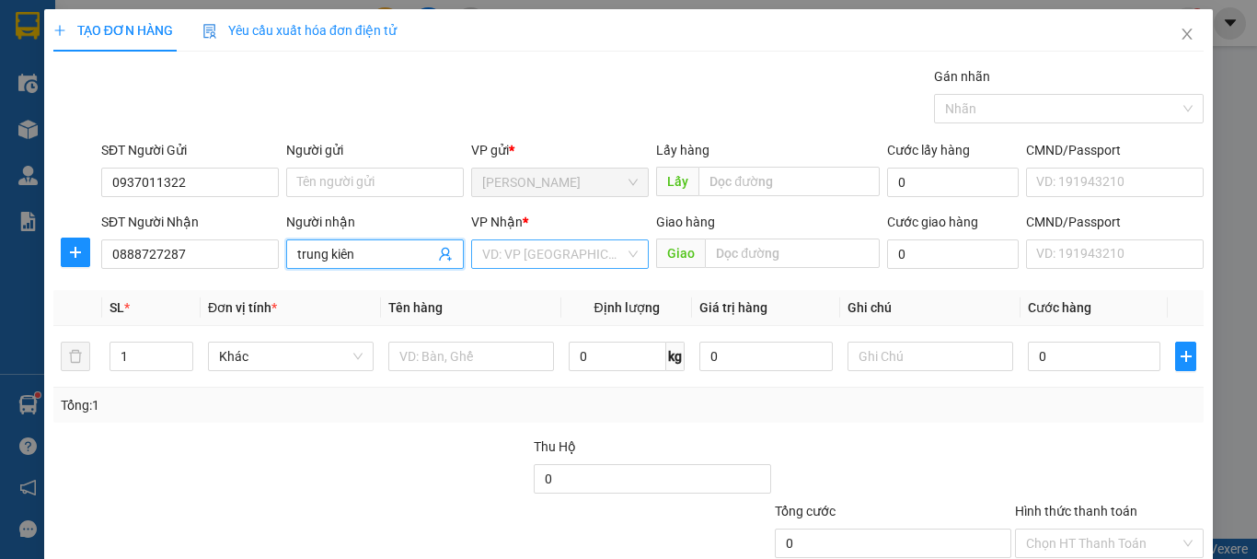
type input "trung kiên"
click at [592, 251] on input "search" at bounding box center [553, 254] width 143 height 28
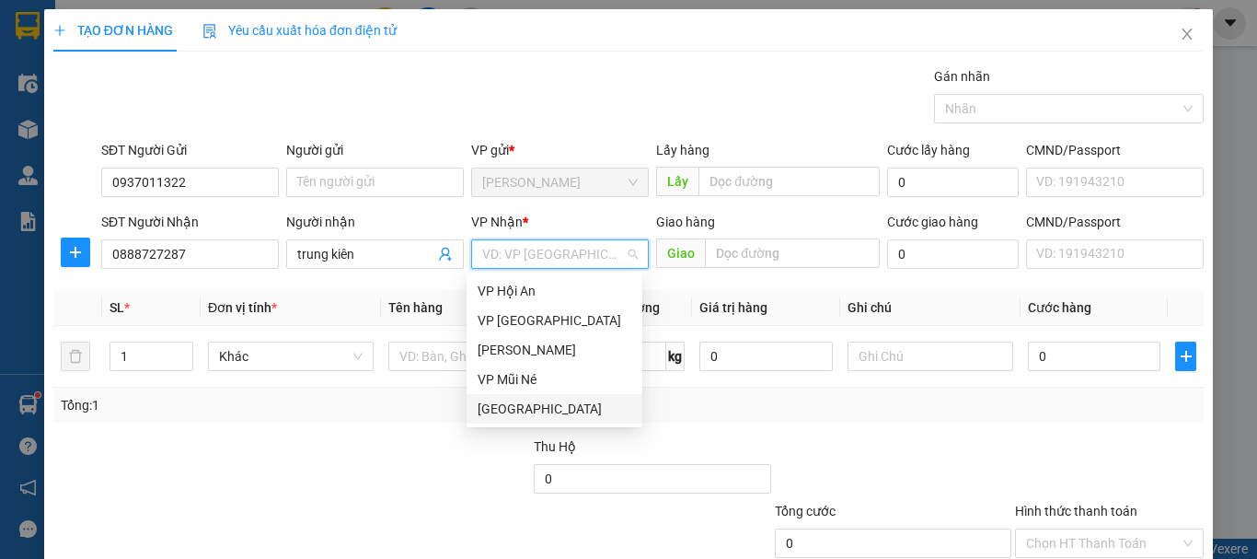
click at [522, 407] on div "[GEOGRAPHIC_DATA]" at bounding box center [555, 409] width 154 height 20
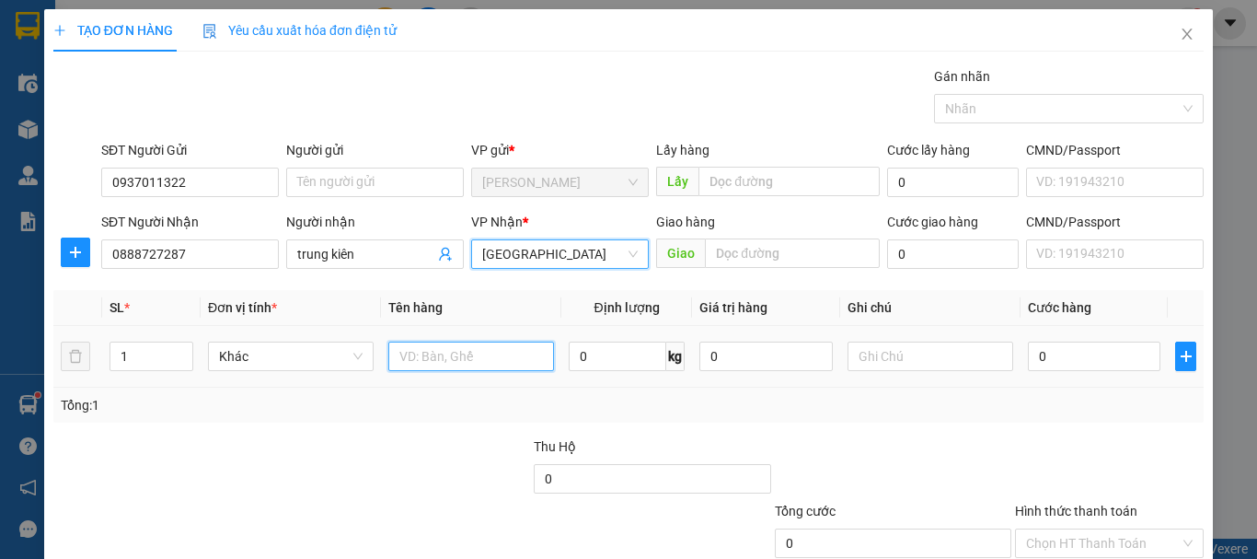
click at [410, 354] on input "text" at bounding box center [471, 355] width 166 height 29
type input "xe máy+thùng xốp"
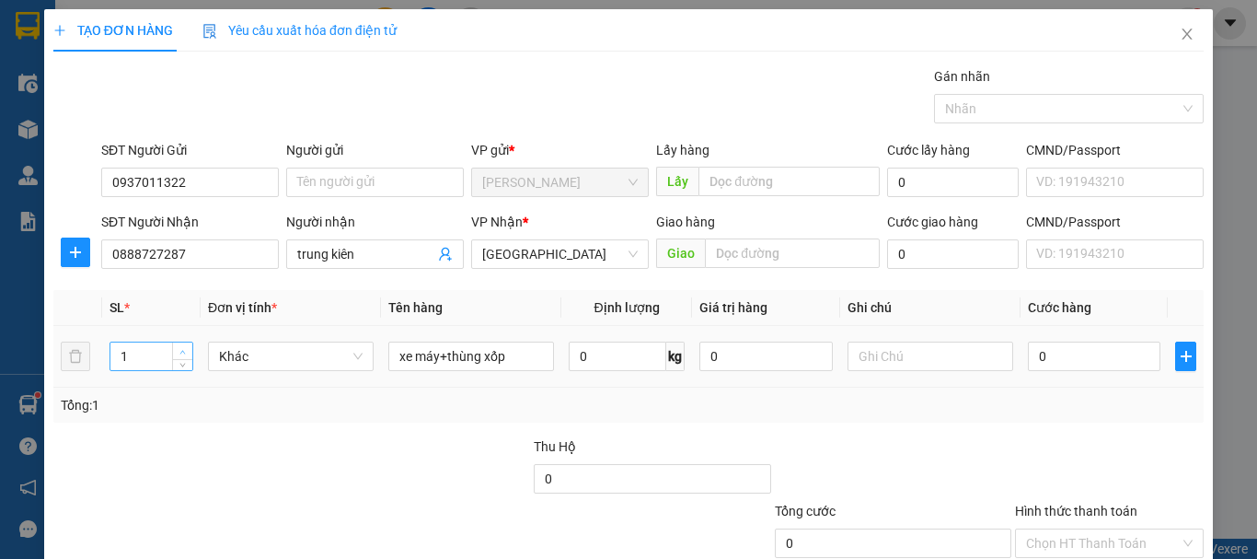
type input "2"
click at [178, 346] on span "up" at bounding box center [183, 351] width 11 height 11
click at [1056, 356] on input "0" at bounding box center [1094, 355] width 133 height 29
type input "4"
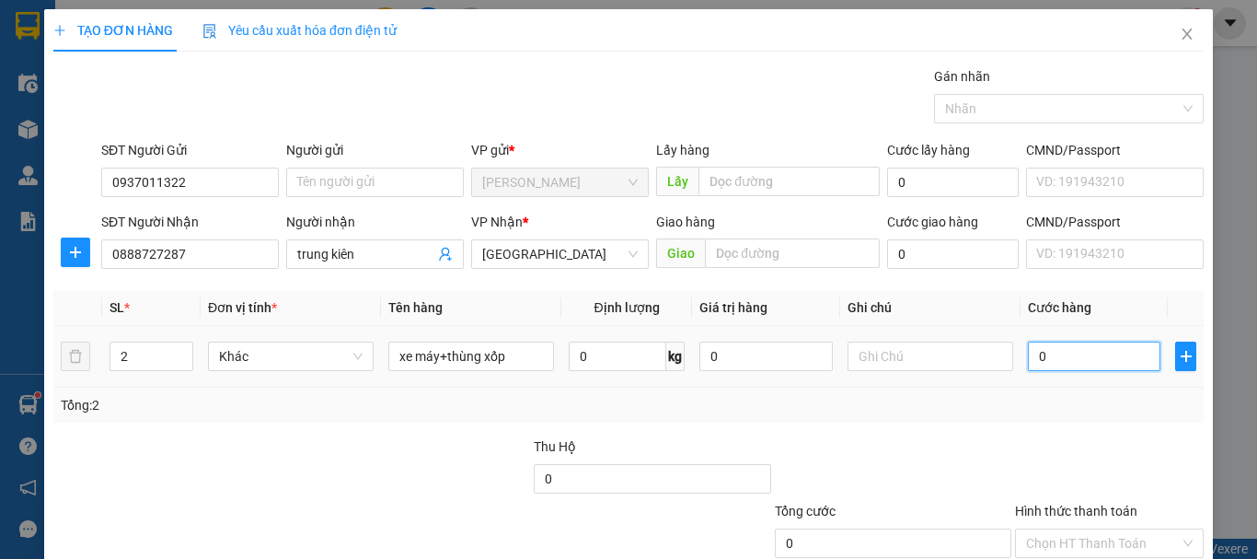
type input "4"
type input "40"
type input "400"
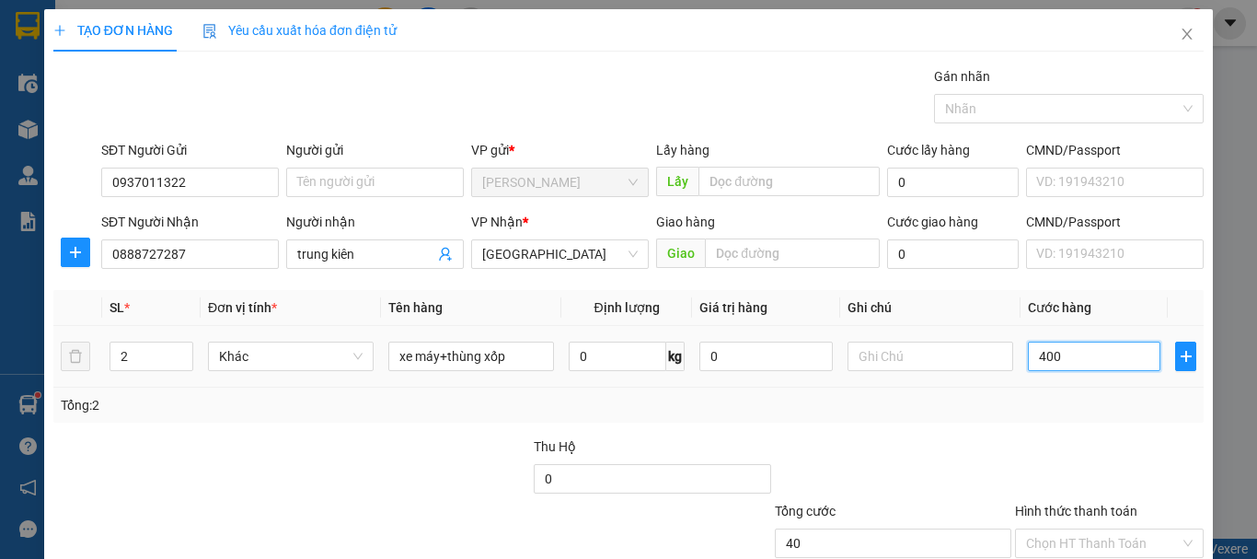
type input "400"
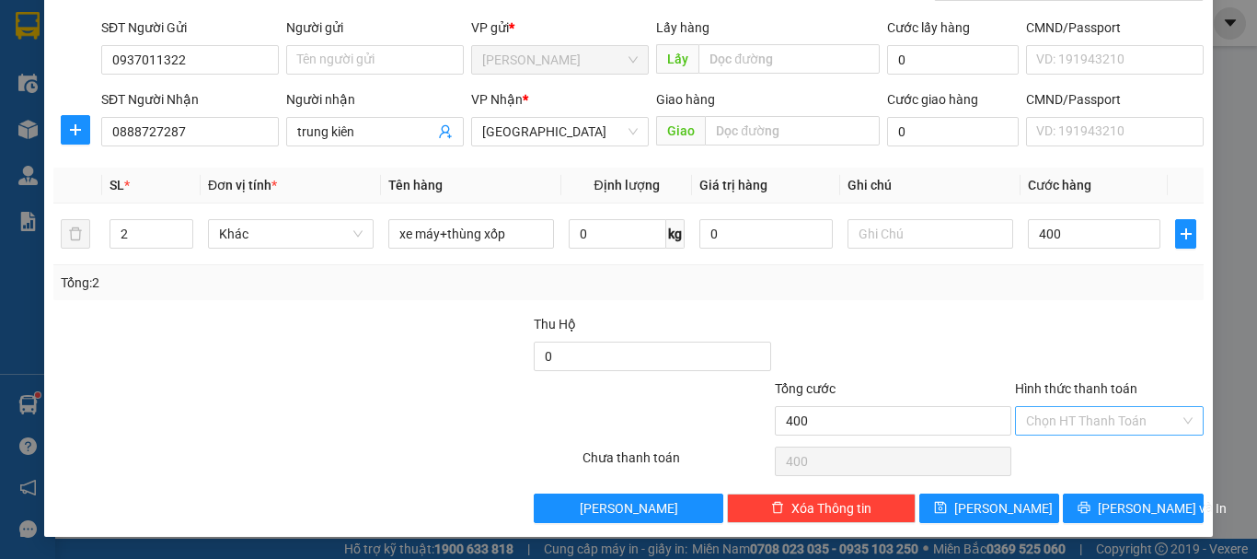
type input "400.000"
click at [1096, 419] on input "Hình thức thanh toán" at bounding box center [1103, 421] width 154 height 28
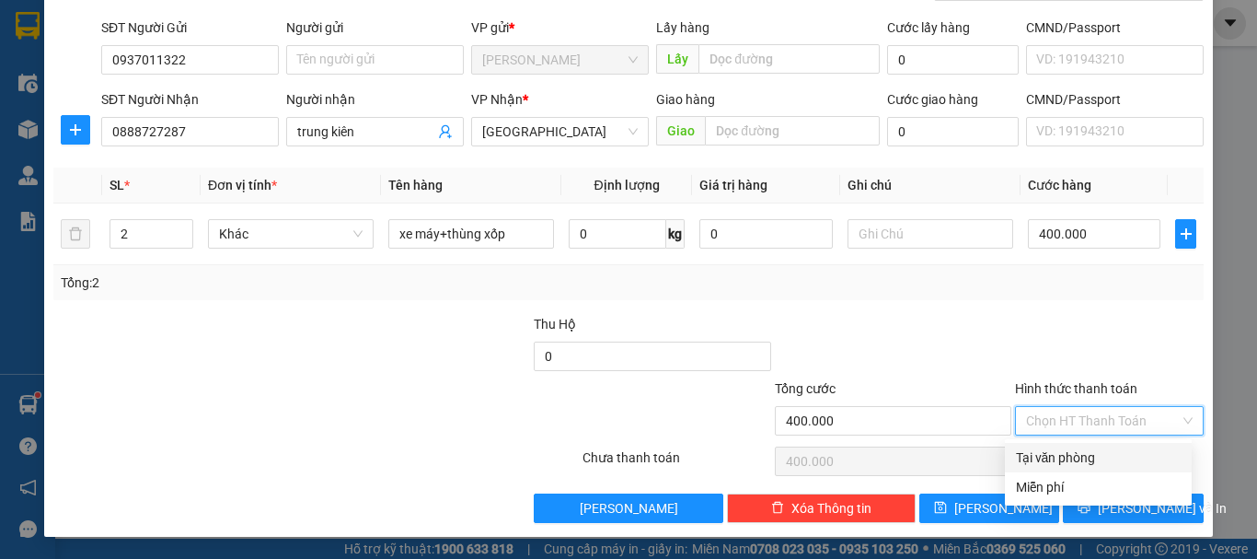
click at [1081, 446] on div "Tại văn phòng" at bounding box center [1098, 457] width 187 height 29
type input "0"
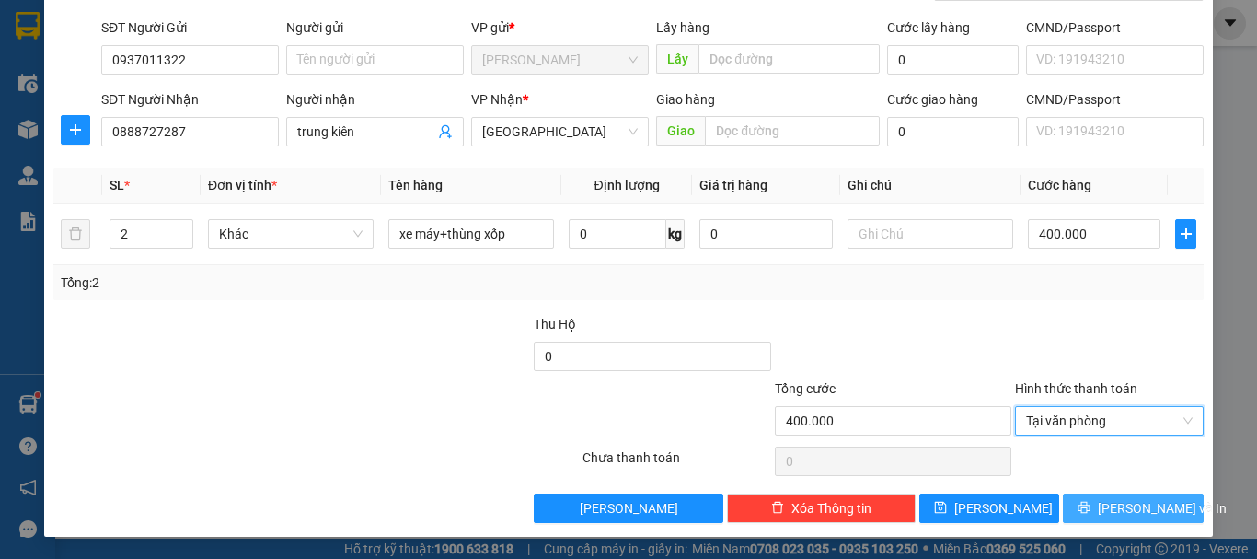
click at [1126, 507] on span "[PERSON_NAME] và In" at bounding box center [1162, 508] width 129 height 20
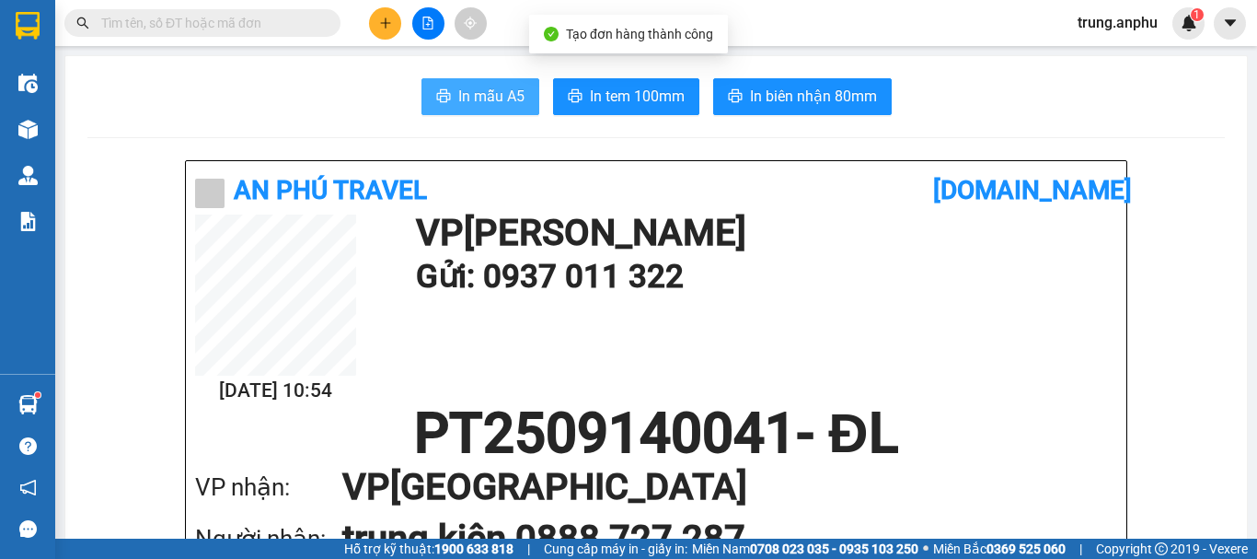
click at [506, 88] on span "In mẫu A5" at bounding box center [491, 96] width 66 height 23
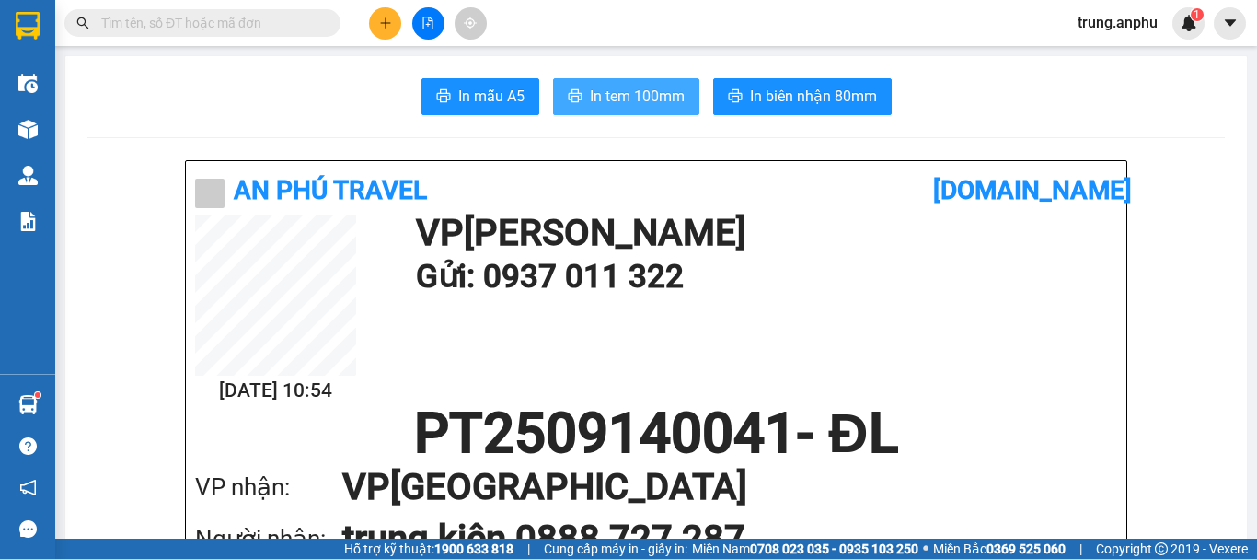
click at [638, 81] on button "In tem 100mm" at bounding box center [626, 96] width 146 height 37
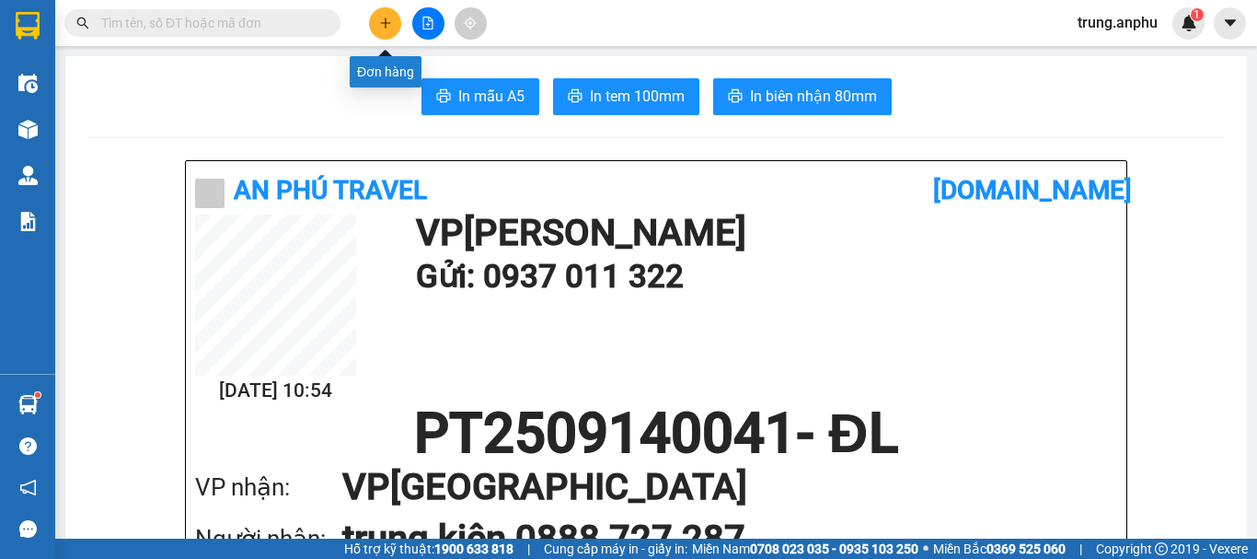
click at [377, 23] on button at bounding box center [385, 23] width 32 height 32
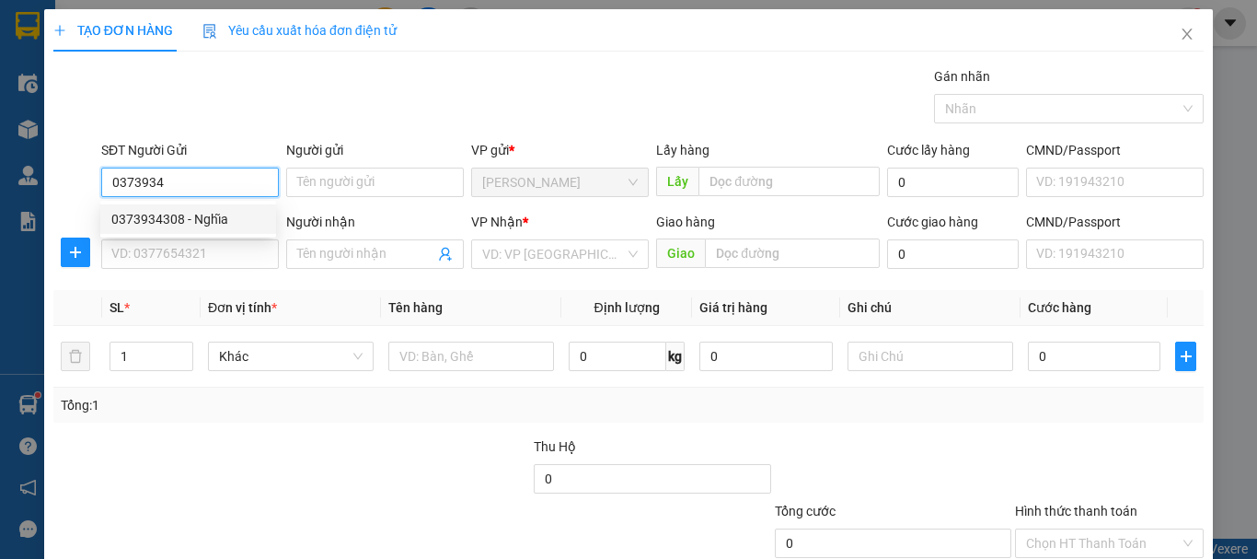
click at [156, 215] on div "0373934308 - Nghĩa" at bounding box center [188, 219] width 154 height 20
type input "0373934308"
type input "Nghĩa"
type input "0378450610"
type input "Tâm"
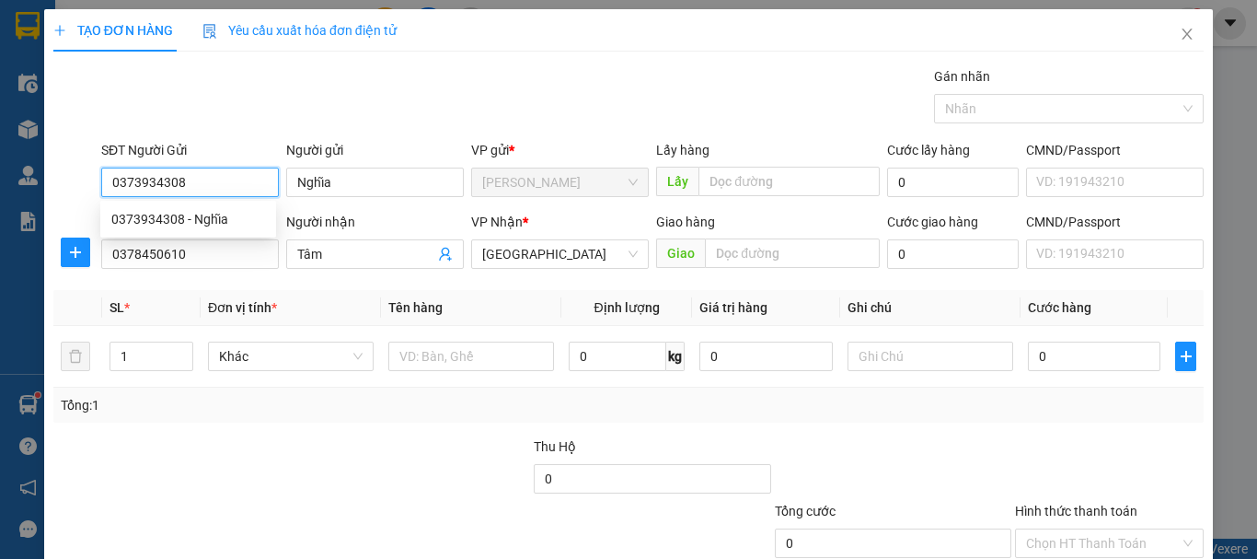
type input "30.000"
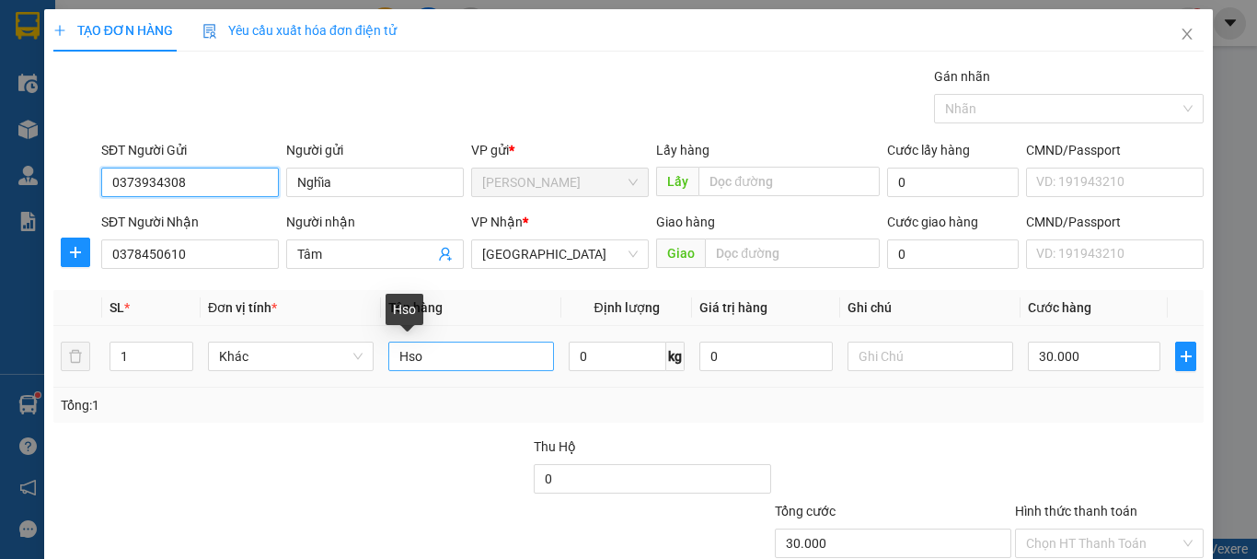
type input "0373934308"
drag, startPoint x: 444, startPoint y: 349, endPoint x: 374, endPoint y: 363, distance: 71.3
click at [381, 365] on td "Hso" at bounding box center [471, 357] width 180 height 62
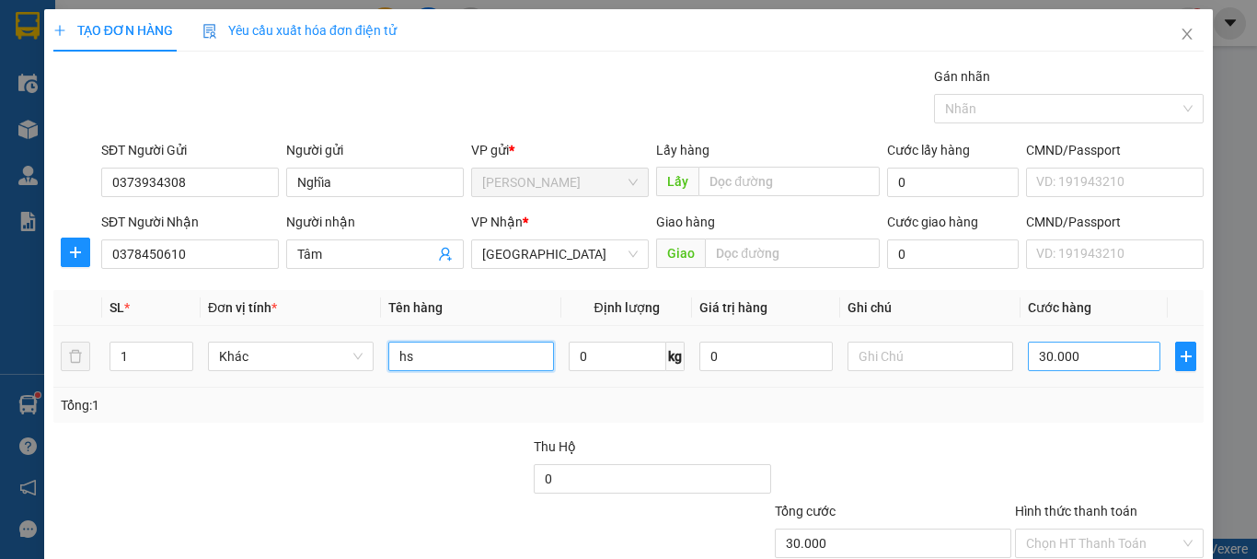
type input "hs"
click at [1057, 359] on input "30.000" at bounding box center [1094, 355] width 133 height 29
type input "4"
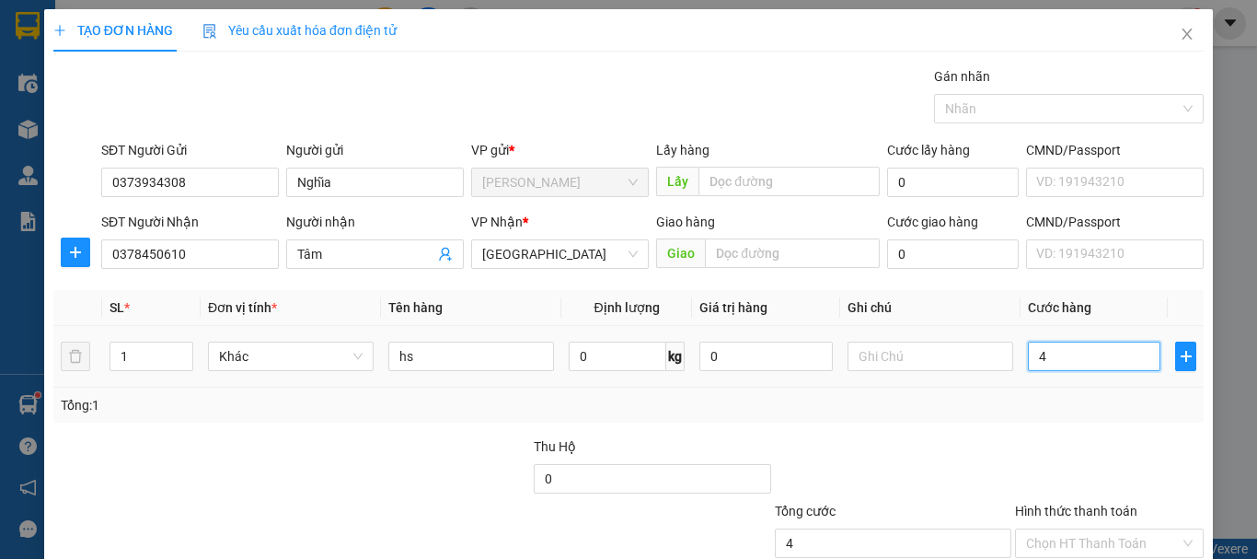
type input "40"
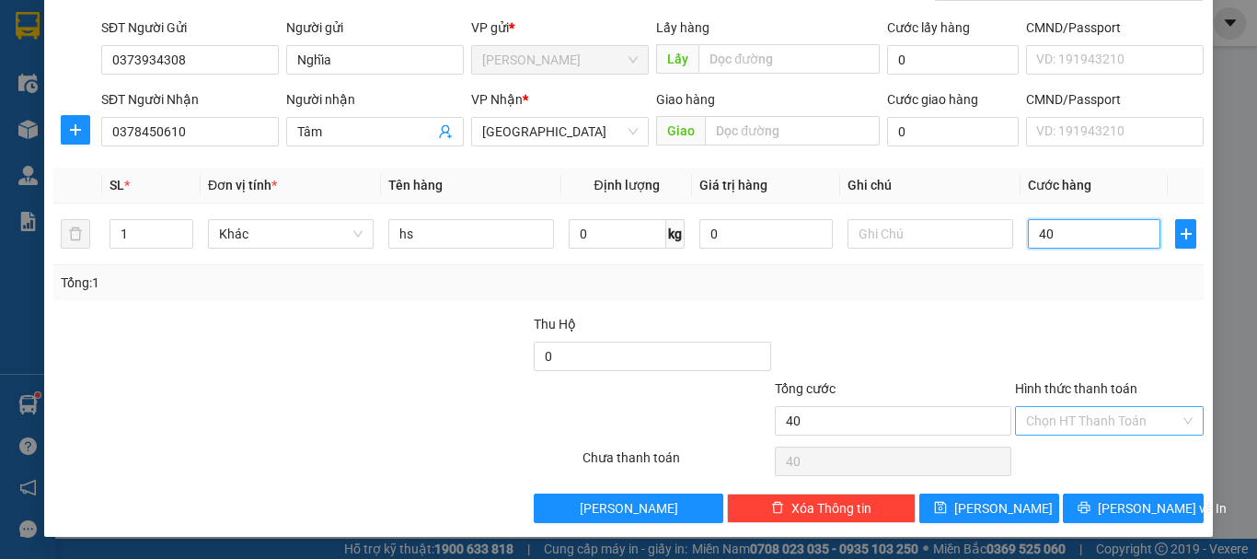
type input "40"
click at [1070, 422] on input "Hình thức thanh toán" at bounding box center [1103, 421] width 154 height 28
type input "40.000"
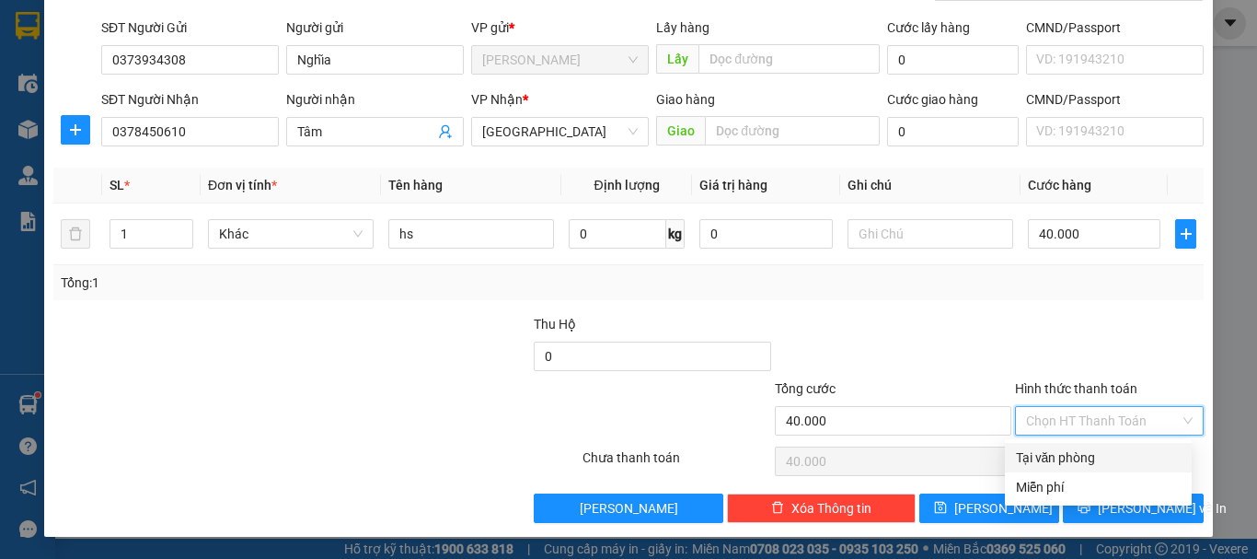
click at [1082, 456] on div "Tại văn phòng" at bounding box center [1098, 457] width 165 height 20
type input "0"
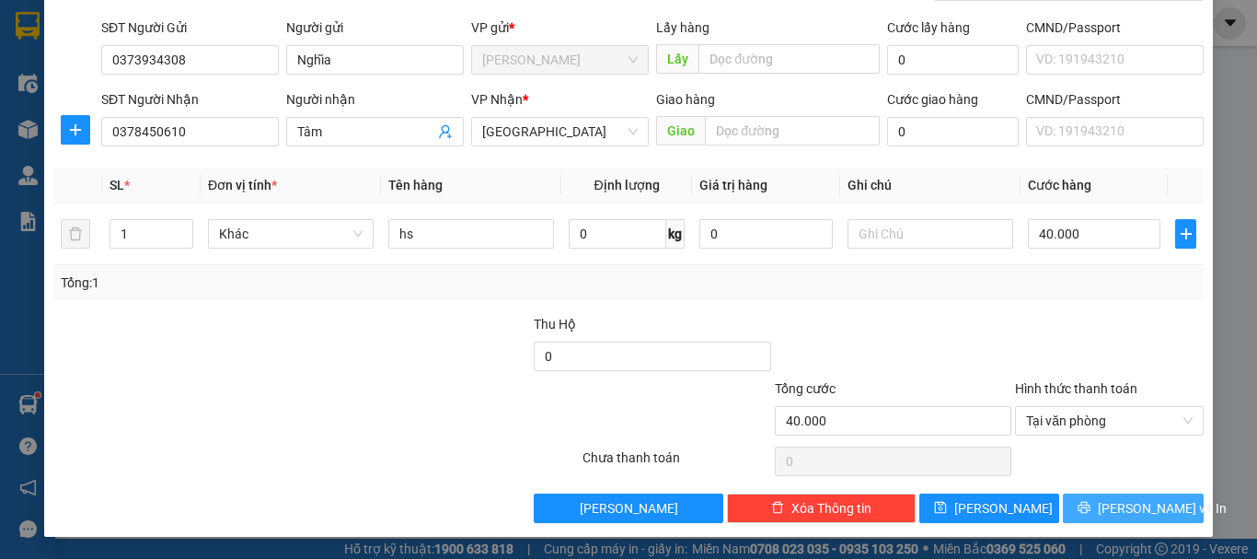
click at [1098, 495] on button "[PERSON_NAME] và In" at bounding box center [1133, 507] width 141 height 29
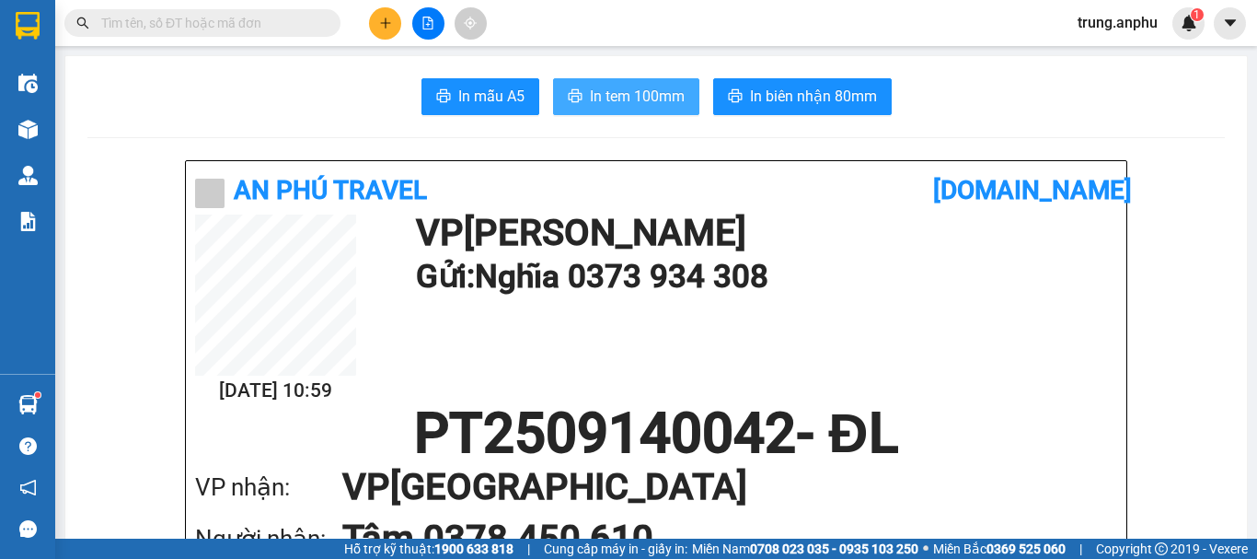
click at [595, 91] on span "In tem 100mm" at bounding box center [637, 96] width 95 height 23
click at [431, 16] on button at bounding box center [428, 23] width 32 height 32
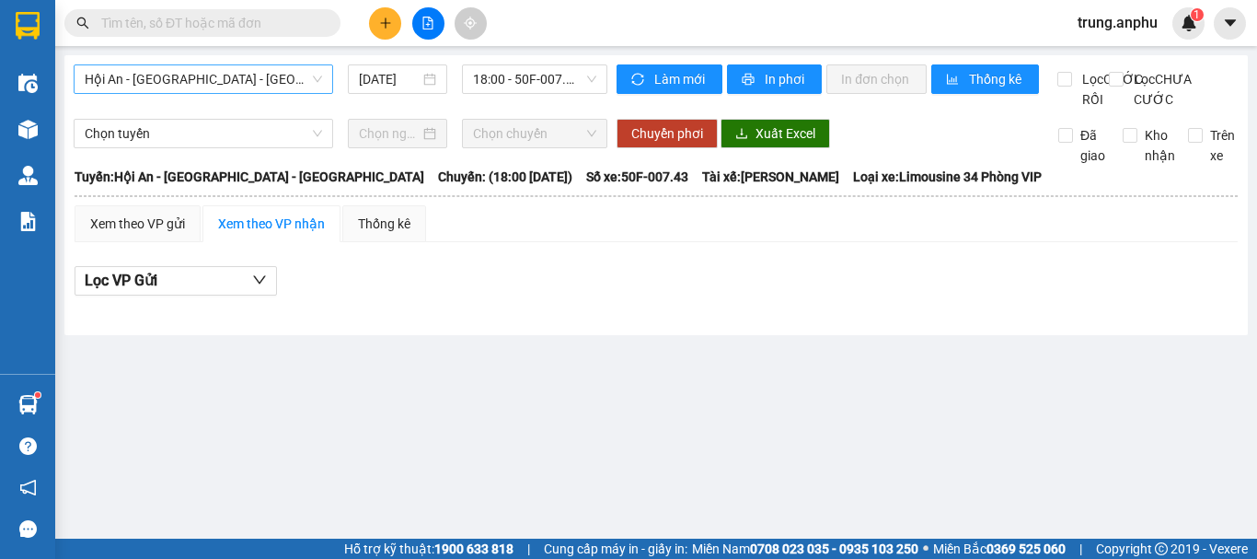
click at [216, 84] on span "Hội An - [GEOGRAPHIC_DATA] - [GEOGRAPHIC_DATA]" at bounding box center [203, 79] width 237 height 28
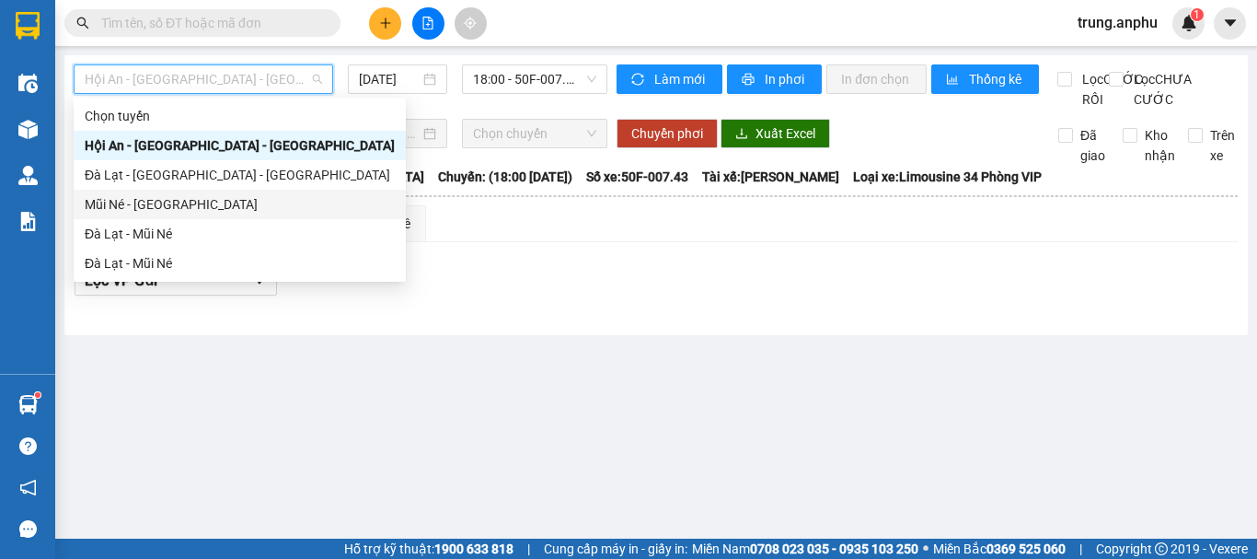
click at [141, 207] on div "Mũi Né - [GEOGRAPHIC_DATA]" at bounding box center [240, 204] width 310 height 20
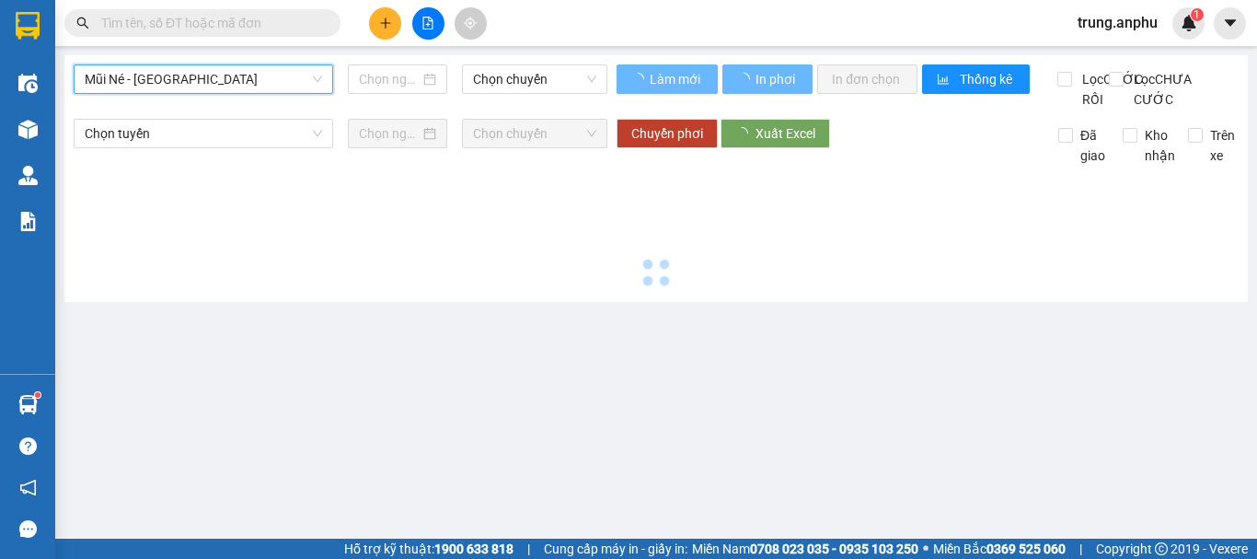
type input "[DATE]"
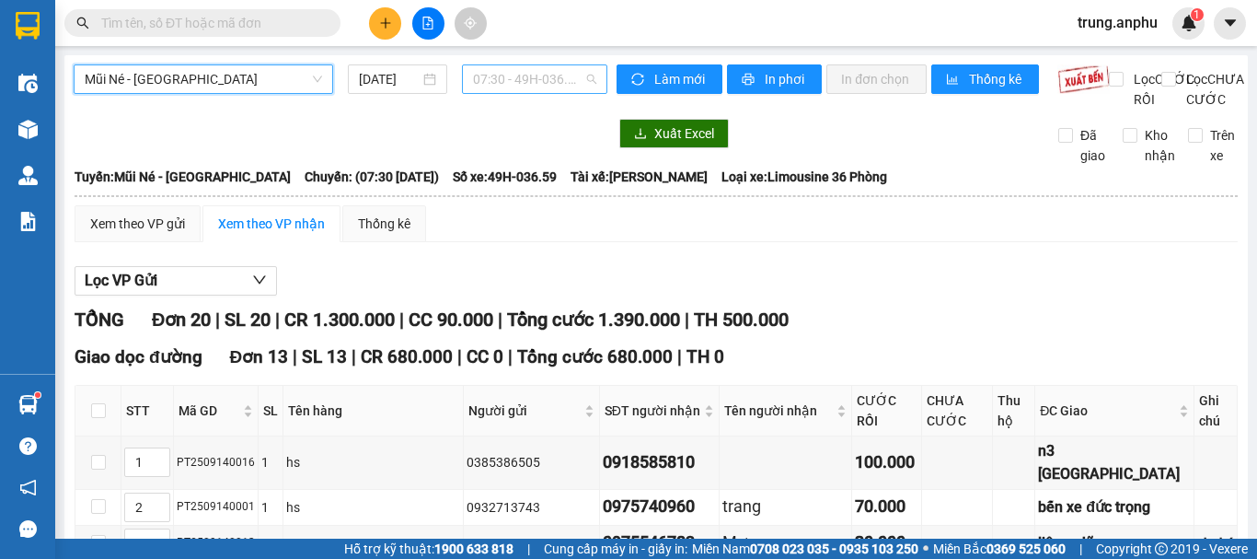
click at [585, 81] on span "07:30 - 49H-036.59" at bounding box center [534, 79] width 123 height 28
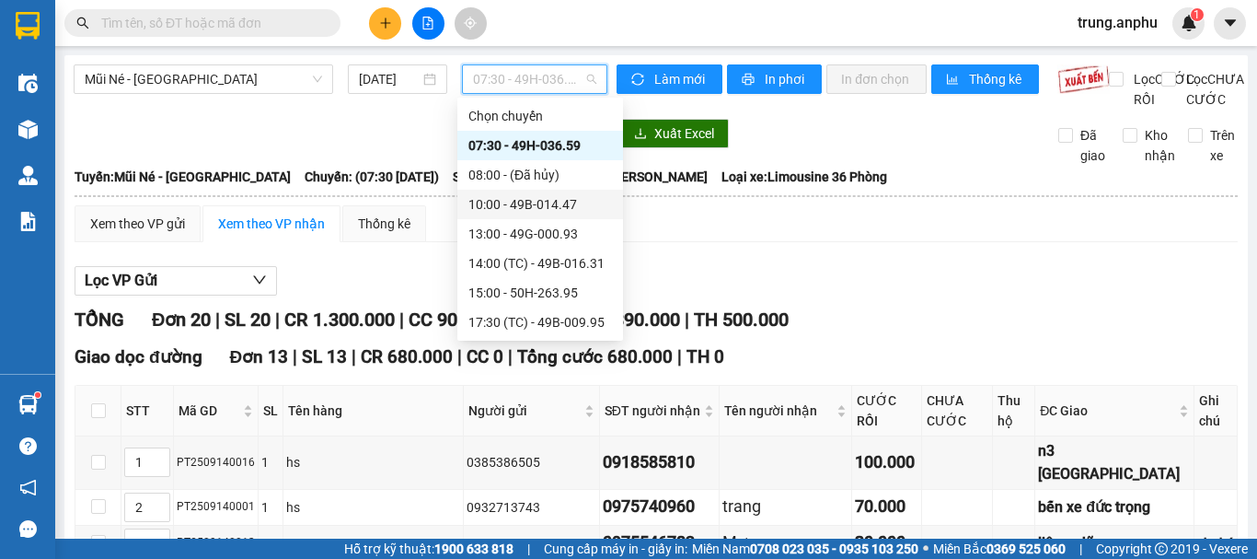
click at [562, 201] on div "10:00 - 49B-014.47" at bounding box center [540, 204] width 144 height 20
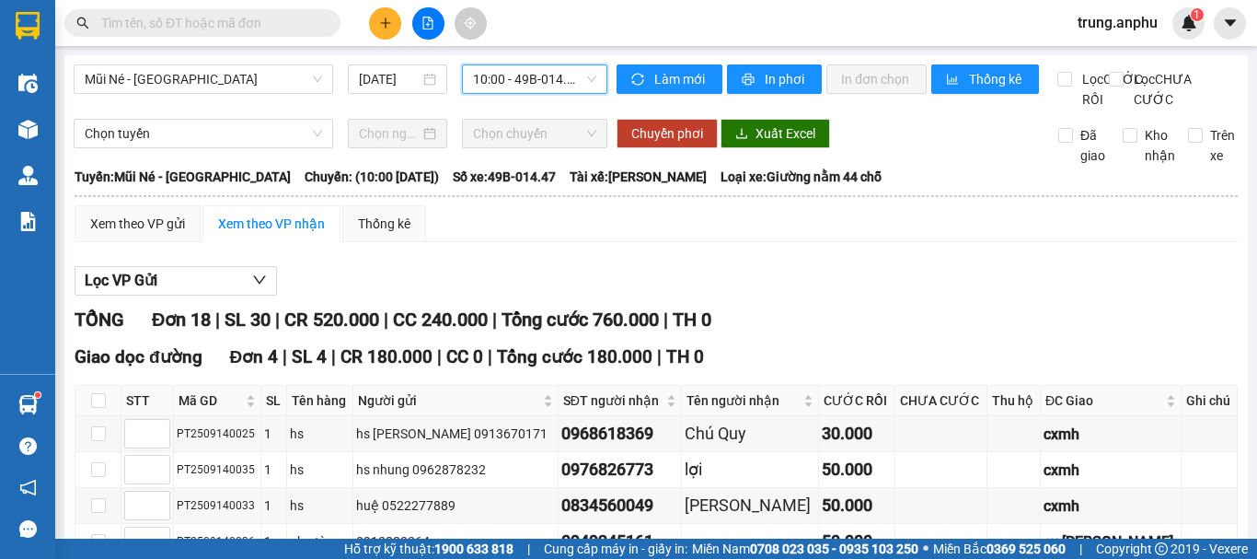
scroll to position [184, 0]
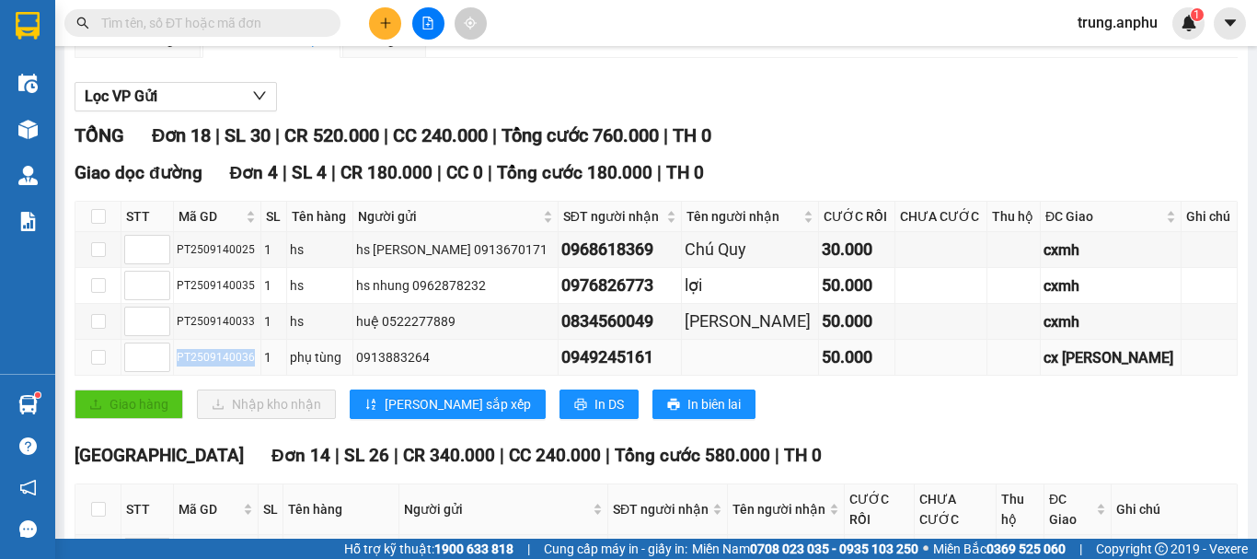
drag, startPoint x: 249, startPoint y: 376, endPoint x: 178, endPoint y: 389, distance: 72.9
click at [178, 376] on td "PT2509140036" at bounding box center [217, 358] width 87 height 36
copy div "PT2509140036"
click at [210, 18] on input "text" at bounding box center [209, 23] width 217 height 20
click at [153, 58] on div "Xem theo VP gửi" at bounding box center [138, 39] width 126 height 37
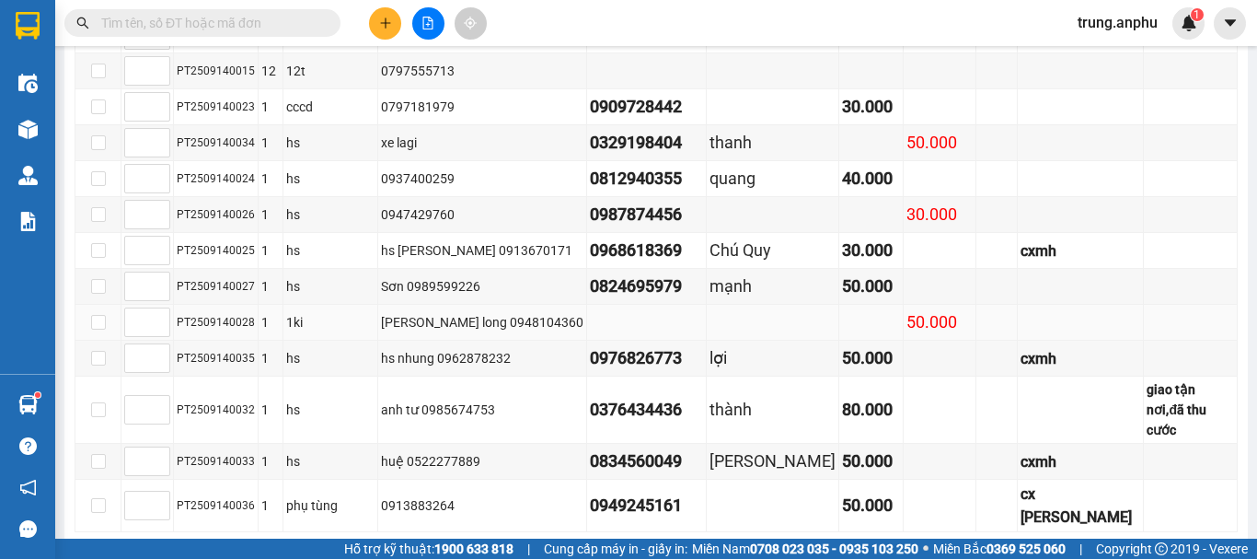
scroll to position [917, 0]
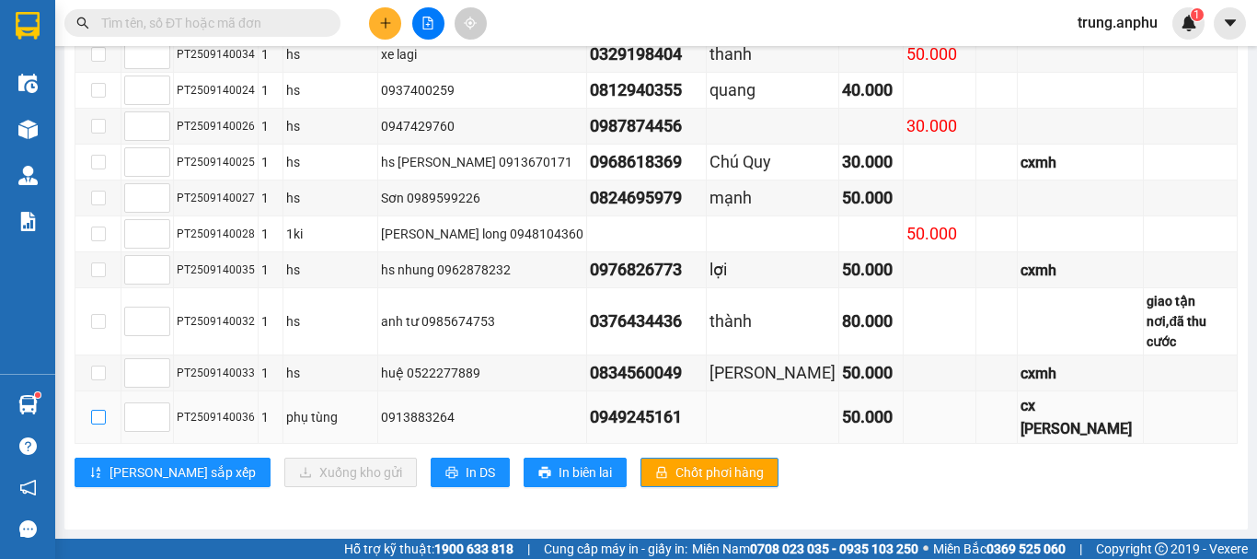
click at [101, 414] on input "checkbox" at bounding box center [98, 417] width 15 height 15
checkbox input "true"
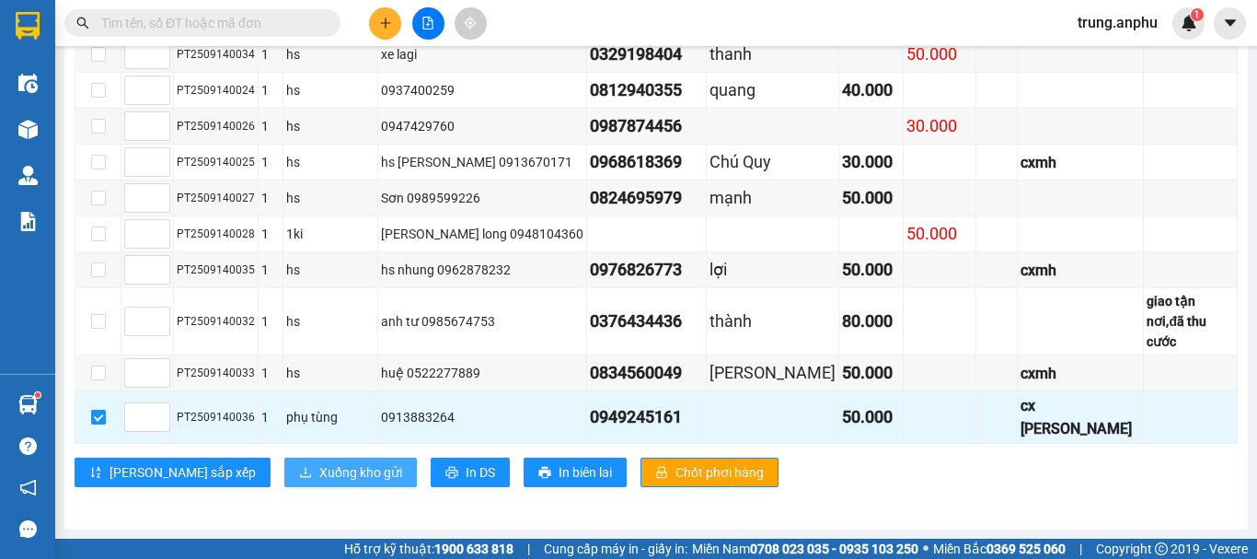
click at [319, 476] on span "Xuống kho gửi" at bounding box center [360, 472] width 83 height 20
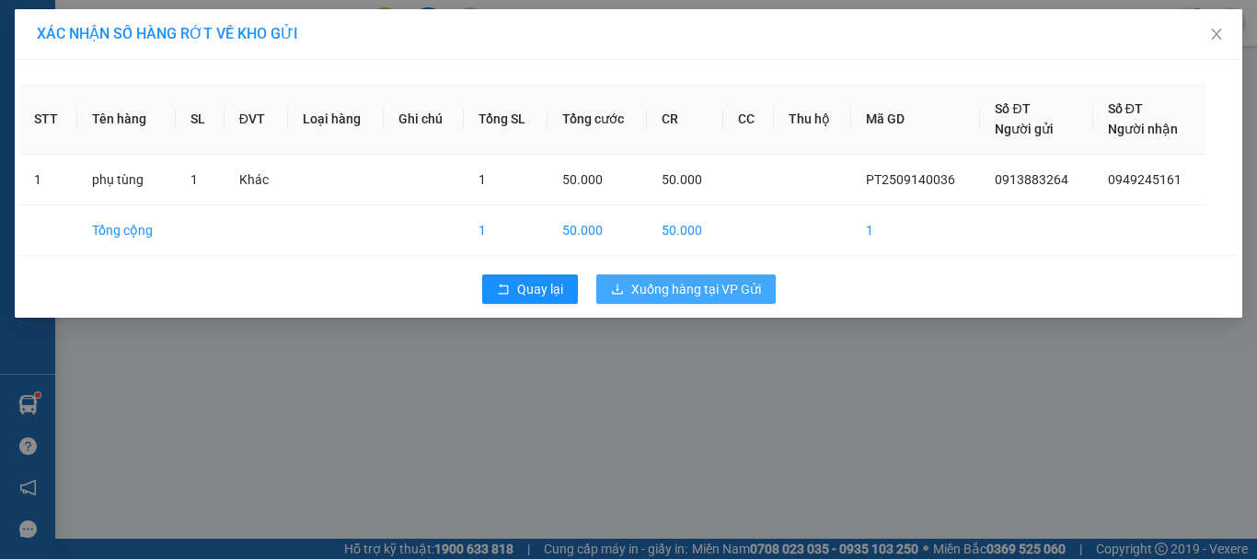
click at [711, 291] on span "Xuống hàng tại VP Gửi" at bounding box center [696, 289] width 130 height 20
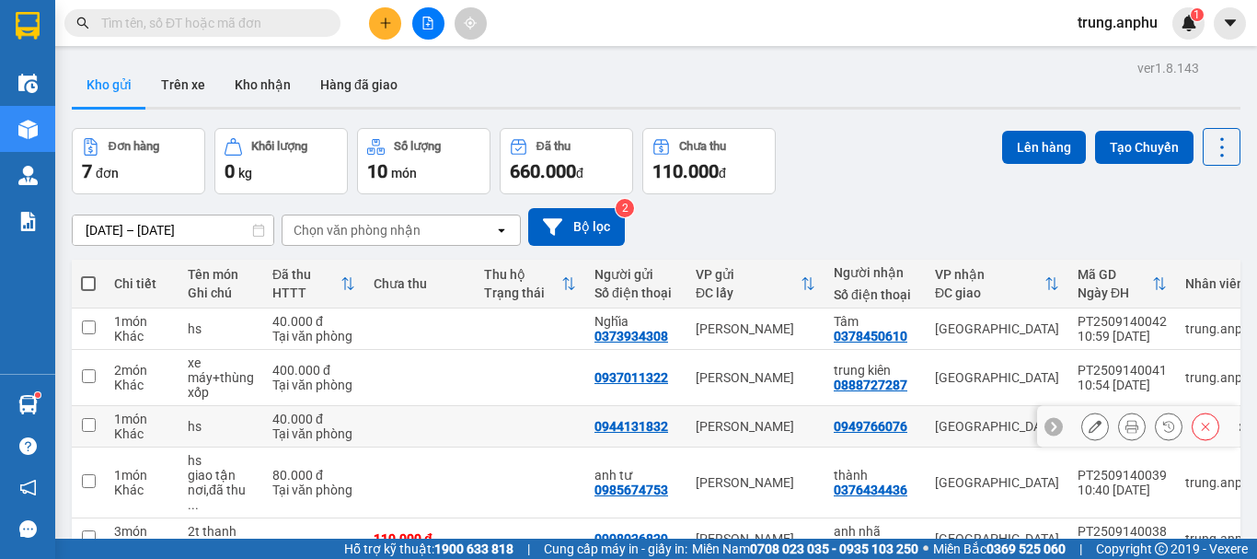
scroll to position [184, 0]
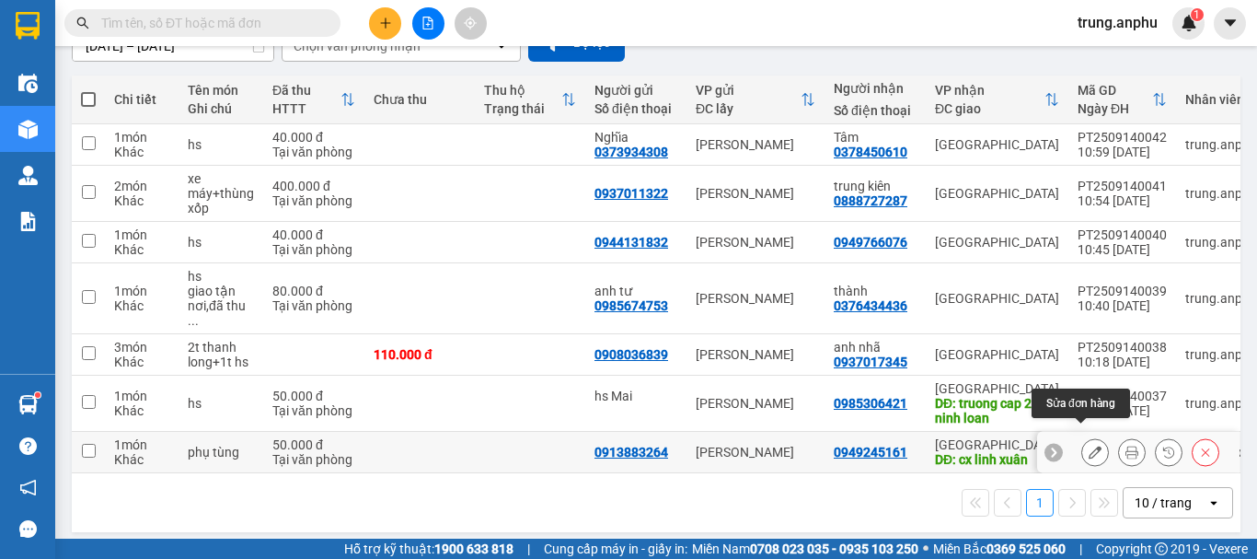
click at [1082, 437] on button at bounding box center [1095, 452] width 26 height 32
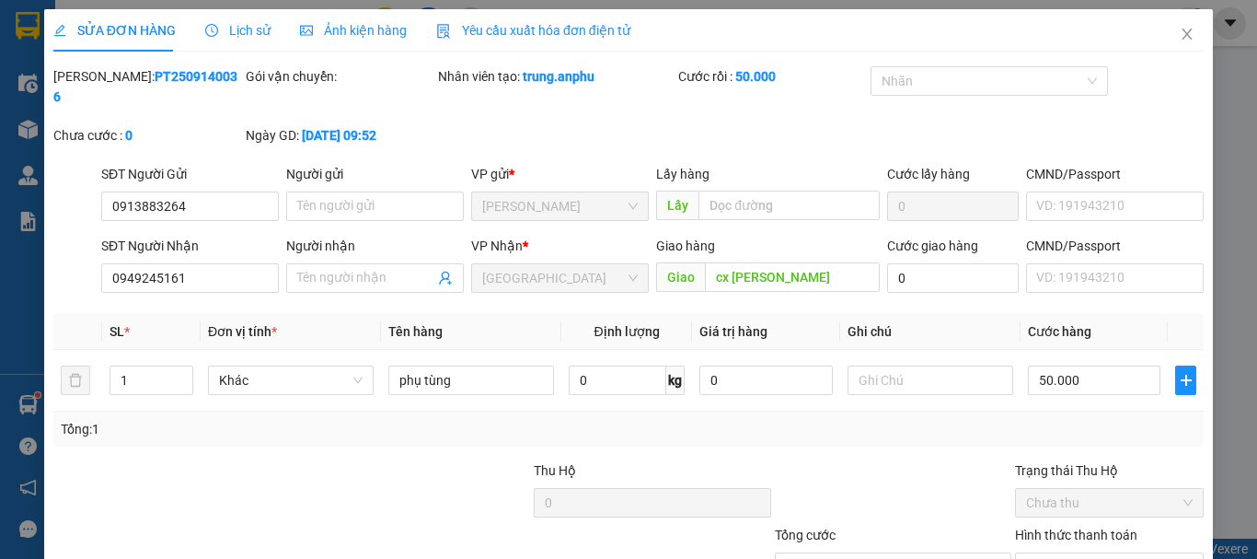
type input "0913883264"
type input "0949245161"
type input "cx [PERSON_NAME]"
type input "50.000"
click at [133, 263] on input "0949245161" at bounding box center [190, 277] width 178 height 29
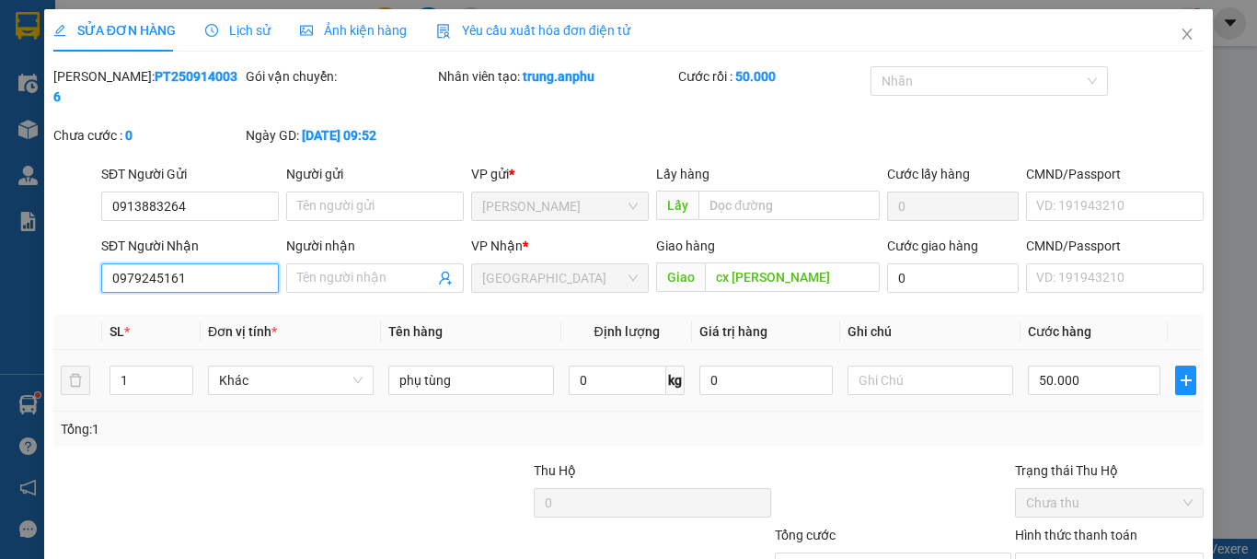
scroll to position [126, 0]
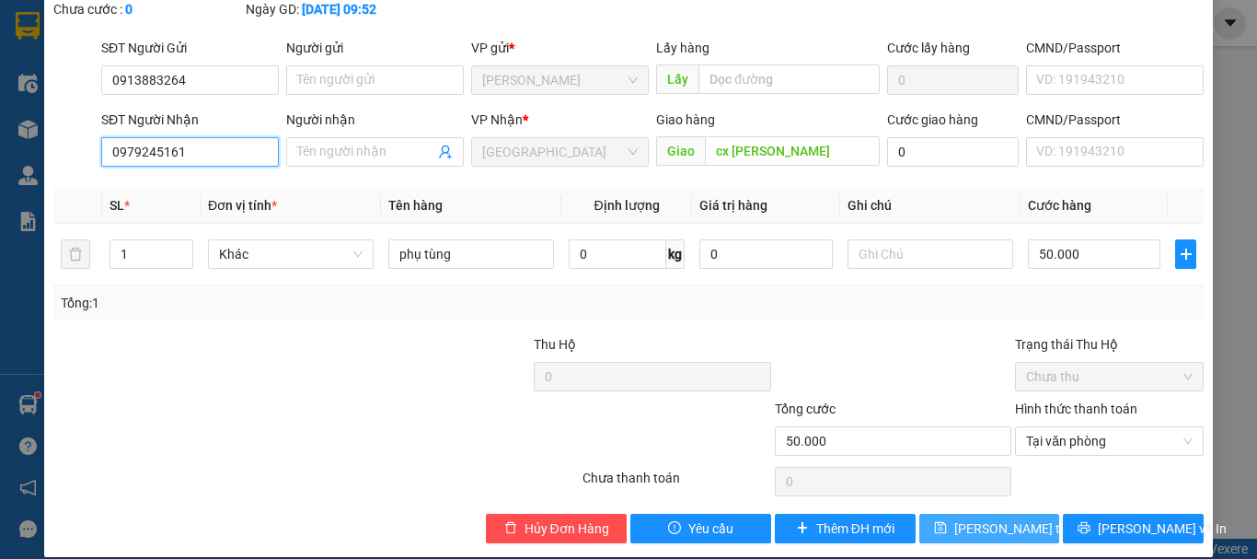
type input "0979245161"
click at [962, 518] on span "[PERSON_NAME] thay đổi" at bounding box center [1027, 528] width 147 height 20
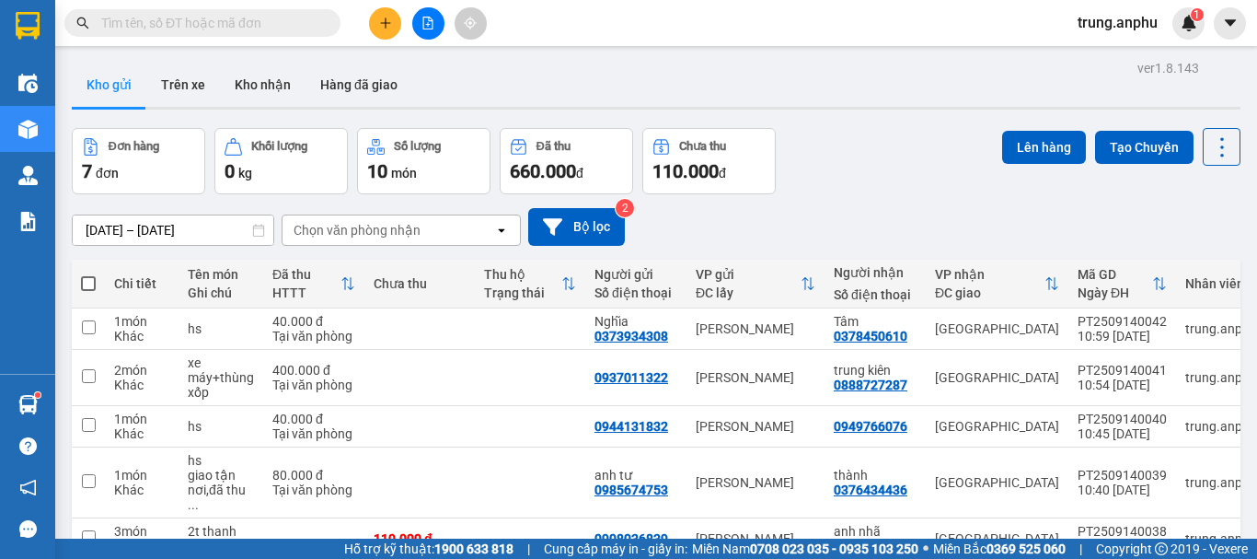
scroll to position [187, 0]
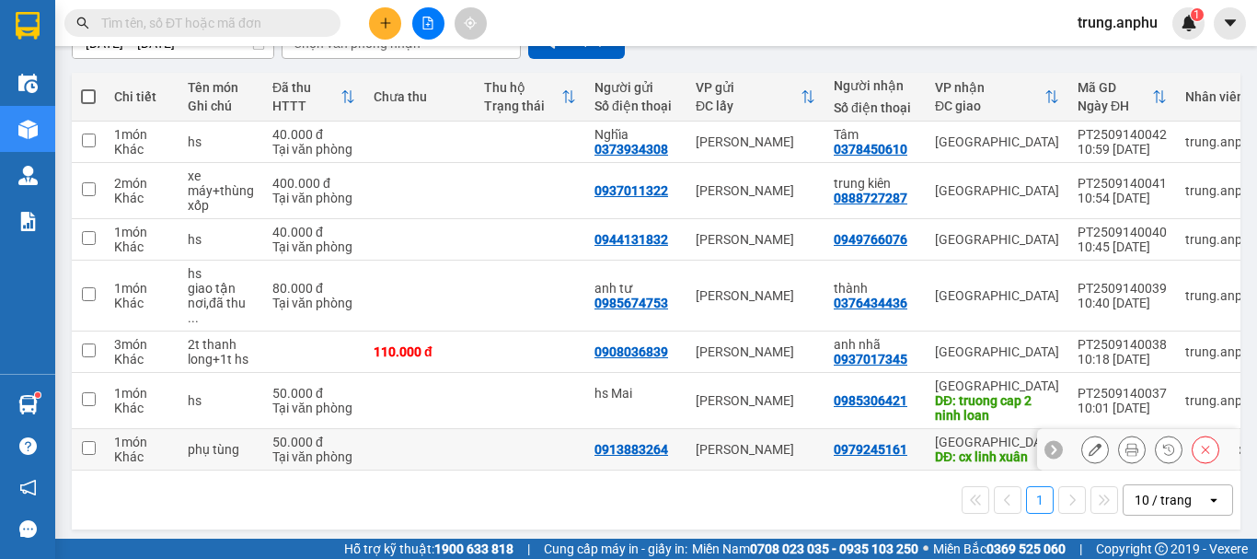
click at [90, 441] on input "checkbox" at bounding box center [89, 448] width 14 height 14
checkbox input "true"
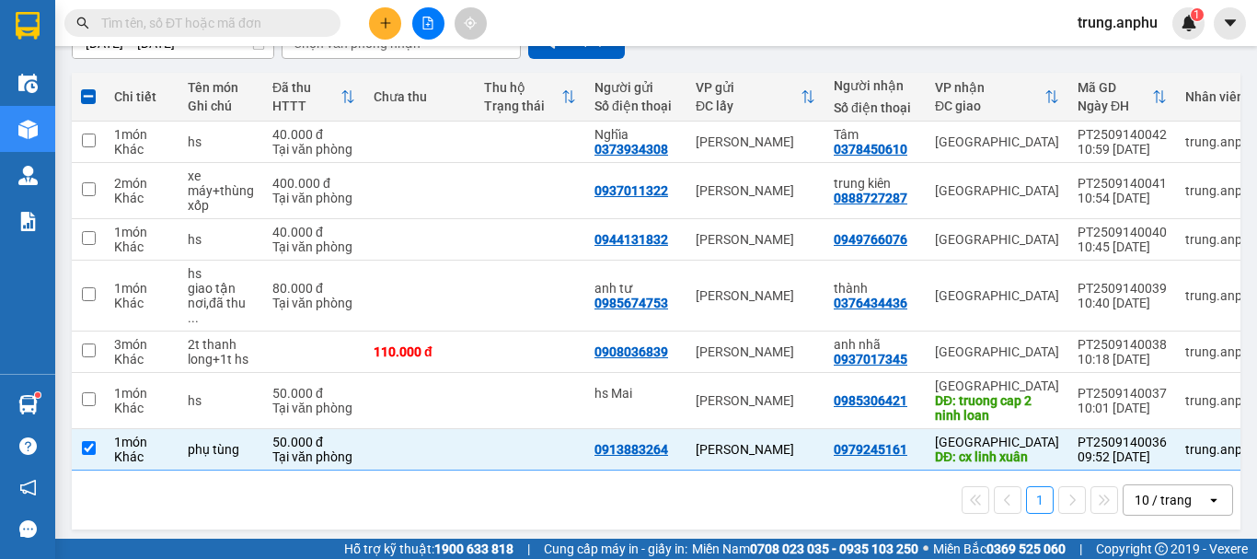
scroll to position [0, 0]
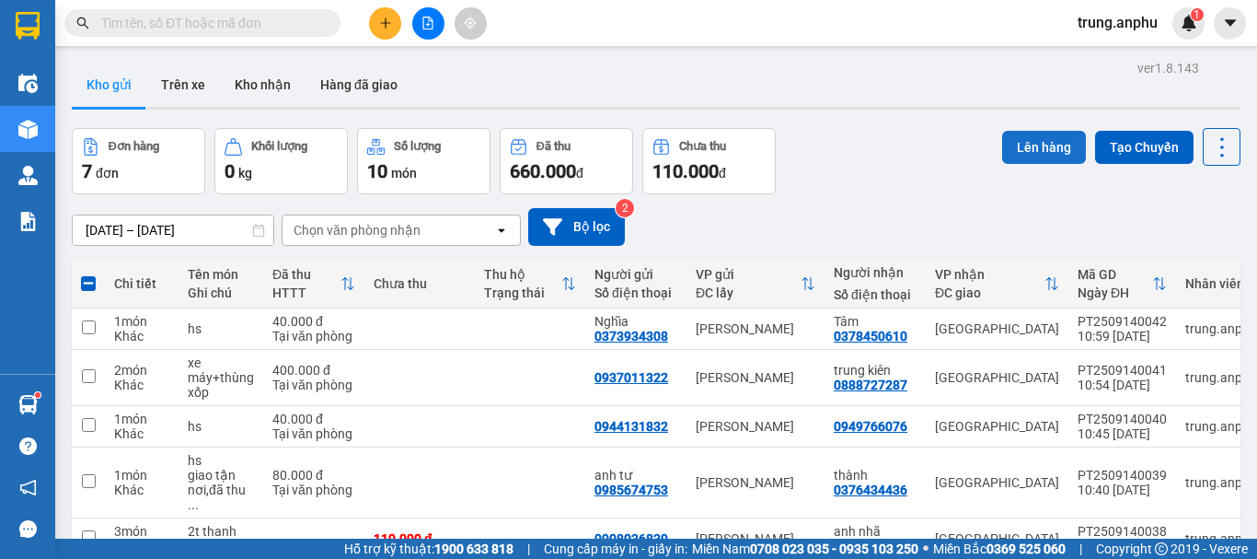
click at [1043, 145] on button "Lên hàng" at bounding box center [1044, 147] width 84 height 33
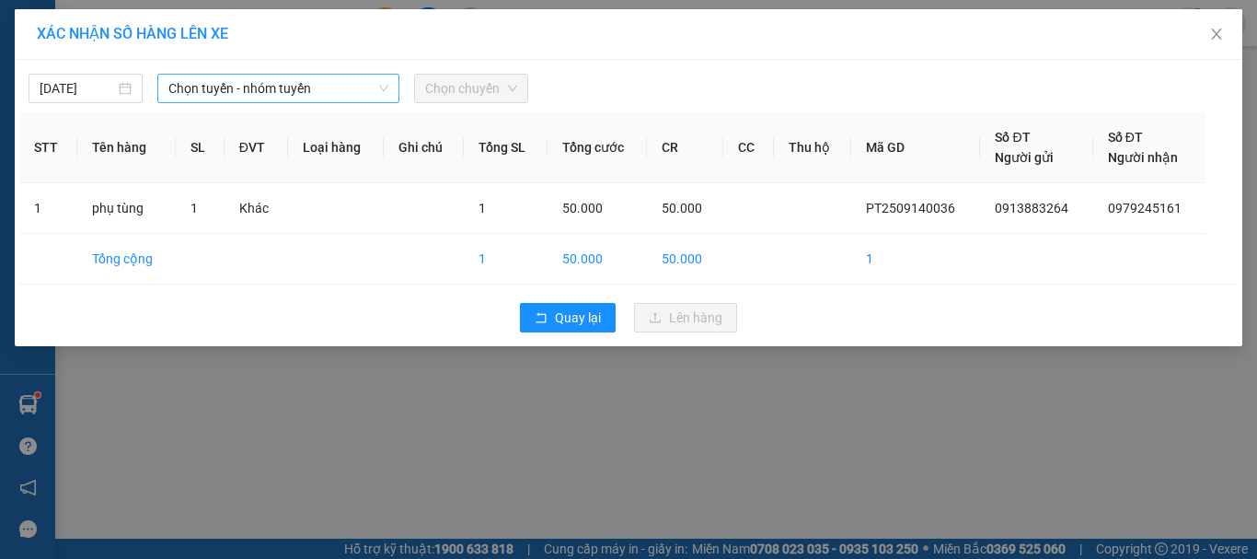
click at [233, 87] on span "Chọn tuyến - nhóm tuyến" at bounding box center [278, 89] width 220 height 28
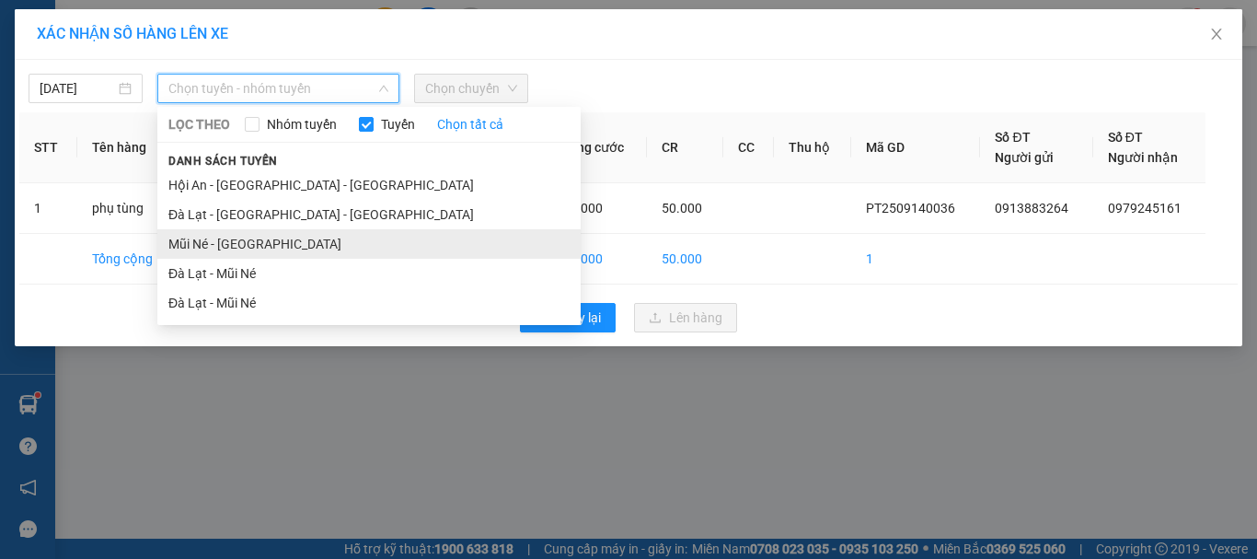
click at [229, 243] on li "Mũi Né - [GEOGRAPHIC_DATA]" at bounding box center [368, 243] width 423 height 29
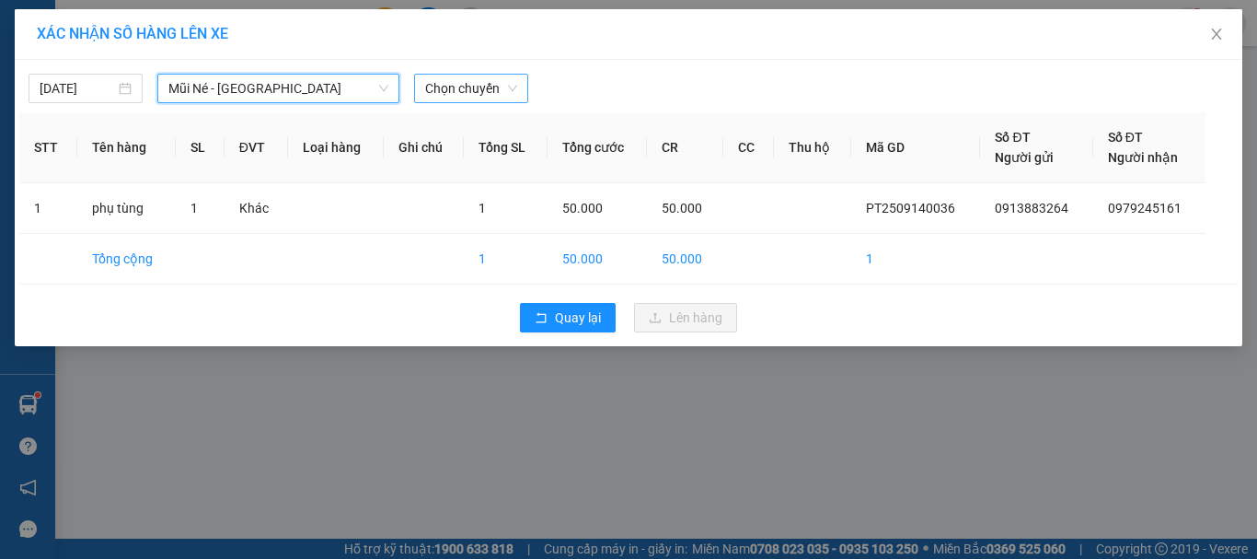
click at [460, 96] on span "Chọn chuyến" at bounding box center [471, 89] width 92 height 28
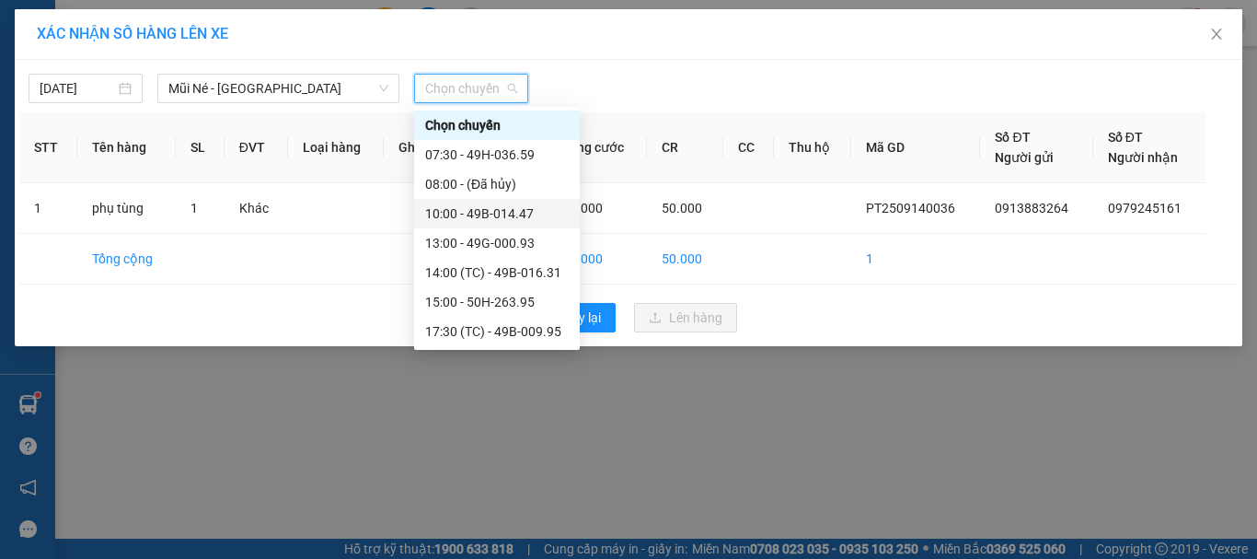
click at [506, 209] on div "10:00 - 49B-014.47" at bounding box center [497, 213] width 144 height 20
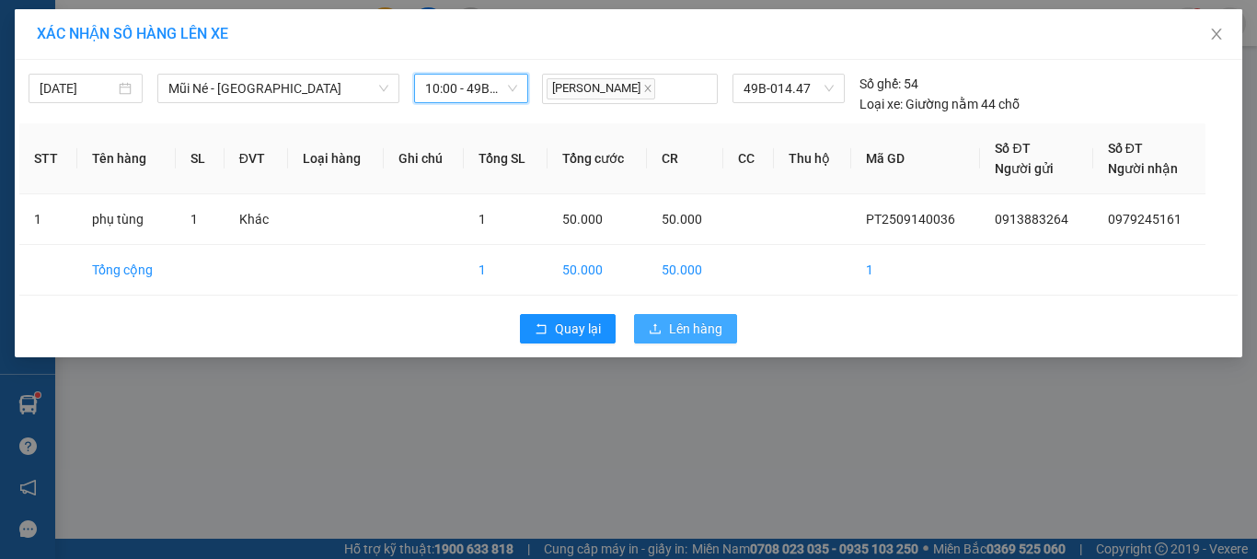
click at [696, 336] on span "Lên hàng" at bounding box center [695, 328] width 53 height 20
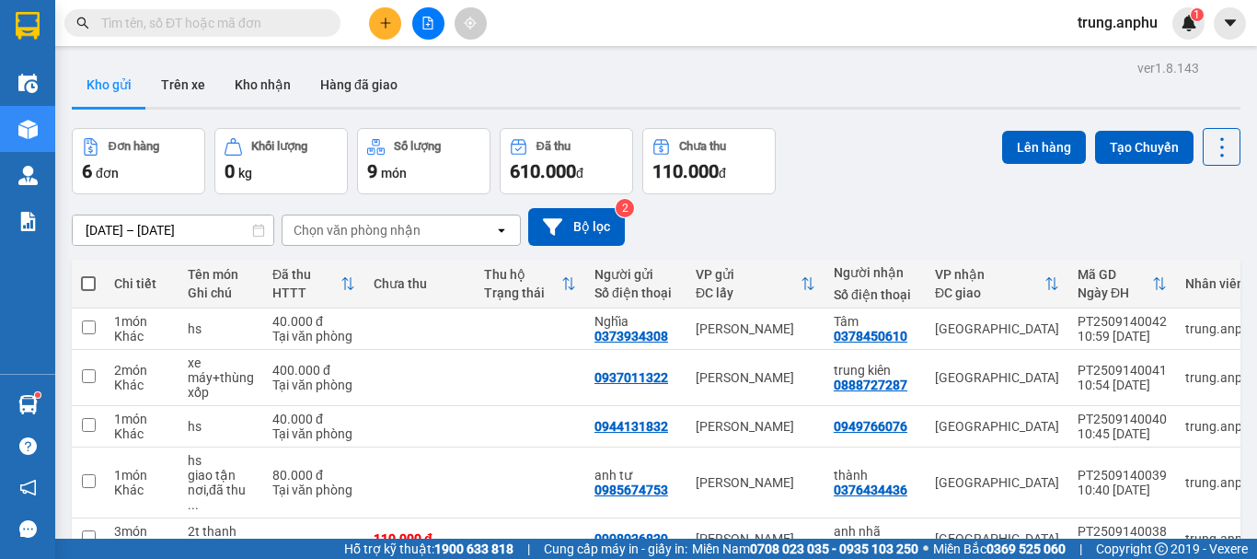
scroll to position [145, 0]
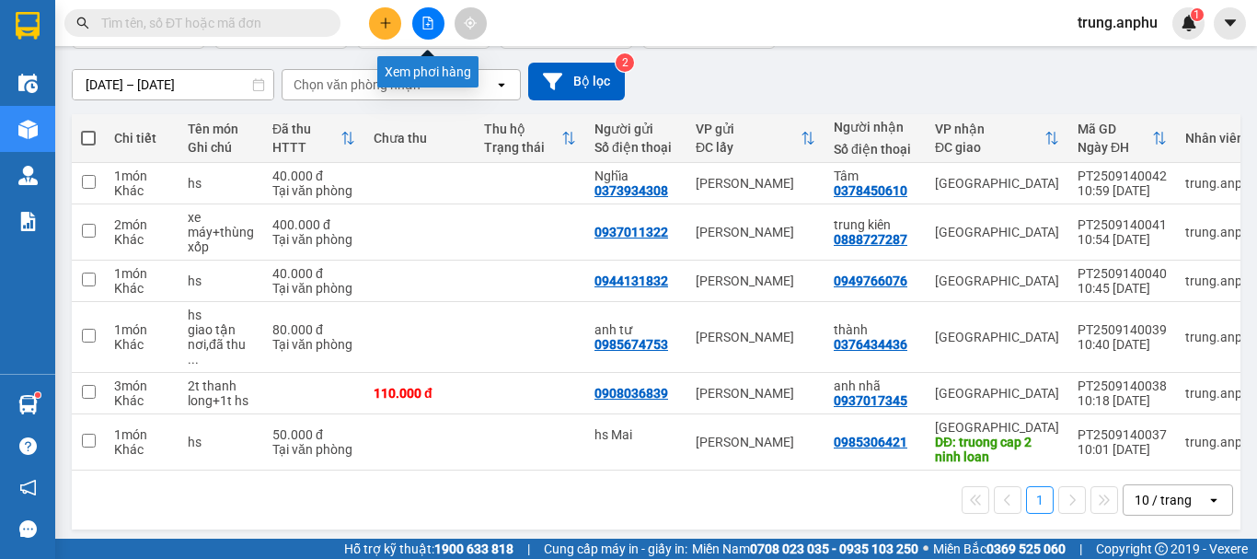
click at [428, 24] on icon "file-add" at bounding box center [428, 23] width 10 height 13
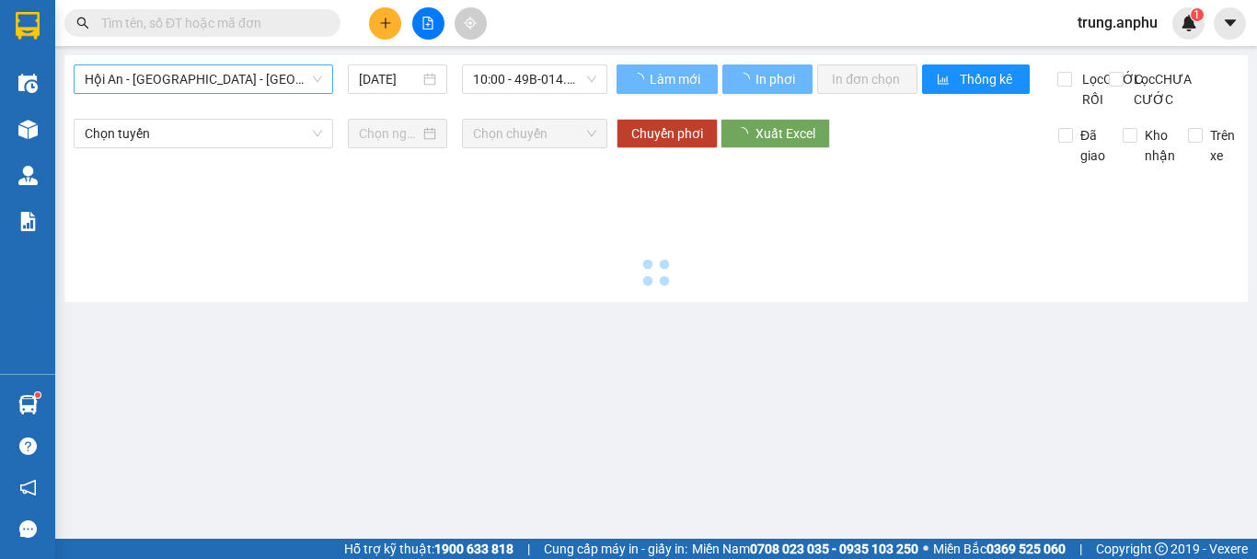
drag, startPoint x: 236, startPoint y: 77, endPoint x: 208, endPoint y: 107, distance: 40.4
click at [236, 76] on span "Hội An - [GEOGRAPHIC_DATA] - [GEOGRAPHIC_DATA]" at bounding box center [203, 79] width 237 height 28
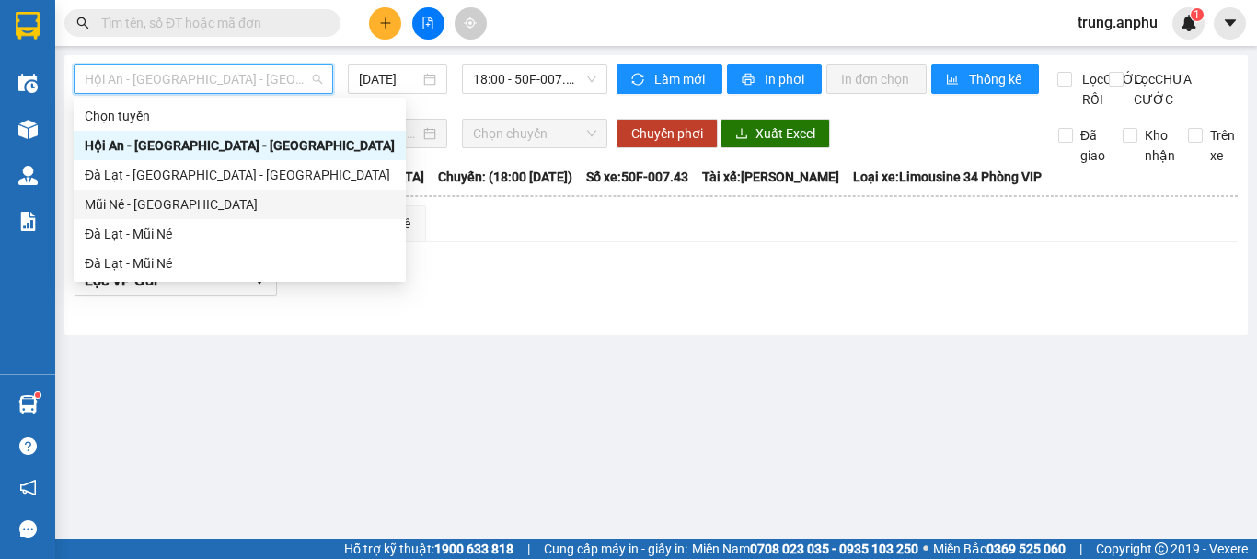
click at [129, 210] on div "Mũi Né - [GEOGRAPHIC_DATA]" at bounding box center [240, 204] width 310 height 20
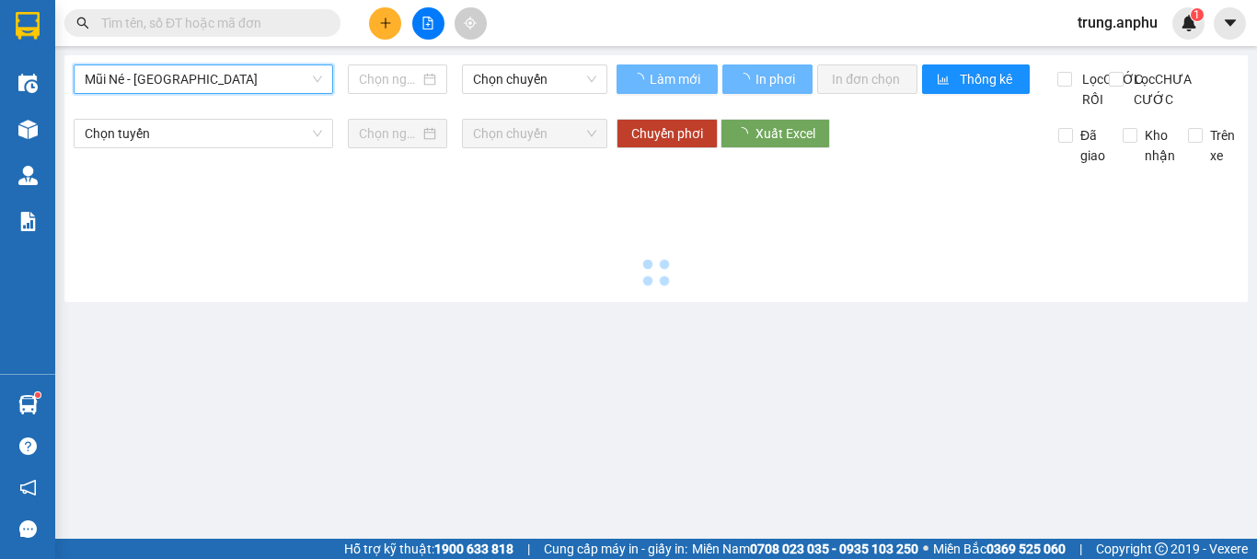
type input "[DATE]"
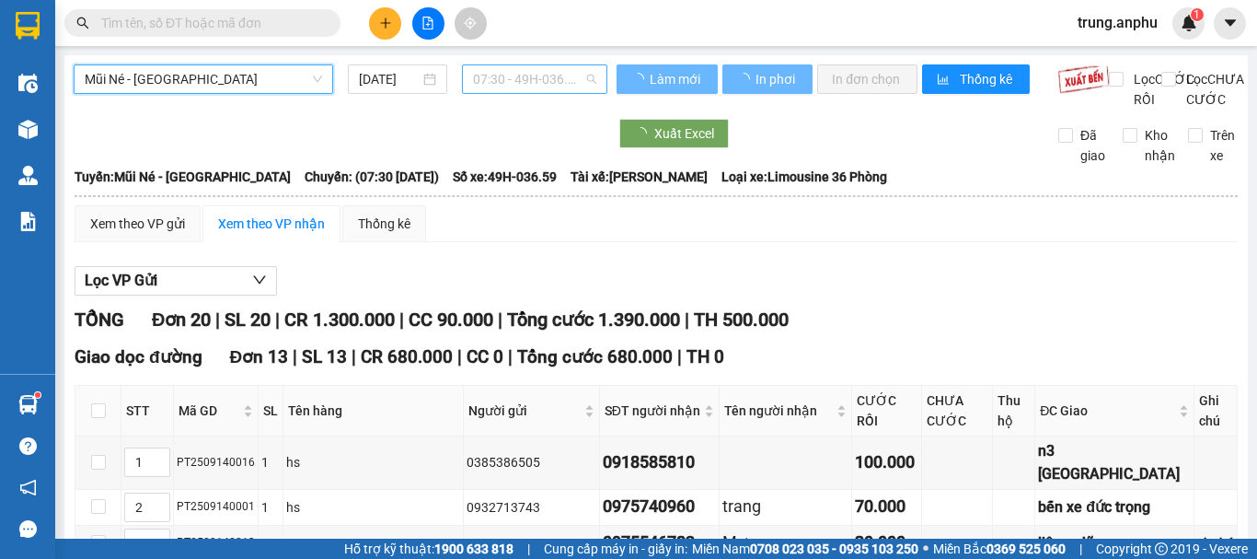
click at [526, 82] on span "07:30 - 49H-036.59" at bounding box center [534, 79] width 123 height 28
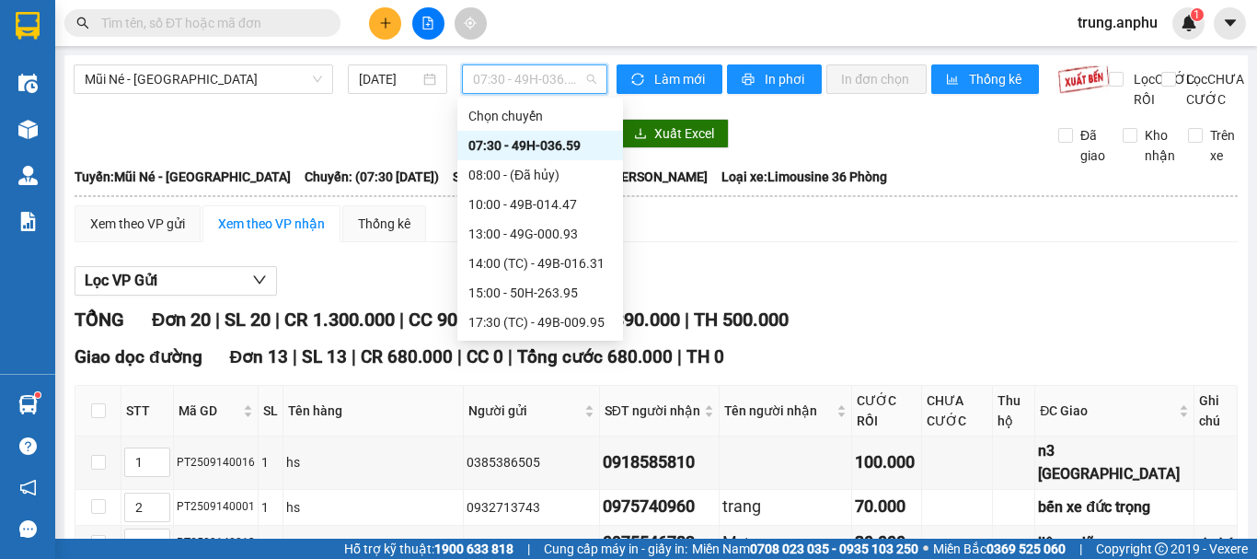
click at [515, 141] on div "07:30 - 49H-036.59" at bounding box center [540, 145] width 144 height 20
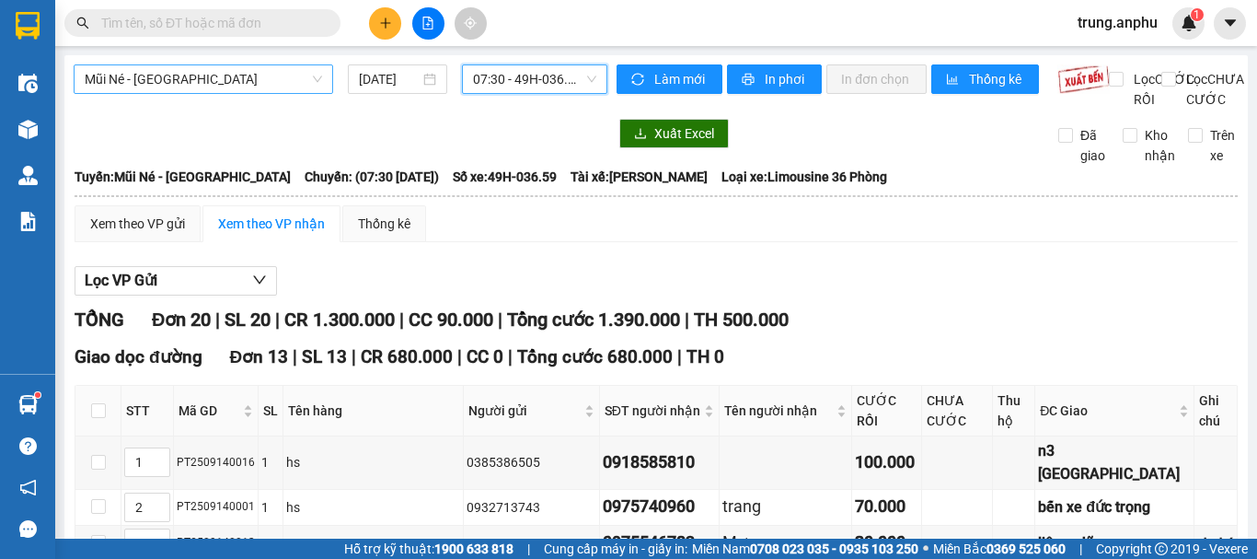
click at [290, 69] on span "Mũi Né - [GEOGRAPHIC_DATA]" at bounding box center [203, 79] width 237 height 28
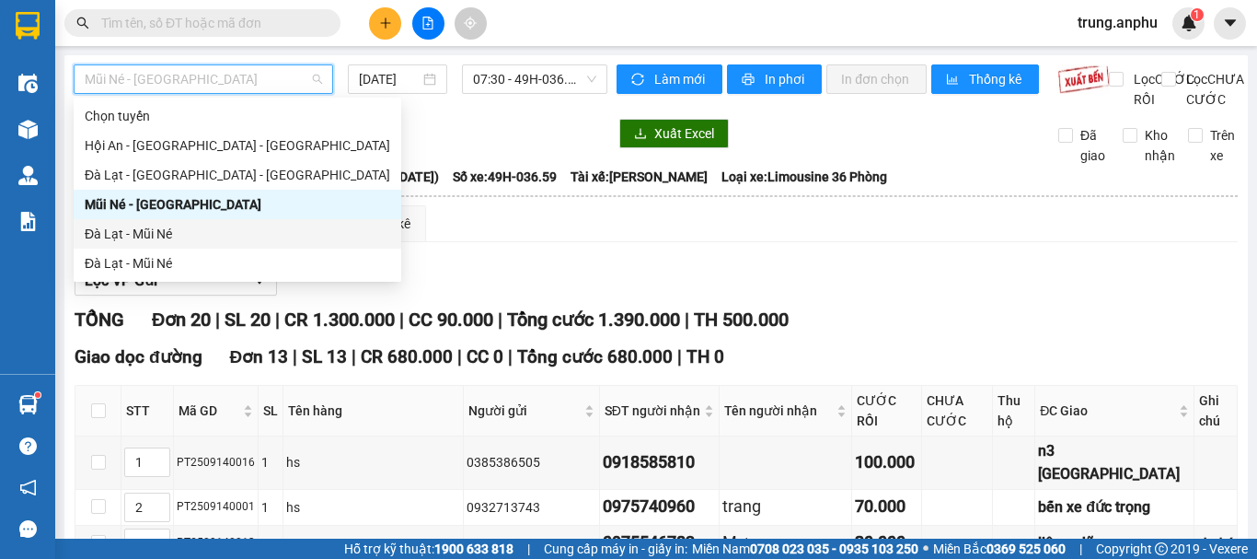
click at [135, 229] on div "Đà Lạt - Mũi Né" at bounding box center [238, 234] width 306 height 20
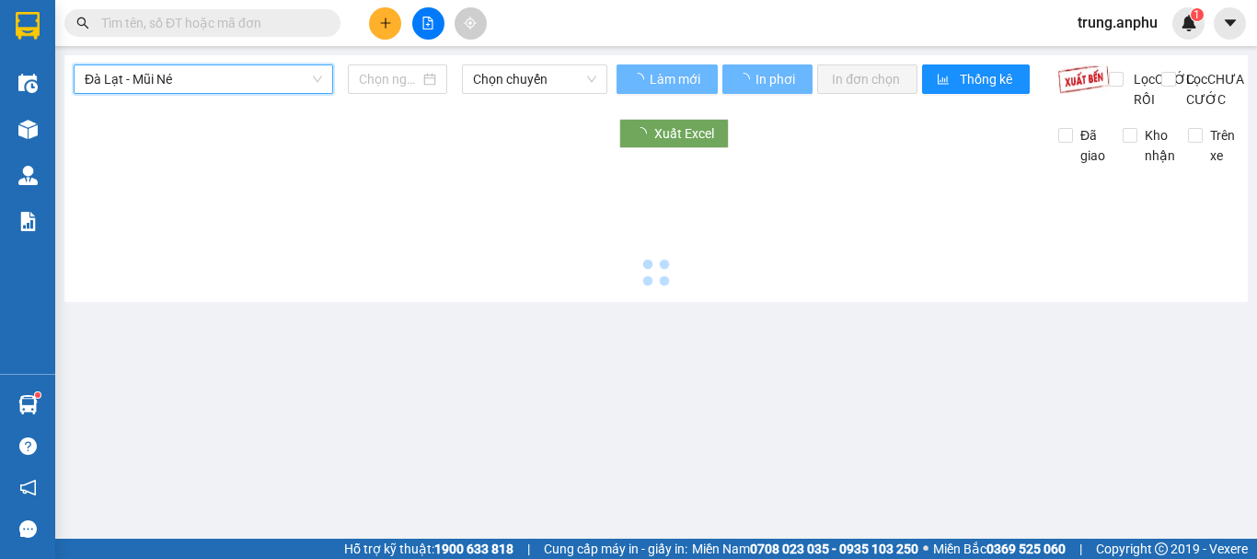
type input "[DATE]"
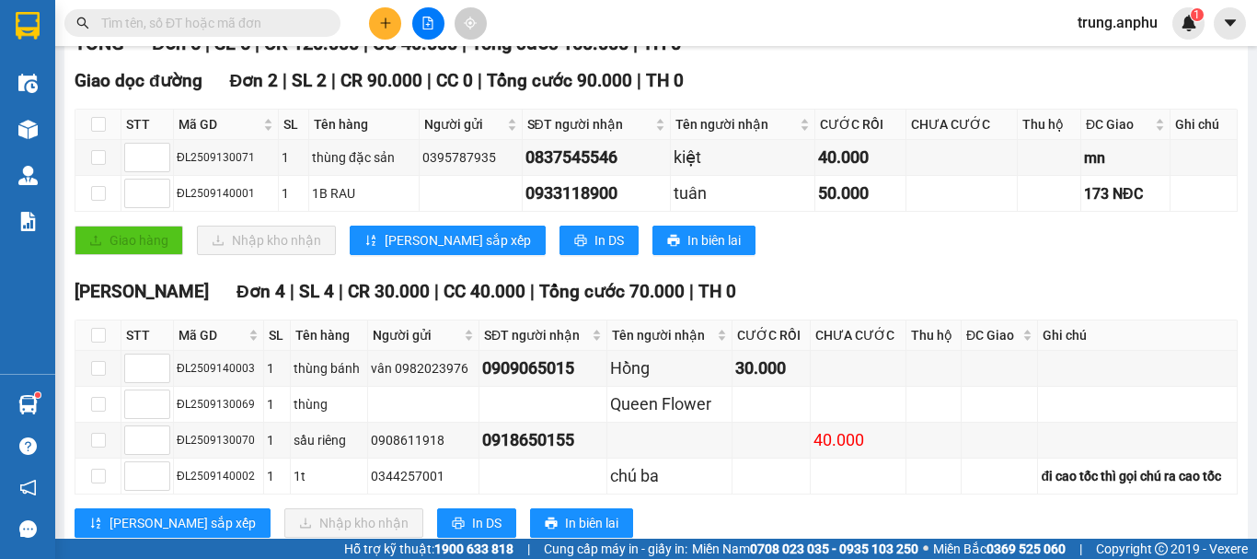
scroll to position [347, 0]
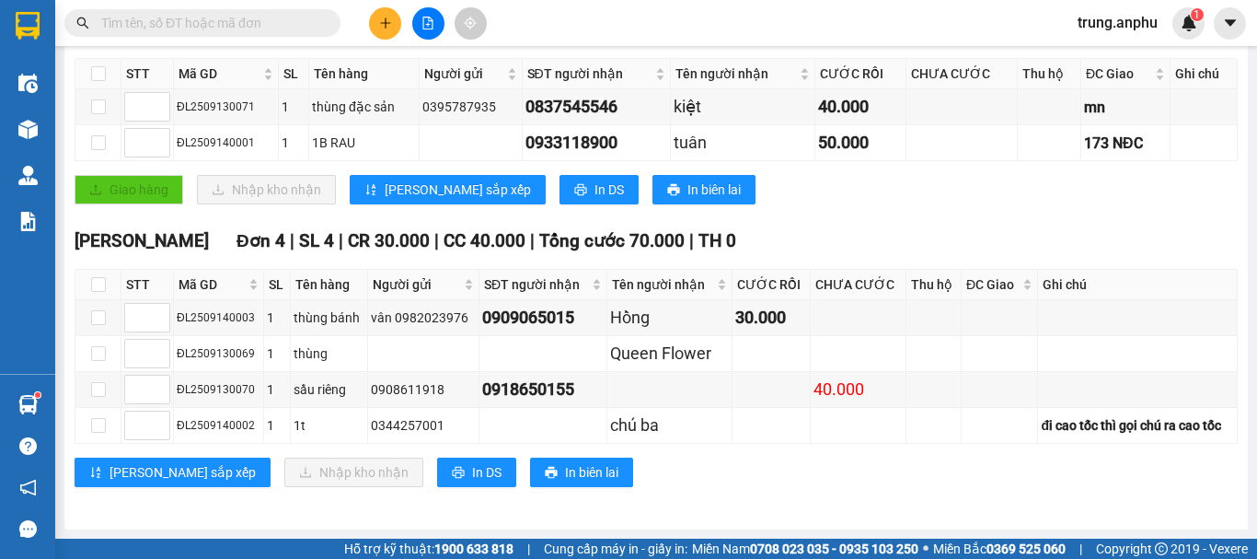
click at [307, 27] on input "text" at bounding box center [209, 23] width 217 height 20
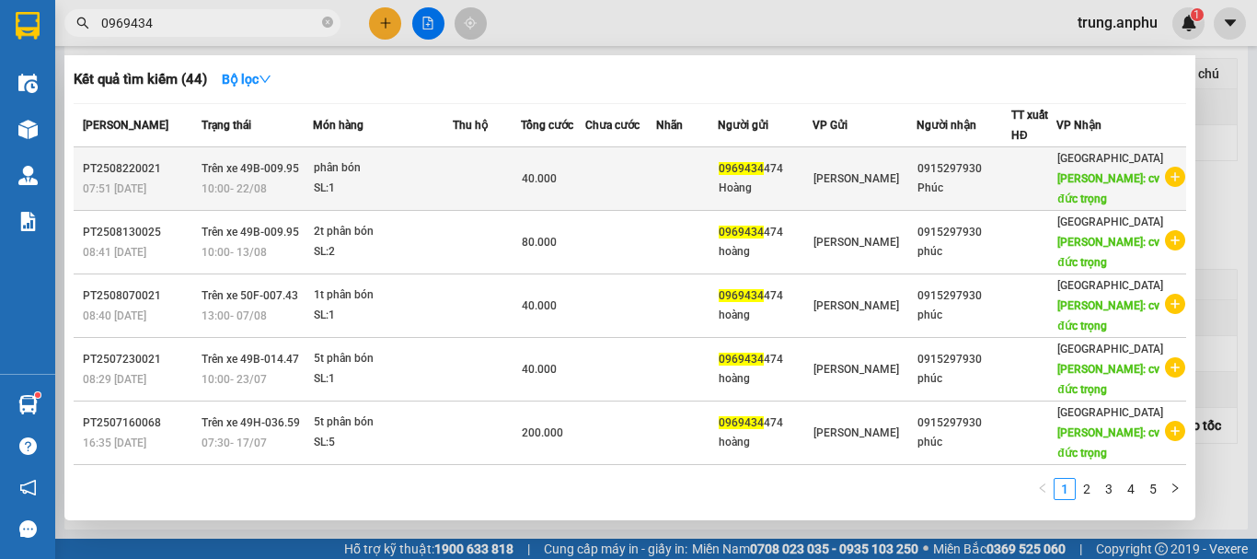
type input "0969434"
click at [1165, 173] on icon "plus-circle" at bounding box center [1175, 177] width 20 height 20
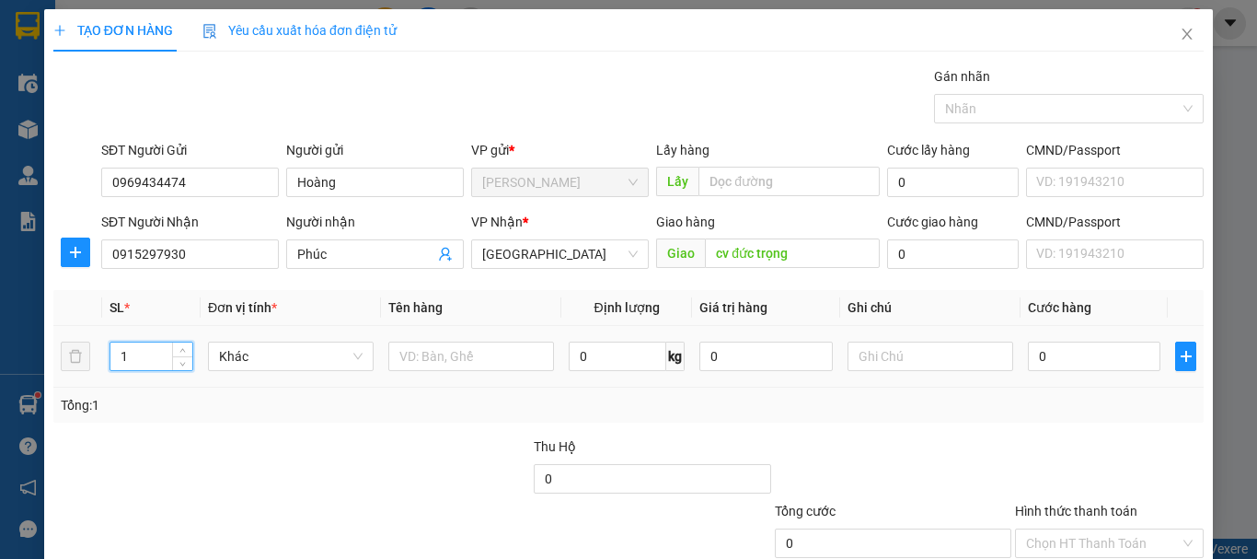
drag, startPoint x: 129, startPoint y: 355, endPoint x: 105, endPoint y: 368, distance: 27.2
click at [105, 368] on td "1" at bounding box center [151, 357] width 98 height 62
type input "4"
click at [446, 357] on input "text" at bounding box center [471, 355] width 166 height 29
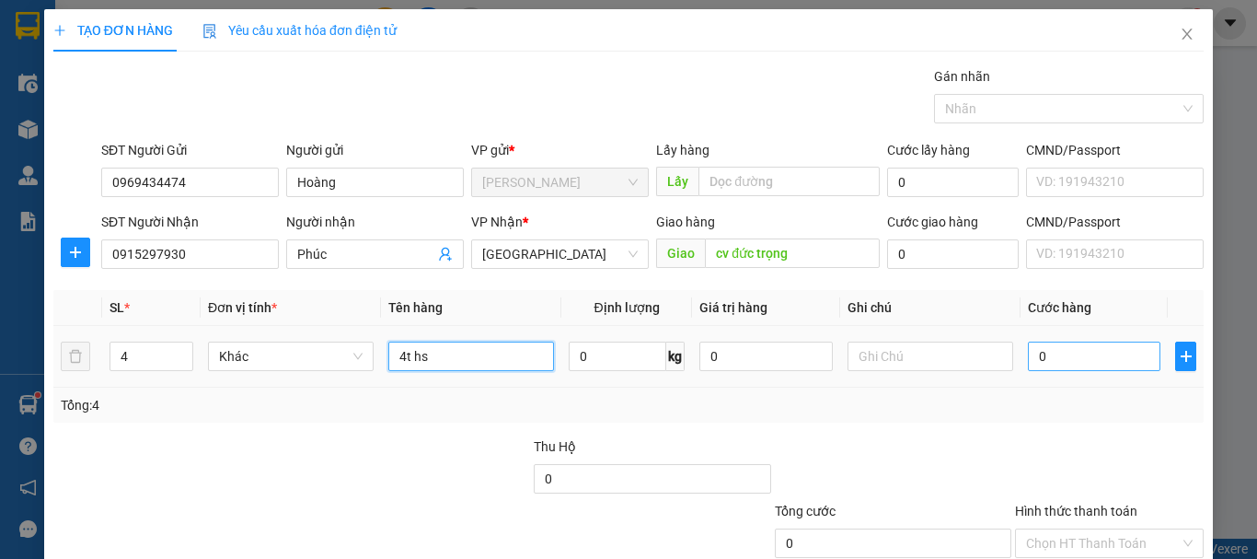
type input "4t hs"
click at [1044, 357] on input "0" at bounding box center [1094, 355] width 133 height 29
type input "1"
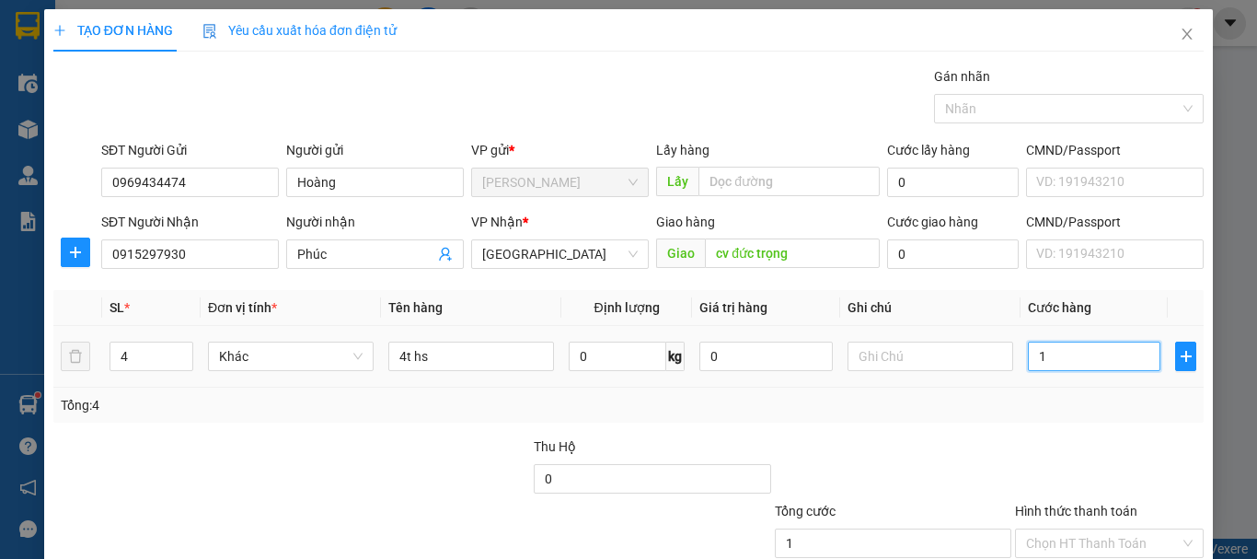
type input "16"
type input "160"
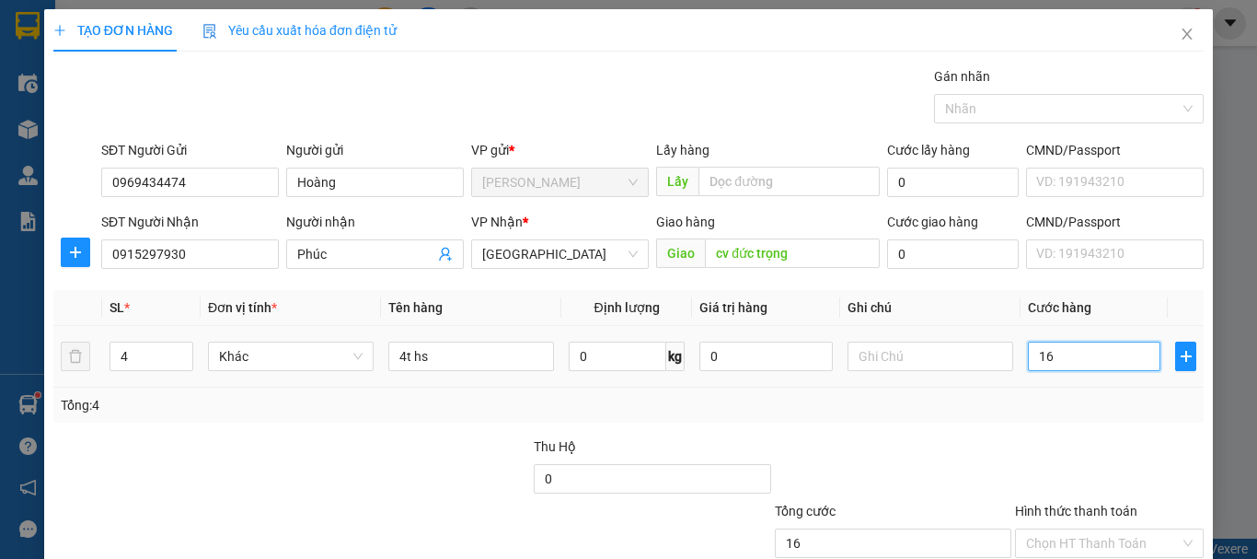
type input "160"
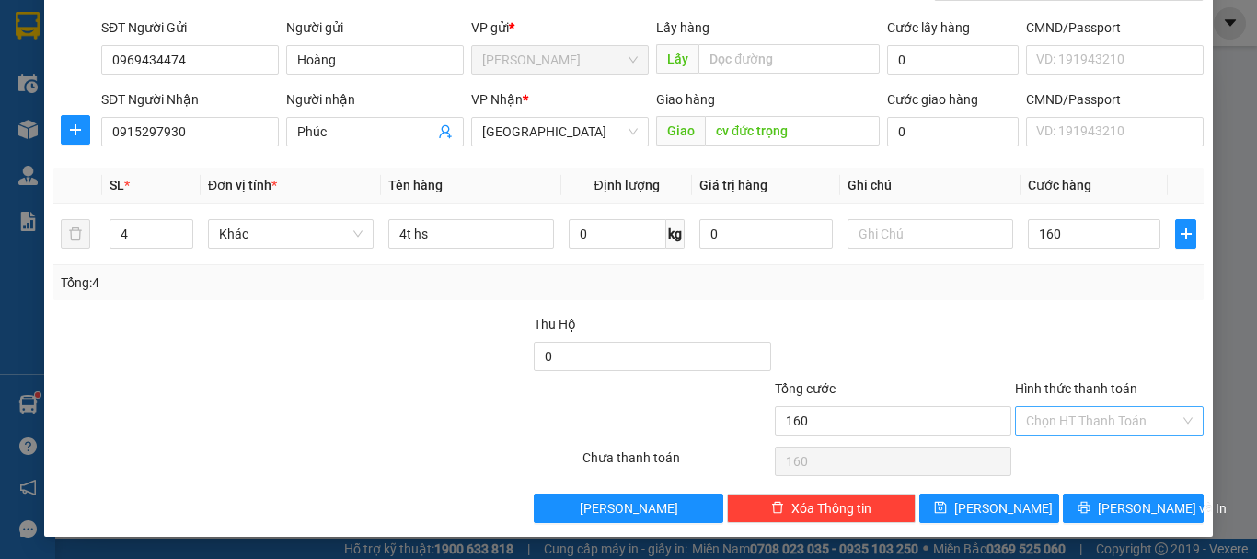
type input "160.000"
click at [1063, 411] on input "Hình thức thanh toán" at bounding box center [1103, 421] width 154 height 28
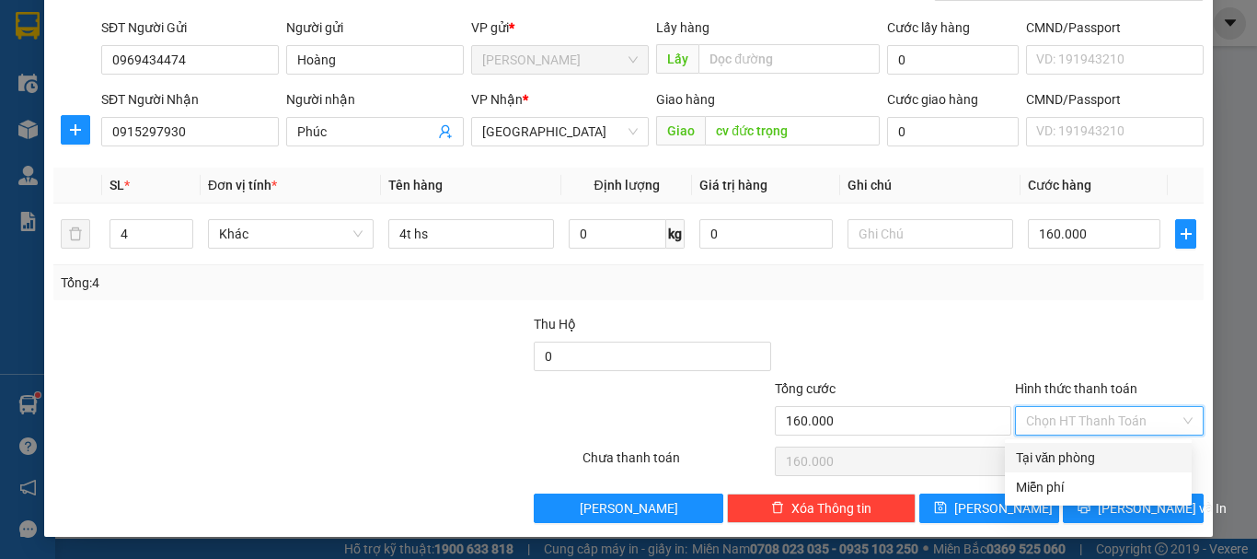
click at [1065, 452] on div "Tại văn phòng" at bounding box center [1098, 457] width 165 height 20
type input "0"
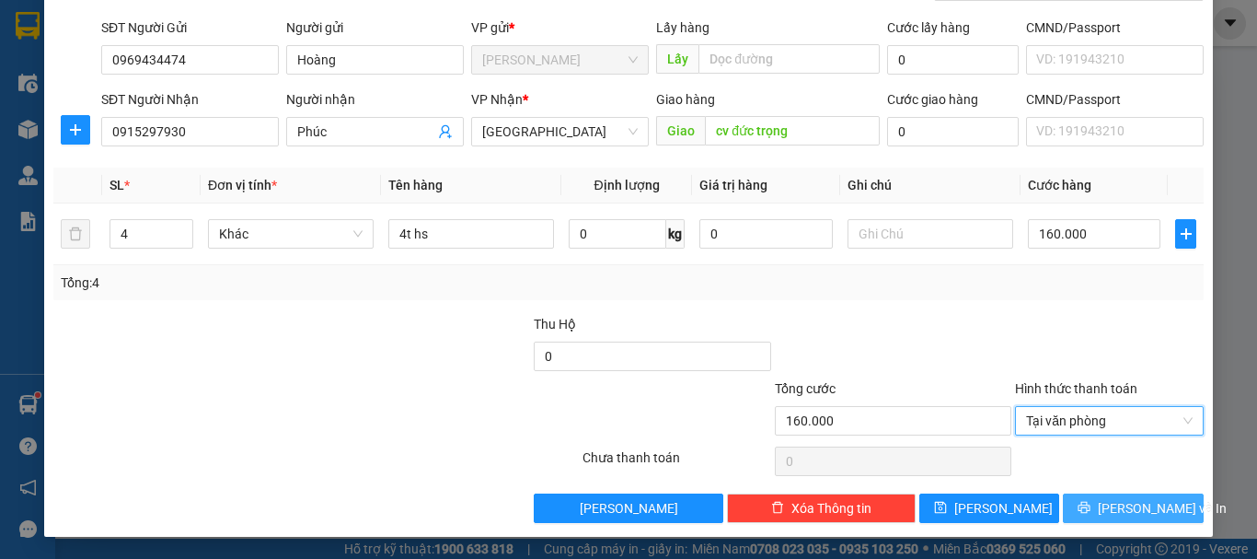
click at [1085, 515] on span "printer" at bounding box center [1084, 508] width 13 height 15
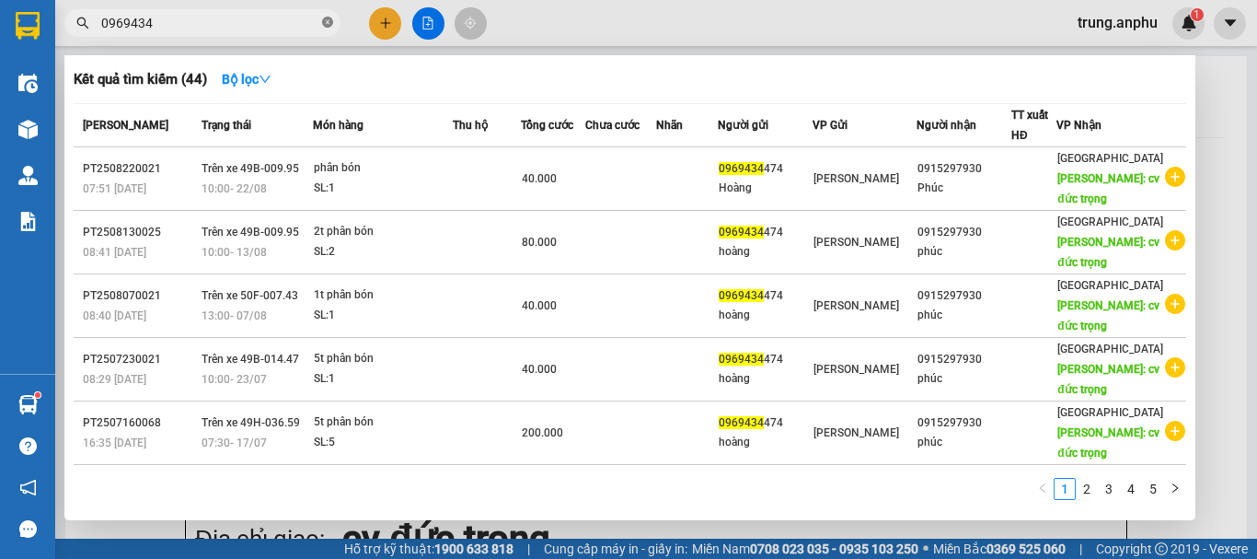
click at [323, 19] on icon "close-circle" at bounding box center [327, 22] width 11 height 11
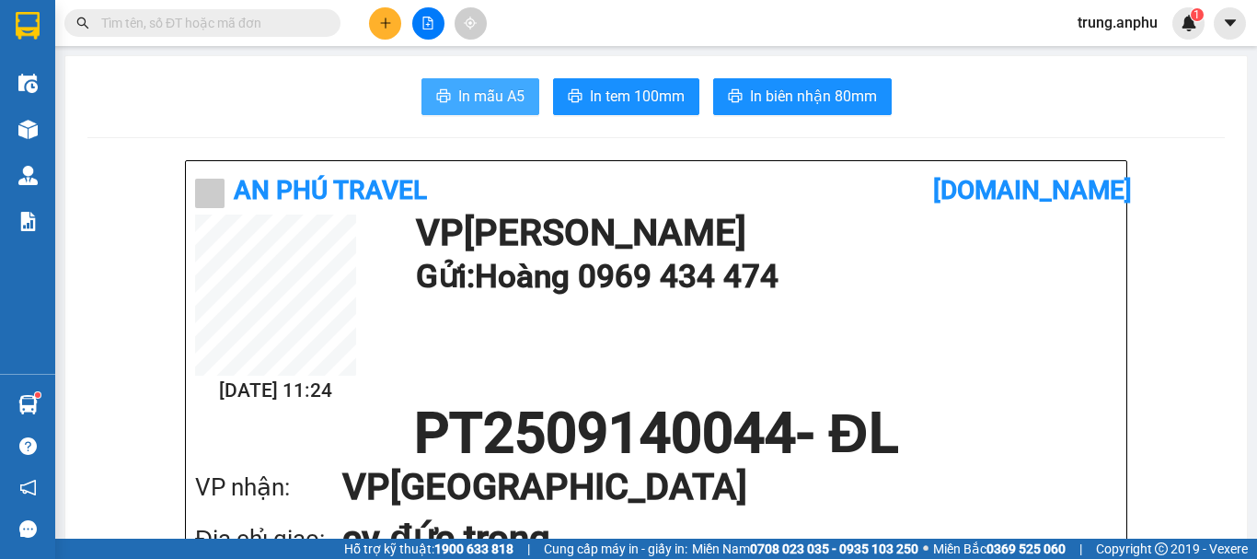
click at [503, 95] on span "In mẫu A5" at bounding box center [491, 96] width 66 height 23
click at [440, 22] on button at bounding box center [428, 23] width 32 height 32
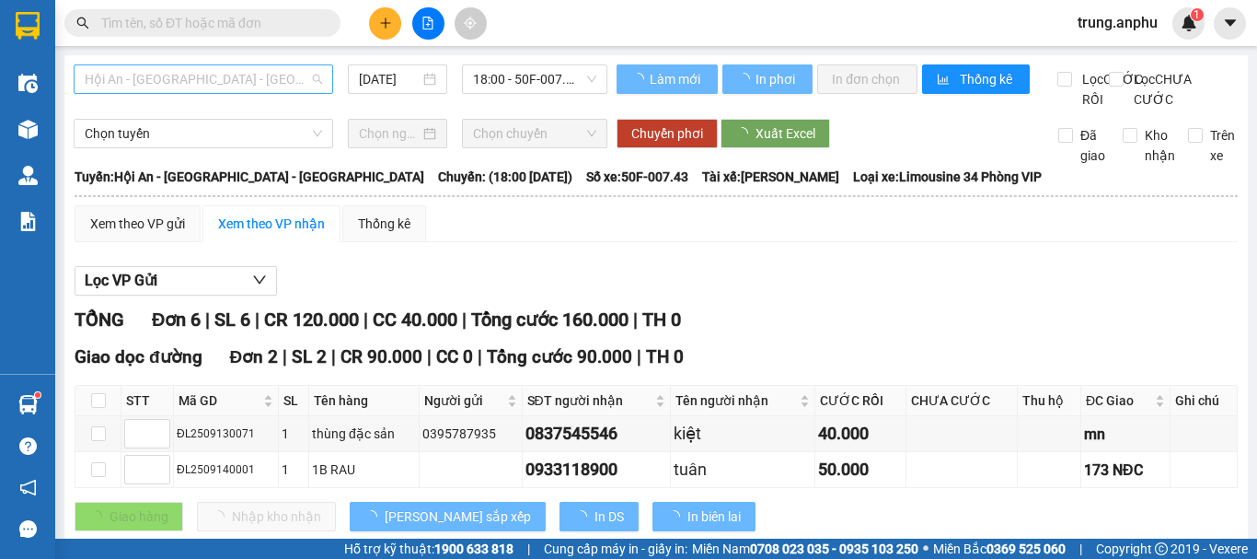
click at [309, 82] on span "Hội An - [GEOGRAPHIC_DATA] - [GEOGRAPHIC_DATA]" at bounding box center [203, 79] width 237 height 28
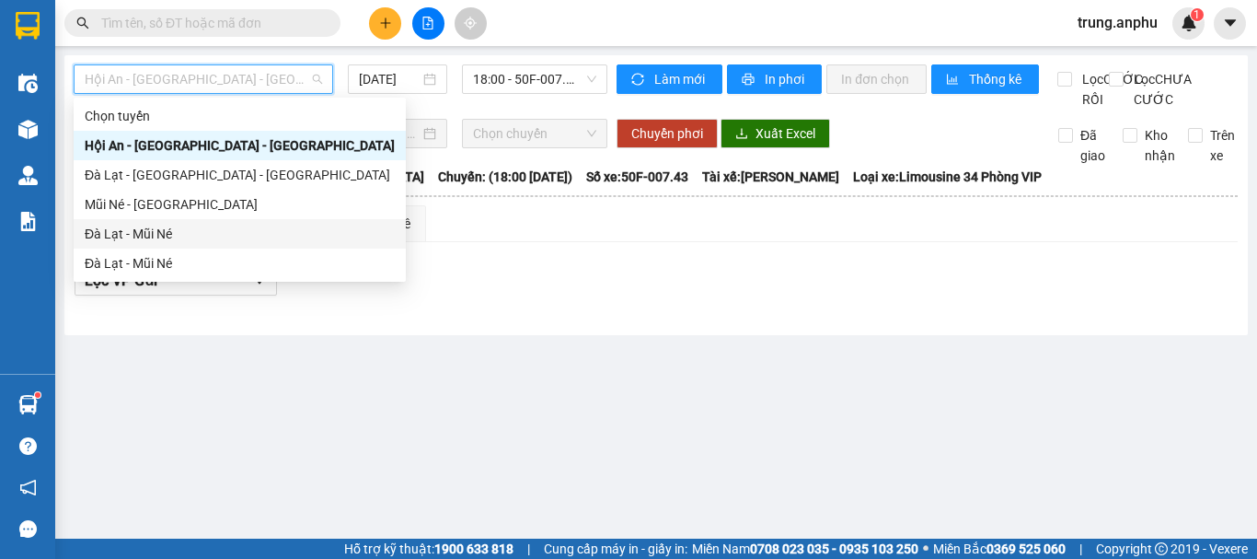
click at [142, 238] on div "Đà Lạt - Mũi Né" at bounding box center [240, 234] width 310 height 20
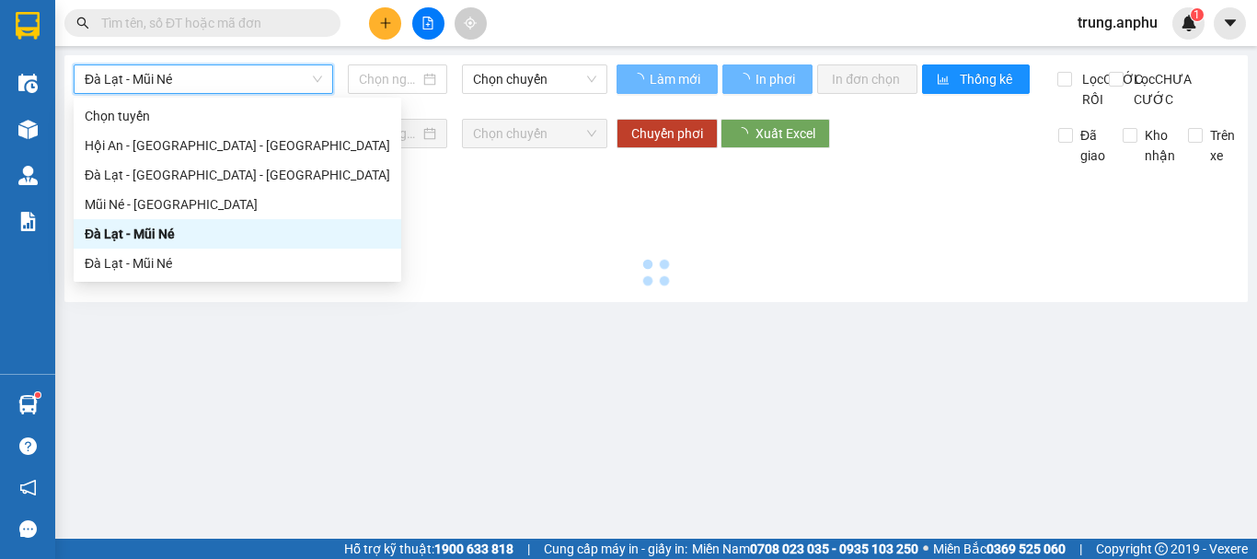
type input "[DATE]"
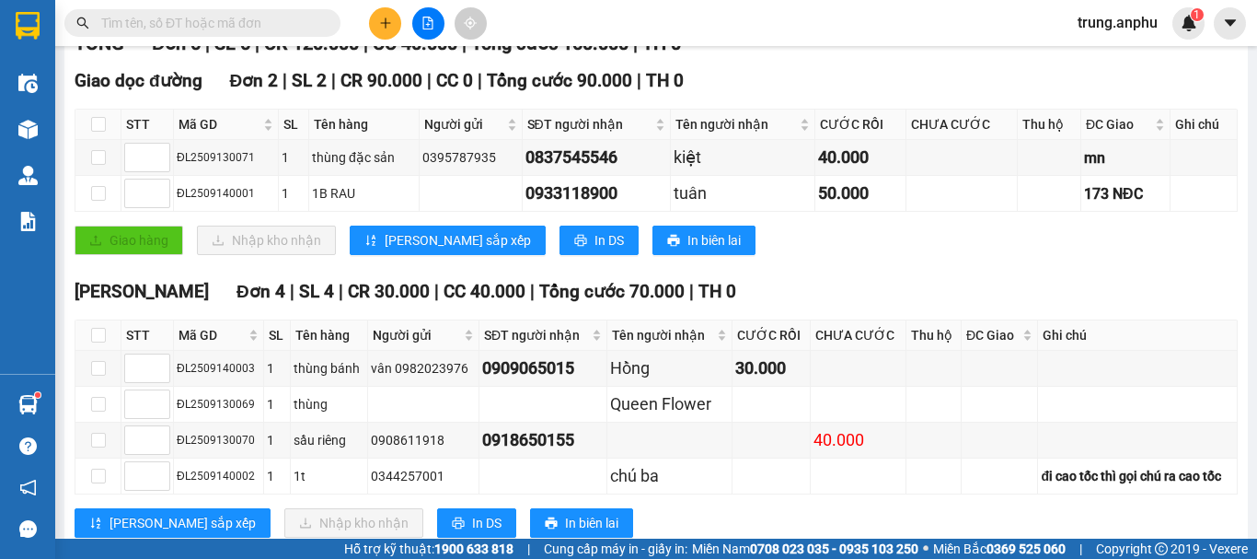
scroll to position [347, 0]
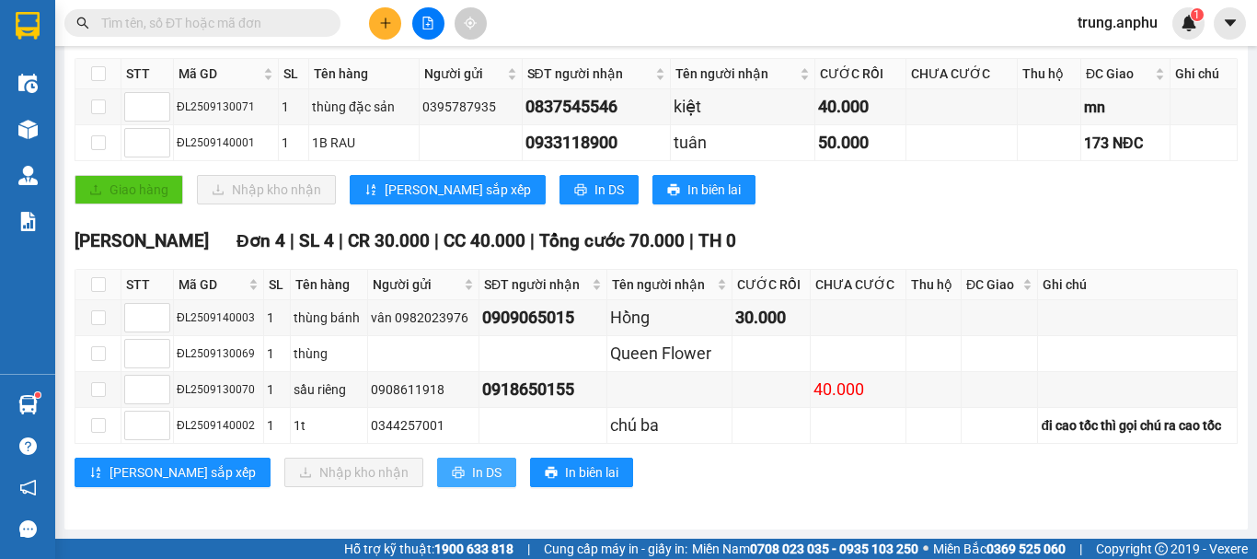
click at [472, 473] on span "In DS" at bounding box center [486, 472] width 29 height 20
click at [97, 285] on input "checkbox" at bounding box center [98, 284] width 15 height 15
checkbox input "true"
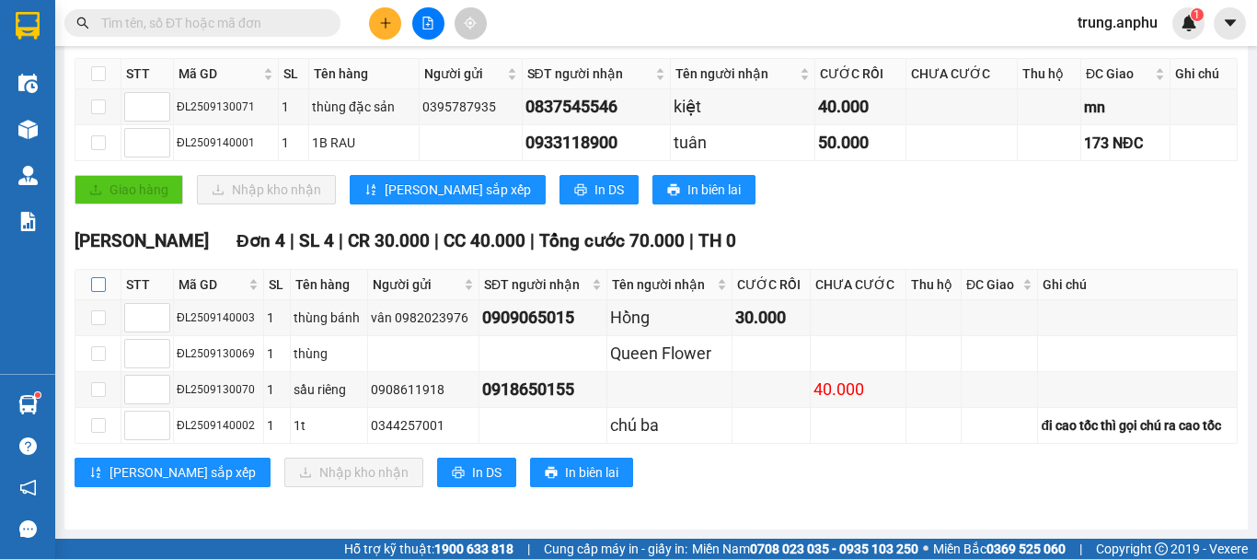
checkbox input "true"
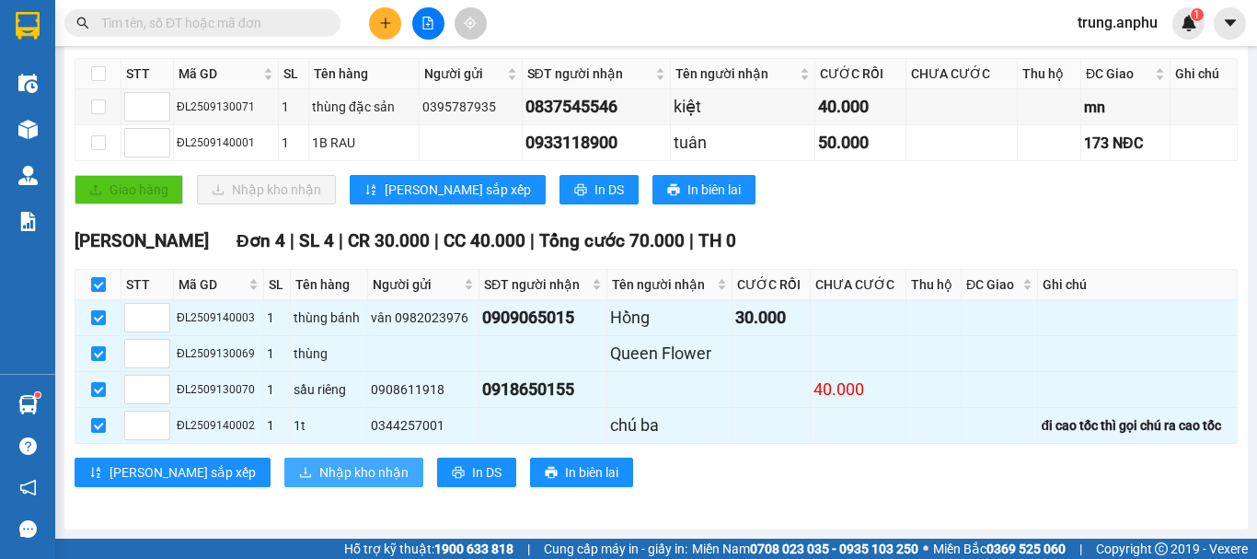
click at [319, 468] on span "Nhập kho nhận" at bounding box center [363, 472] width 89 height 20
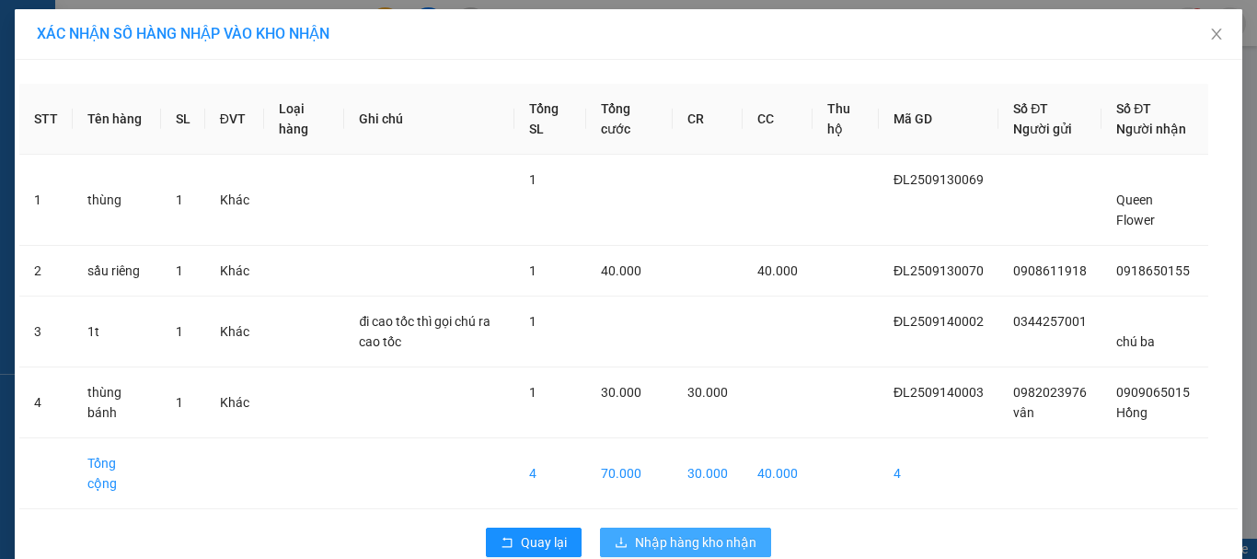
click at [703, 547] on span "Nhập hàng kho nhận" at bounding box center [695, 542] width 121 height 20
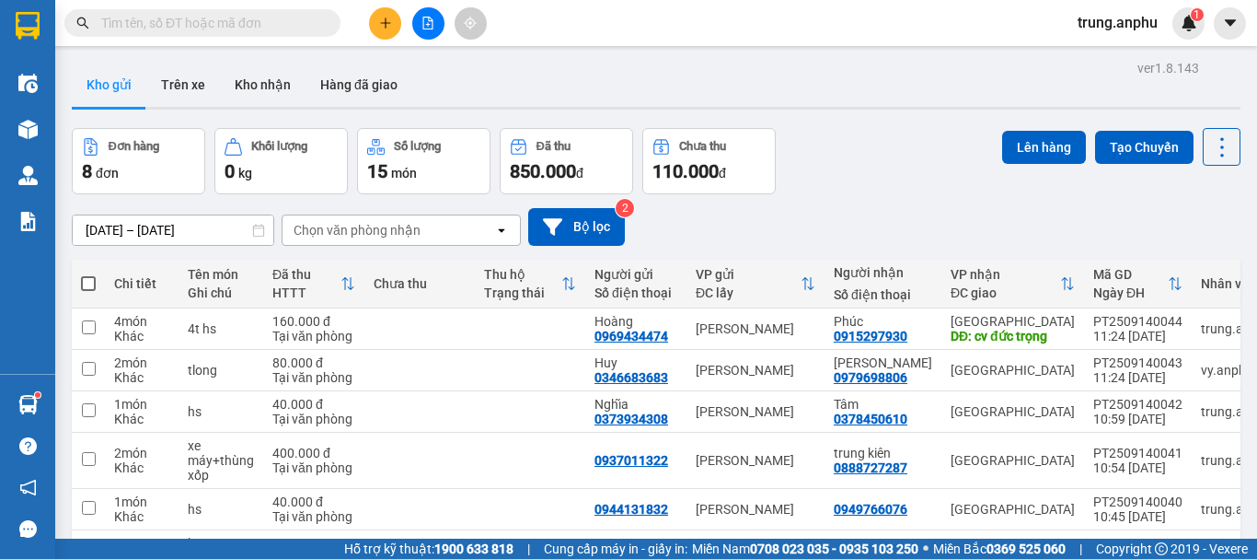
click at [257, 29] on input "text" at bounding box center [209, 23] width 217 height 20
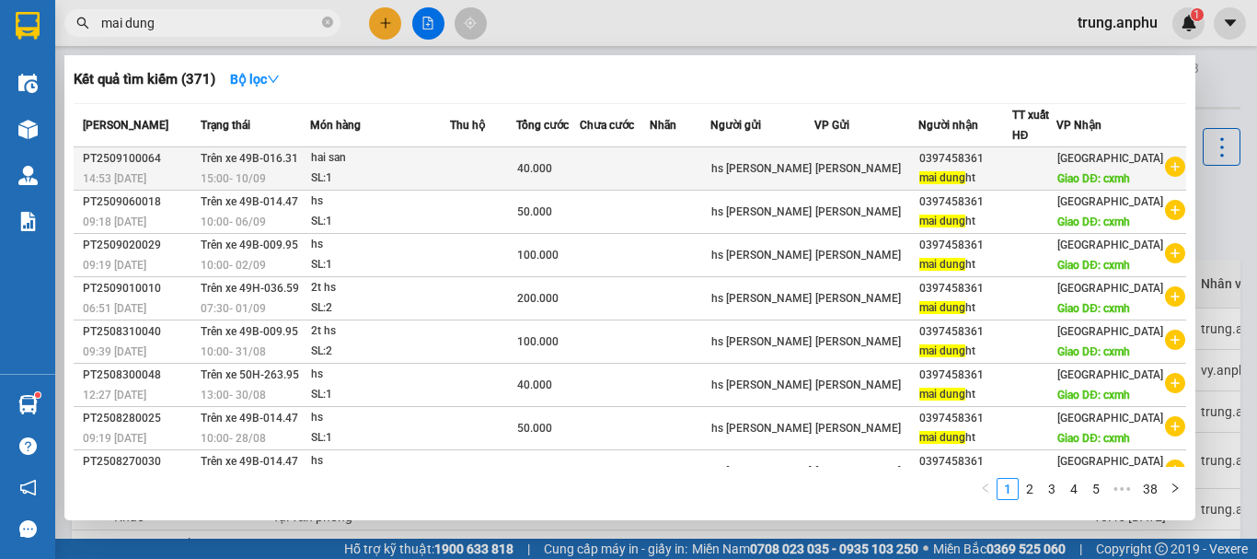
type input "mai dung"
click at [1168, 176] on icon "plus-circle" at bounding box center [1175, 166] width 20 height 20
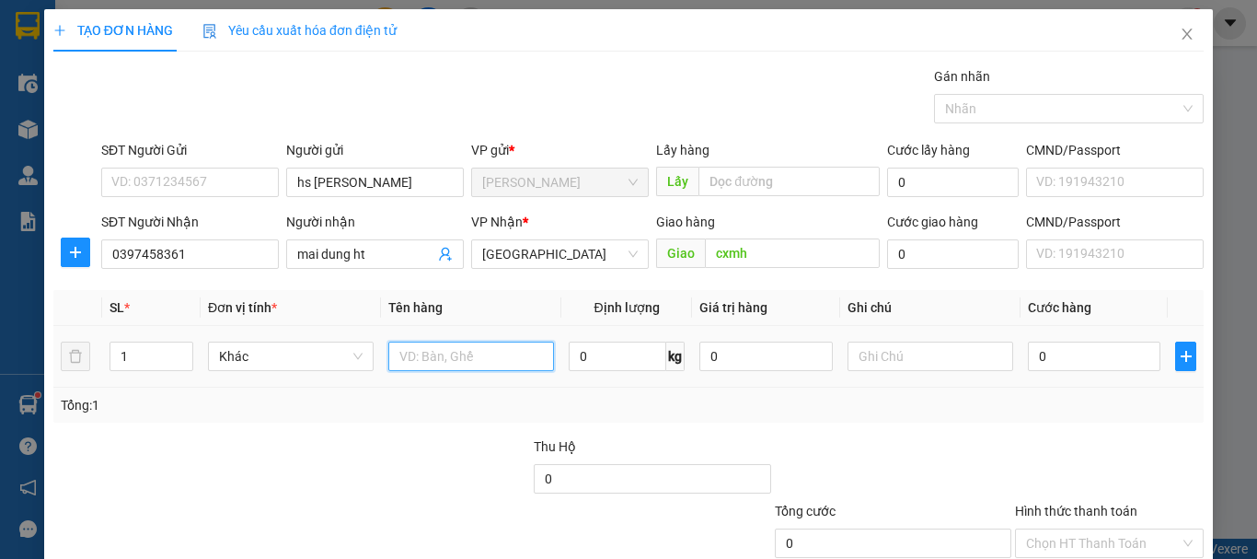
click at [445, 352] on input "text" at bounding box center [471, 355] width 166 height 29
type input "hs"
click at [1060, 363] on input "0" at bounding box center [1094, 355] width 133 height 29
type input "4"
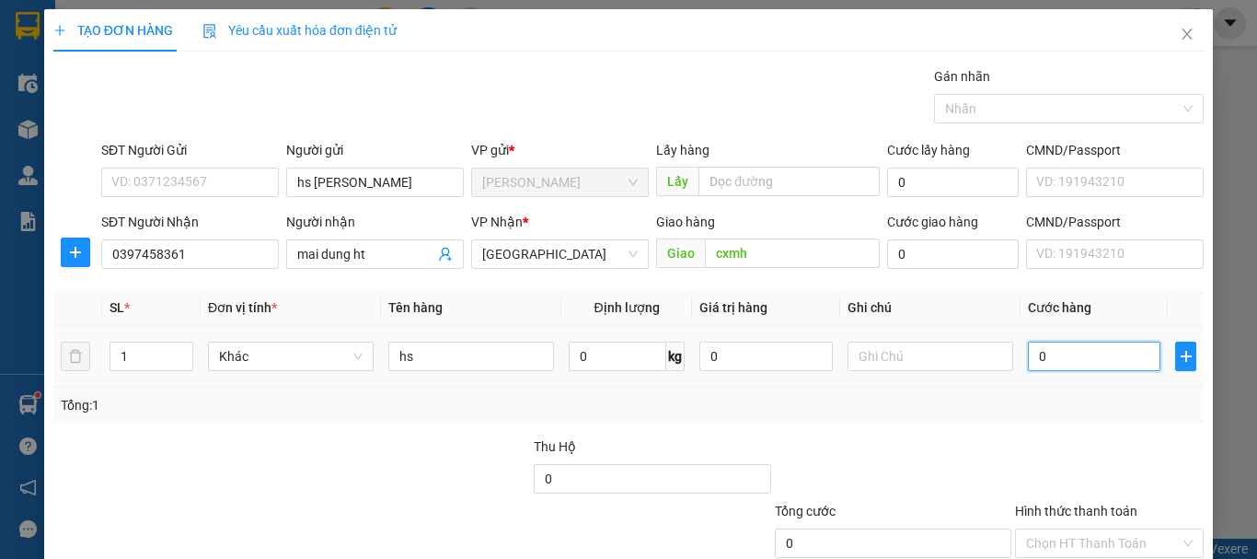
type input "4"
type input "40"
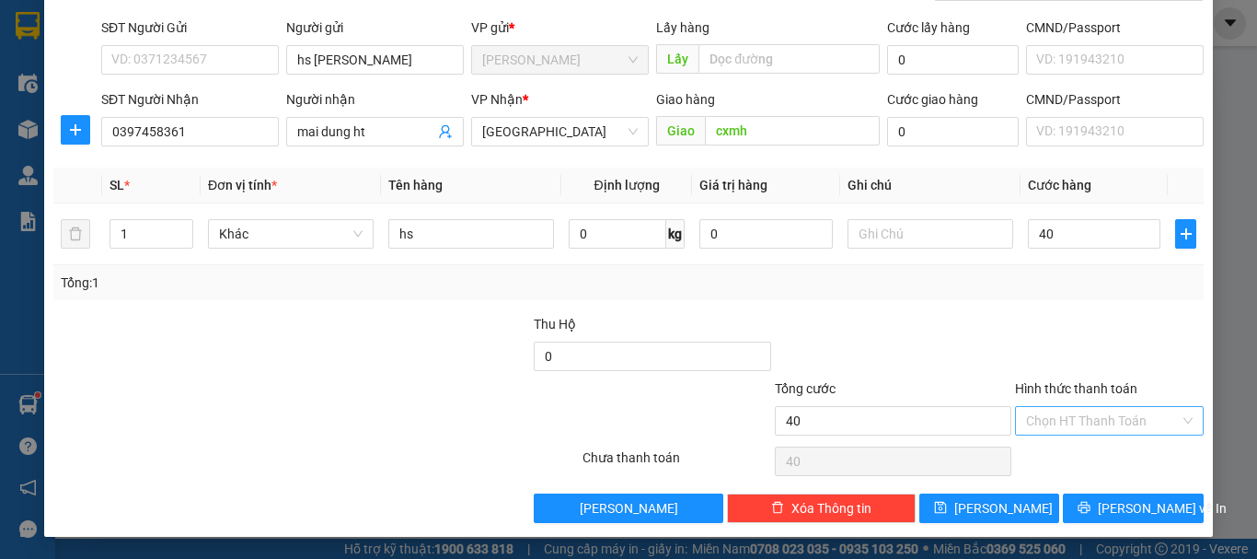
type input "40.000"
click at [1079, 409] on input "Hình thức thanh toán" at bounding box center [1103, 421] width 154 height 28
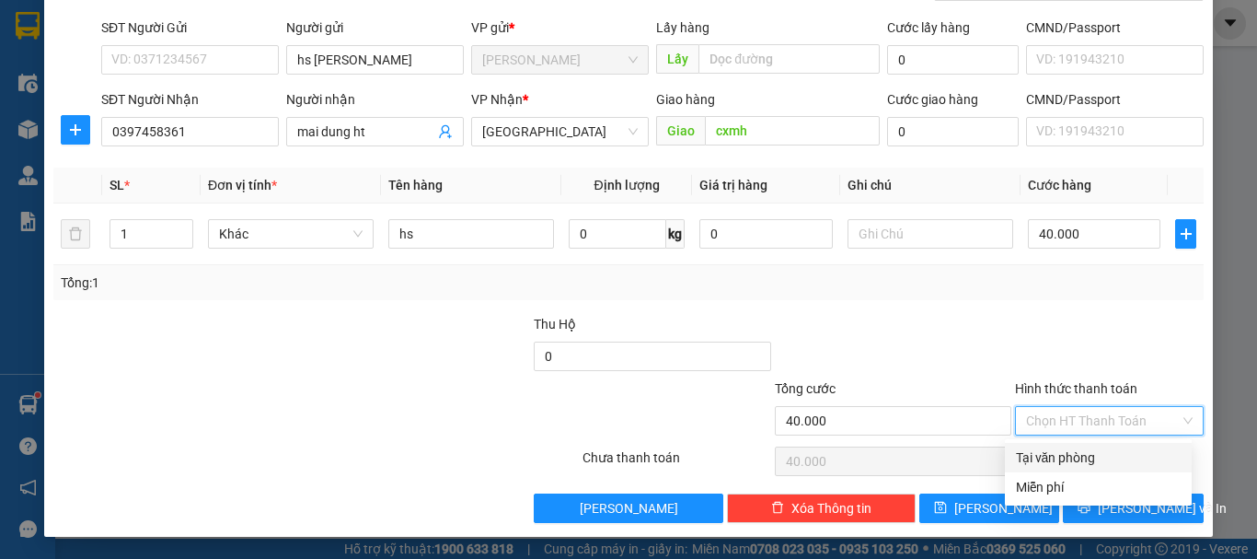
click at [1076, 457] on div "Tại văn phòng" at bounding box center [1098, 457] width 165 height 20
type input "0"
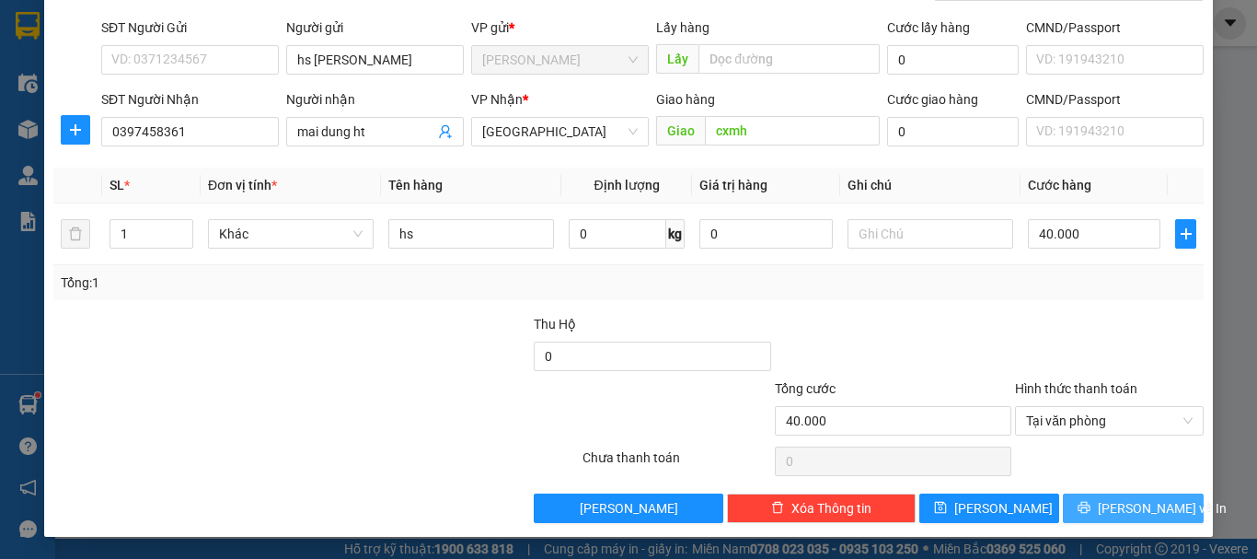
click at [1117, 505] on span "[PERSON_NAME] và In" at bounding box center [1162, 508] width 129 height 20
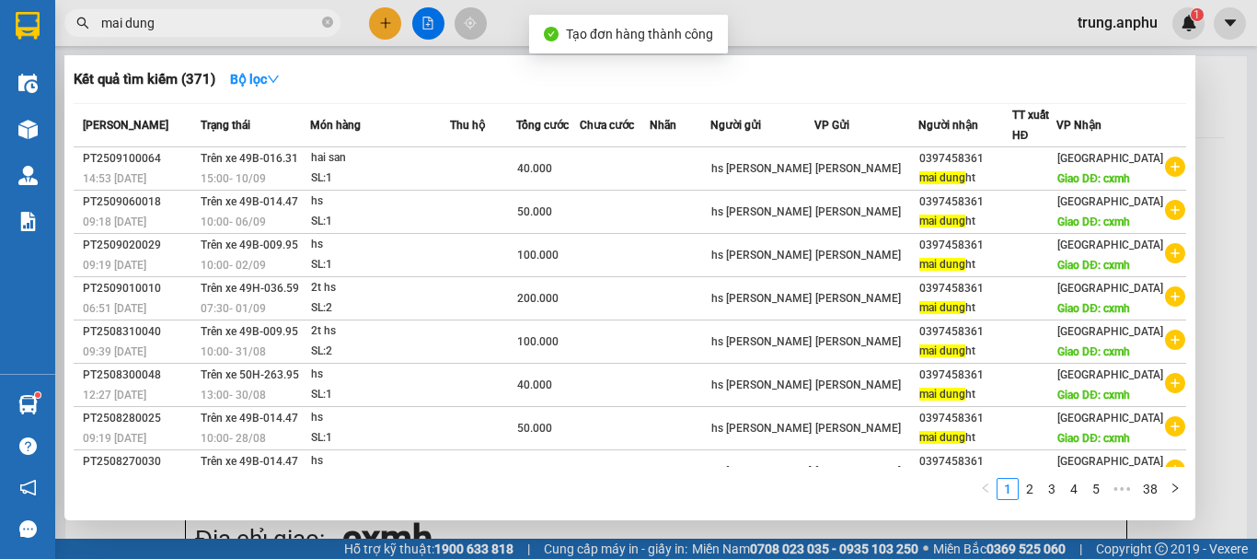
click at [443, 19] on div at bounding box center [628, 279] width 1257 height 559
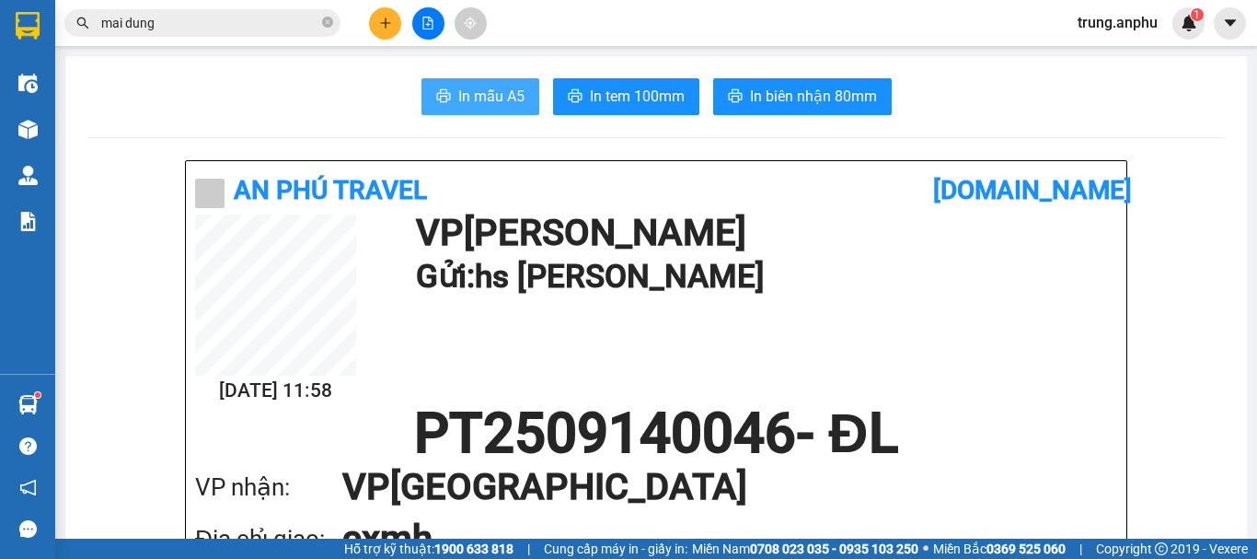
click at [484, 99] on span "In mẫu A5" at bounding box center [491, 96] width 66 height 23
click at [1005, 81] on div "In mẫu A5 In tem 100mm In biên nhận 80mm" at bounding box center [656, 96] width 1138 height 37
click at [325, 21] on icon "close-circle" at bounding box center [327, 22] width 11 height 11
click at [254, 22] on input "text" at bounding box center [209, 23] width 217 height 20
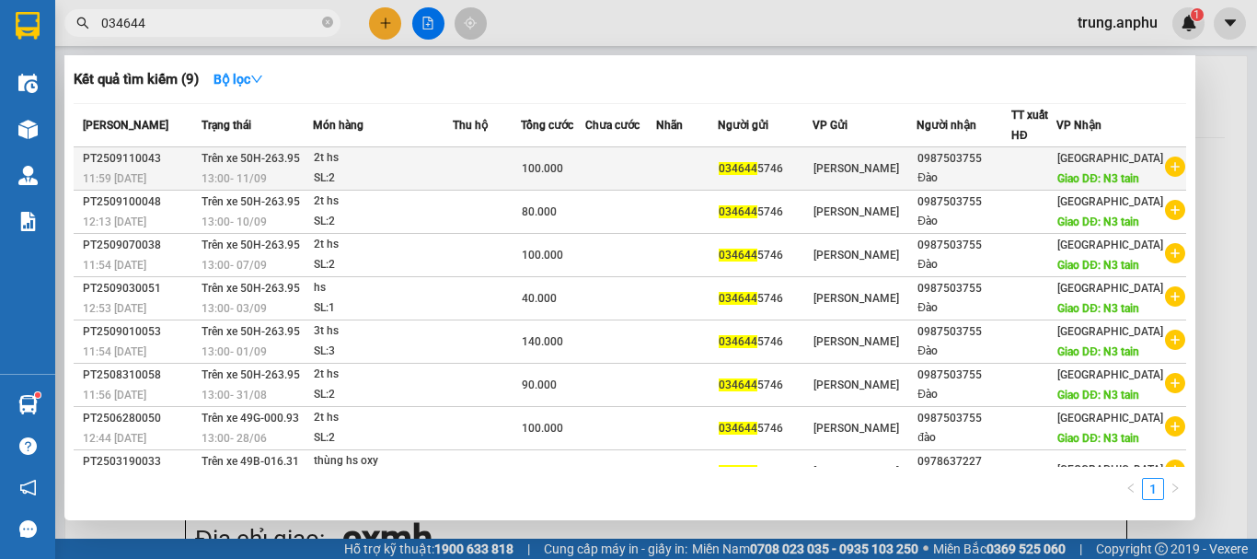
type input "034644"
click at [1169, 177] on icon "plus-circle" at bounding box center [1175, 166] width 20 height 20
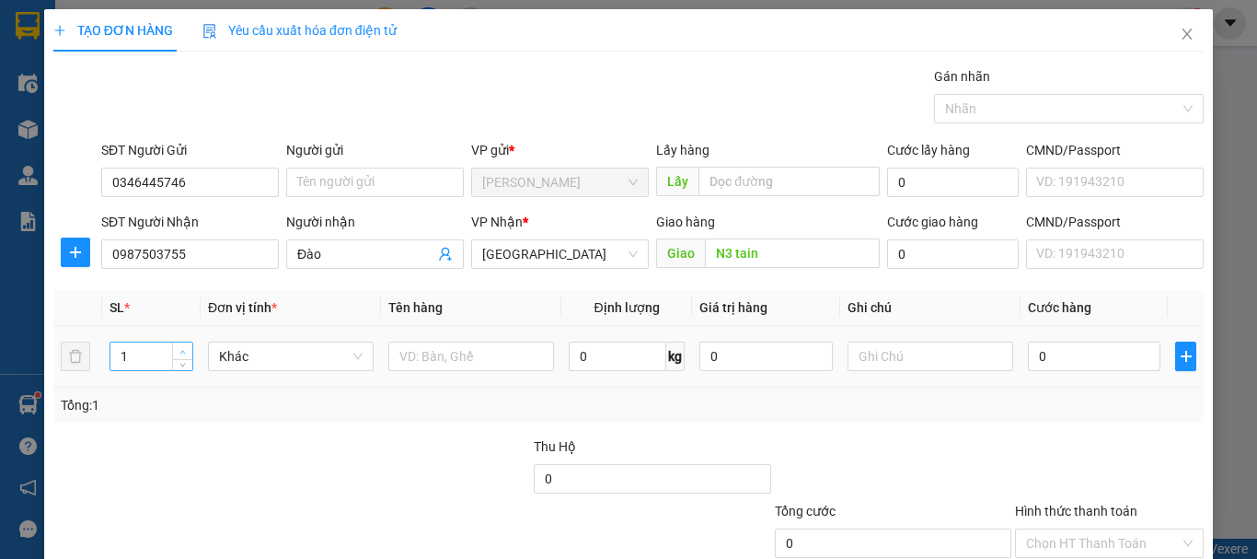
type input "2"
click at [186, 353] on span "up" at bounding box center [183, 351] width 11 height 11
click at [514, 360] on input "text" at bounding box center [471, 355] width 166 height 29
type input "2t hs"
click at [1038, 340] on div "0" at bounding box center [1094, 356] width 133 height 37
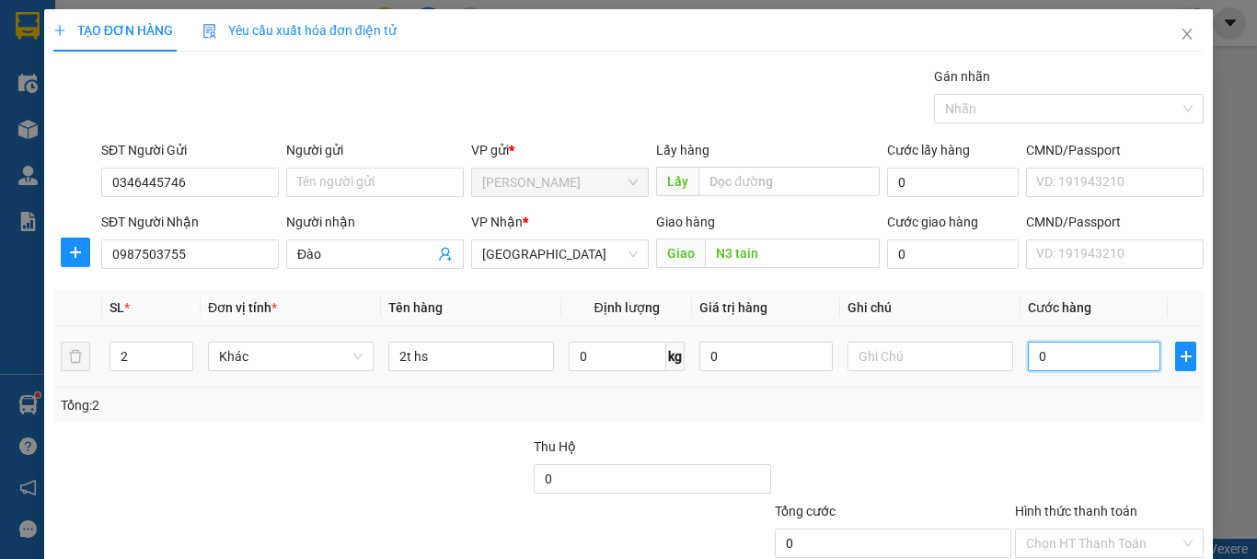
click at [1041, 362] on input "0" at bounding box center [1094, 355] width 133 height 29
type input "9"
type input "90"
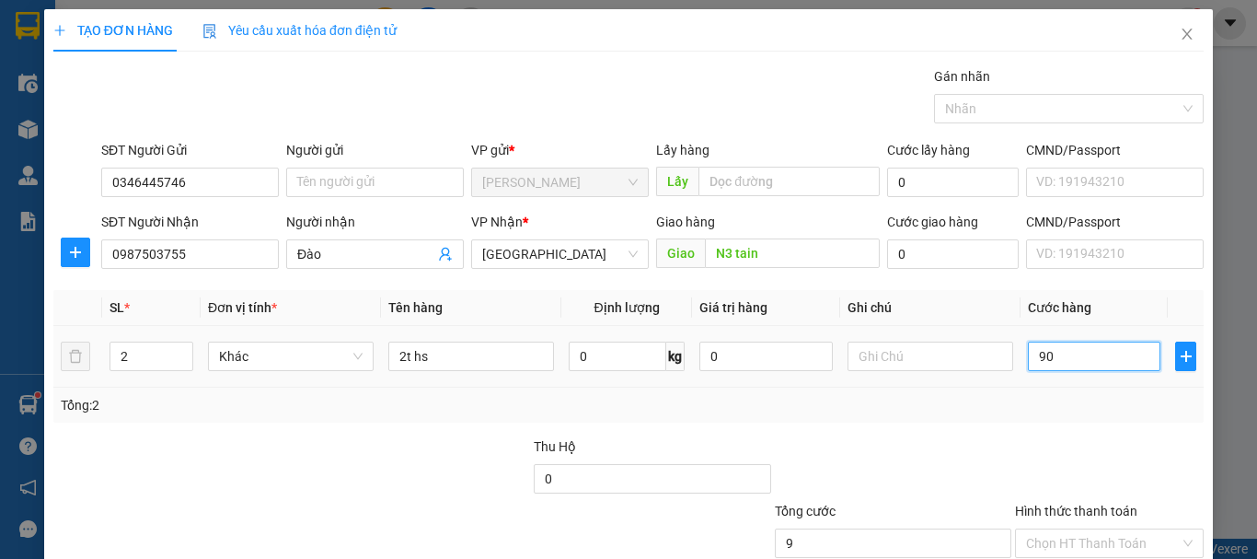
type input "90"
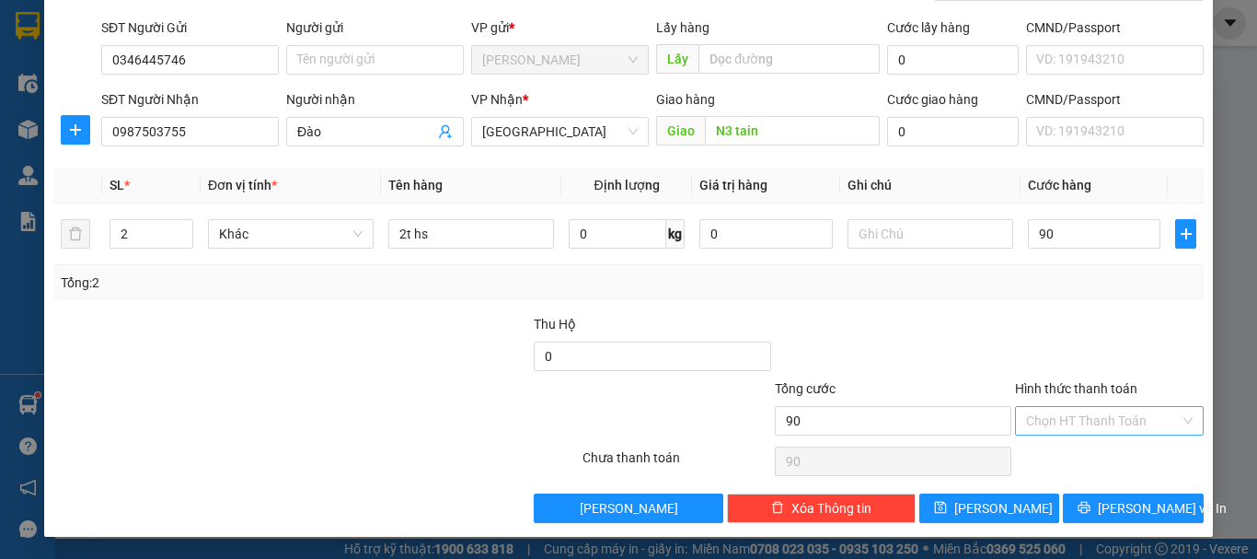
type input "90.000"
click at [1070, 415] on input "Hình thức thanh toán" at bounding box center [1103, 421] width 154 height 28
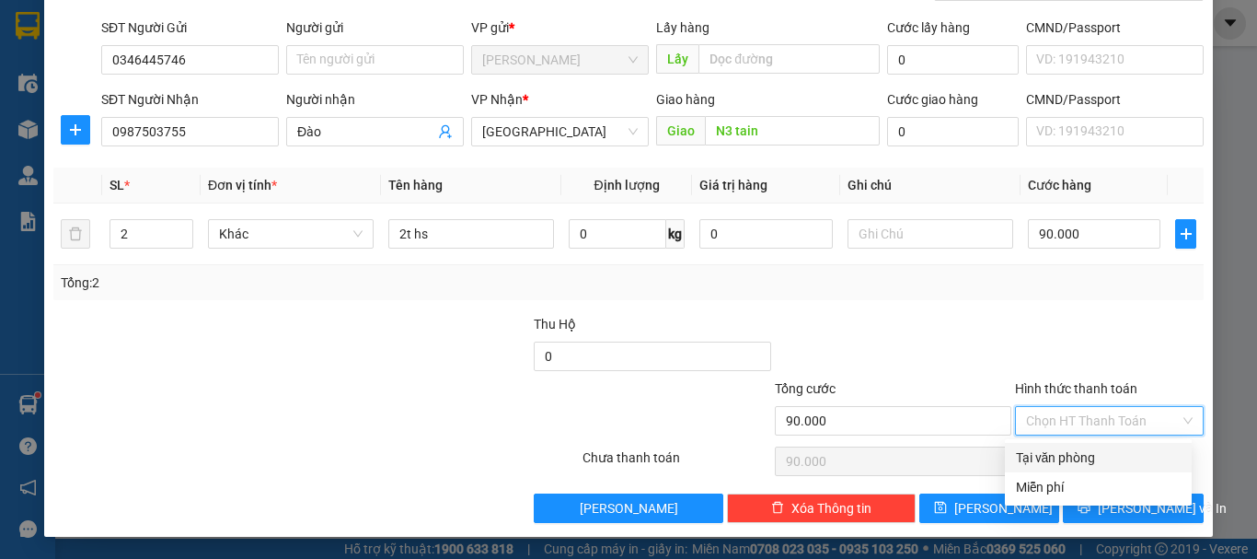
click at [1081, 451] on div "Tại văn phòng" at bounding box center [1098, 457] width 165 height 20
type input "0"
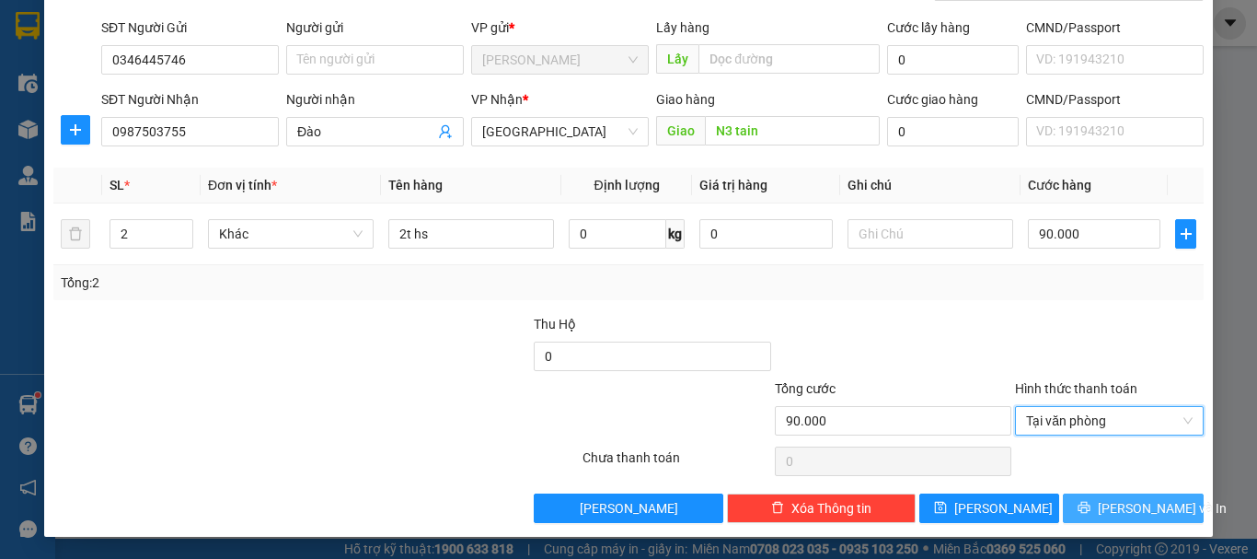
click at [1105, 498] on button "[PERSON_NAME] và In" at bounding box center [1133, 507] width 141 height 29
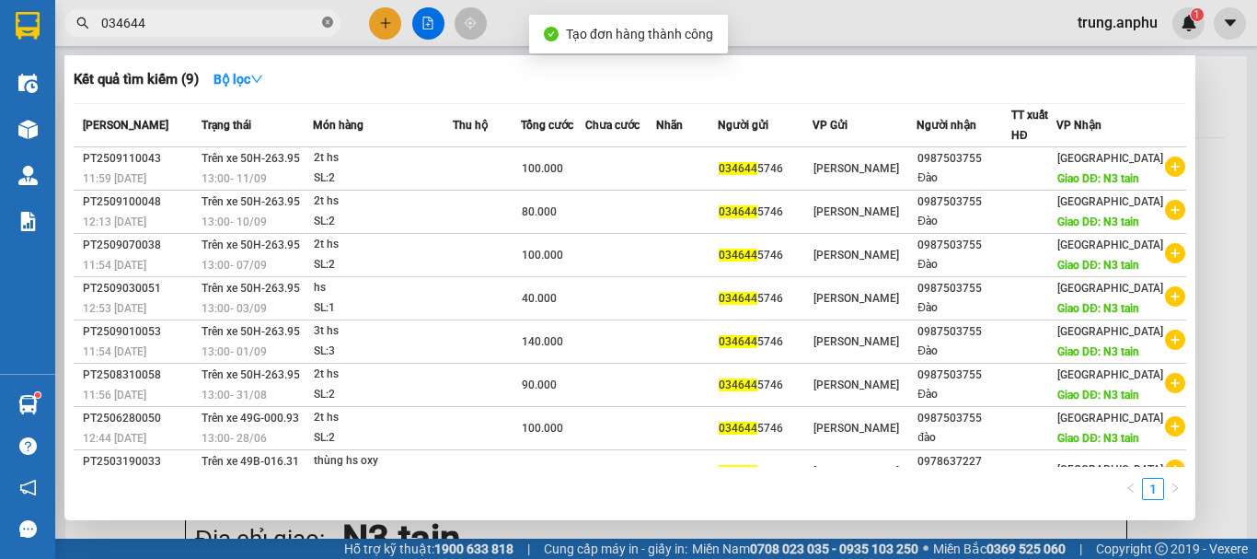
click at [327, 24] on icon "close-circle" at bounding box center [327, 22] width 11 height 11
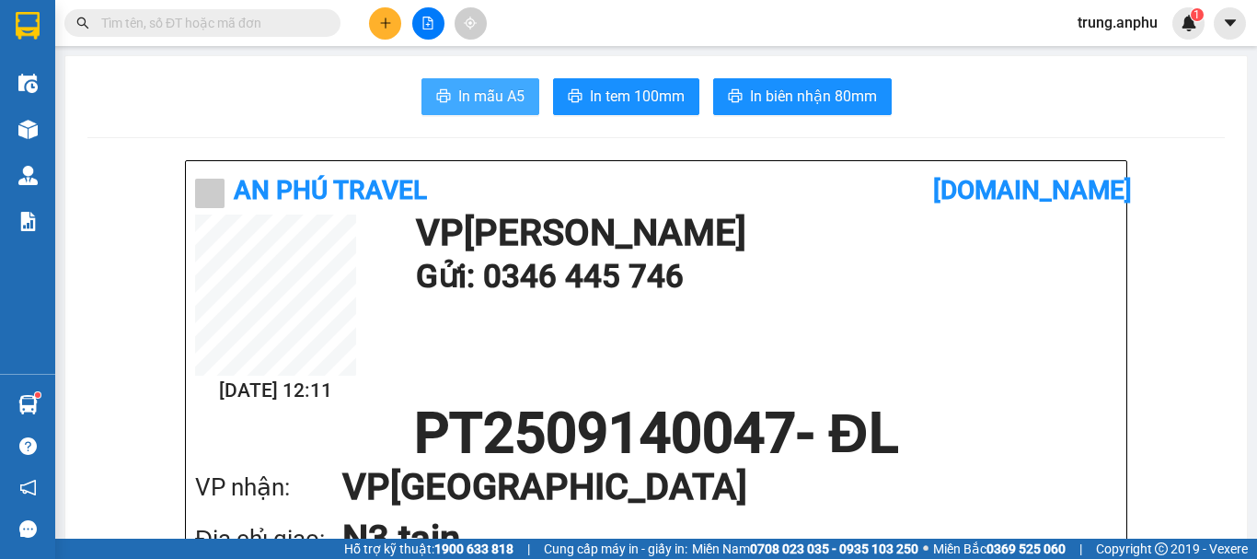
click at [519, 91] on button "In mẫu A5" at bounding box center [481, 96] width 118 height 37
click at [1024, 102] on div "In mẫu A5 In tem 100mm In biên nhận 80mm" at bounding box center [656, 96] width 1138 height 37
